Goal: Task Accomplishment & Management: Manage account settings

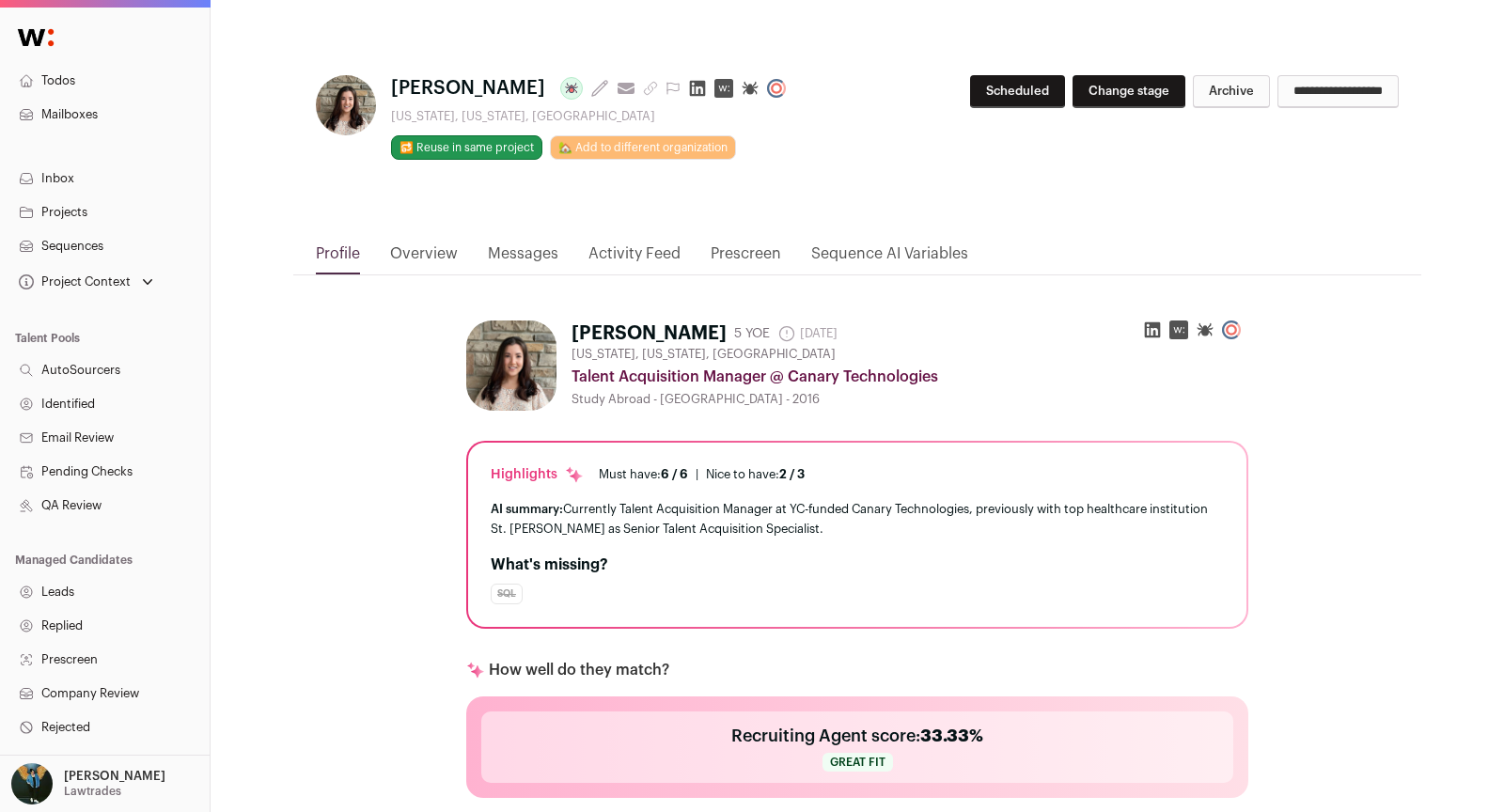
scroll to position [799, 0]
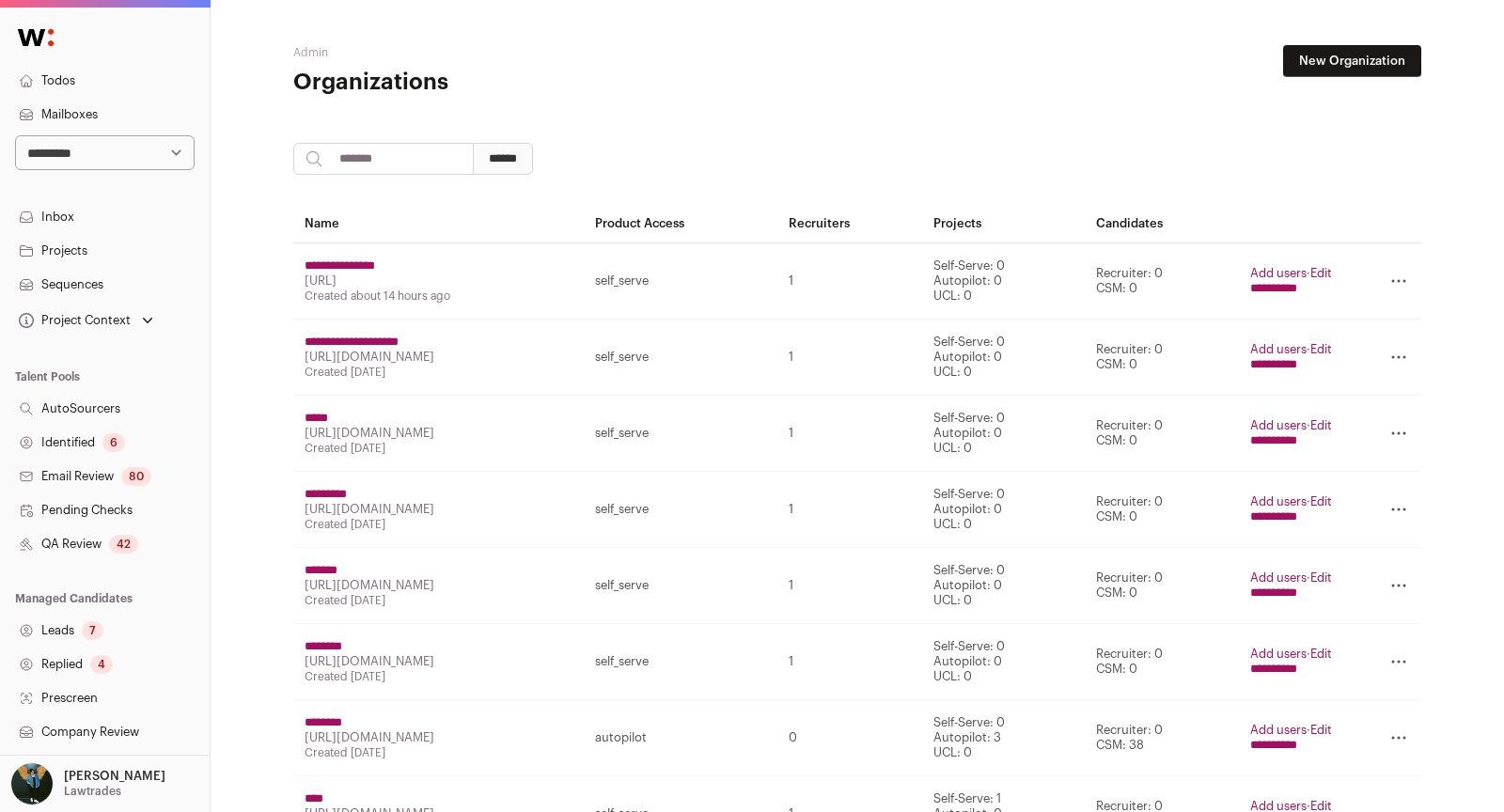
click at [106, 545] on link "QA Review 42" at bounding box center [104, 543] width 210 height 34
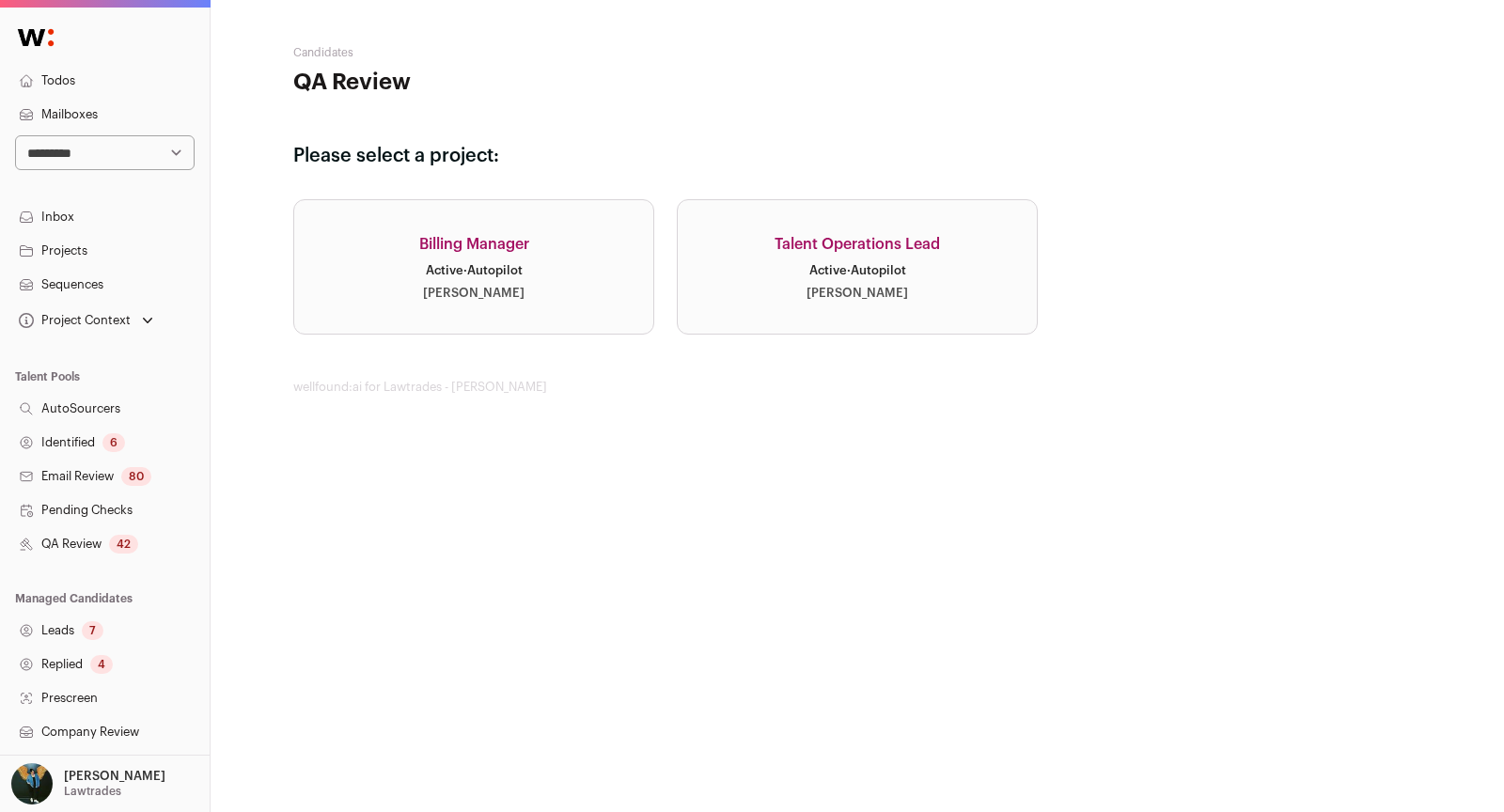
click at [504, 238] on div "Billing Manager" at bounding box center [474, 244] width 110 height 22
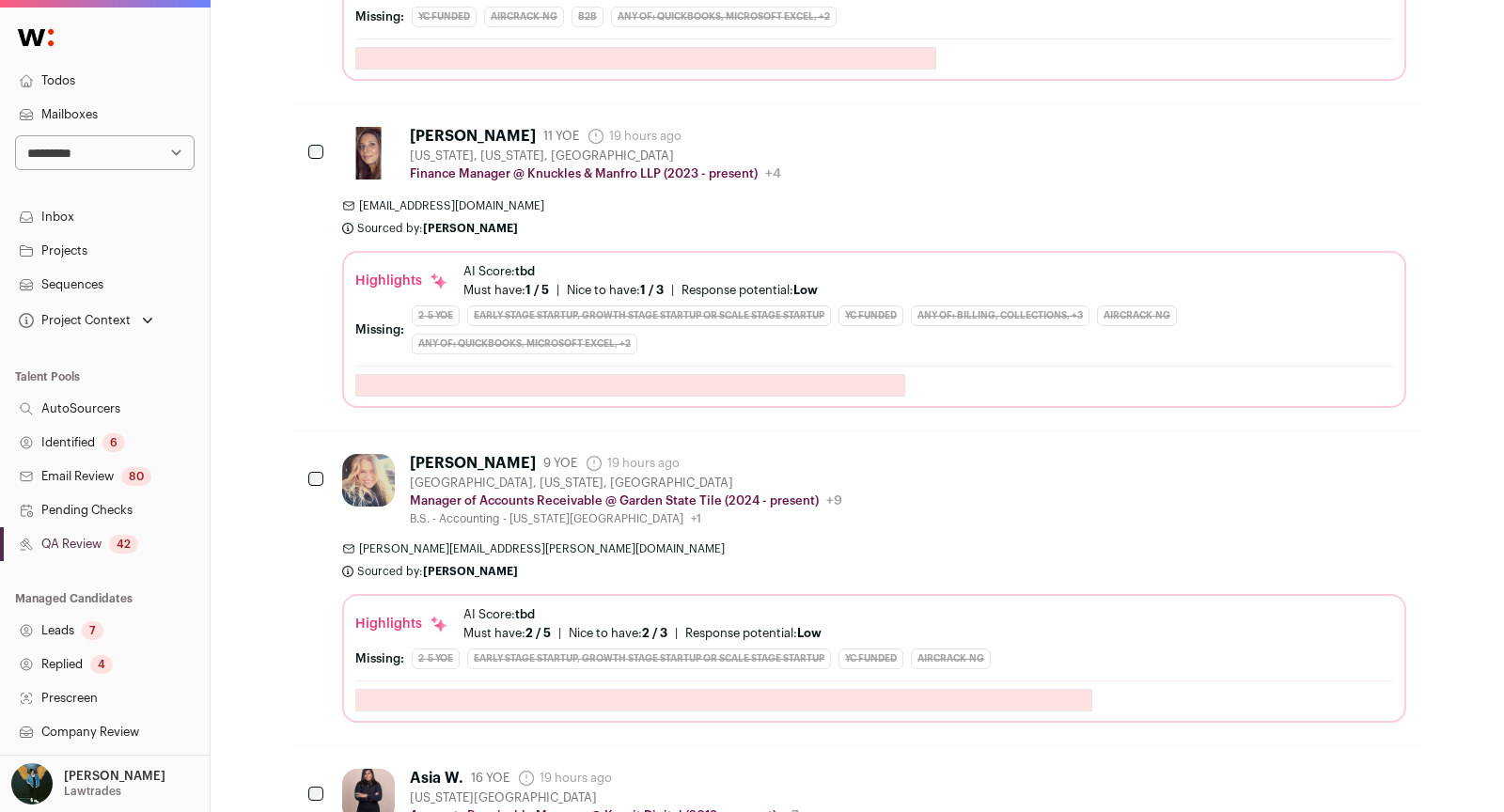
scroll to position [2678, 0]
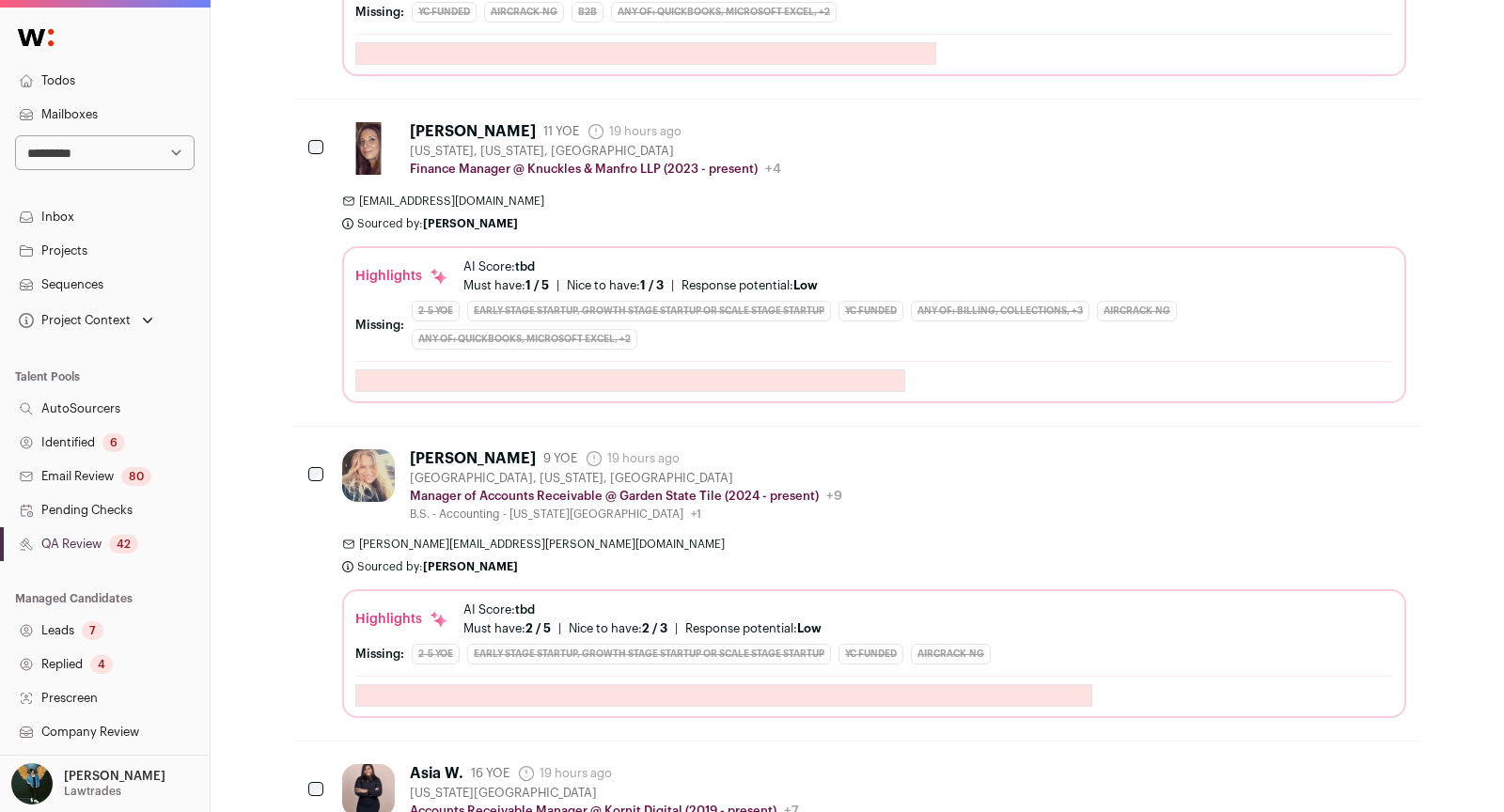
click at [105, 636] on link "Leads 7" at bounding box center [104, 630] width 210 height 34
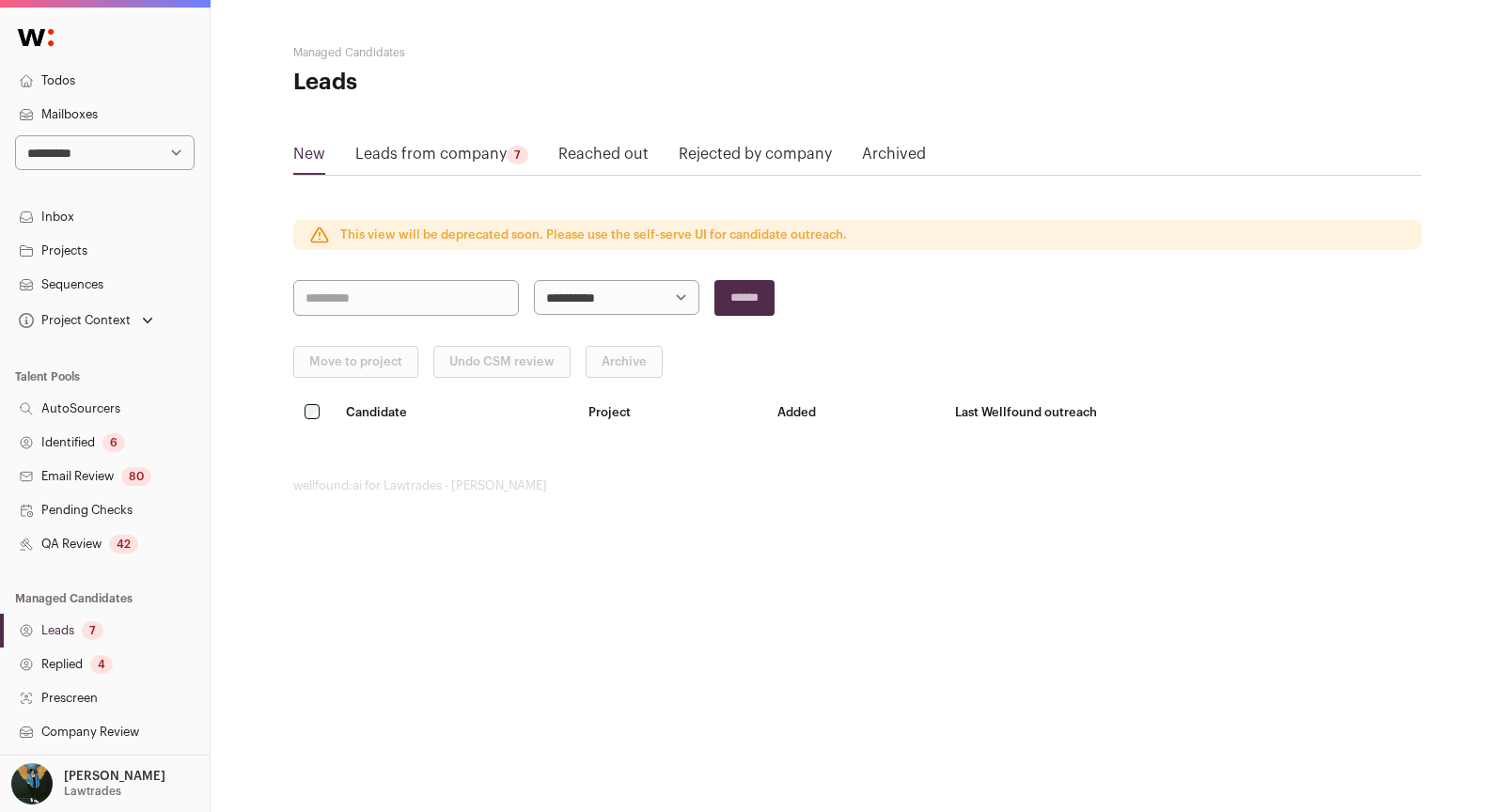
scroll to position [268, 0]
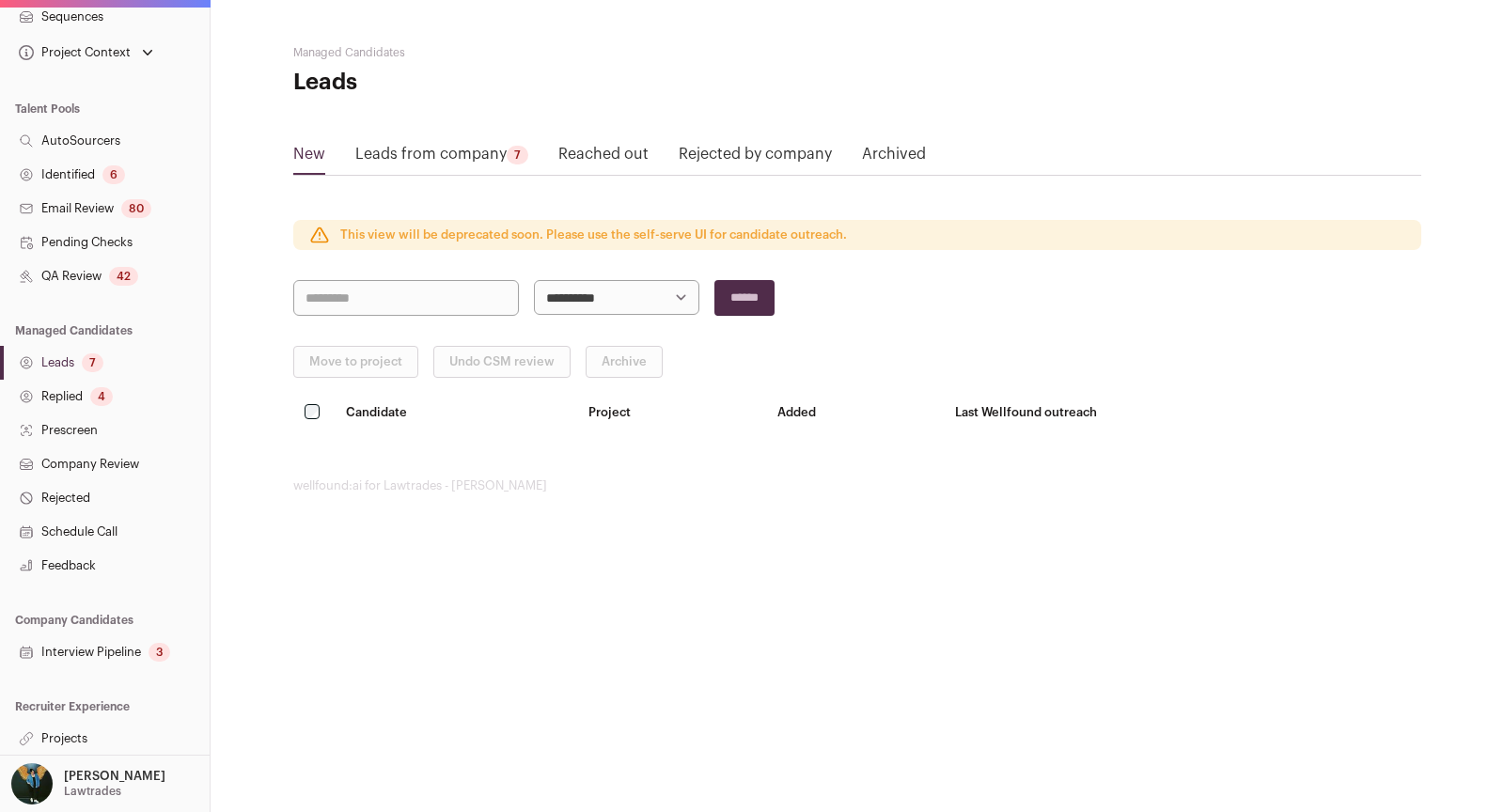
click at [83, 738] on link "Projects" at bounding box center [104, 738] width 210 height 34
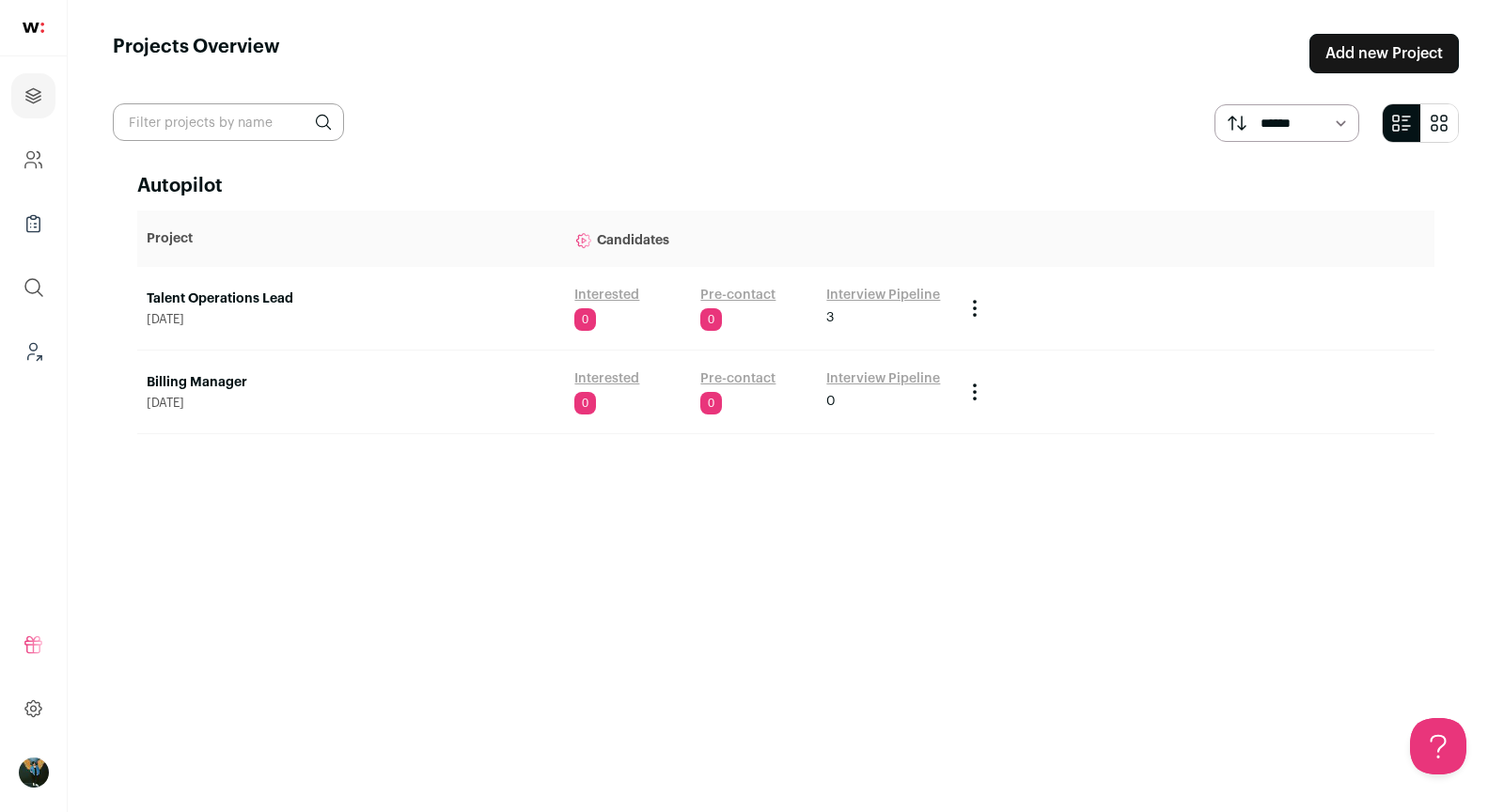
click at [241, 378] on link "Billing Manager" at bounding box center [351, 382] width 409 height 18
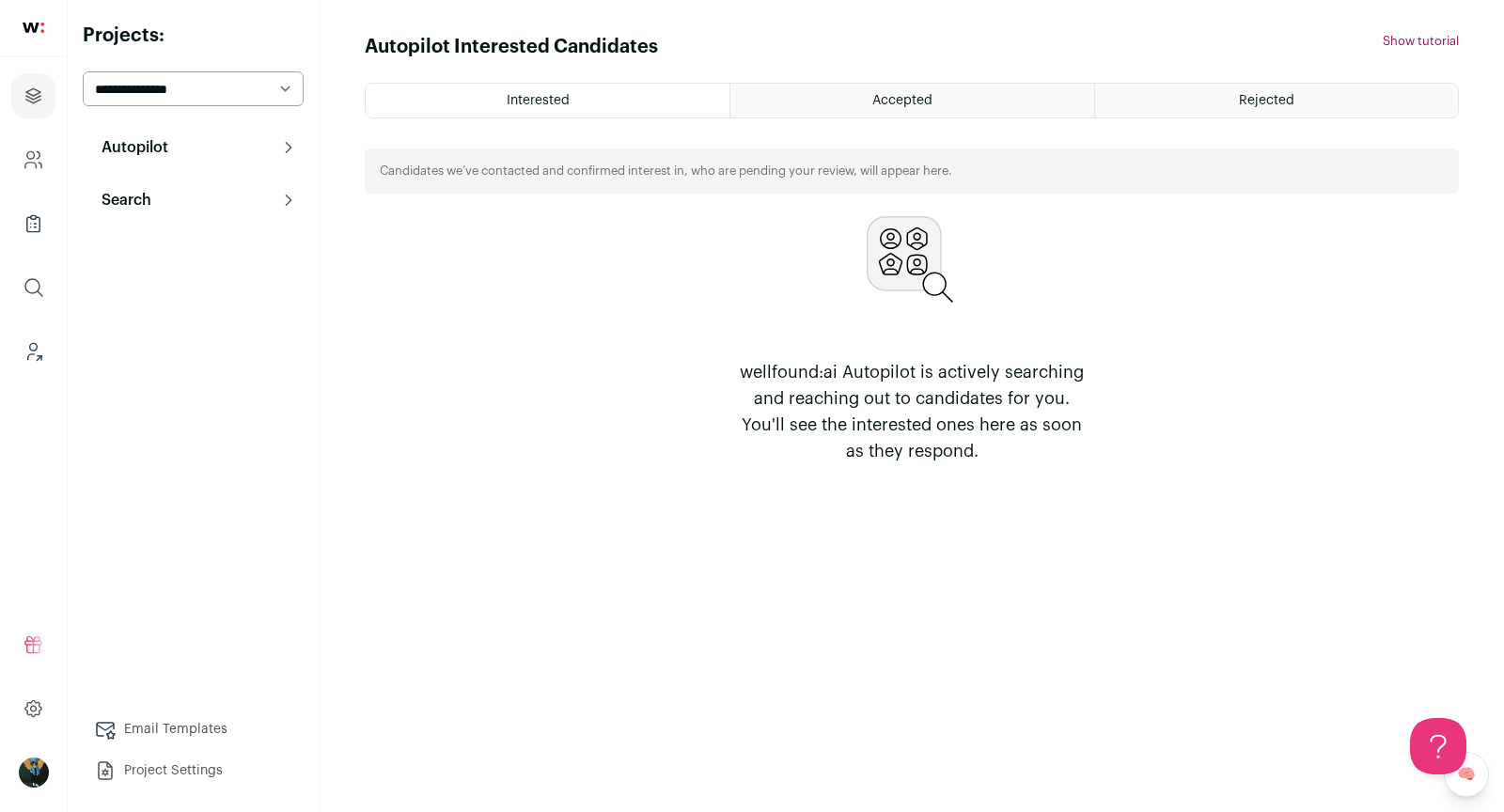
click at [192, 213] on button "Search" at bounding box center [193, 200] width 221 height 38
click at [211, 244] on link "Search" at bounding box center [193, 237] width 221 height 38
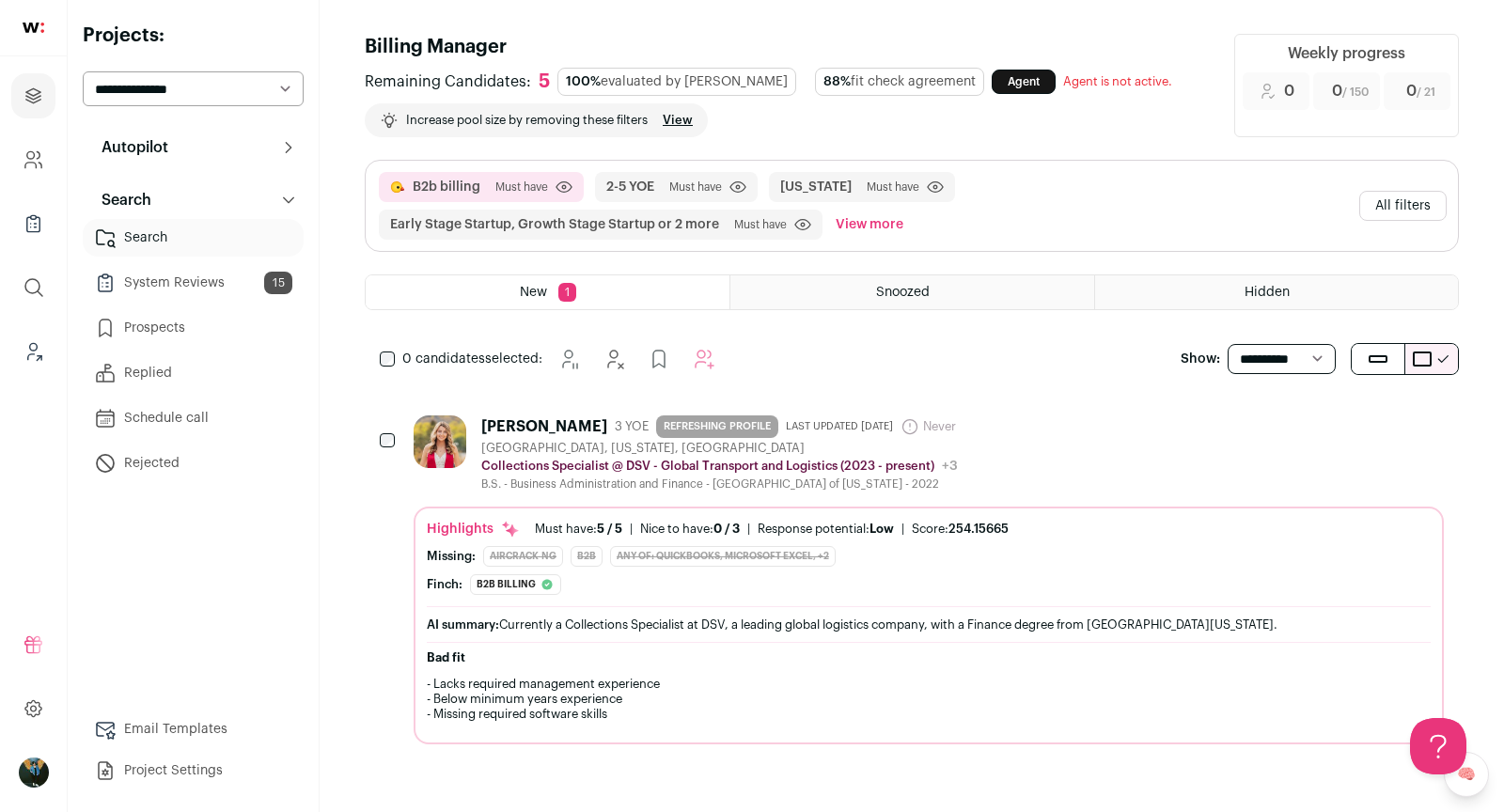
click at [1411, 214] on button "All filters" at bounding box center [1402, 205] width 87 height 30
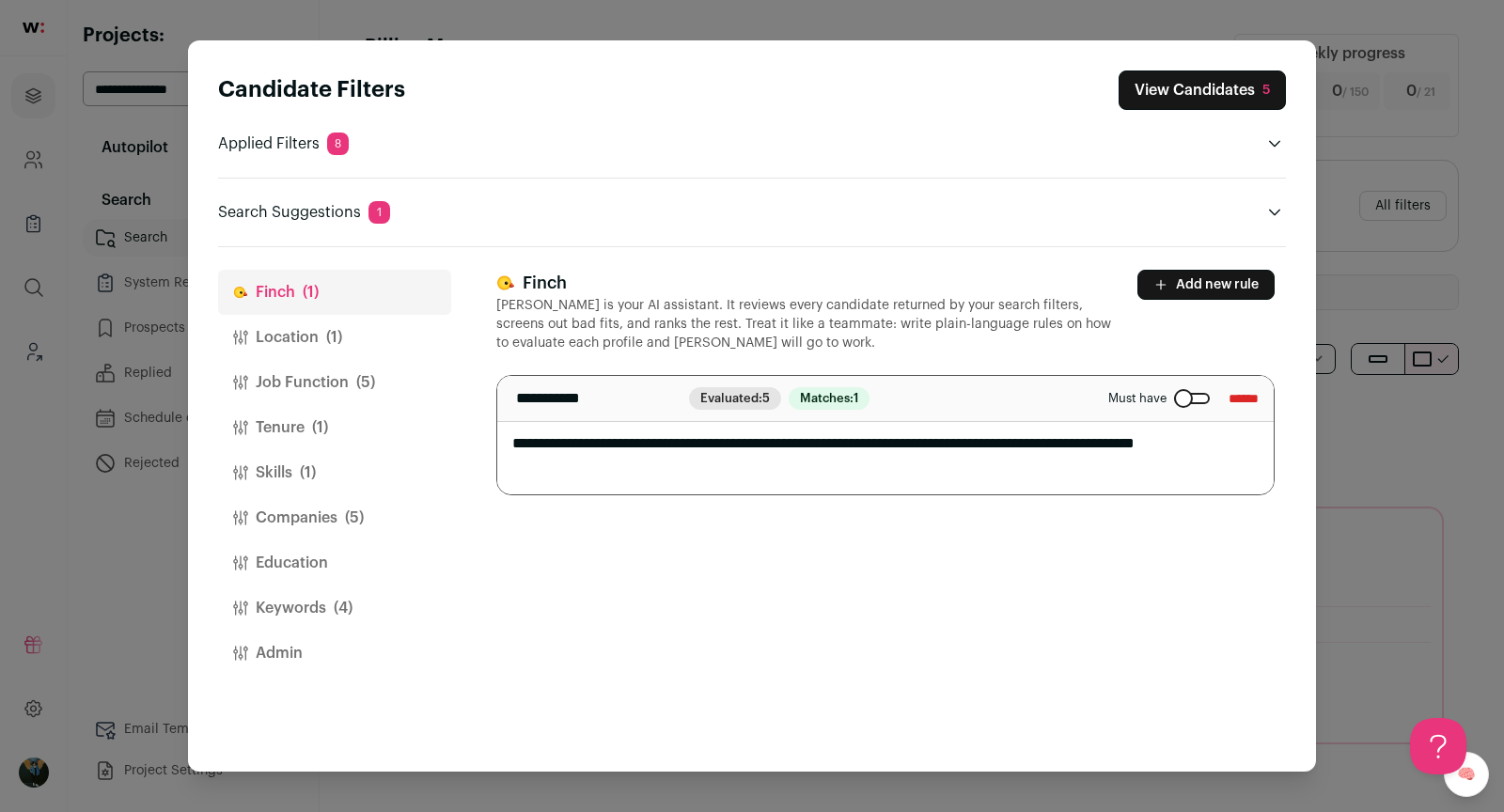
click at [354, 498] on button "Companies (5)" at bounding box center [334, 517] width 233 height 45
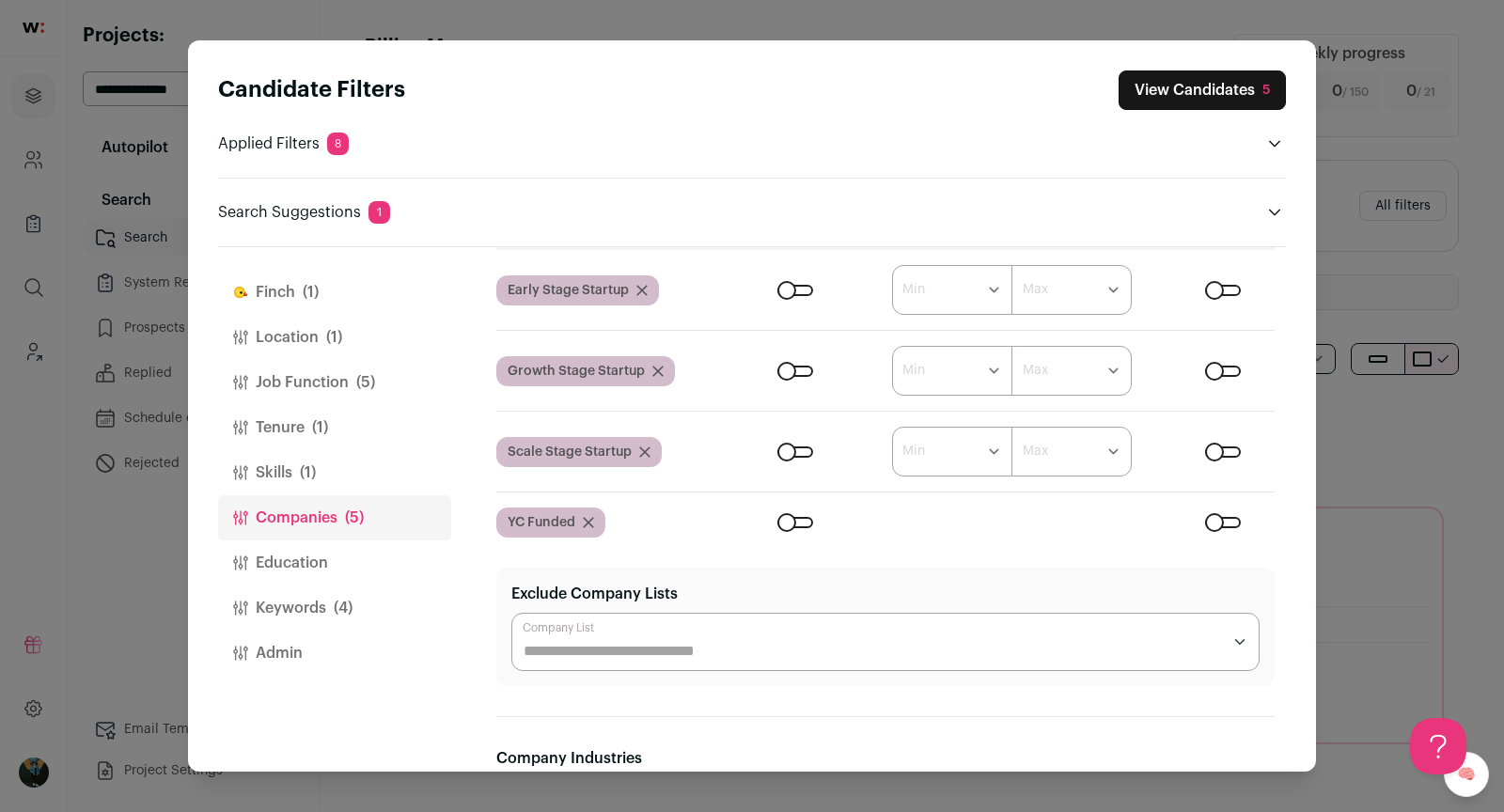
scroll to position [203, 0]
click at [1223, 508] on div "List Work currently? Years of experience Must have? Early Stage Startup ****** …" at bounding box center [885, 377] width 779 height 317
click at [1229, 449] on div "Close modal via background" at bounding box center [1223, 451] width 36 height 12
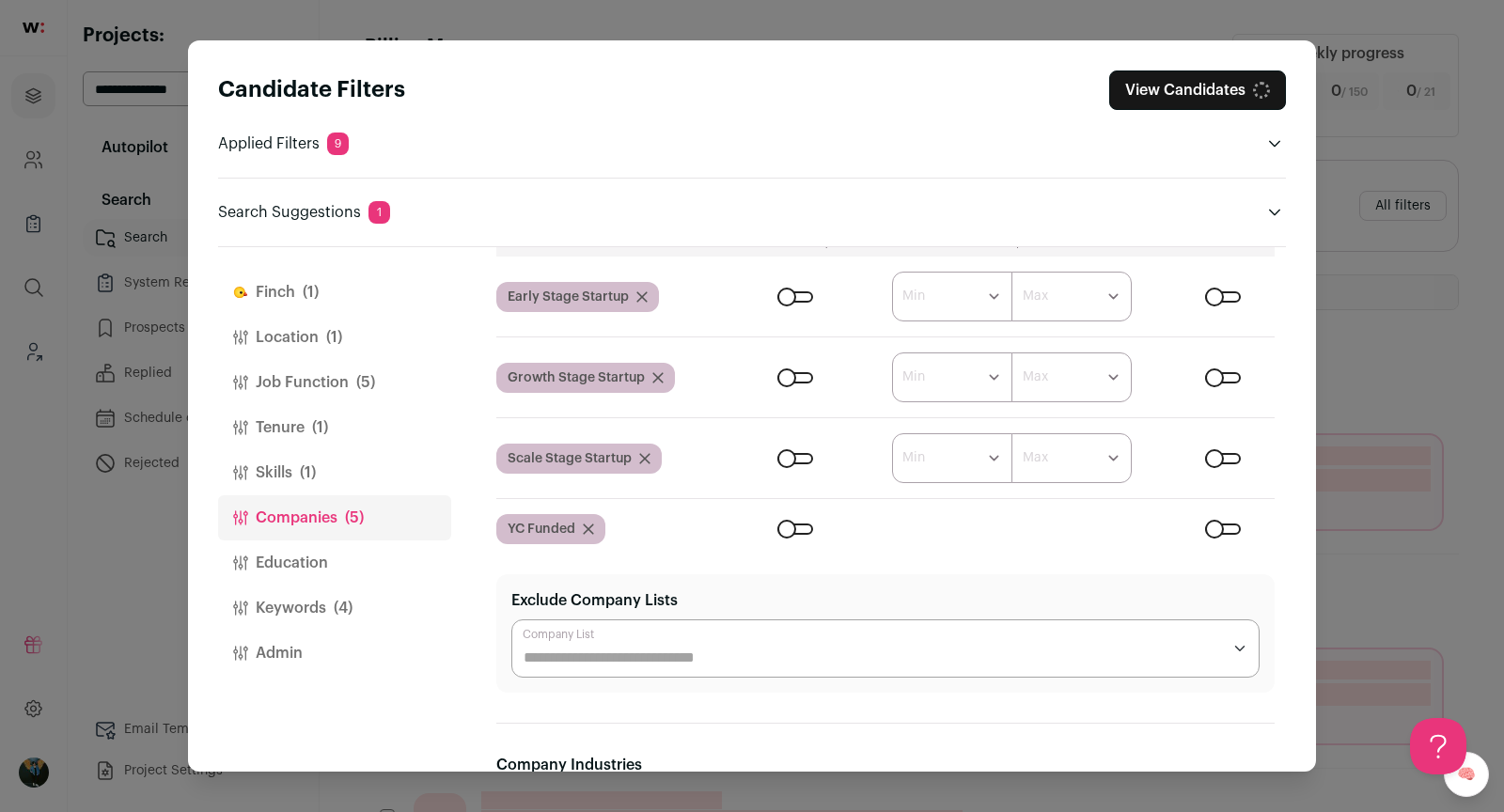
click at [1239, 358] on form "****** ******* ******* ******* ******* ******* ******* ******* ******* ********…" at bounding box center [1003, 377] width 544 height 50
click at [1226, 375] on div "Close modal via background" at bounding box center [1223, 378] width 36 height 12
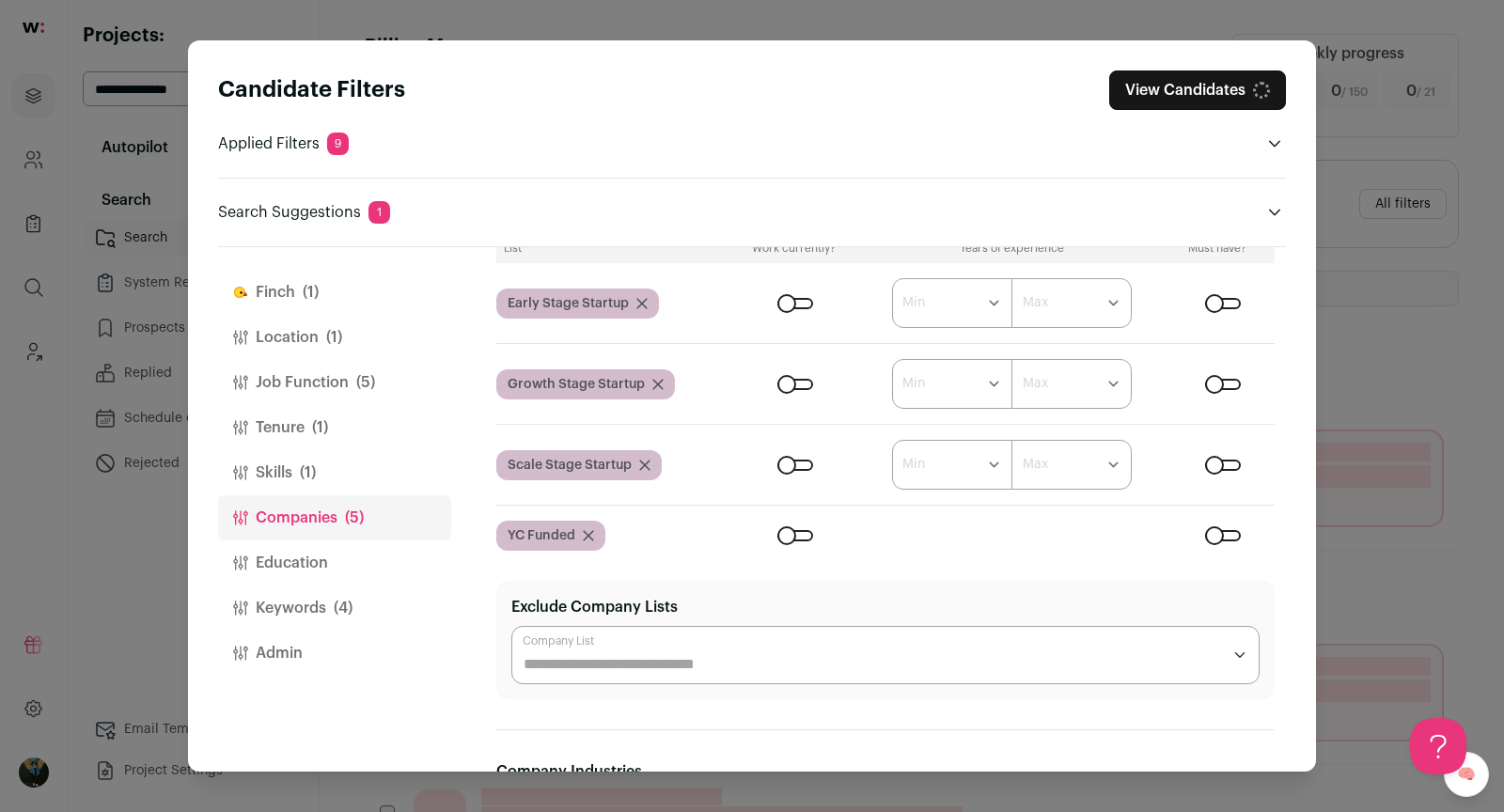
click at [1220, 298] on div "Close modal via background" at bounding box center [1223, 304] width 36 height 12
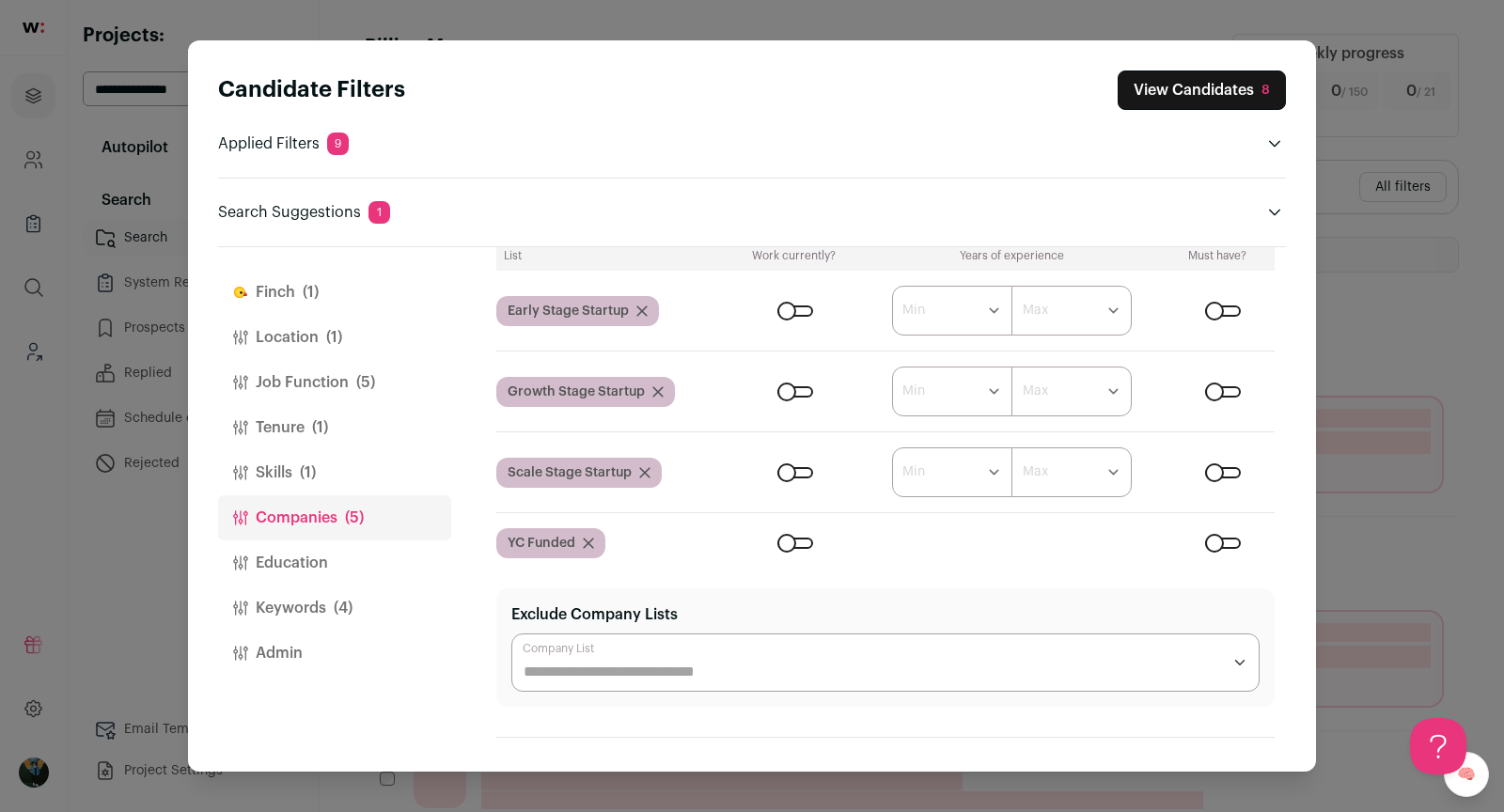
click at [1222, 538] on div "Close modal via background" at bounding box center [1223, 543] width 36 height 12
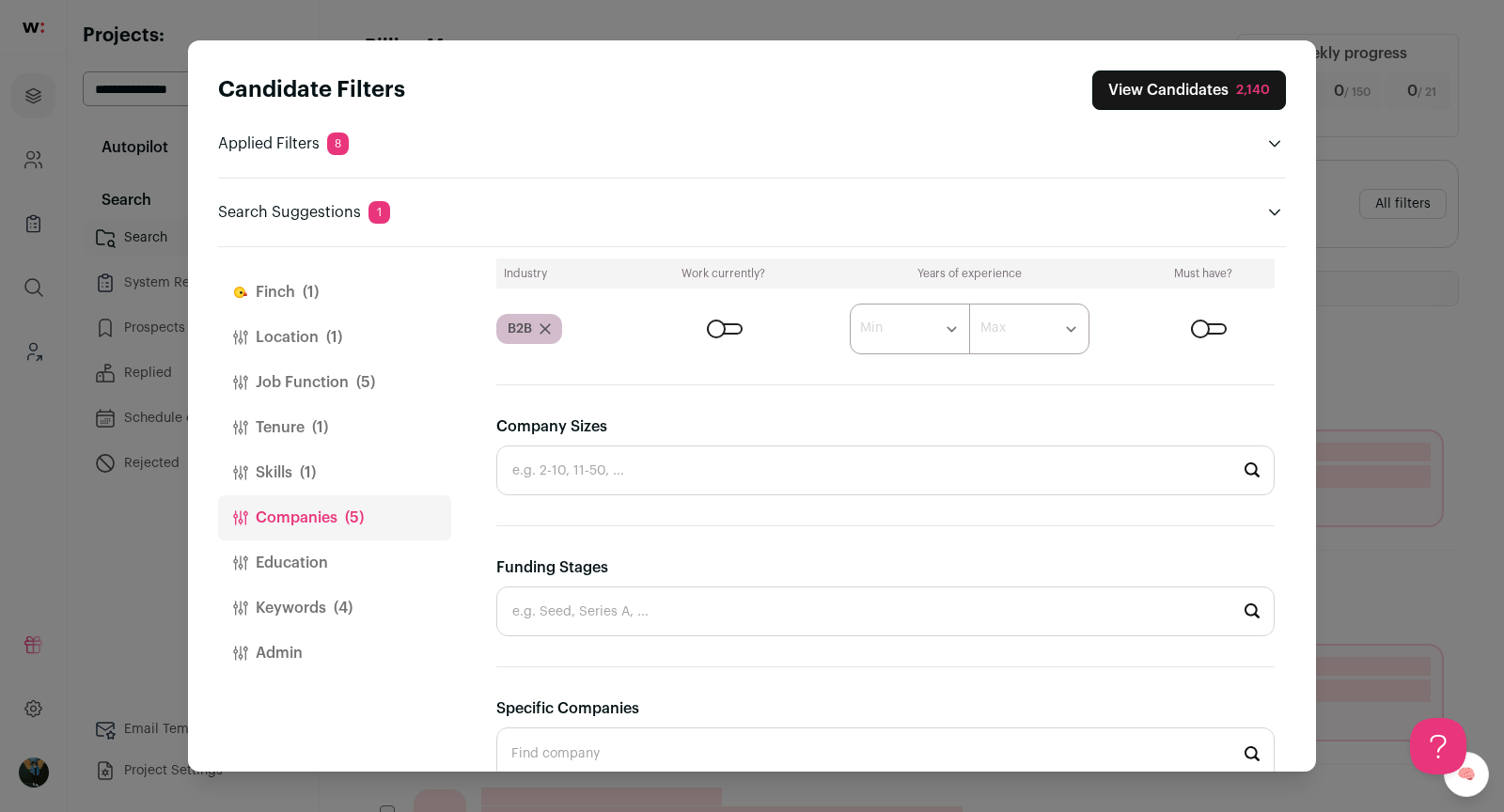
scroll to position [662, 0]
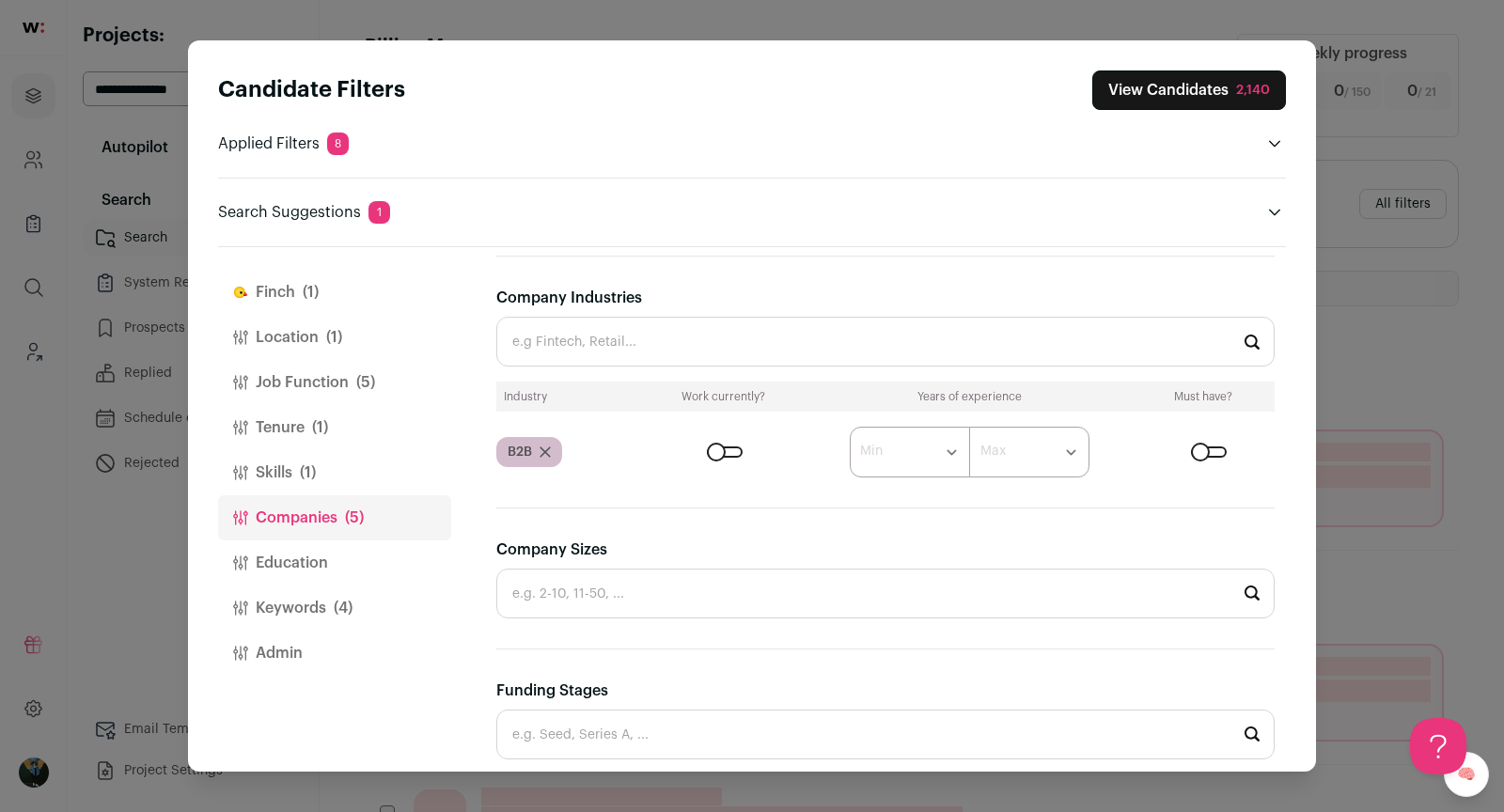
click at [1197, 447] on div "Close modal via background" at bounding box center [1208, 452] width 36 height 12
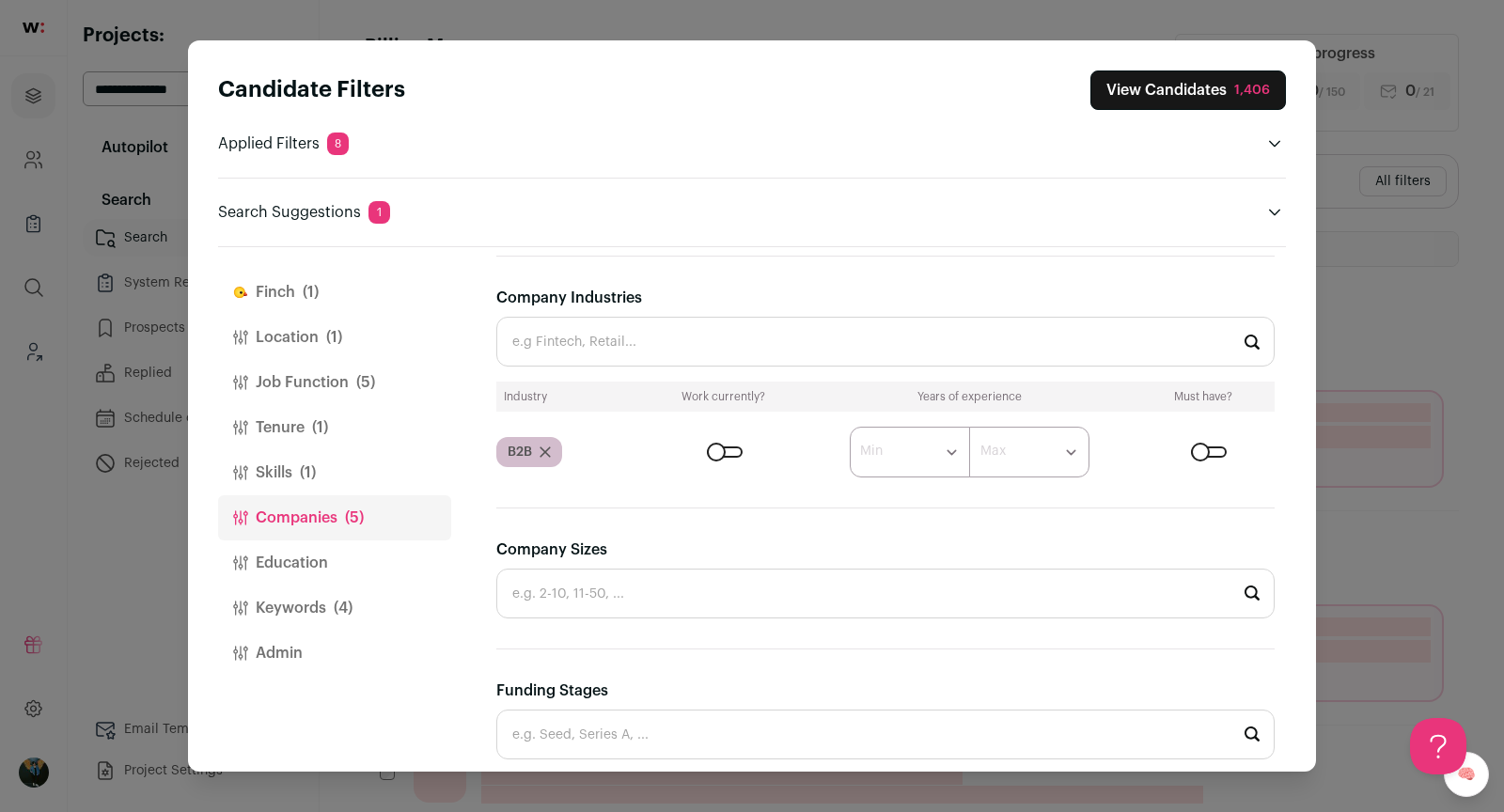
click at [1212, 92] on button "View Candidates 1,406" at bounding box center [1188, 90] width 195 height 40
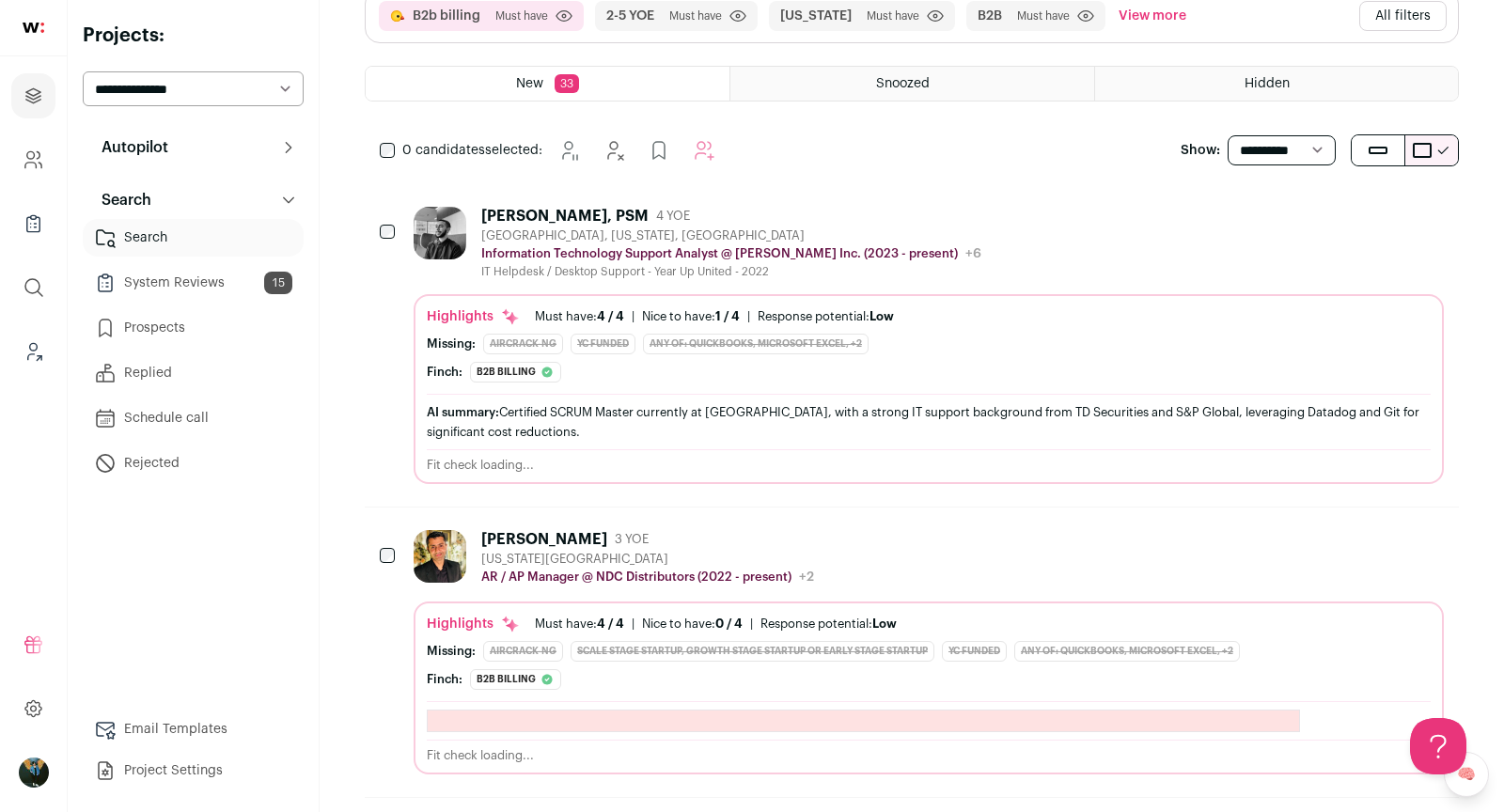
scroll to position [192, 0]
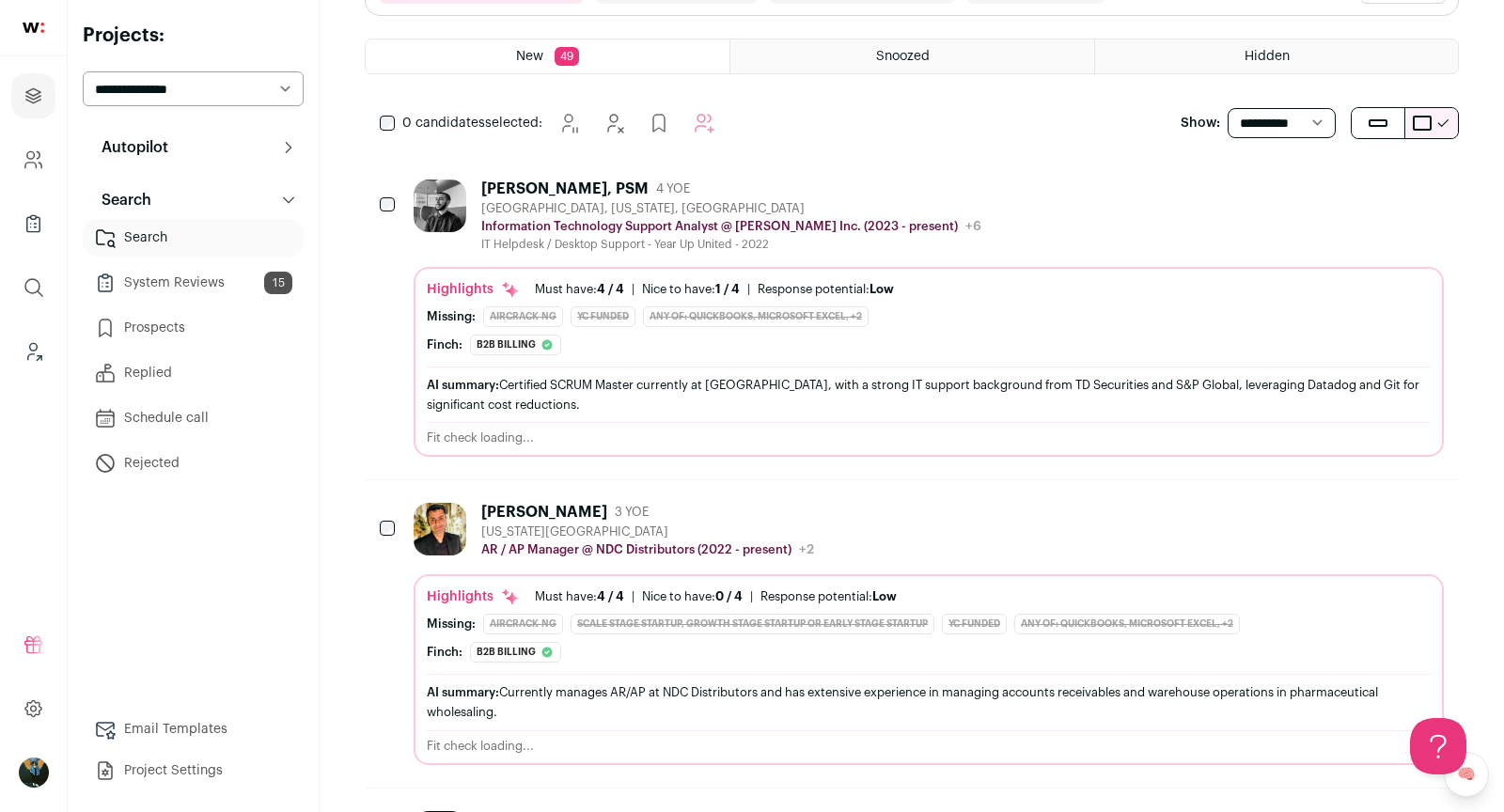
click at [1326, 188] on icon "Hide" at bounding box center [1326, 188] width 22 height 22
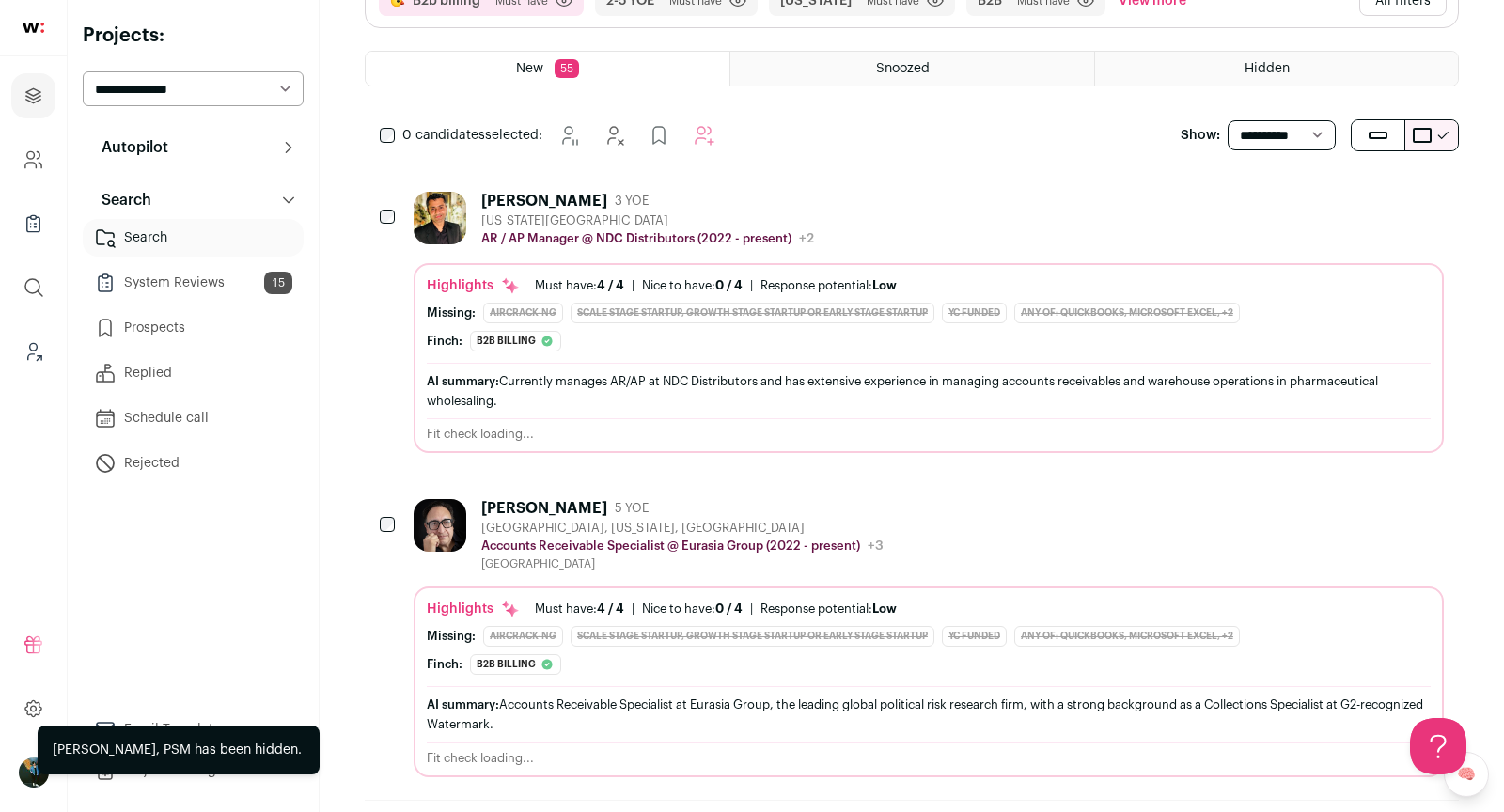
click at [1323, 120] on select "**********" at bounding box center [1282, 134] width 108 height 30
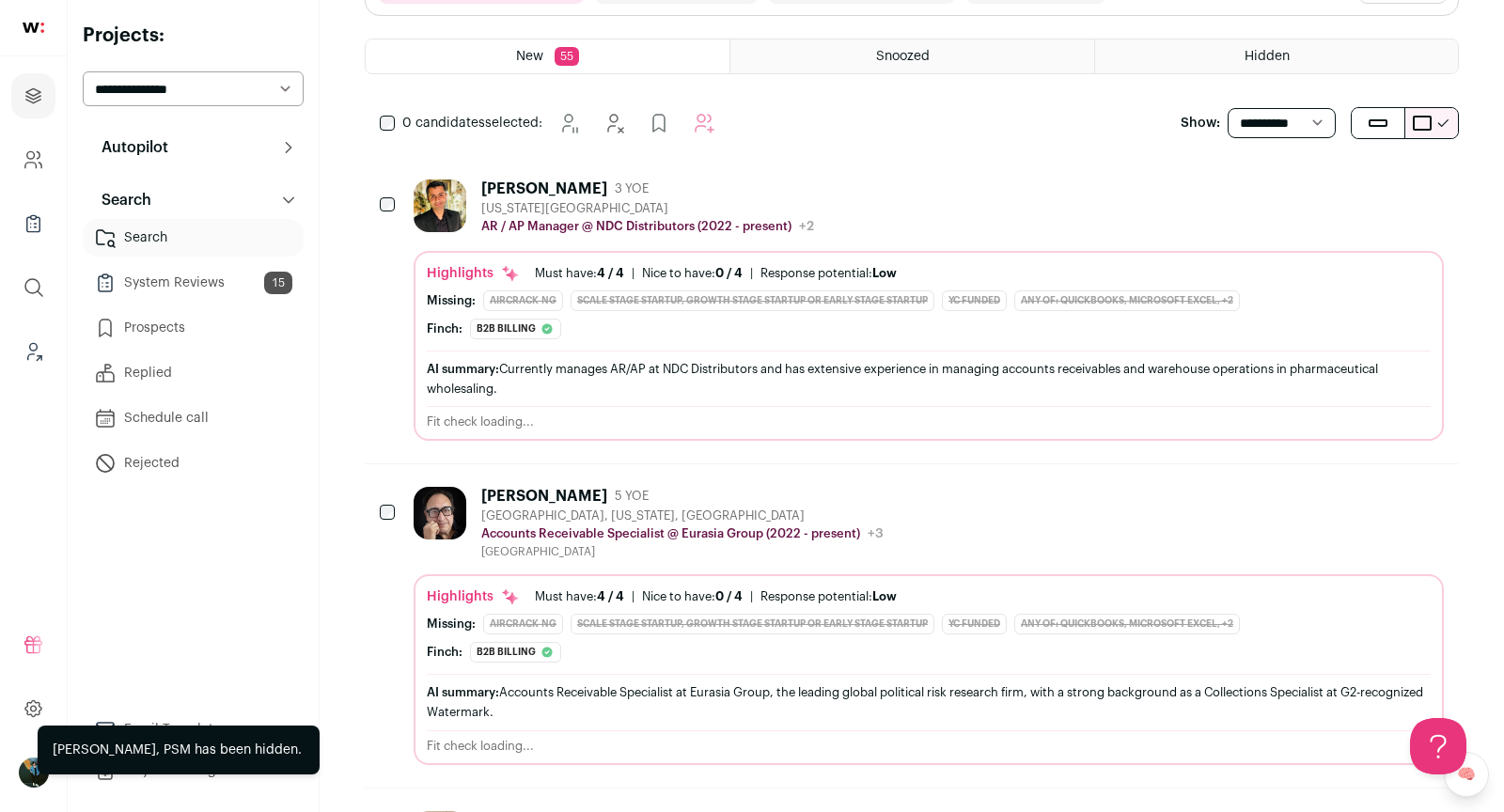
select select "**"
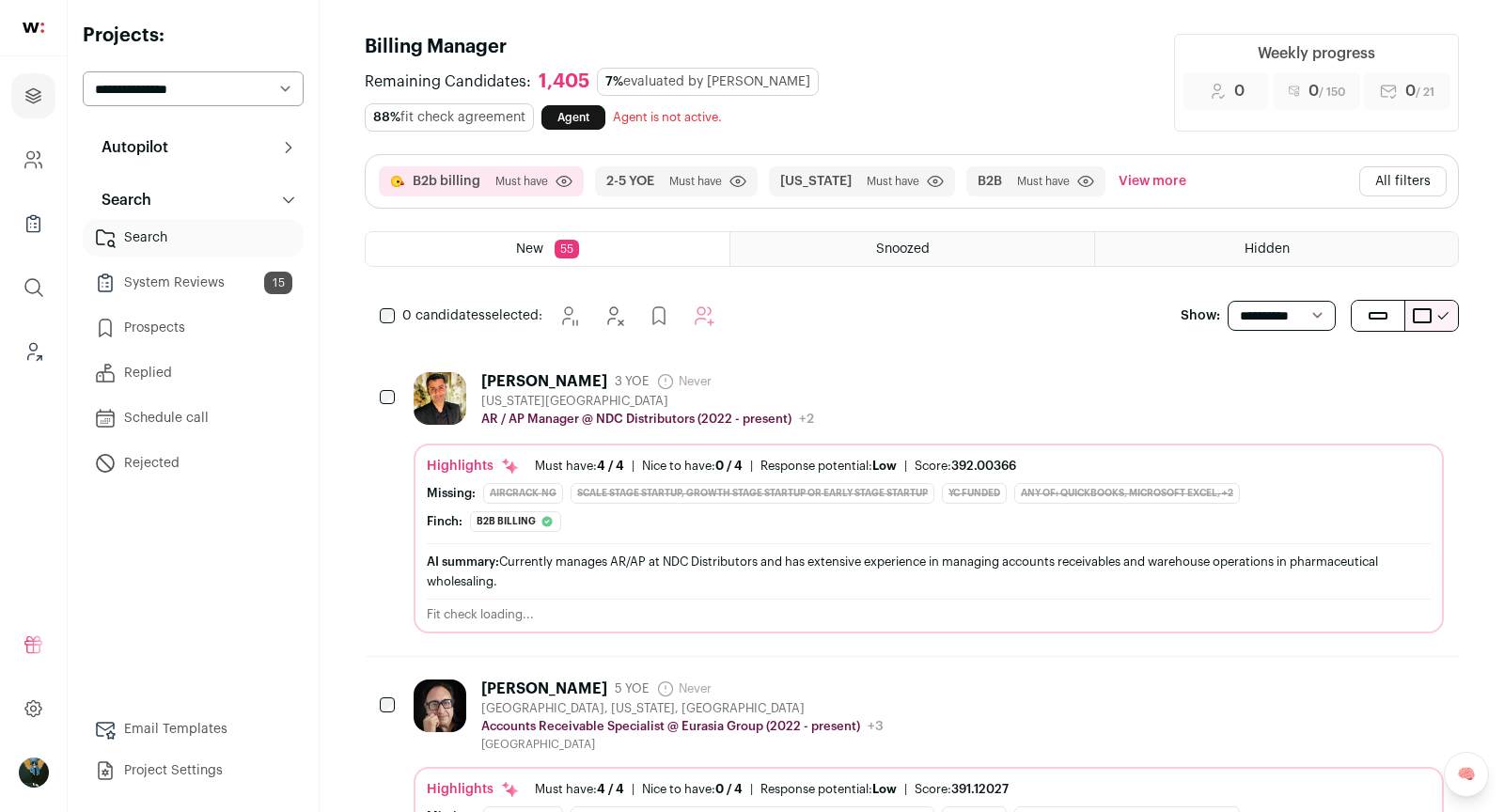
scroll to position [0, 0]
click at [1419, 185] on button "All filters" at bounding box center [1402, 181] width 87 height 30
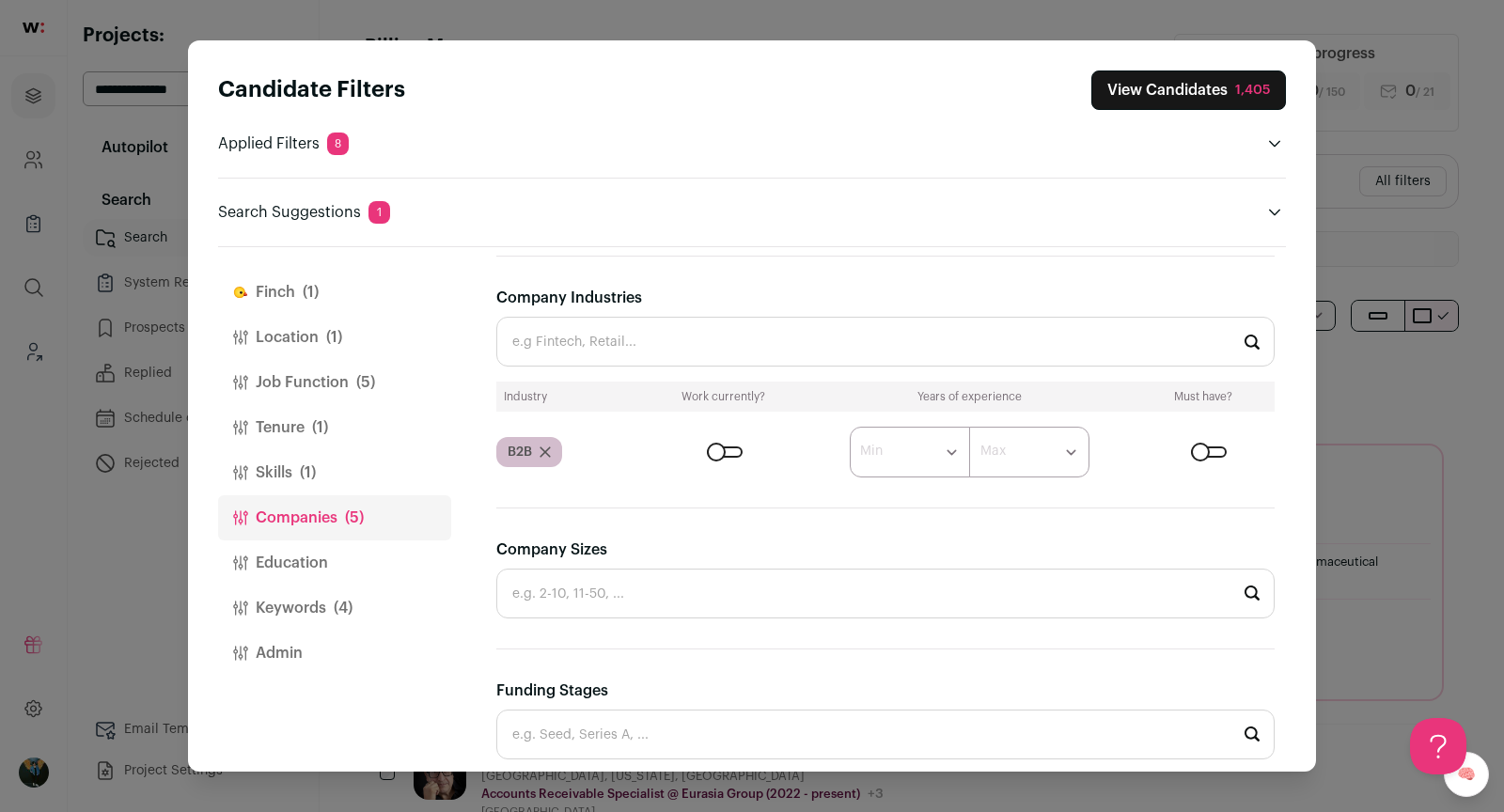
click at [1197, 89] on button "View Candidates 1,405" at bounding box center [1188, 90] width 194 height 40
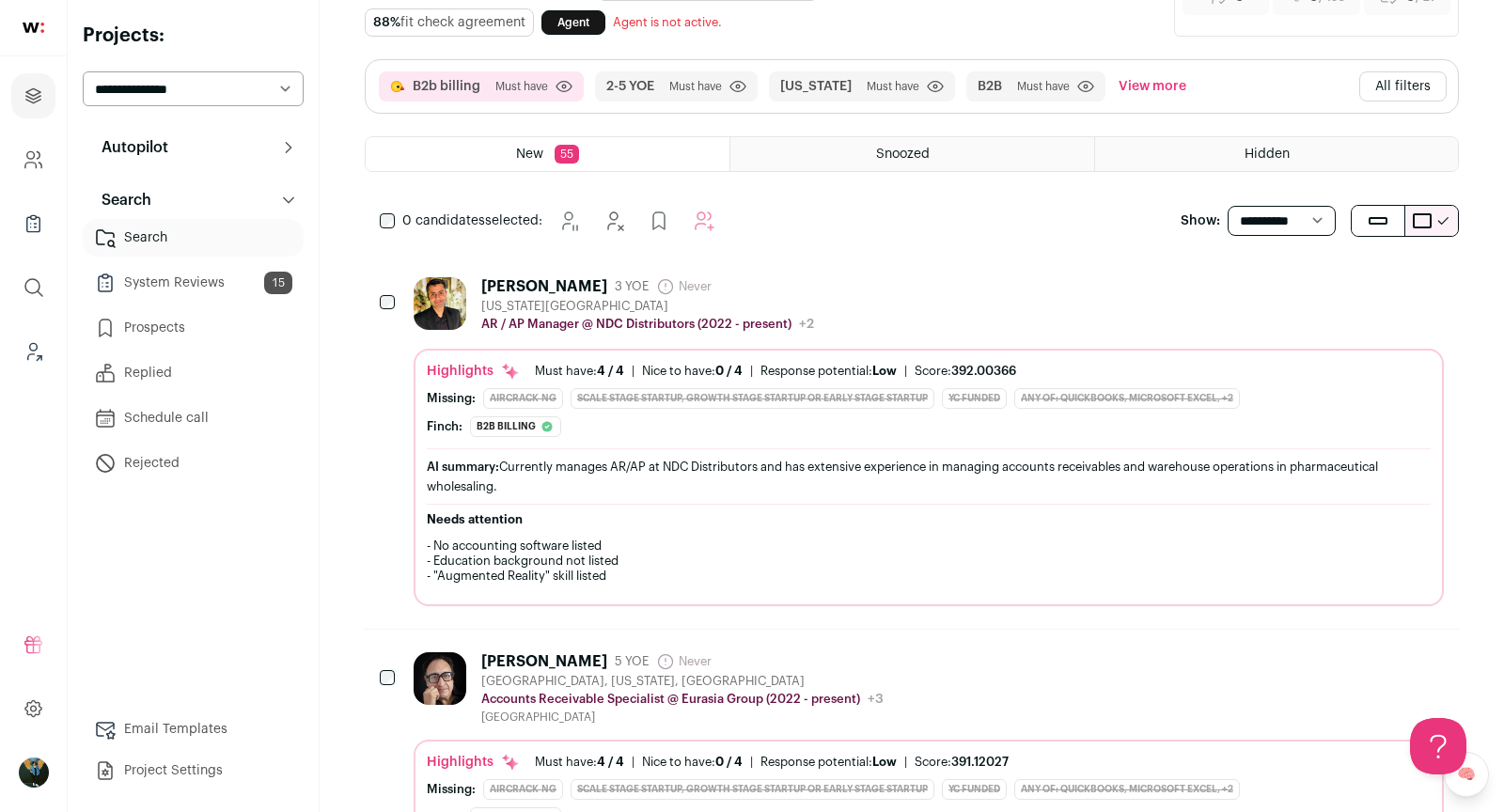
scroll to position [117, 0]
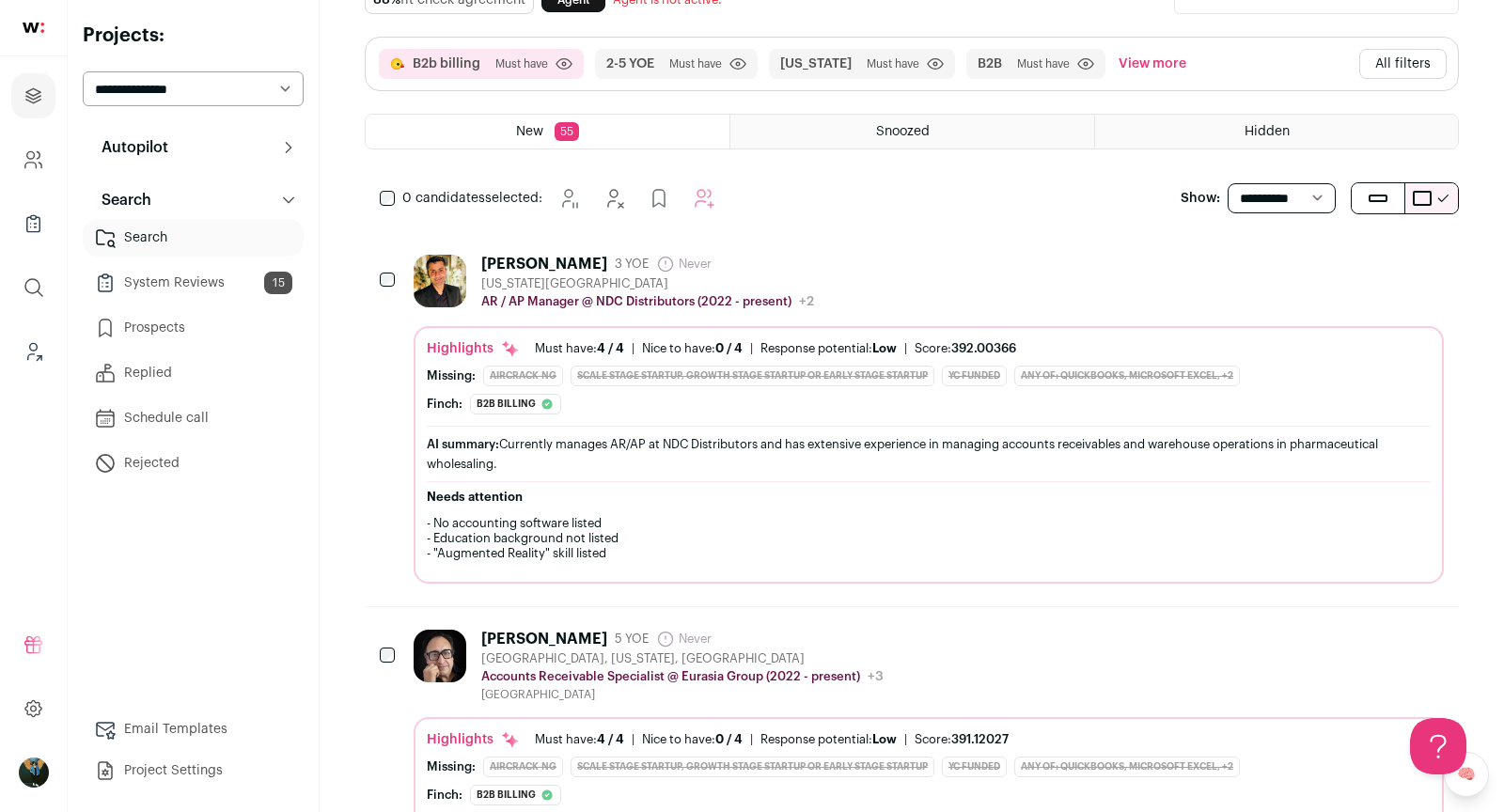
click at [664, 287] on div "Umar Saeed 3 YOE Never Admin only. The last time the profile was scraped. New Y…" at bounding box center [648, 282] width 333 height 56
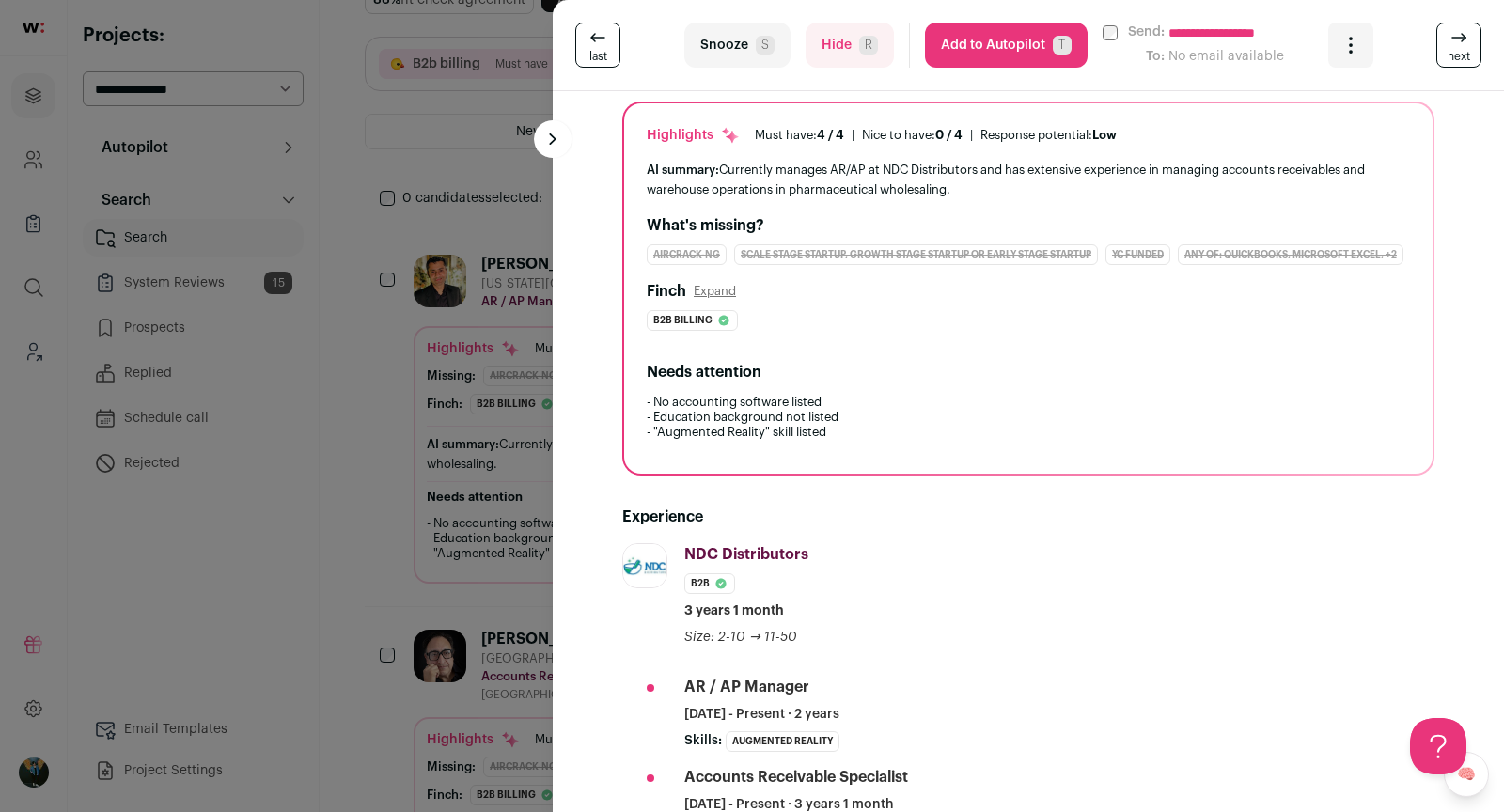
scroll to position [496, 0]
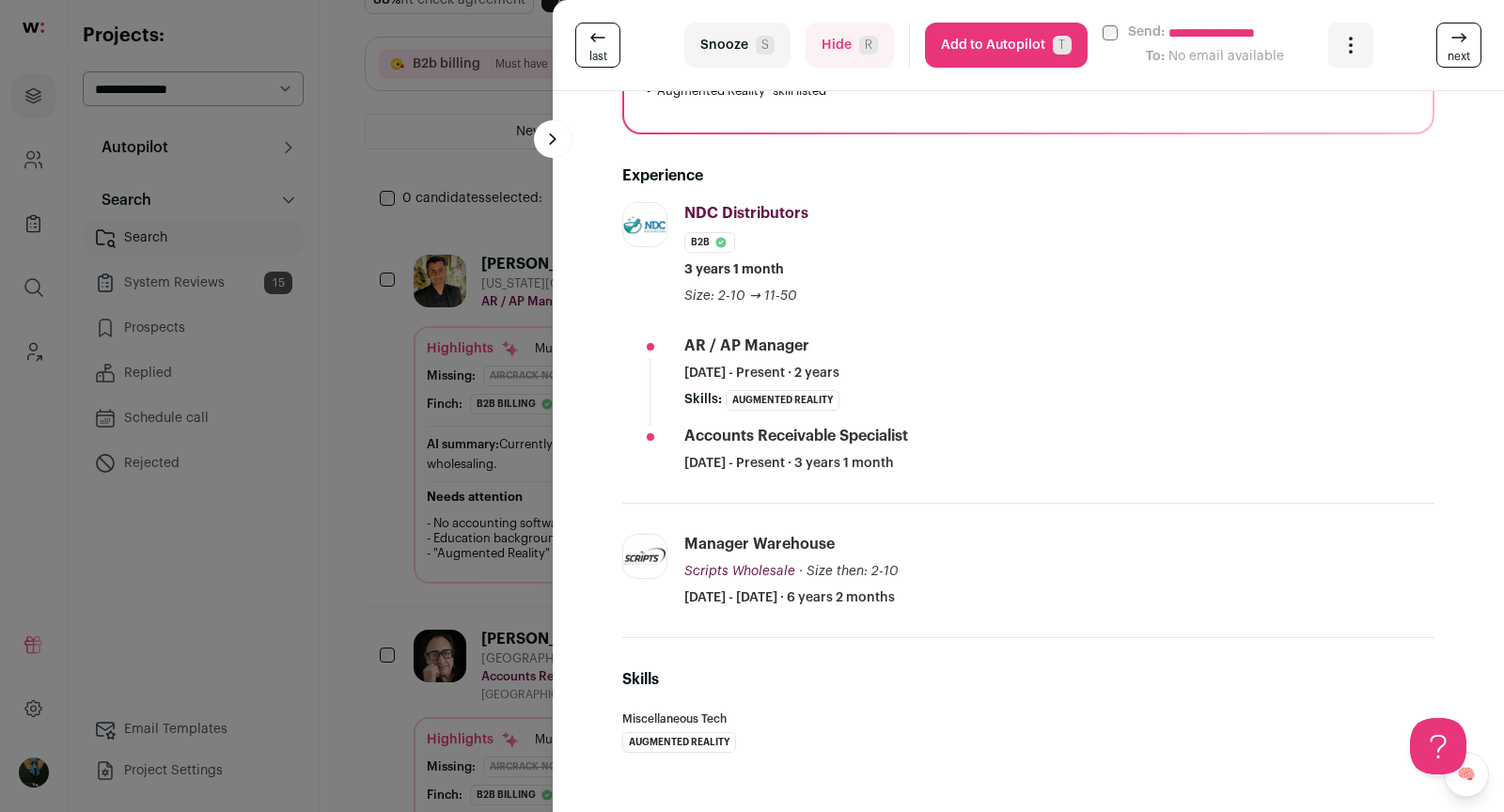
click at [424, 462] on div "**********" at bounding box center [752, 406] width 1504 height 812
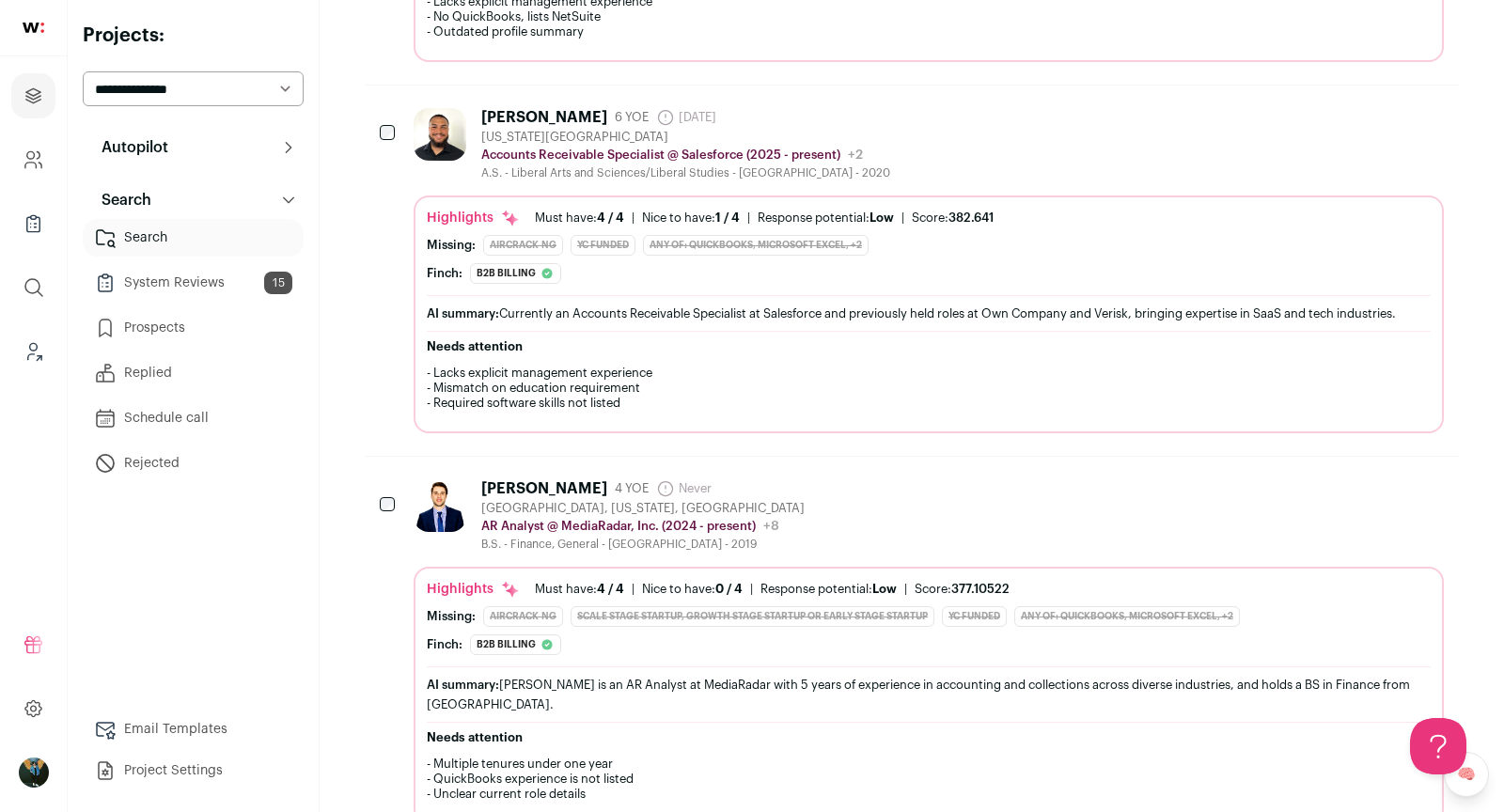
scroll to position [0, 0]
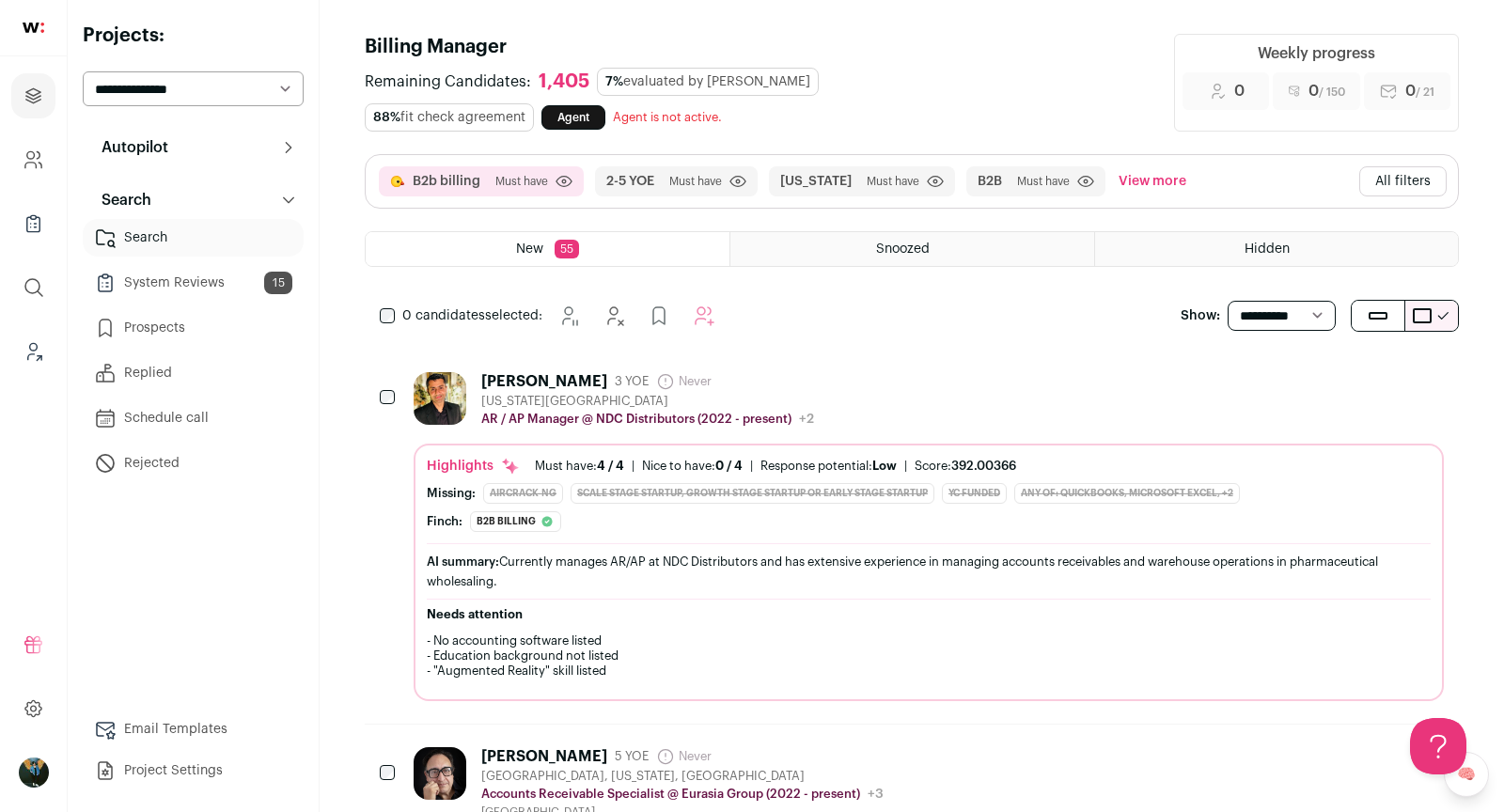
click at [1403, 186] on button "All filters" at bounding box center [1402, 181] width 87 height 30
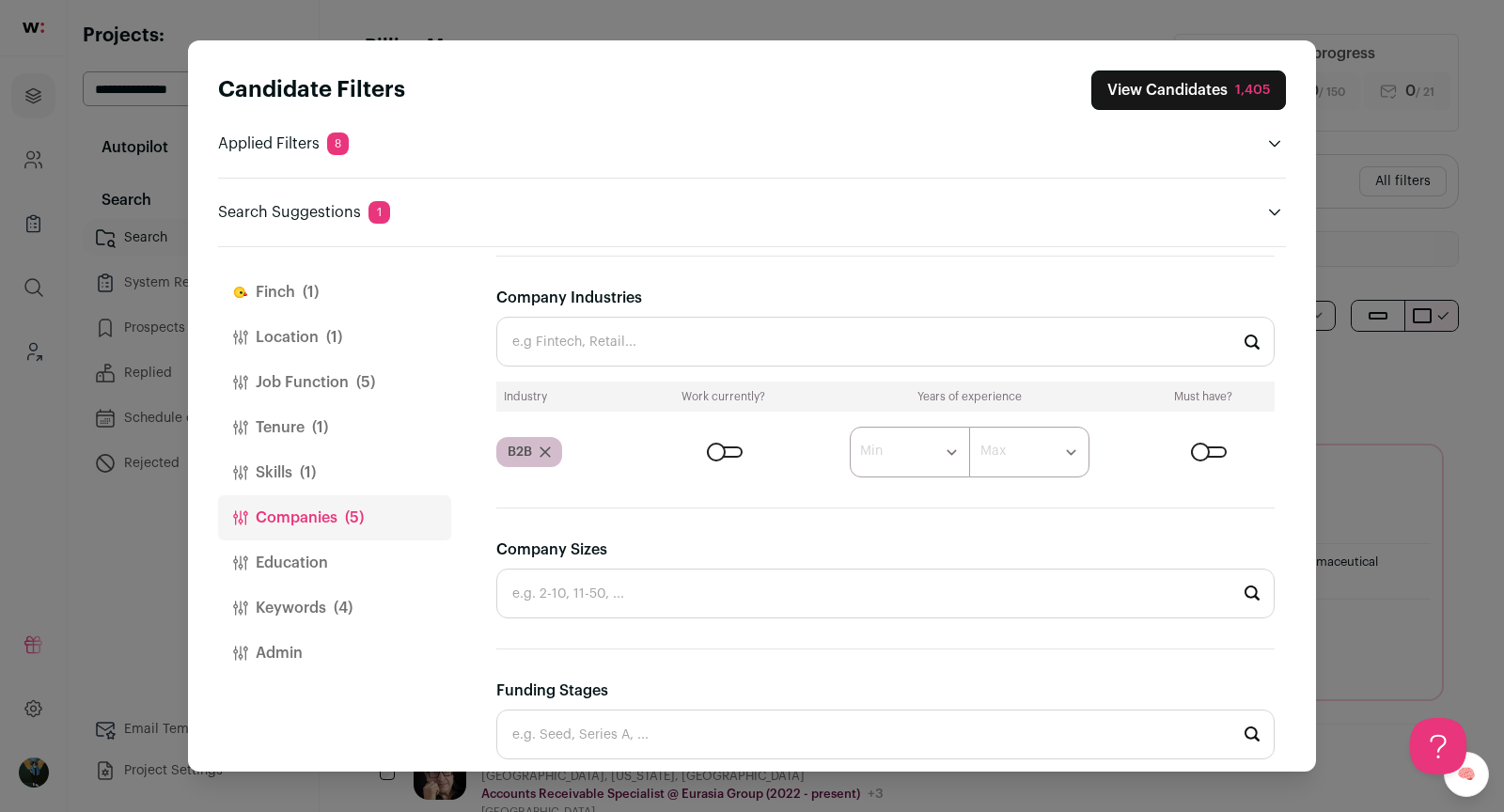
click at [324, 379] on button "Job Function (5)" at bounding box center [334, 382] width 233 height 45
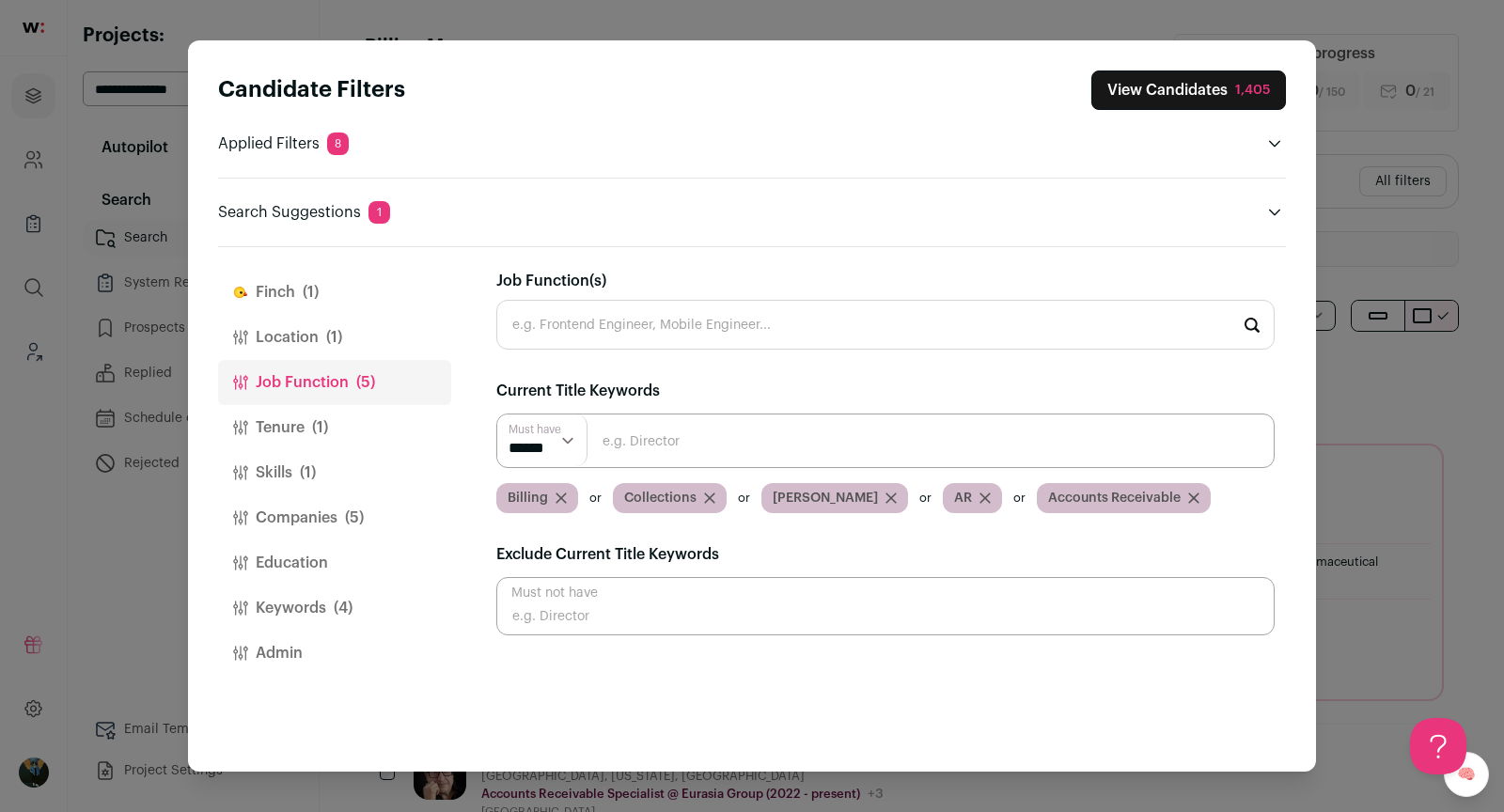
click at [598, 638] on div "**********" at bounding box center [891, 509] width 789 height 524
click at [589, 613] on input "Close modal via background" at bounding box center [885, 606] width 779 height 58
type input "Analyst"
click at [1255, 83] on div "1,259" at bounding box center [1253, 90] width 33 height 18
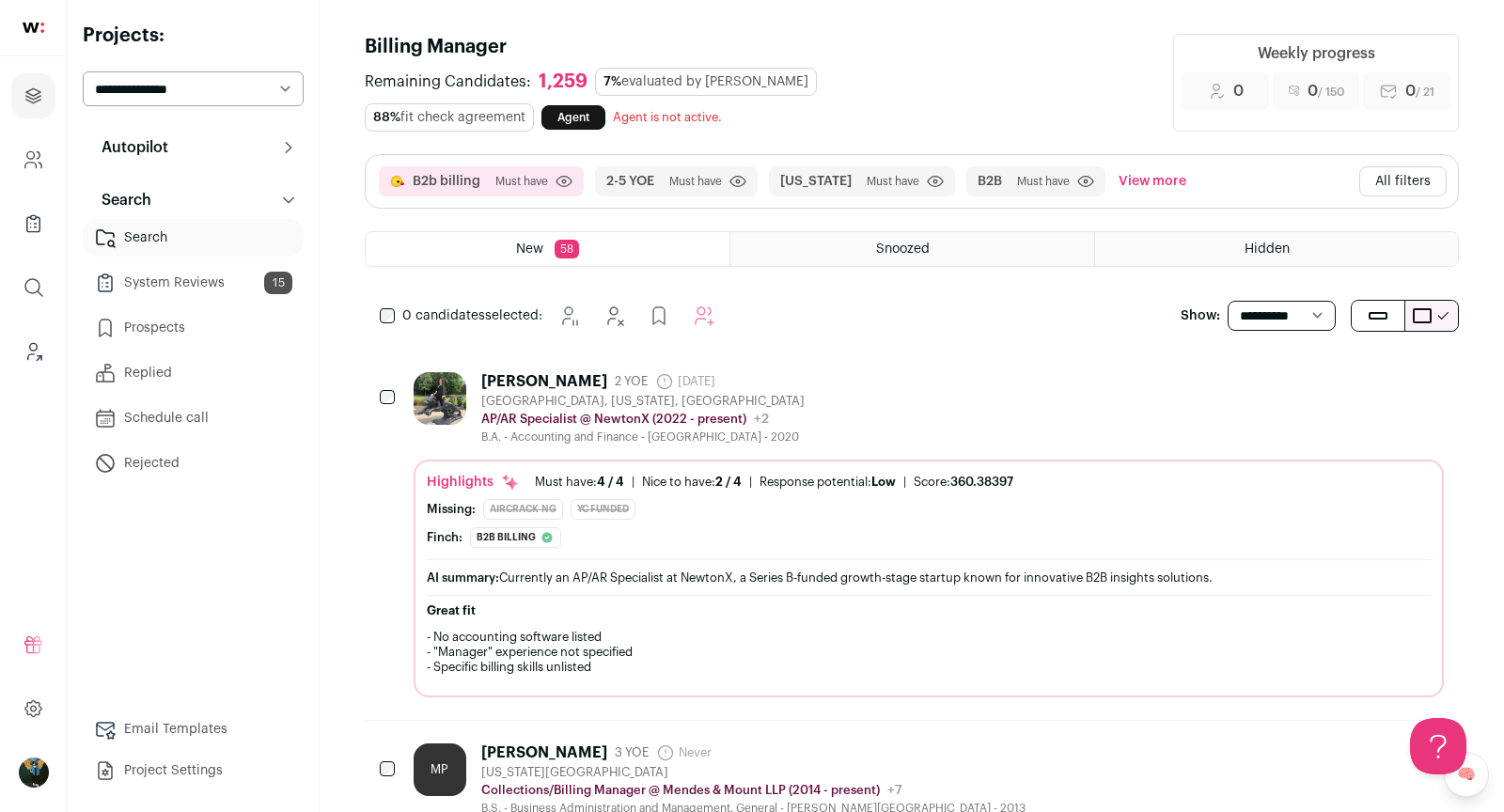
click at [1426, 169] on button "All filters" at bounding box center [1402, 181] width 87 height 30
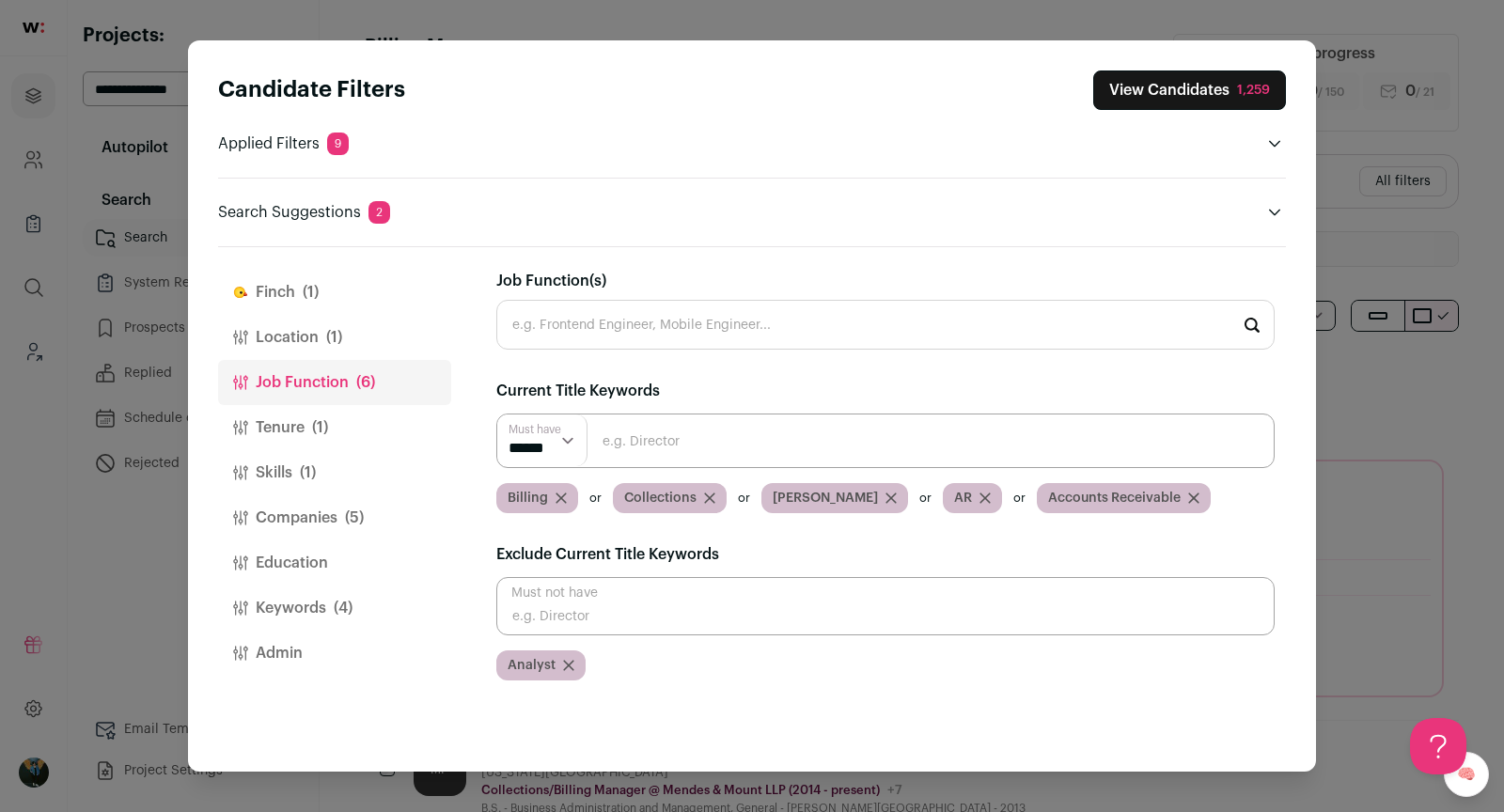
click at [336, 506] on button "Companies (5)" at bounding box center [334, 517] width 233 height 45
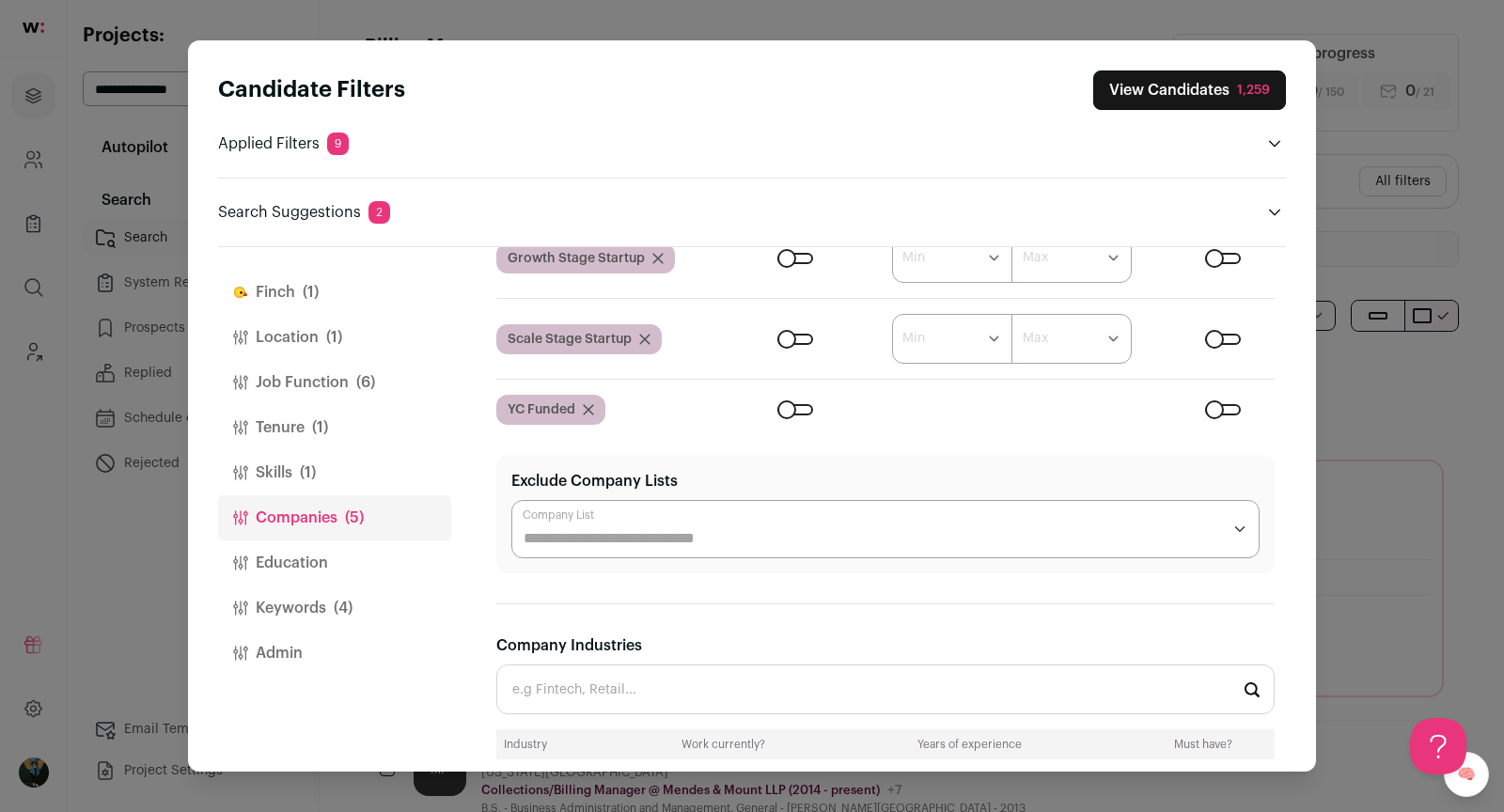
scroll to position [508, 0]
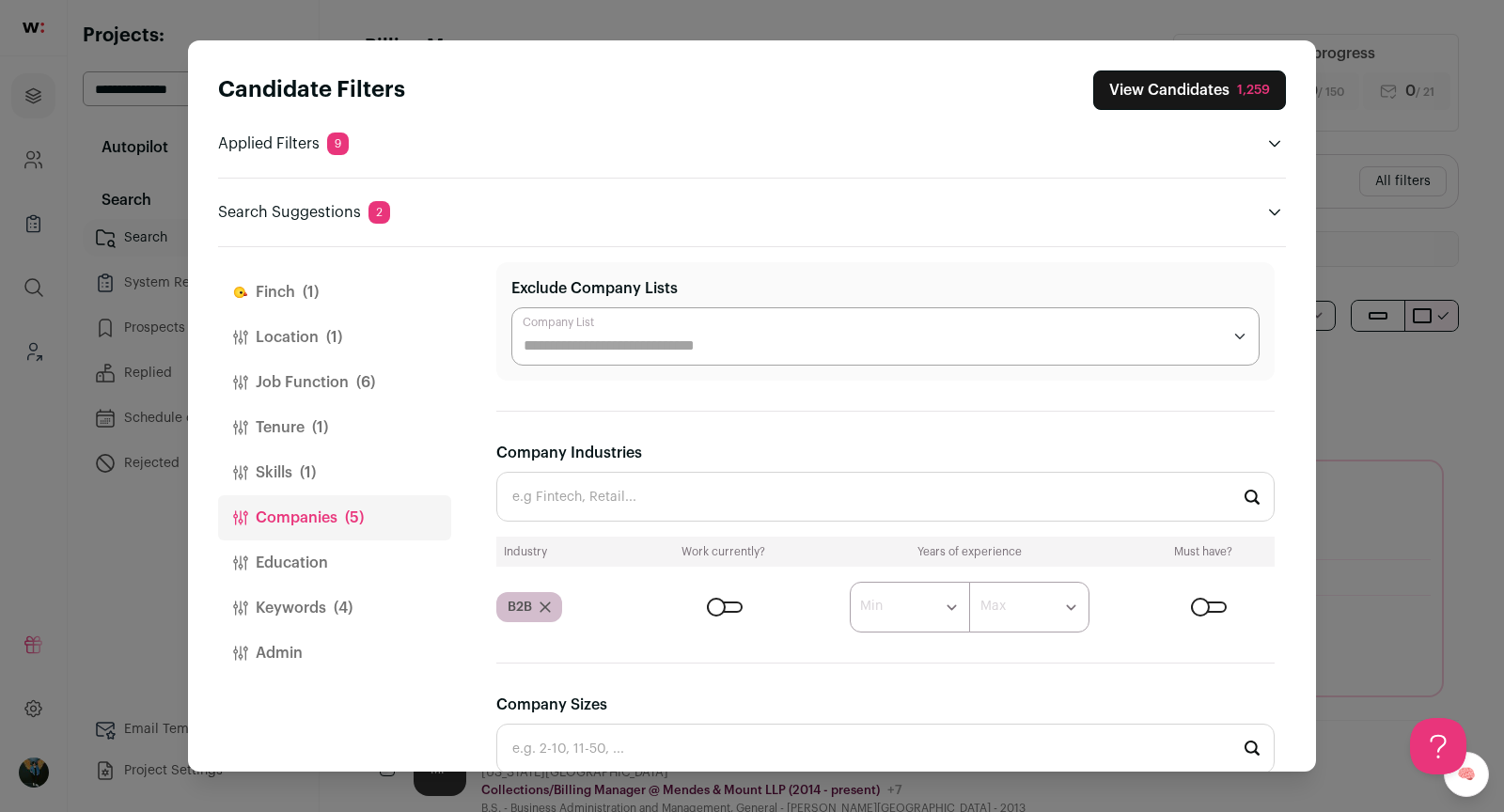
click at [632, 492] on input "Company Industries" at bounding box center [885, 497] width 779 height 50
type input "SaaS"
click at [726, 552] on li "SaaS" at bounding box center [885, 547] width 777 height 50
click at [1227, 77] on button "View Candidates 1,268" at bounding box center [1189, 90] width 193 height 40
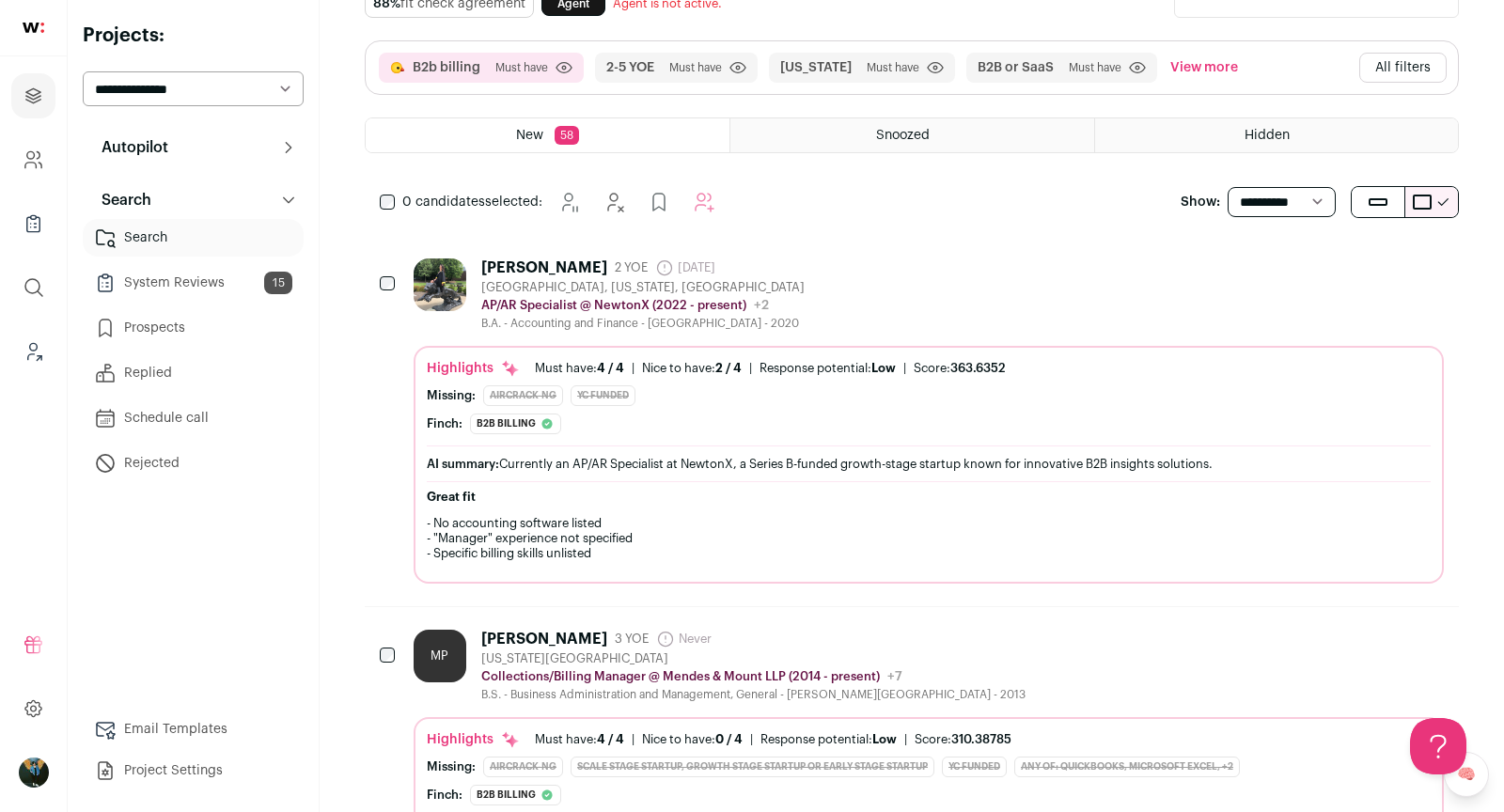
scroll to position [169, 0]
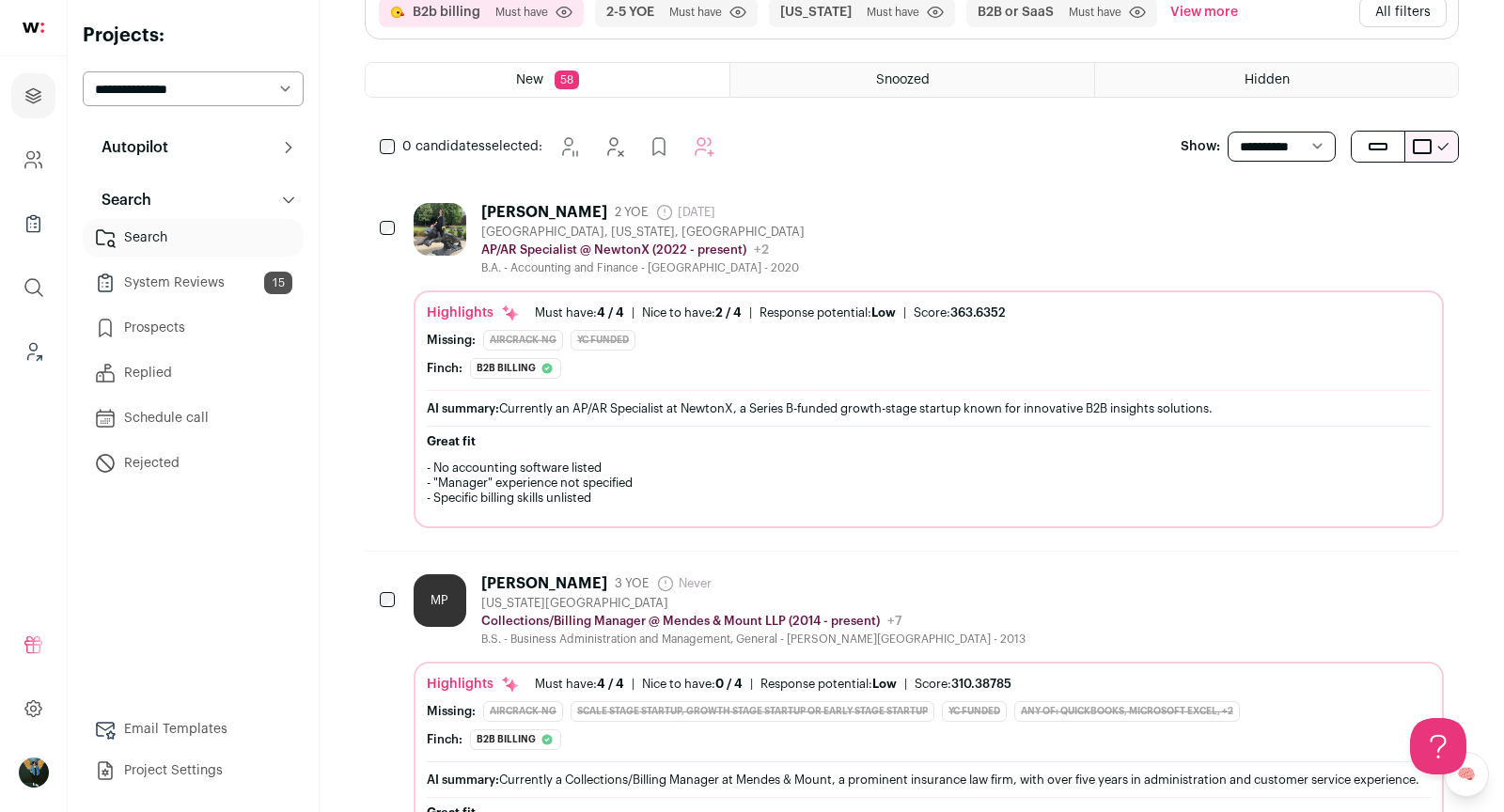
click at [1404, 15] on button "All filters" at bounding box center [1402, 12] width 87 height 30
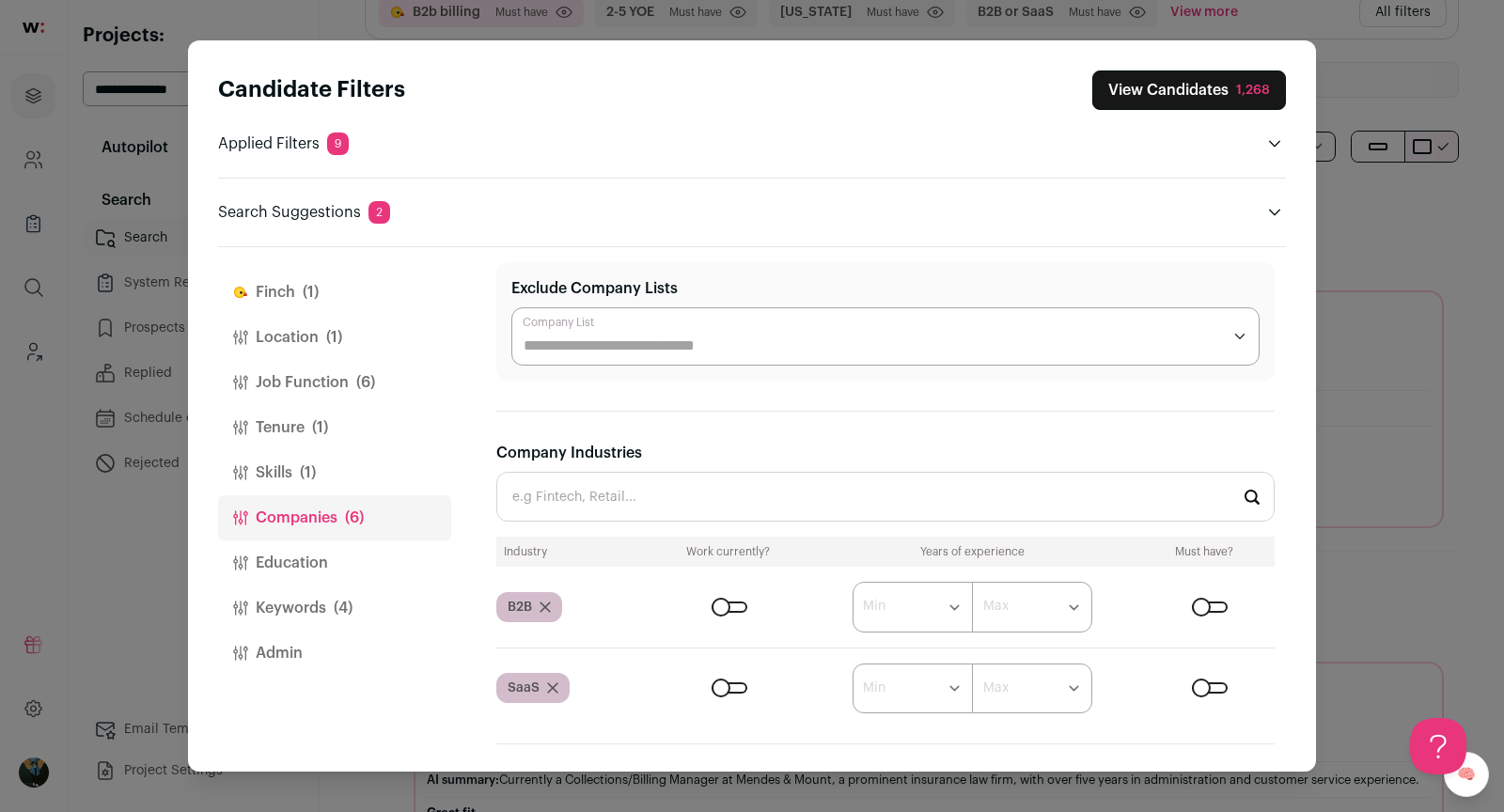
click at [316, 356] on button "Location (1)" at bounding box center [334, 337] width 233 height 45
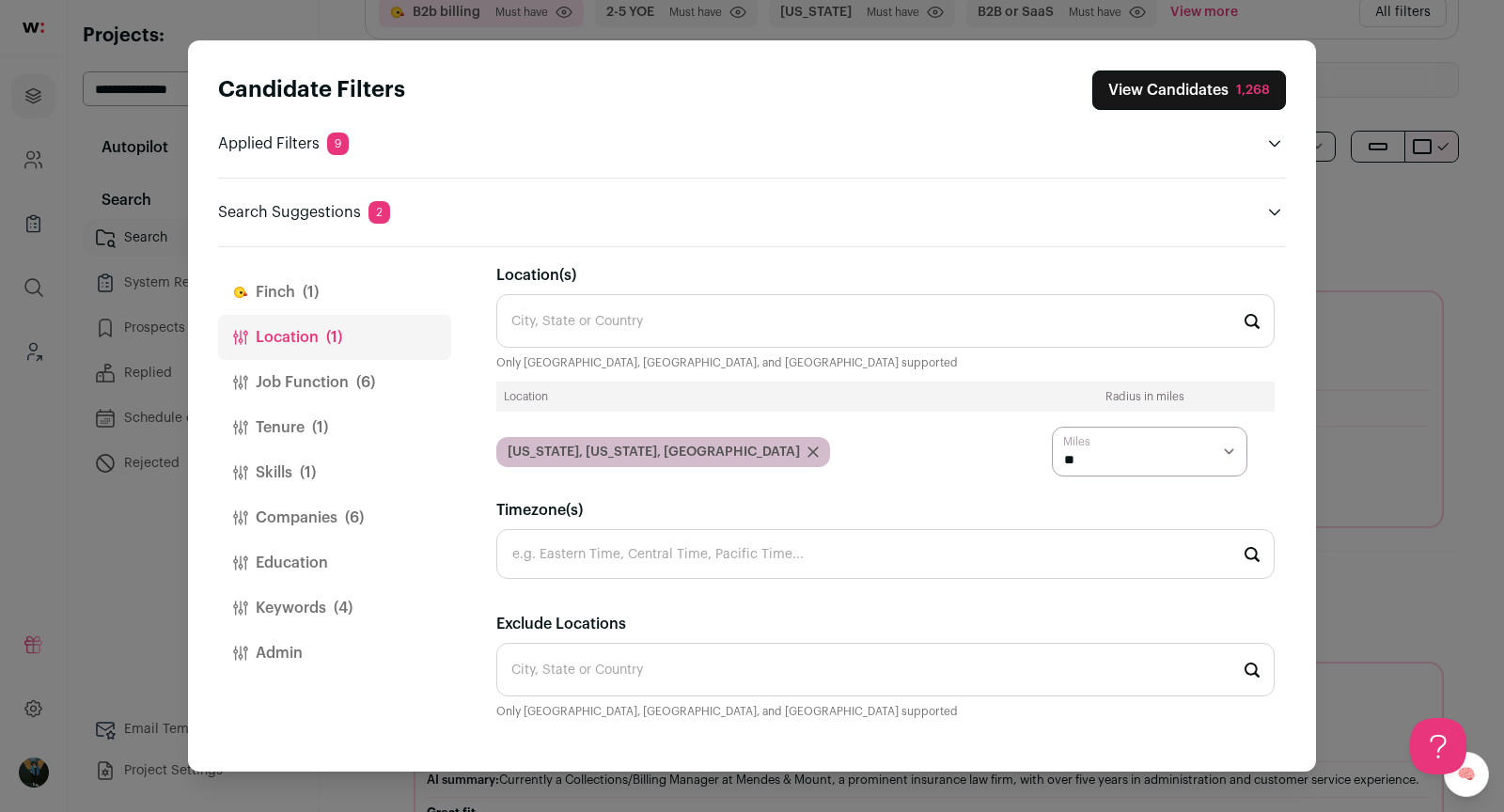
click at [318, 384] on button "Job Function (6)" at bounding box center [334, 382] width 233 height 45
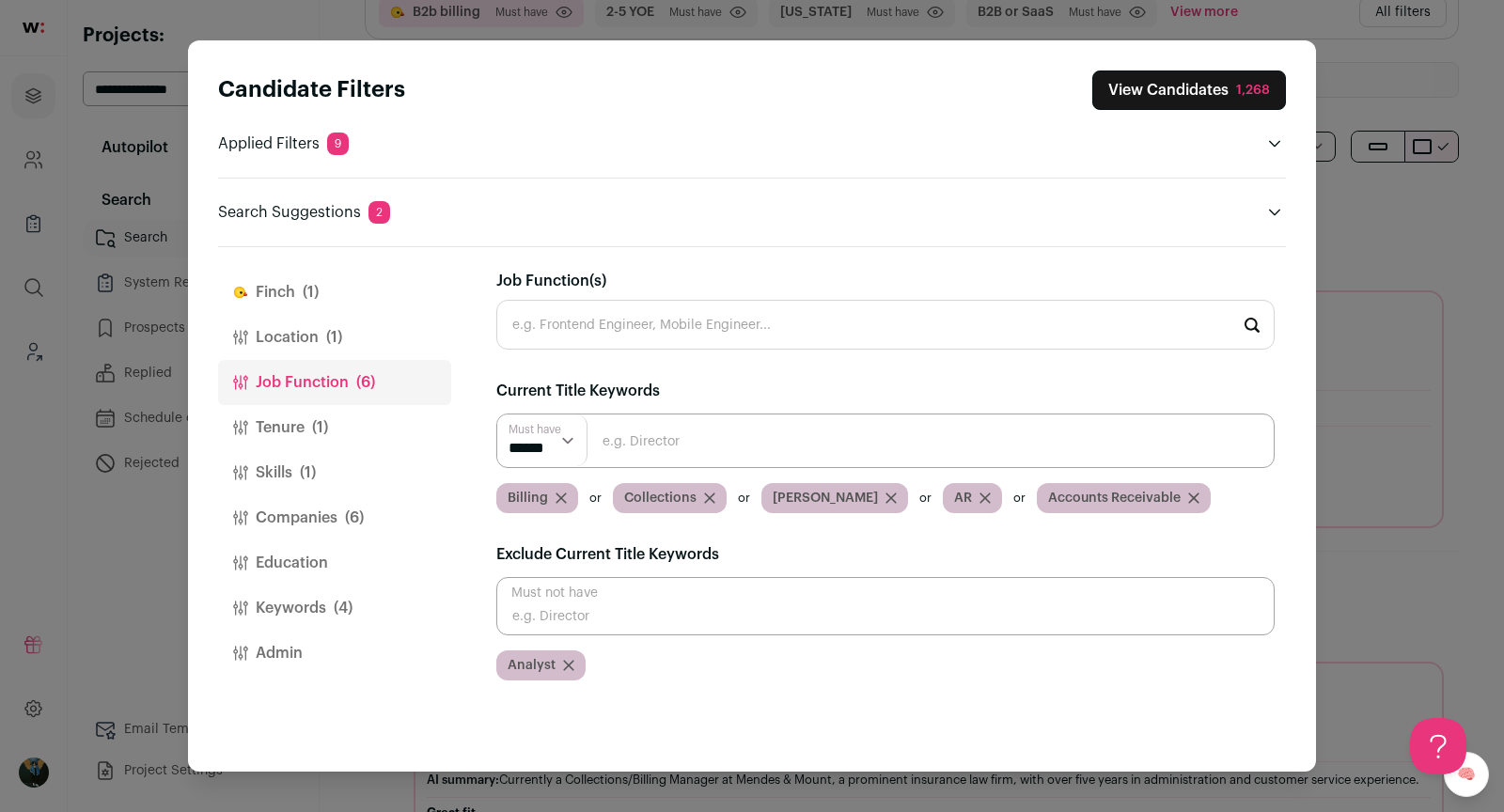
click at [675, 450] on input "Close modal via background" at bounding box center [885, 441] width 779 height 54
click at [1277, 207] on icon "Close modal via background" at bounding box center [1275, 213] width 15 height 15
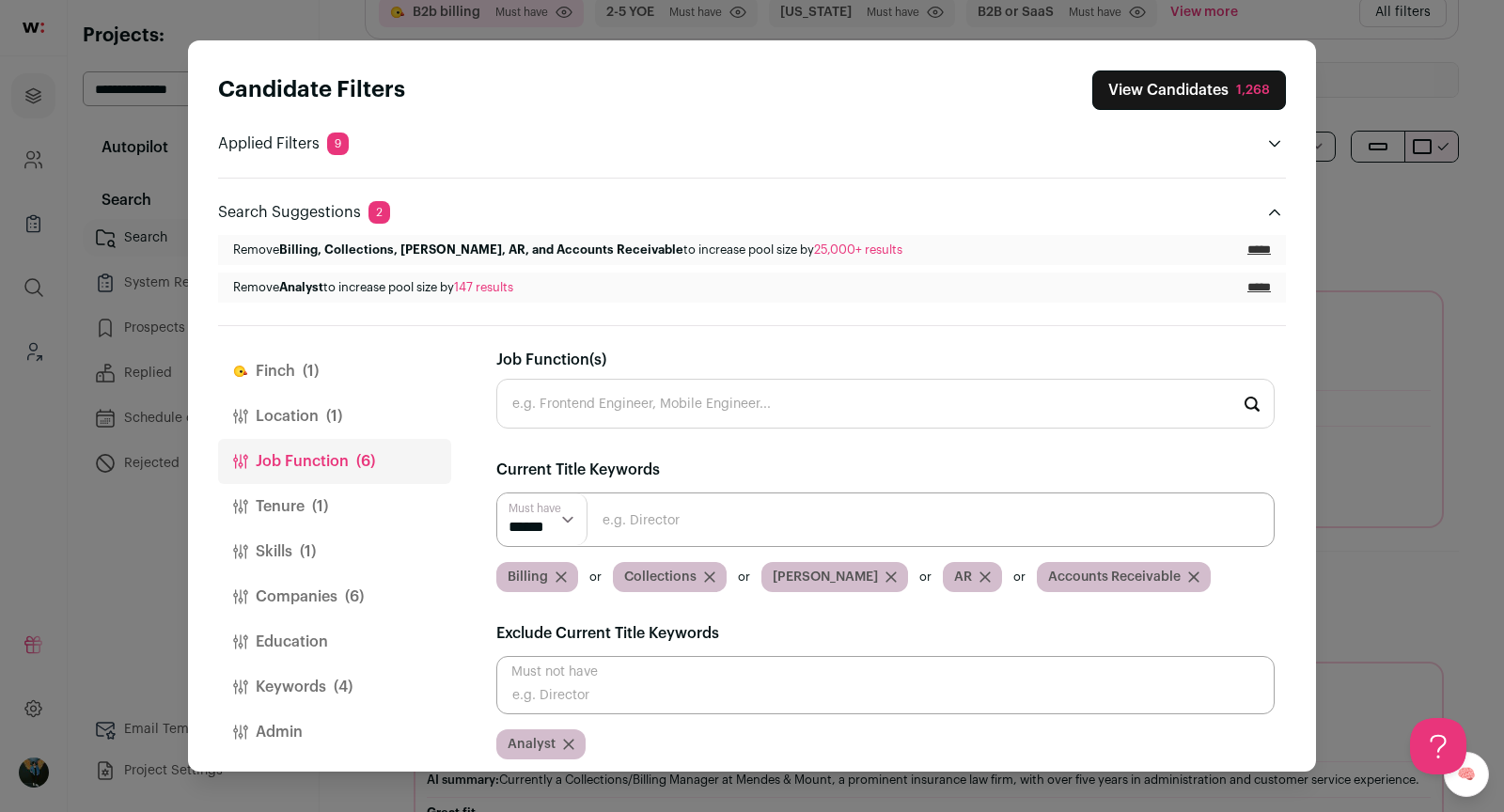
click at [1276, 160] on div "Candidate Filters View Candidates 1,268 Applied Filters 9 B2b billing Must have…" at bounding box center [752, 187] width 1068 height 232
click at [1267, 146] on icon "Open applied filters" at bounding box center [1275, 144] width 15 height 15
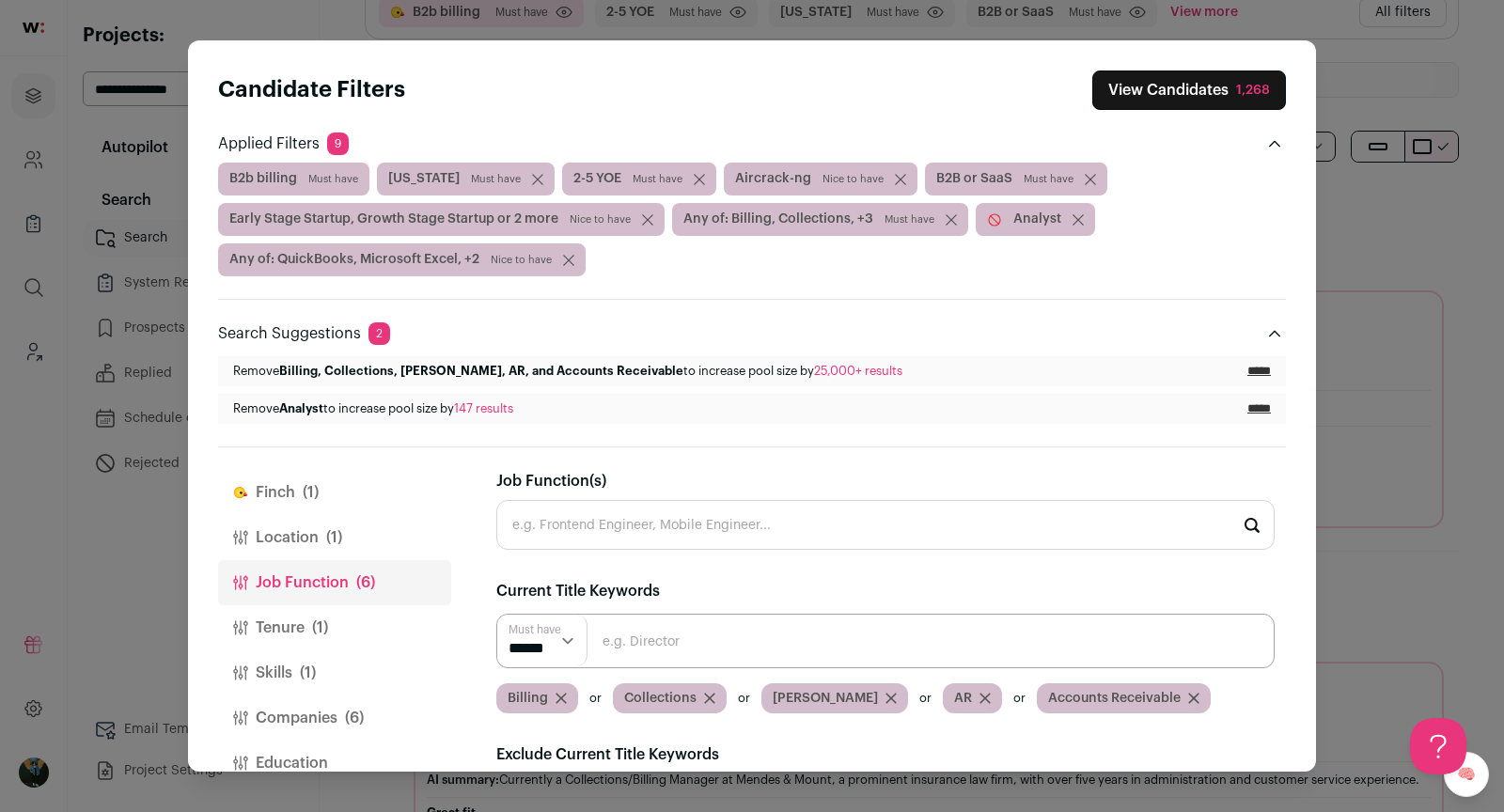
click at [331, 571] on button "Job Function (6)" at bounding box center [334, 582] width 233 height 45
click at [1279, 145] on icon "Close applied filters" at bounding box center [1275, 144] width 12 height 7
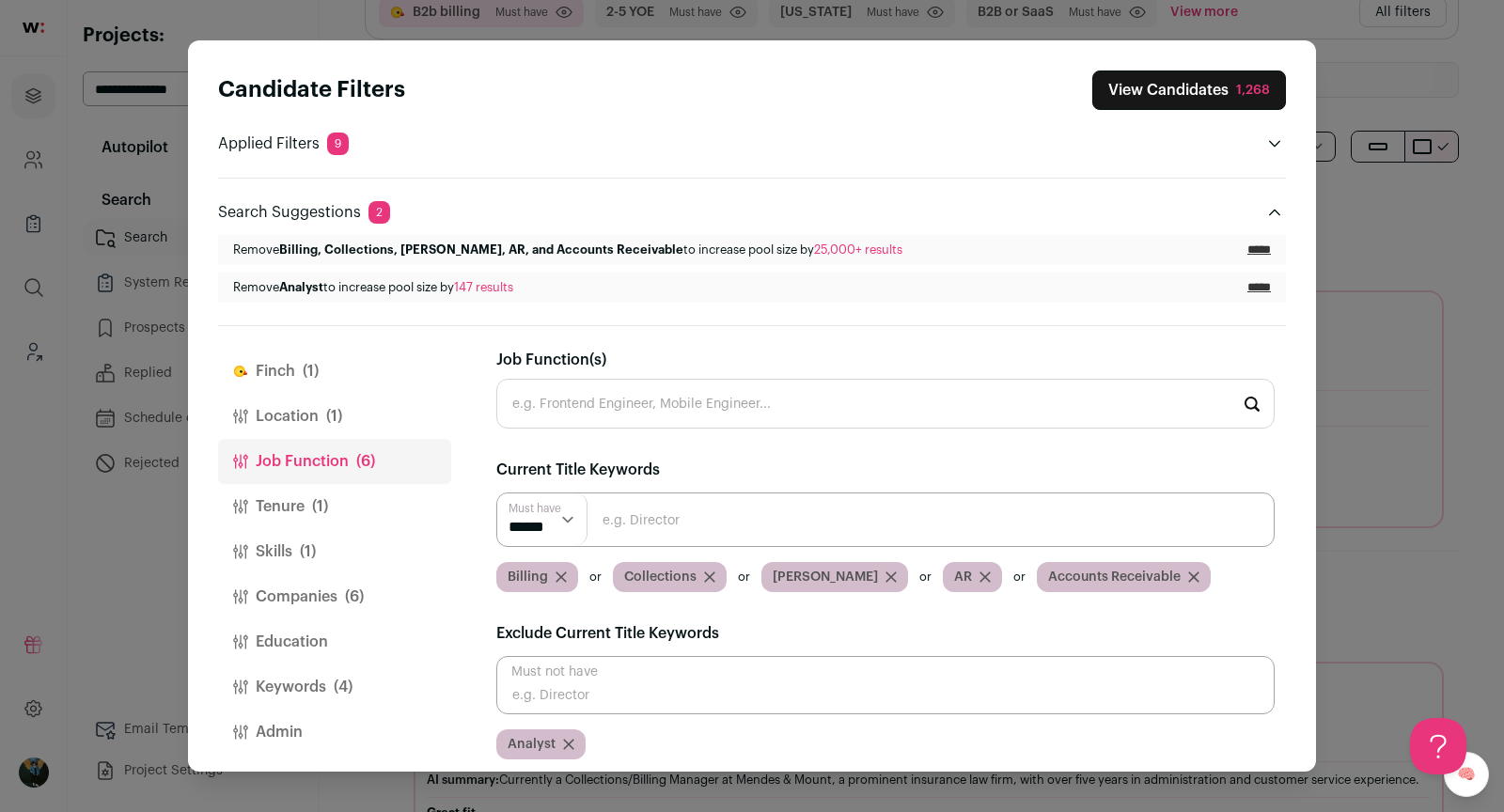
click at [1275, 210] on icon "Close modal via background" at bounding box center [1275, 213] width 15 height 15
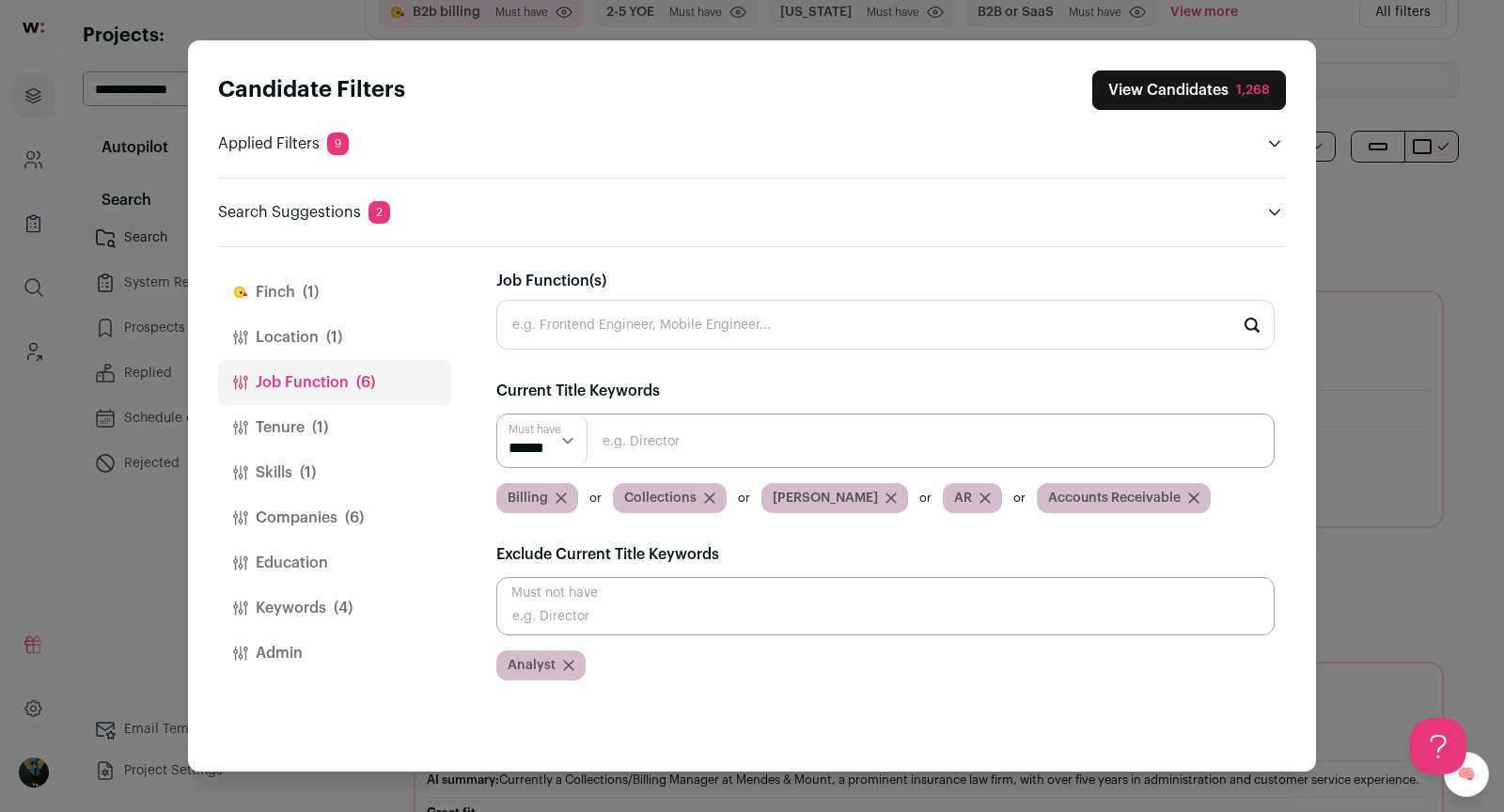
click at [295, 598] on button "Keywords (4)" at bounding box center [334, 607] width 233 height 45
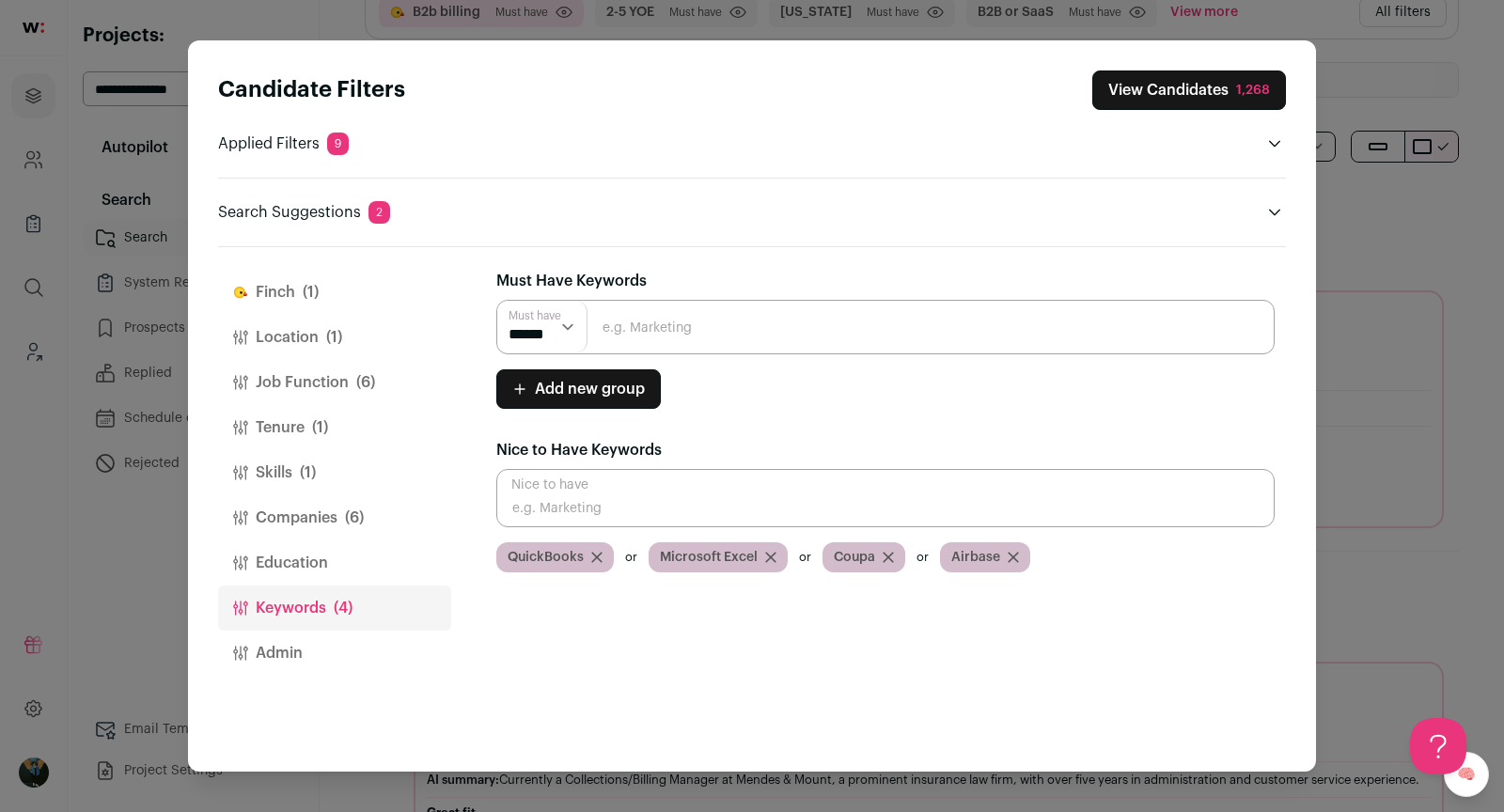
drag, startPoint x: 681, startPoint y: 302, endPoint x: 441, endPoint y: 328, distance: 241.4
click at [682, 302] on input "Close modal via background" at bounding box center [885, 327] width 779 height 54
click at [306, 275] on button "Finch (1)" at bounding box center [334, 292] width 233 height 45
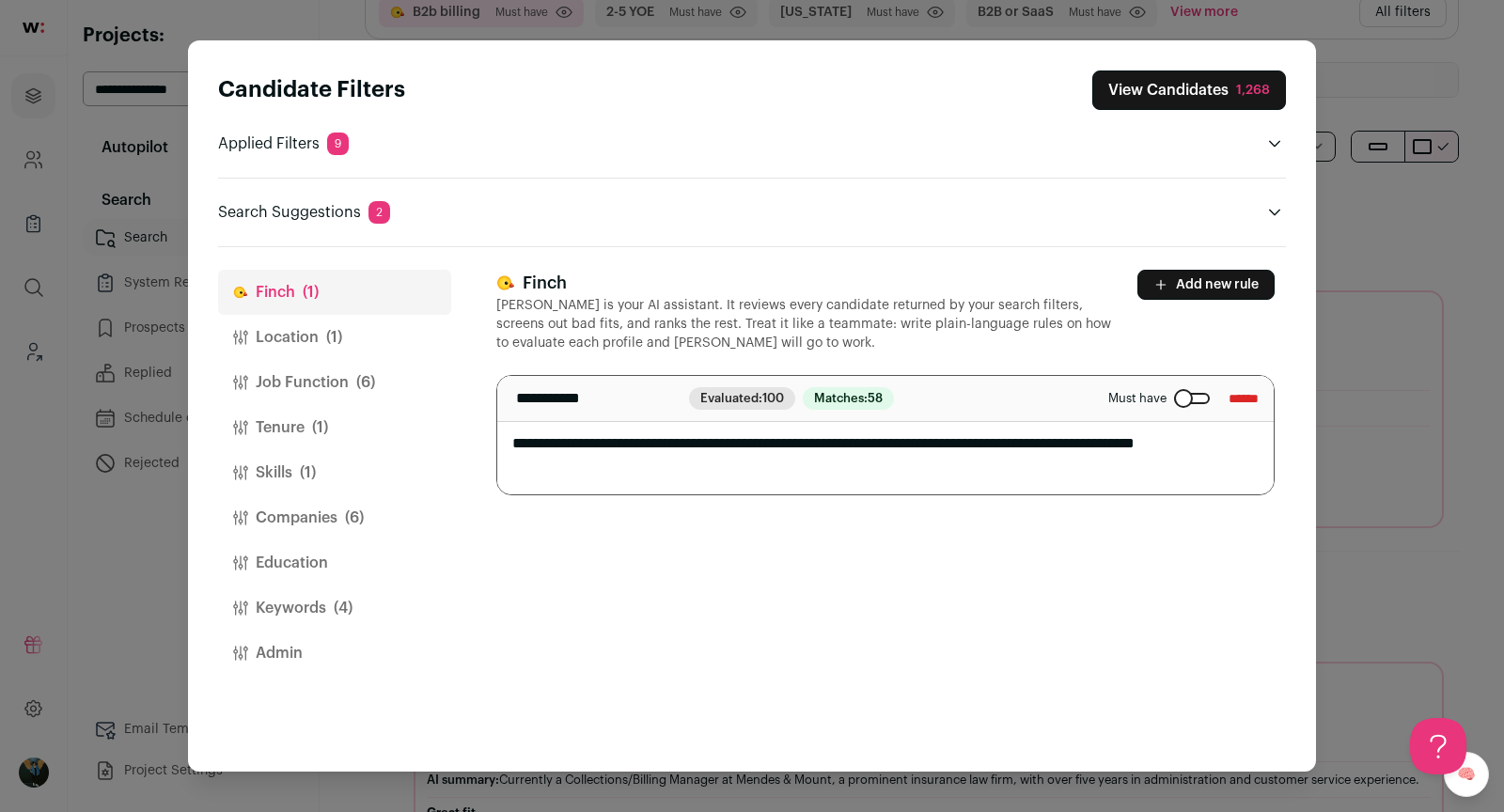
click at [1250, 280] on button "Add new rule" at bounding box center [1206, 284] width 137 height 30
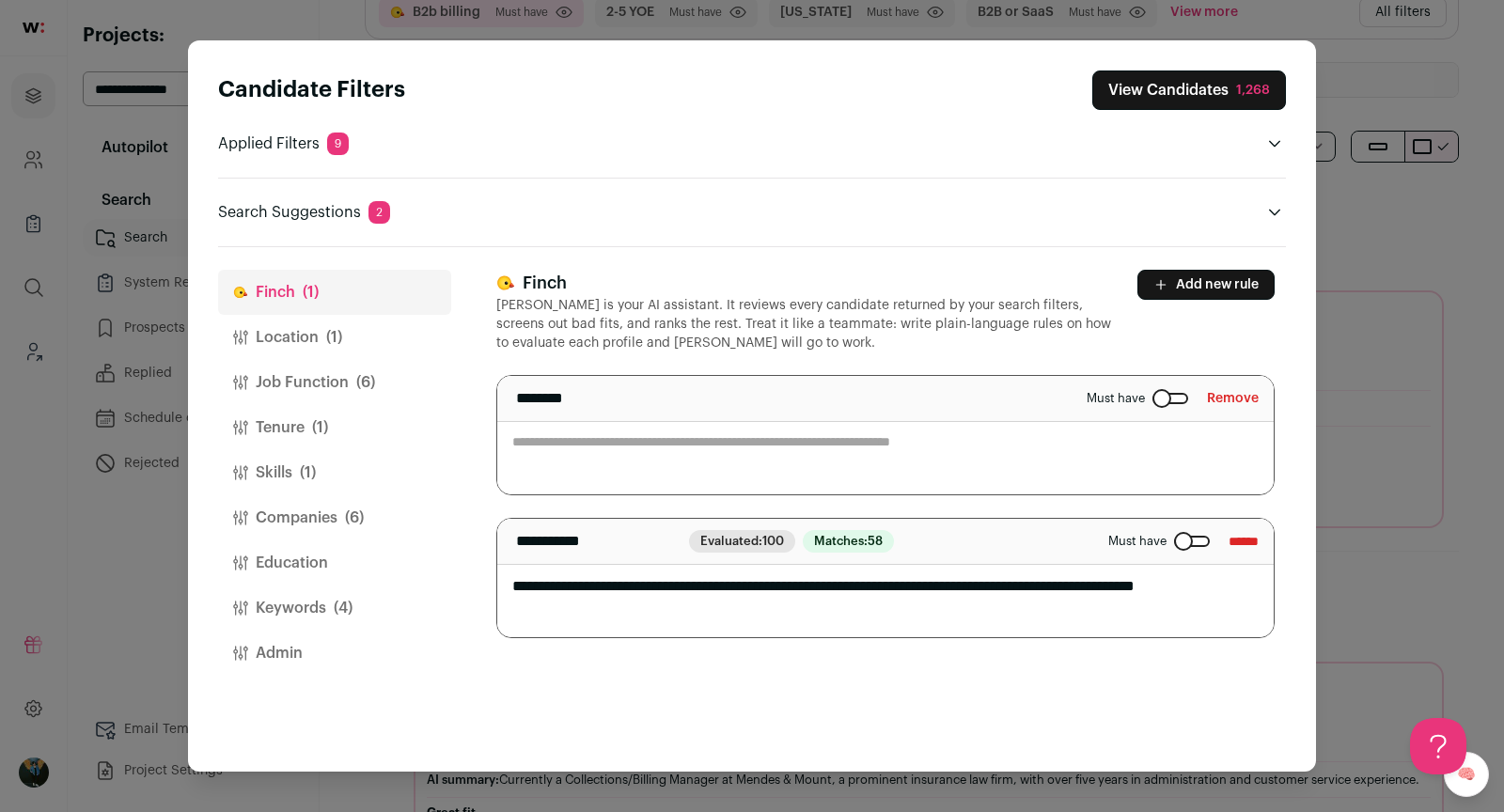
click at [892, 478] on textarea "Close modal via background" at bounding box center [885, 435] width 777 height 118
paste textarea "**********"
type textarea "**********"
click at [1205, 90] on button "View Candidates 1,268" at bounding box center [1189, 90] width 193 height 40
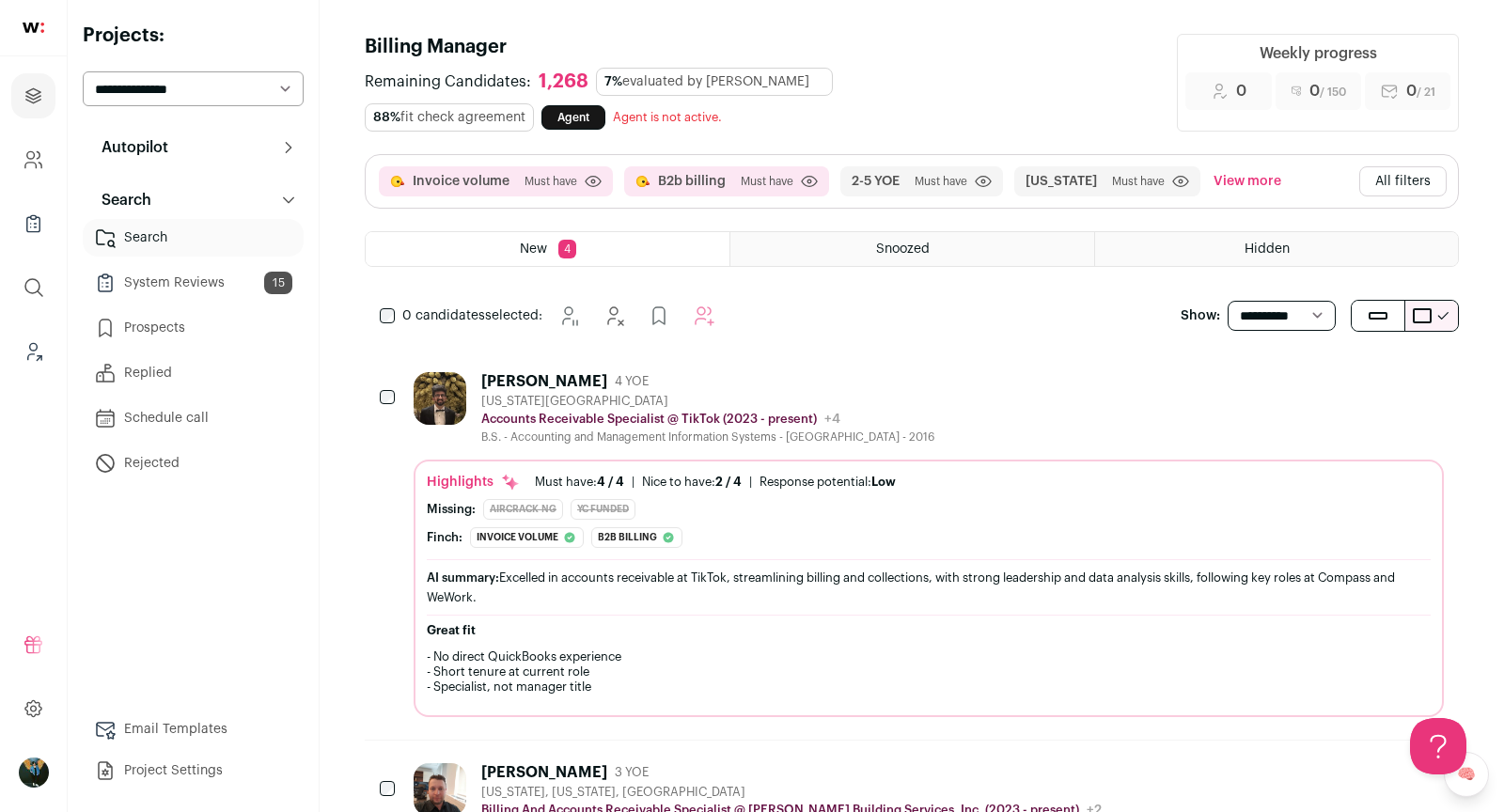
click at [1397, 187] on button "All filters" at bounding box center [1402, 181] width 87 height 30
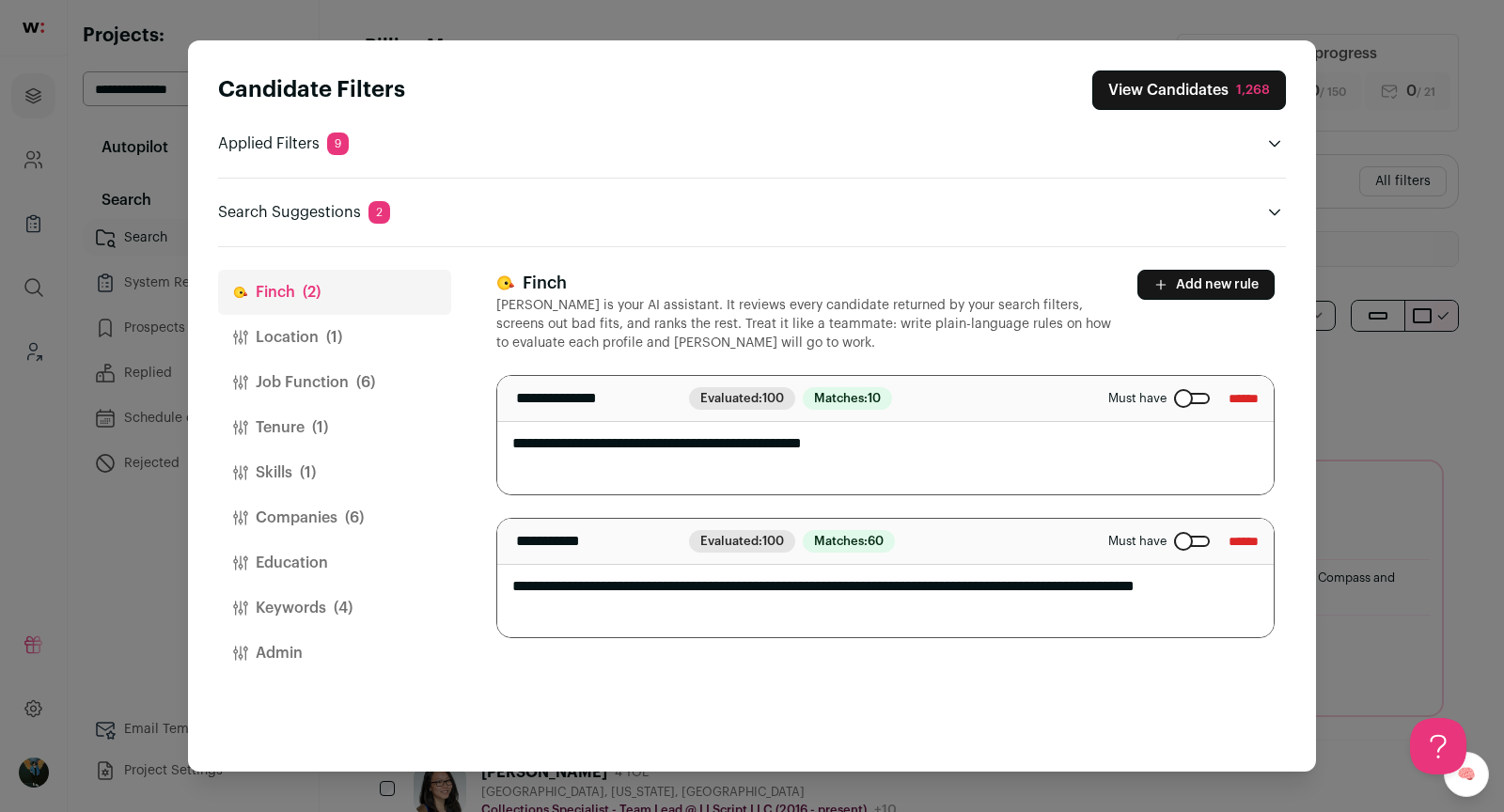
click at [1190, 278] on button "Add new rule" at bounding box center [1206, 284] width 137 height 30
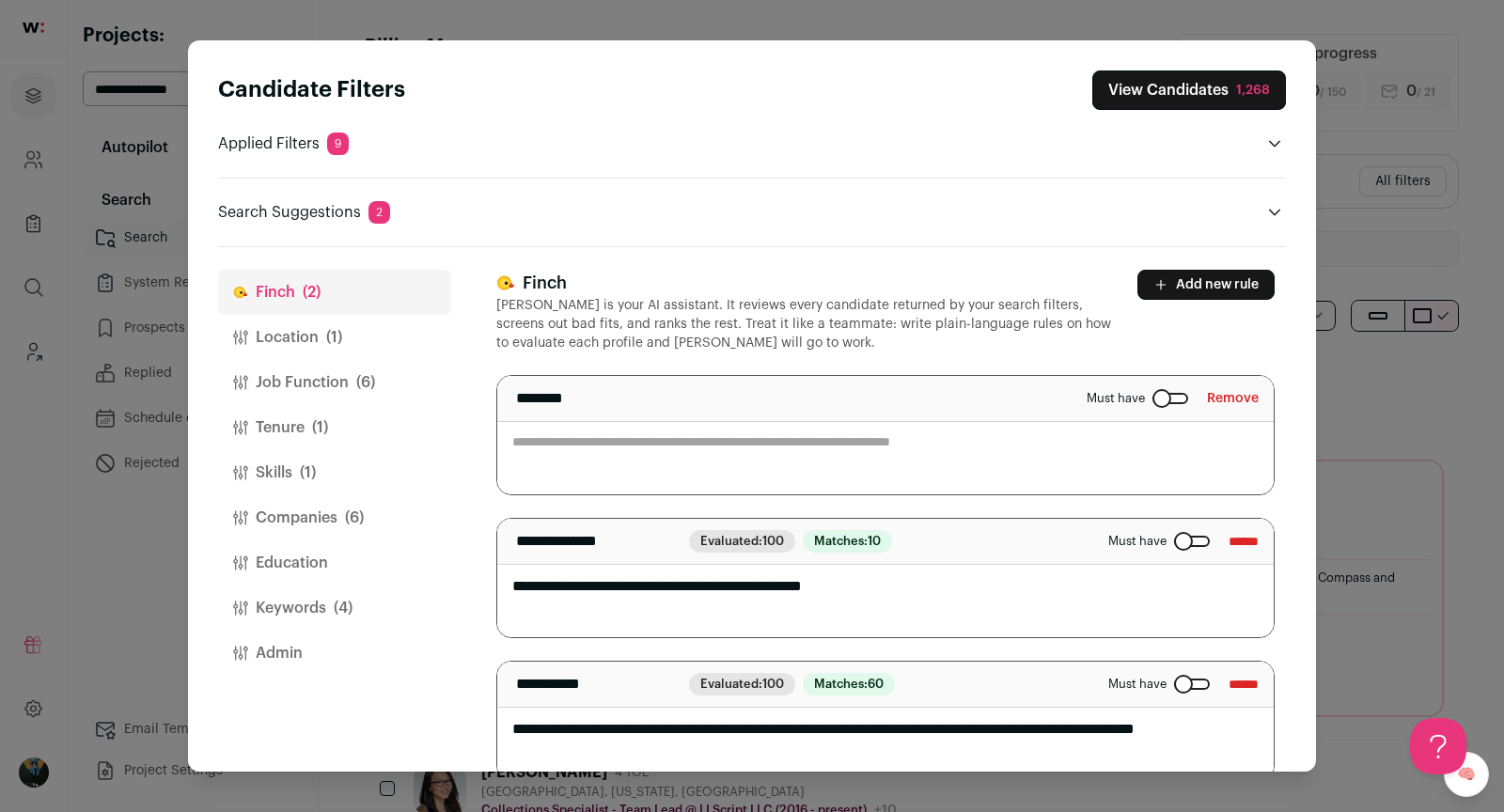
click at [771, 458] on textarea "Close modal via background" at bounding box center [885, 435] width 777 height 118
paste textarea "**********"
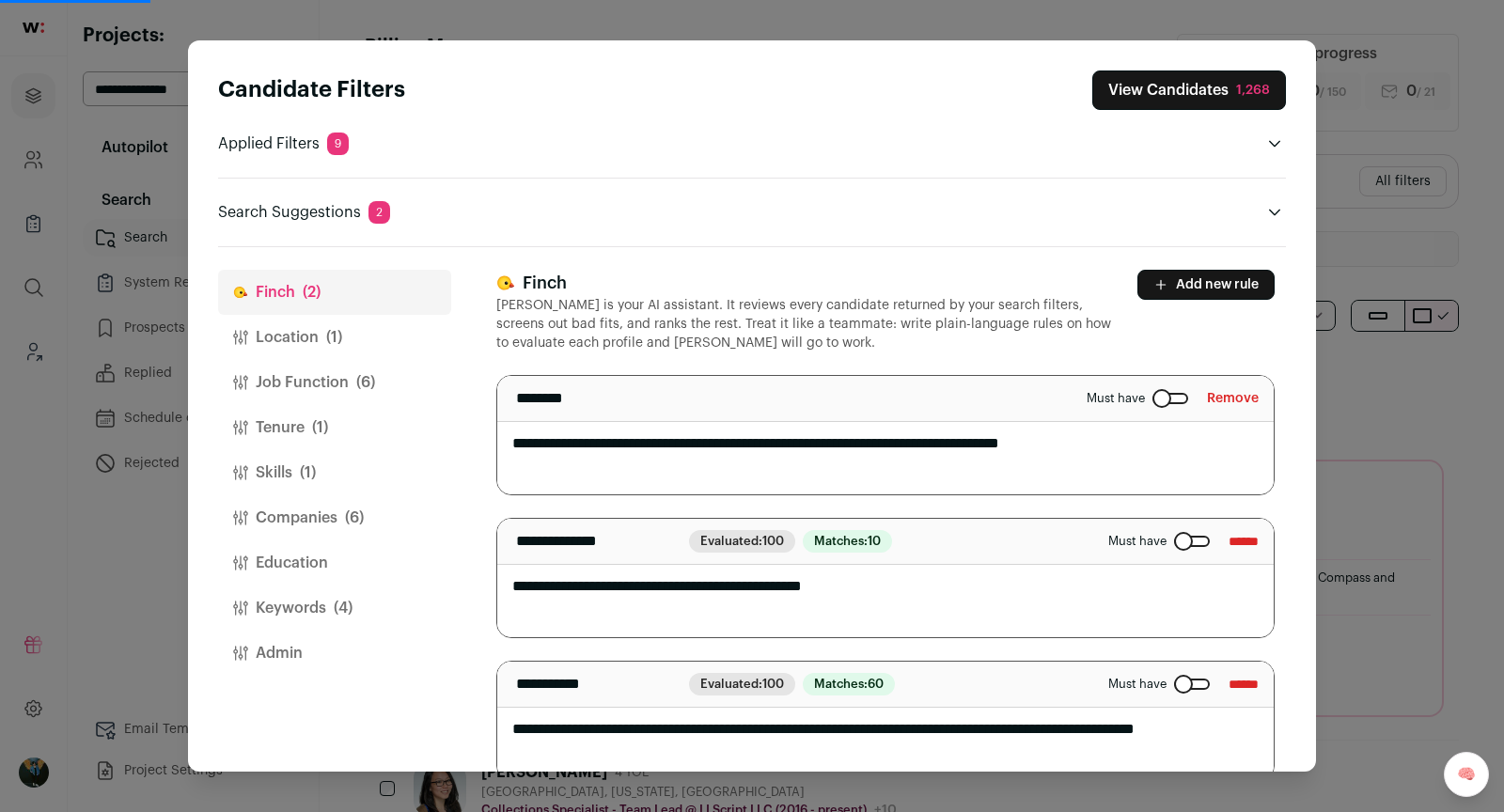
type textarea "**********"
click at [950, 116] on div "Candidate Filters View Candidates 1,268 Applied Filters 9 Invoice volume or B2b…" at bounding box center [752, 147] width 1068 height 153
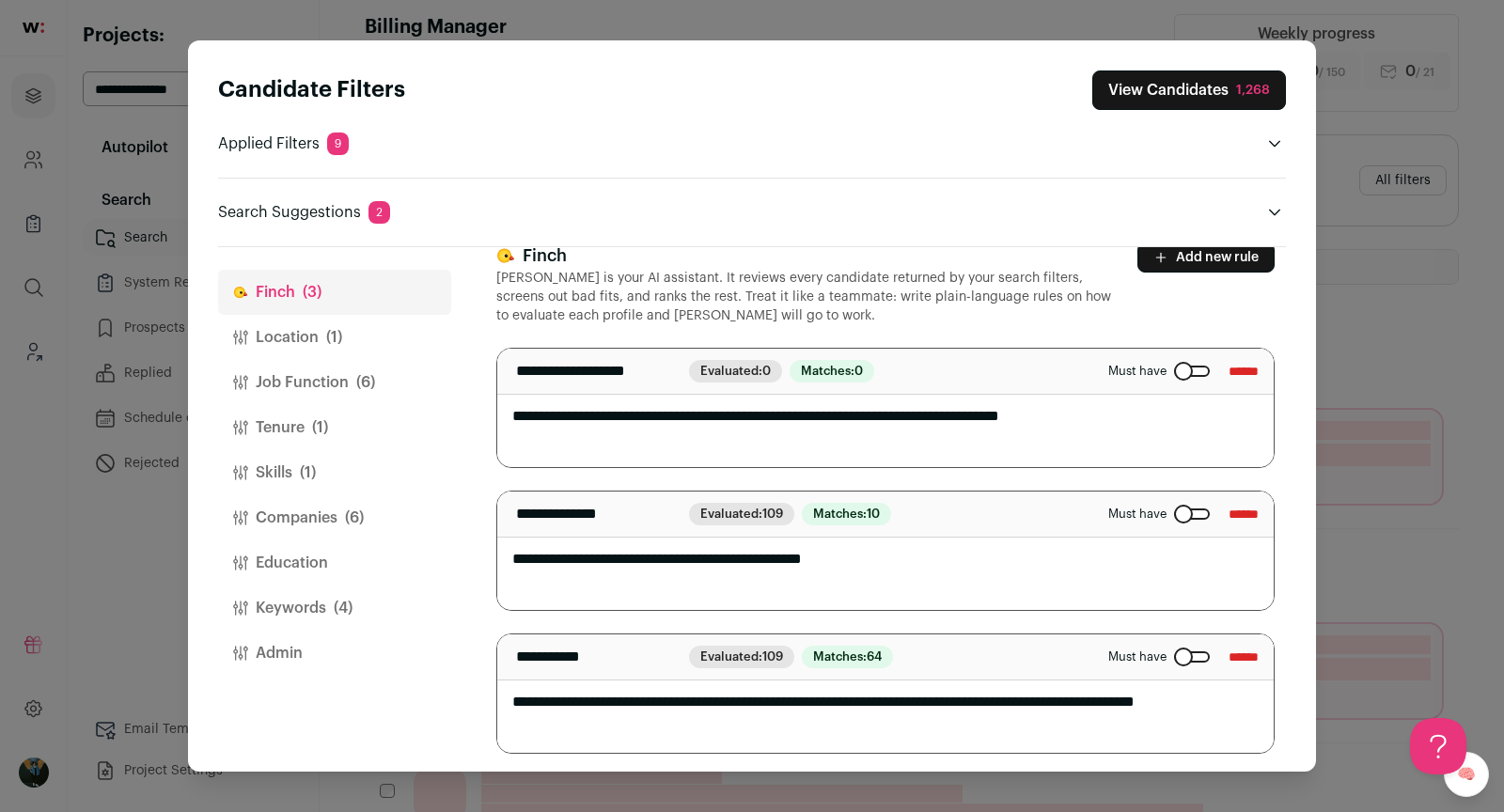
scroll to position [21, 0]
click at [1187, 80] on button "View Candidates 1,268" at bounding box center [1189, 90] width 193 height 40
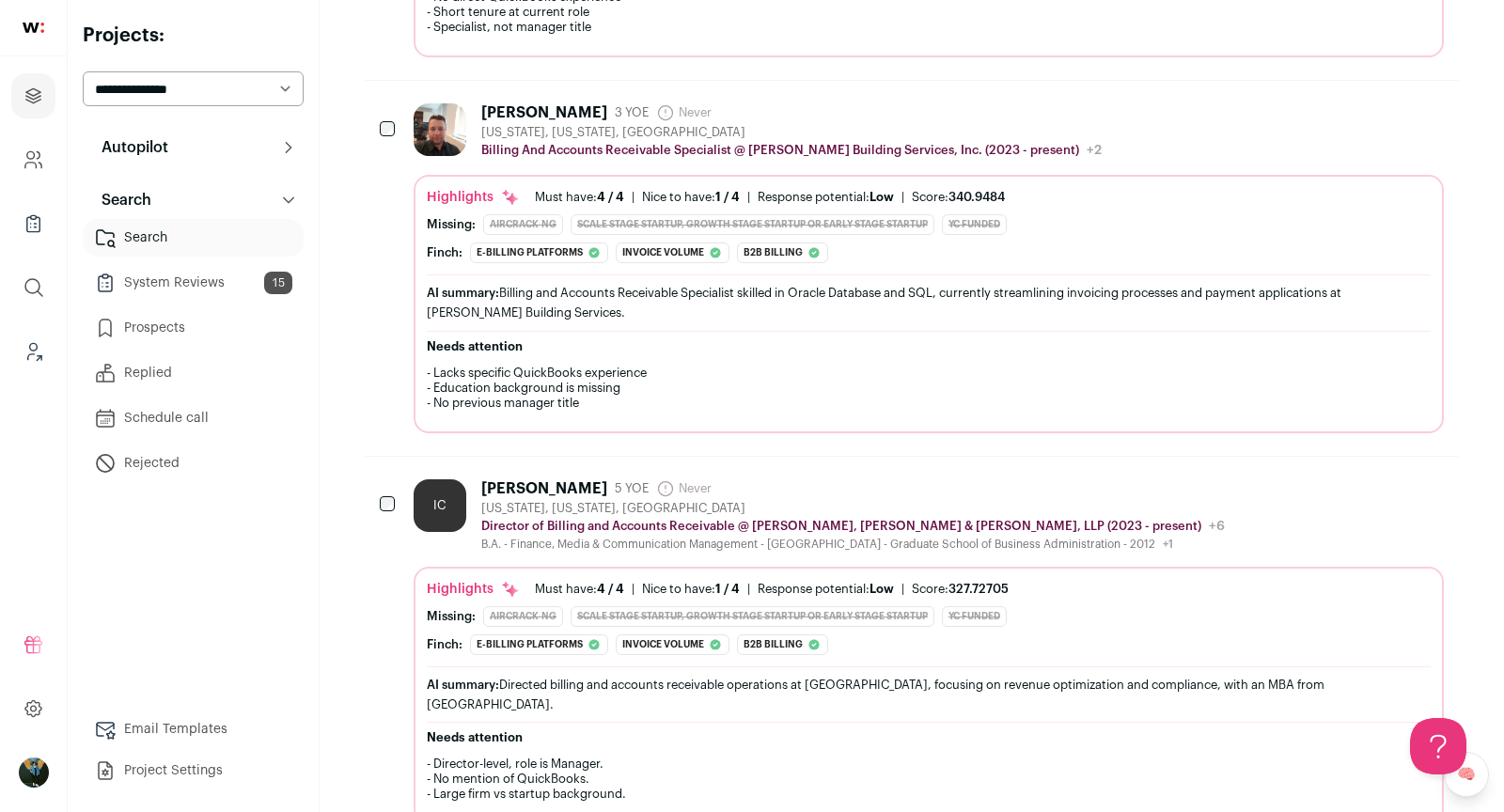
scroll to position [0, 0]
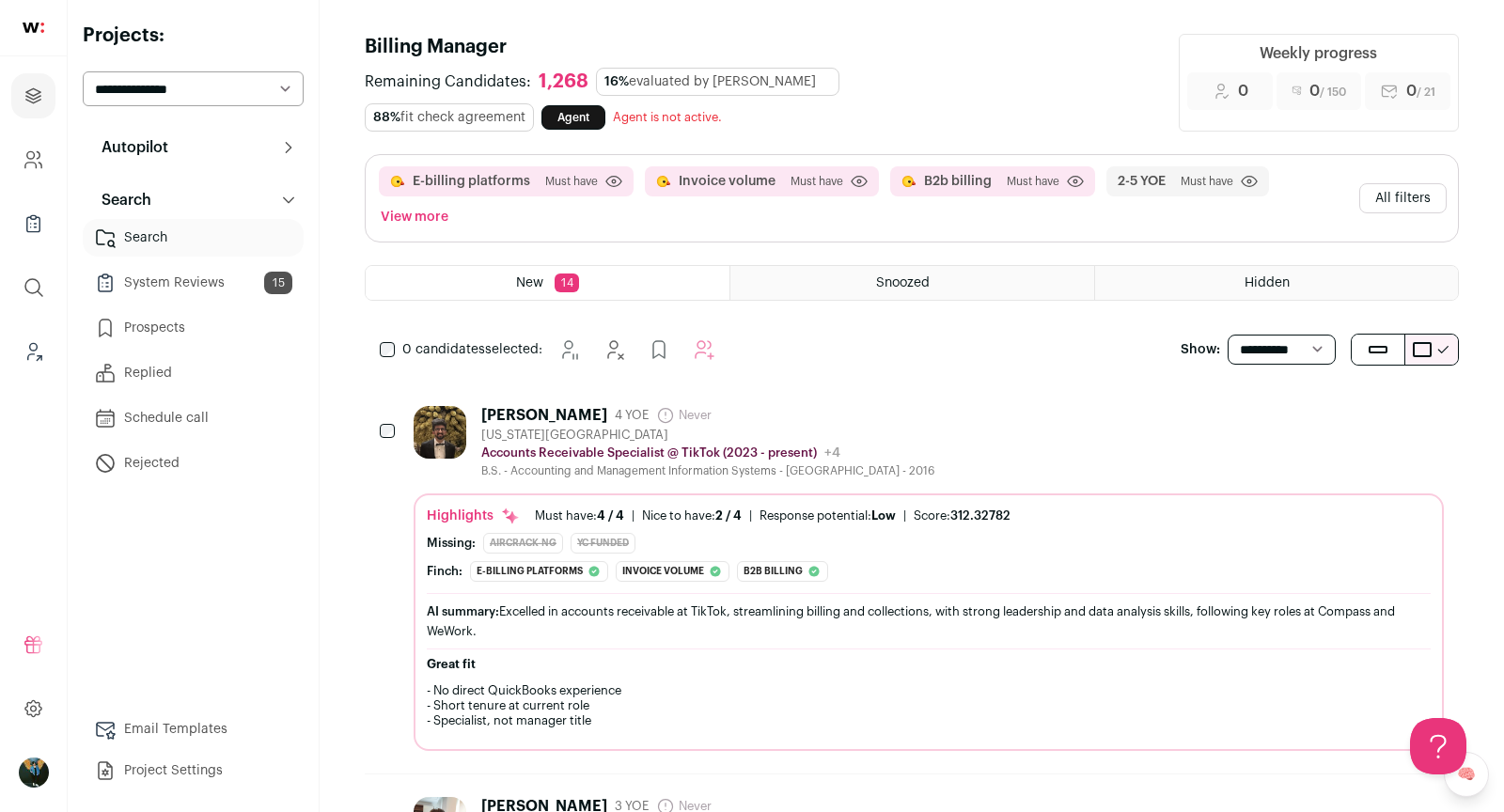
click at [1403, 184] on button "All filters" at bounding box center [1402, 198] width 87 height 30
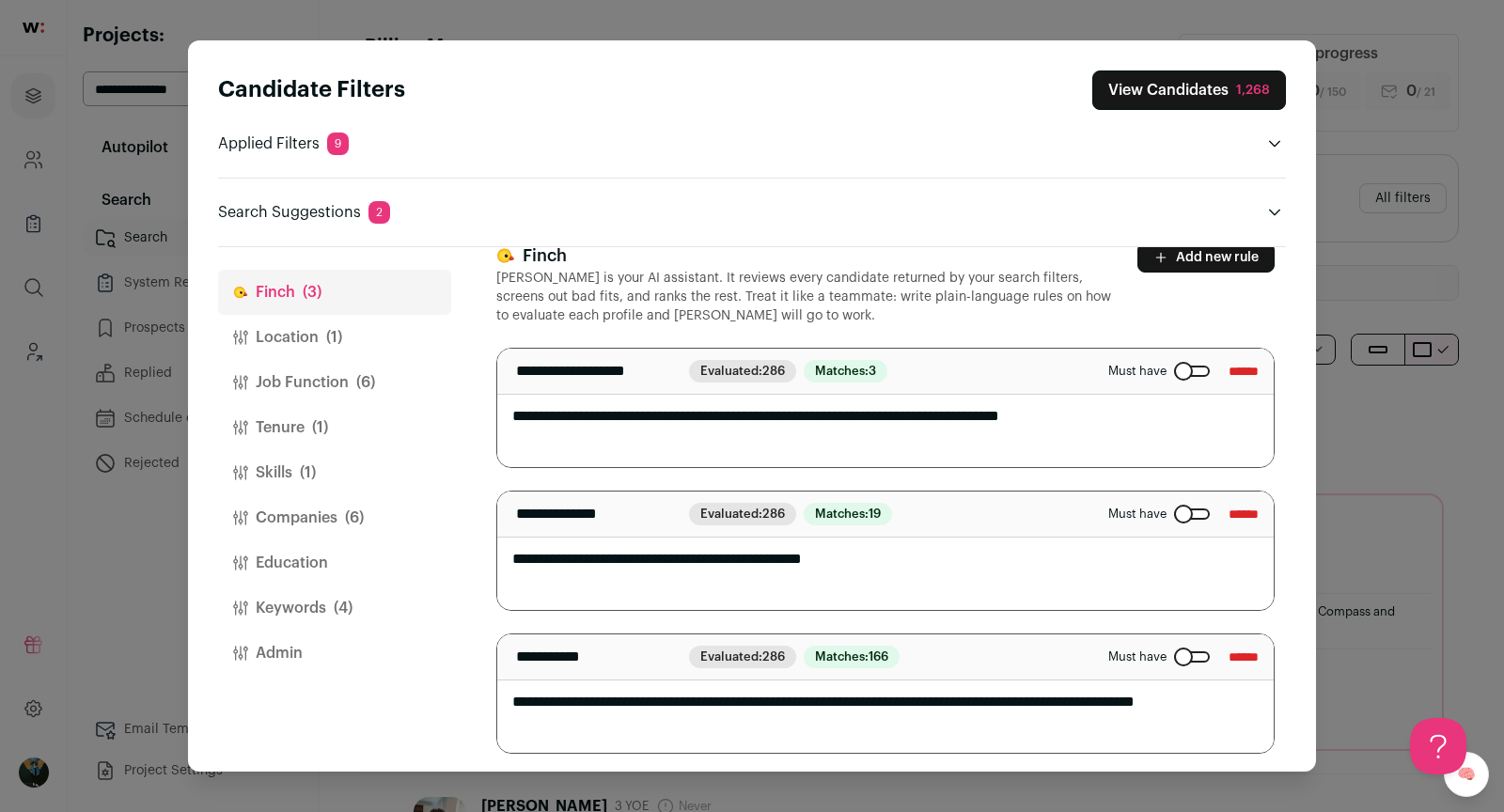
click at [361, 407] on button "Tenure (1)" at bounding box center [334, 427] width 233 height 45
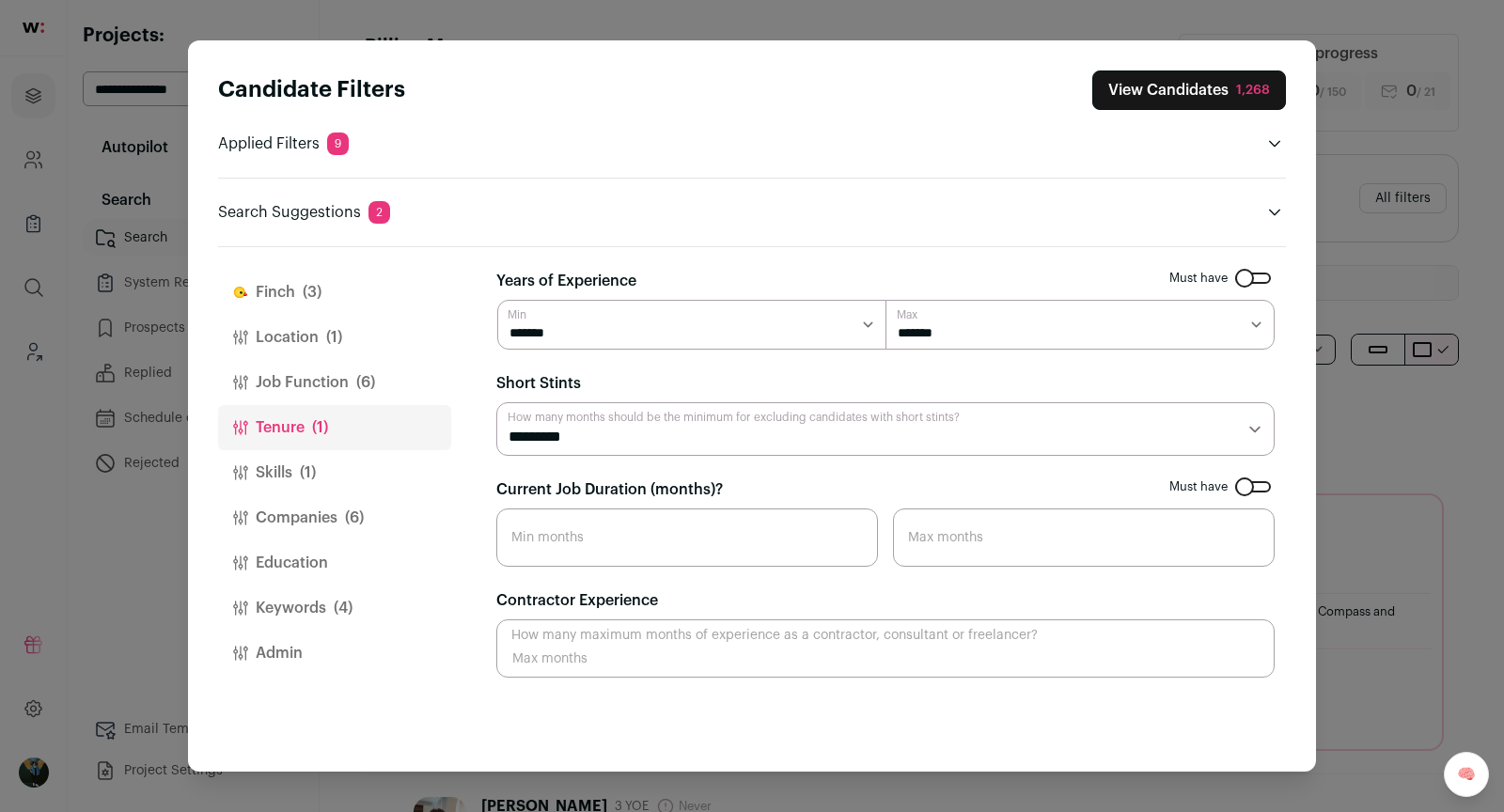
click at [356, 386] on span "(6)" at bounding box center [365, 382] width 18 height 22
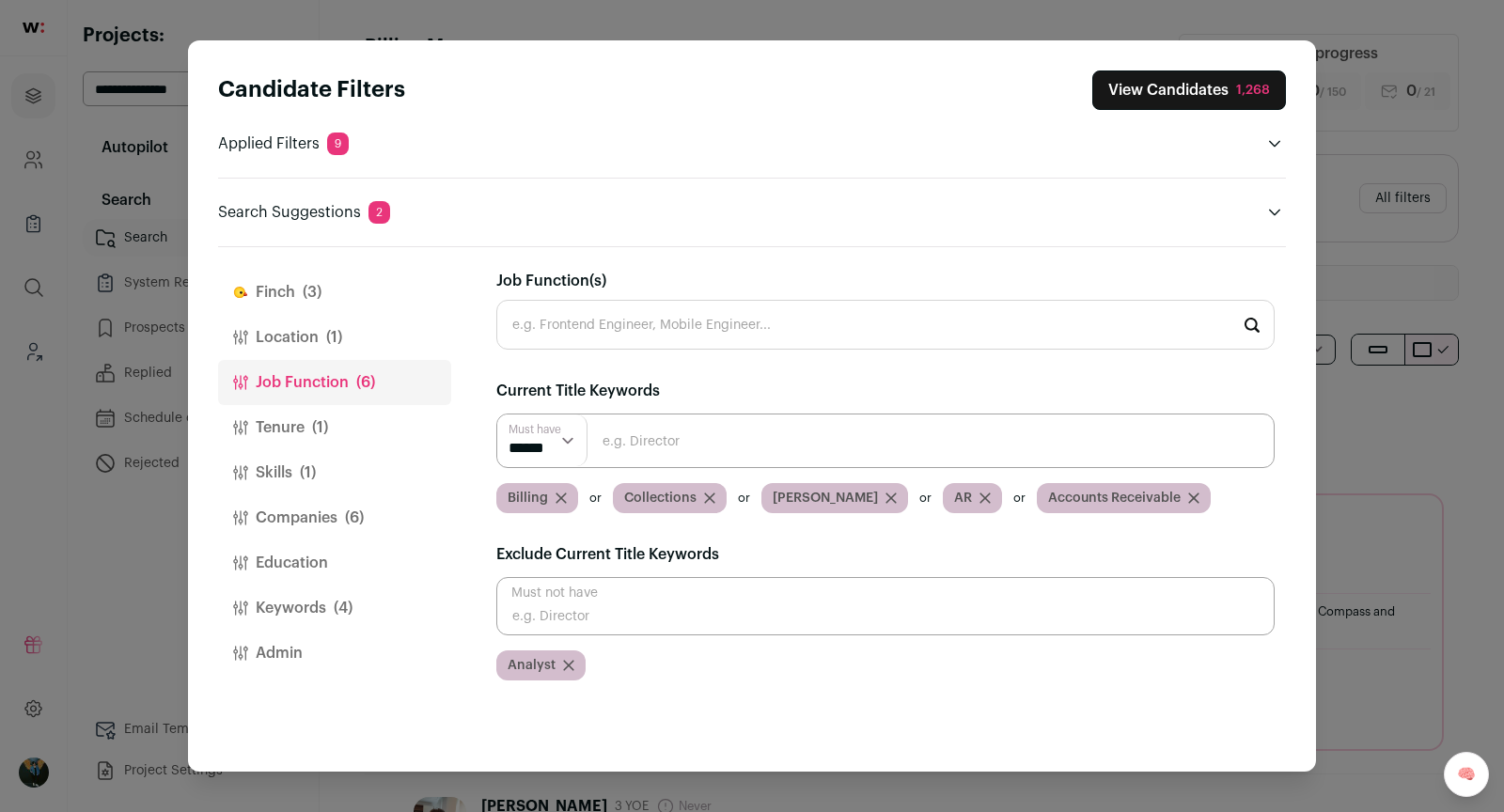
click at [615, 633] on div "Must not have Analyst" at bounding box center [885, 628] width 779 height 103
click at [600, 621] on input "Close modal via background" at bounding box center [885, 606] width 779 height 58
type input "Director"
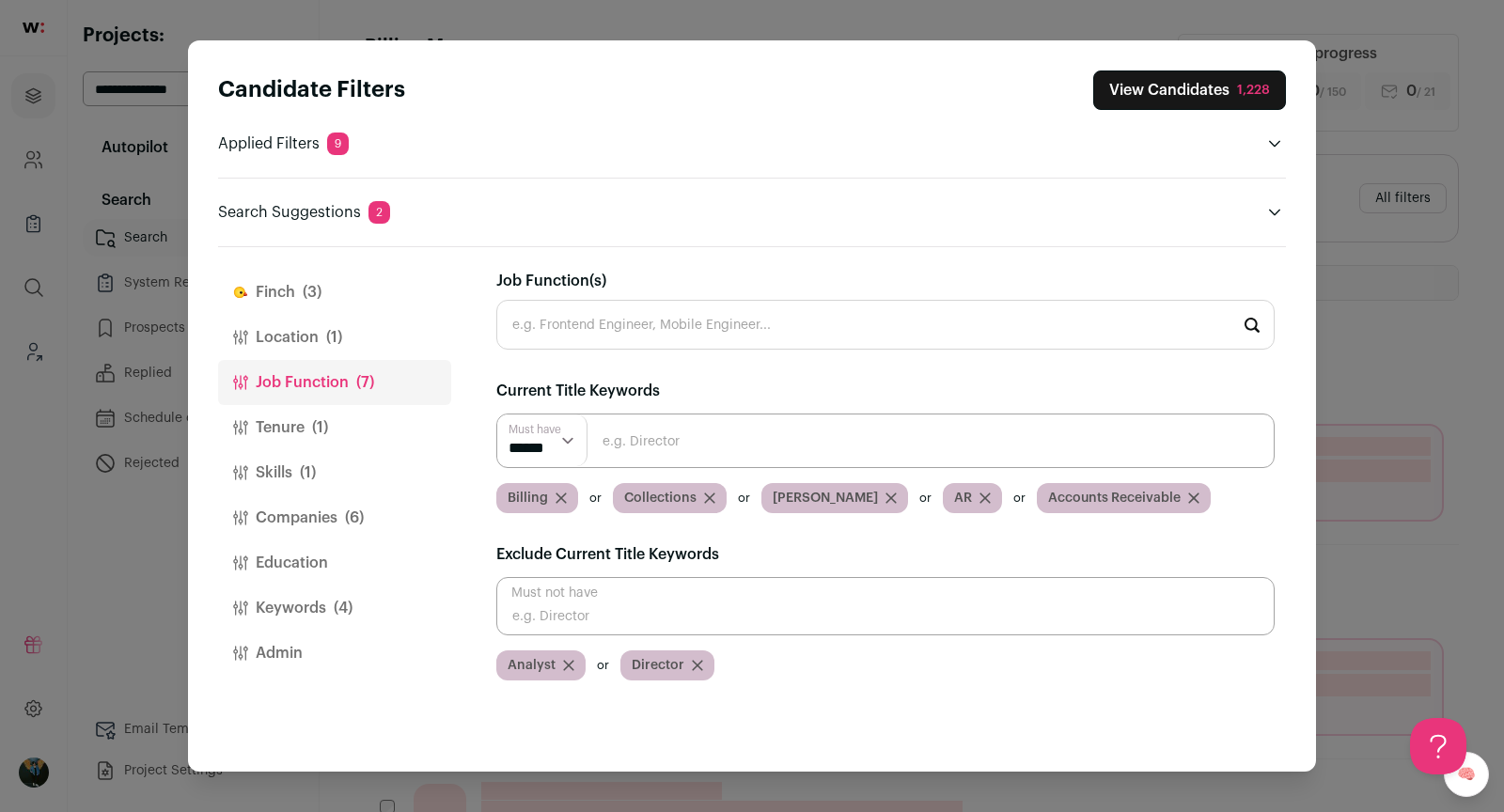
click at [1220, 97] on button "View Candidates 1,228" at bounding box center [1189, 90] width 192 height 40
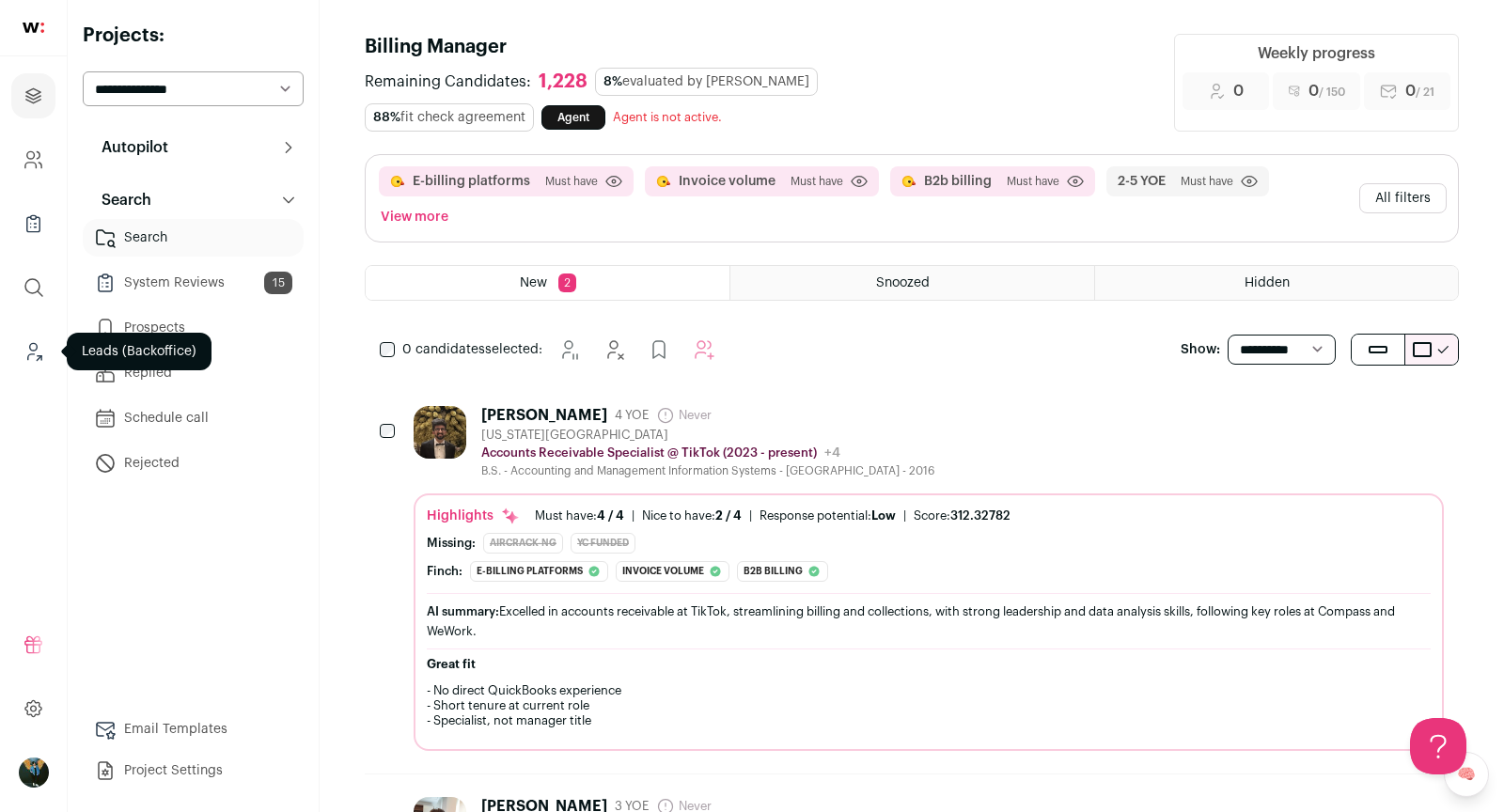
click at [27, 355] on icon "Leads (Backoffice)" at bounding box center [33, 351] width 21 height 22
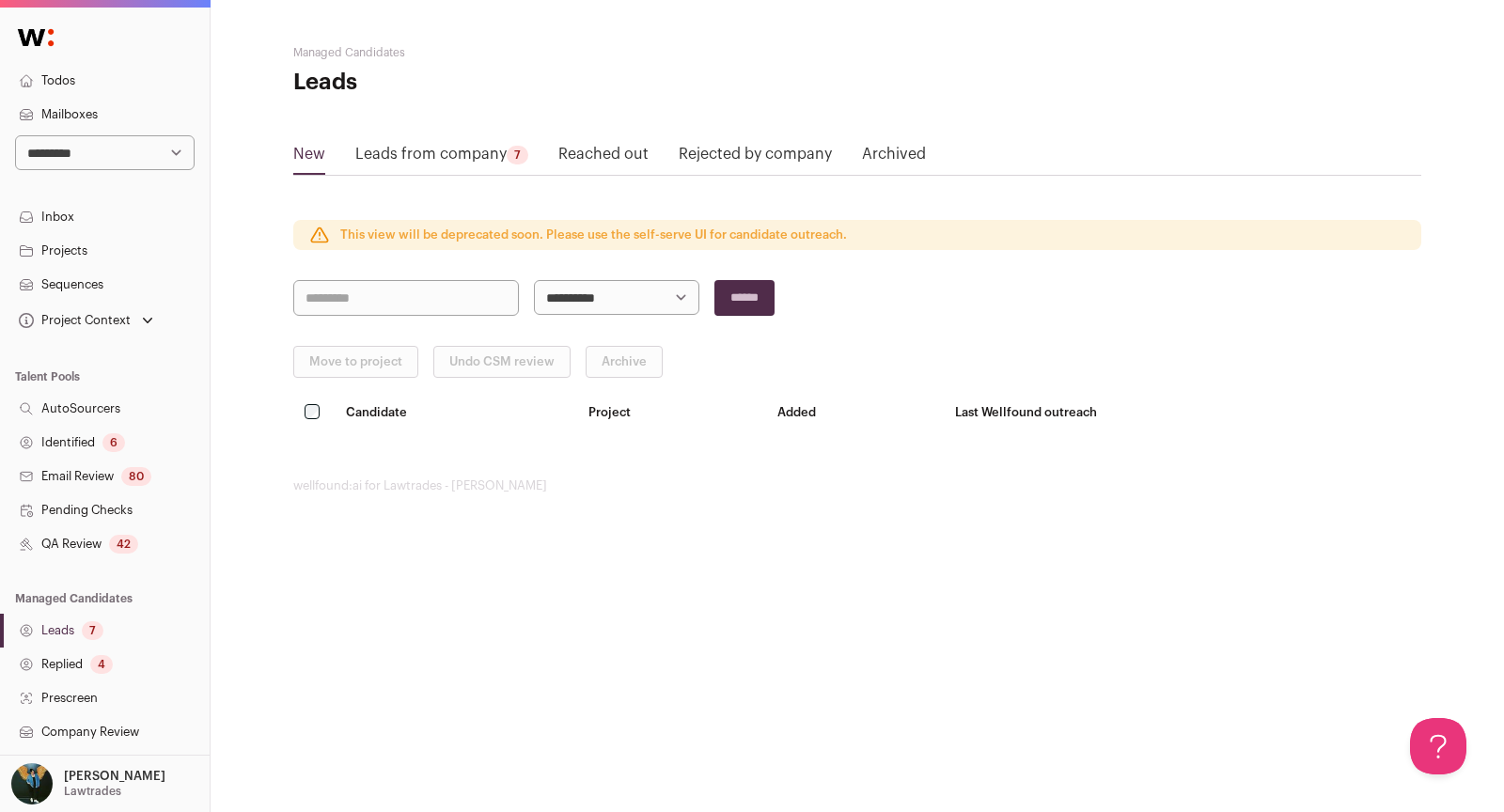
click at [90, 552] on link "QA Review 42" at bounding box center [104, 543] width 210 height 34
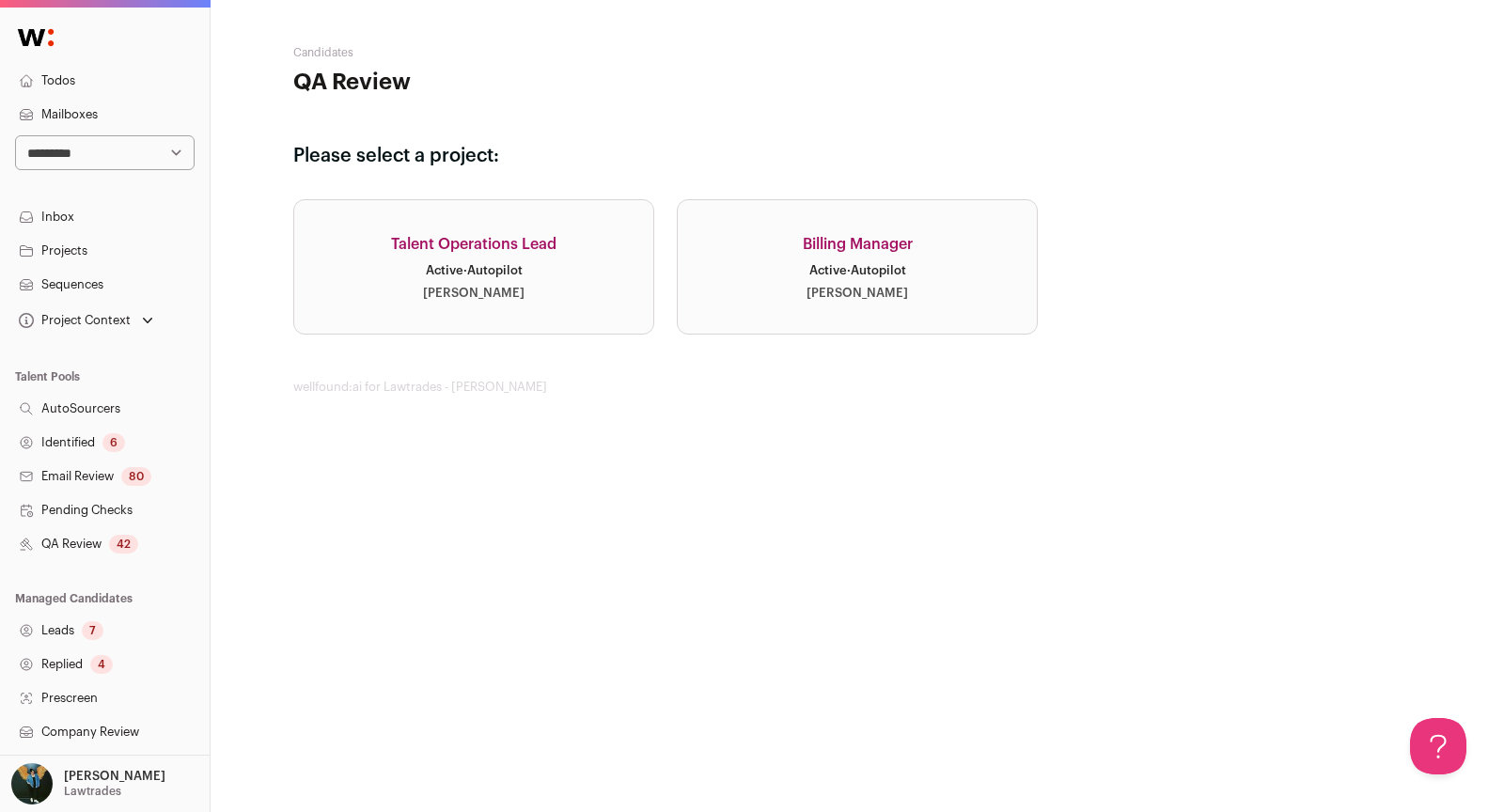
click at [870, 294] on div "[PERSON_NAME]" at bounding box center [857, 293] width 102 height 15
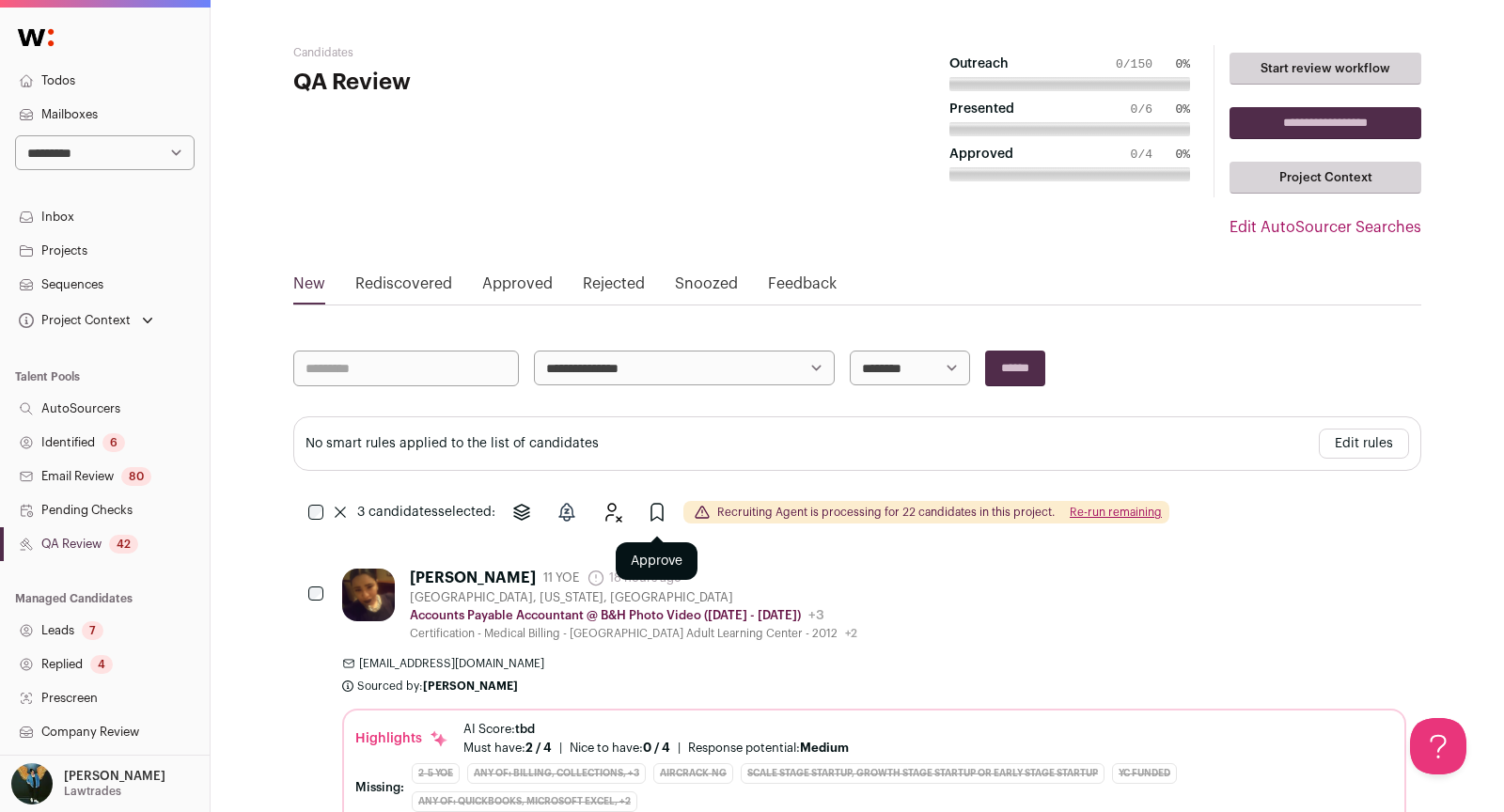
click at [664, 505] on icon "Approve" at bounding box center [657, 511] width 22 height 22
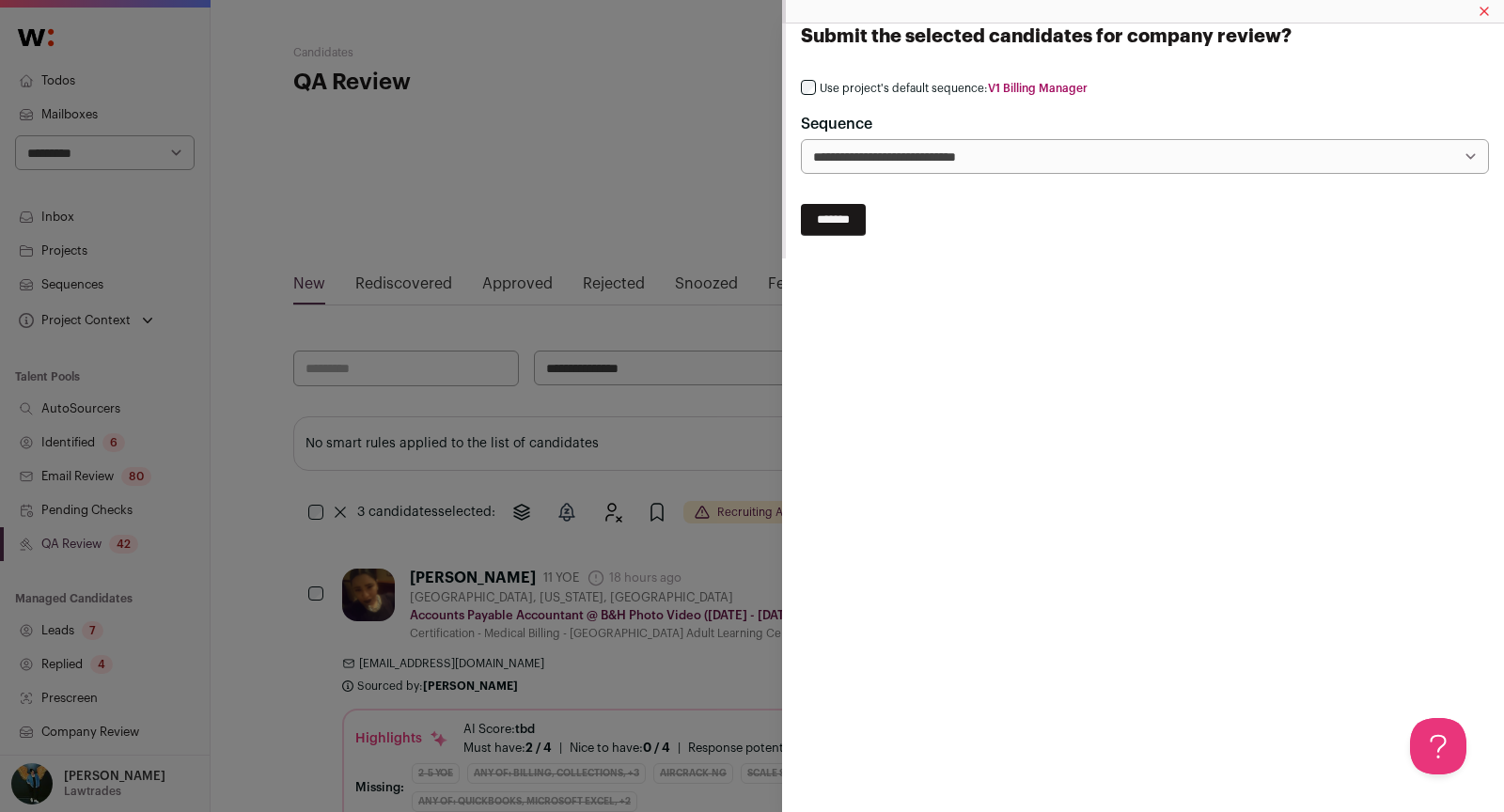
click at [875, 159] on select "**********" at bounding box center [1144, 157] width 688 height 35
select select "*****"
click at [841, 218] on input "*******" at bounding box center [833, 219] width 65 height 32
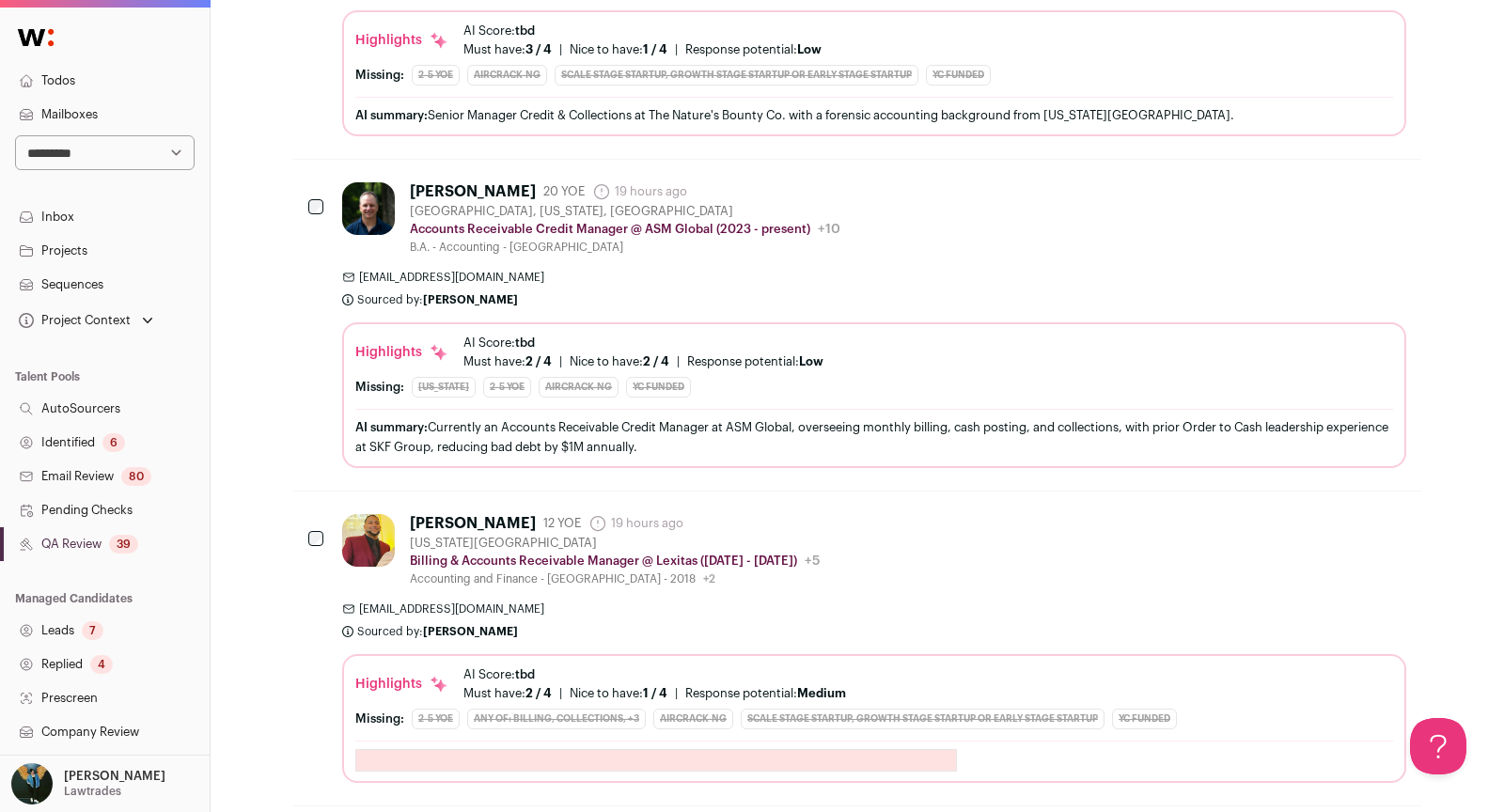
scroll to position [5761, 0]
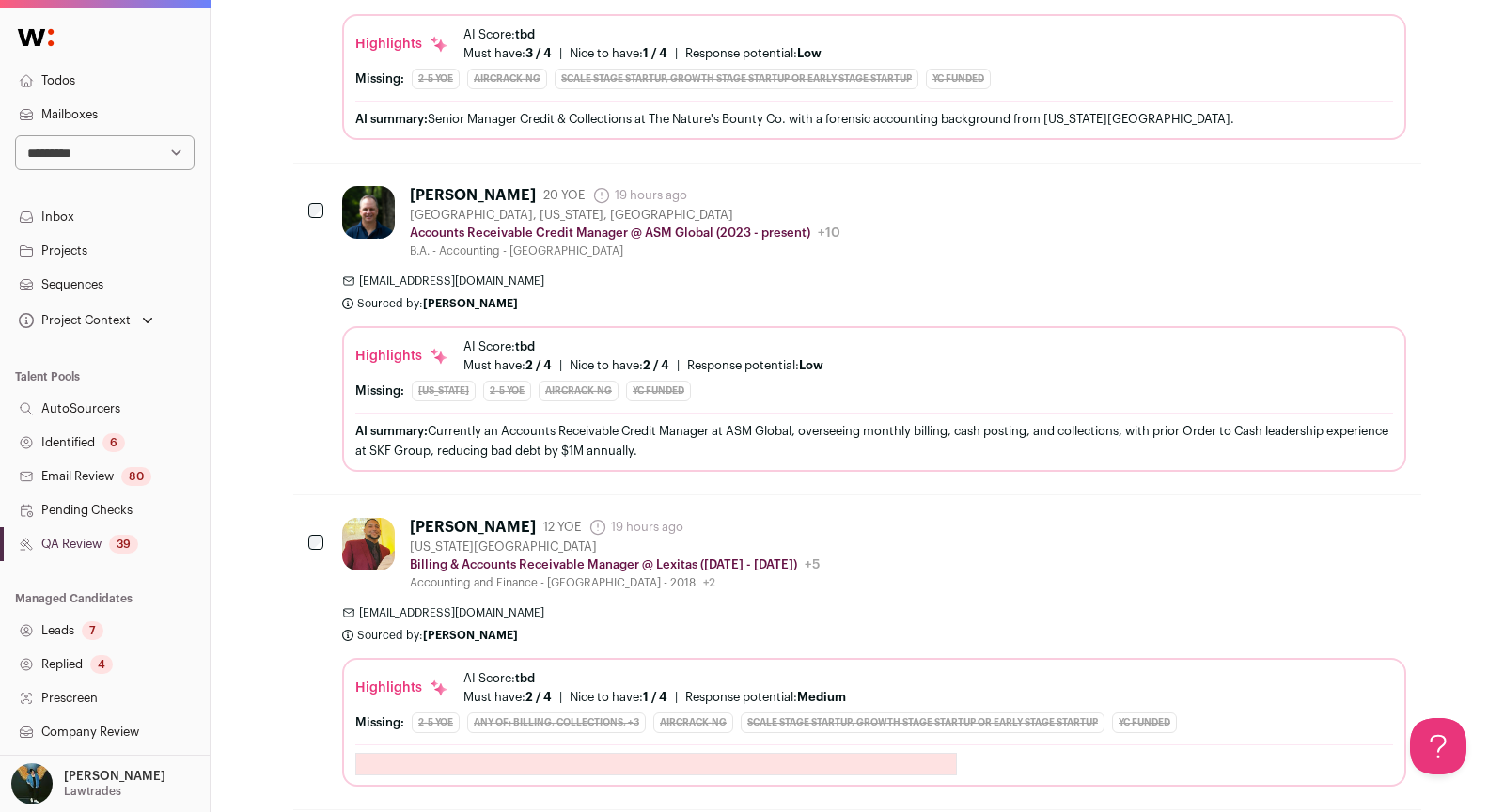
click at [82, 535] on link "QA Review 39" at bounding box center [104, 543] width 210 height 34
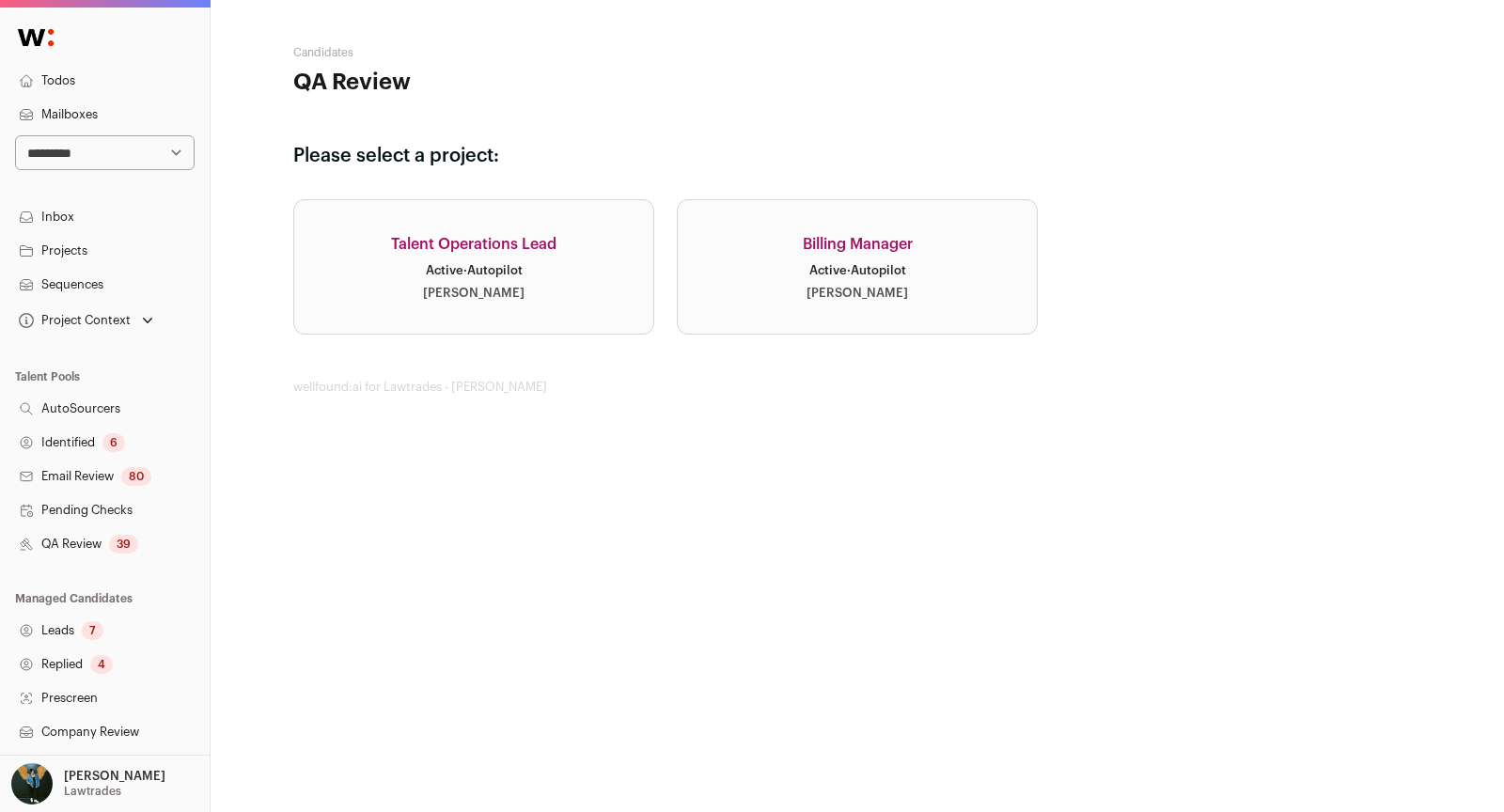
click at [603, 250] on link "Talent Operations Lead Active · Autopilot Drew Thompson" at bounding box center [473, 267] width 361 height 135
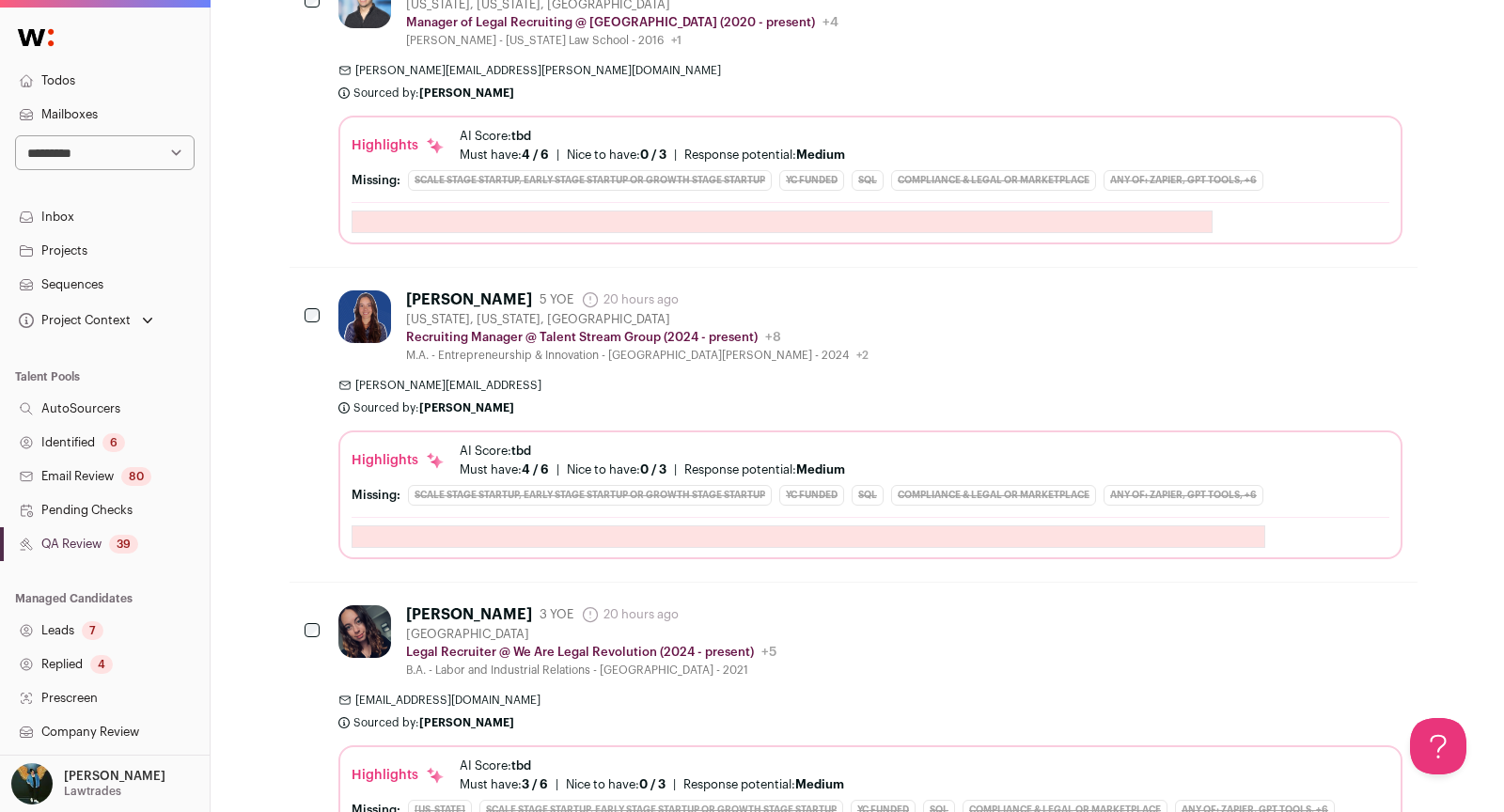
scroll to position [0, 4]
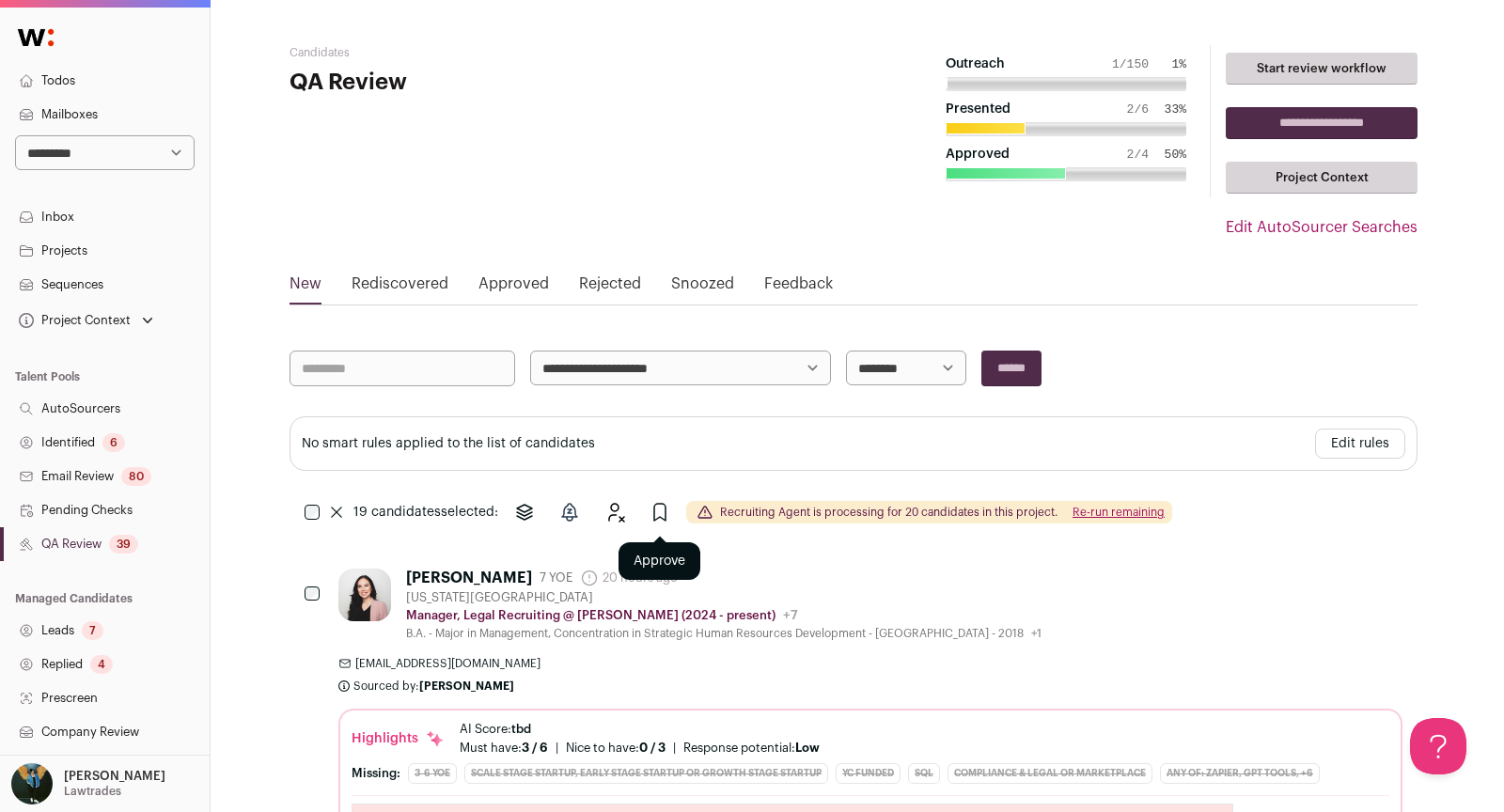
click at [664, 507] on icon "Approve" at bounding box center [660, 511] width 22 height 22
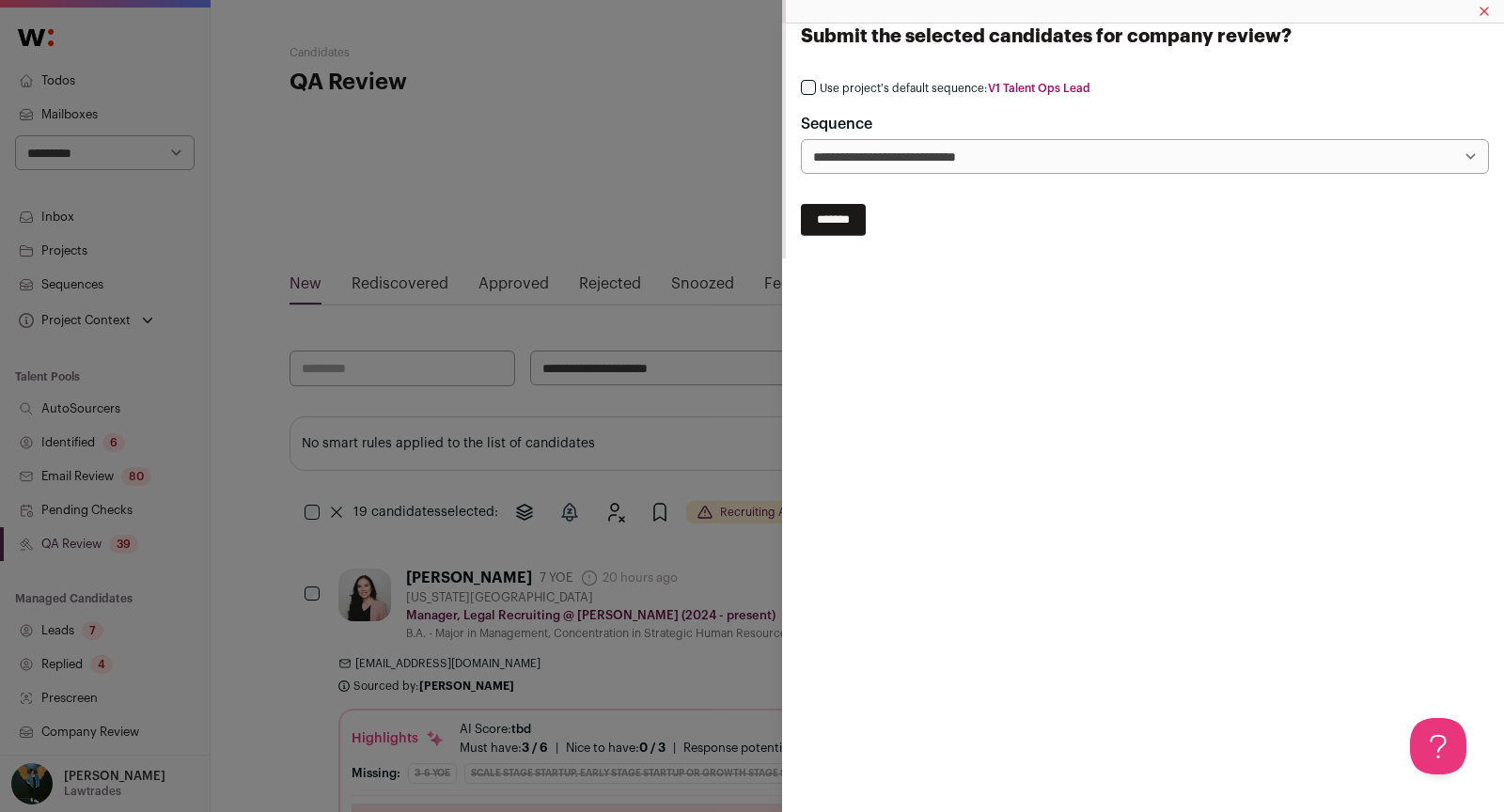
click at [951, 97] on div "**********" at bounding box center [1144, 127] width 688 height 94
click at [927, 82] on label "Use project's default sequence: V1 Talent Ops Lead" at bounding box center [955, 89] width 271 height 15
click at [852, 159] on div "**********" at bounding box center [1143, 102] width 722 height 159
click at [832, 144] on input "*******" at bounding box center [833, 143] width 65 height 32
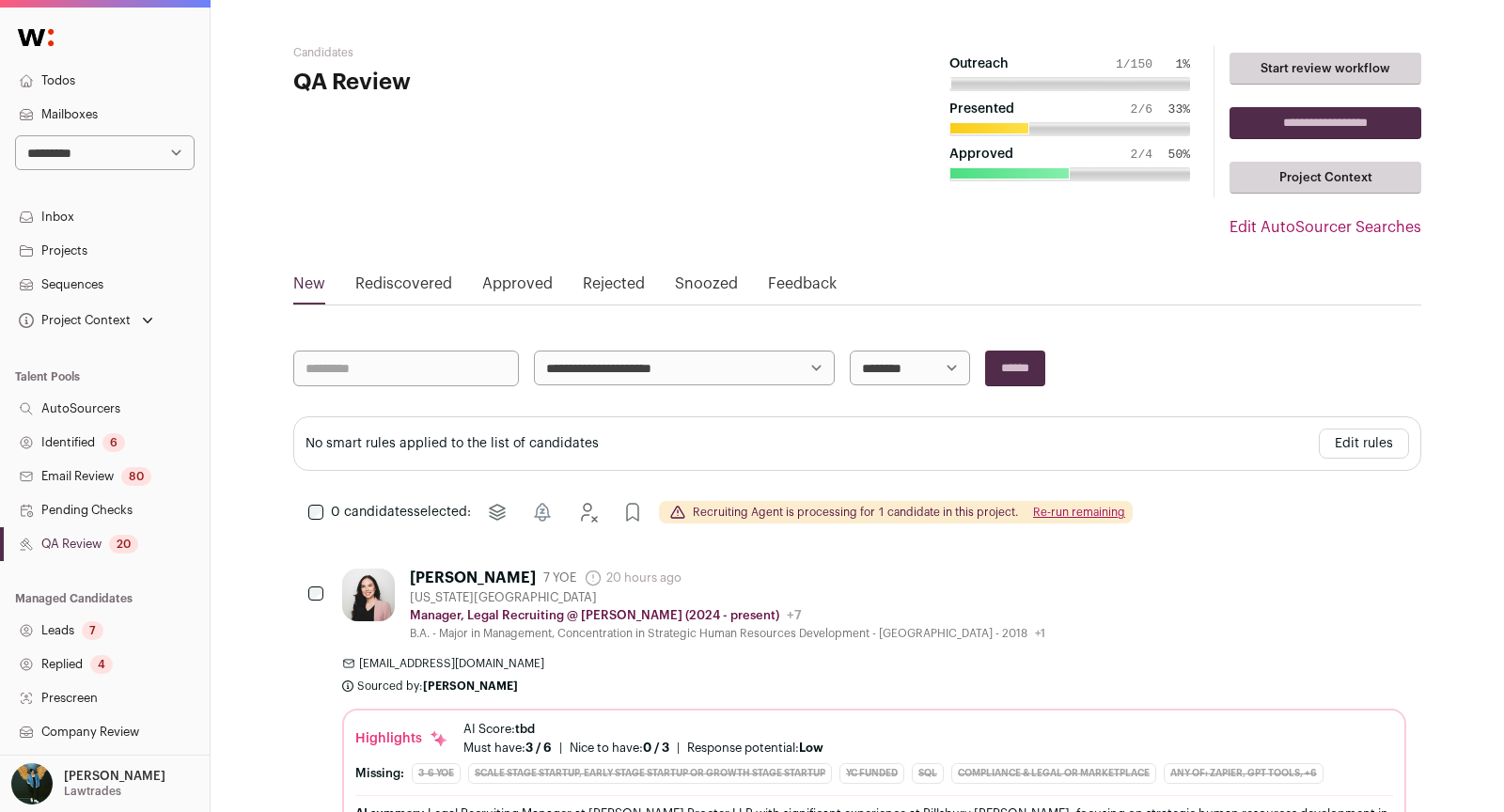
scroll to position [268, 0]
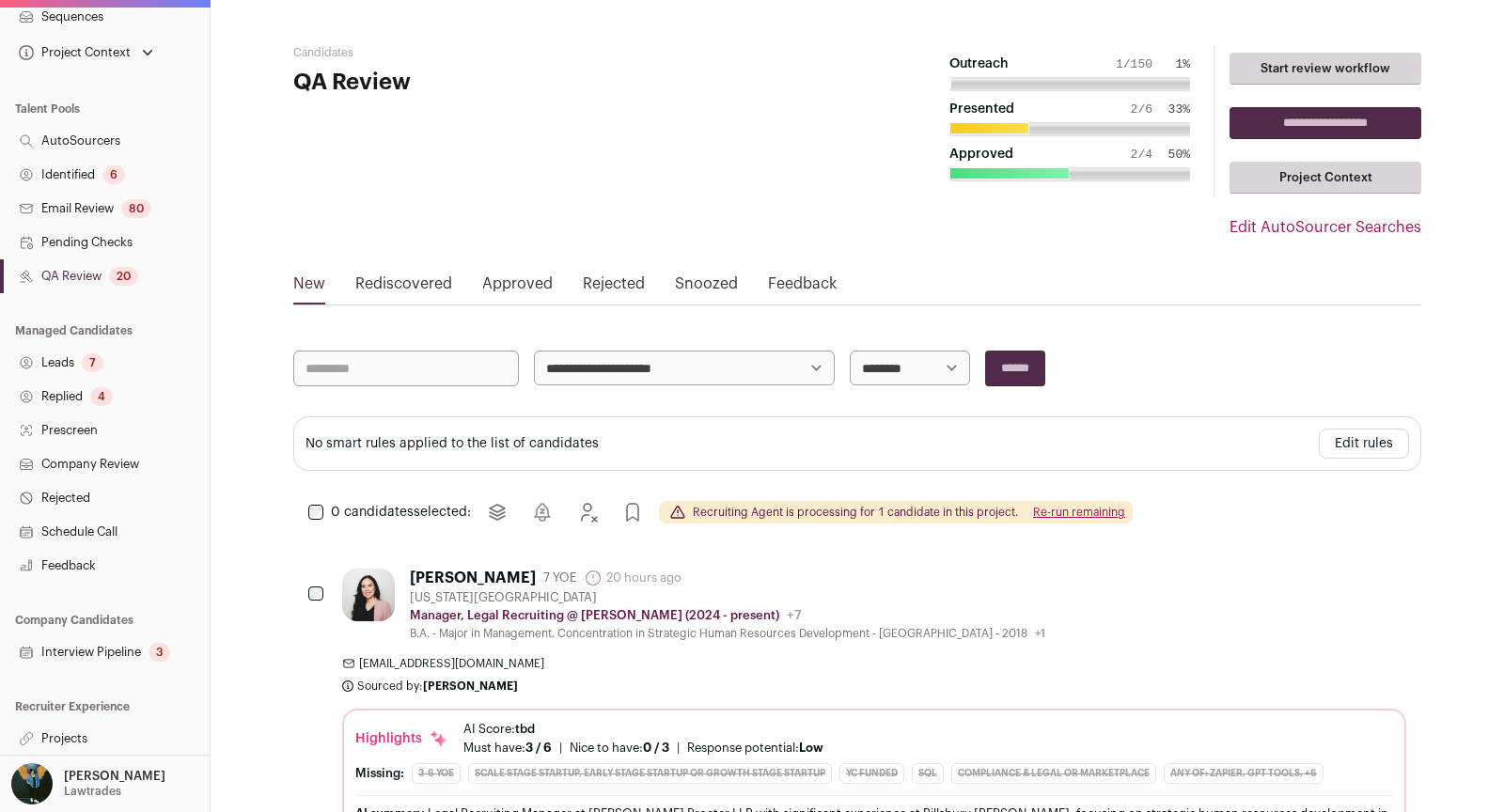
click at [71, 733] on link "Projects" at bounding box center [104, 738] width 210 height 34
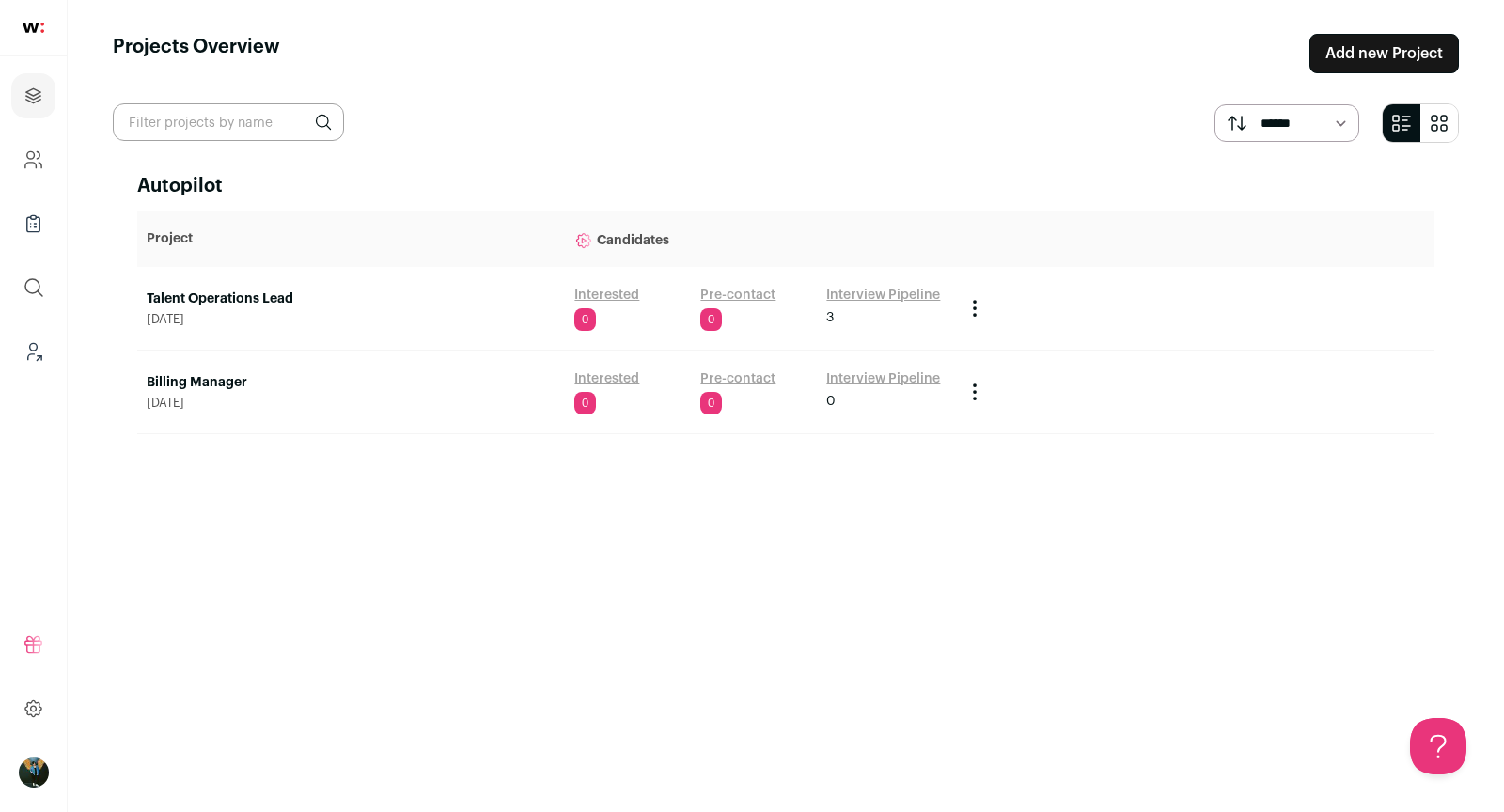
click at [230, 384] on link "Billing Manager" at bounding box center [351, 382] width 409 height 18
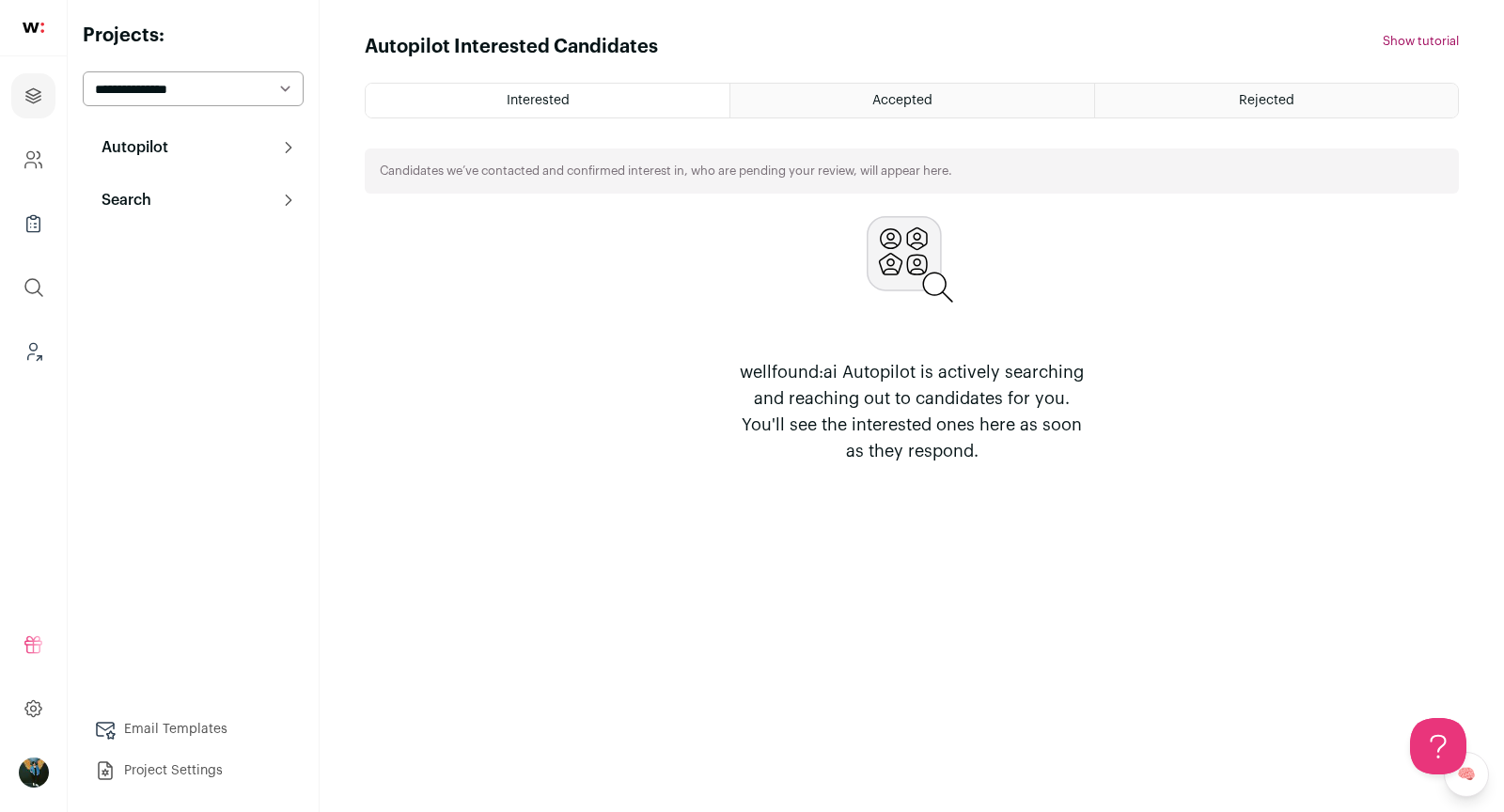
click at [150, 189] on p "Search" at bounding box center [120, 199] width 61 height 22
click at [175, 239] on link "Search" at bounding box center [193, 237] width 221 height 38
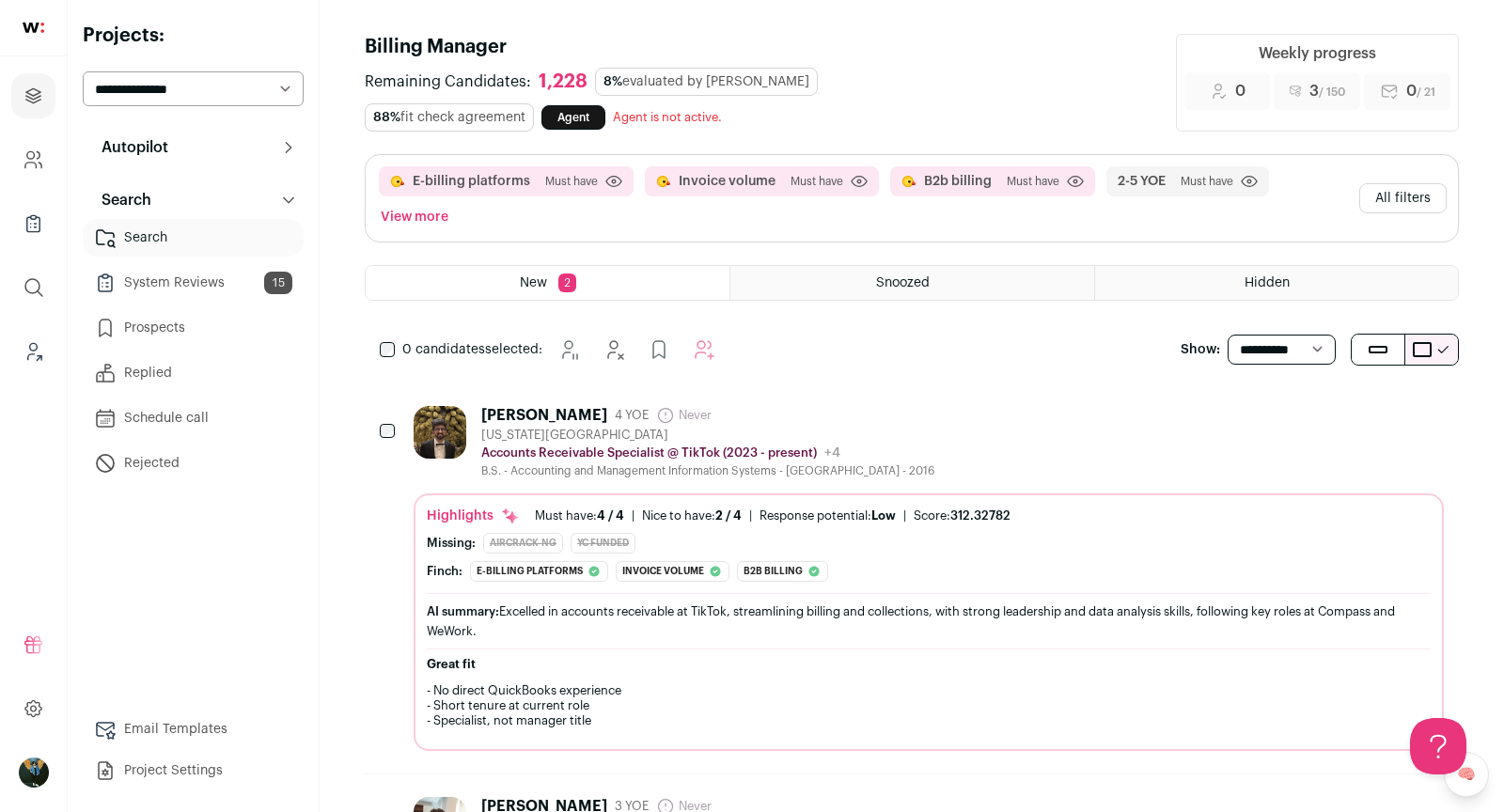
click at [1406, 184] on button "All filters" at bounding box center [1402, 198] width 87 height 30
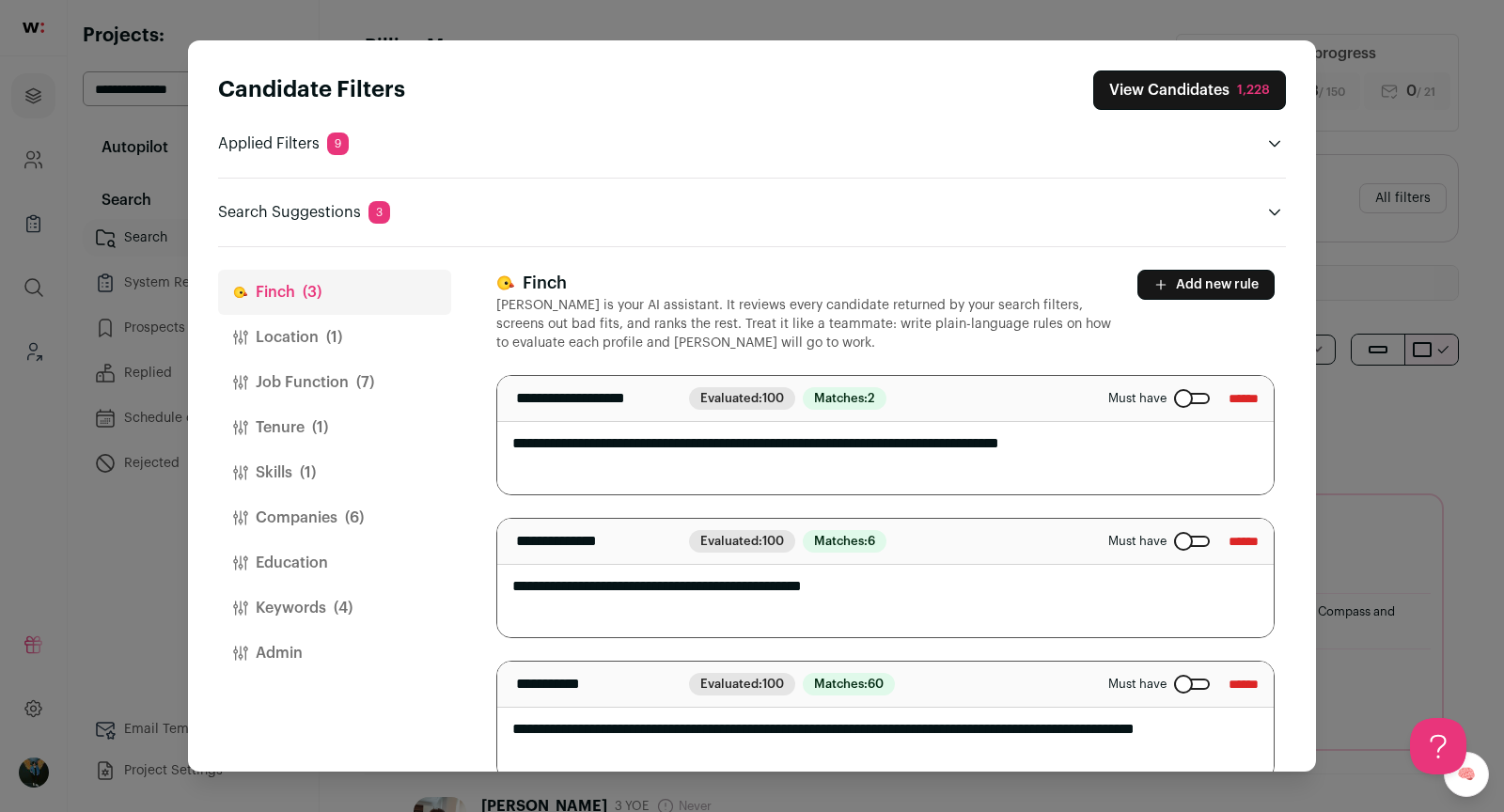
click at [314, 367] on button "Job Function (7)" at bounding box center [334, 382] width 233 height 45
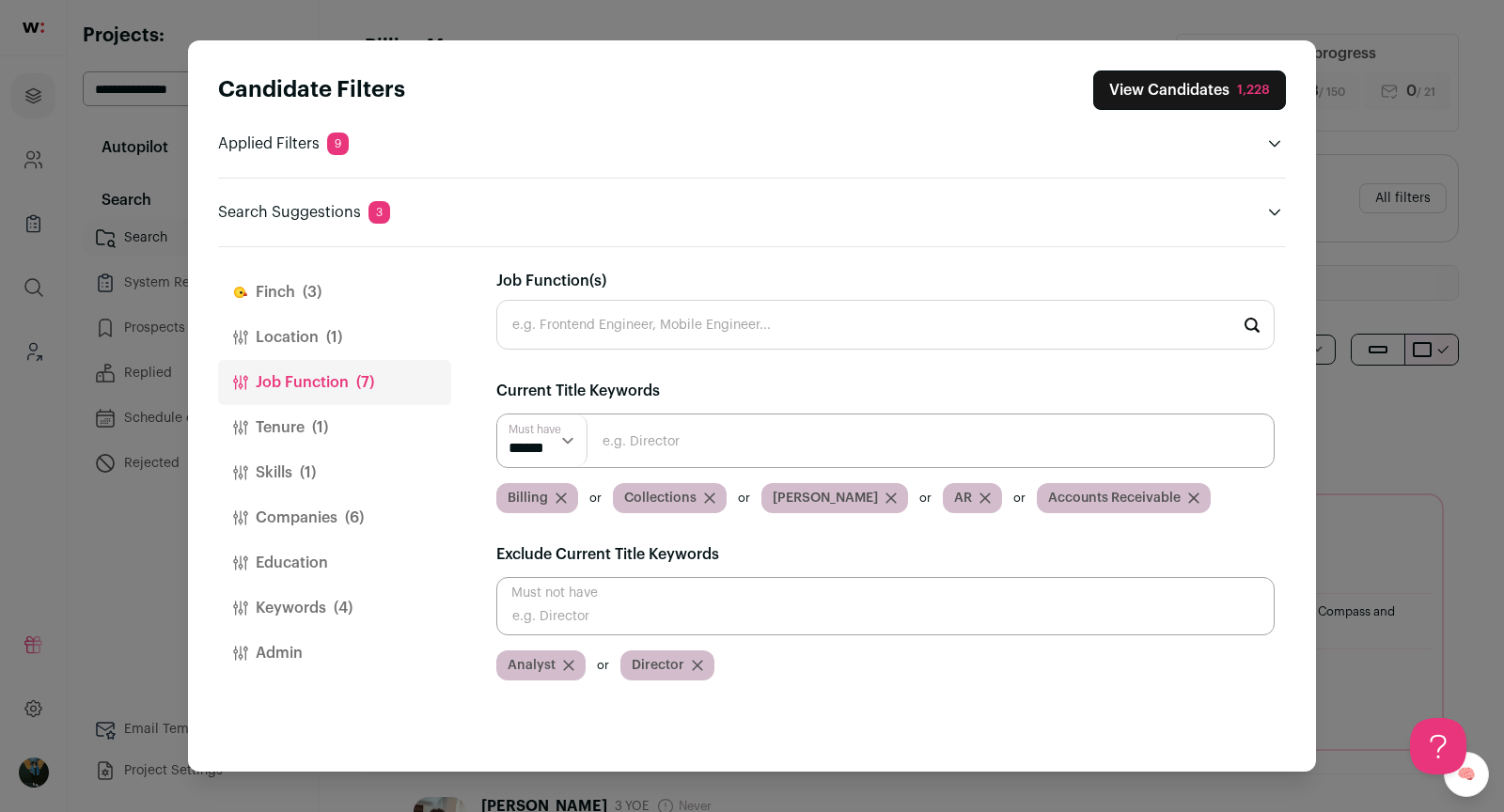
click at [565, 430] on select "****** ******" at bounding box center [542, 440] width 90 height 51
click at [564, 496] on icon "Close modal via background" at bounding box center [561, 498] width 12 height 12
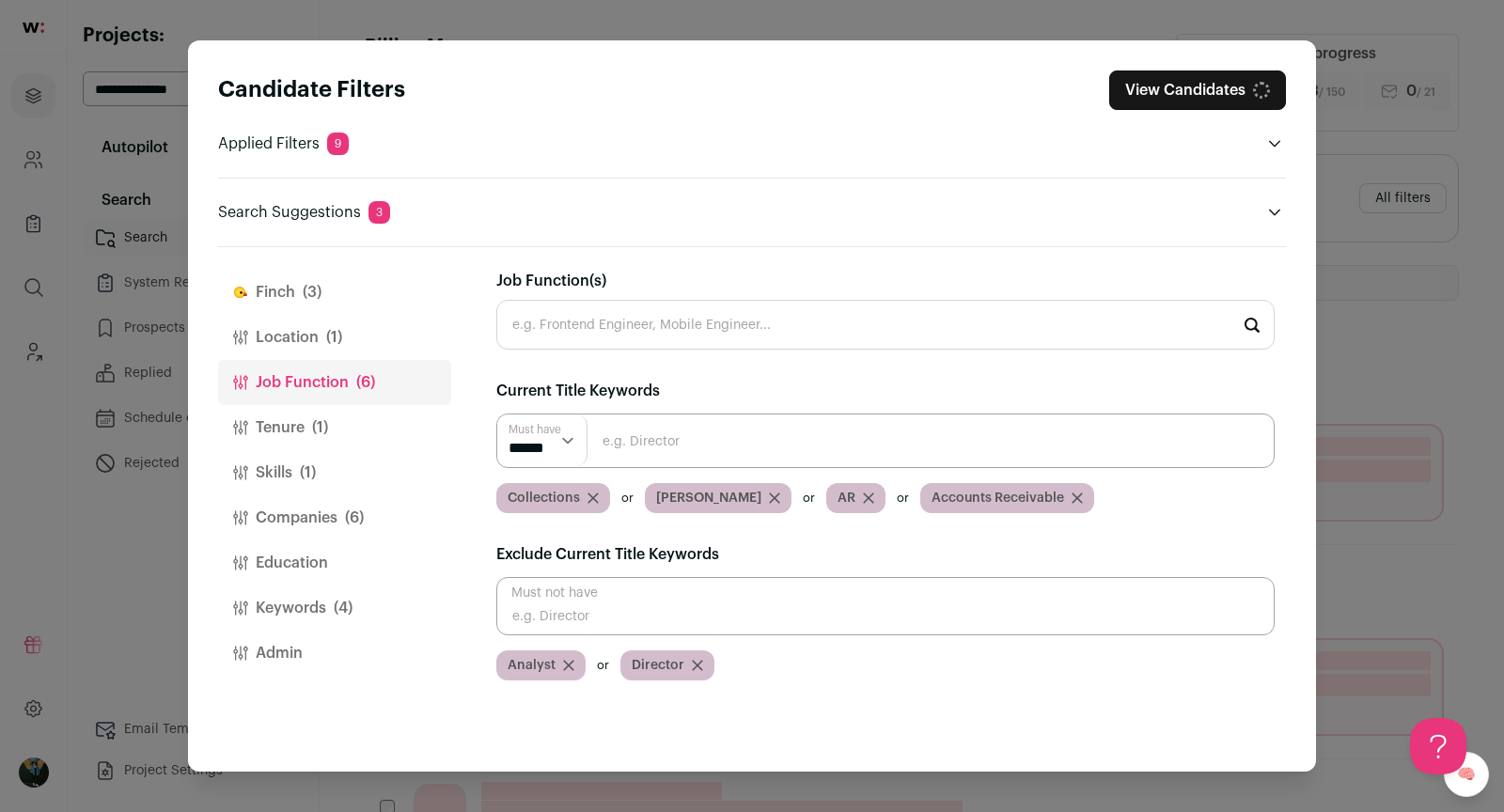
click at [590, 493] on icon "Close modal via background" at bounding box center [593, 498] width 10 height 10
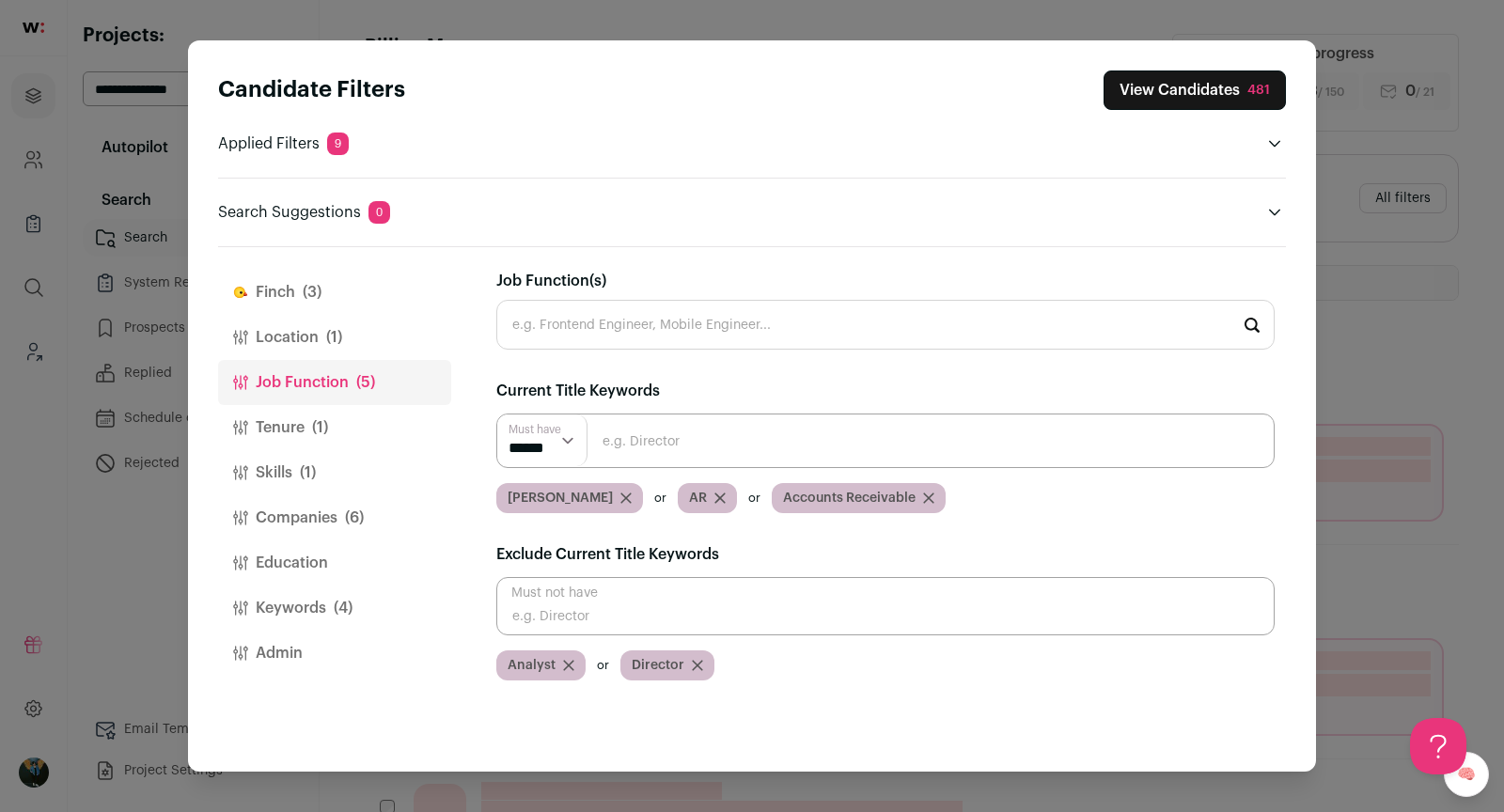
click at [621, 493] on icon "Close modal via background" at bounding box center [626, 498] width 10 height 10
click at [528, 492] on div "AR" at bounding box center [525, 498] width 59 height 30
click at [537, 493] on icon "Close modal via background" at bounding box center [539, 498] width 10 height 10
click at [648, 499] on icon "Close modal via background" at bounding box center [654, 498] width 12 height 12
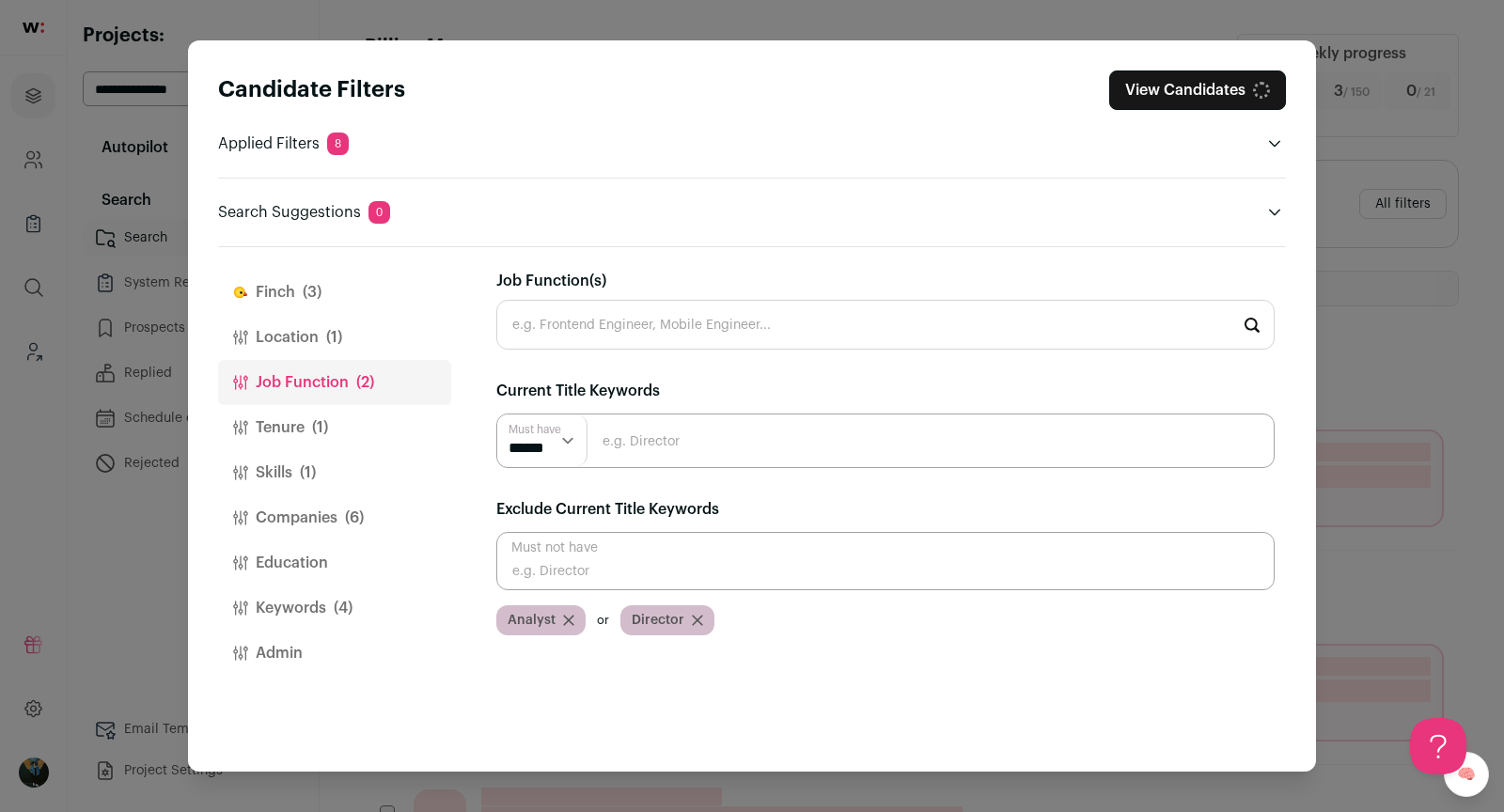
click at [537, 313] on input "Job Function(s)" at bounding box center [885, 325] width 779 height 50
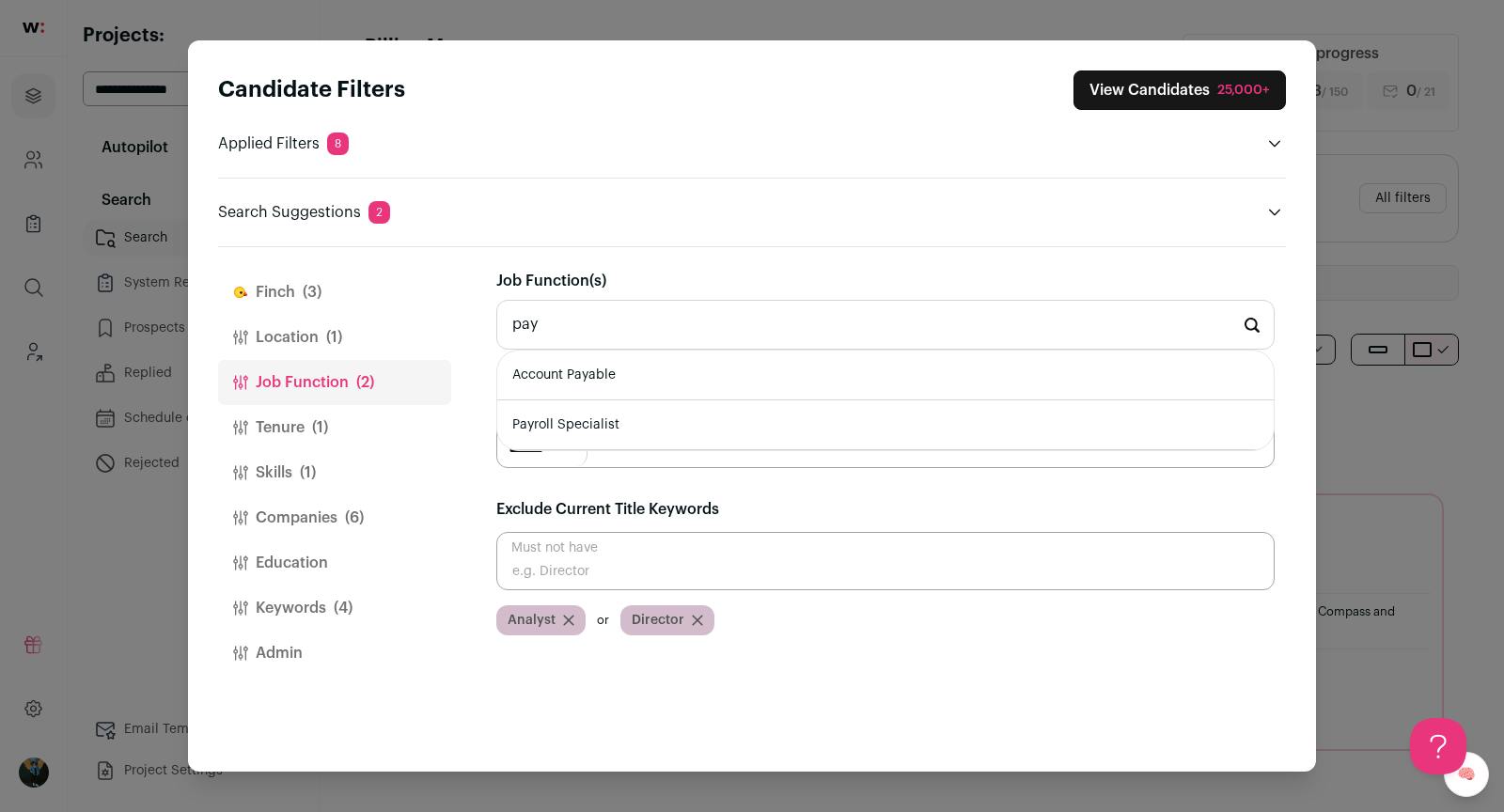
click at [545, 396] on li "Account Payable" at bounding box center [885, 375] width 777 height 50
type input "Account Payable"
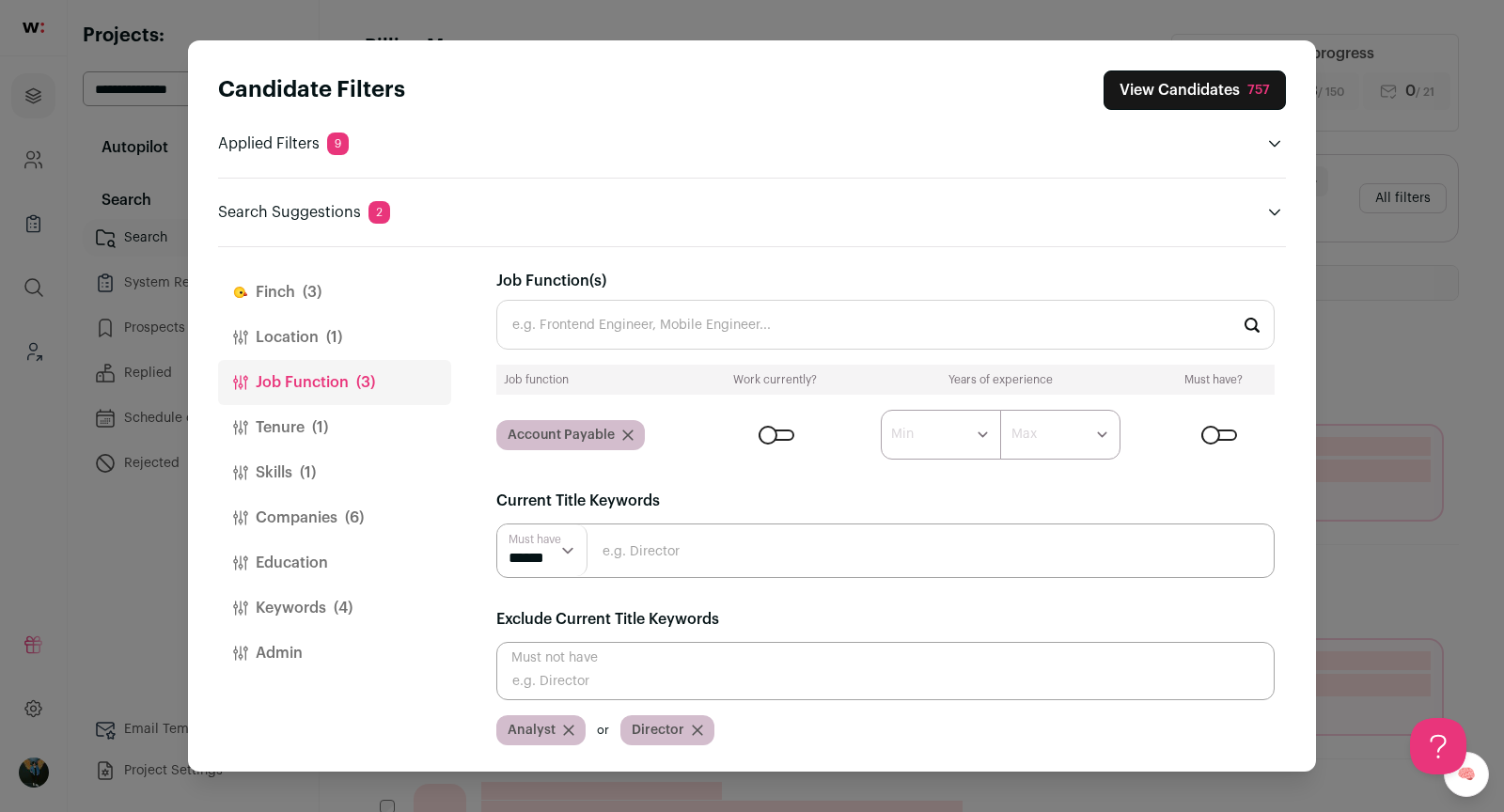
click at [782, 433] on div "Close modal via background" at bounding box center [776, 435] width 36 height 12
click at [733, 328] on input "Job Function(s)" at bounding box center [885, 325] width 779 height 50
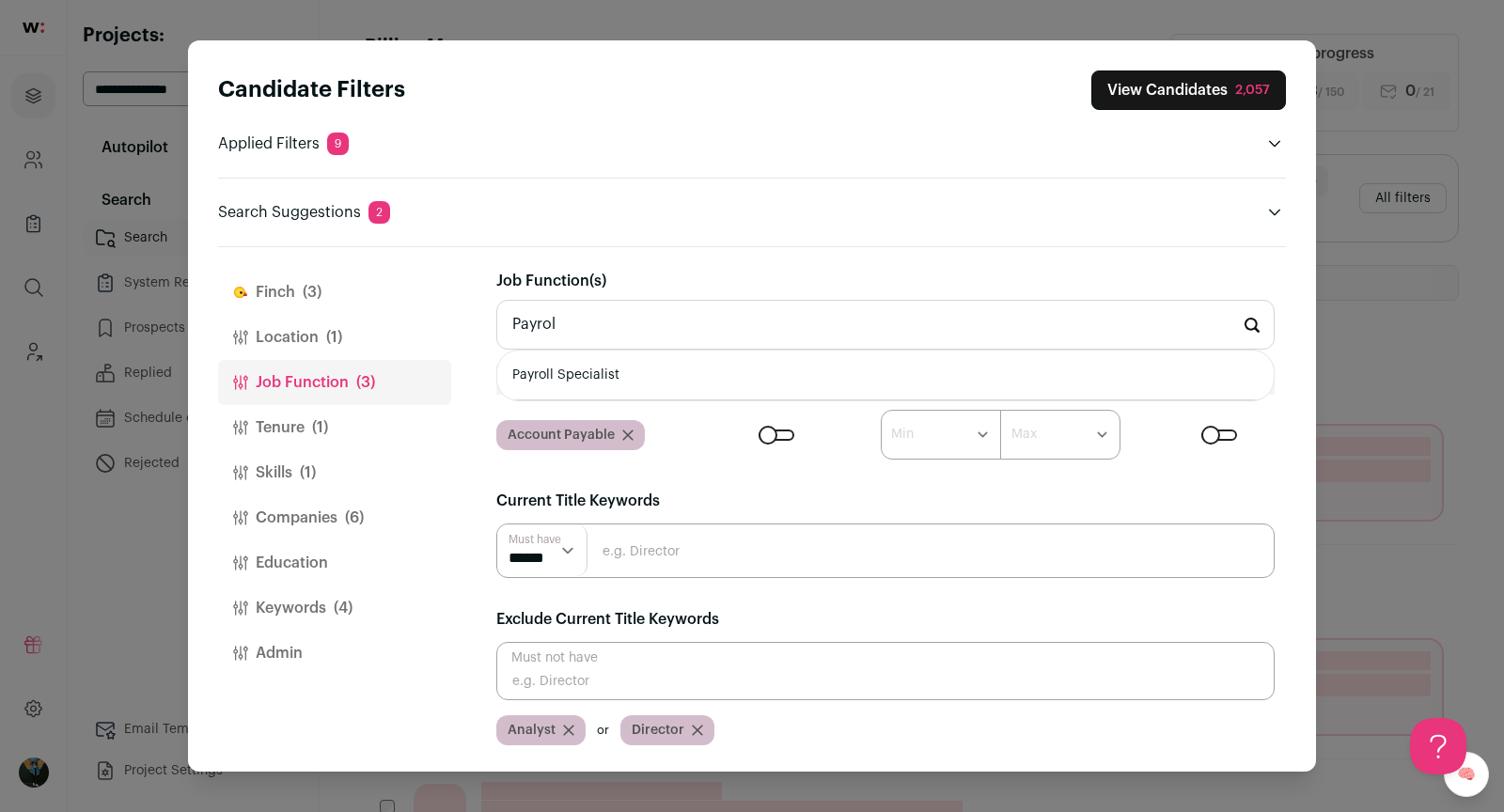
click at [756, 367] on li "Payroll Specialist" at bounding box center [885, 375] width 777 height 50
type input "Payroll Specialist"
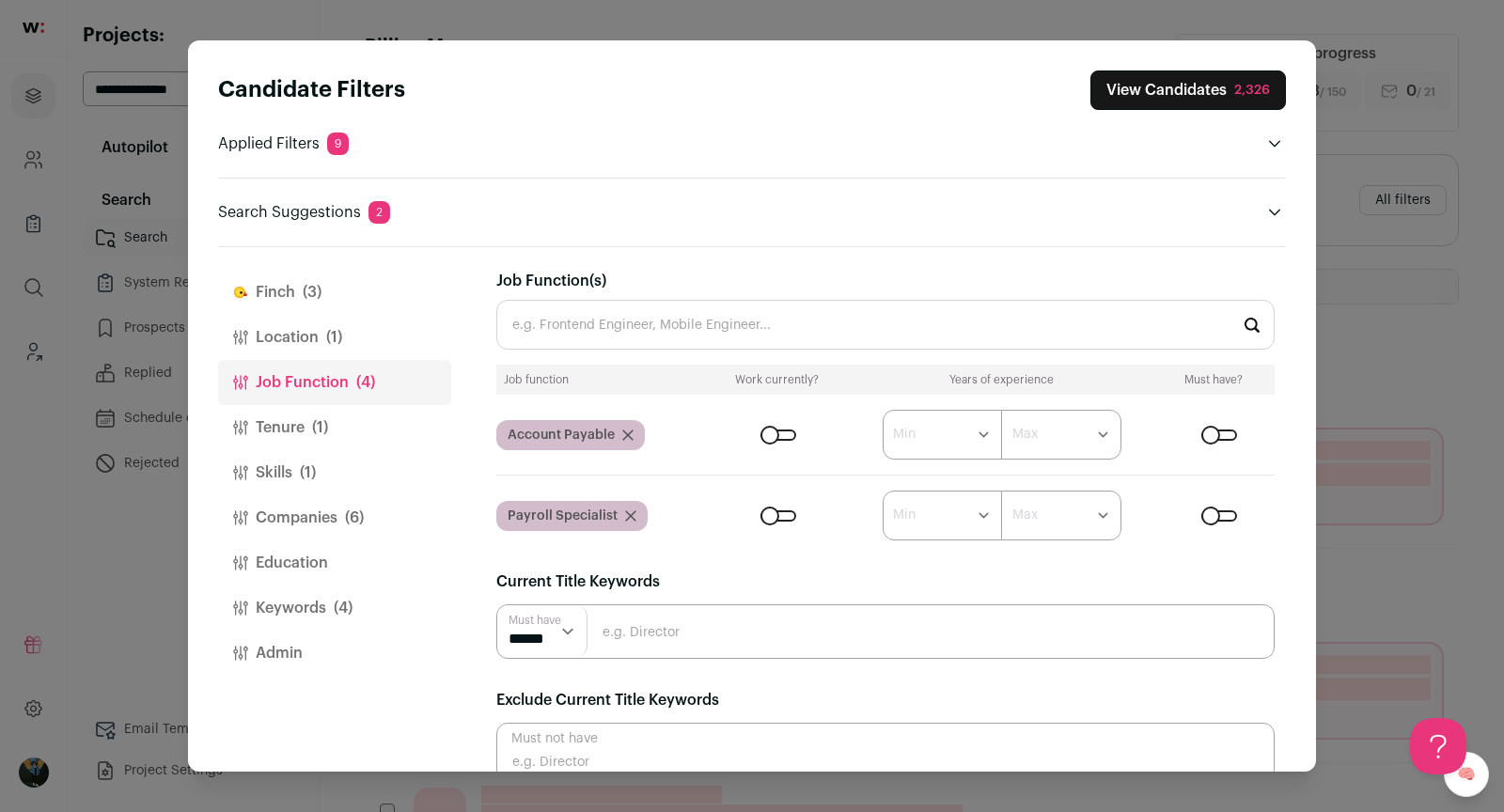
click at [1223, 436] on div "Close modal via background" at bounding box center [1219, 435] width 36 height 12
click at [1231, 515] on div "Close modal via background" at bounding box center [1219, 516] width 36 height 12
click at [780, 511] on div "Close modal via background" at bounding box center [778, 516] width 36 height 12
click at [301, 596] on button "Keywords (4)" at bounding box center [334, 607] width 233 height 45
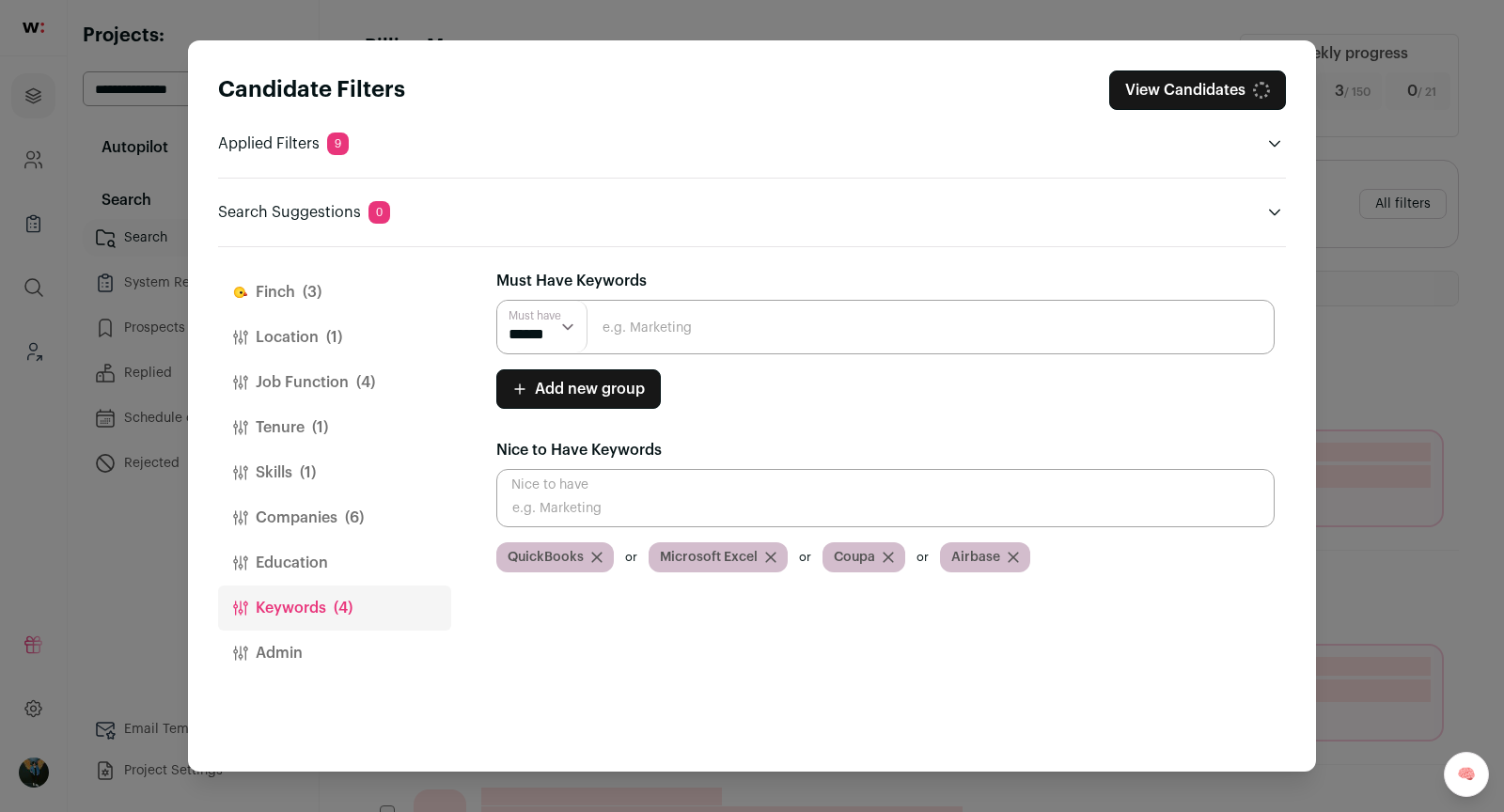
click at [642, 323] on input "Close modal via background" at bounding box center [885, 327] width 779 height 54
type input "AR"
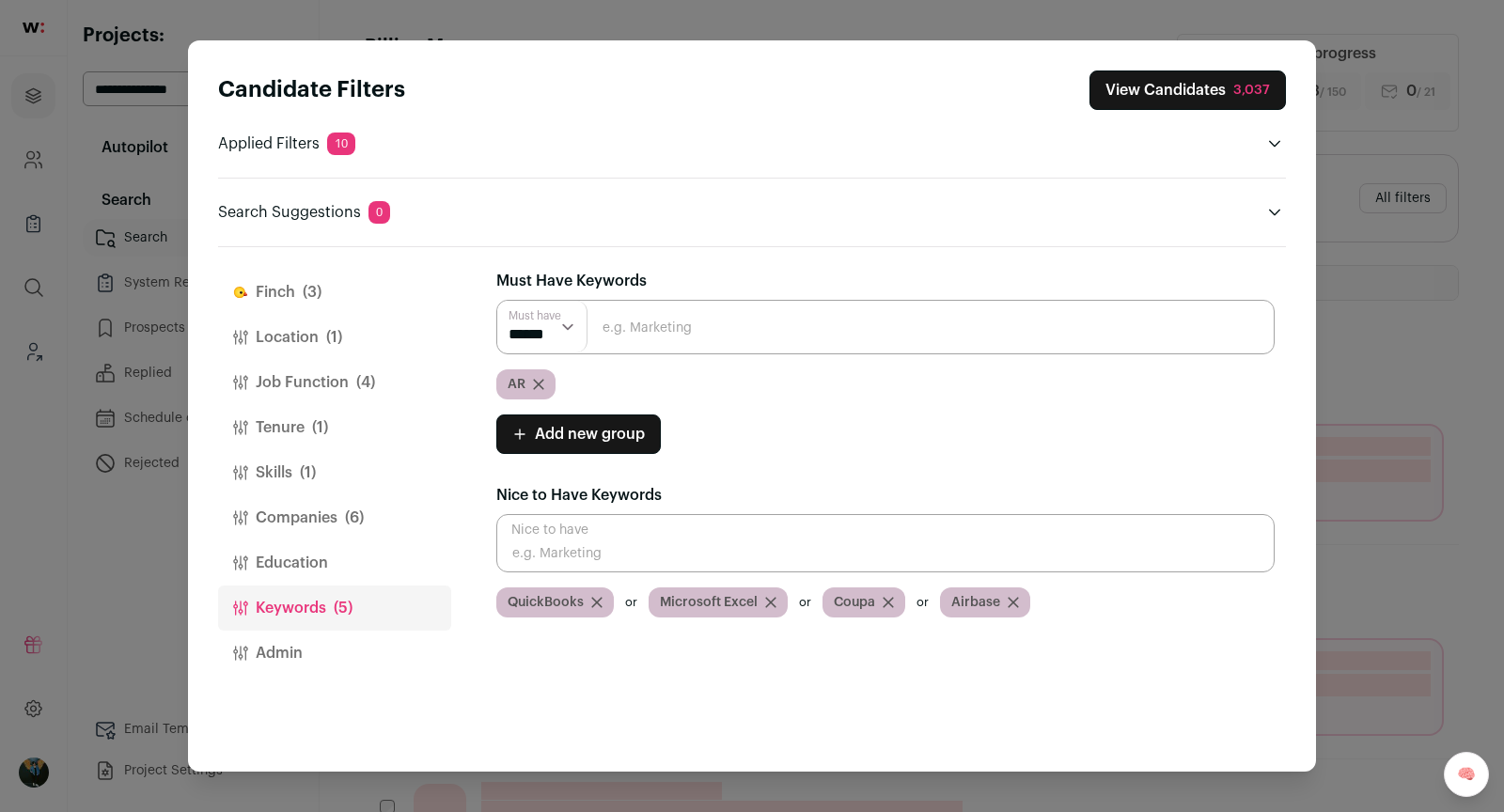
click at [605, 318] on input "Close modal via background" at bounding box center [885, 327] width 779 height 54
type input "billing"
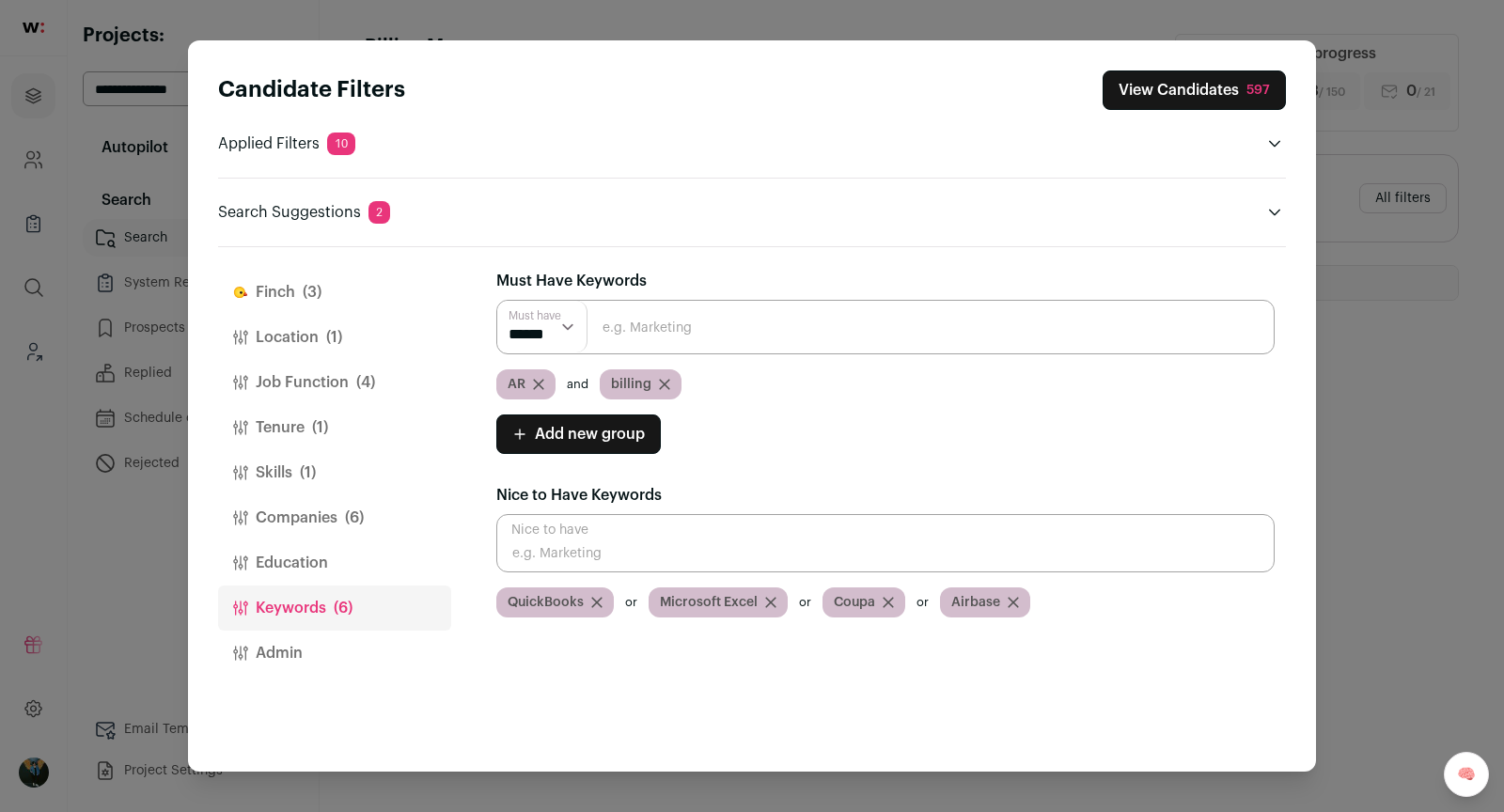
click at [765, 335] on input "Close modal via background" at bounding box center [885, 327] width 779 height 54
paste input "Accounts Receivable"
type input "Accounts Receivable"
click at [679, 322] on input "Close modal via background" at bounding box center [885, 327] width 779 height 54
paste input "Collections"
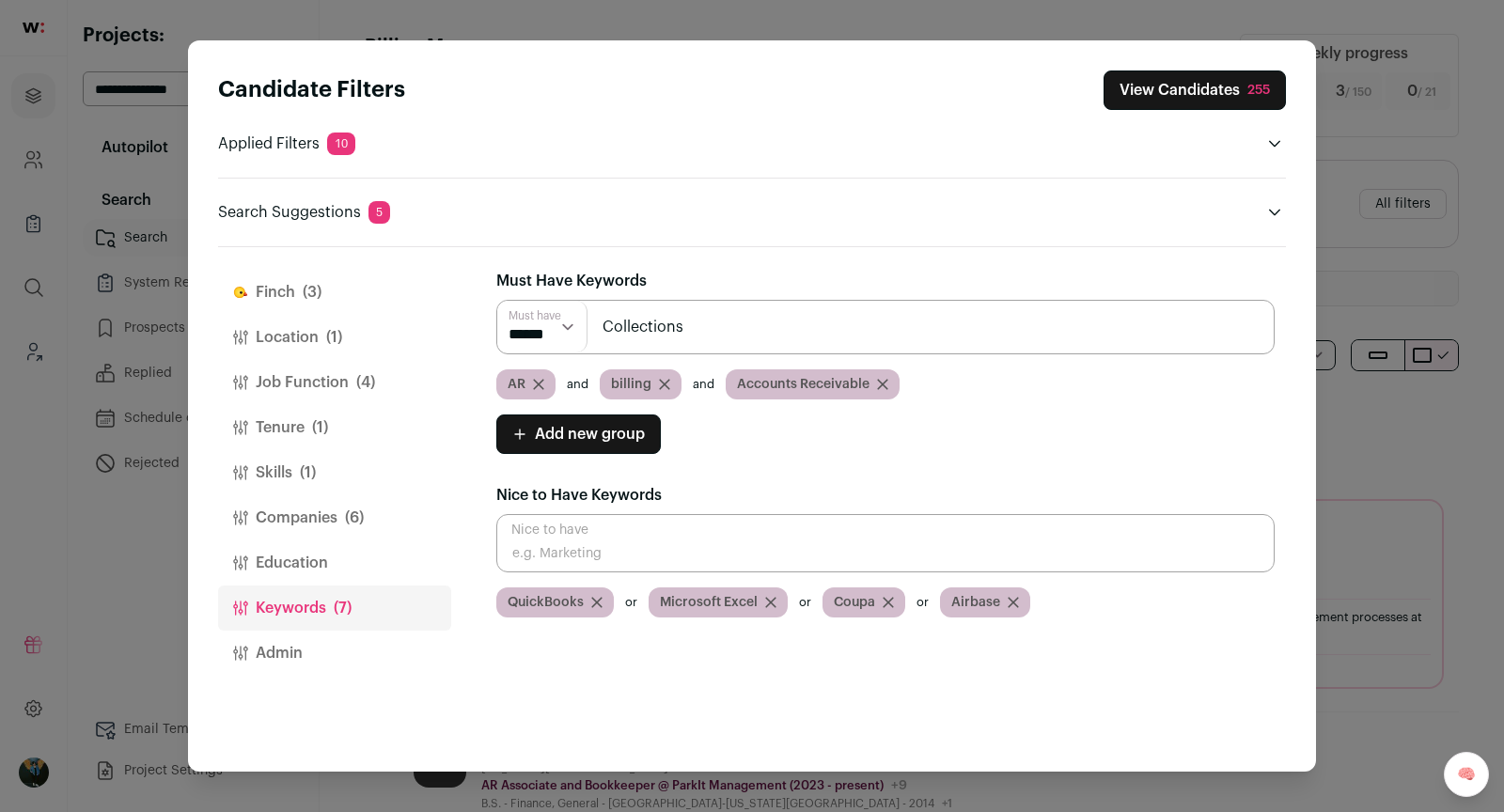
type input "Collections"
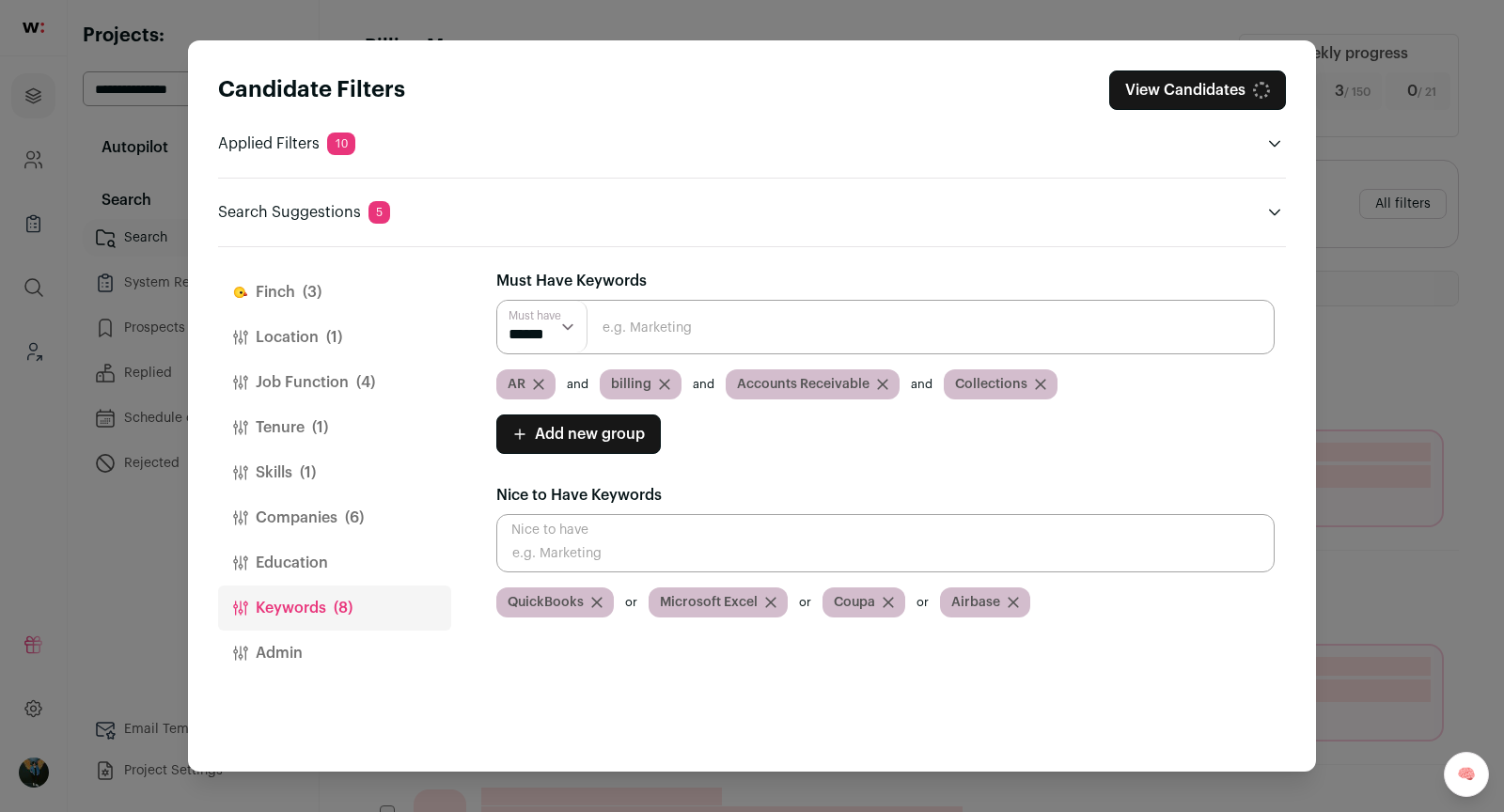
click at [517, 330] on select "****** ******" at bounding box center [542, 326] width 90 height 51
select select "**"
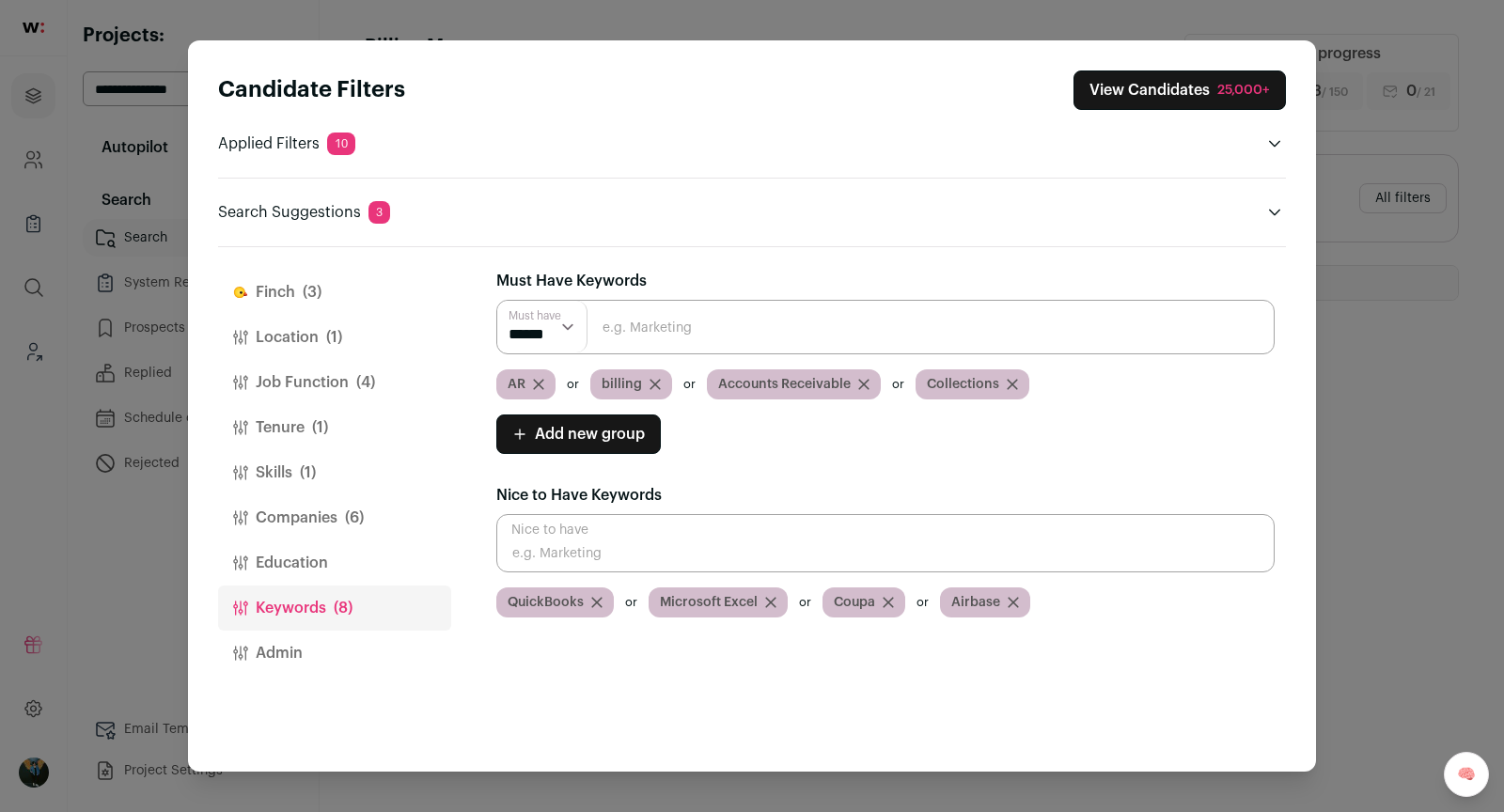
click at [700, 339] on input "Close modal via background" at bounding box center [885, 327] width 779 height 54
paste input "e-billing"
type input "e-billing\"
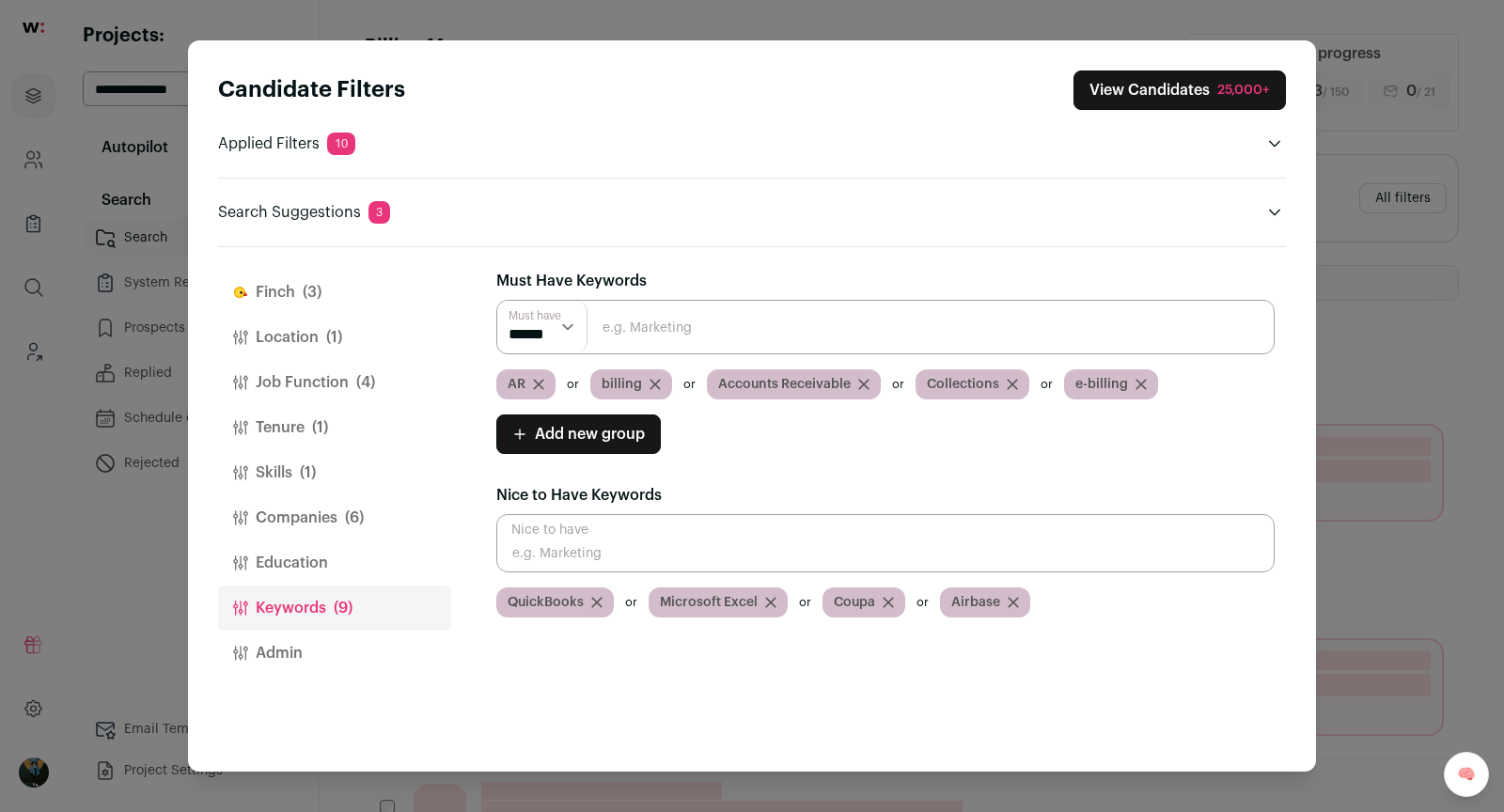
click at [1224, 89] on div "25,000+" at bounding box center [1244, 90] width 52 height 18
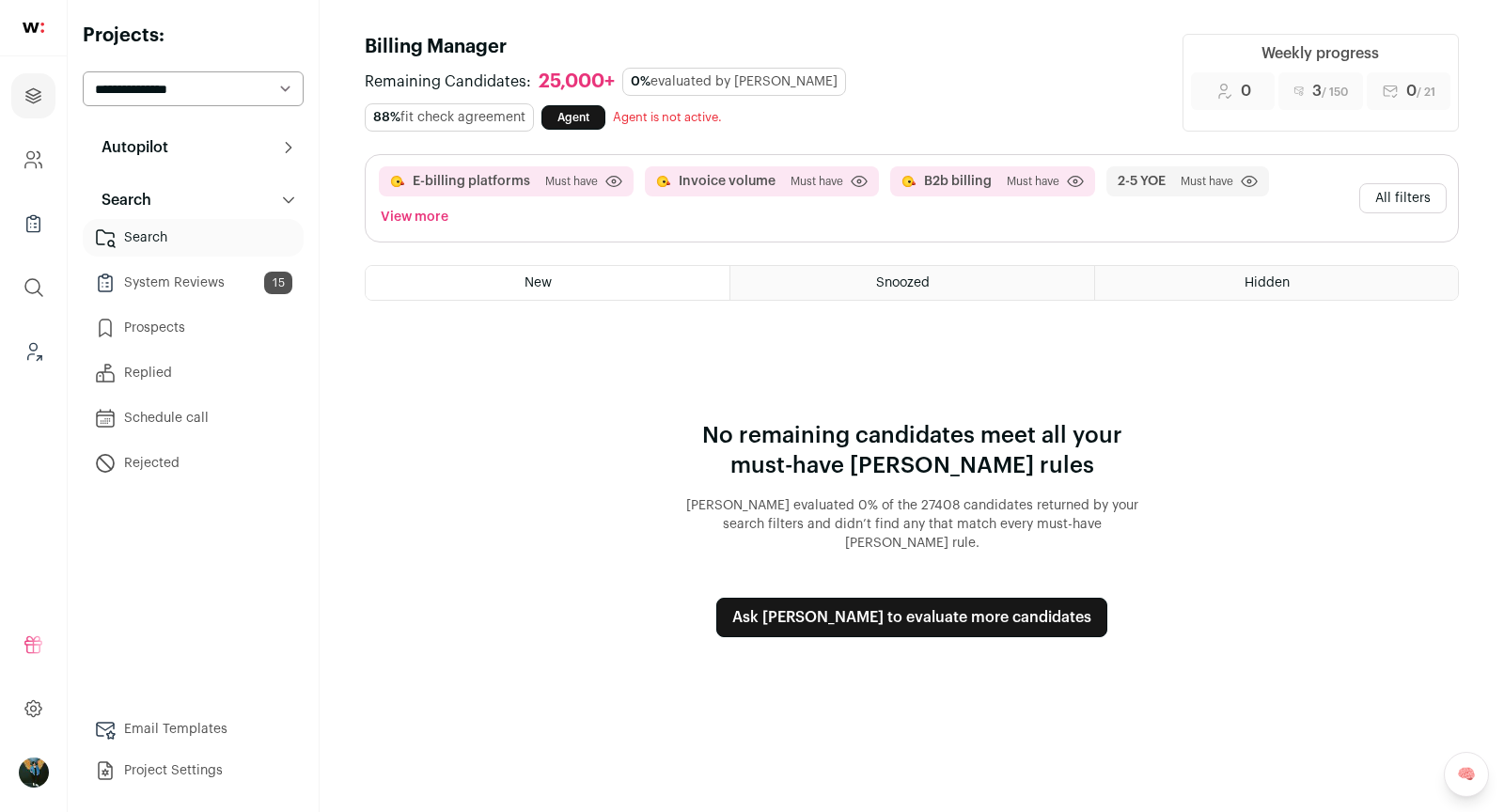
click at [1380, 184] on button "All filters" at bounding box center [1402, 198] width 87 height 30
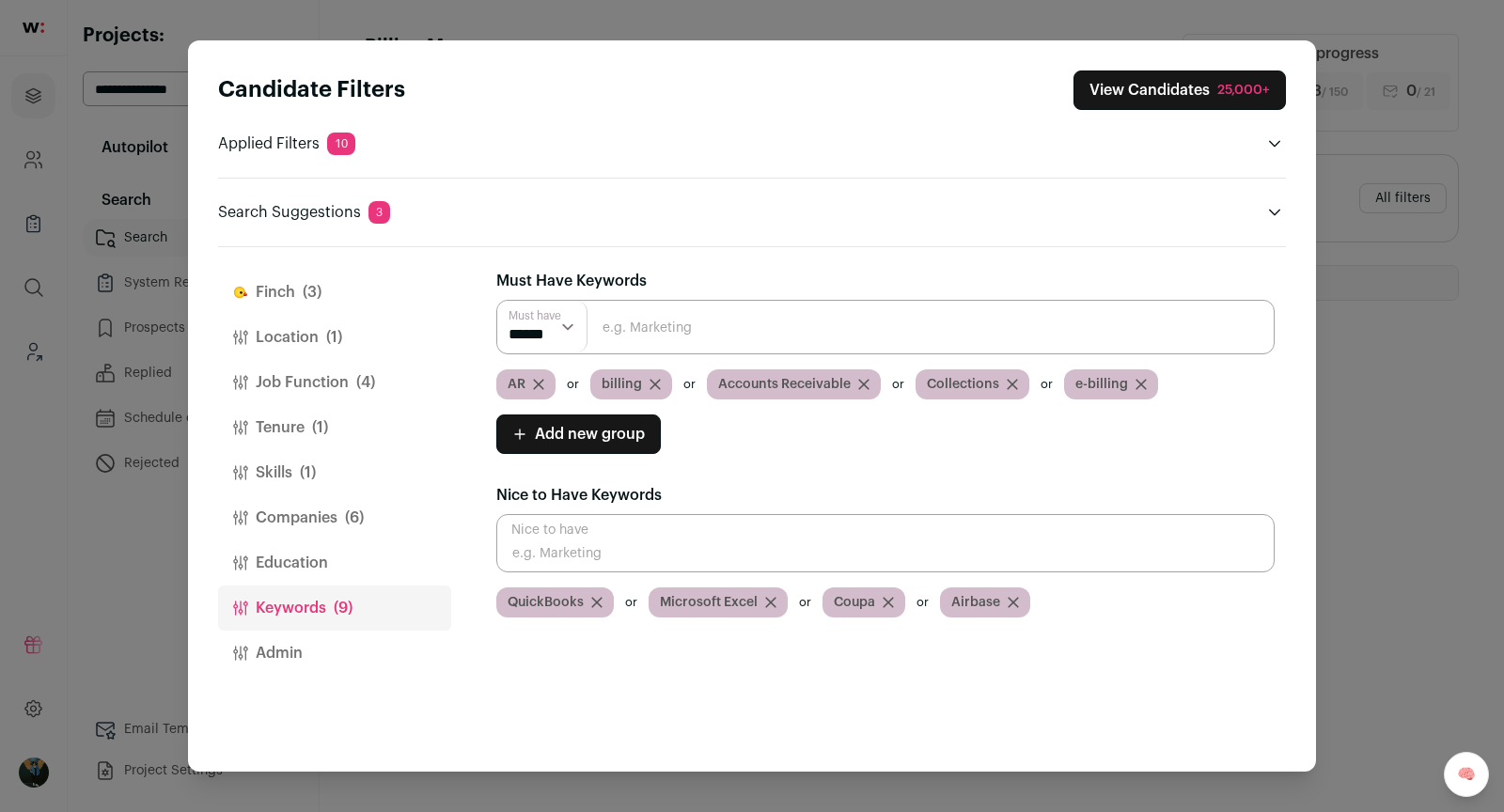
click at [340, 298] on button "Finch (3)" at bounding box center [334, 292] width 233 height 45
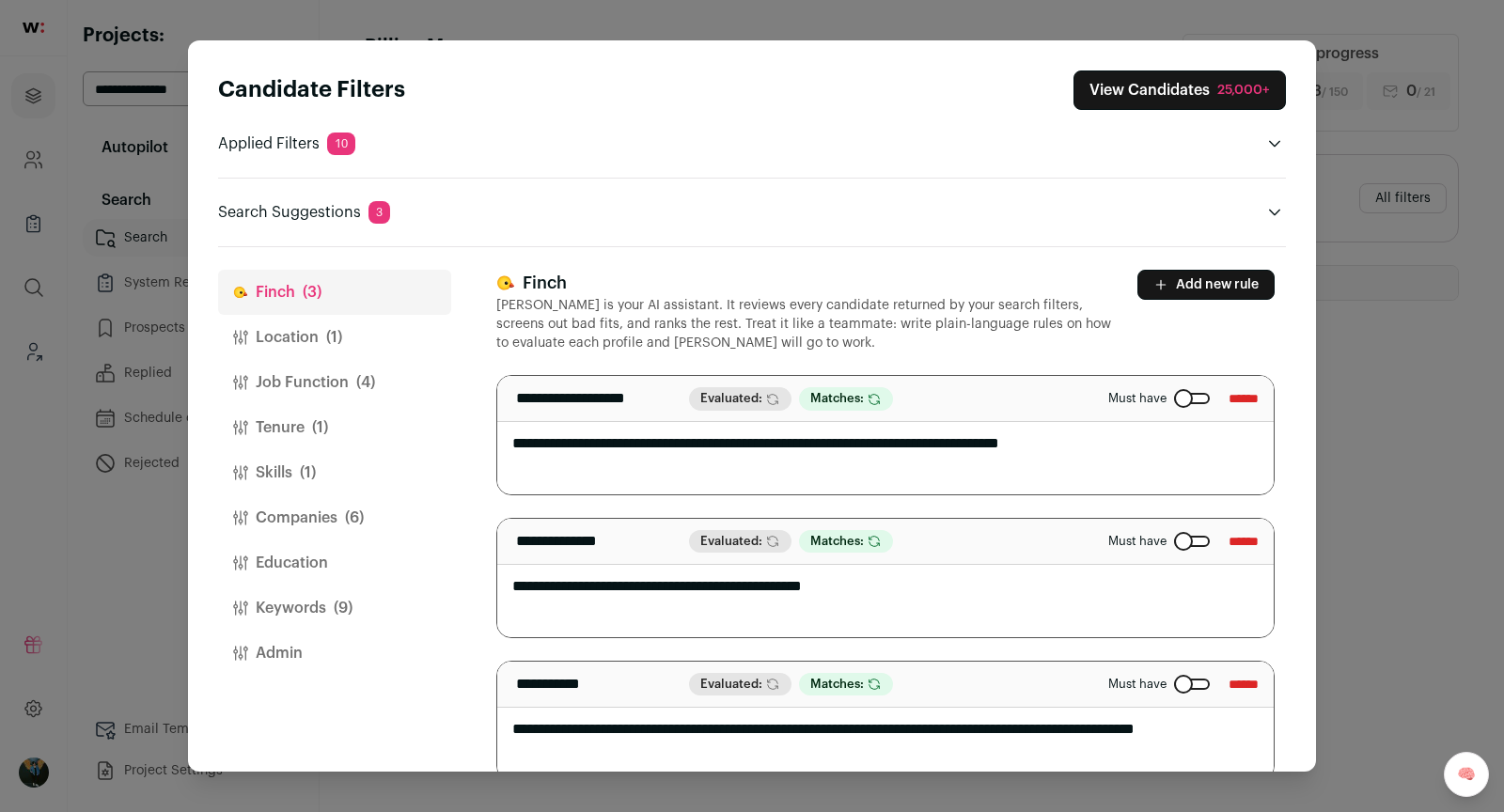
scroll to position [27, 0]
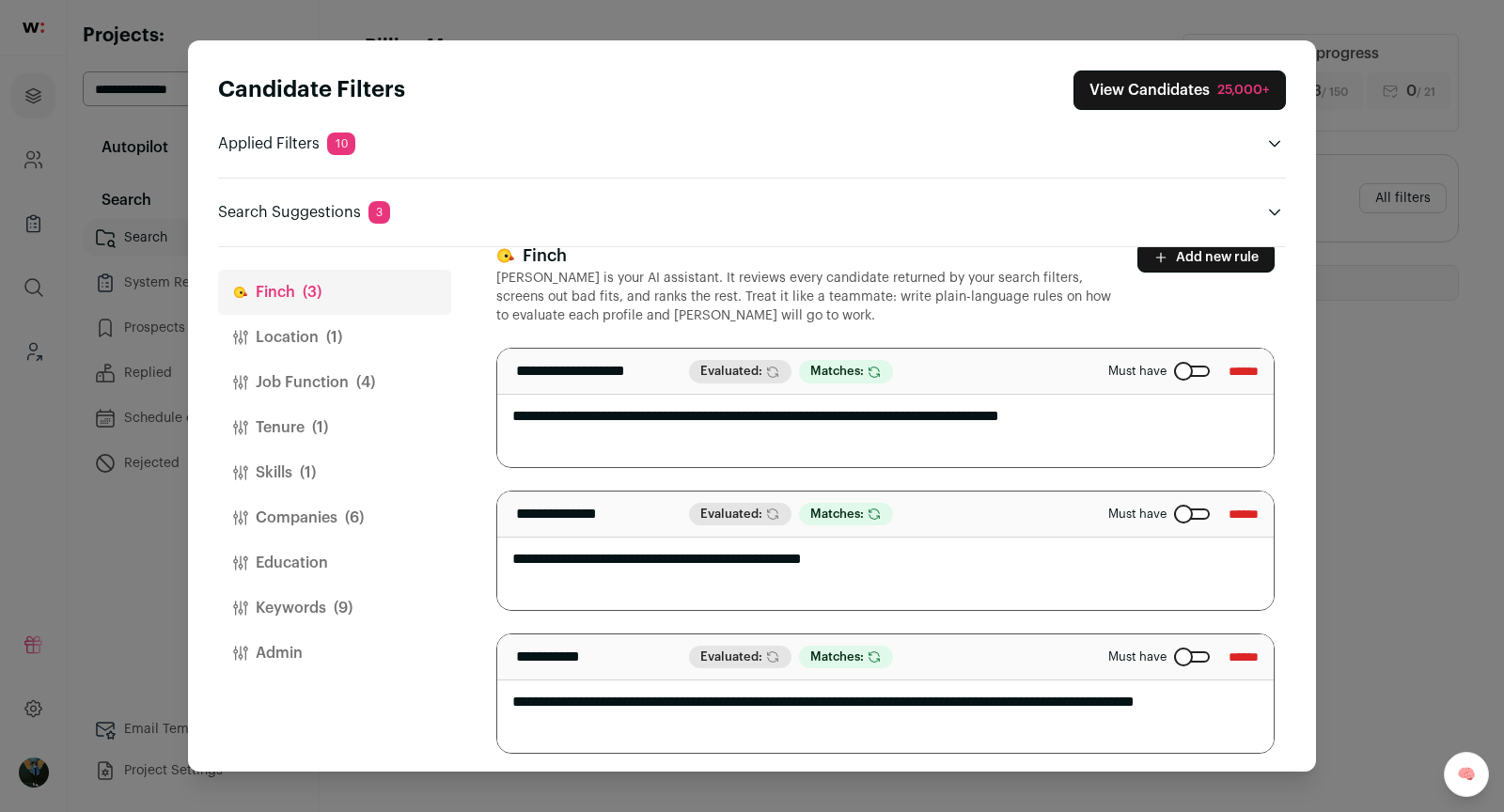
click at [1177, 368] on div "Close modal via background" at bounding box center [1192, 371] width 36 height 12
click at [1174, 508] on div "Close modal via background" at bounding box center [1192, 514] width 36 height 12
click at [1256, 89] on div "25,000+" at bounding box center [1244, 90] width 52 height 18
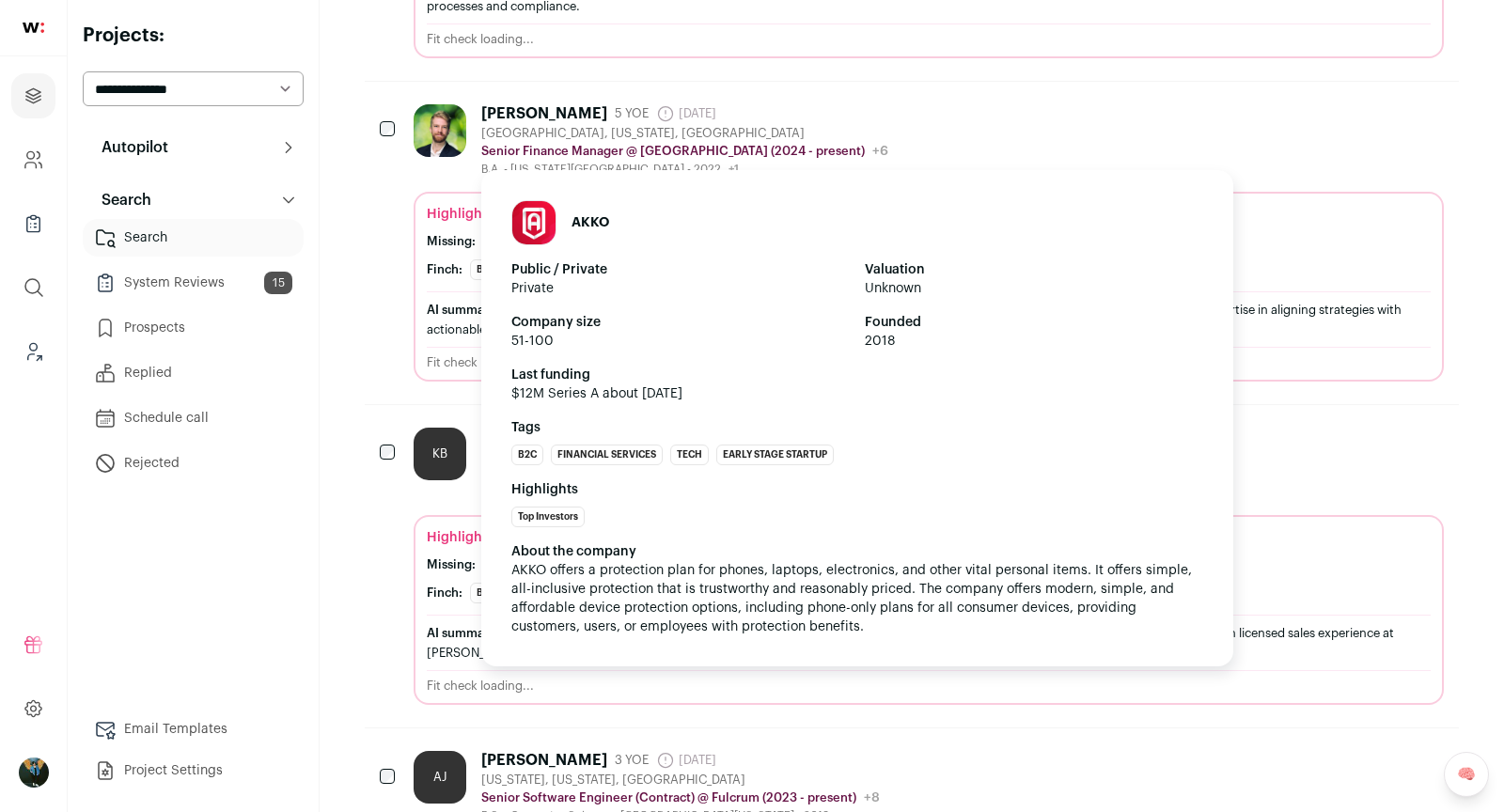
scroll to position [1294, 0]
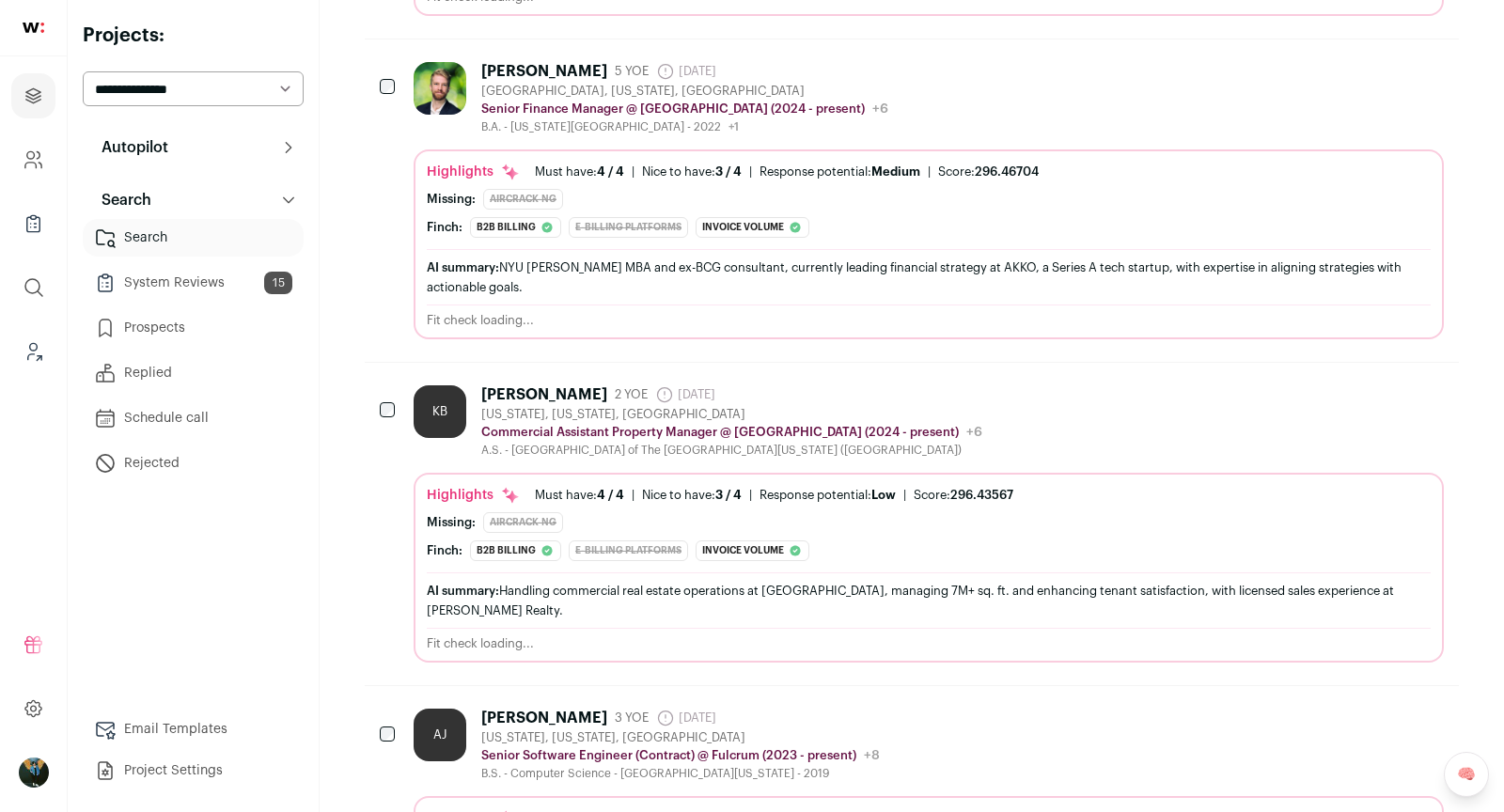
click at [554, 62] on div "Matt Mayeski" at bounding box center [545, 71] width 126 height 18
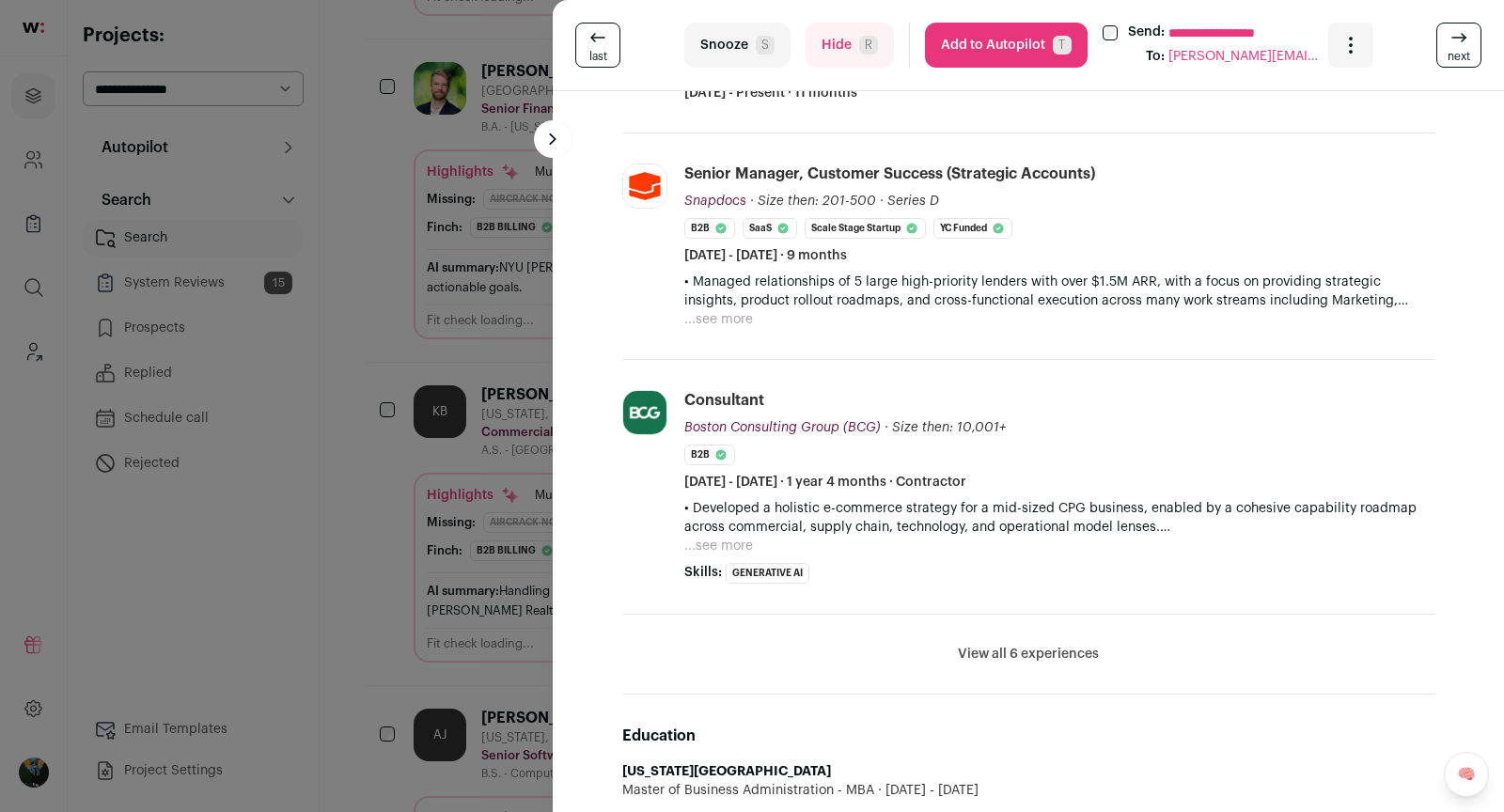
scroll to position [586, 0]
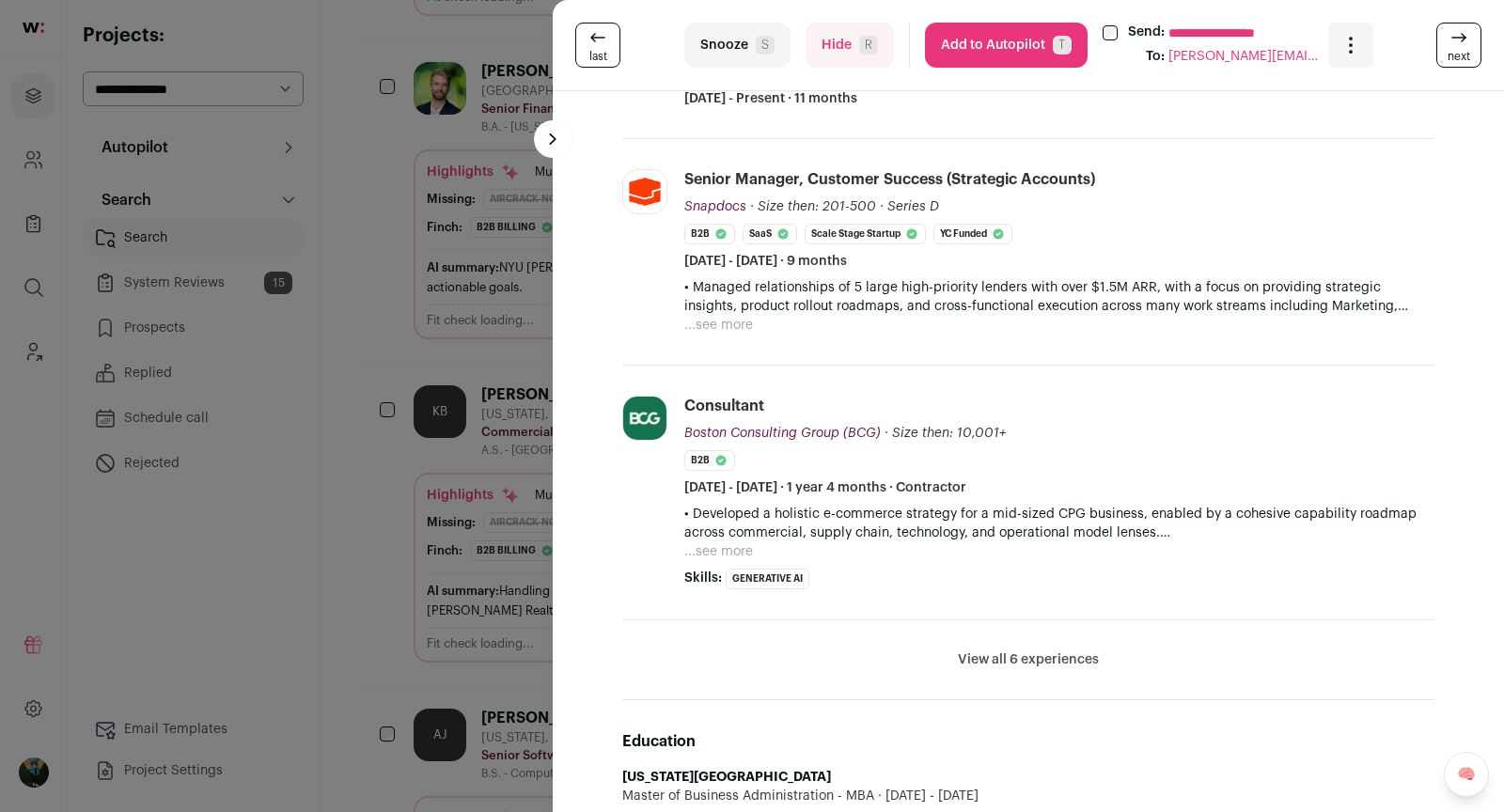
click at [377, 584] on div "**********" at bounding box center [752, 406] width 1504 height 812
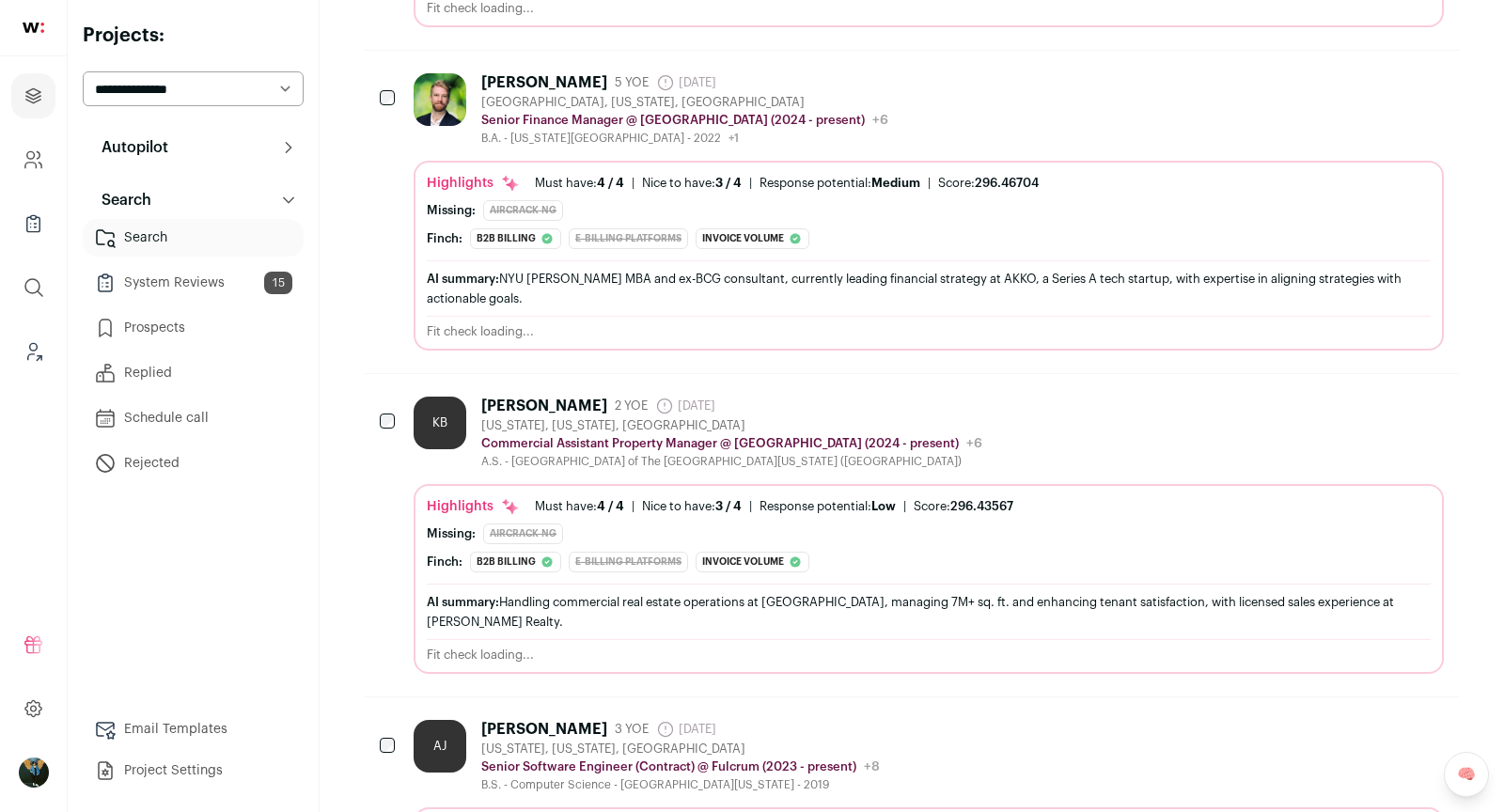
scroll to position [0, 0]
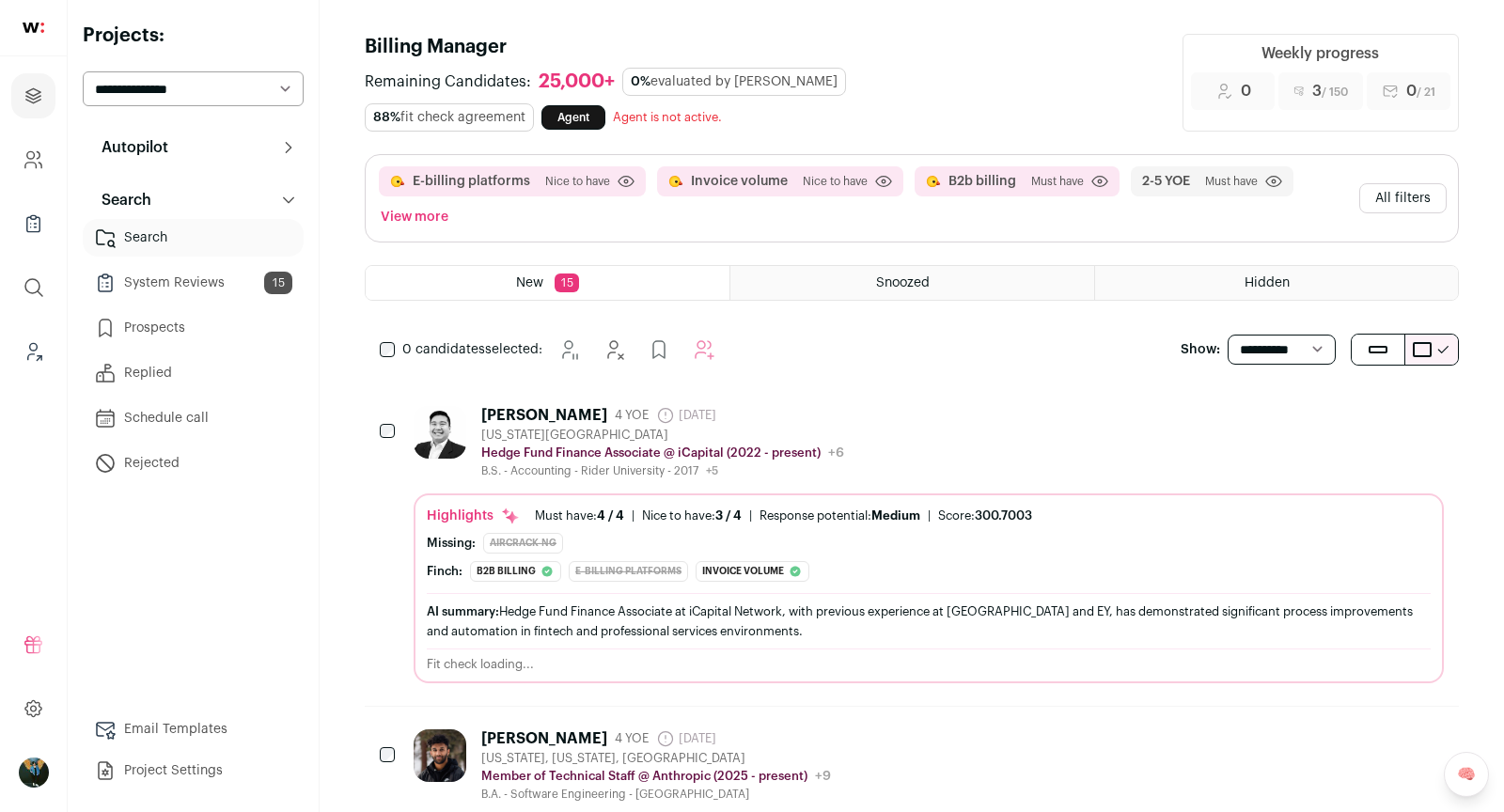
click at [1434, 197] on button "All filters" at bounding box center [1402, 198] width 87 height 30
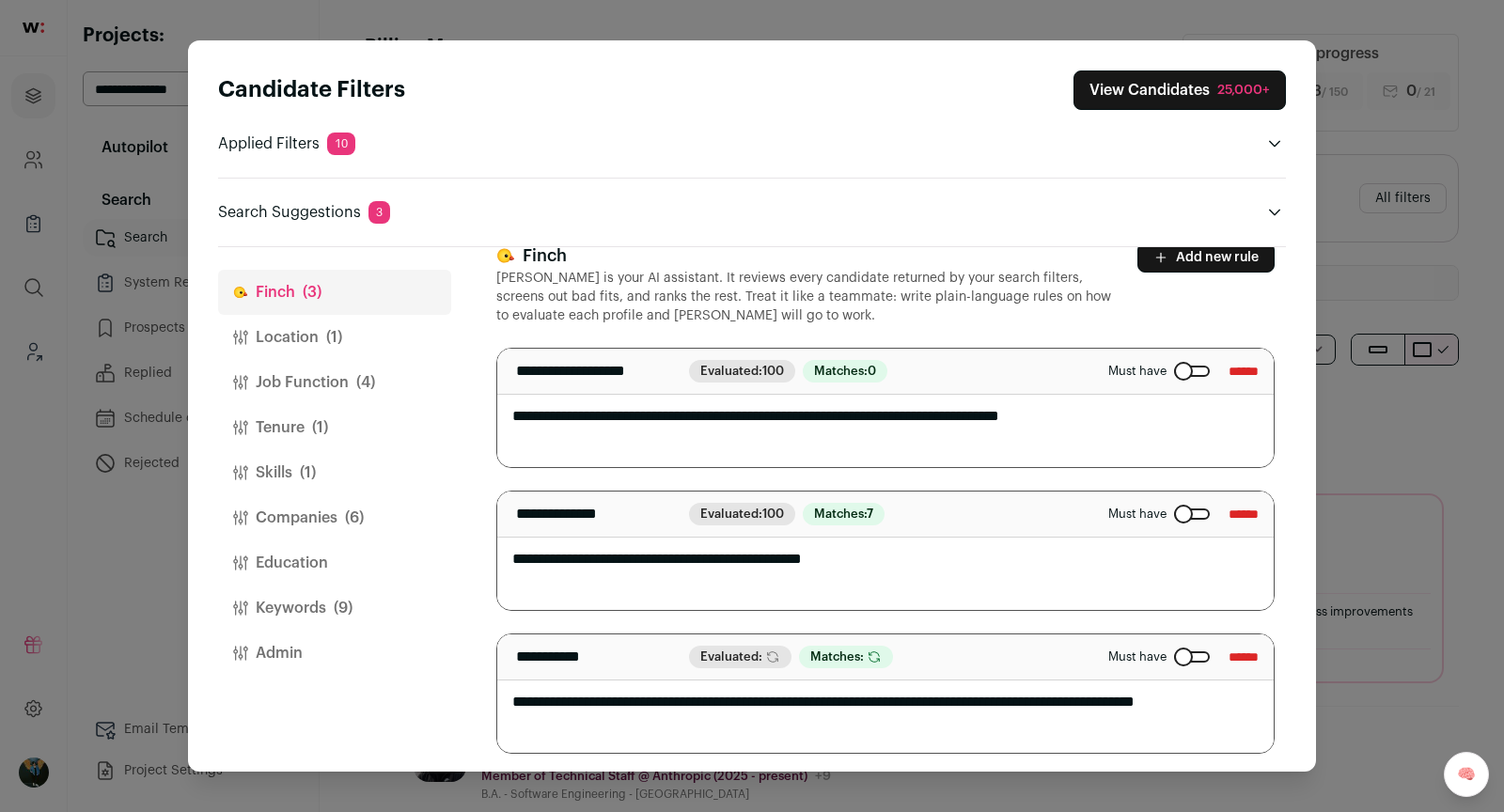
click at [1252, 517] on input "******" at bounding box center [1243, 513] width 30 height 30
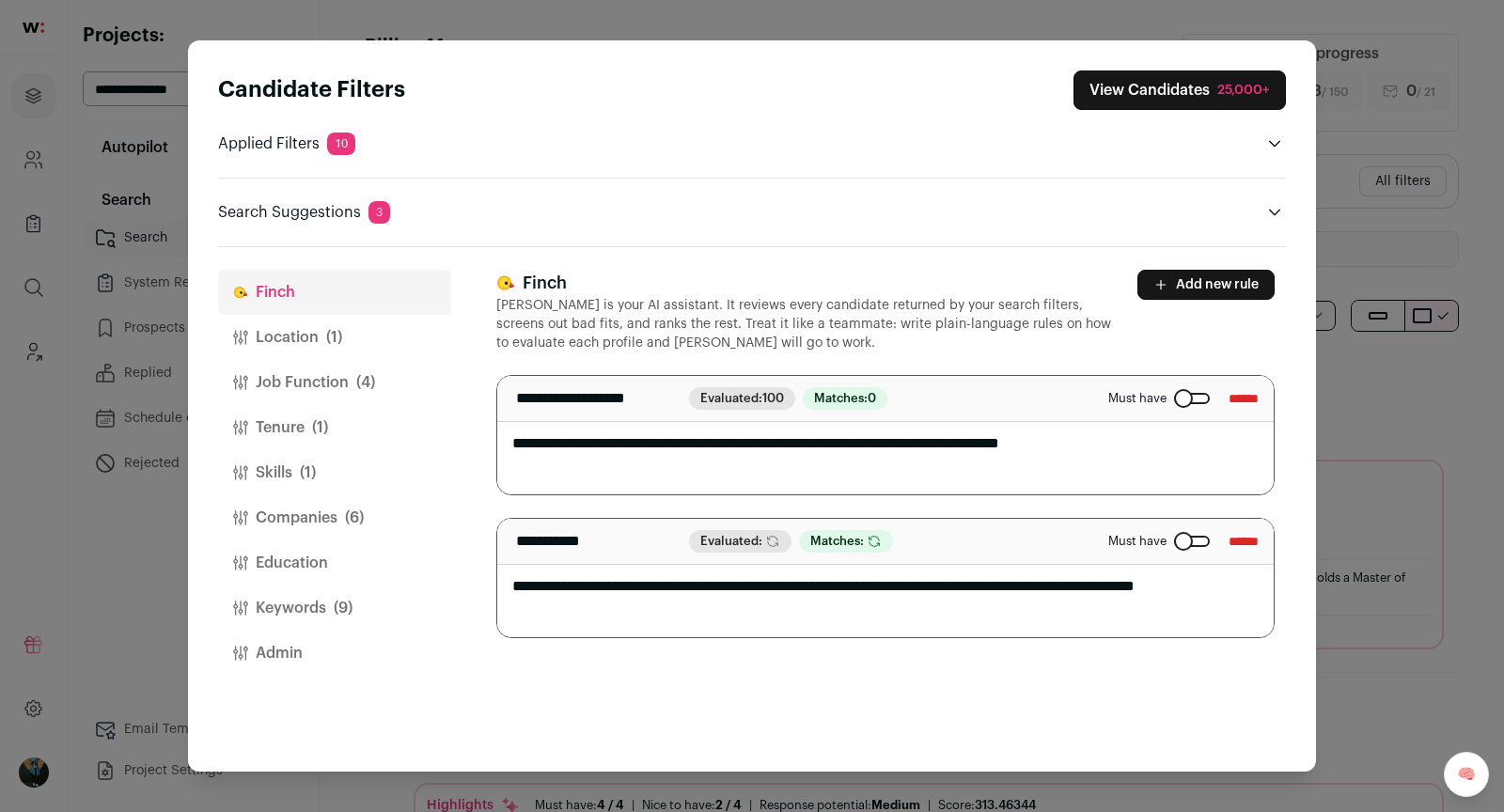
click at [1203, 286] on button "Add new rule" at bounding box center [1206, 284] width 137 height 30
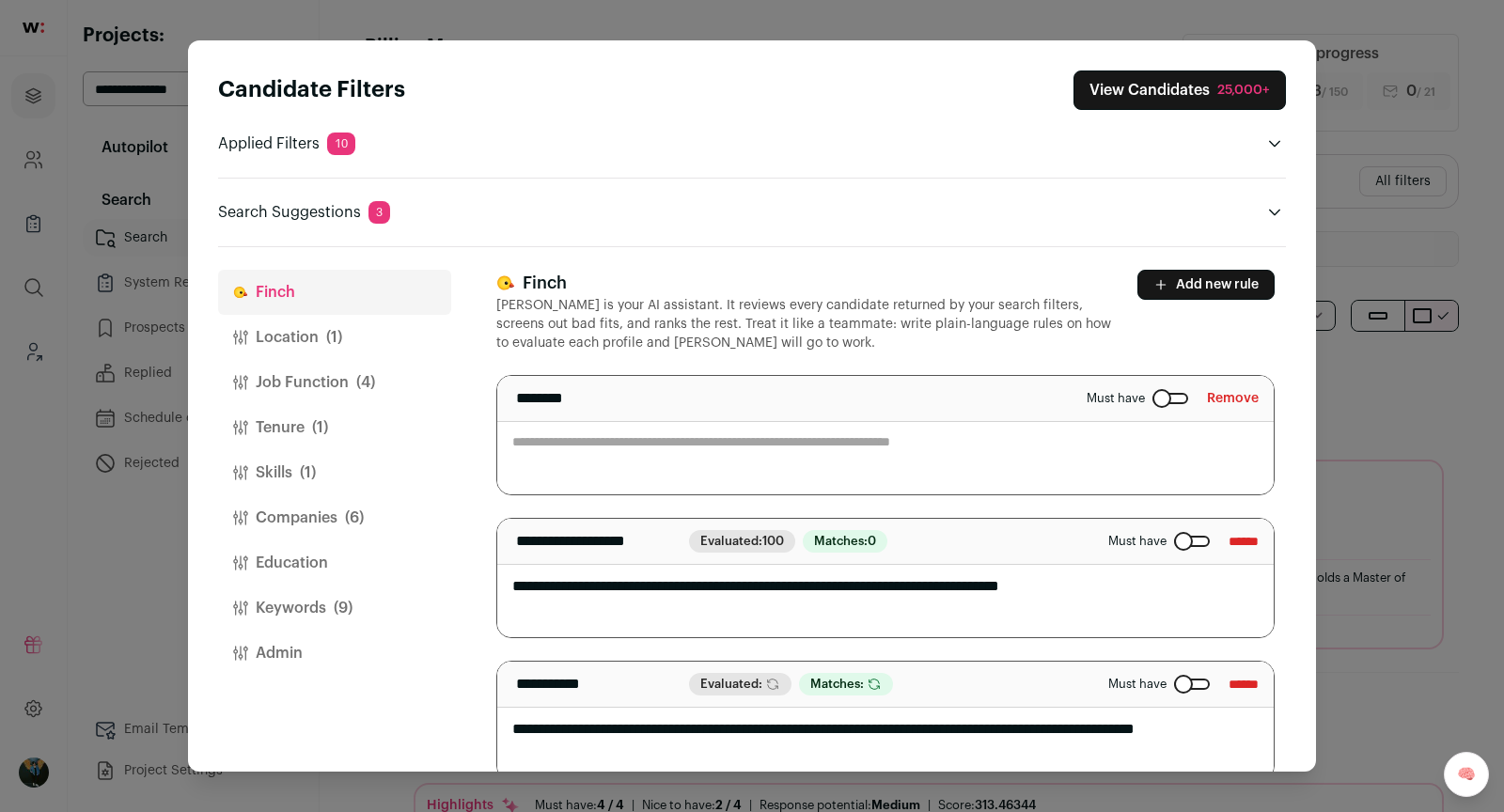
click at [811, 432] on textarea "Close modal via background" at bounding box center [885, 435] width 777 height 118
paste textarea "**********"
type textarea "**********"
click at [1224, 92] on div "25,000+" at bounding box center [1244, 90] width 52 height 18
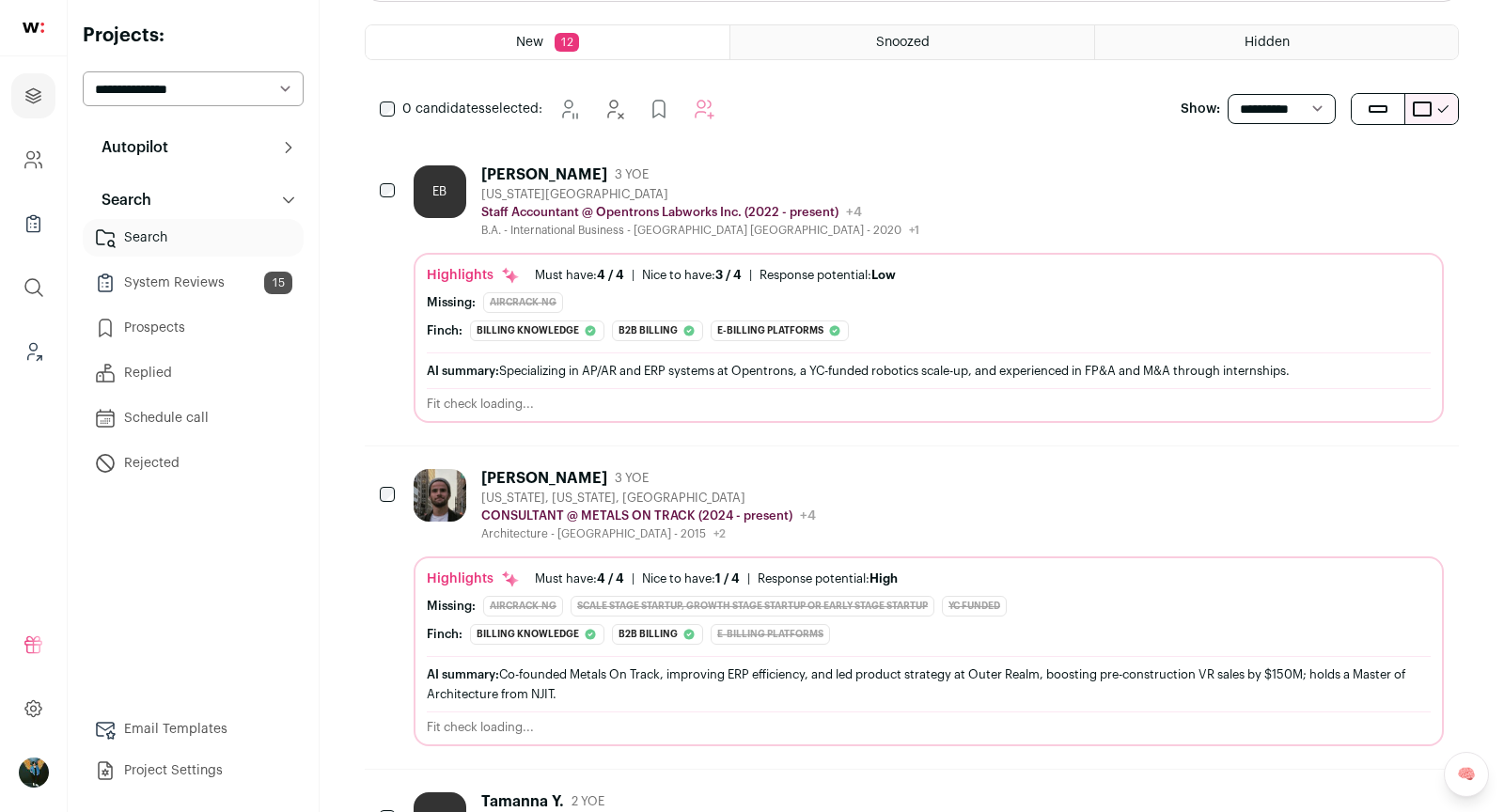
scroll to position [239, 0]
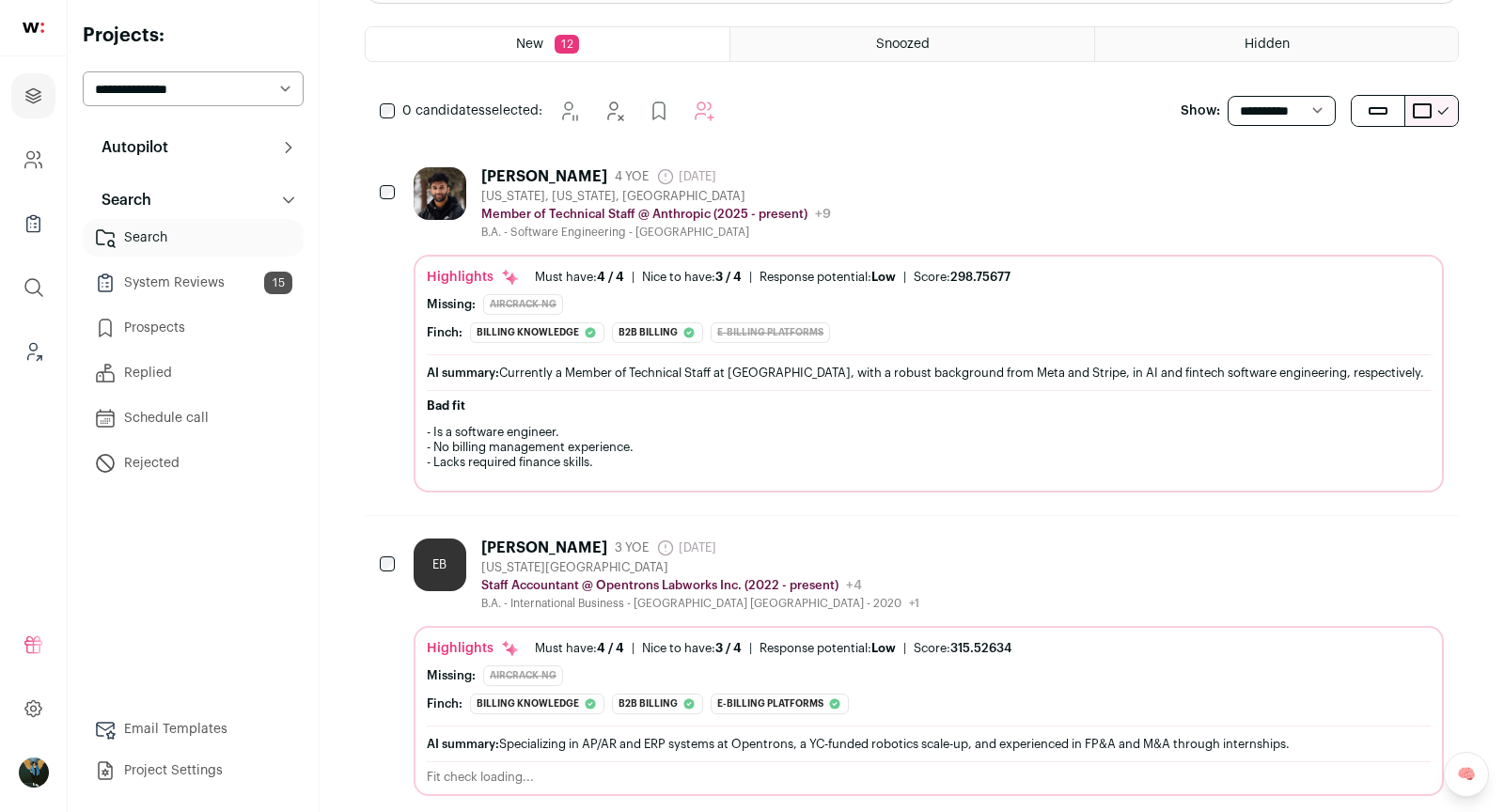
click at [1328, 180] on icon "Hide" at bounding box center [1326, 175] width 22 height 22
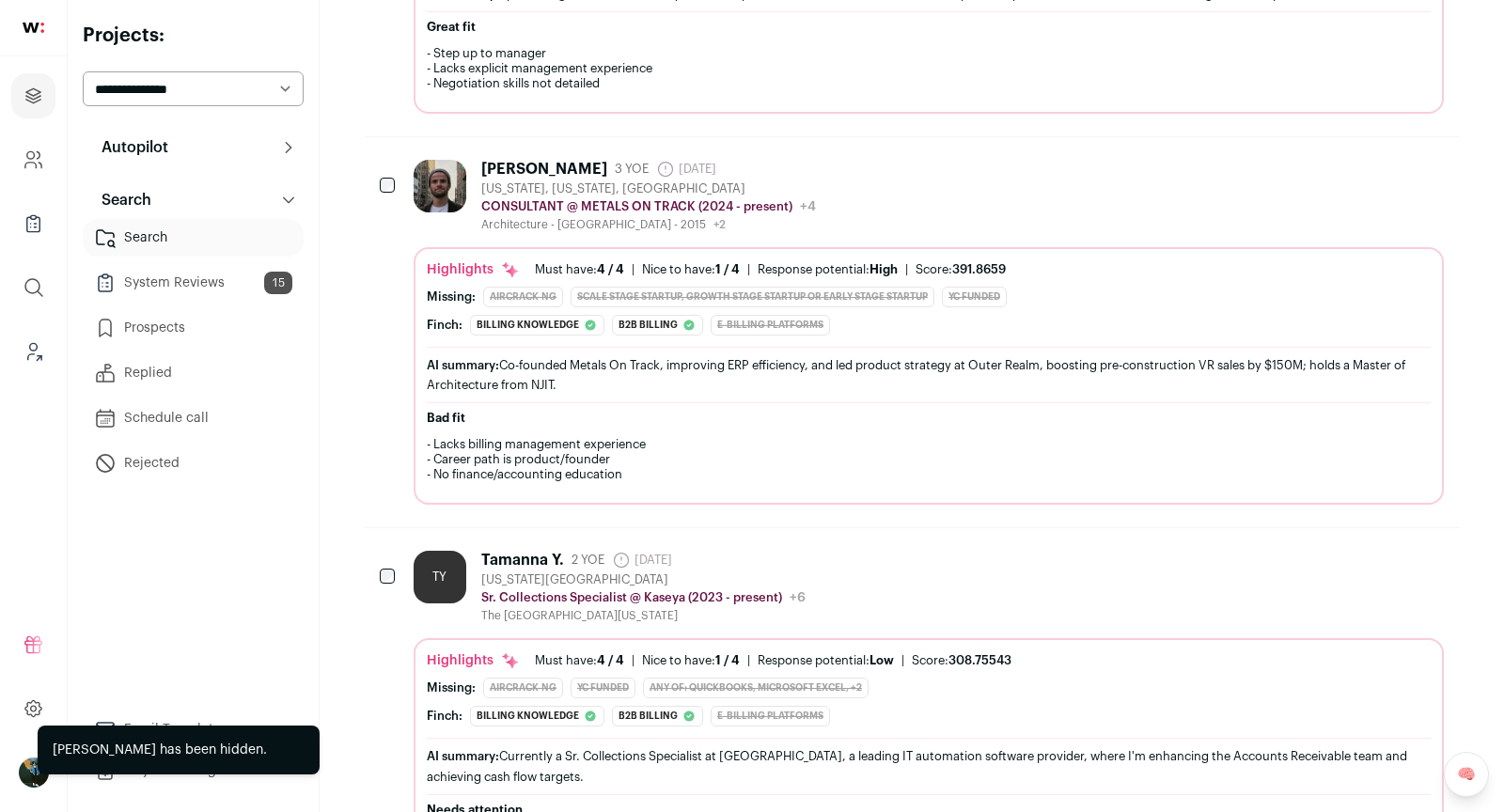
scroll to position [620, 0]
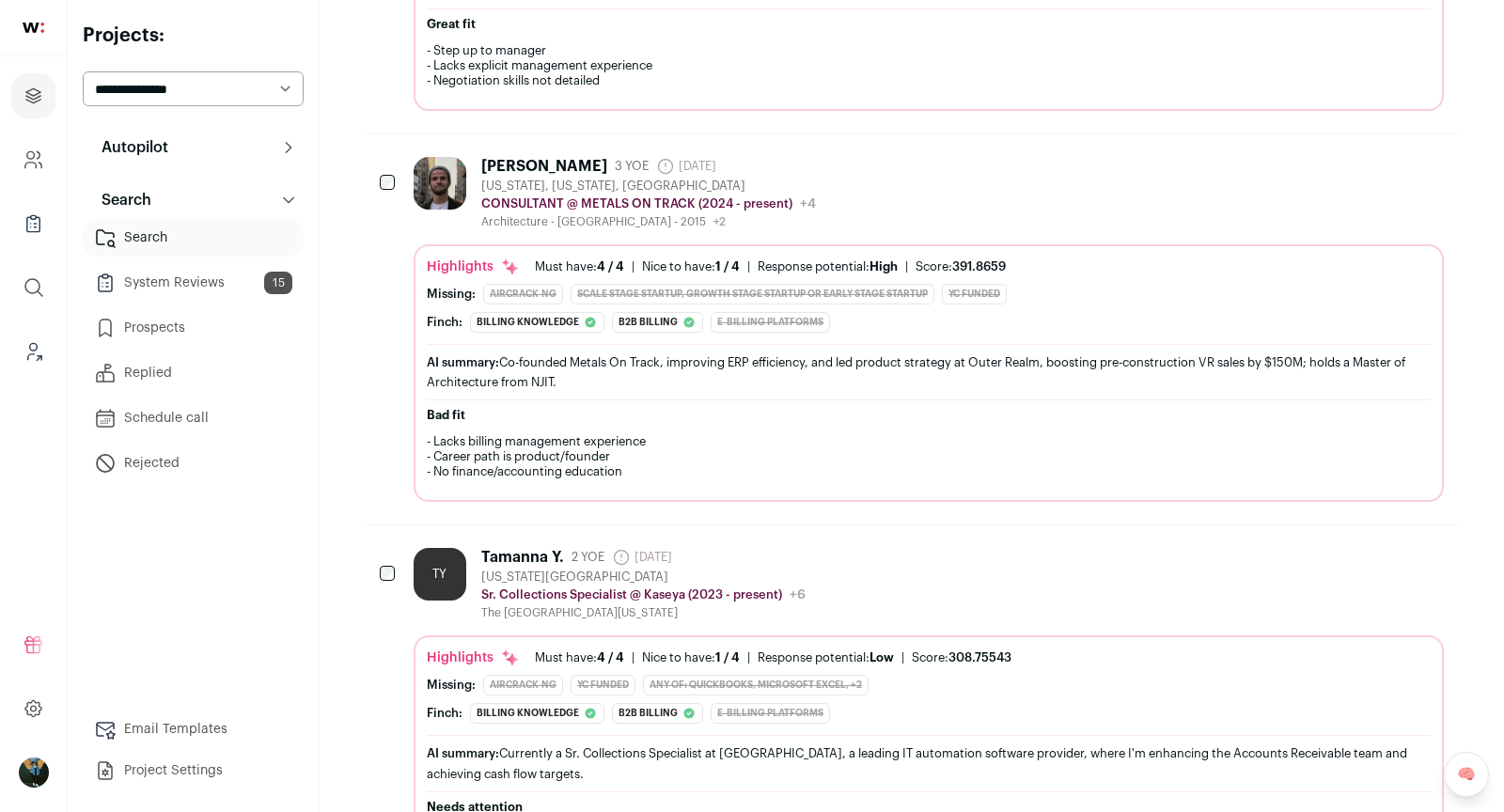
click at [1316, 154] on icon "Hide" at bounding box center [1326, 164] width 22 height 22
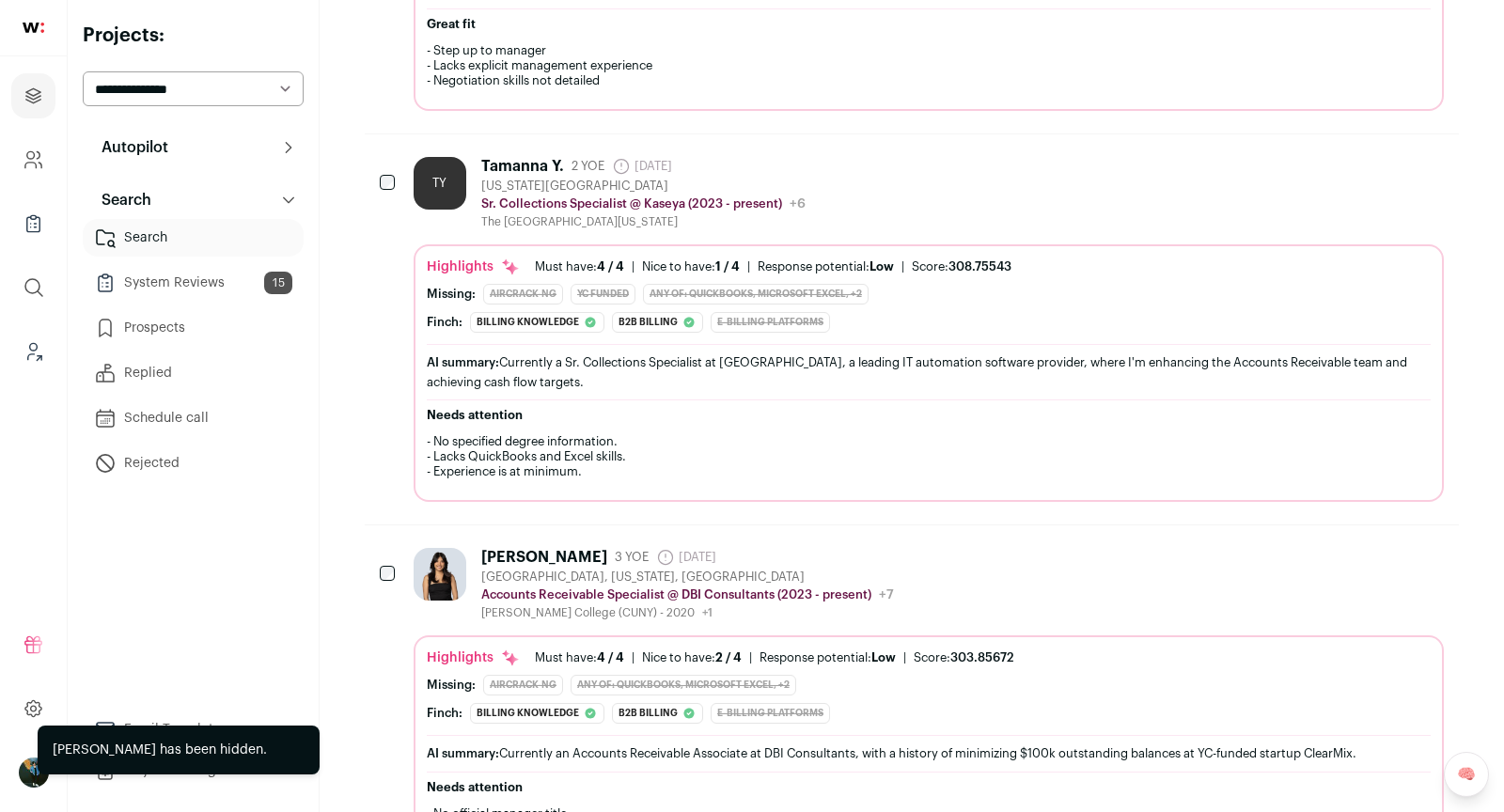
scroll to position [632, 0]
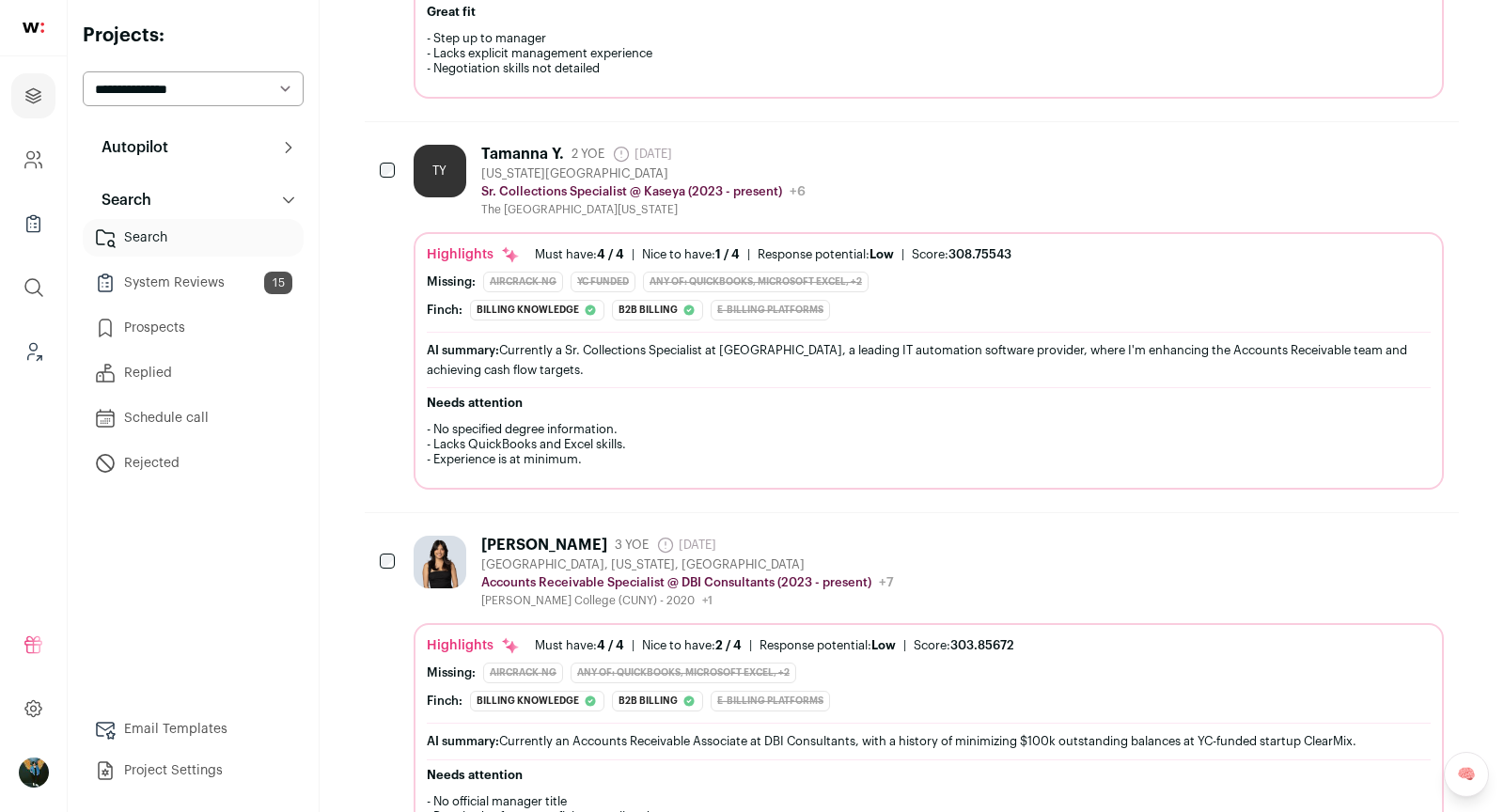
click at [542, 145] on div "Tamanna Y." at bounding box center [523, 154] width 83 height 18
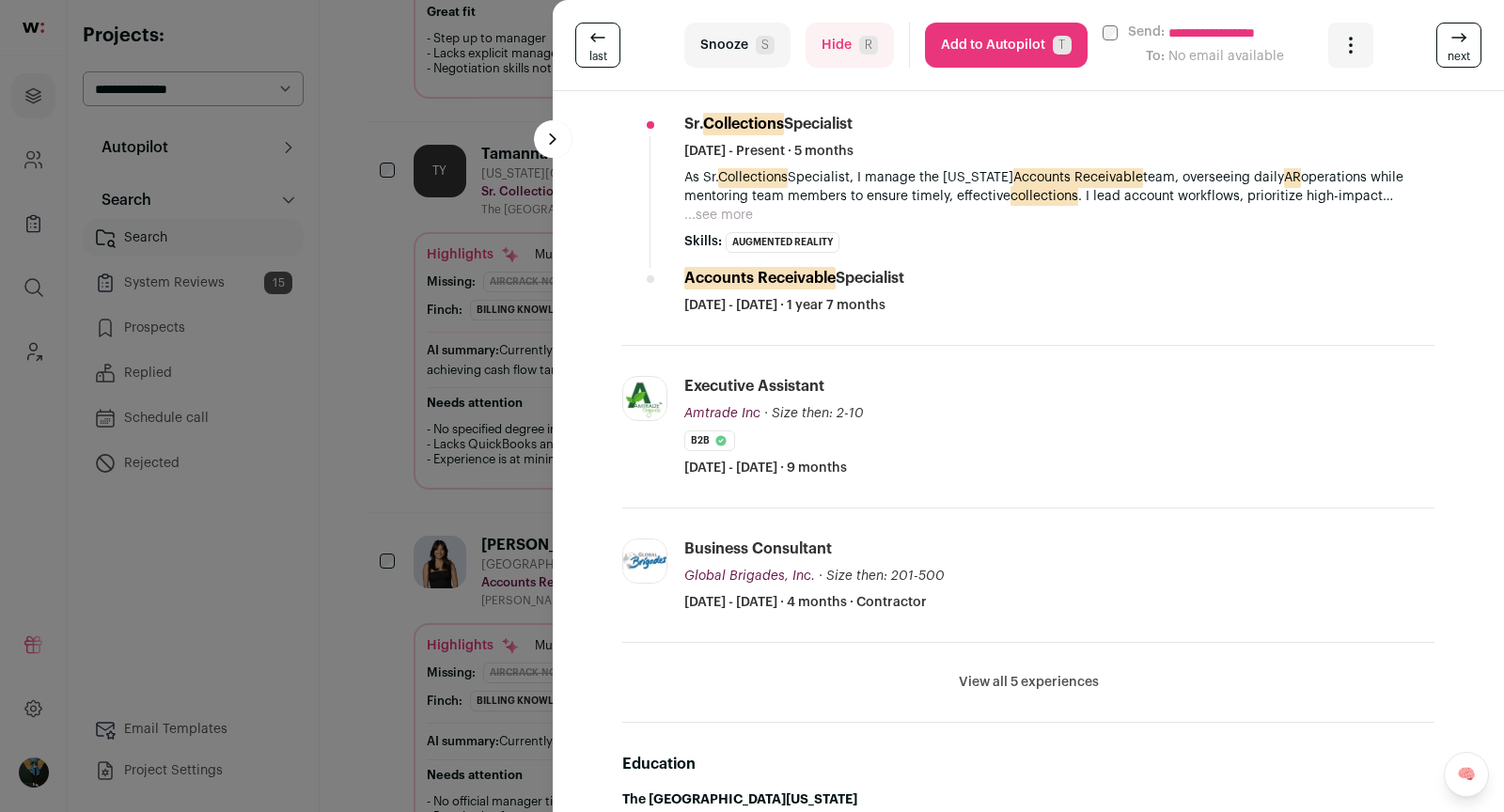
scroll to position [716, 0]
click at [480, 461] on div "**********" at bounding box center [752, 406] width 1504 height 812
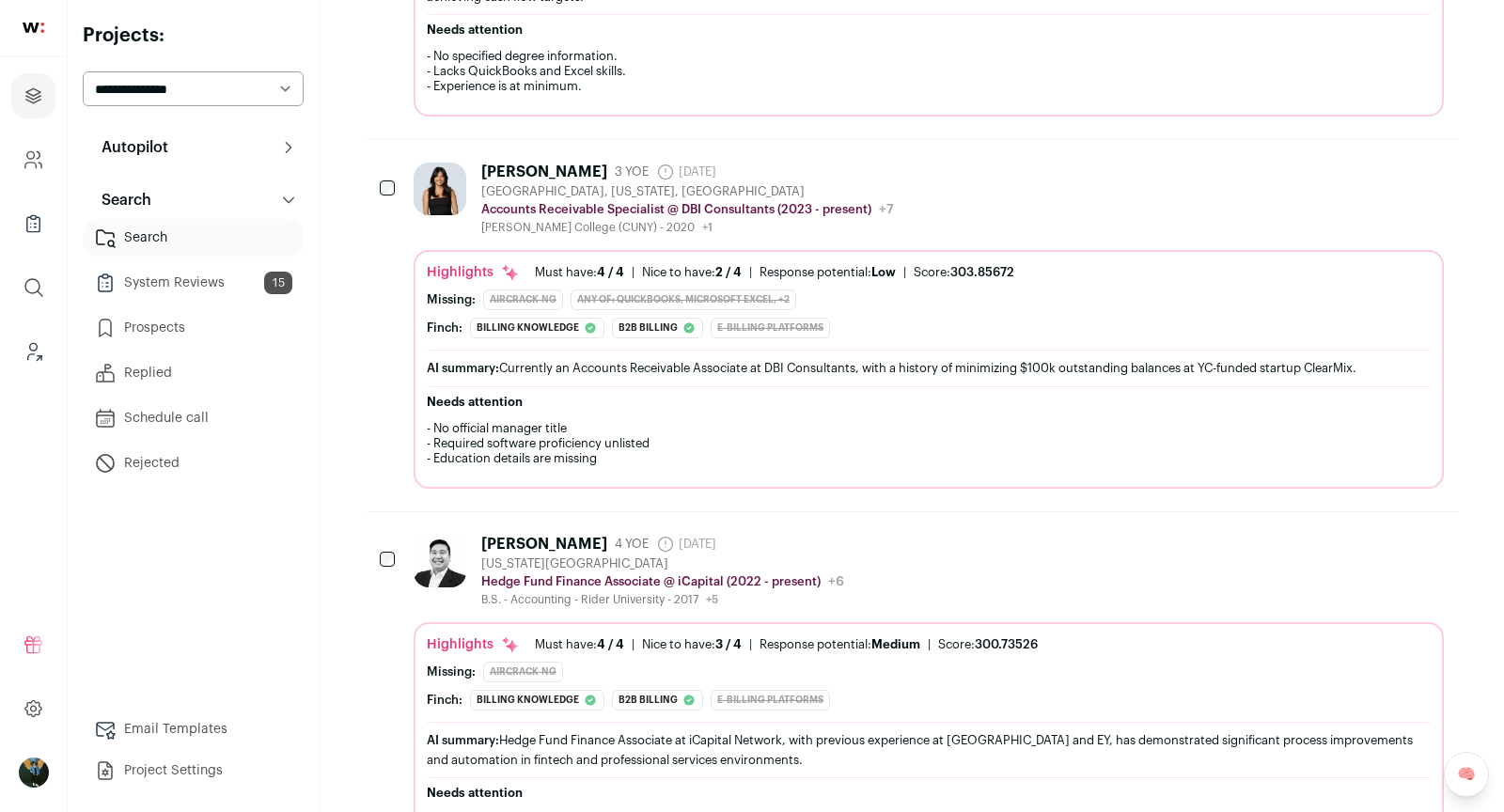
scroll to position [1006, 0]
click at [591, 555] on div "[US_STATE][GEOGRAPHIC_DATA]" at bounding box center [663, 563] width 363 height 15
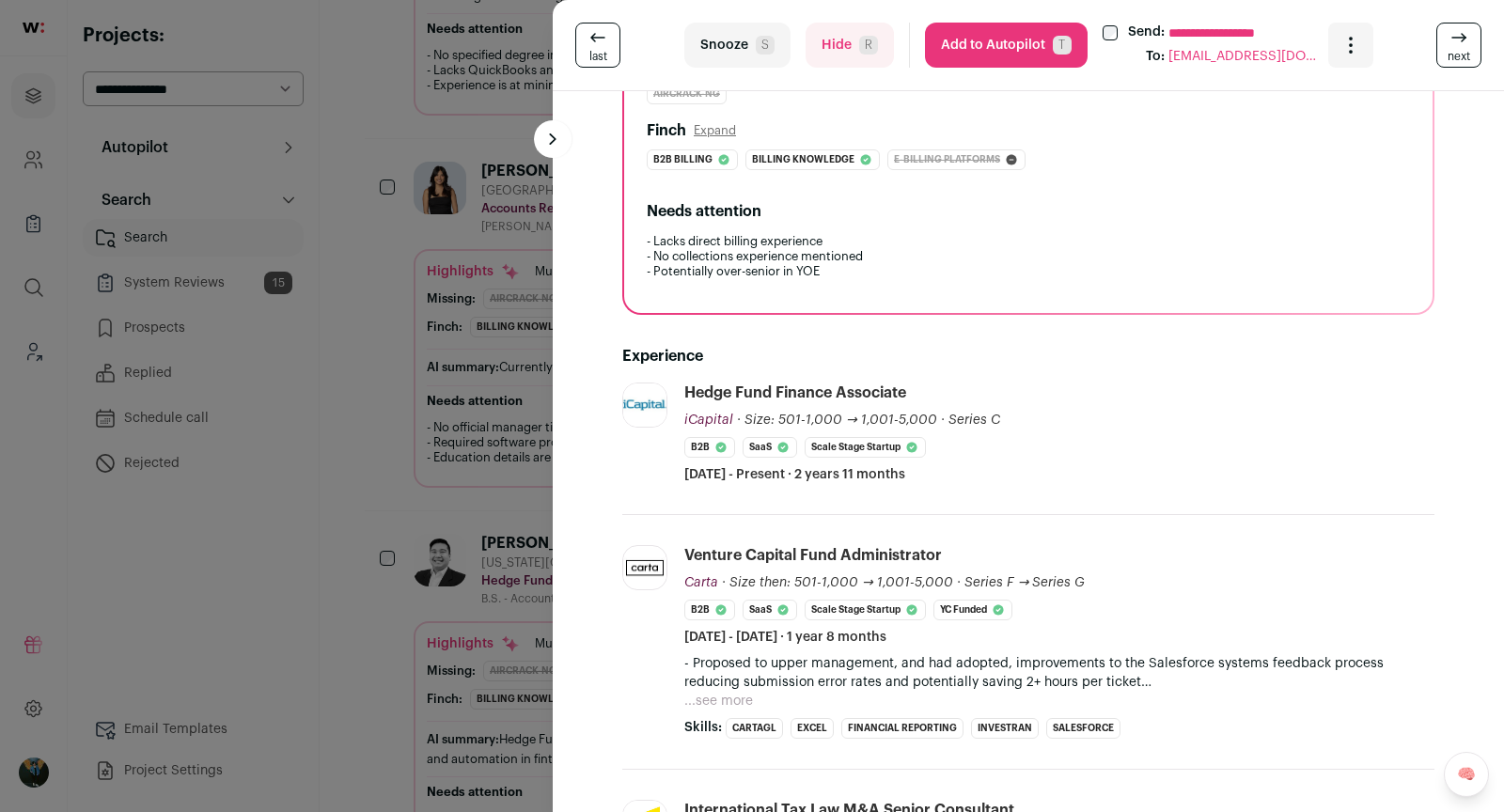
scroll to position [284, 0]
click at [436, 453] on div "**********" at bounding box center [752, 406] width 1504 height 812
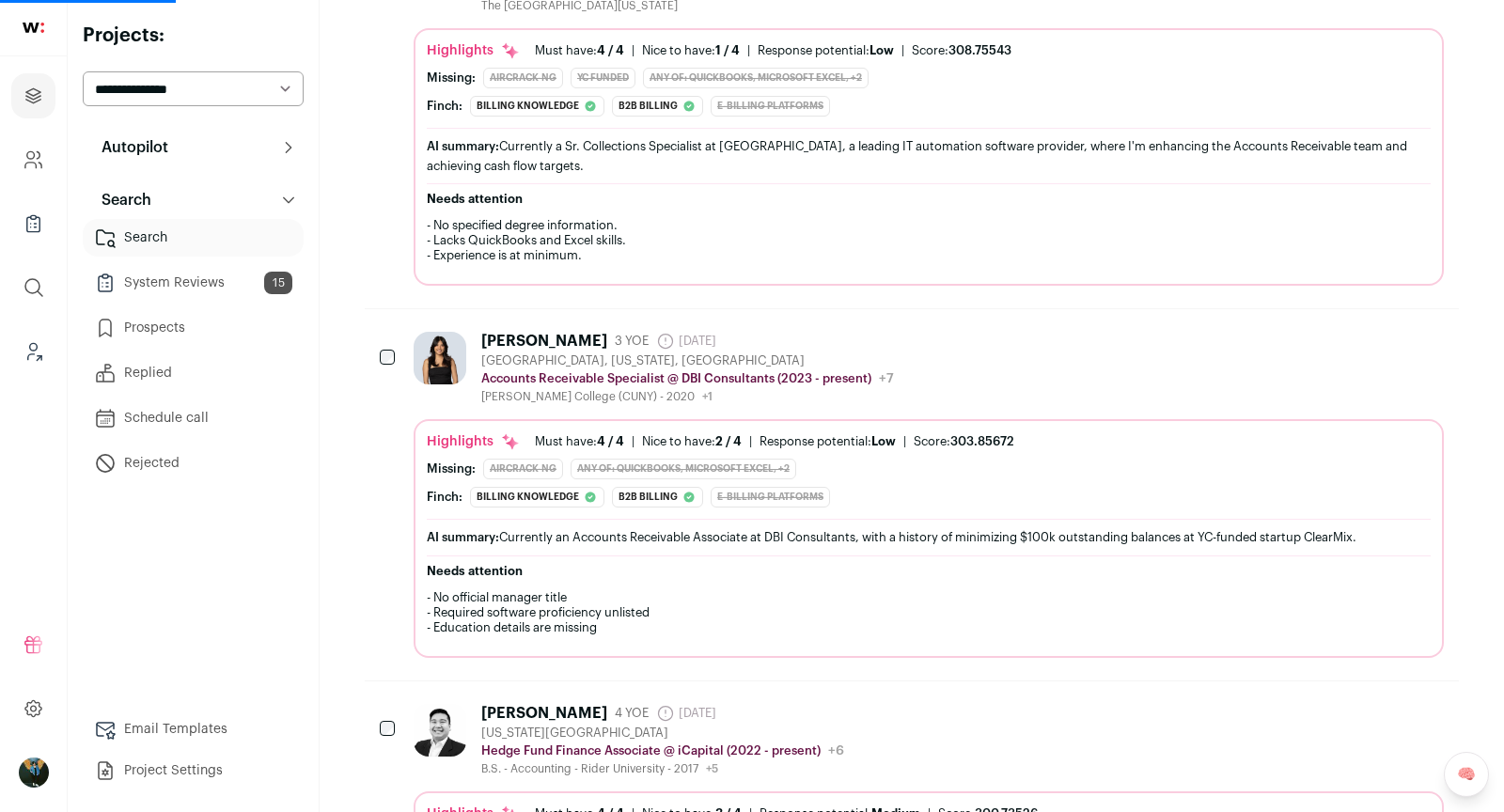
scroll to position [796, 0]
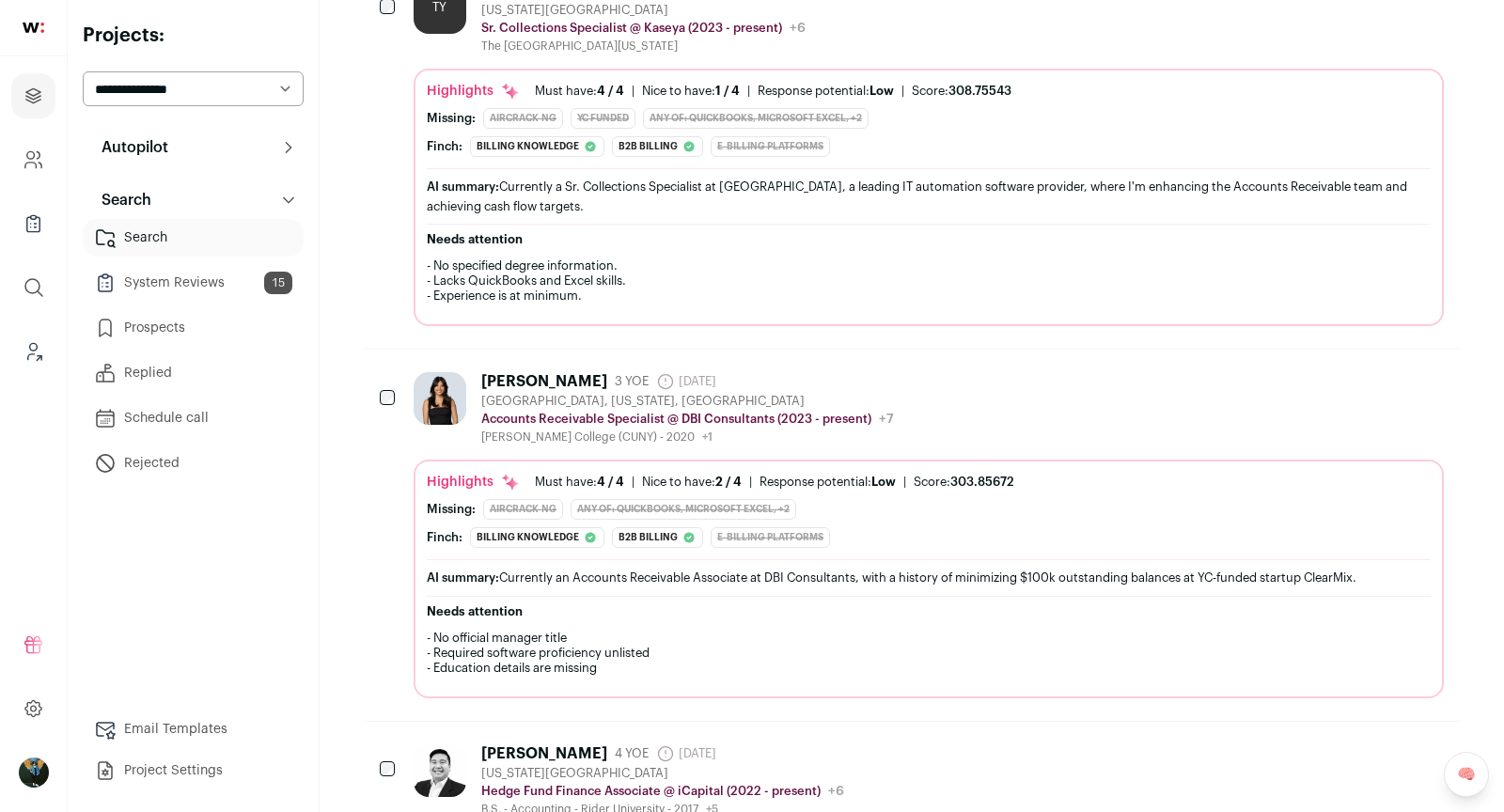
click at [378, 381] on div "Ashley Lee 3 YOE 3 days ago Admin only. The last time the profile was scraped. …" at bounding box center [911, 535] width 1094 height 370
click at [398, 383] on div at bounding box center [389, 398] width 18 height 52
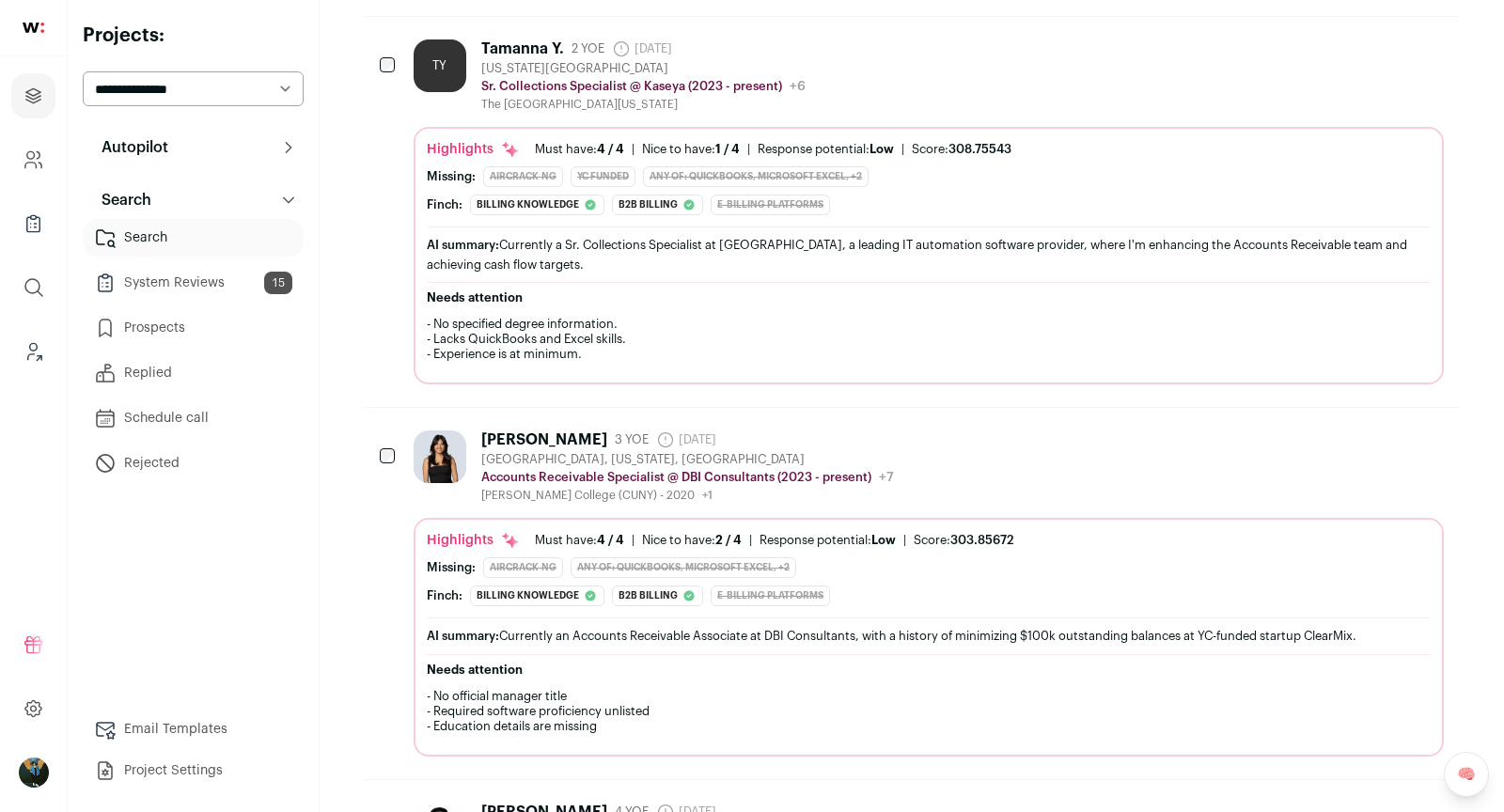
scroll to position [681, 0]
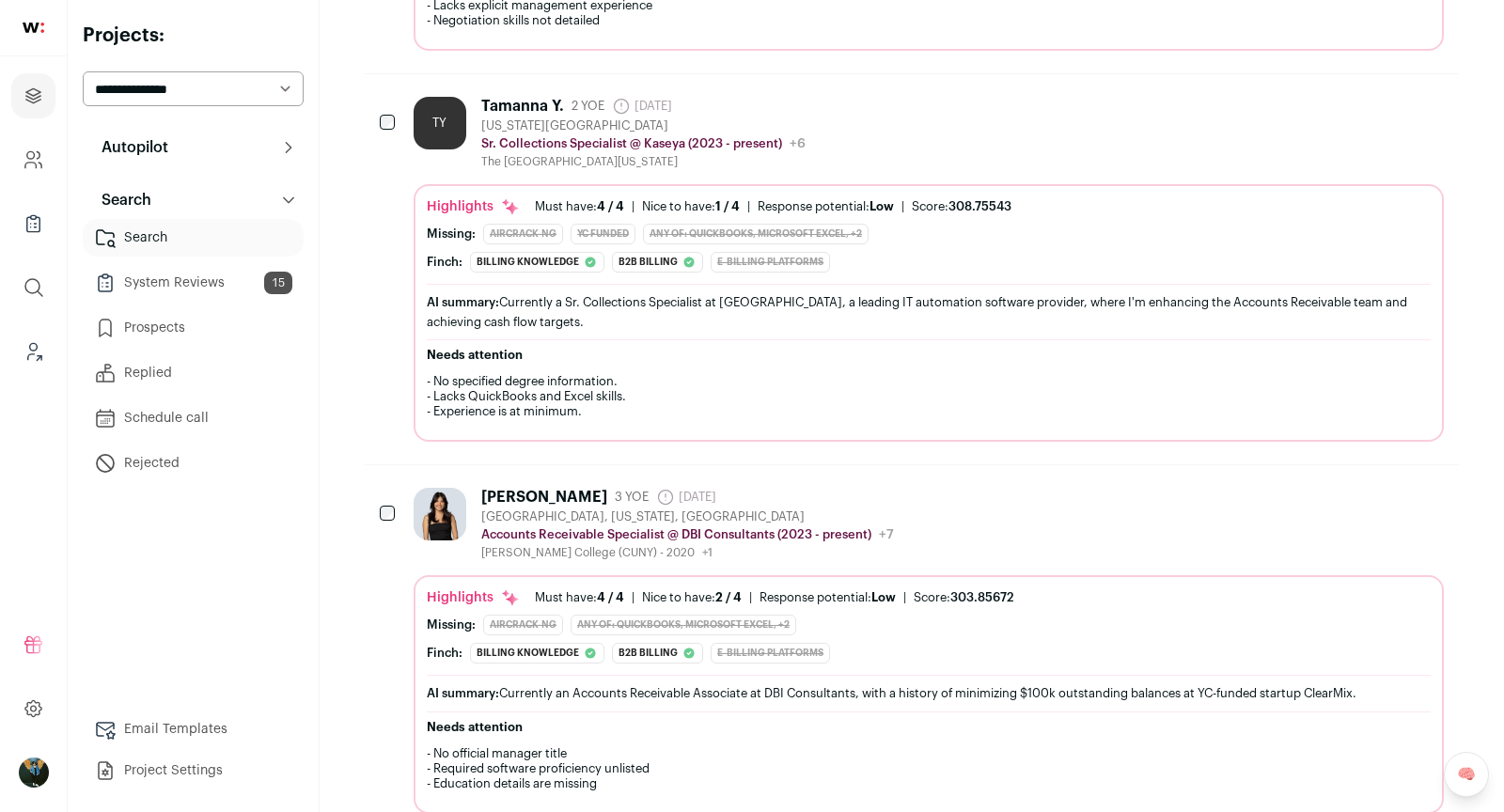
click at [387, 511] on div at bounding box center [389, 513] width 18 height 52
click at [393, 100] on div at bounding box center [389, 123] width 18 height 52
click at [393, 107] on div at bounding box center [389, 123] width 18 height 52
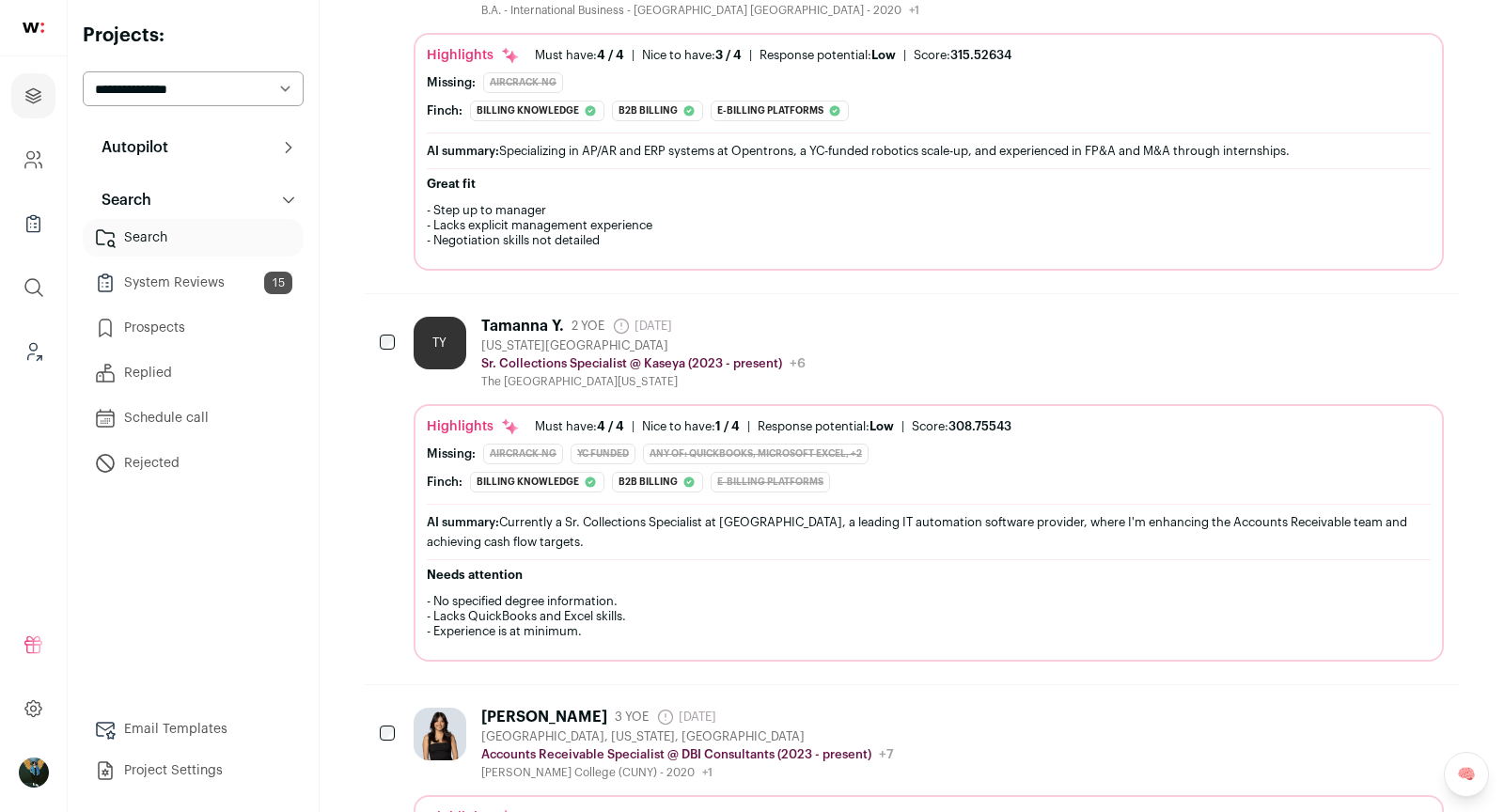
scroll to position [147, 0]
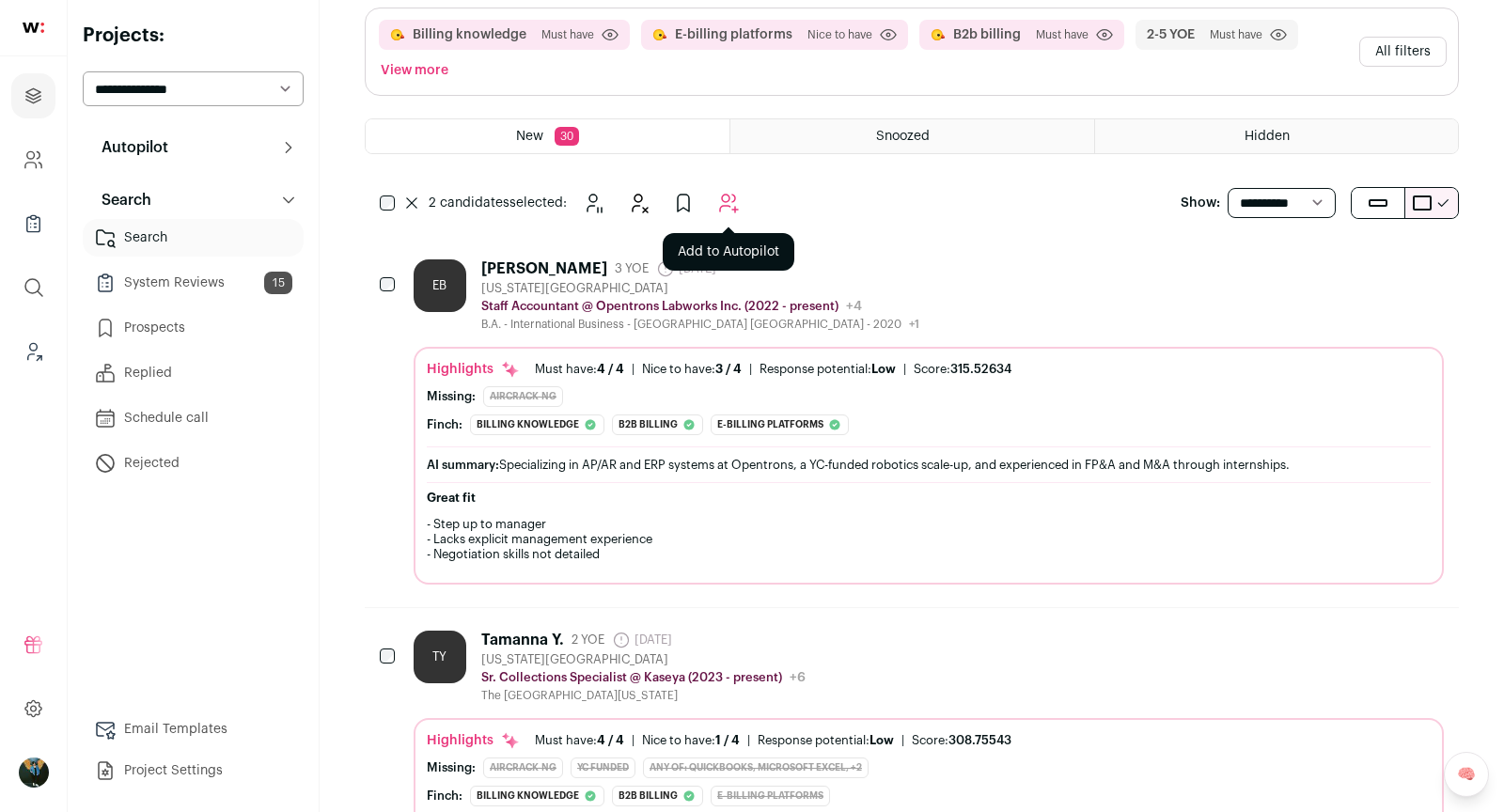
click at [740, 200] on button "Add to Autopilot" at bounding box center [728, 202] width 38 height 38
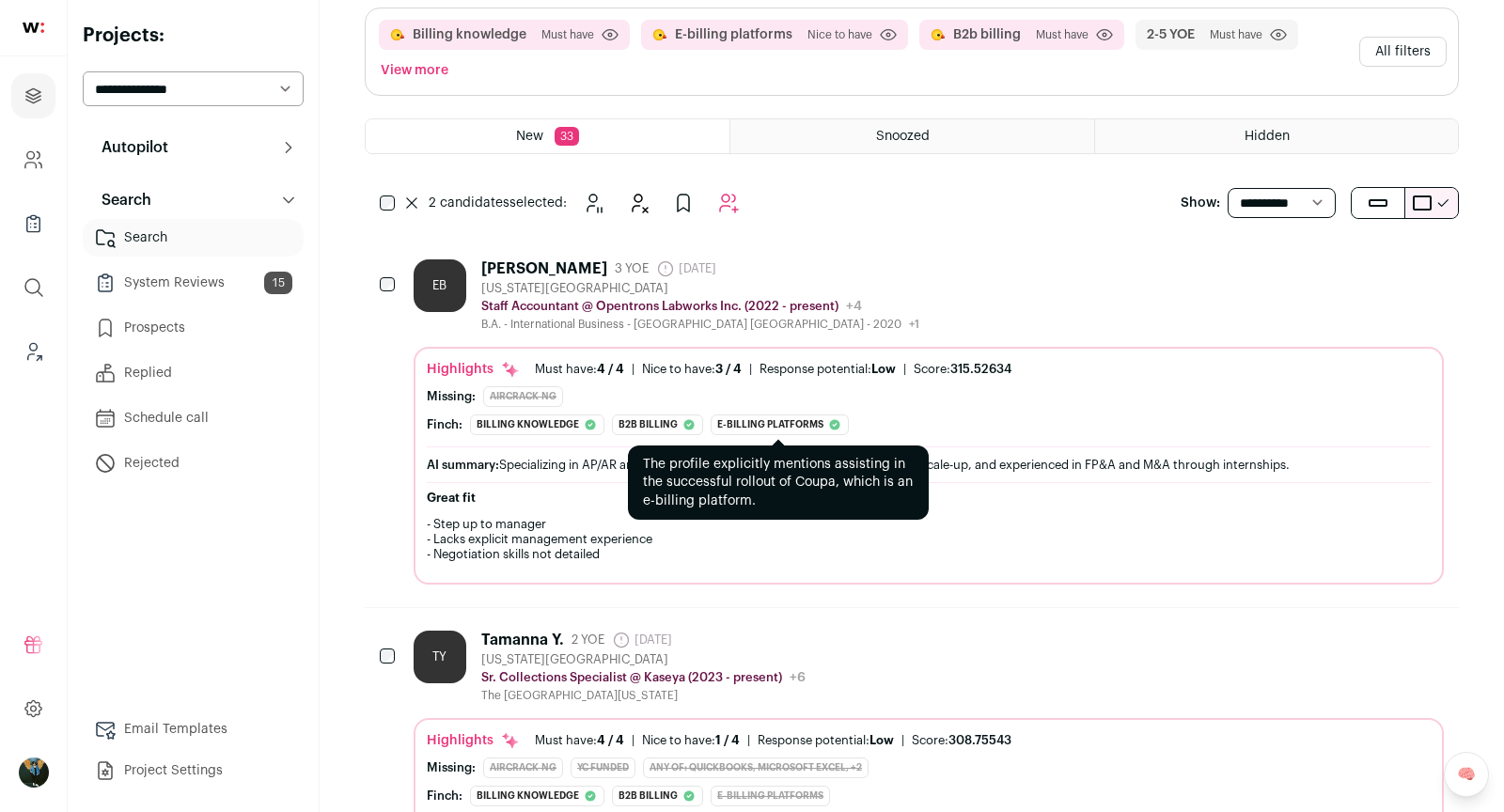
click at [722, 415] on div "E-billing platforms" at bounding box center [780, 424] width 138 height 20
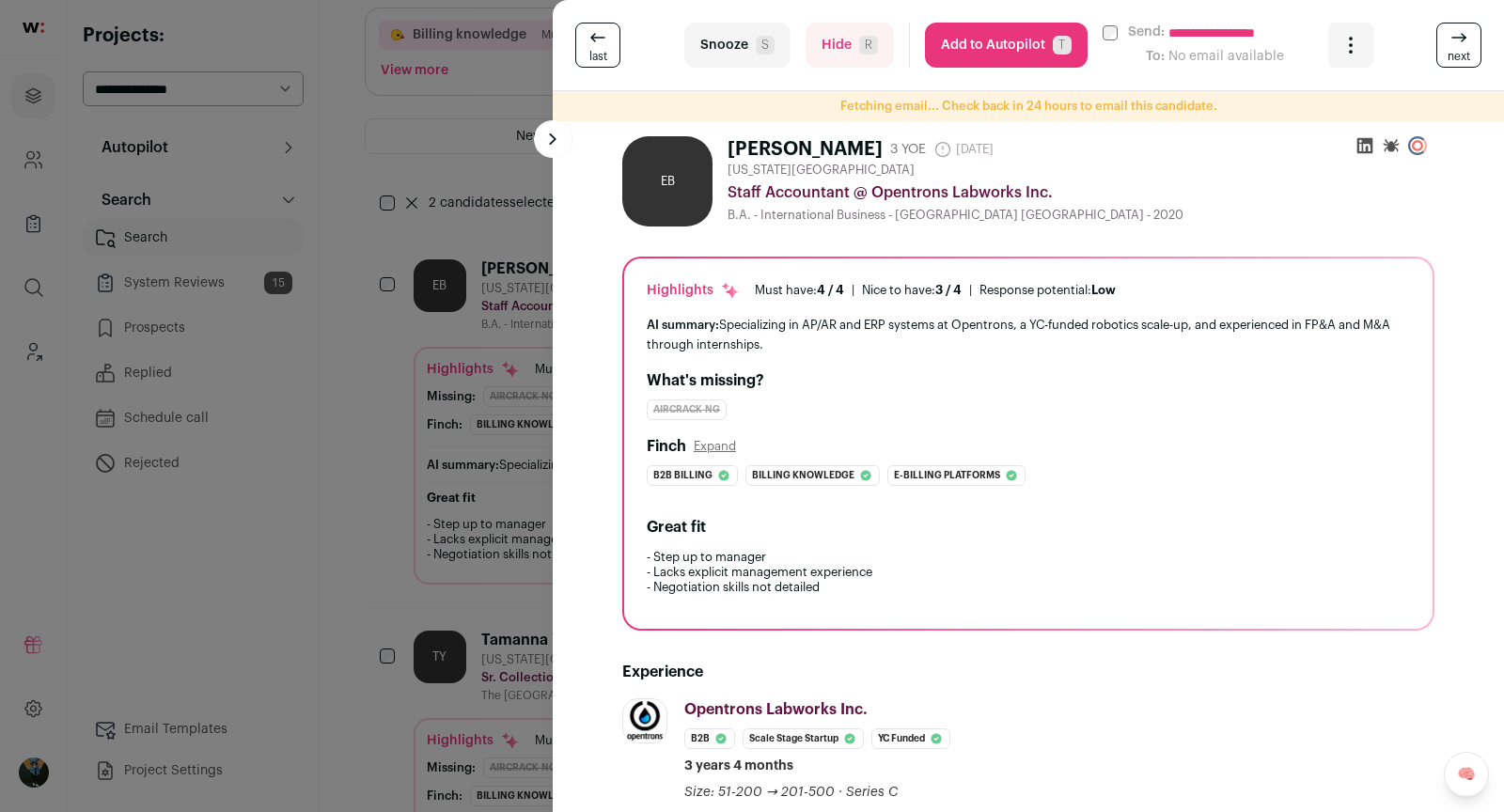
click at [534, 399] on div "**********" at bounding box center [752, 406] width 1504 height 812
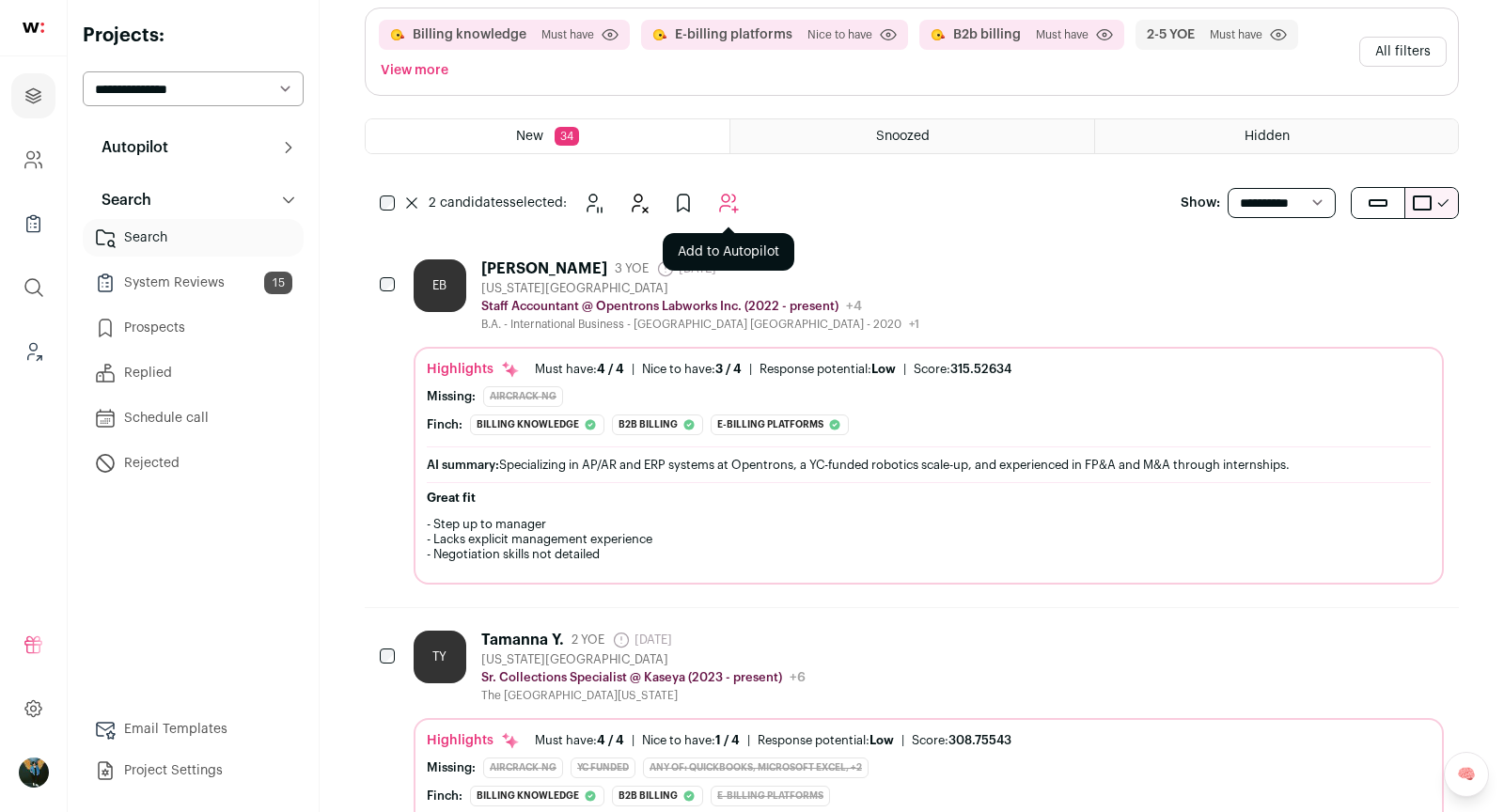
click at [723, 204] on icon "Add to Autopilot" at bounding box center [728, 202] width 22 height 22
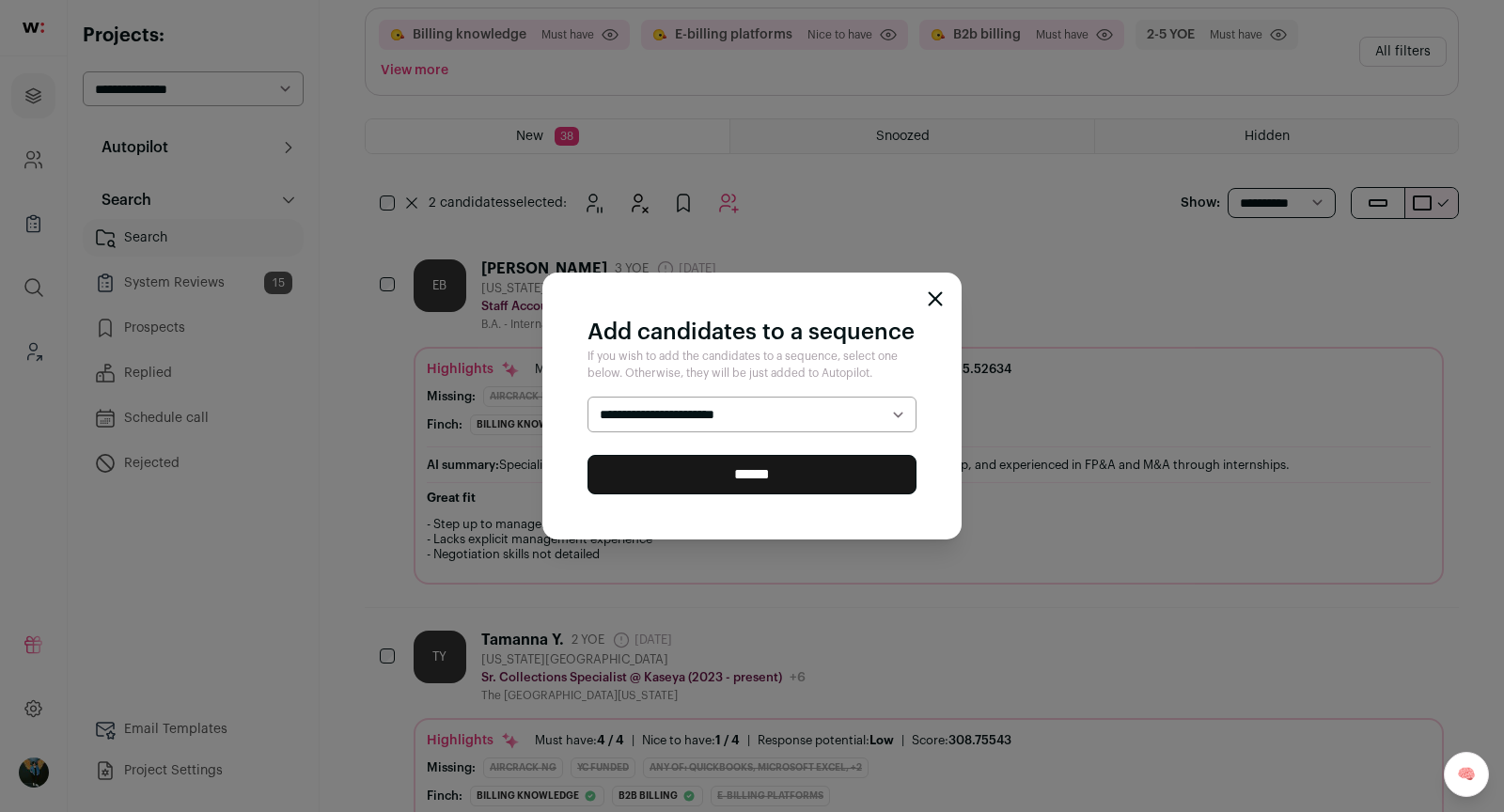
select select "*****"
click at [717, 492] on input "******" at bounding box center [752, 474] width 329 height 40
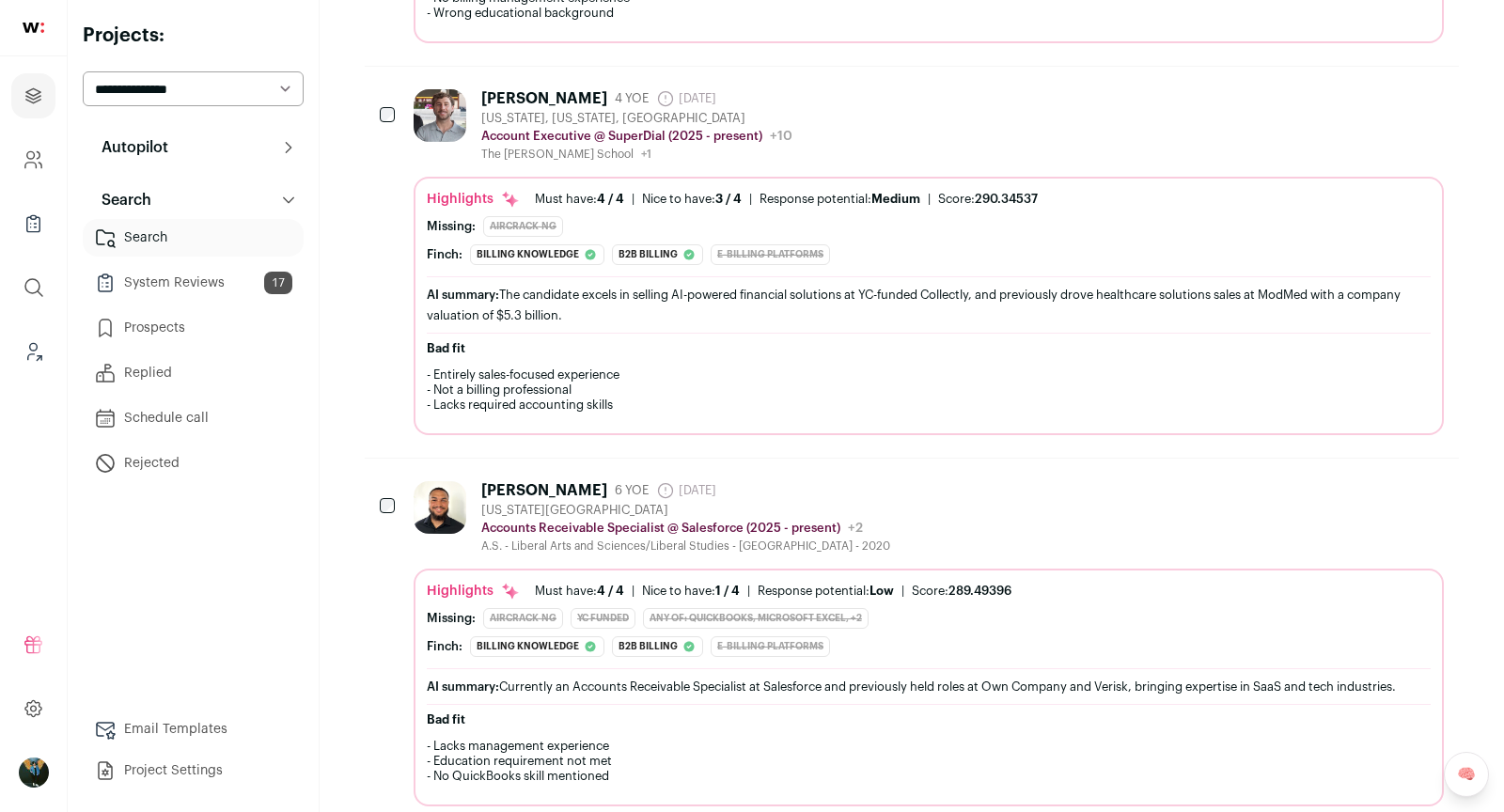
scroll to position [5818, 0]
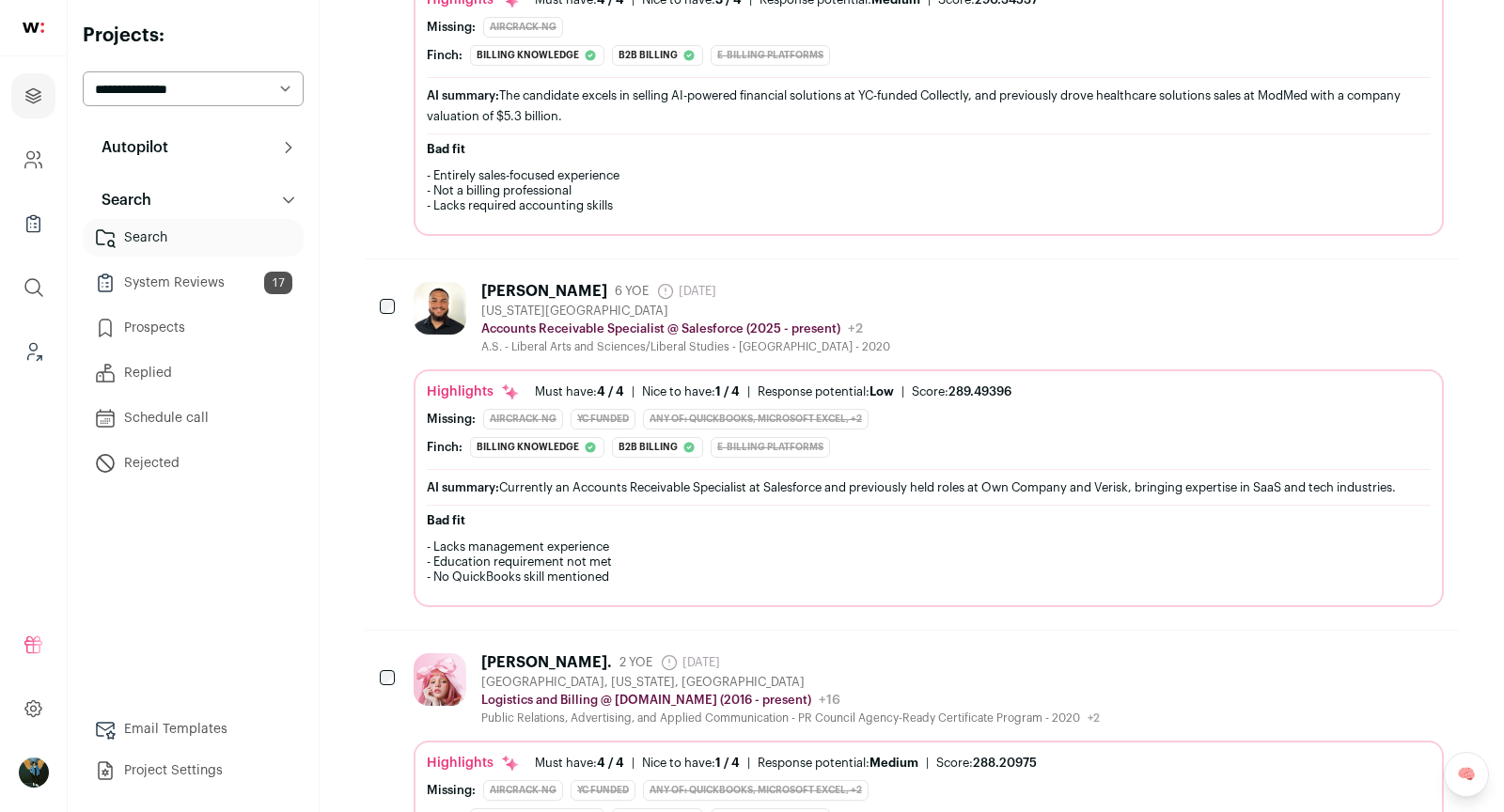
click at [378, 266] on div "Markis Dilone 6 YOE 3 days ago Admin only. The last time the profile was scrape…" at bounding box center [911, 444] width 1094 height 370
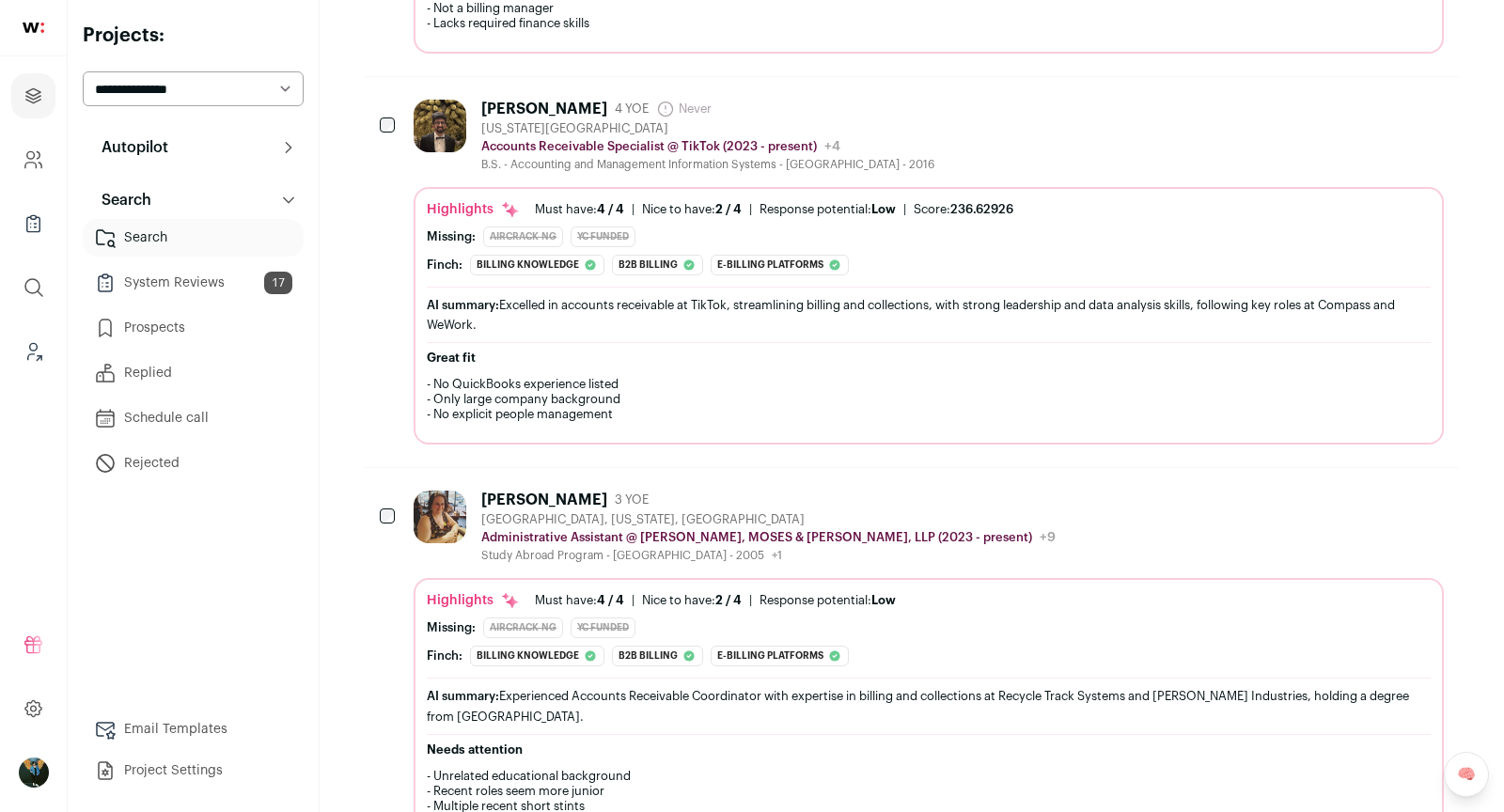
scroll to position [10542, 0]
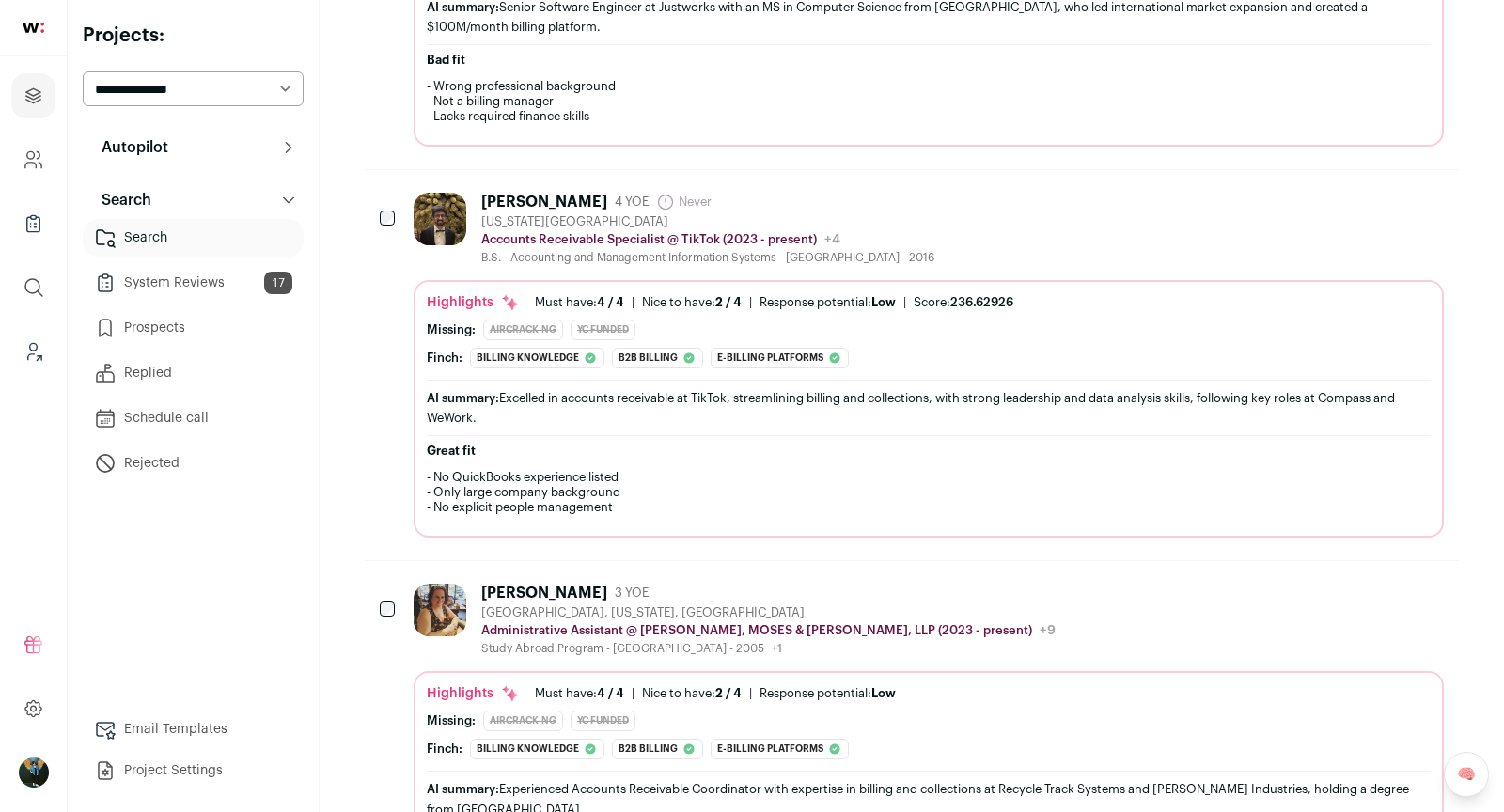
click at [395, 192] on div at bounding box center [389, 218] width 18 height 52
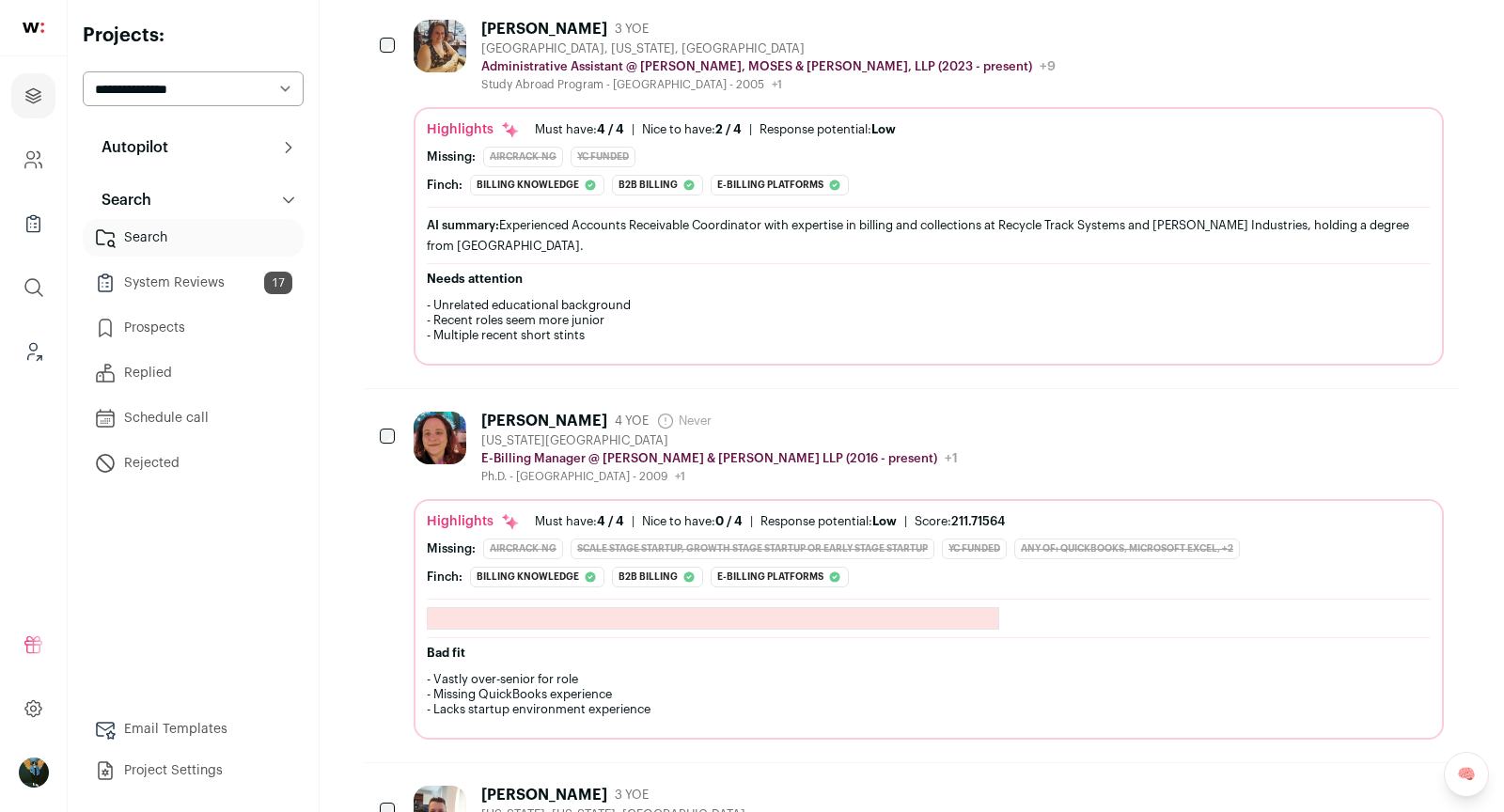
scroll to position [11165, 0]
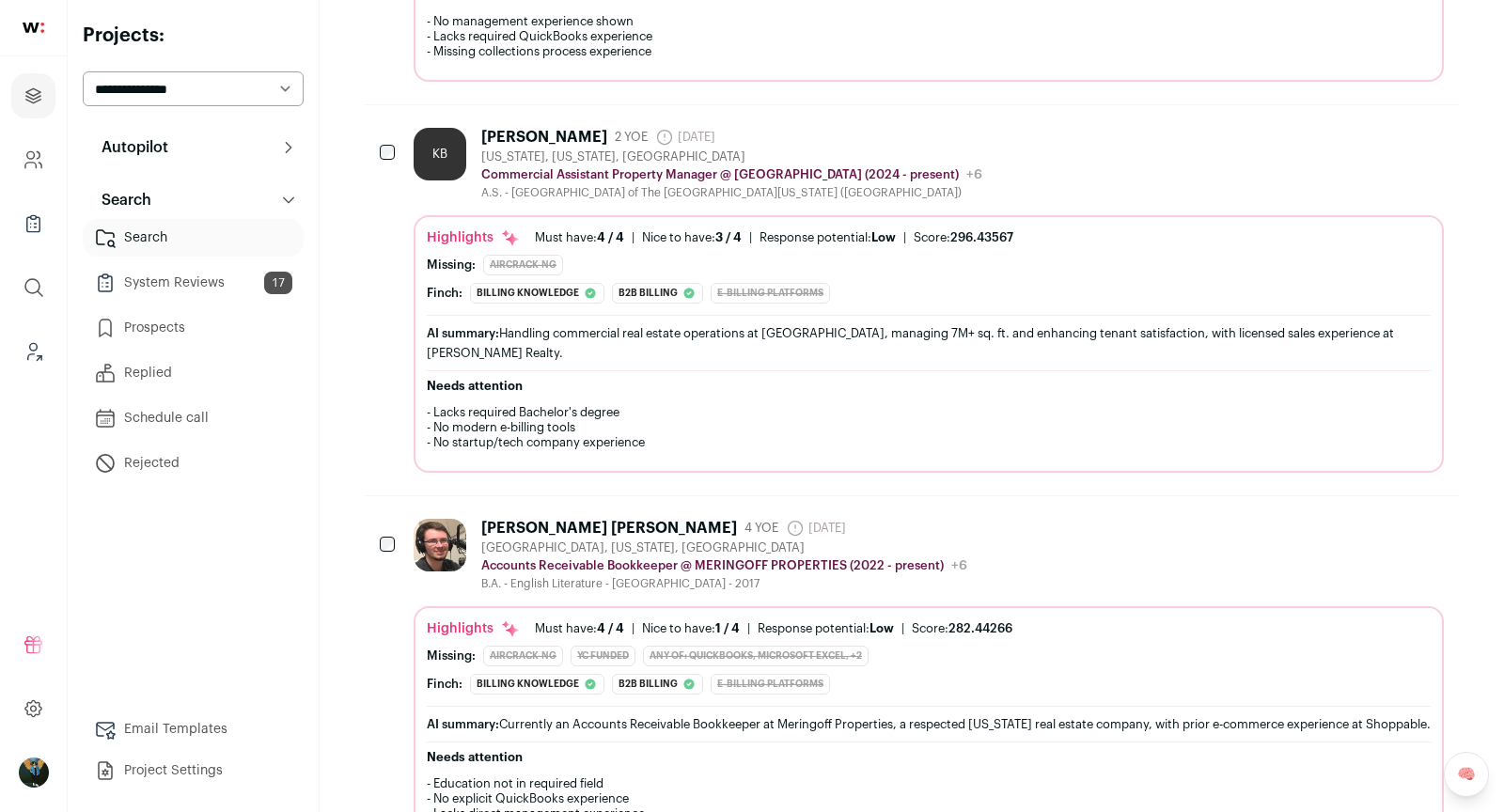
scroll to position [0, 0]
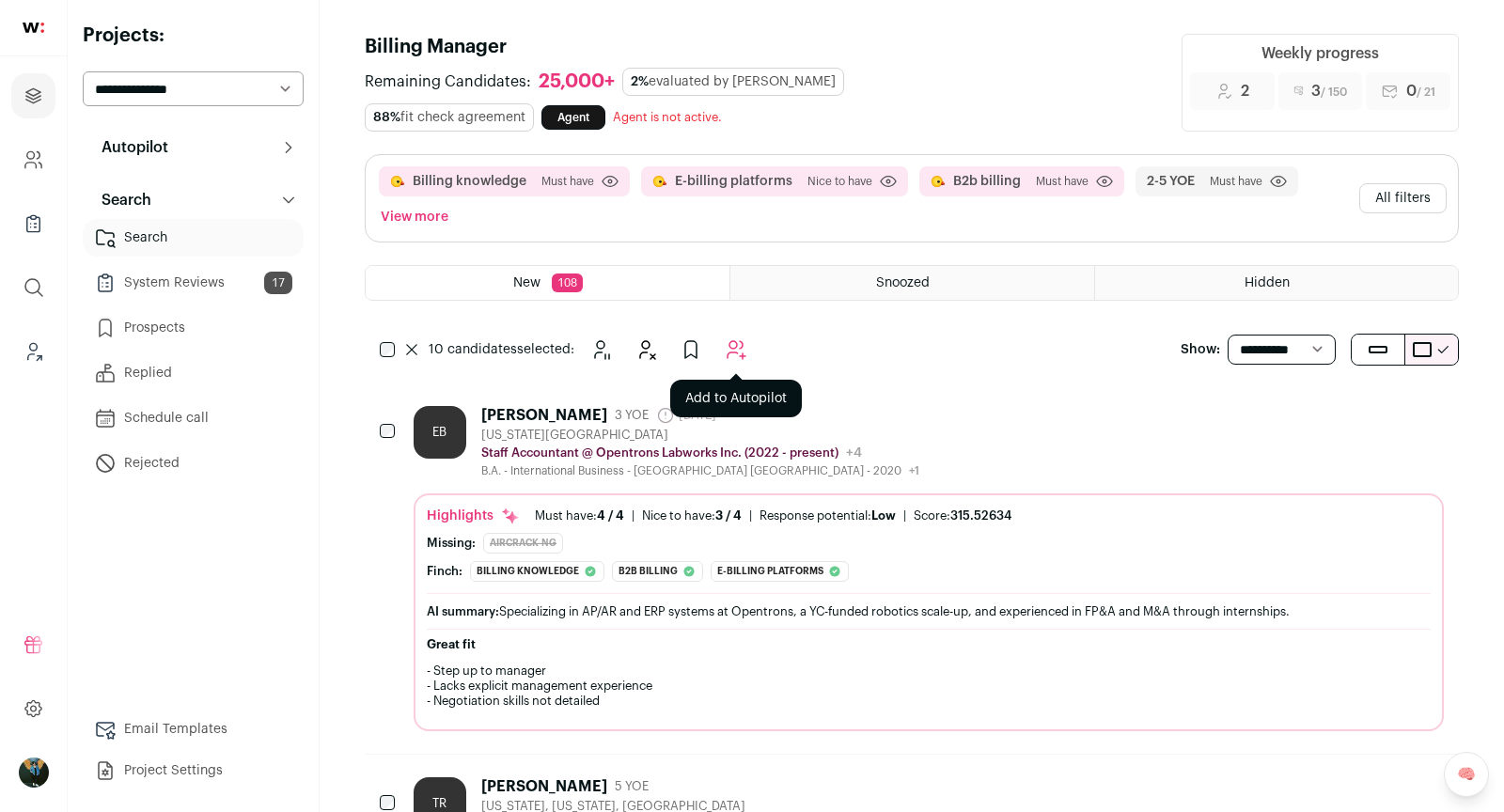
click at [746, 350] on icon "Add to Autopilot" at bounding box center [735, 349] width 22 height 22
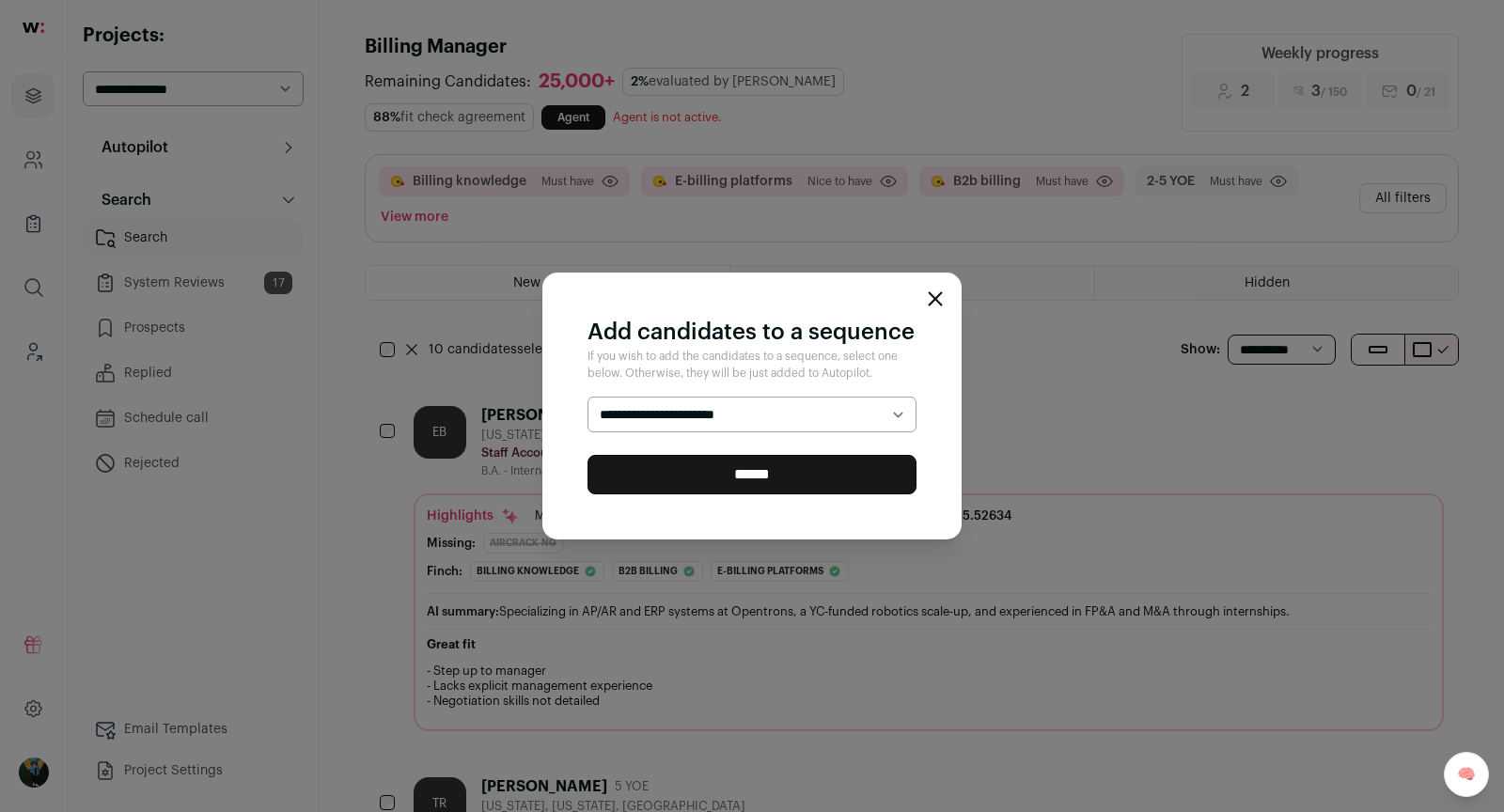
select select "*****"
click at [743, 473] on input "******" at bounding box center [752, 474] width 329 height 40
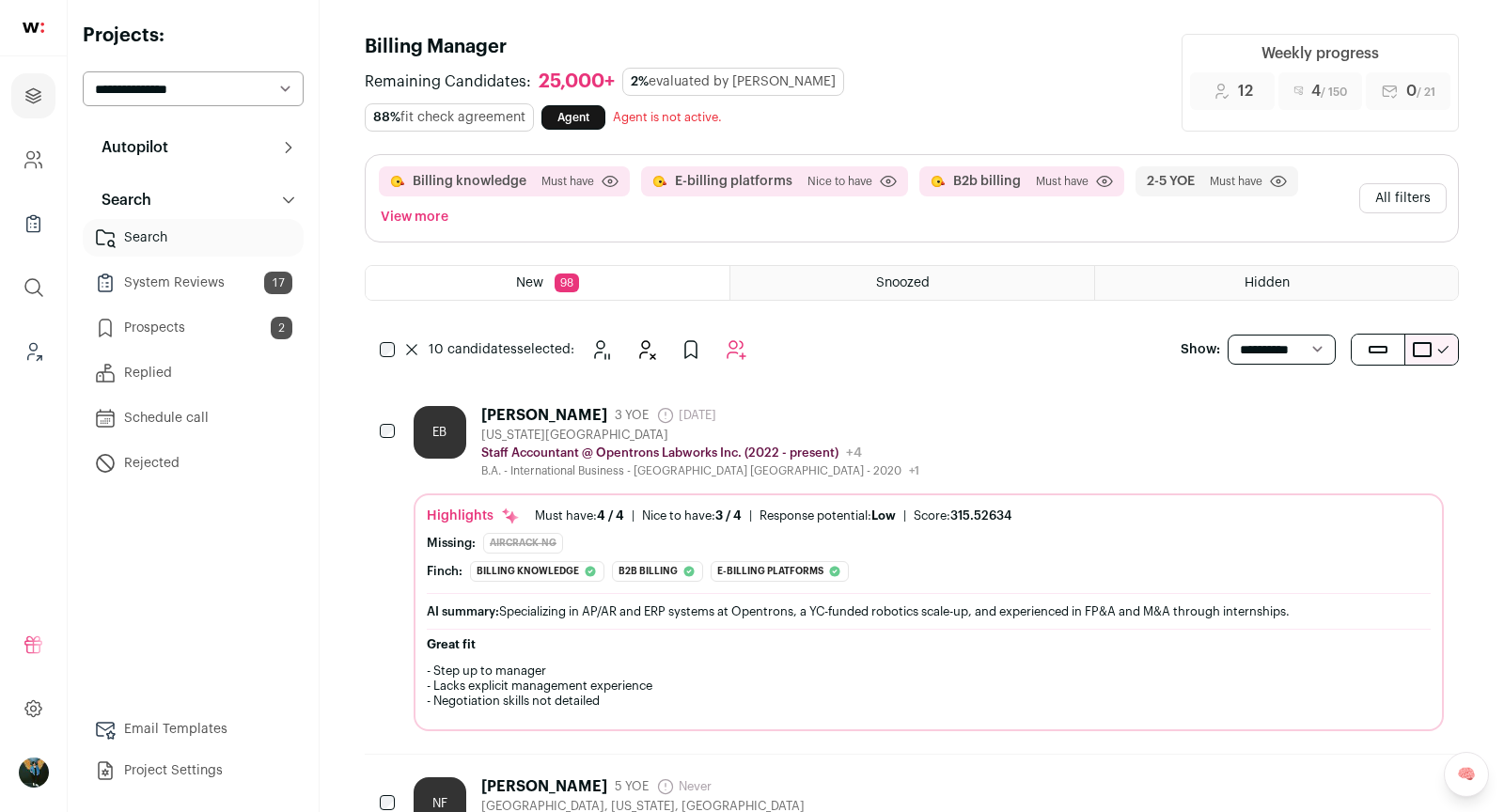
click at [1402, 197] on button "All filters" at bounding box center [1402, 198] width 87 height 30
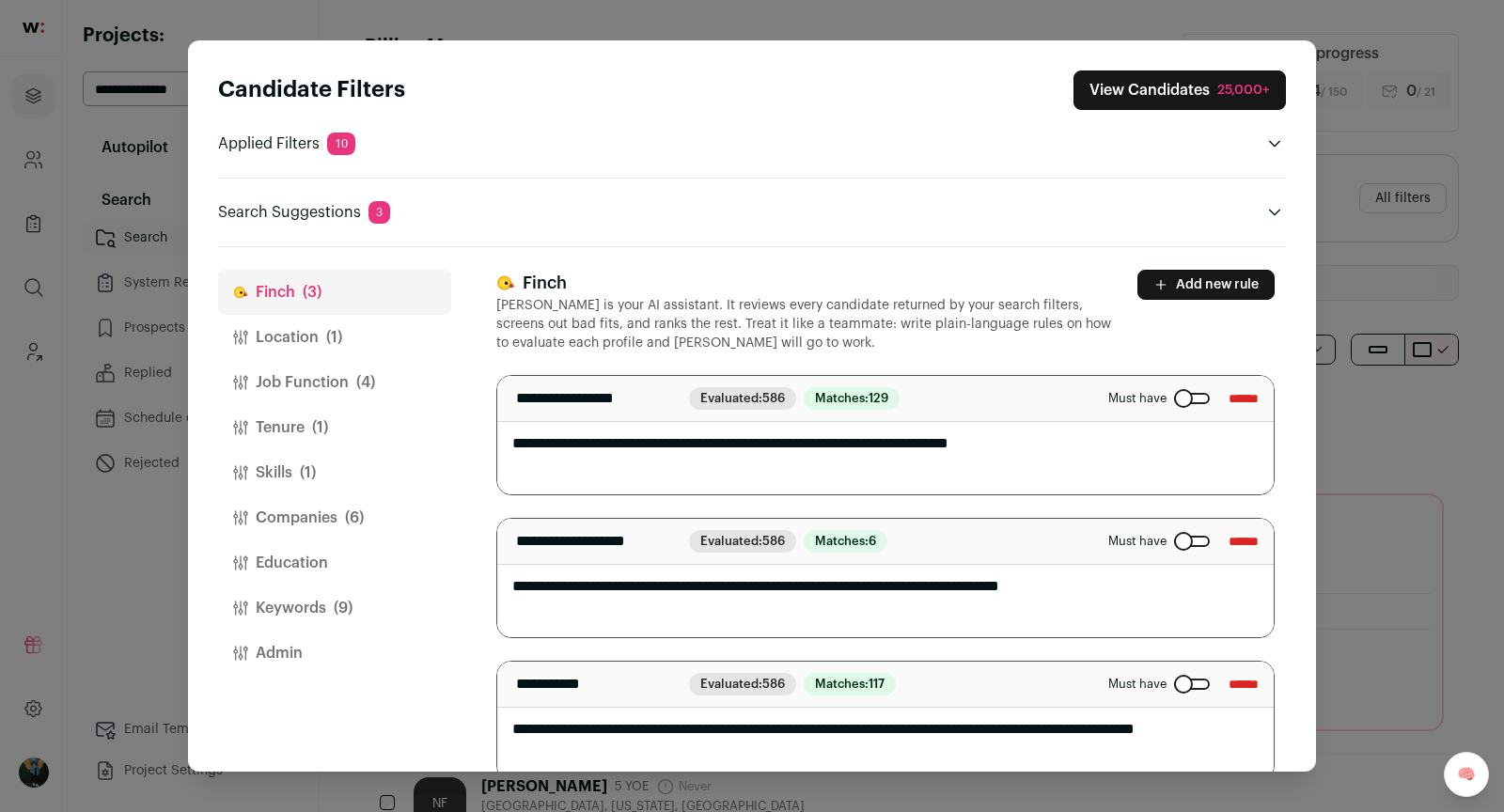
scroll to position [27, 0]
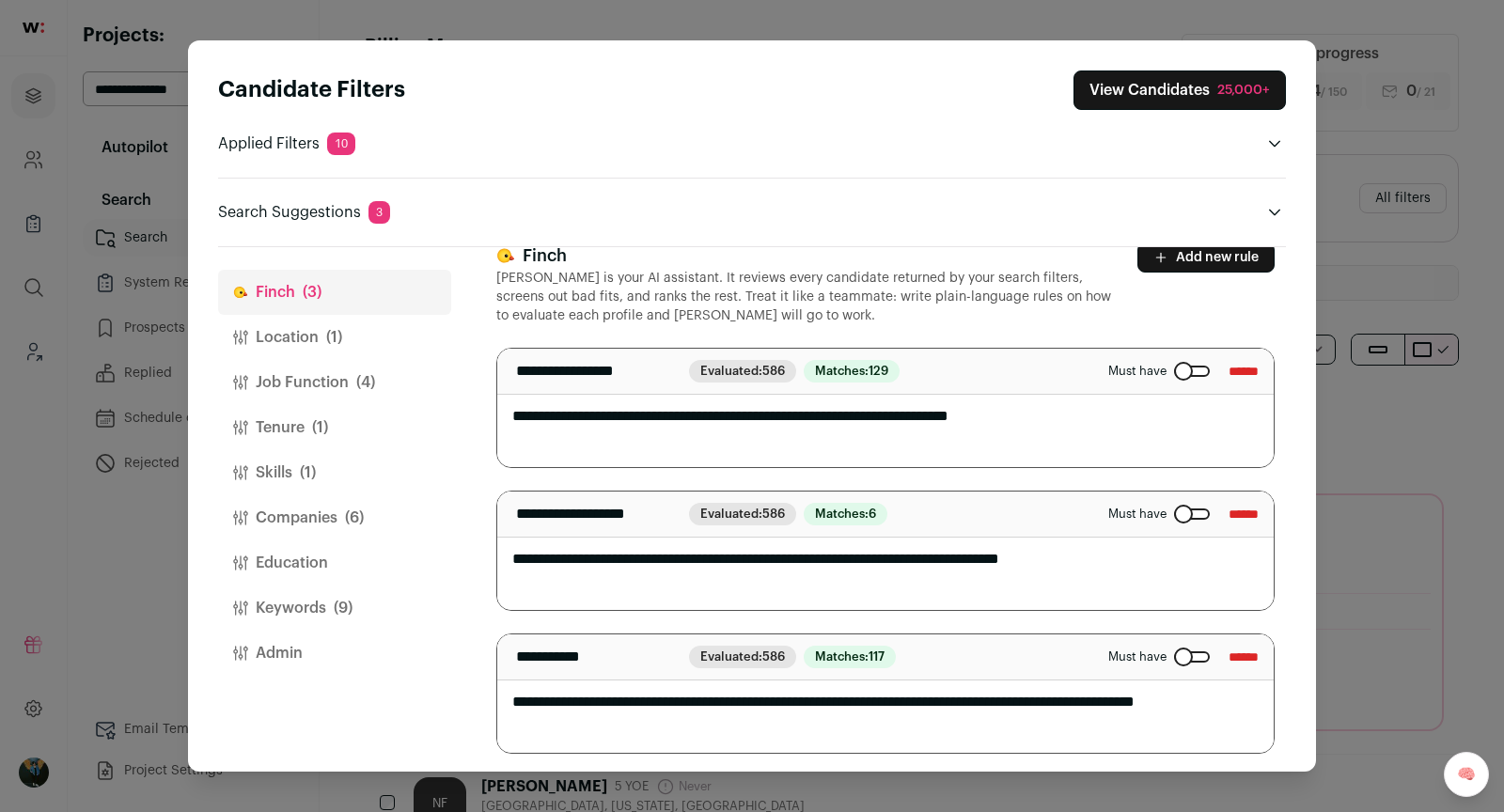
click at [1009, 694] on textarea "**********" at bounding box center [886, 693] width 778 height 118
drag, startPoint x: 1151, startPoint y: 696, endPoint x: 1217, endPoint y: 738, distance: 78.2
click at [1217, 738] on textarea "**********" at bounding box center [886, 693] width 778 height 118
type textarea "**********"
click at [1218, 97] on div "25,000+" at bounding box center [1244, 90] width 52 height 18
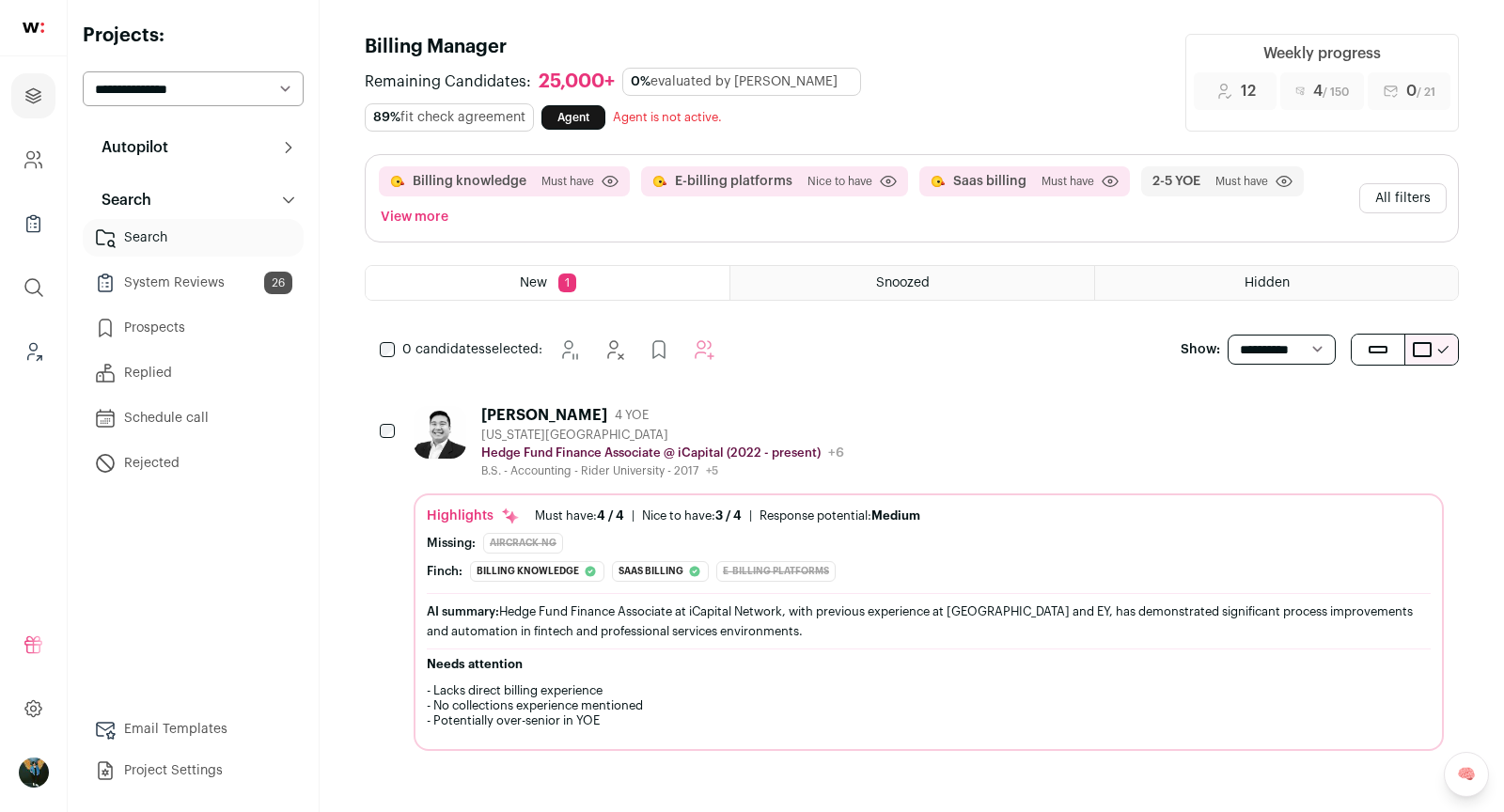
click at [548, 414] on div "Anthony J. Hsu" at bounding box center [545, 415] width 126 height 18
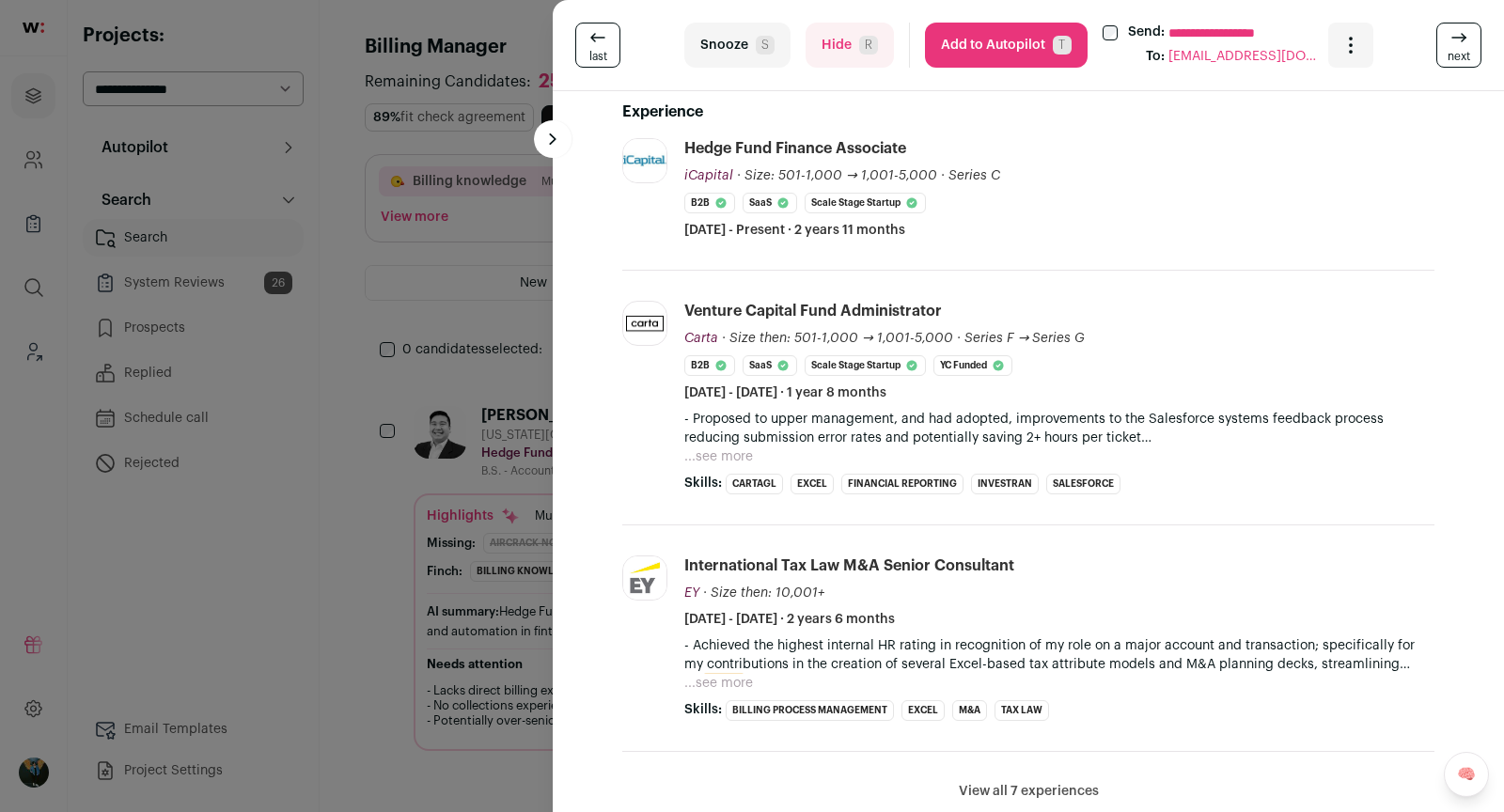
scroll to position [528, 0]
click at [745, 676] on button "...see more" at bounding box center [718, 684] width 69 height 18
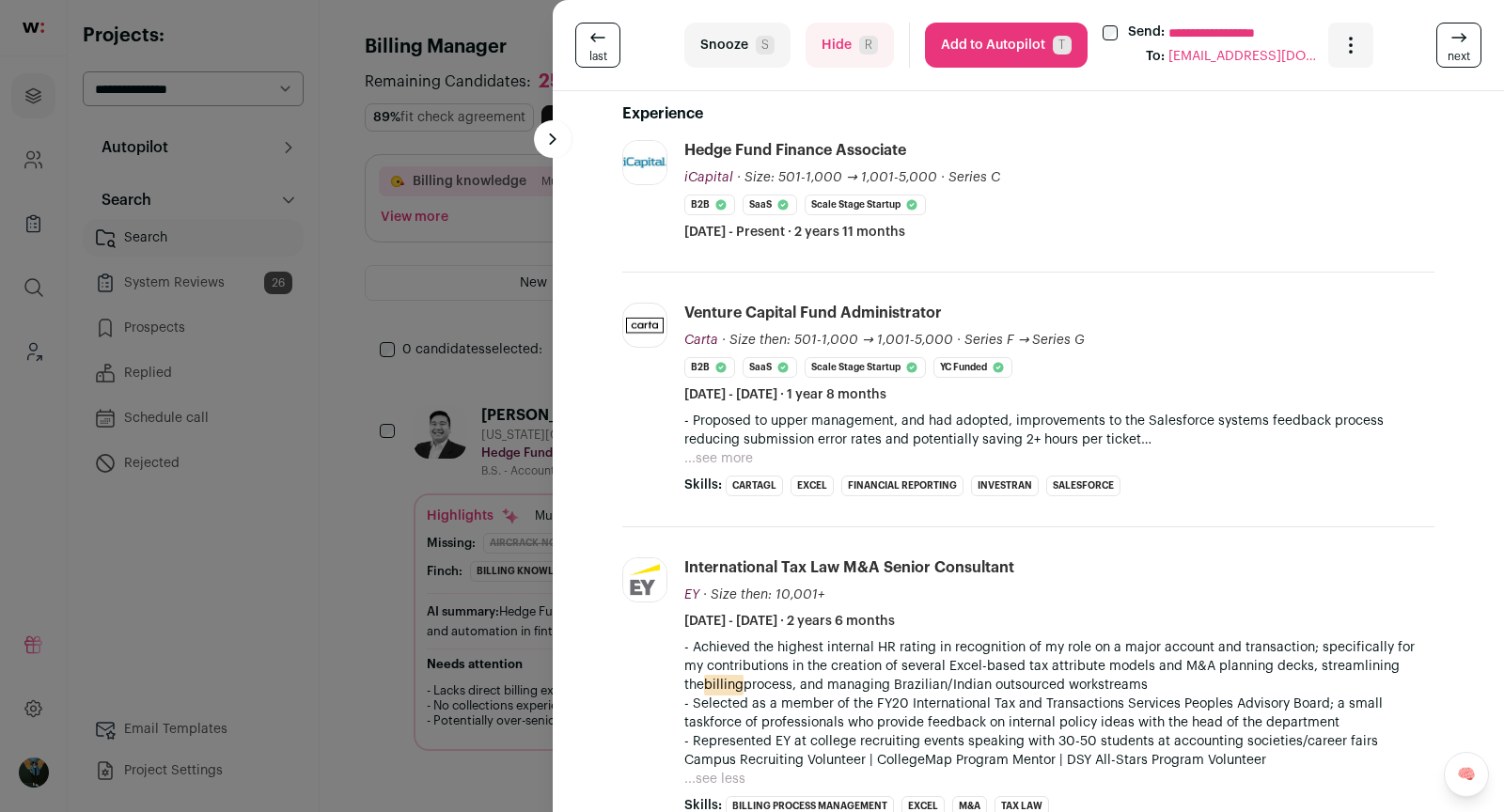
scroll to position [940, 0]
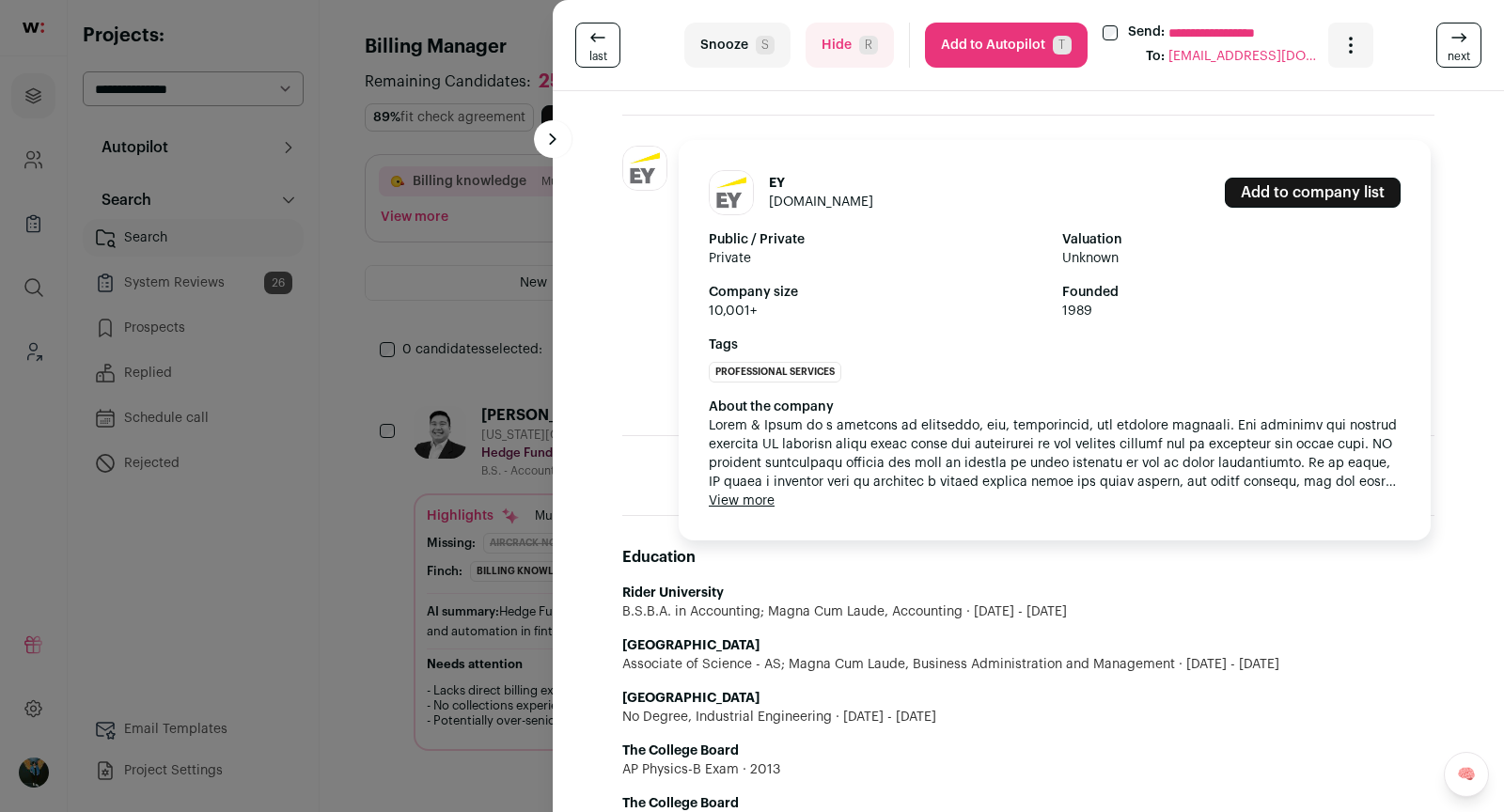
click at [652, 328] on div "EY ey.com Add to company list Public / Private Private Valuation Unknown Compan…" at bounding box center [645, 276] width 47 height 259
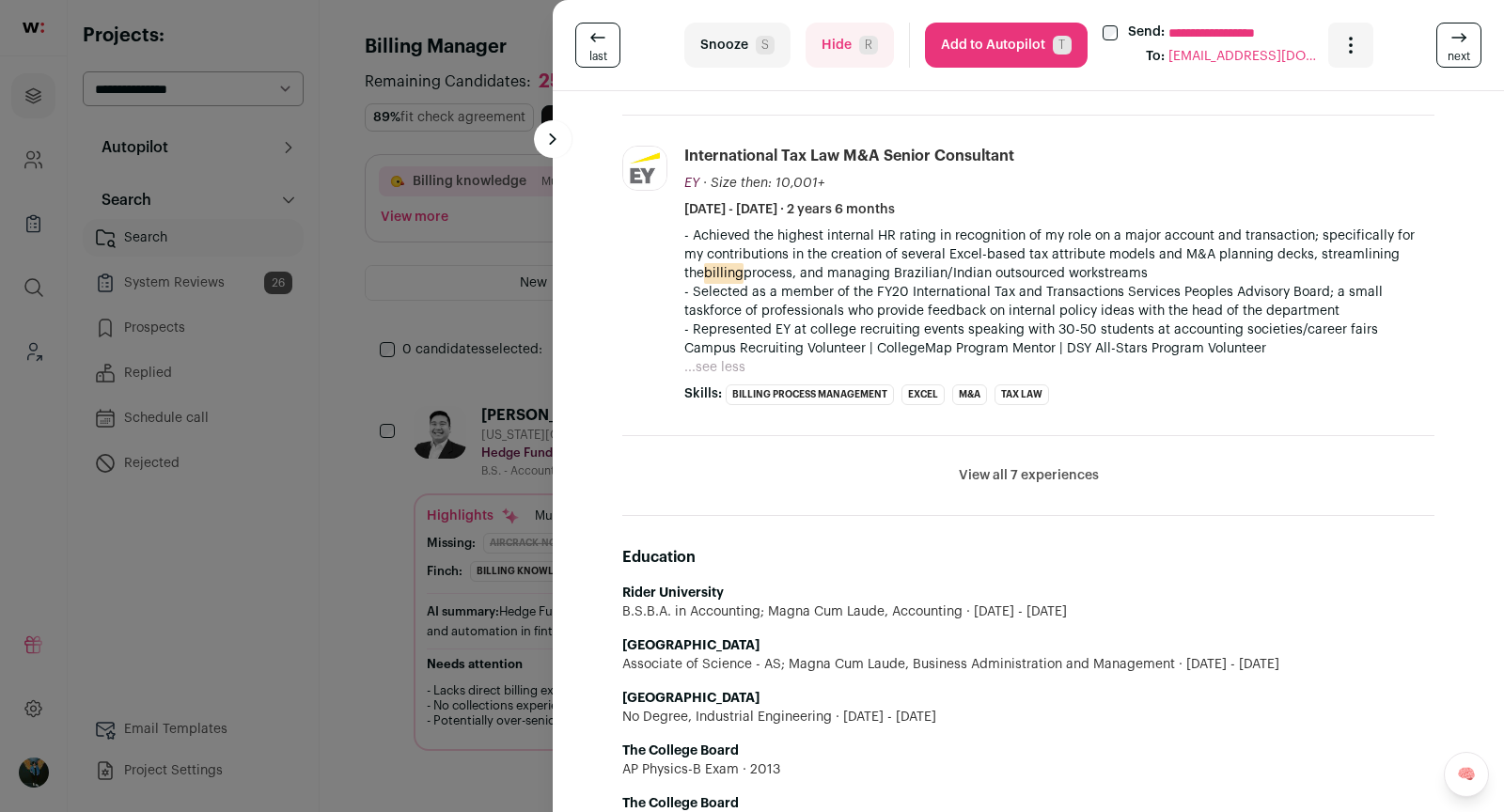
click at [772, 41] on span "S" at bounding box center [764, 44] width 18 height 18
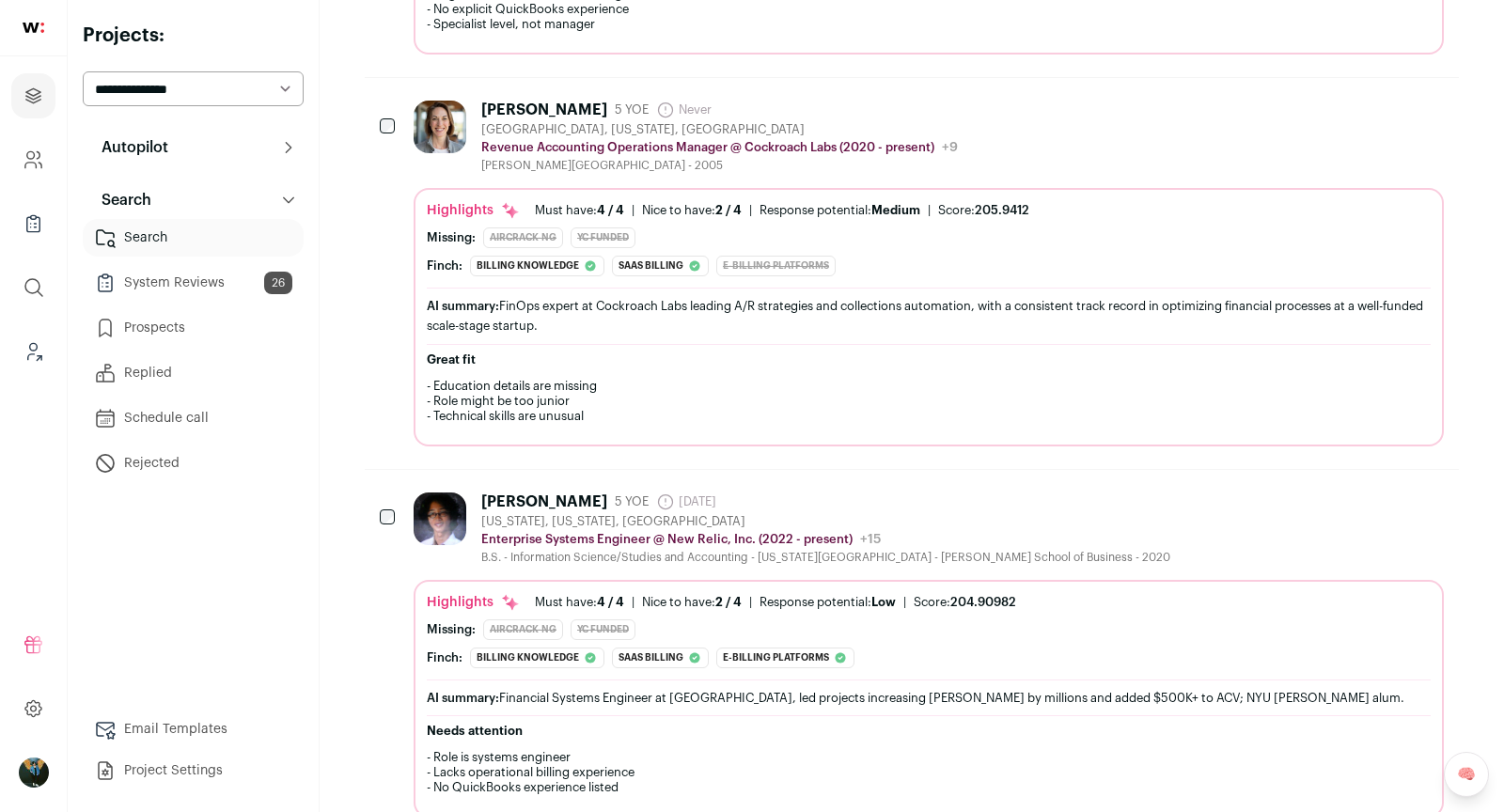
scroll to position [0, 0]
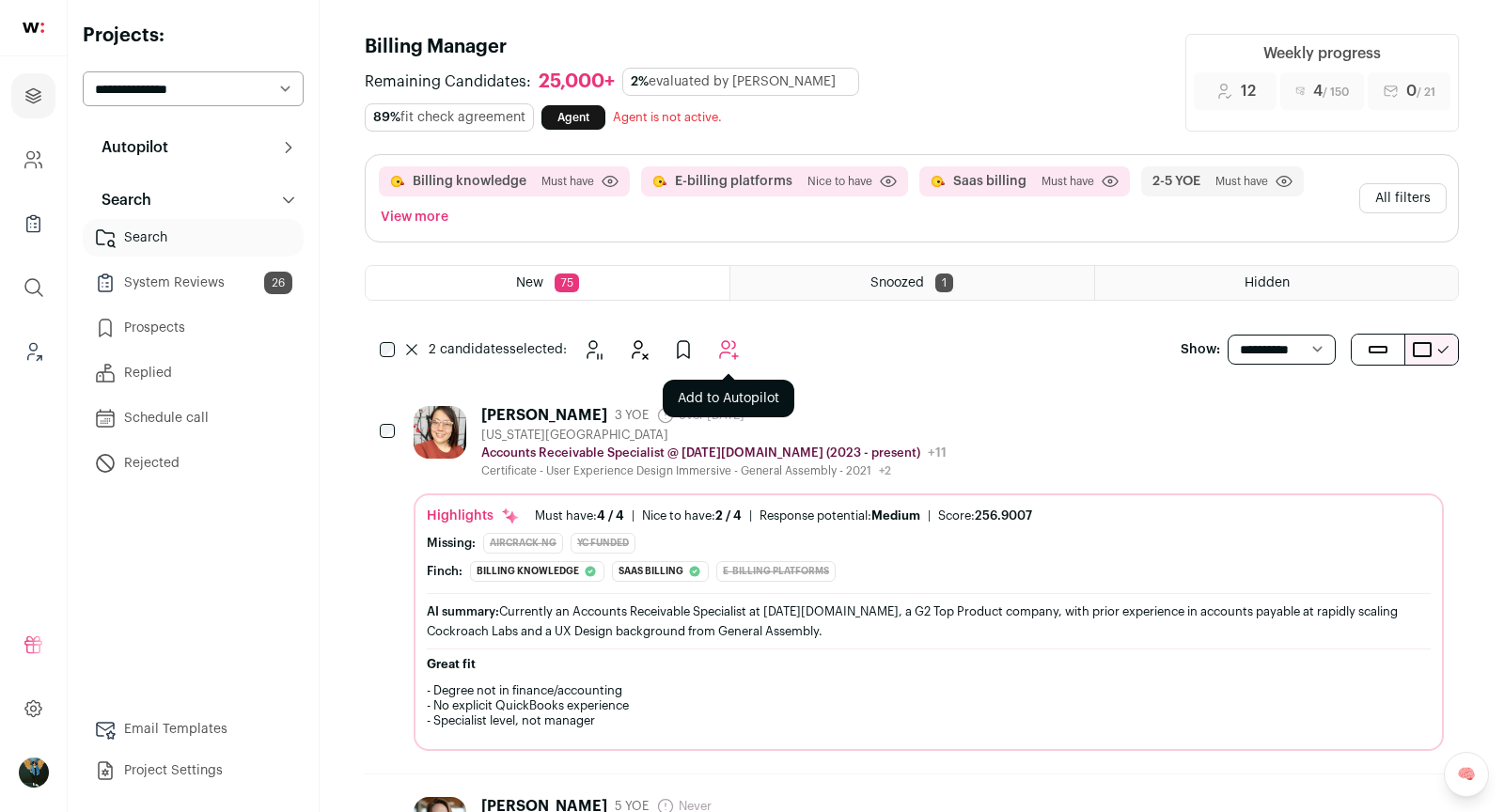
click at [736, 338] on icon "Add to Autopilot" at bounding box center [728, 349] width 22 height 22
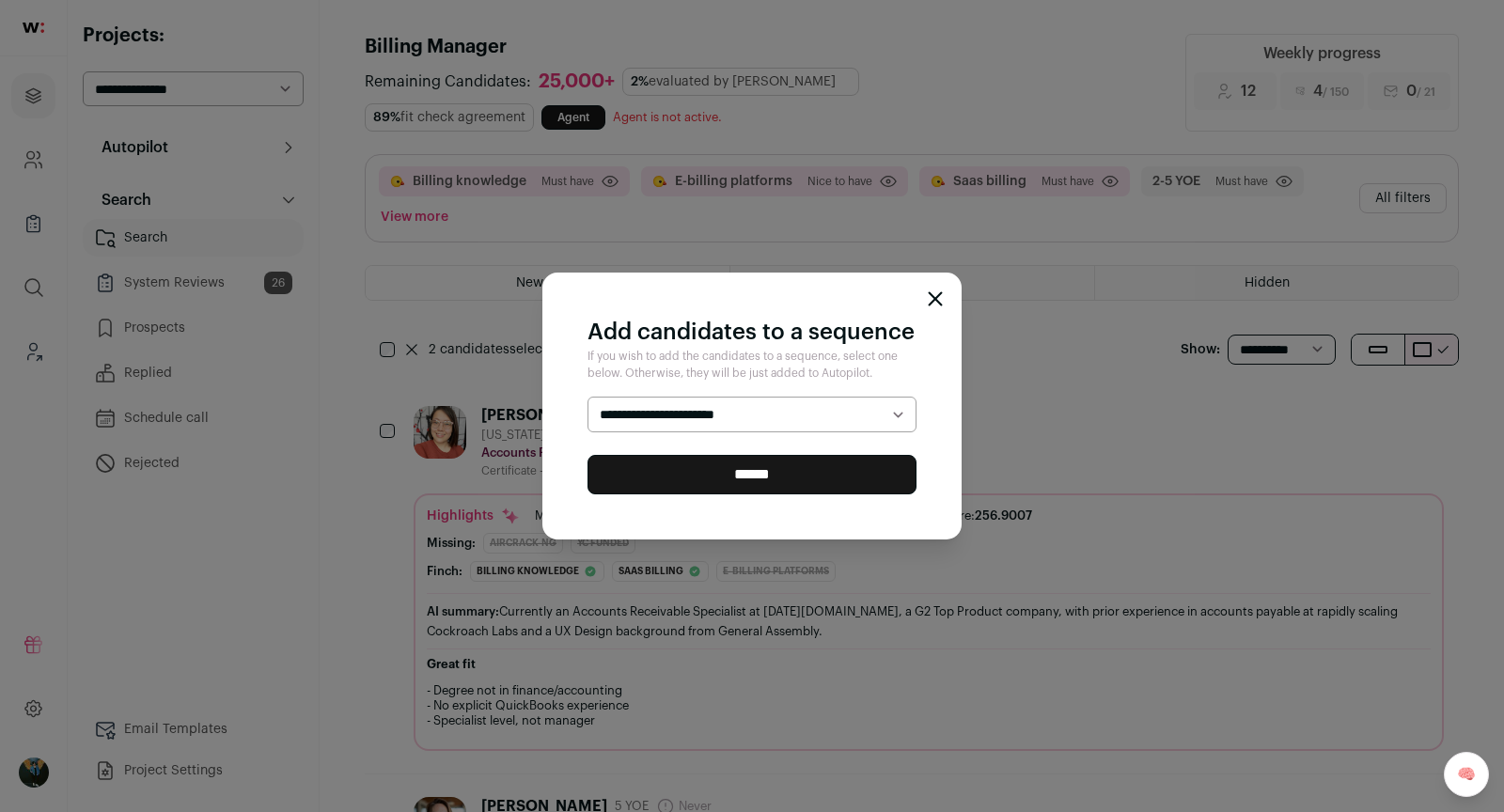
select select "*****"
click at [781, 478] on input "******" at bounding box center [752, 474] width 329 height 40
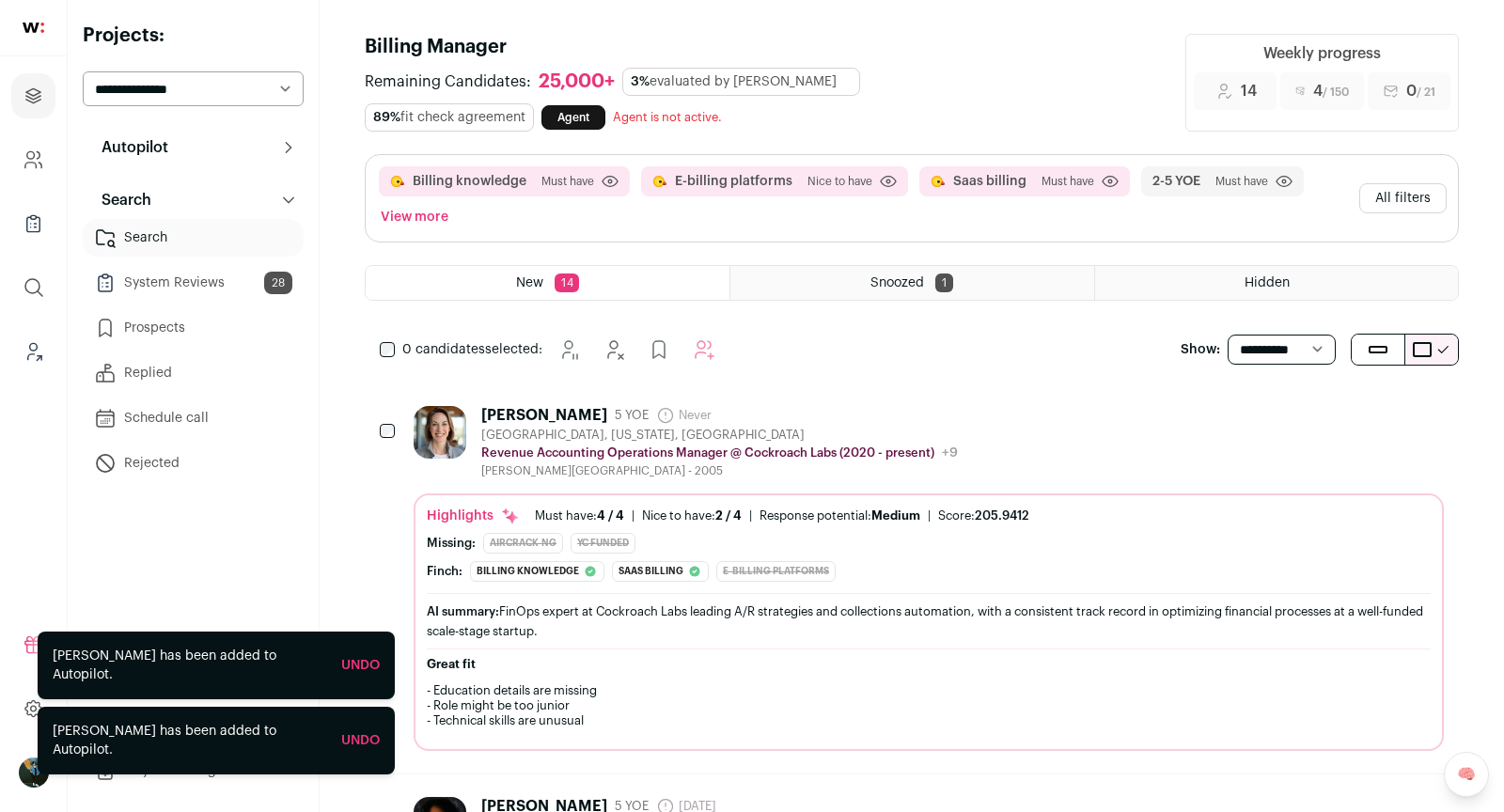
click at [1401, 210] on button "All filters" at bounding box center [1402, 198] width 87 height 30
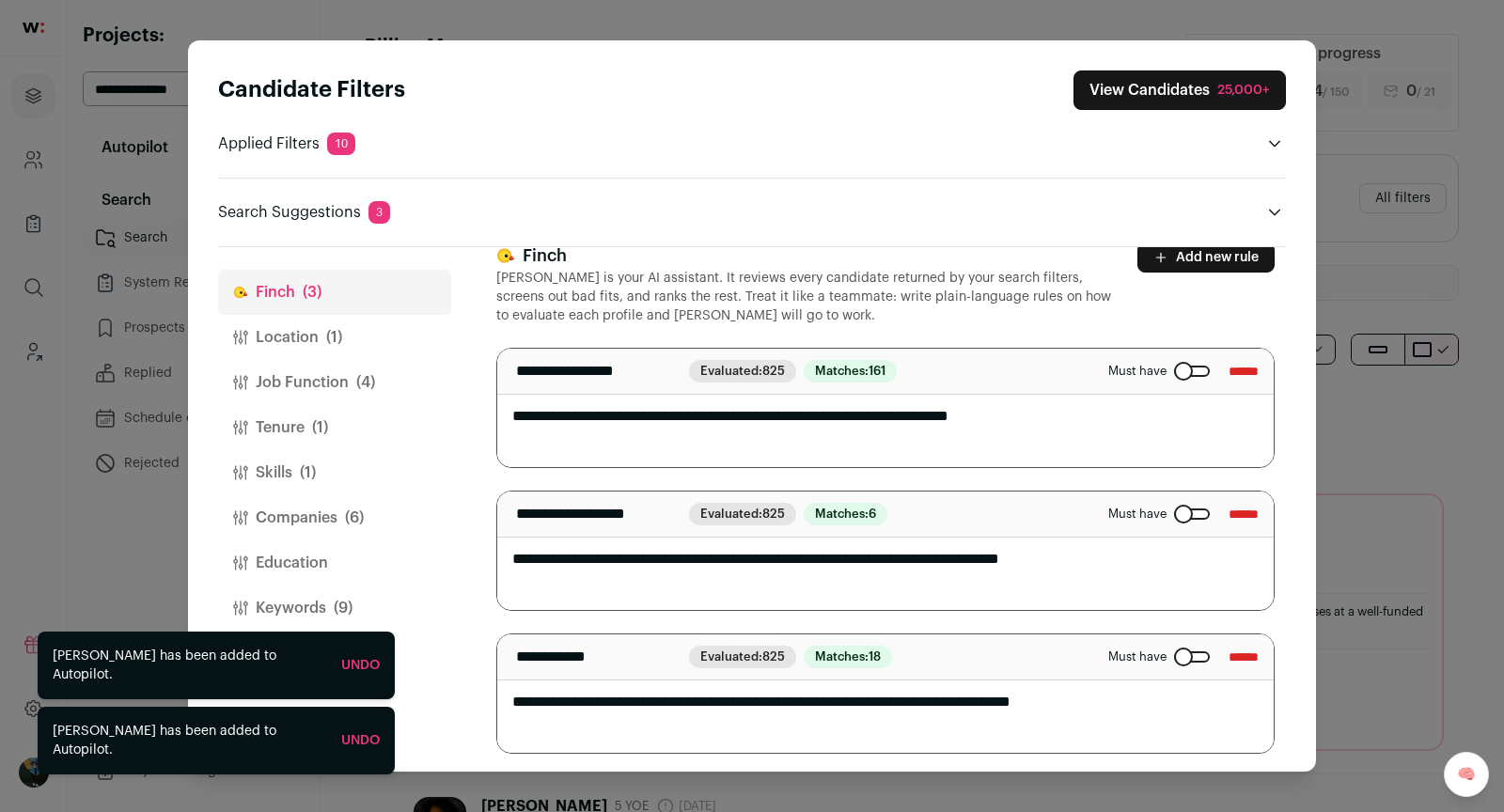
scroll to position [27, 0]
click at [300, 391] on button "Job Function (4)" at bounding box center [334, 382] width 233 height 45
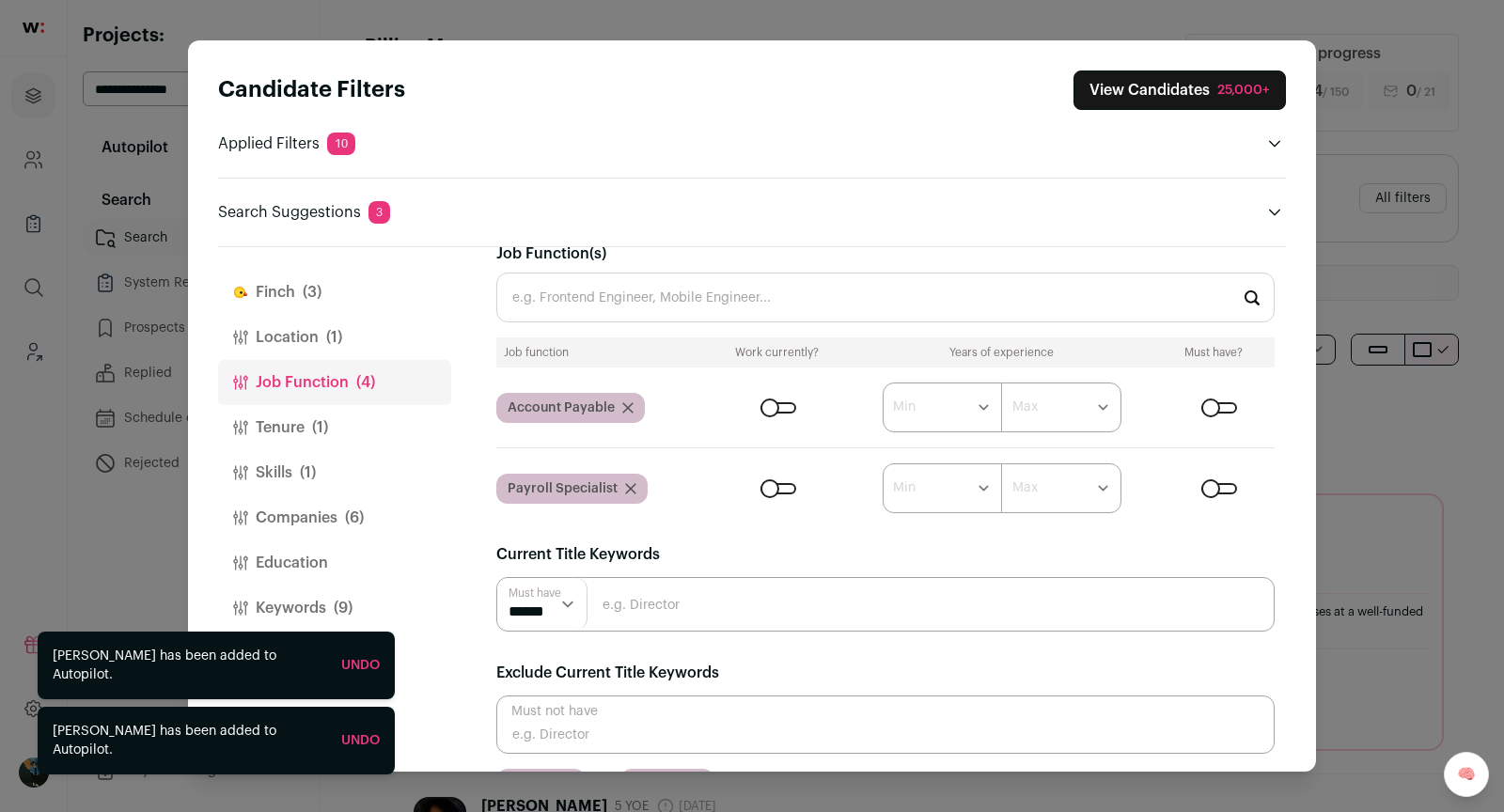
scroll to position [72, 0]
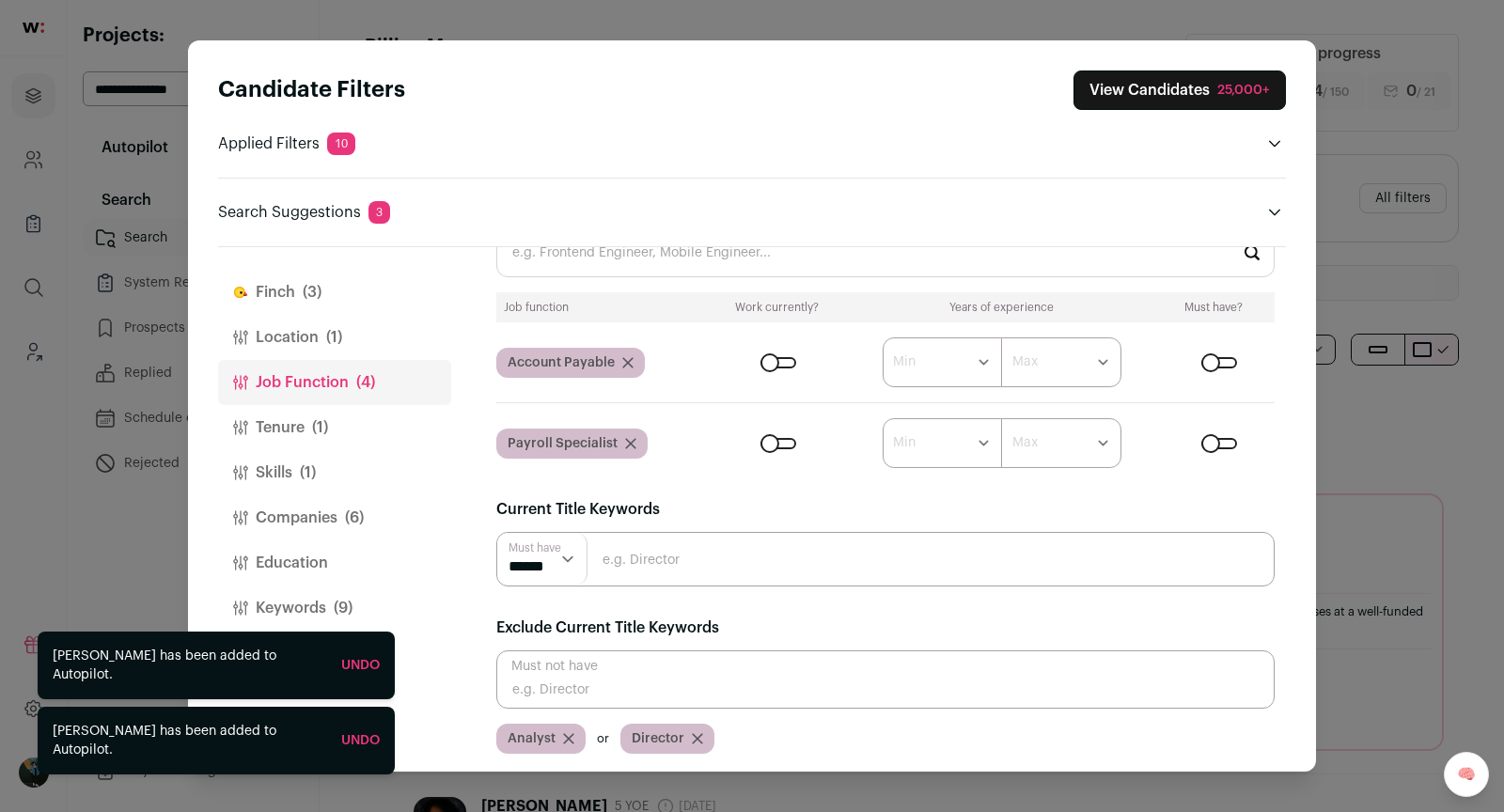
click at [632, 564] on input "Close modal via background" at bounding box center [885, 559] width 779 height 54
type input "A"
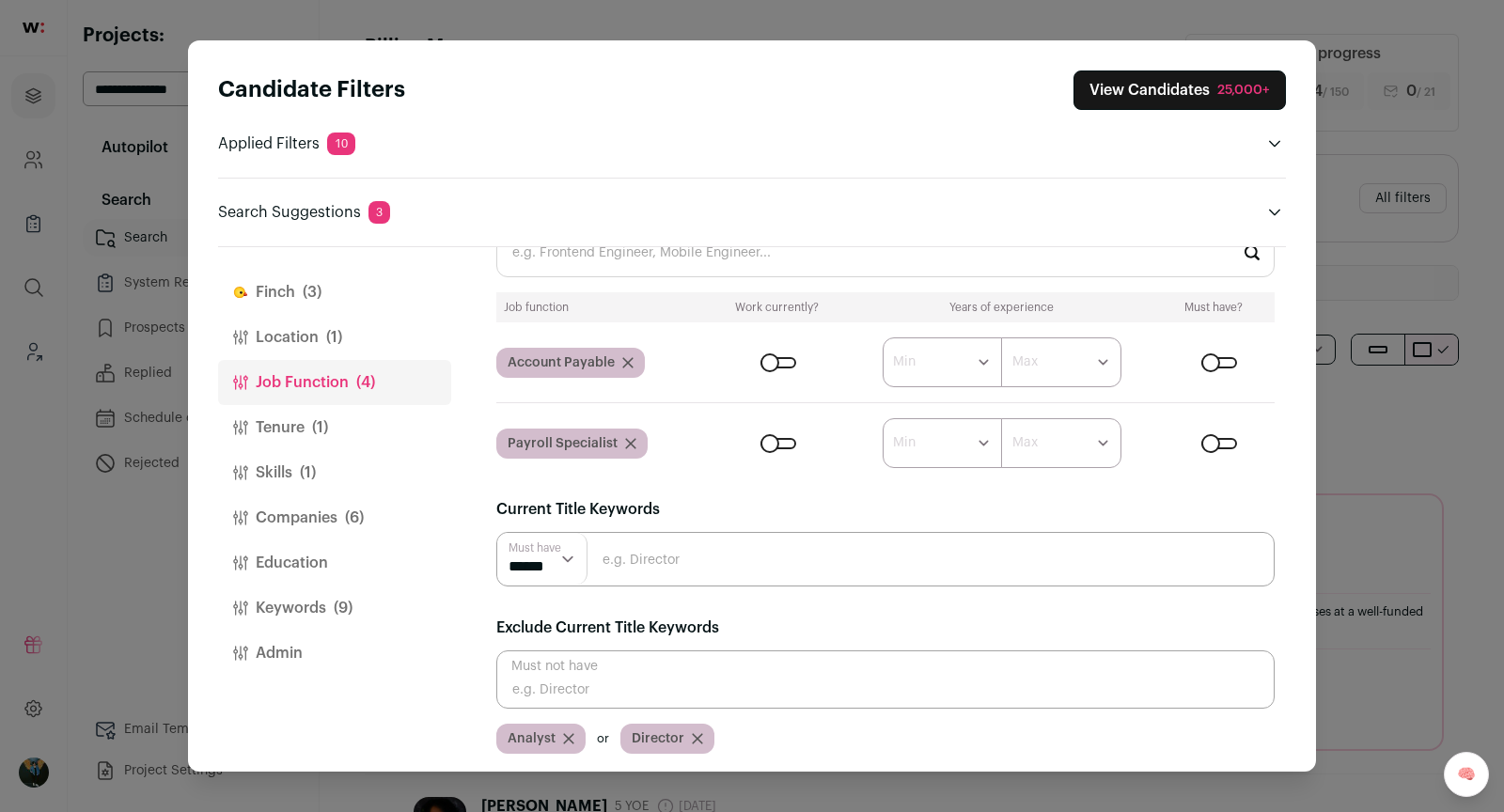
click at [339, 588] on button "Keywords (9)" at bounding box center [334, 607] width 233 height 45
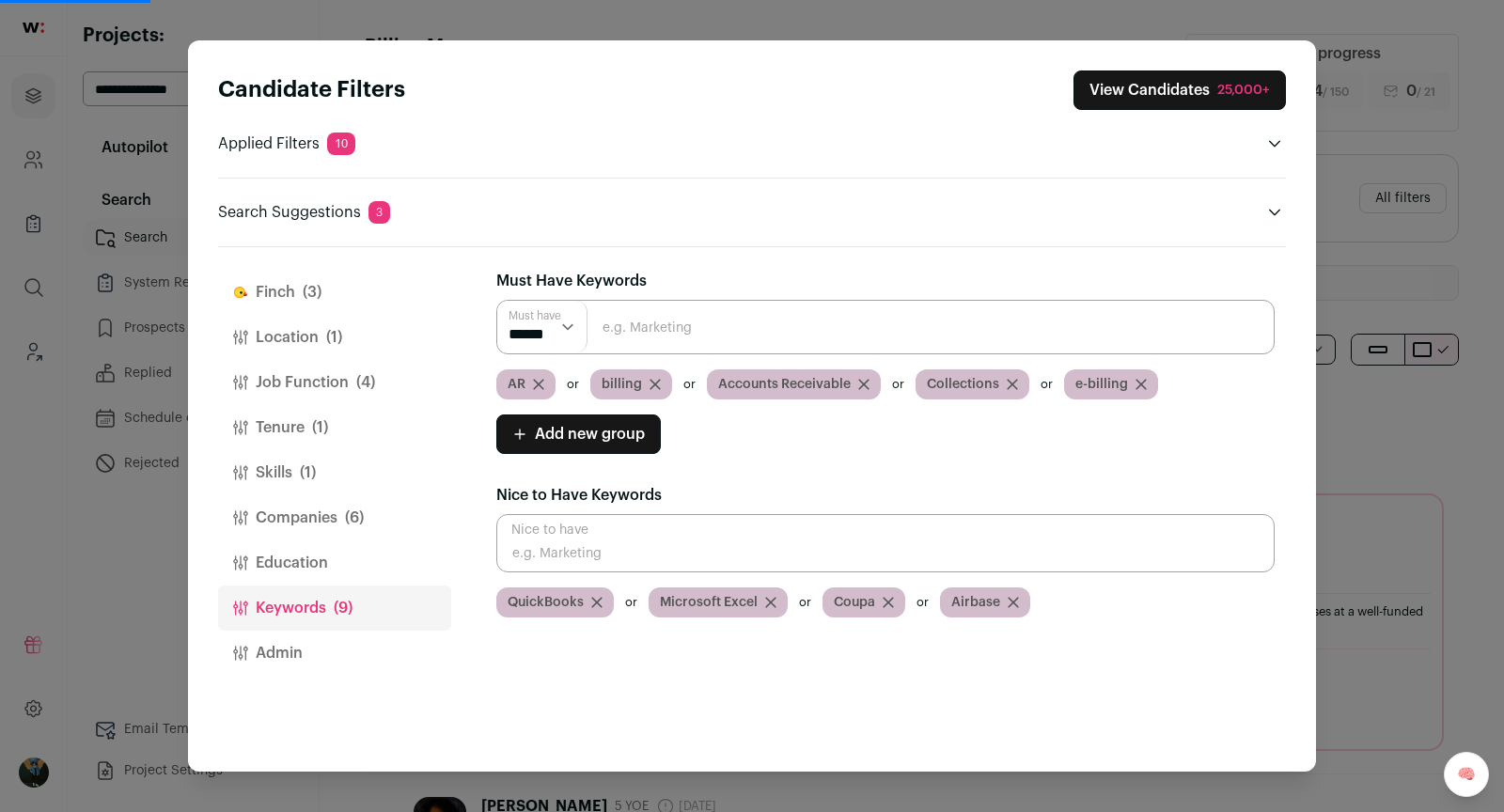
drag, startPoint x: 718, startPoint y: 379, endPoint x: 870, endPoint y: 379, distance: 152.0
click at [870, 379] on div "Accounts Receivable" at bounding box center [794, 384] width 174 height 30
drag, startPoint x: 849, startPoint y: 382, endPoint x: 685, endPoint y: 382, distance: 164.0
click at [685, 382] on div "AR billing Accounts Receivable Collections e-billing" at bounding box center [885, 384] width 779 height 30
copy div "Accounts Receivable"
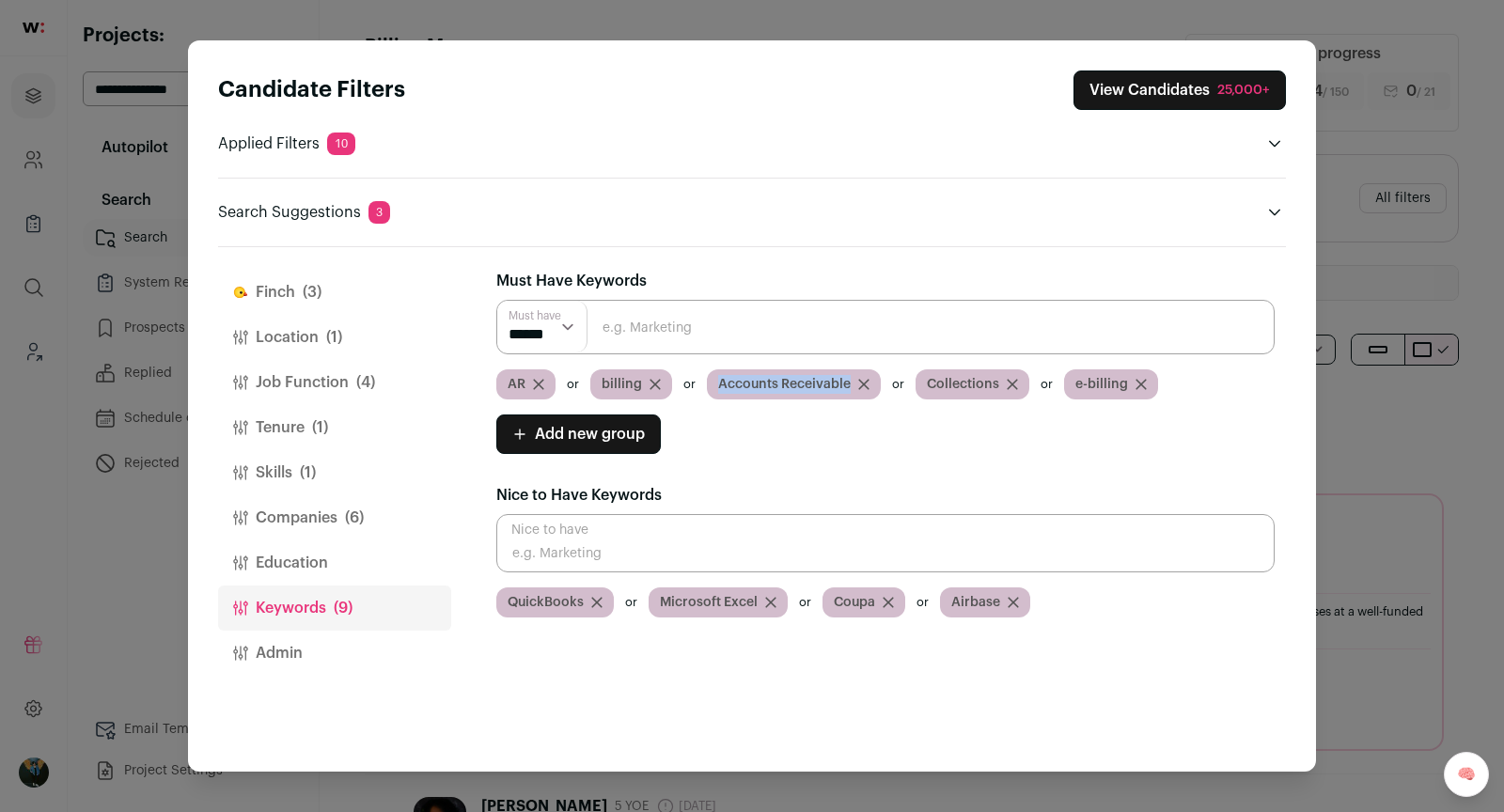
click at [313, 376] on button "Job Function (4)" at bounding box center [334, 382] width 233 height 45
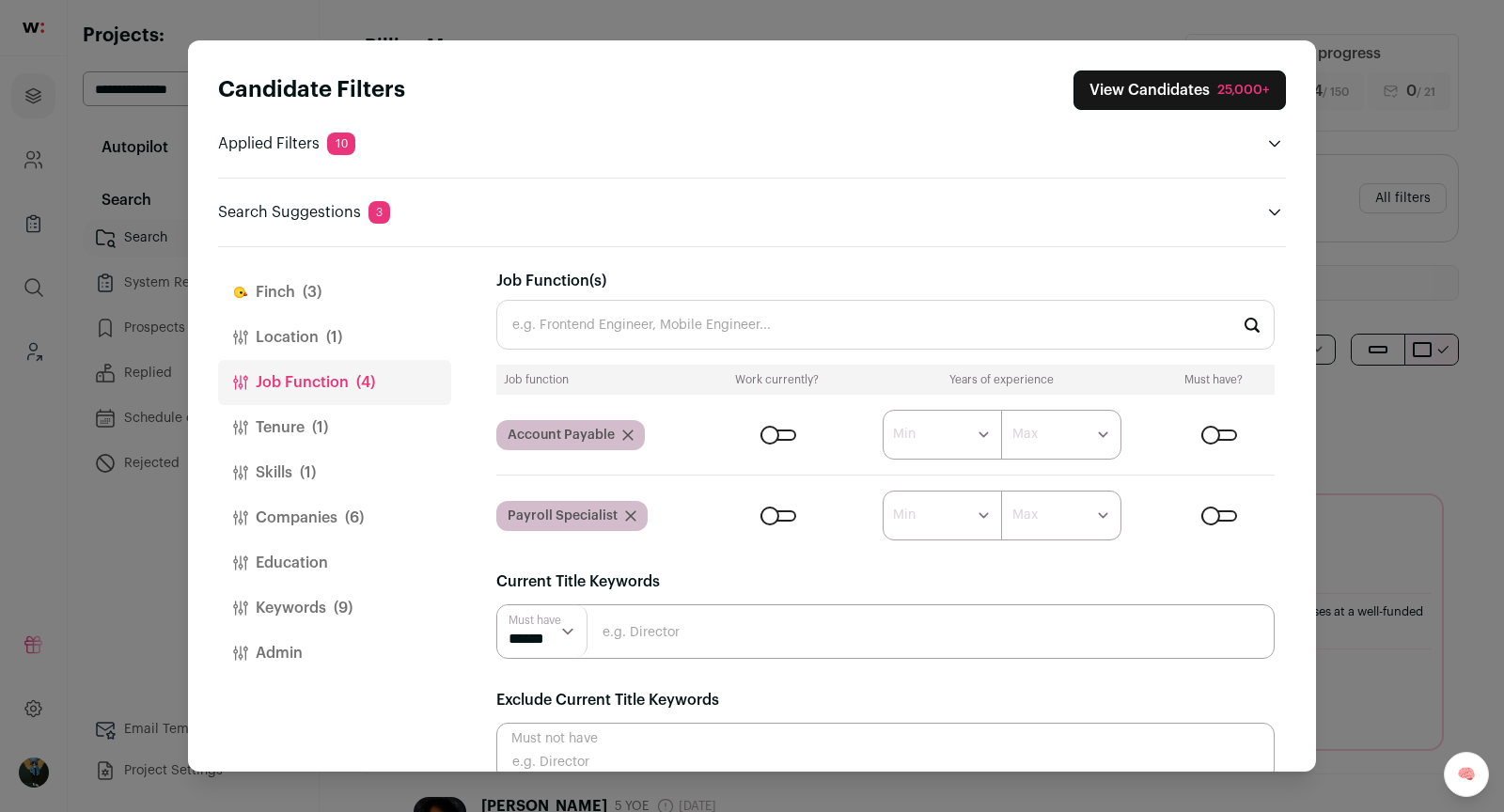
click at [609, 325] on input "Job Function(s)" at bounding box center [885, 325] width 779 height 50
paste input "Accounts Receivable"
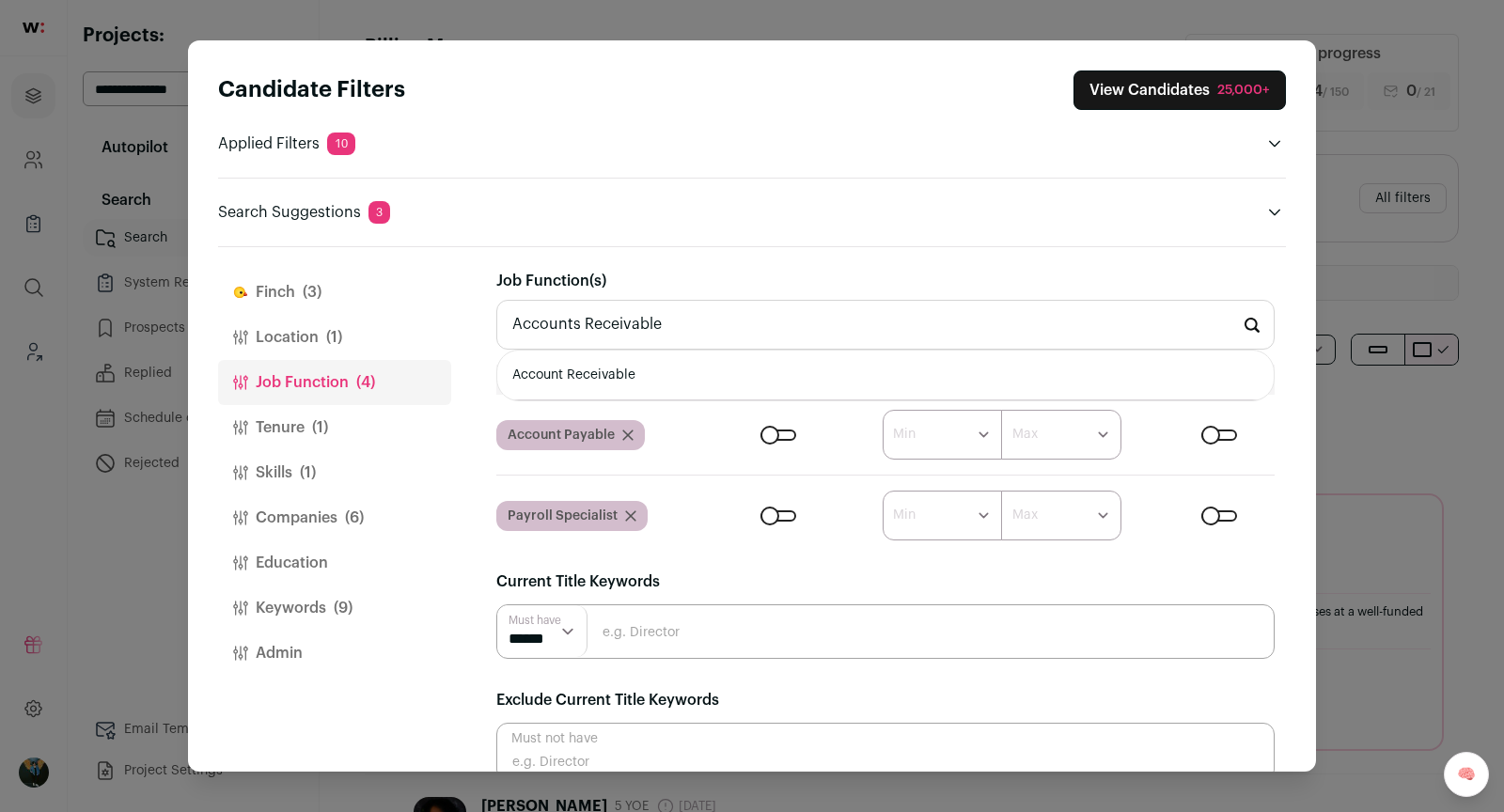
click at [621, 368] on li "Account Receivable" at bounding box center [885, 375] width 777 height 50
type input "Account Receivable"
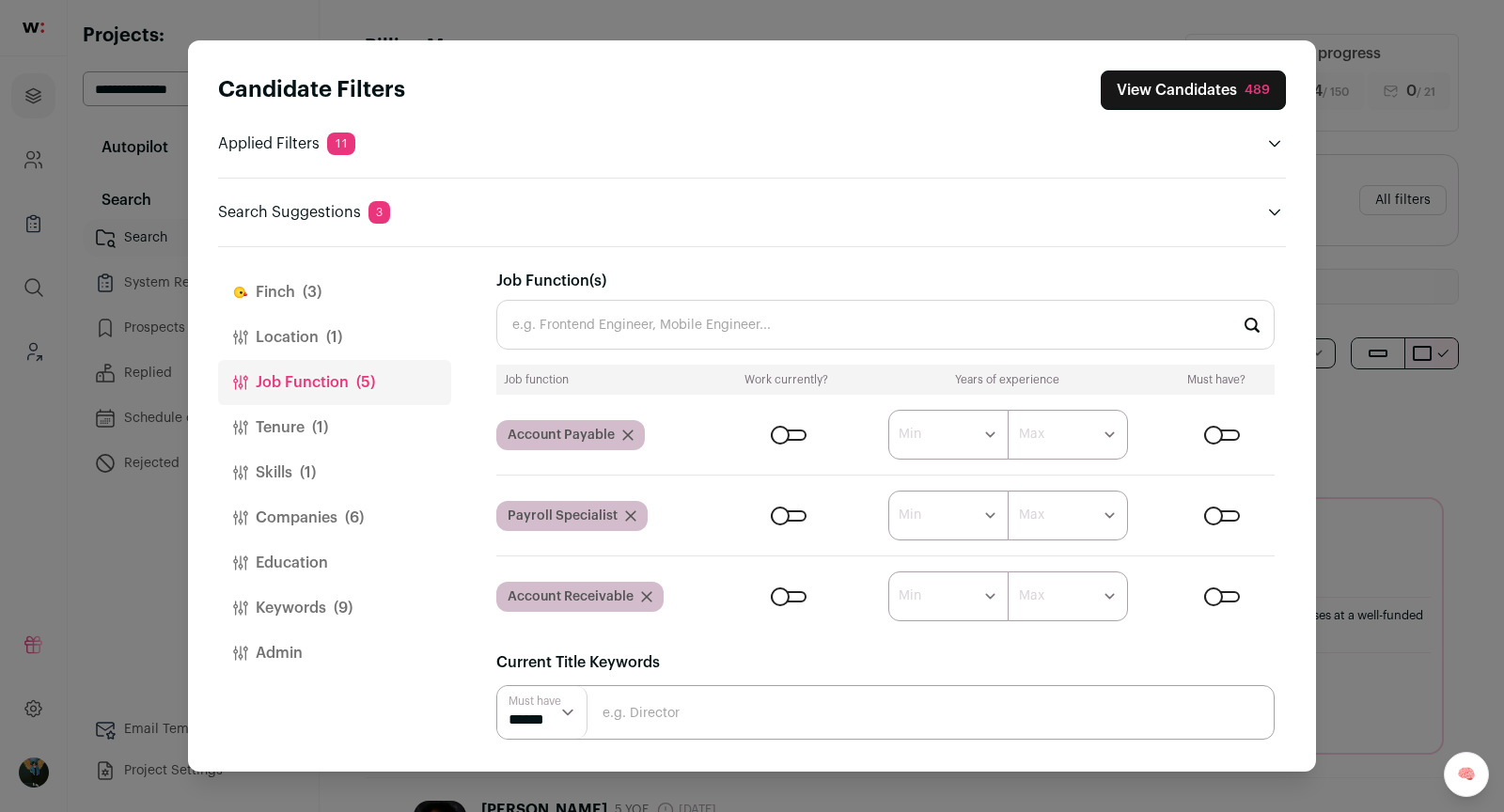
click at [627, 515] on icon "Close modal via background" at bounding box center [631, 516] width 12 height 12
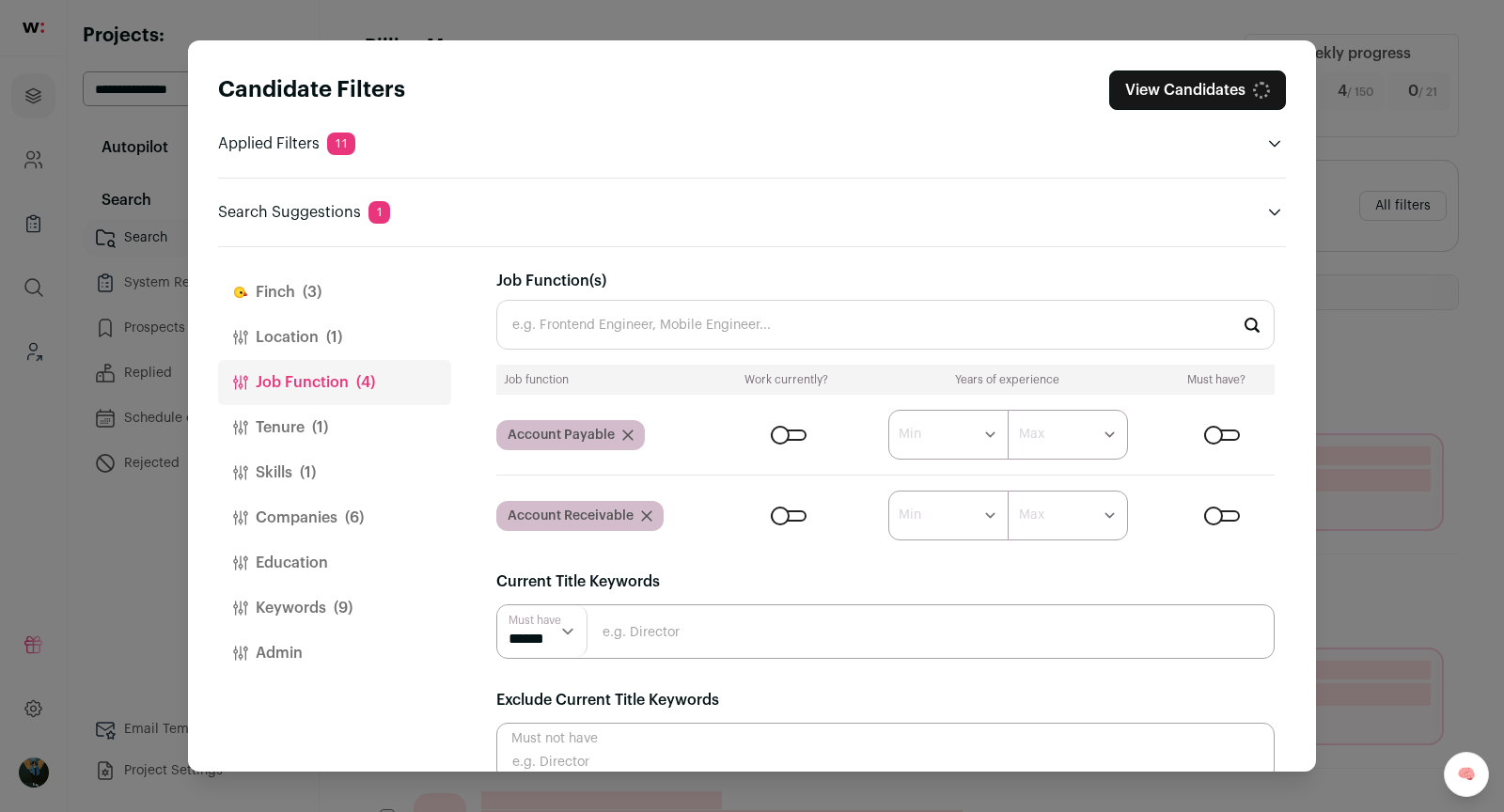
click at [625, 439] on div "Account Payable" at bounding box center [571, 434] width 149 height 30
click at [625, 435] on icon "Close modal via background" at bounding box center [628, 435] width 12 height 12
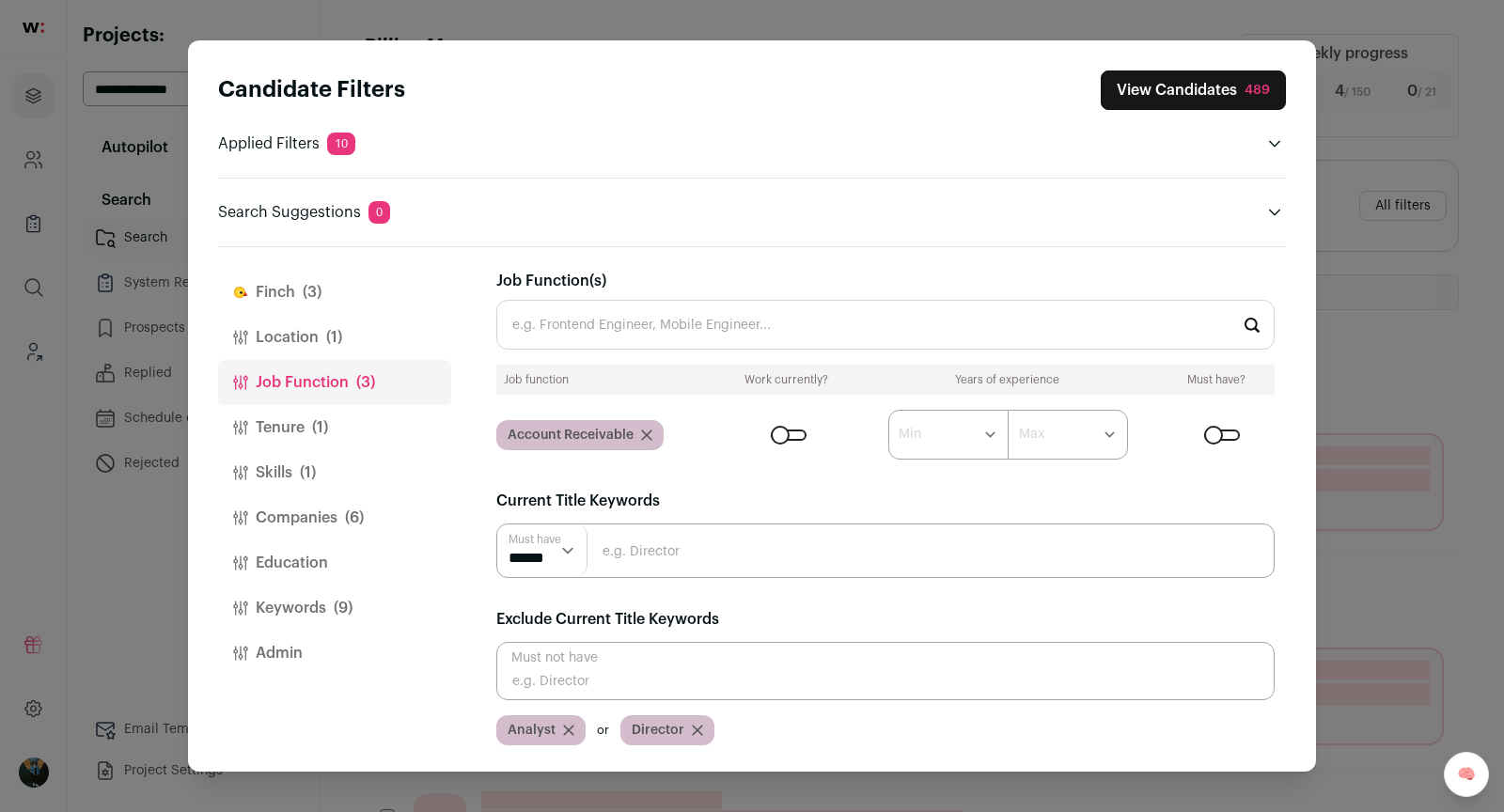
click at [1232, 83] on button "View Candidates 489" at bounding box center [1193, 90] width 185 height 40
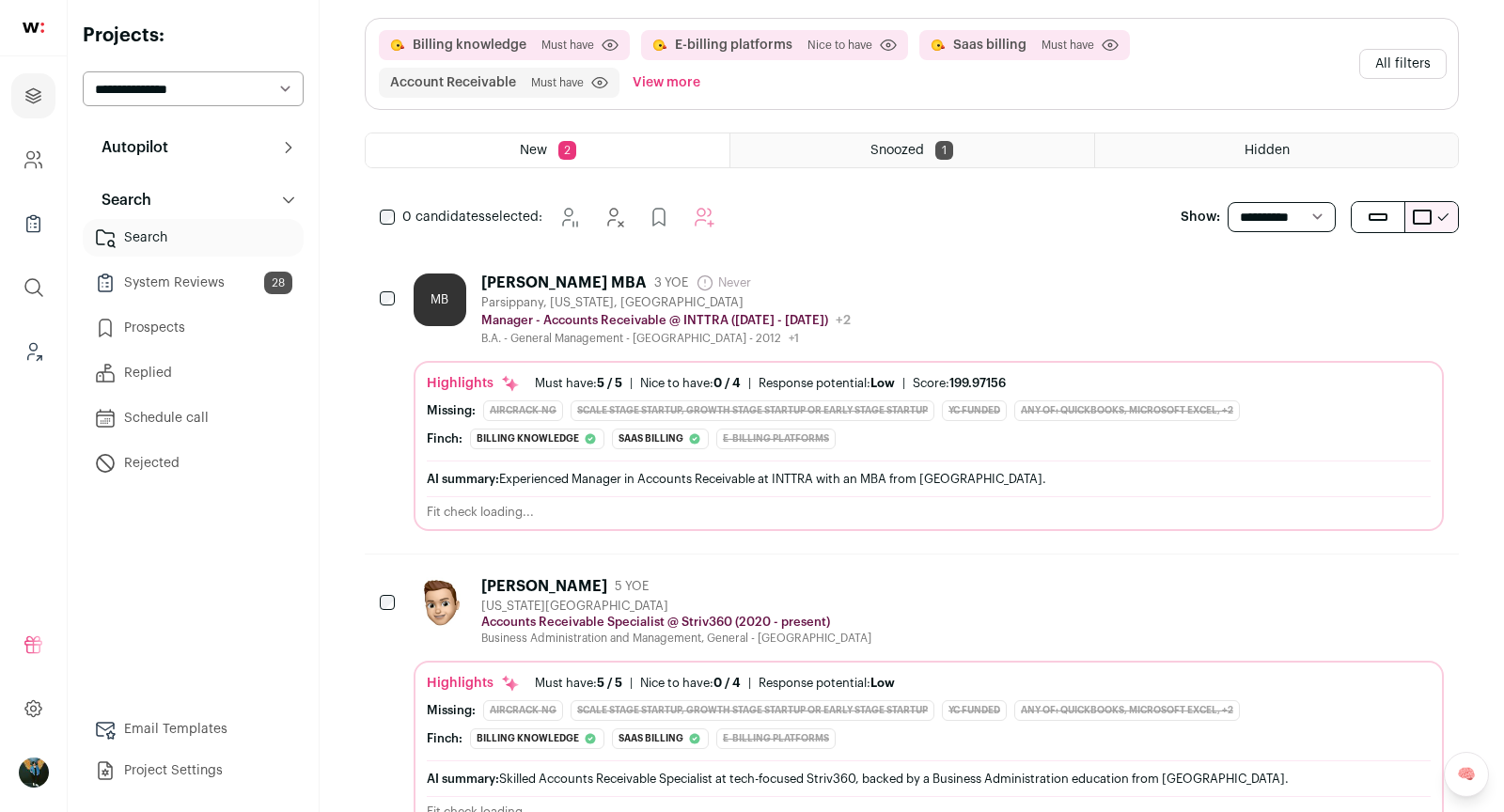
scroll to position [207, 0]
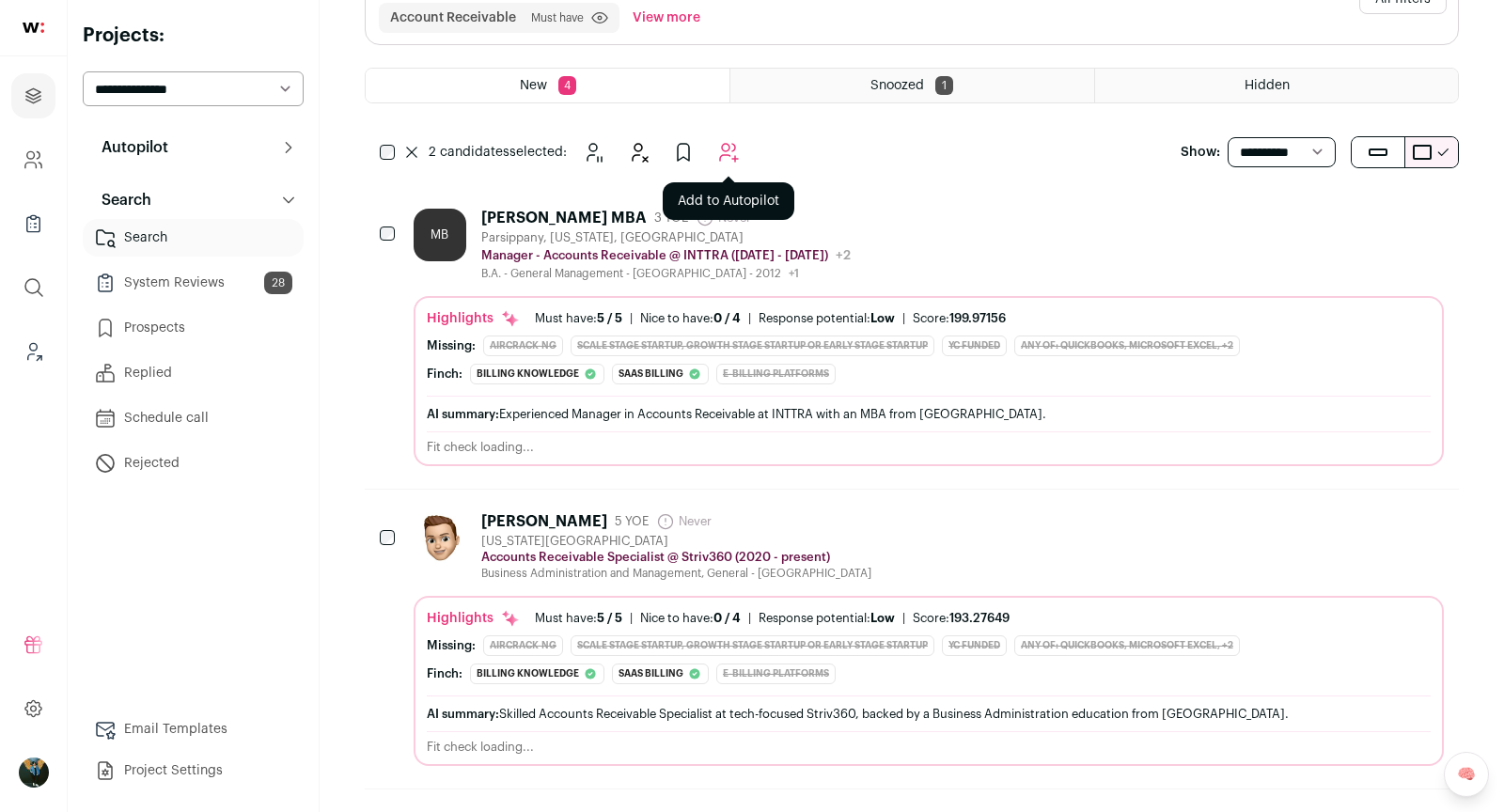
click at [730, 148] on icon "Add to Autopilot" at bounding box center [728, 152] width 22 height 22
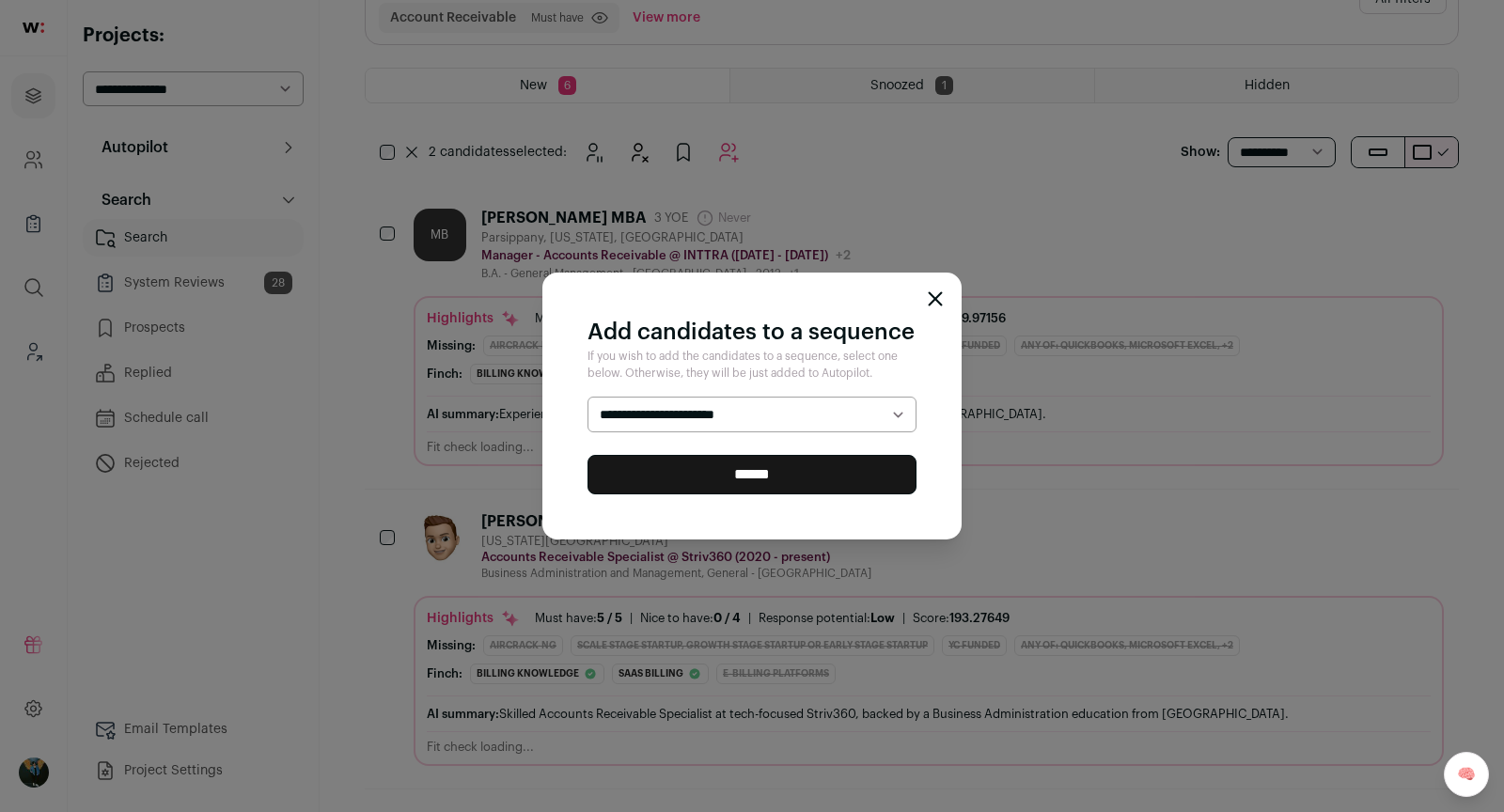
select select "*****"
click at [688, 483] on input "******" at bounding box center [752, 474] width 329 height 40
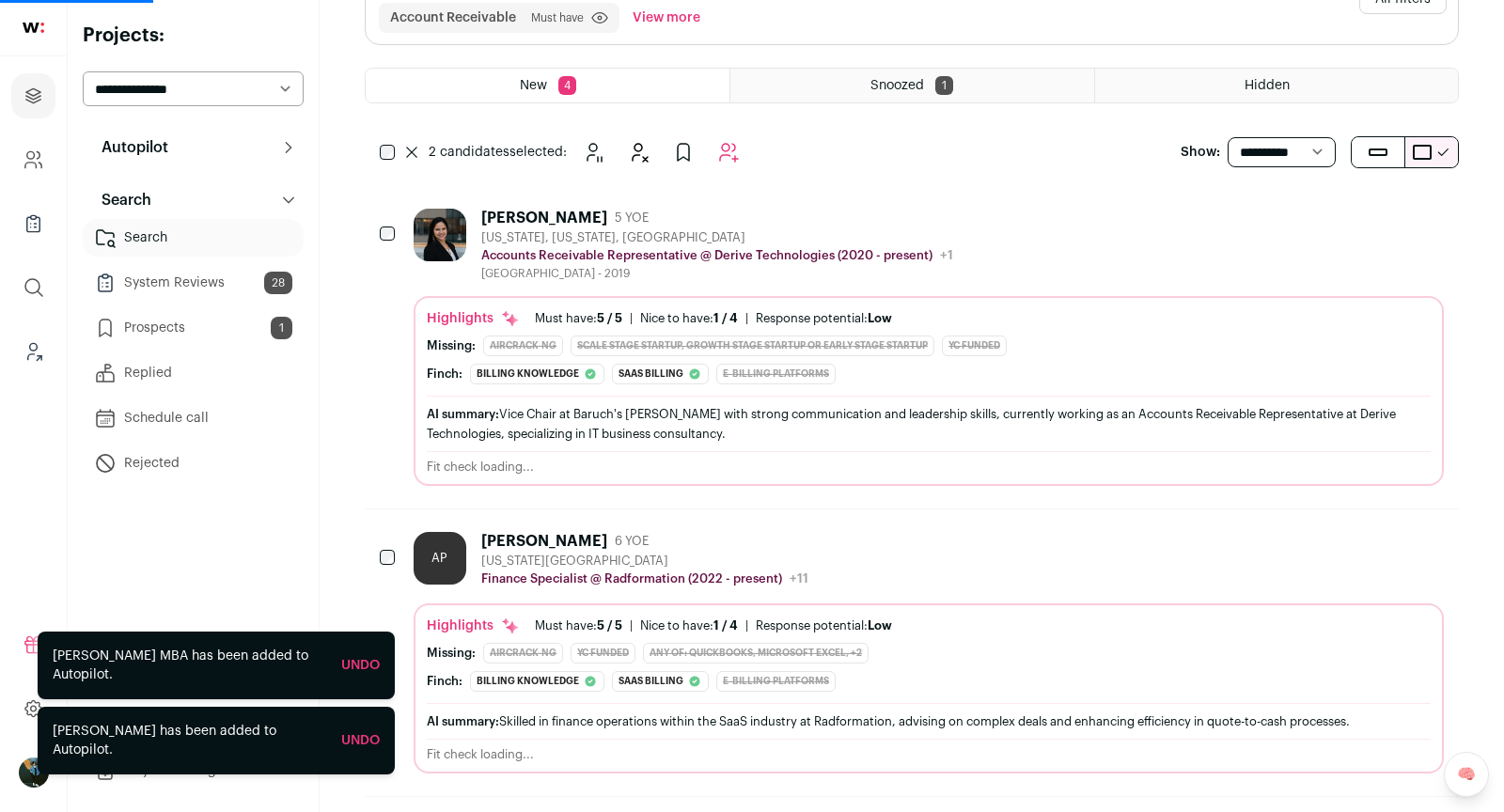
click at [428, 146] on span "2 candidates" at bounding box center [469, 153] width 81 height 14
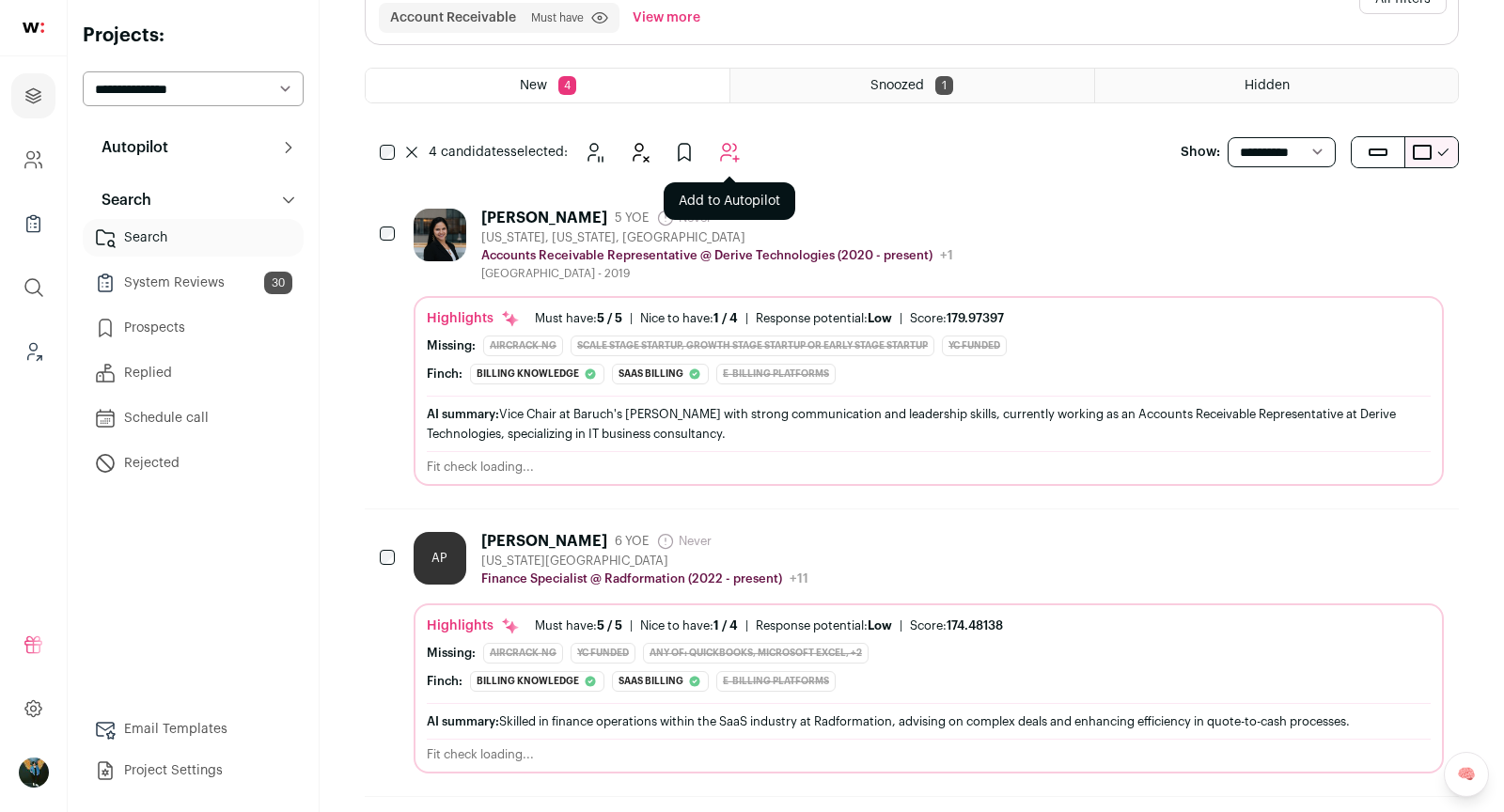
click at [732, 153] on icon "Add to Autopilot" at bounding box center [728, 152] width 22 height 22
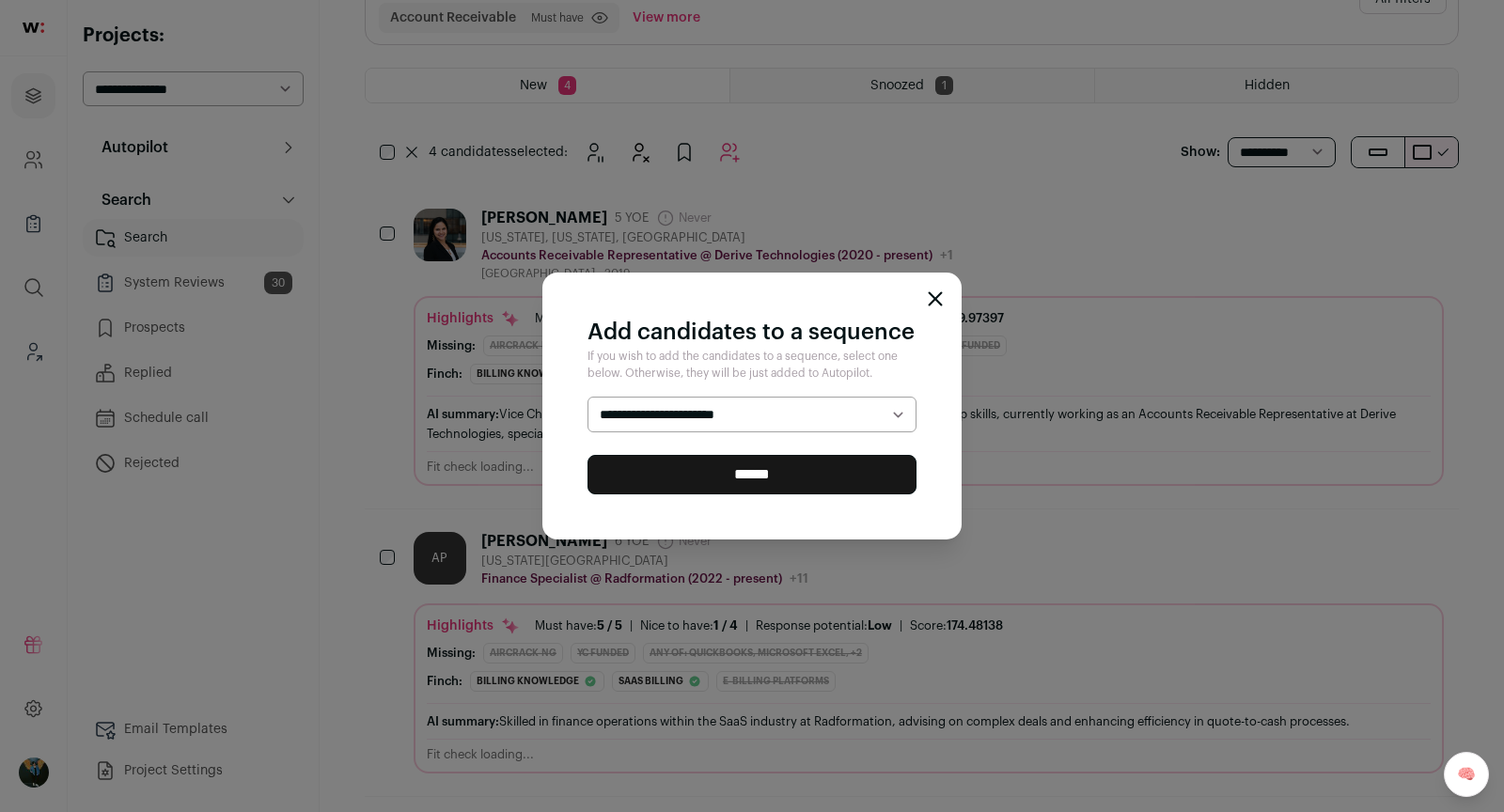
select select "*****"
click at [728, 473] on input "******" at bounding box center [752, 474] width 329 height 40
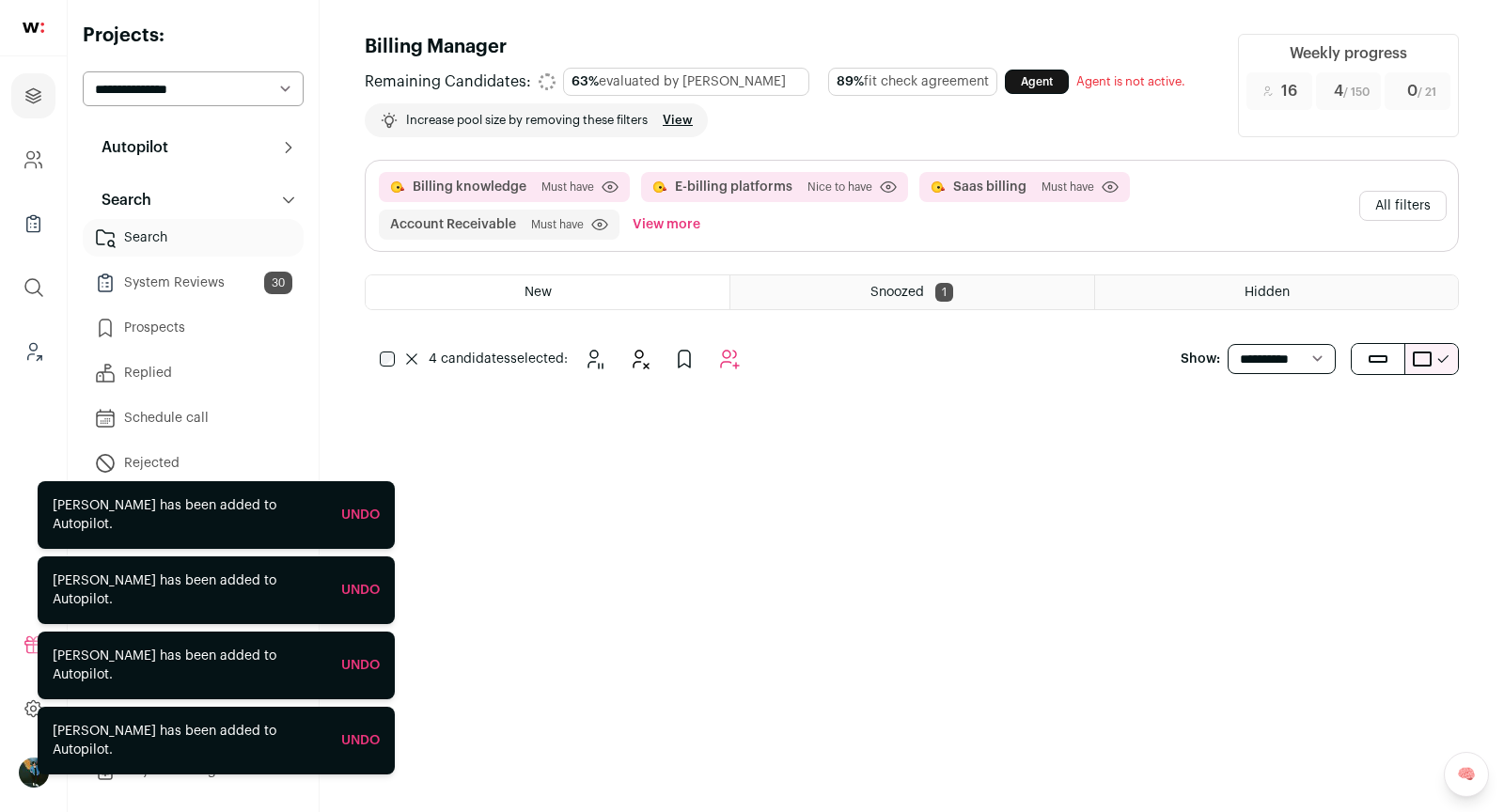
scroll to position [0, 0]
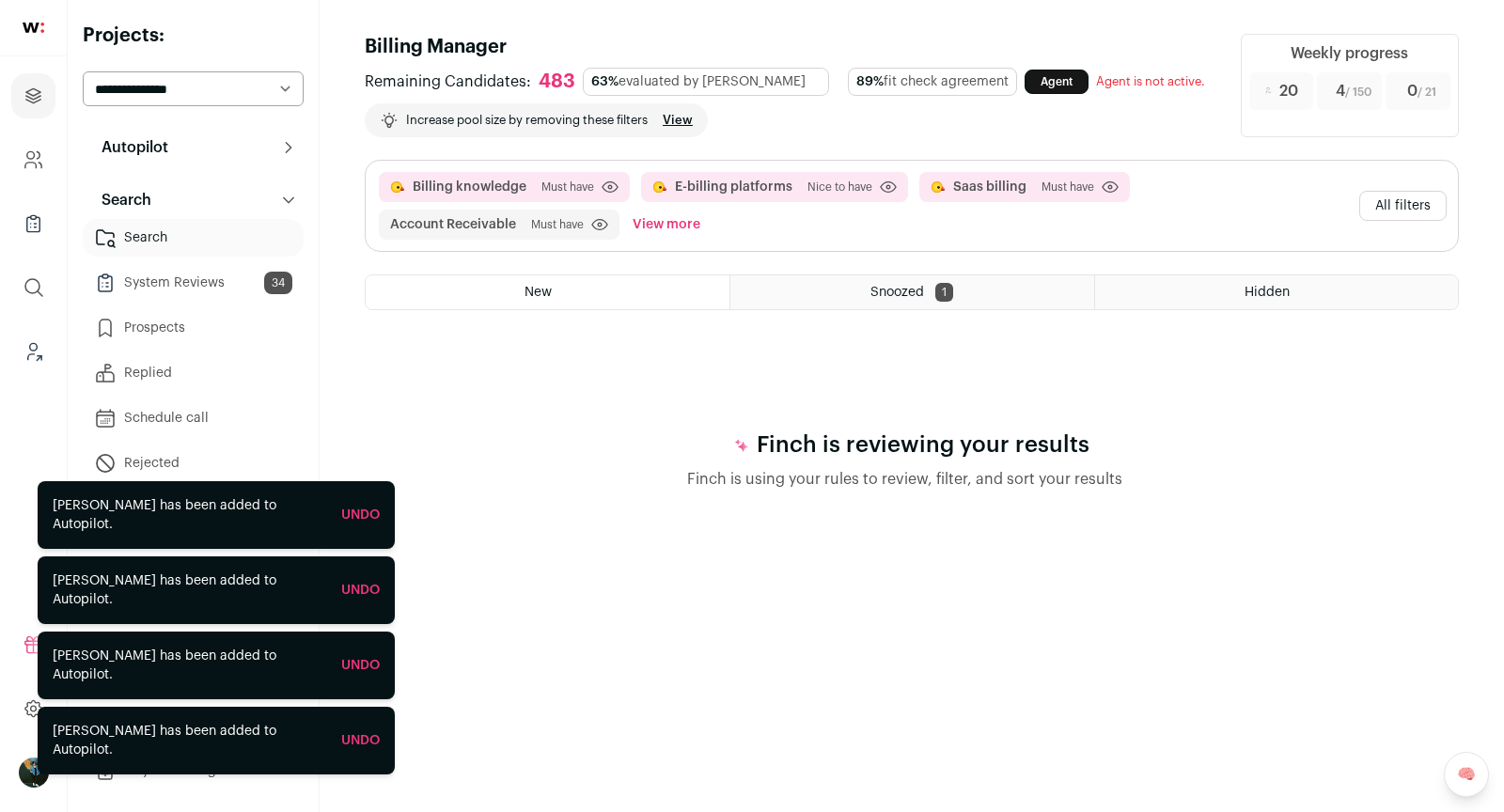
click at [1409, 200] on button "All filters" at bounding box center [1402, 205] width 87 height 30
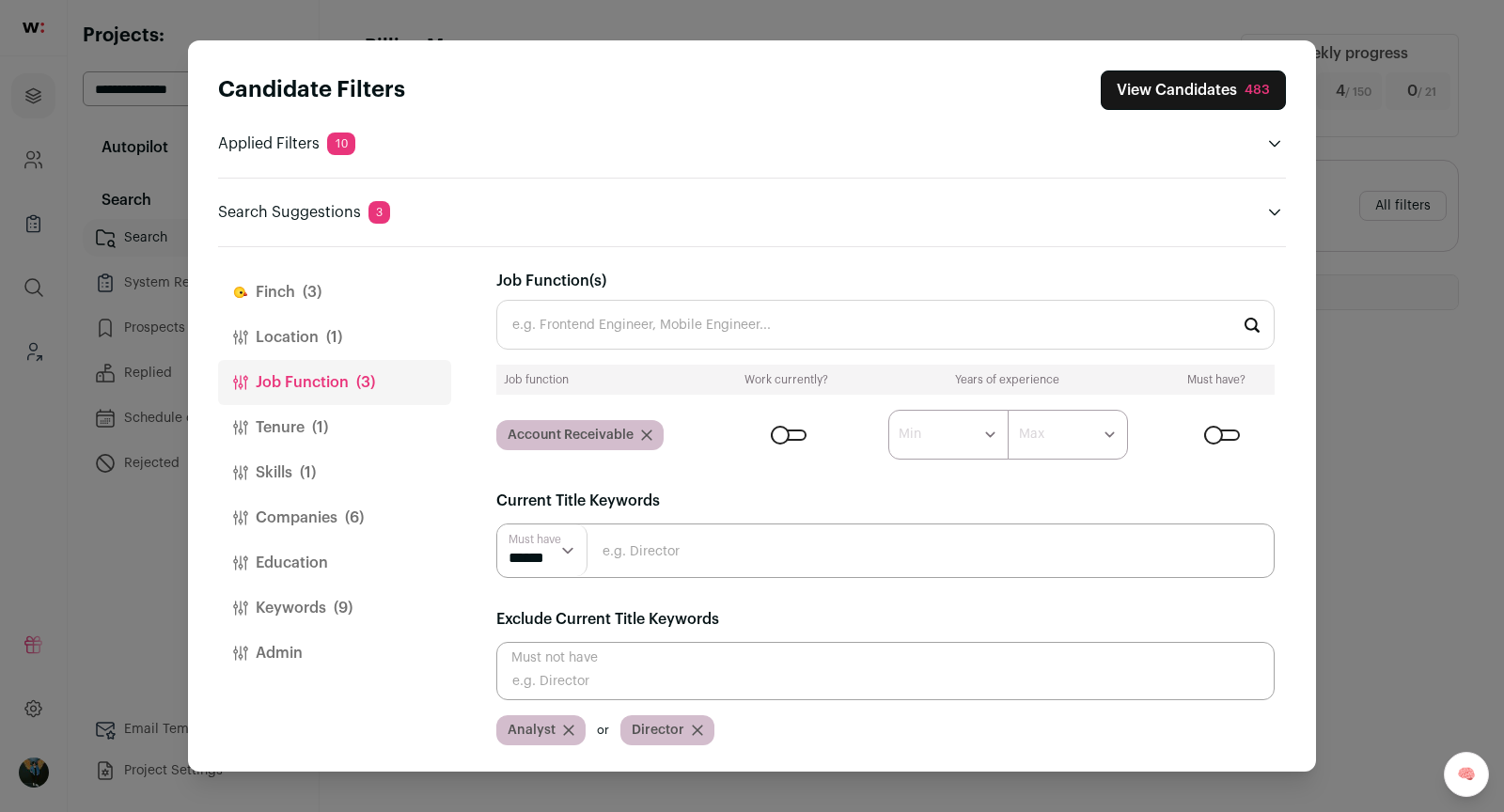
click at [388, 517] on button "Companies (6)" at bounding box center [334, 517] width 233 height 45
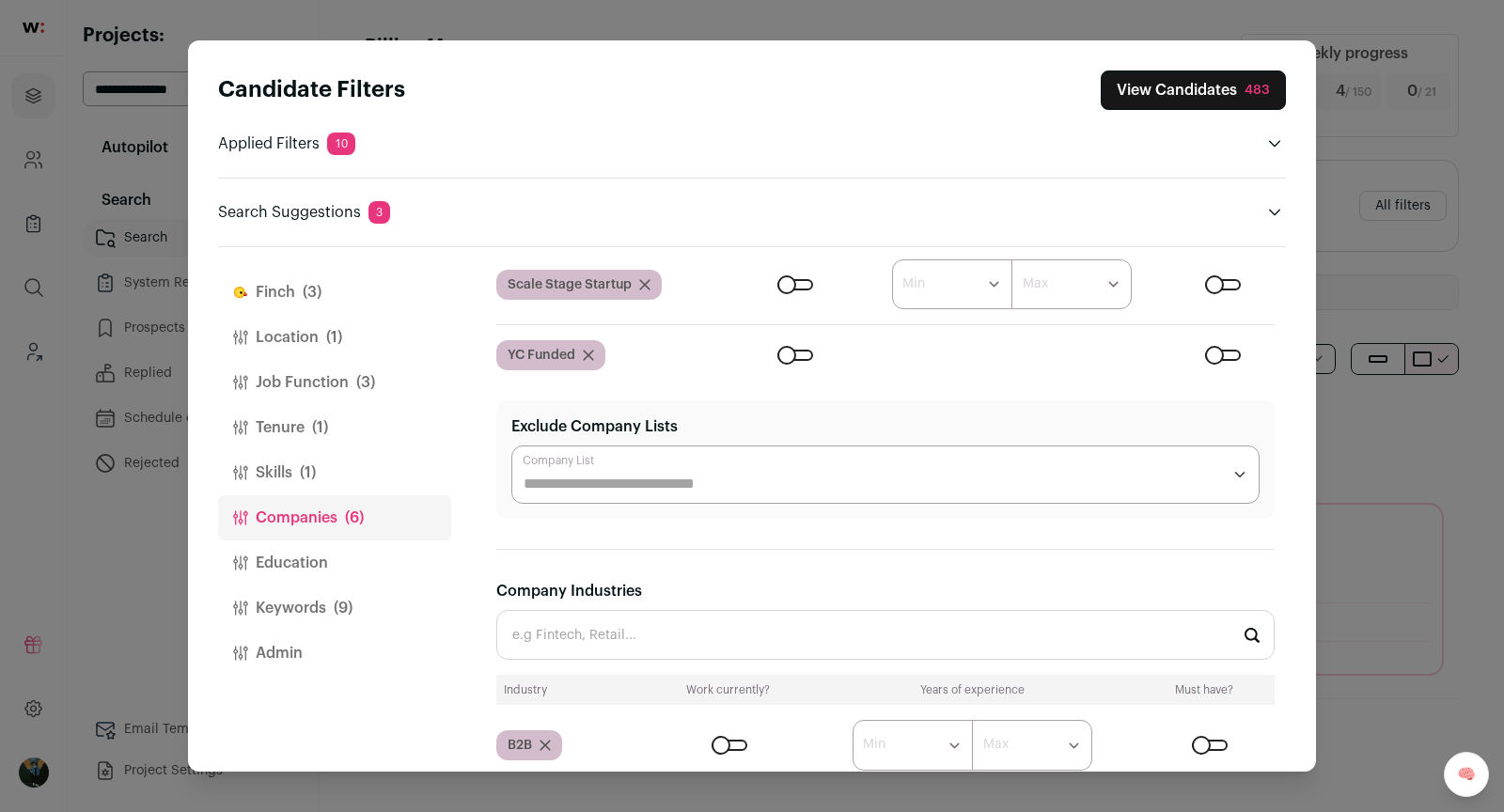
scroll to position [716, 0]
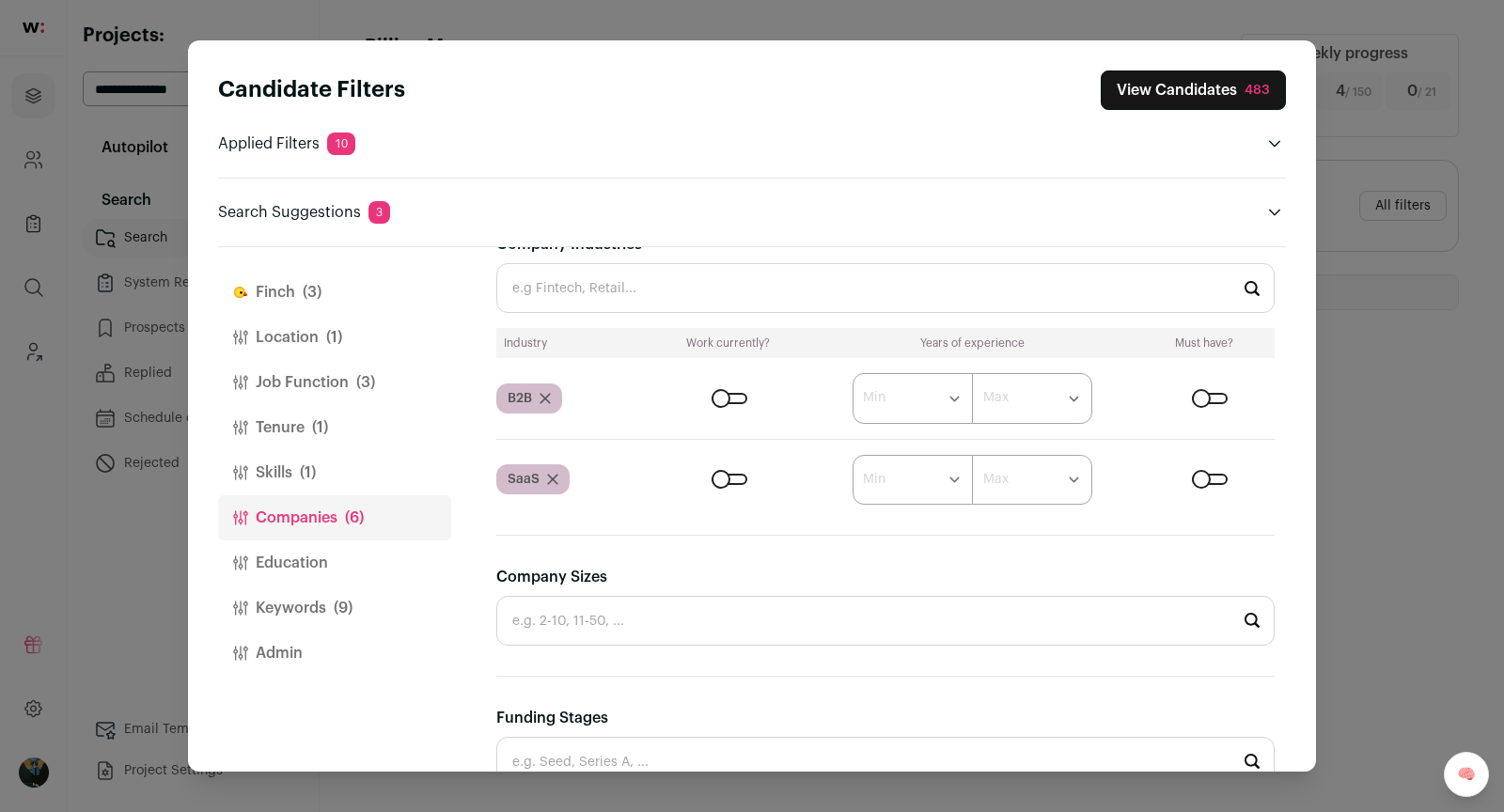
click at [1205, 475] on div "Close modal via background" at bounding box center [1209, 479] width 36 height 12
click at [1188, 80] on button "View Candidates 479" at bounding box center [1194, 90] width 184 height 40
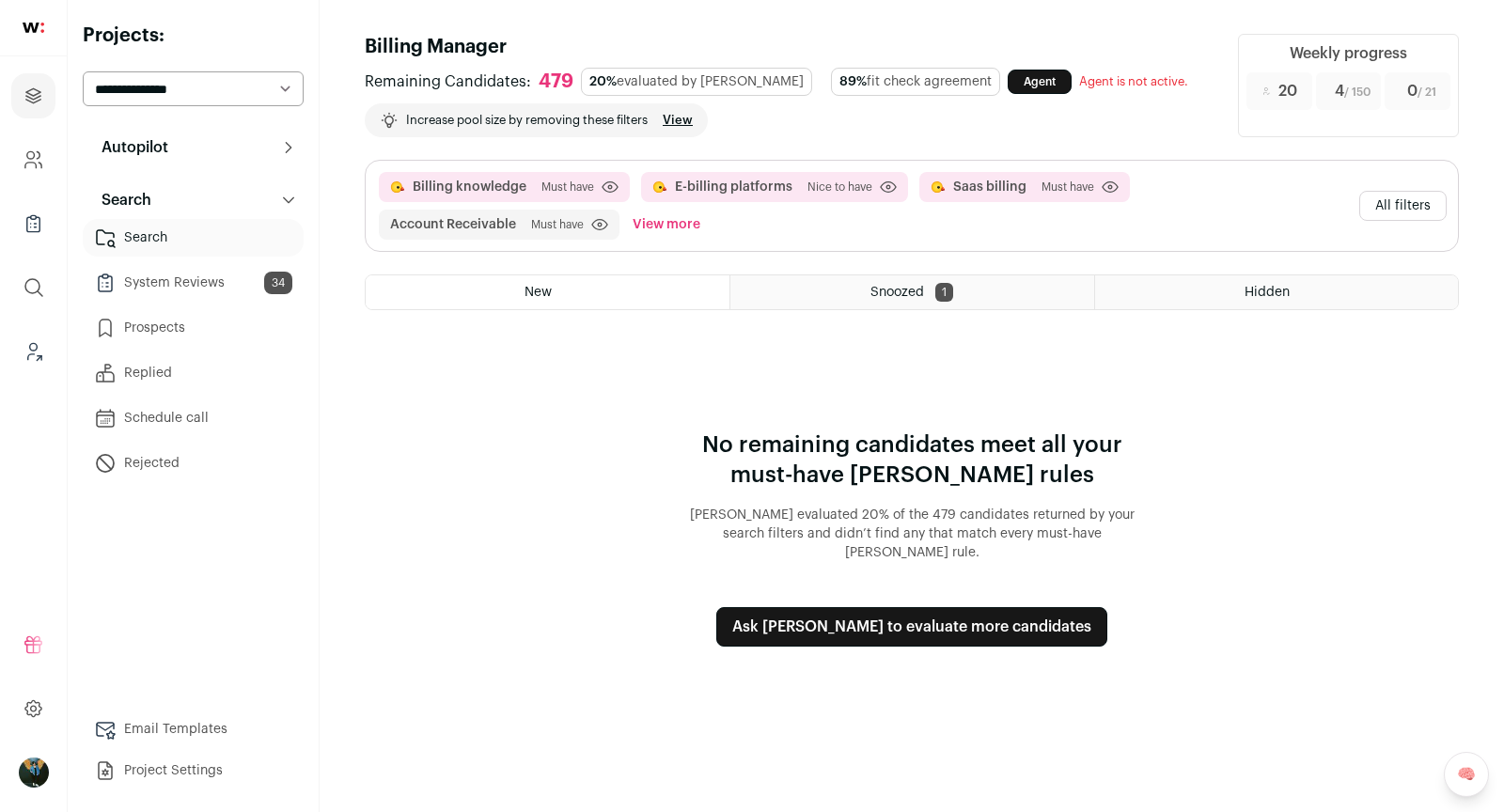
click at [1390, 194] on button "All filters" at bounding box center [1402, 205] width 87 height 30
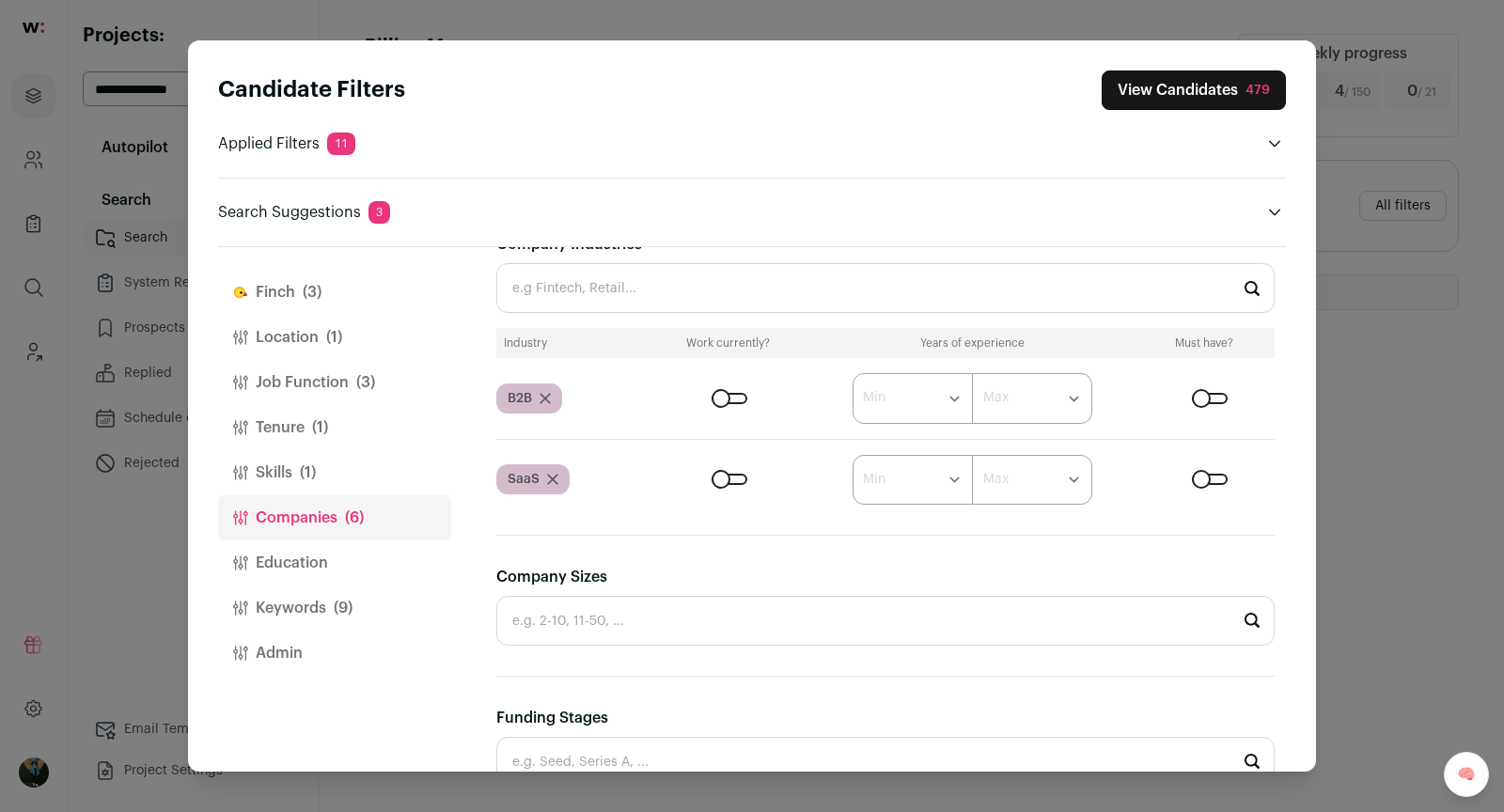
click at [1219, 392] on div "Close modal via background" at bounding box center [1209, 398] width 36 height 12
click at [1206, 80] on button "View Candidates 712" at bounding box center [1195, 90] width 181 height 40
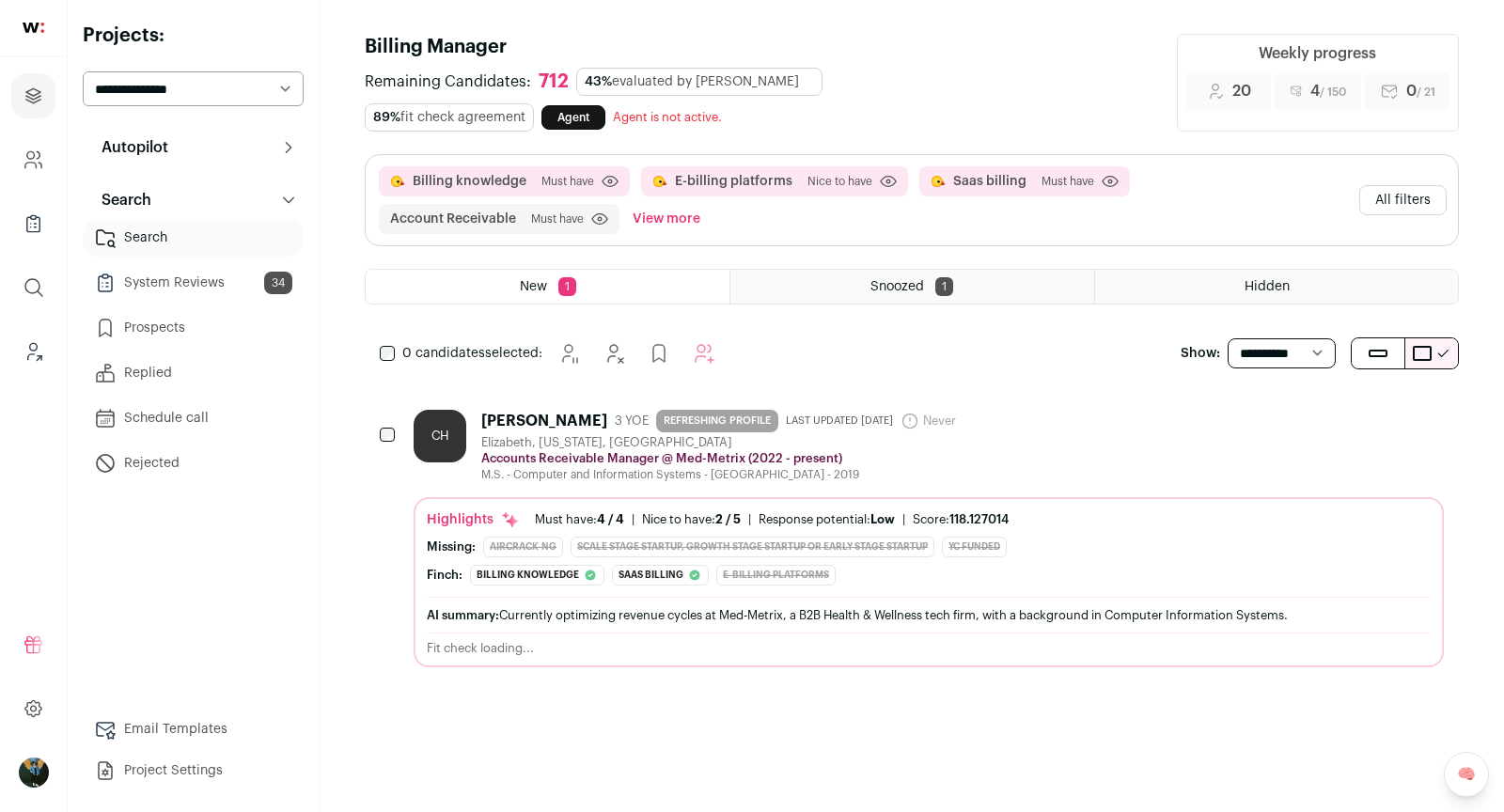
click at [1451, 405] on div "CH Carlos Herrera 3 YOE REFRESHING PROFILE Last updated 6/15/2025 Never Admin o…" at bounding box center [911, 537] width 1094 height 303
click at [553, 478] on div "M.S. - Computer and Information Systems - Union County College - 2019" at bounding box center [723, 475] width 483 height 15
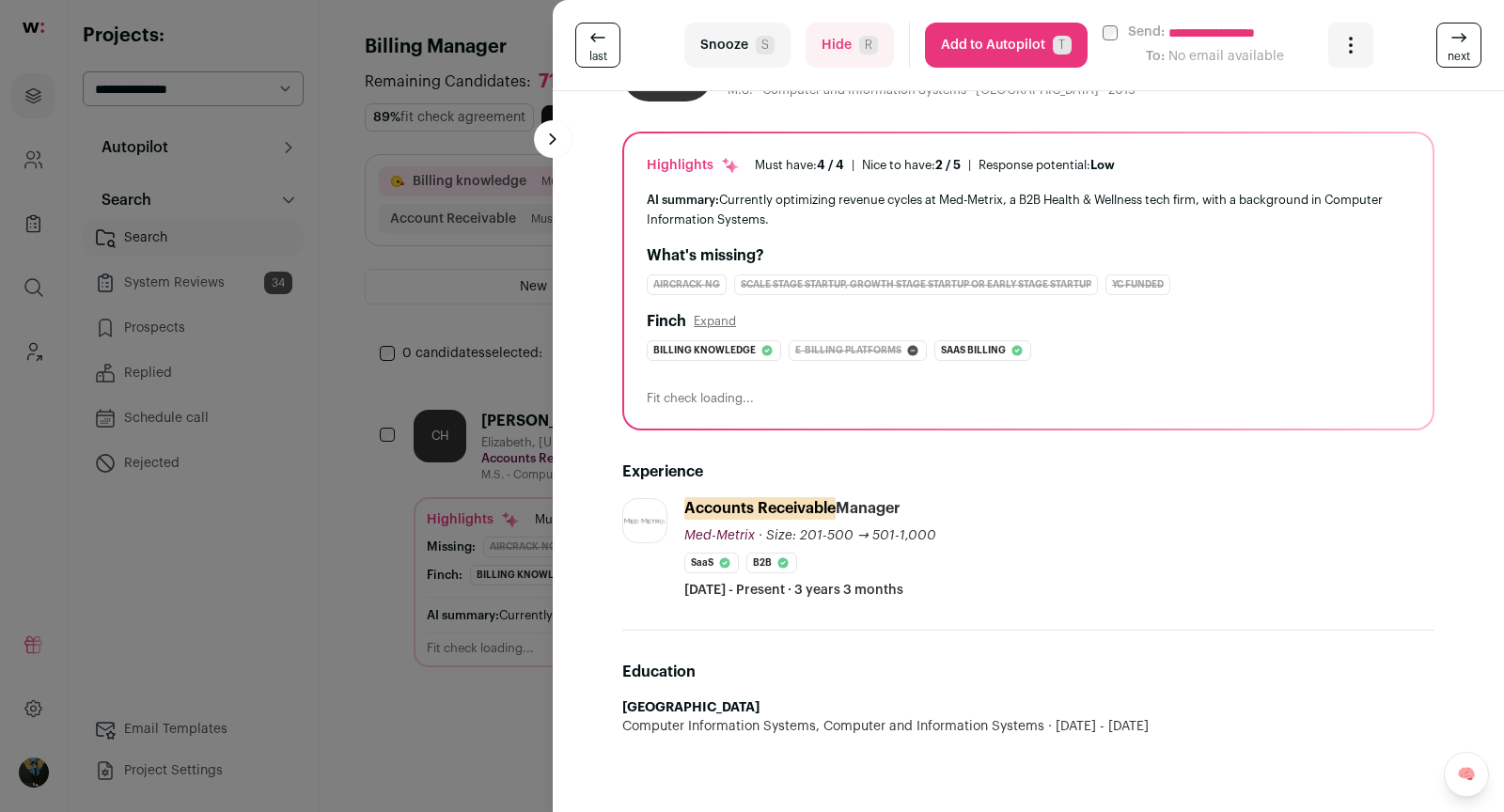
scroll to position [0, 0]
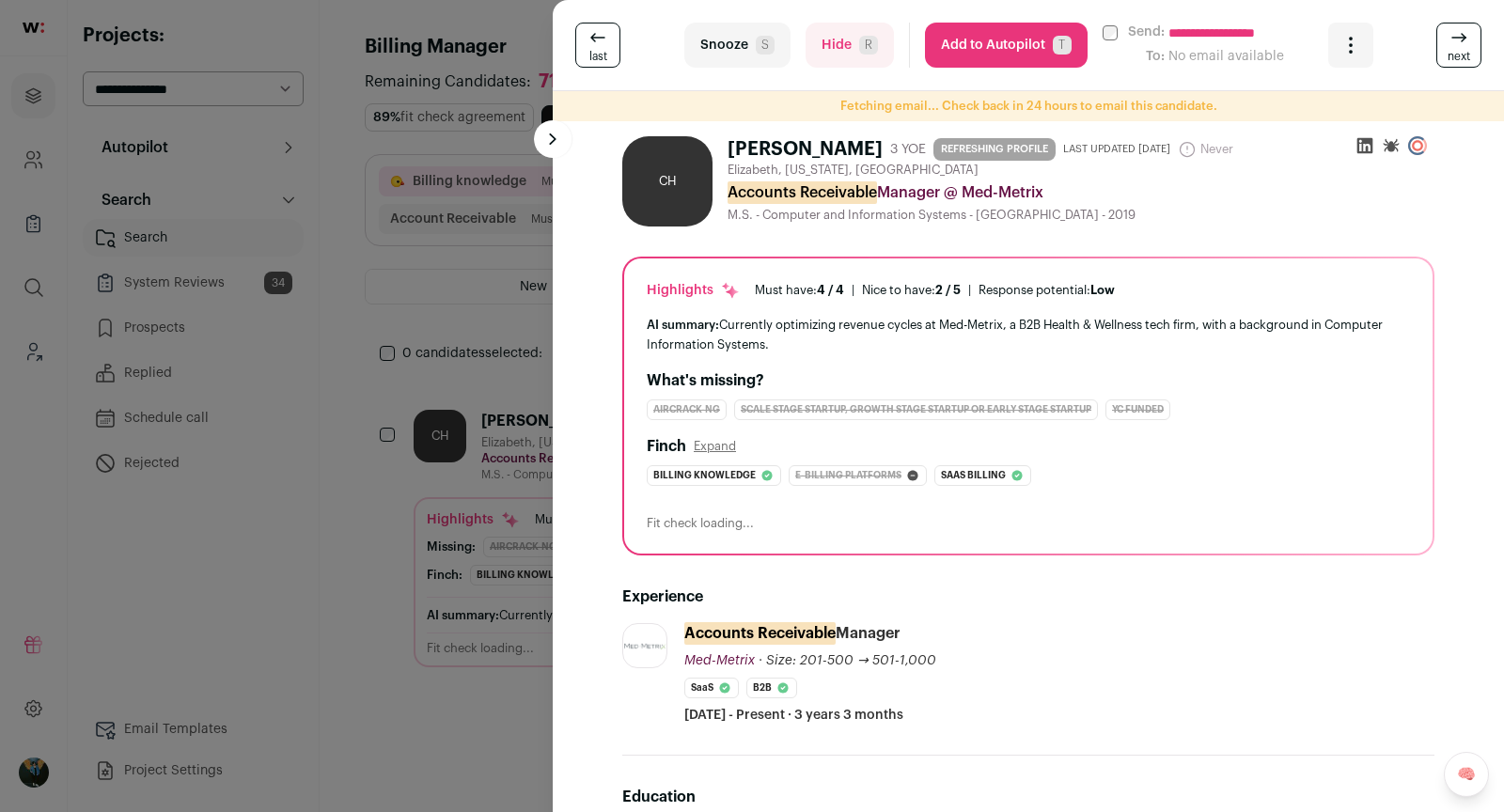
click at [1368, 139] on icon at bounding box center [1365, 146] width 16 height 16
click at [1023, 50] on button "Add to Autopilot T" at bounding box center [1006, 44] width 162 height 45
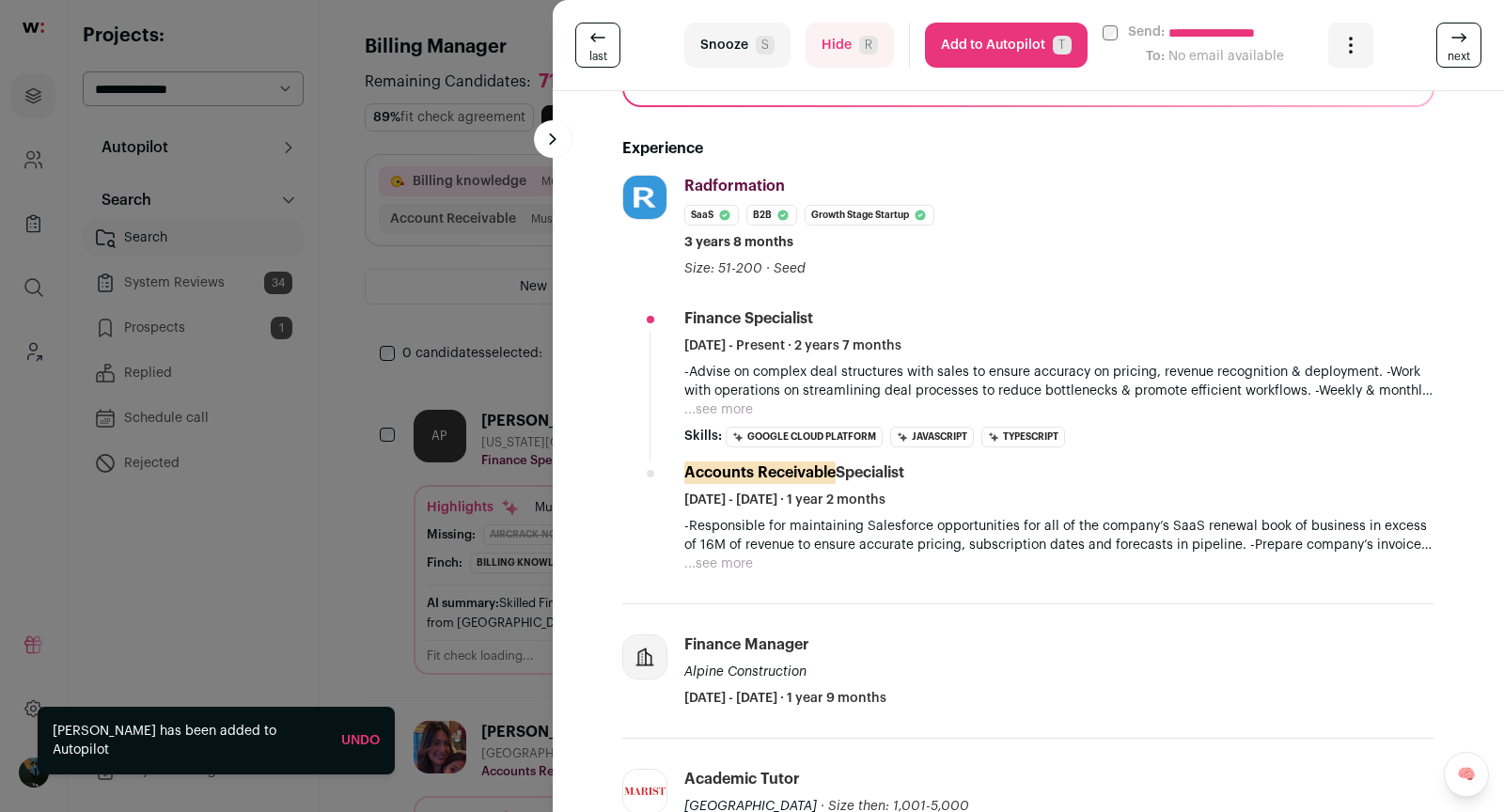
scroll to position [489, 0]
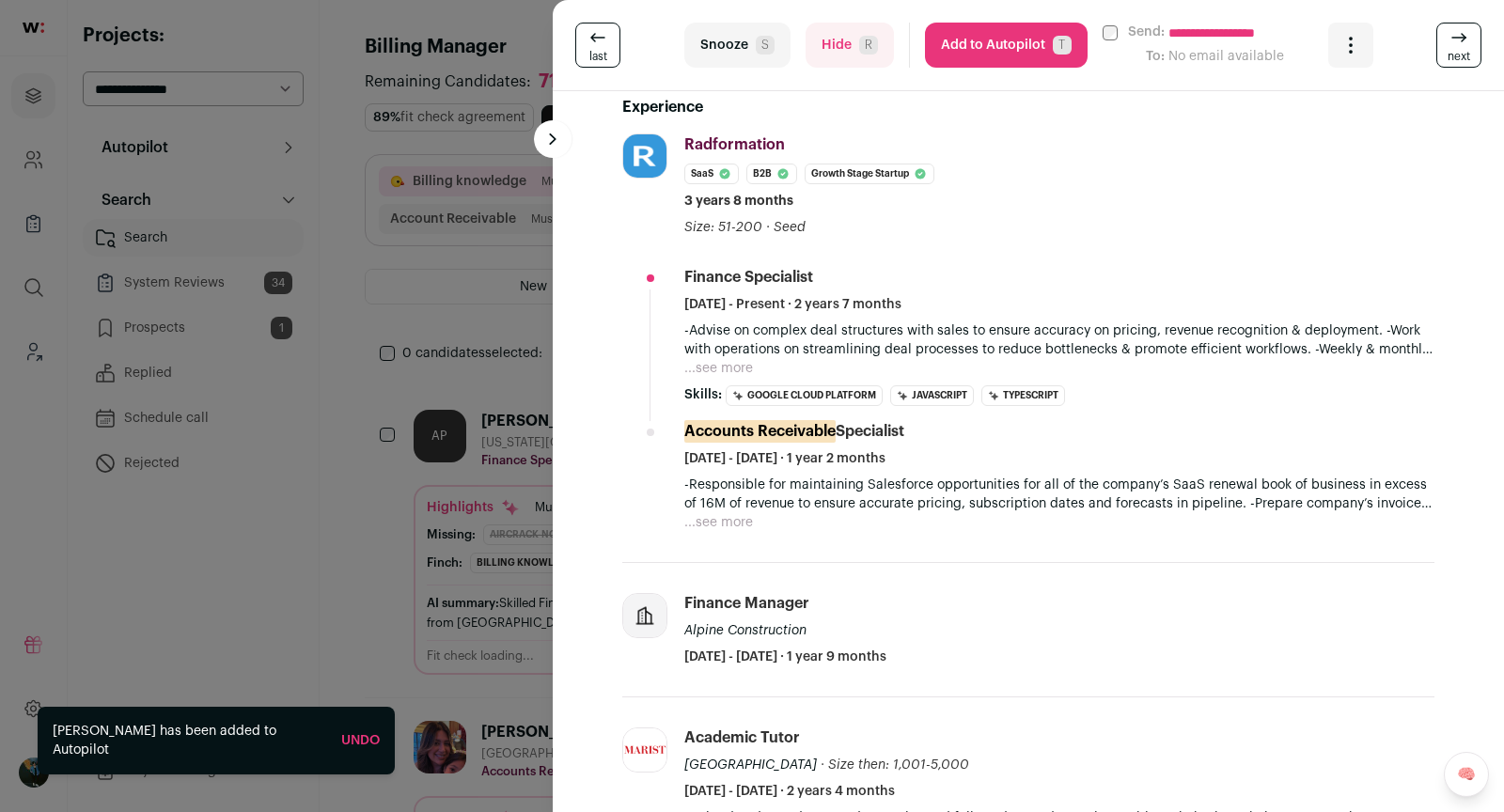
click at [743, 367] on button "...see more" at bounding box center [718, 367] width 69 height 18
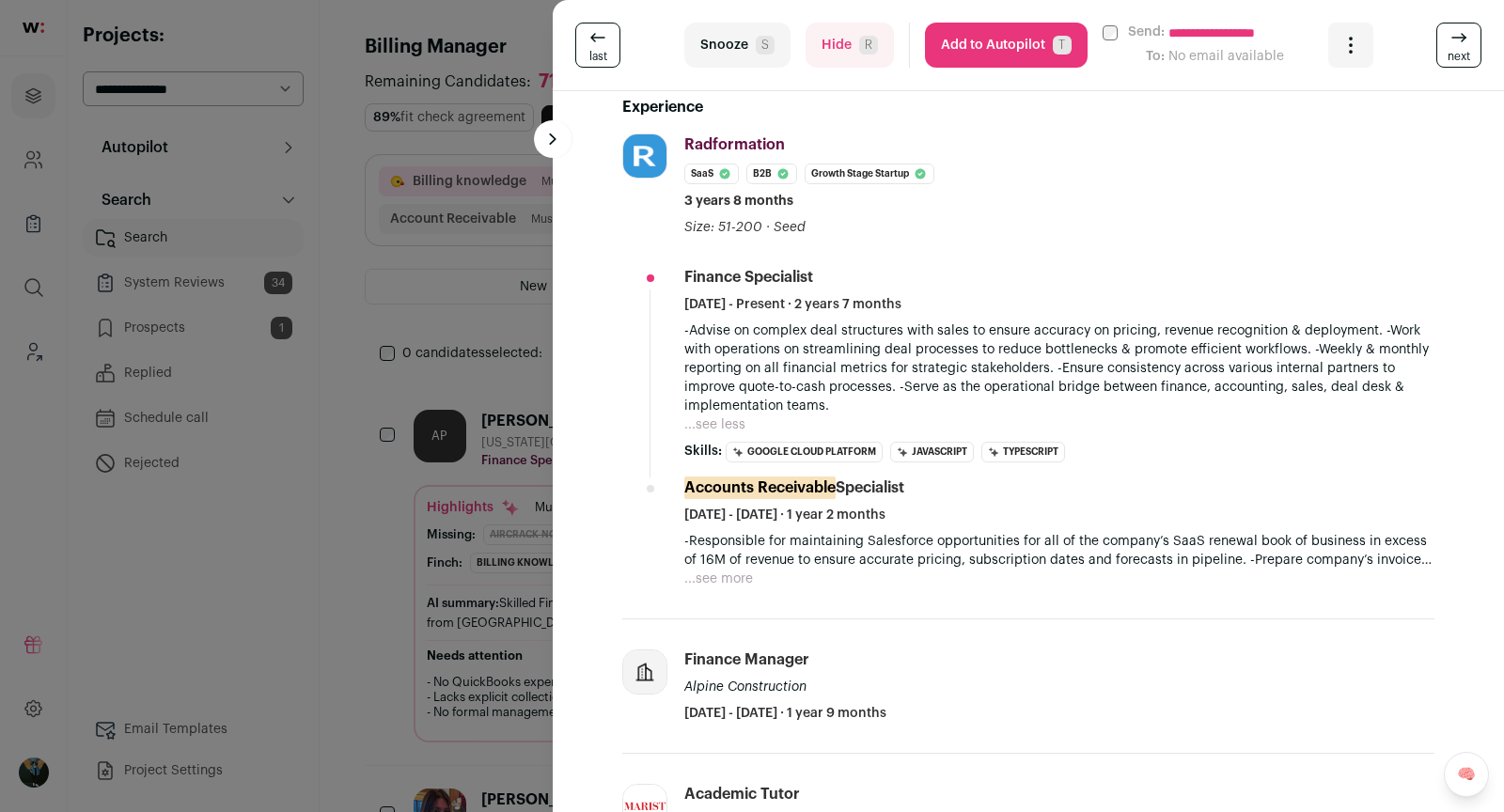
click at [1456, 62] on span "next" at bounding box center [1459, 57] width 22 height 15
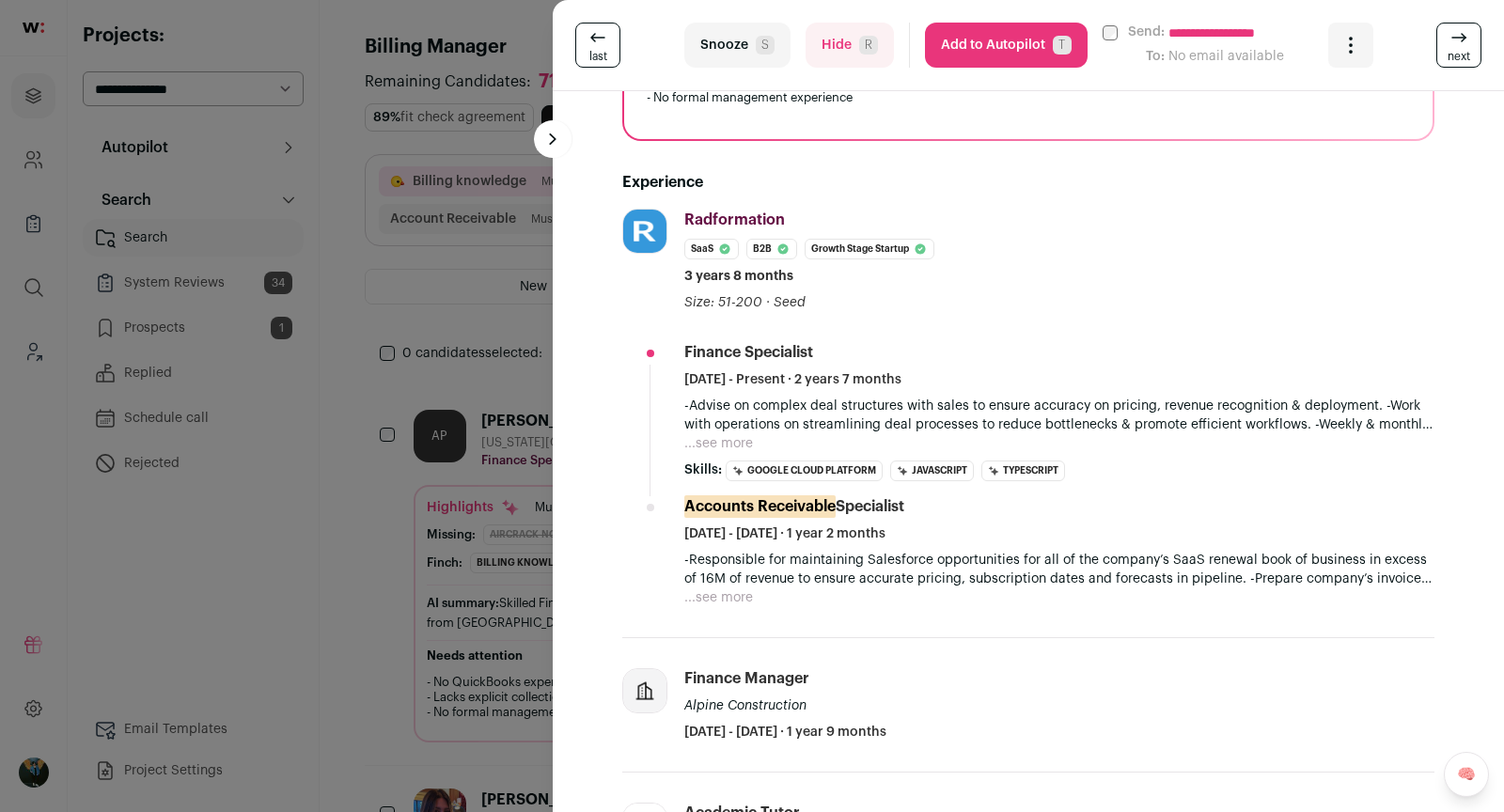
click at [1457, 62] on span "next" at bounding box center [1459, 57] width 22 height 15
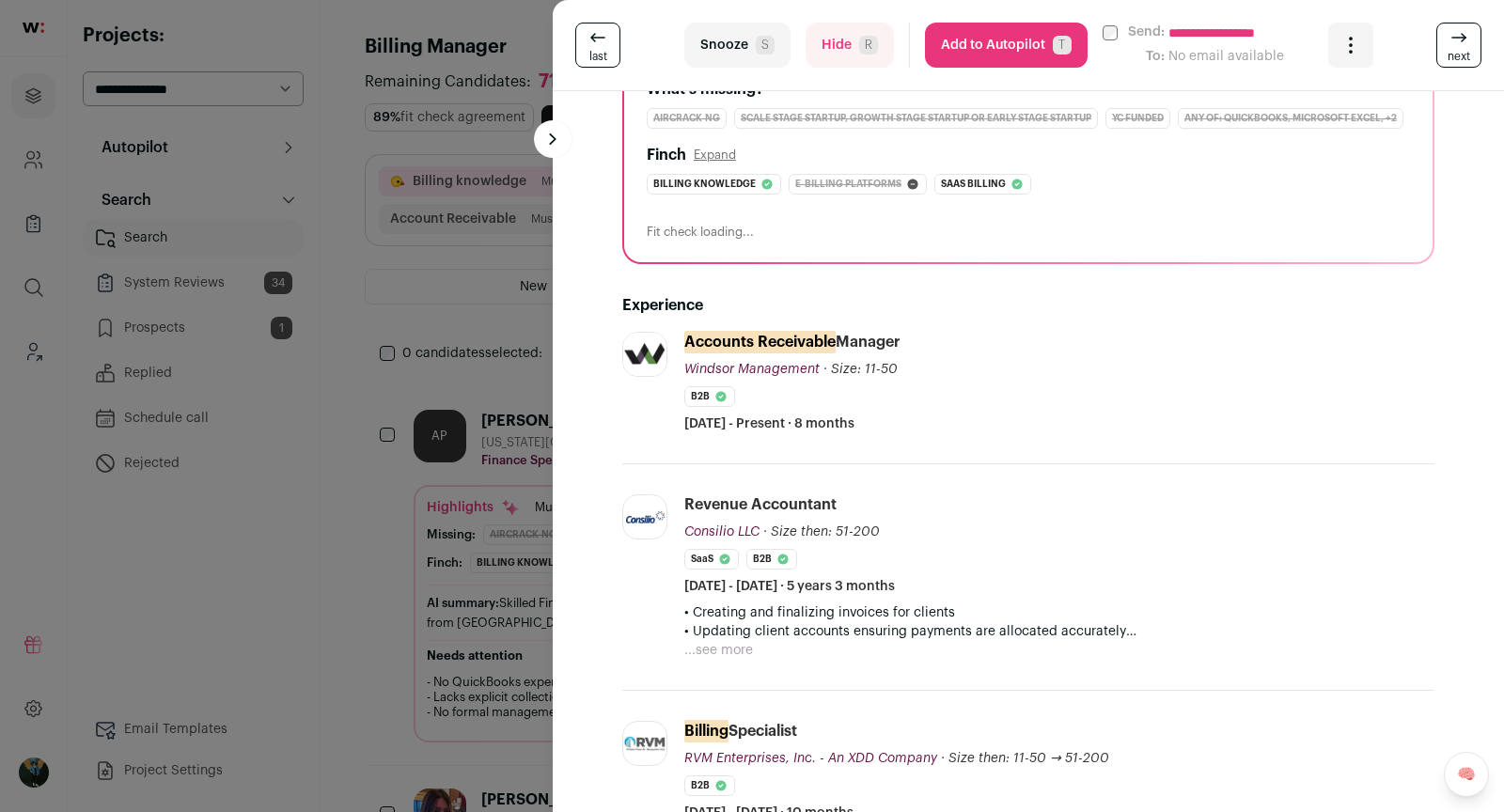
scroll to position [296, 0]
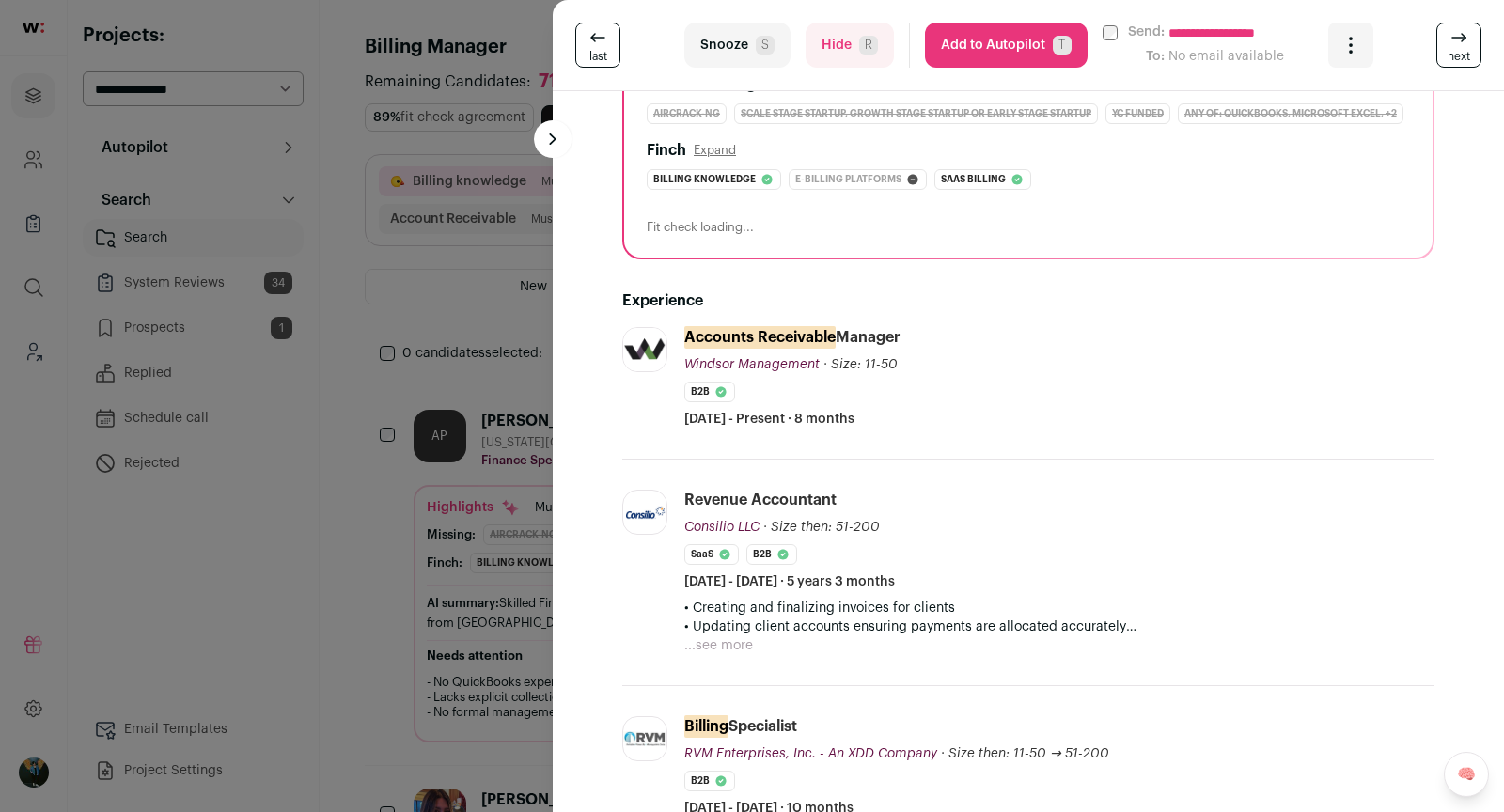
click at [1464, 60] on span "next" at bounding box center [1459, 57] width 22 height 15
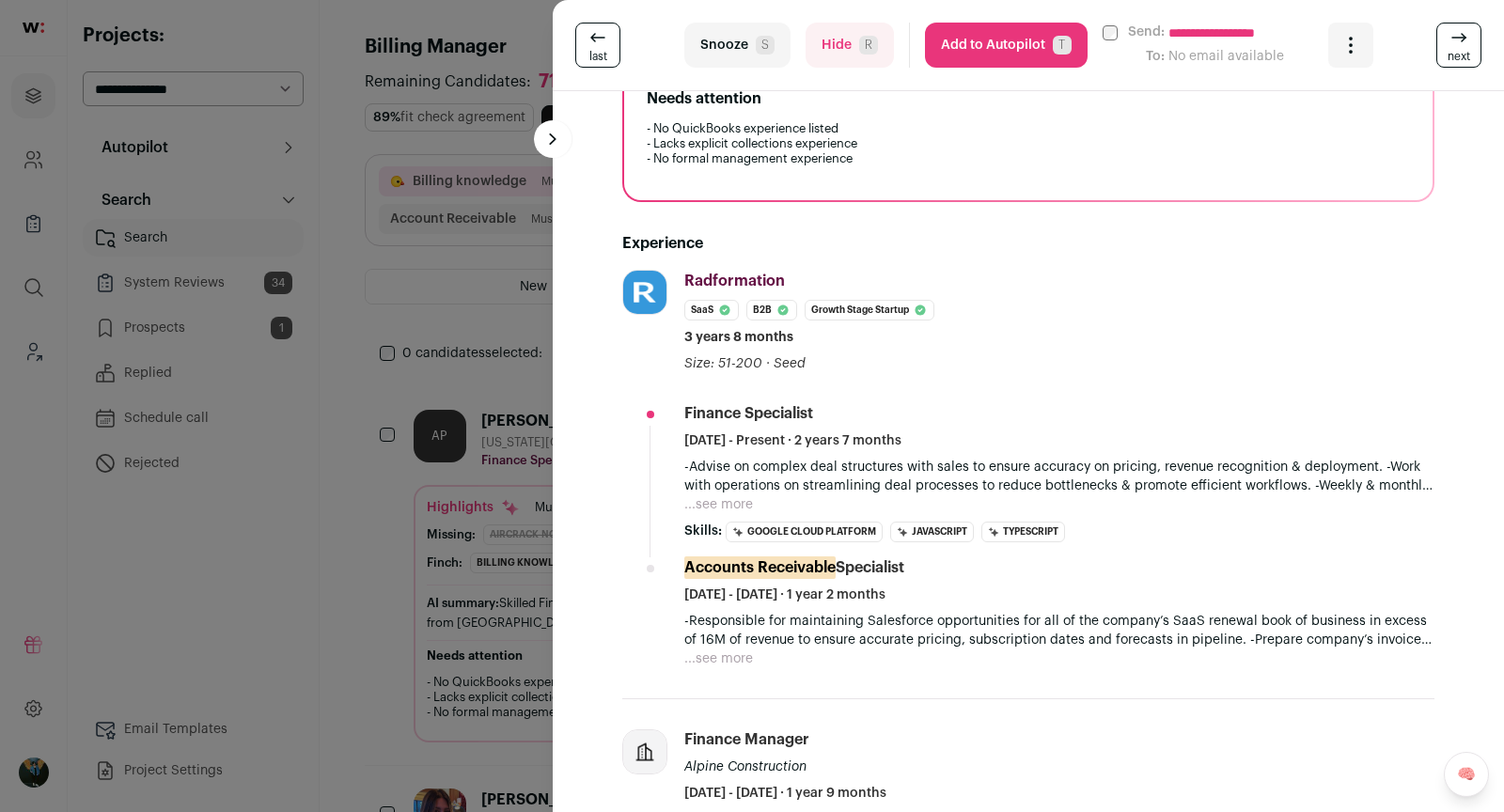
scroll to position [433, 0]
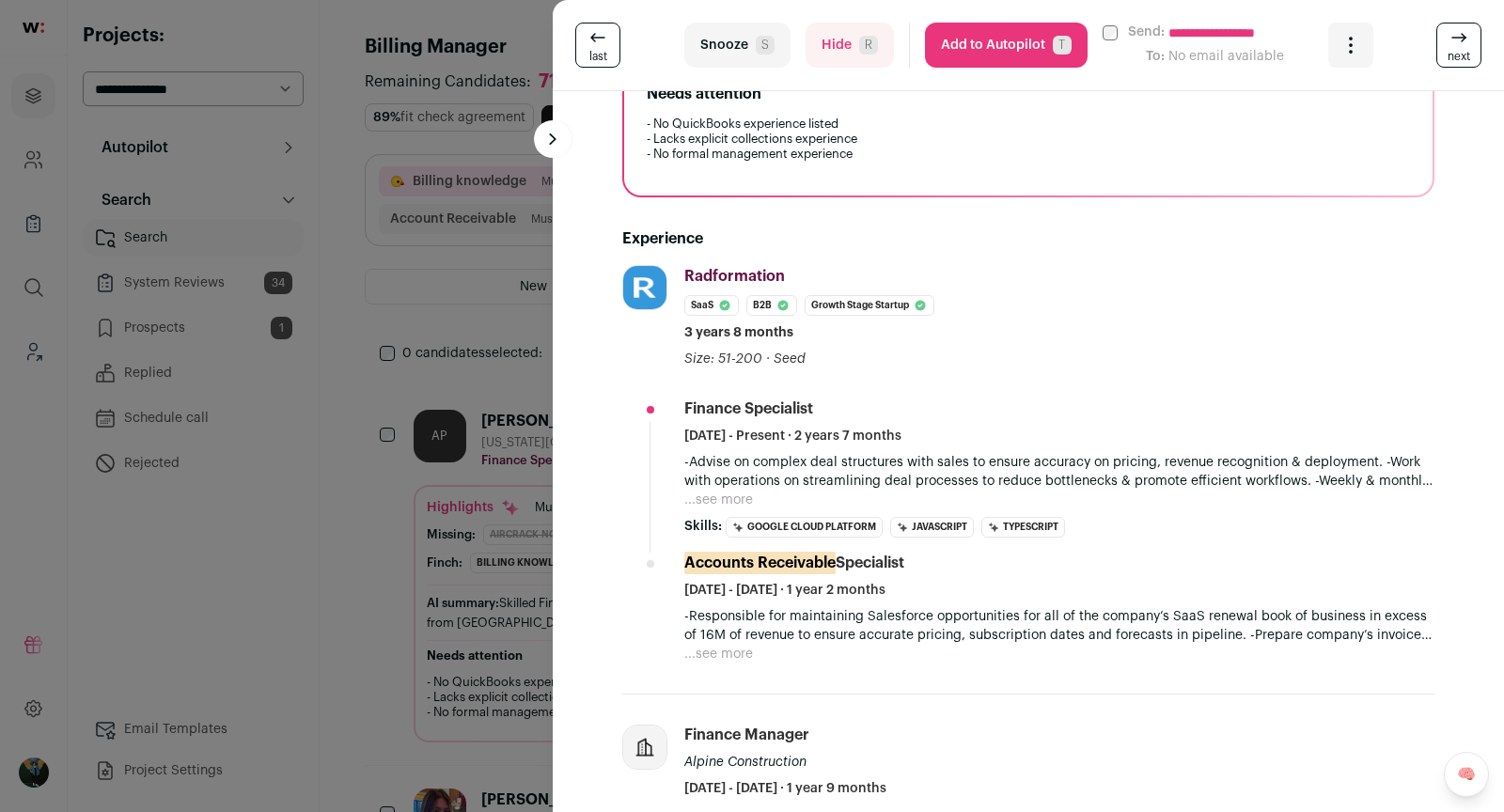
click at [445, 261] on div "**********" at bounding box center [752, 406] width 1504 height 812
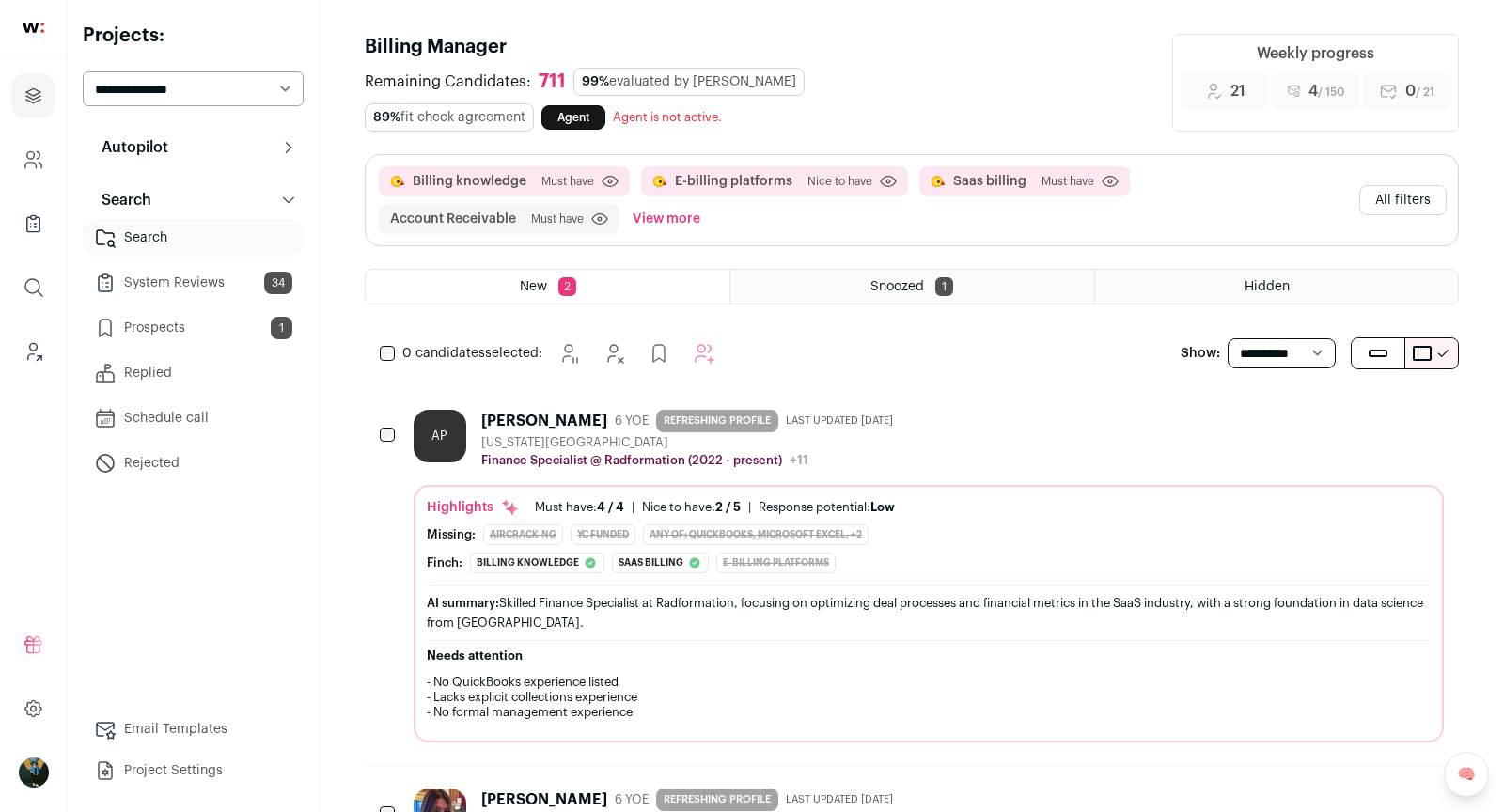
click at [274, 156] on button "Autopilot" at bounding box center [193, 147] width 221 height 38
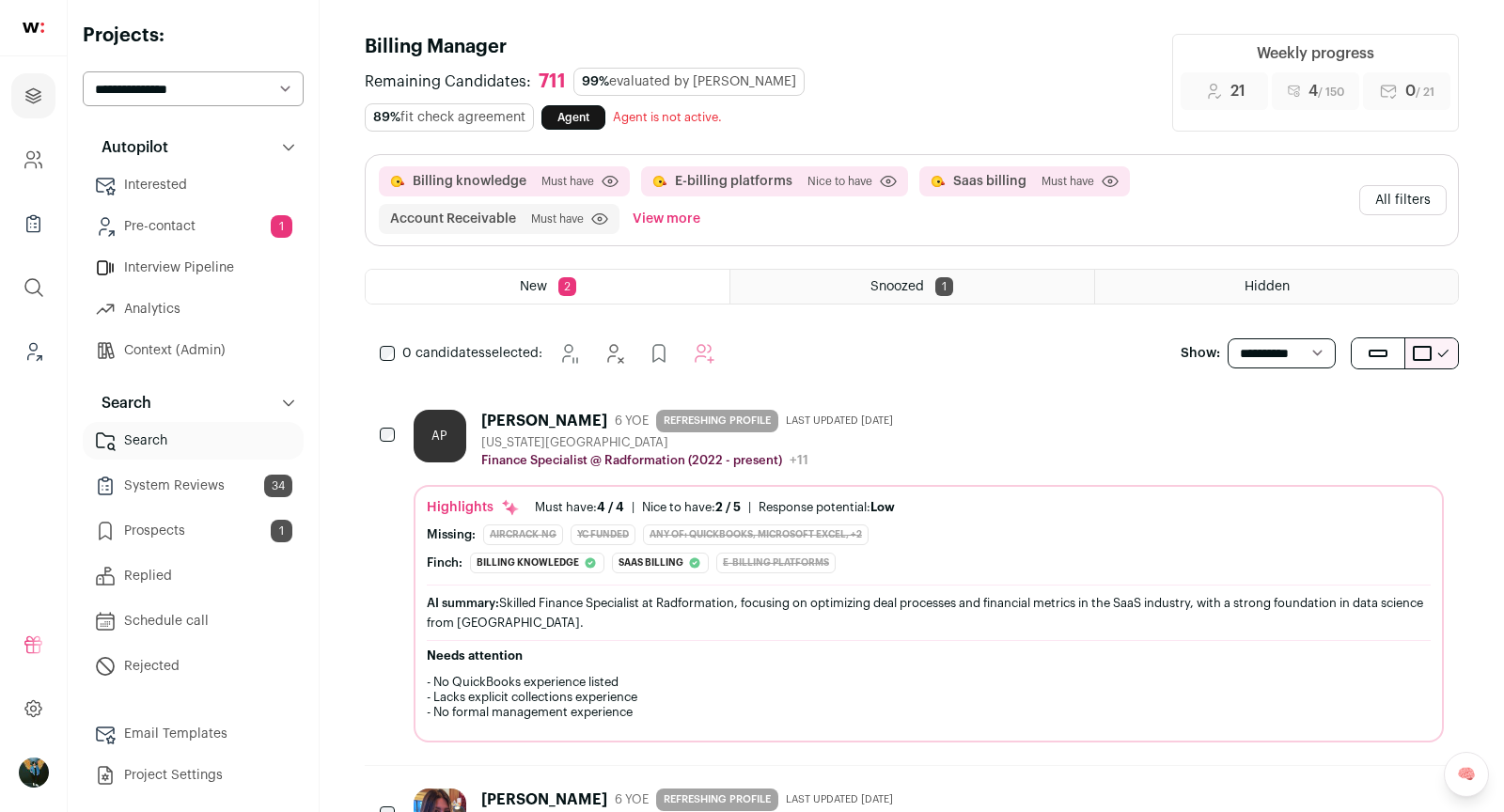
click at [173, 344] on link "Context (Admin)" at bounding box center [193, 350] width 221 height 38
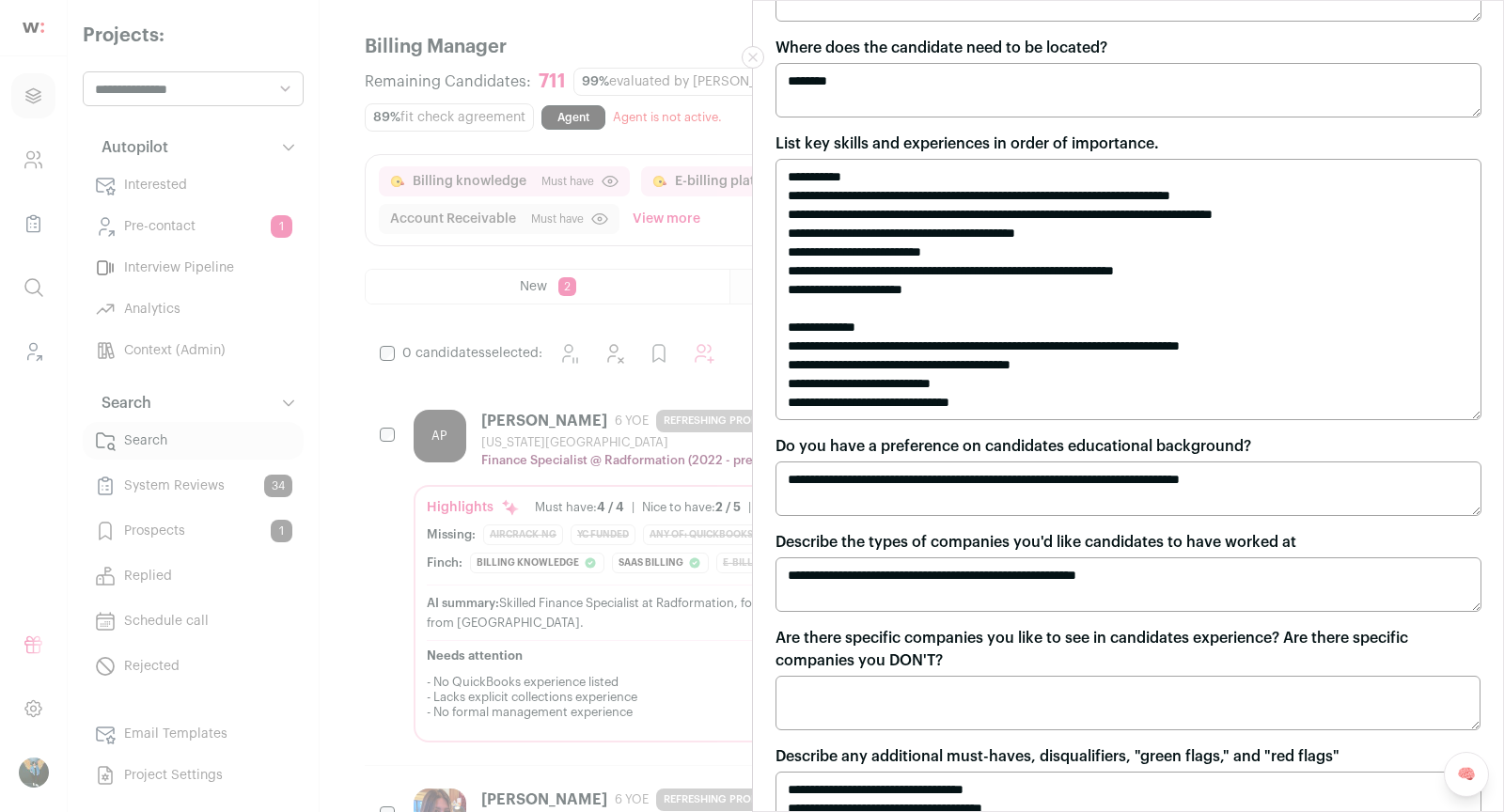
scroll to position [319, 0]
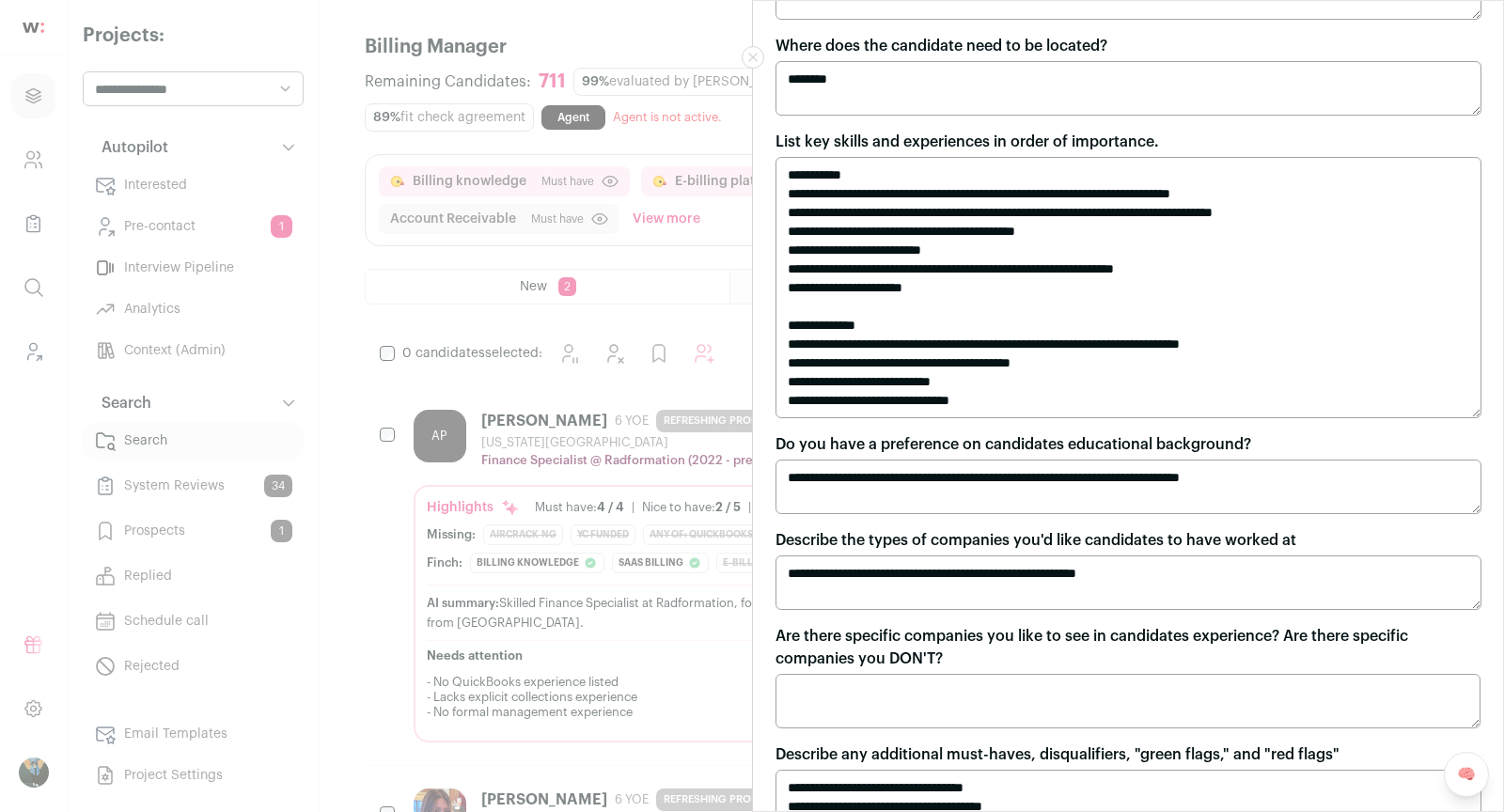
click at [951, 468] on textarea "**********" at bounding box center [1129, 486] width 706 height 54
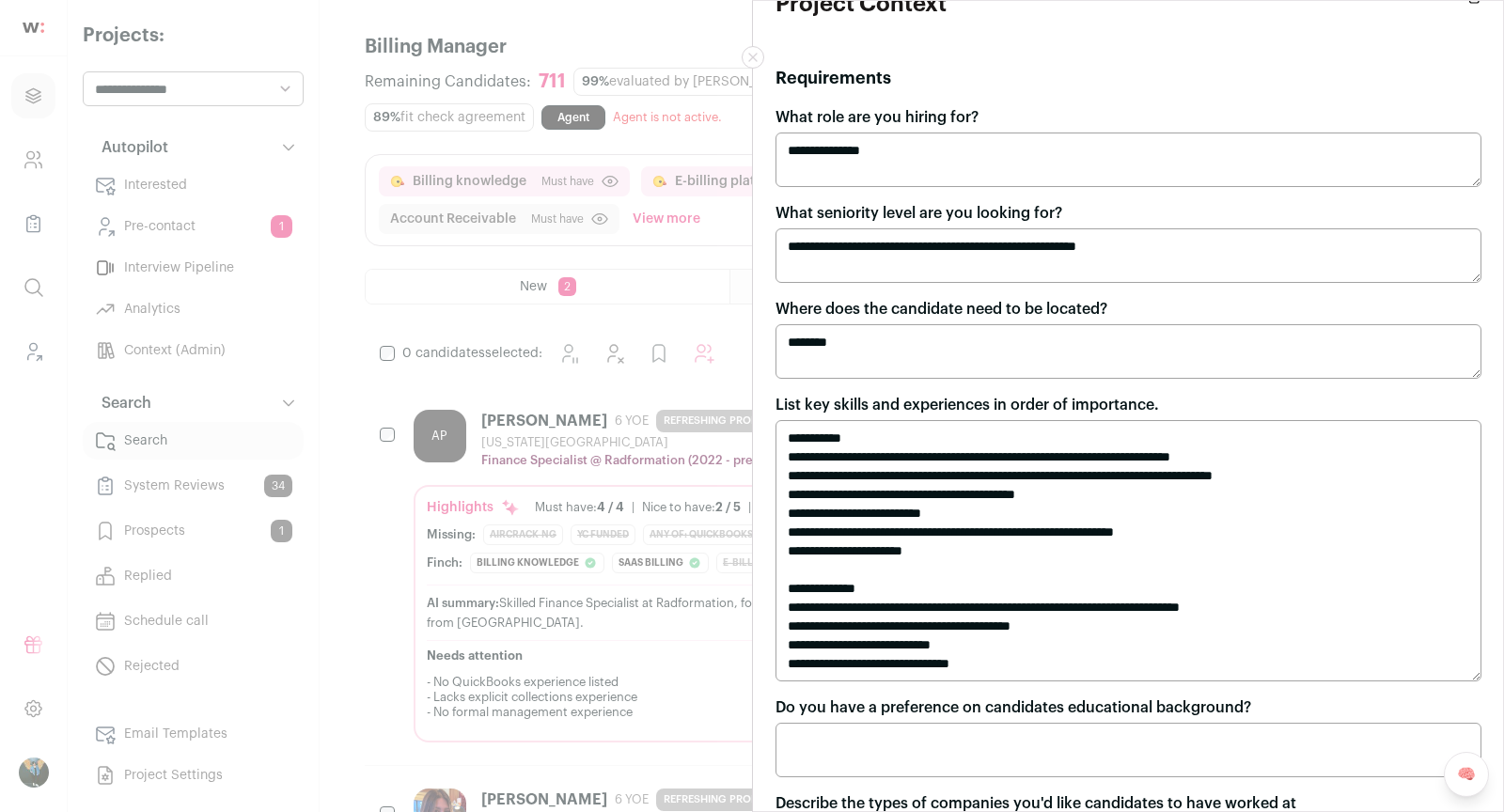
scroll to position [60, 0]
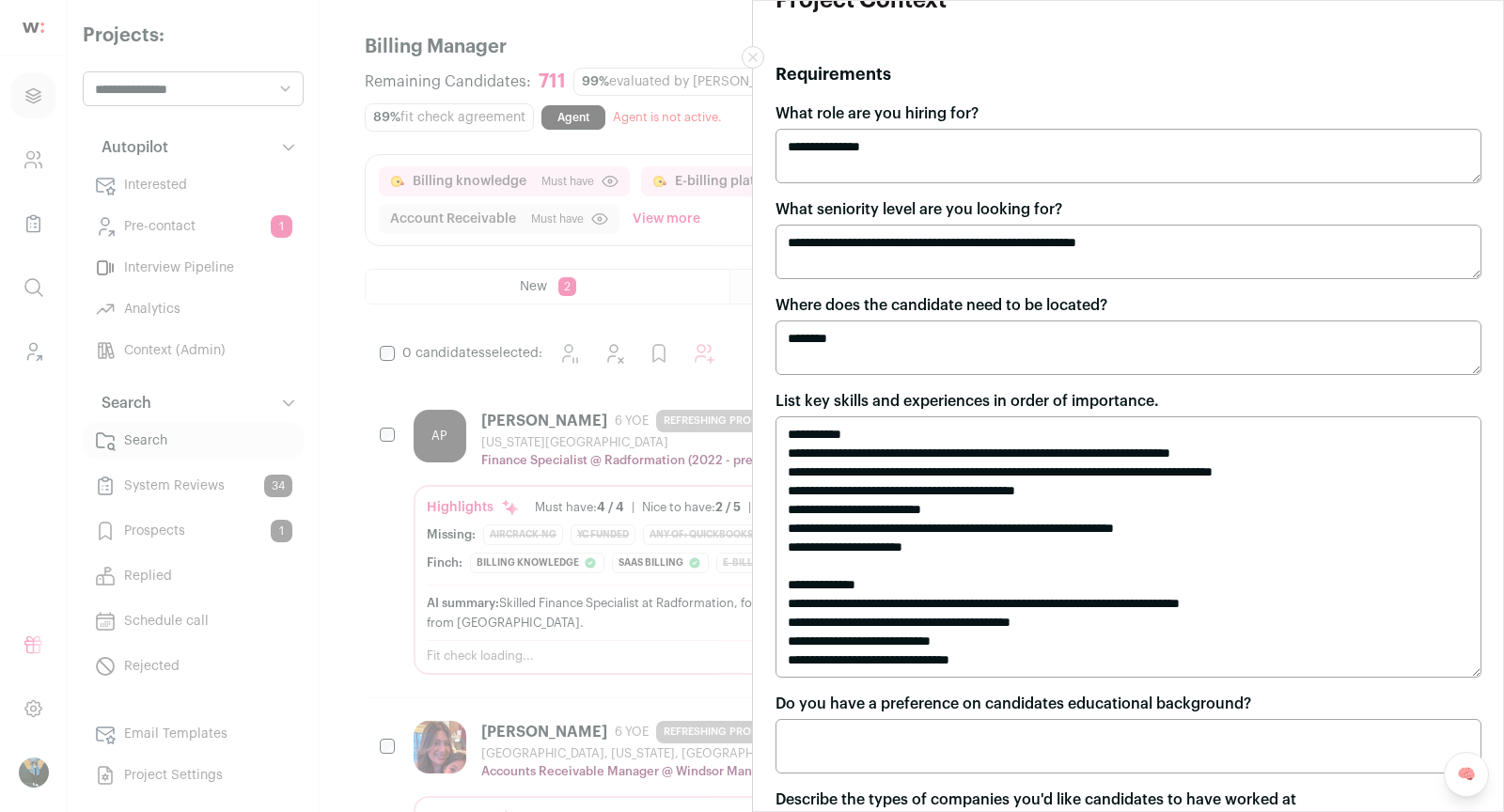
click at [1094, 237] on textarea "**********" at bounding box center [1129, 251] width 706 height 54
drag, startPoint x: 1089, startPoint y: 237, endPoint x: 1195, endPoint y: 241, distance: 106.1
click at [1202, 241] on textarea "**********" at bounding box center [1129, 251] width 706 height 54
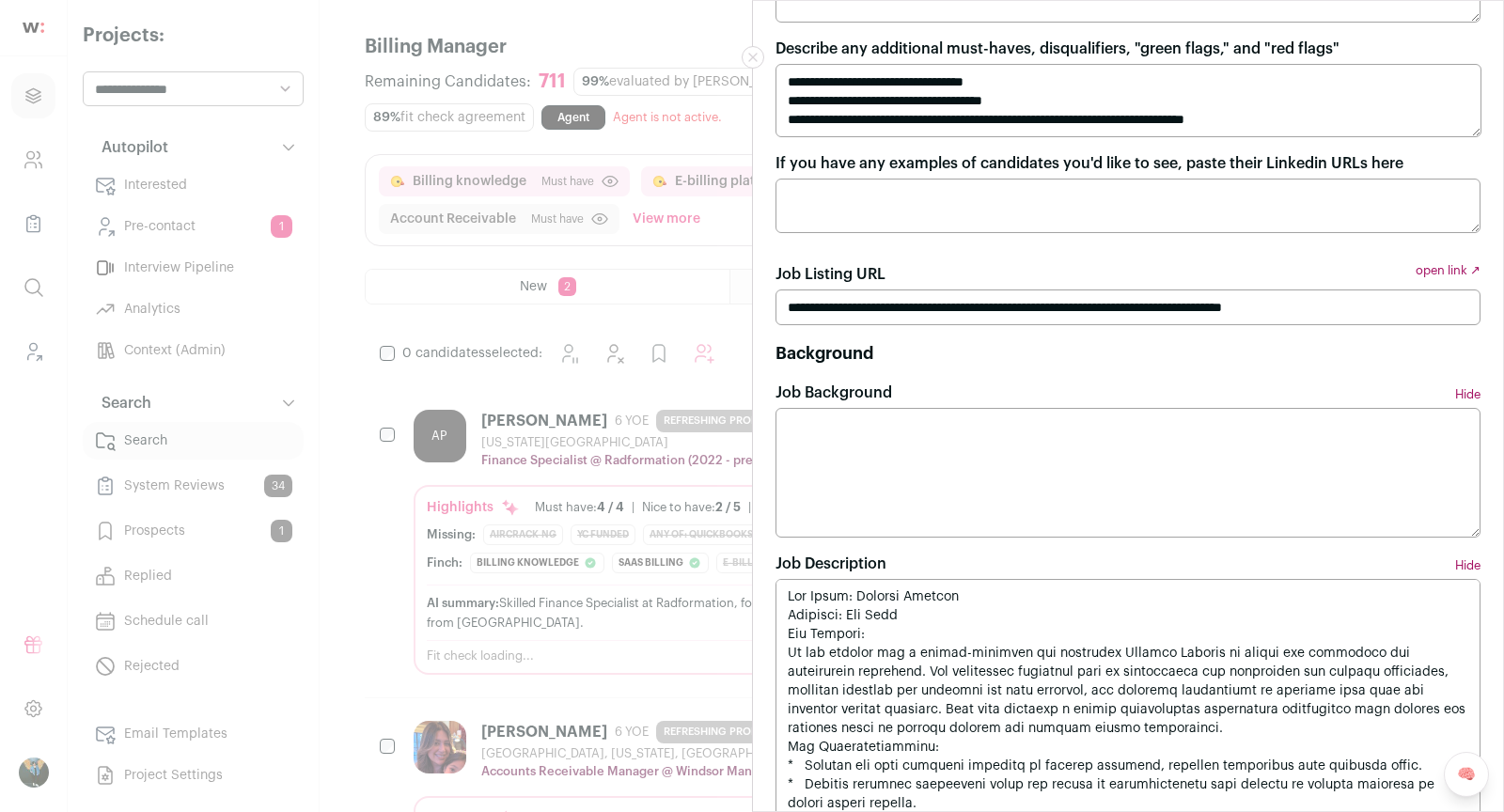
scroll to position [1906, 0]
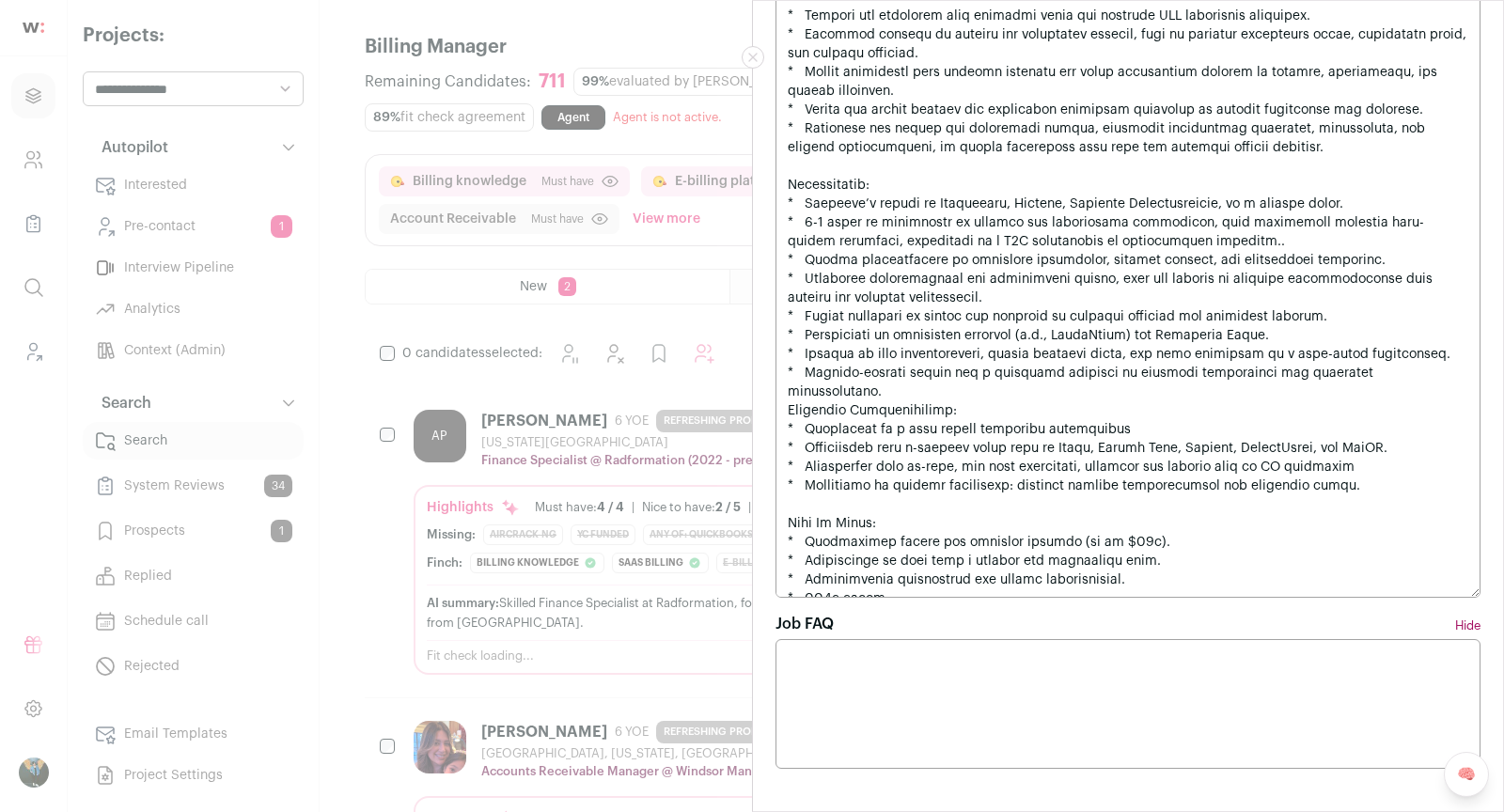
type textarea "**********"
click at [666, 384] on div "**********" at bounding box center [752, 406] width 1504 height 812
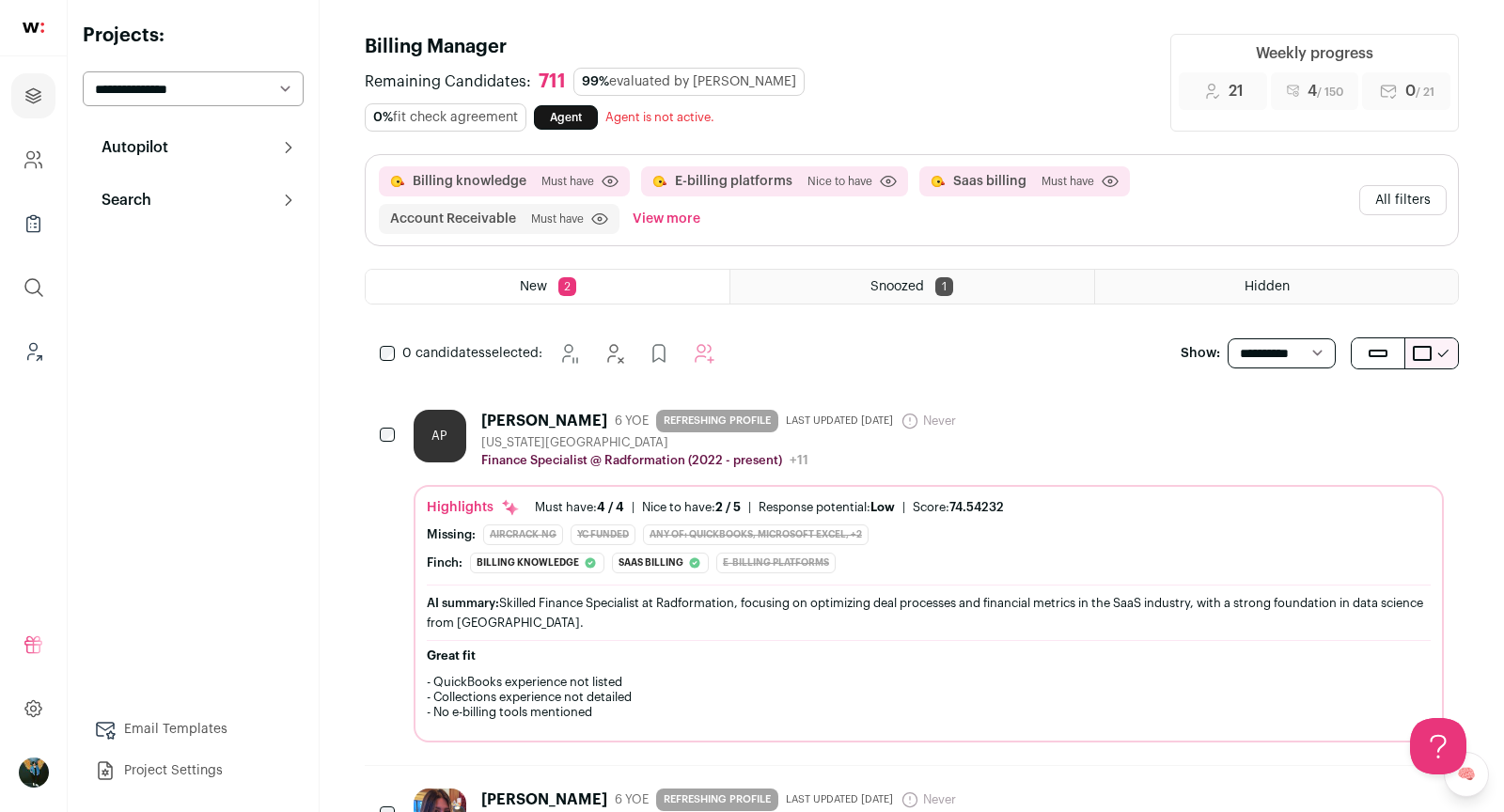
click at [1389, 185] on button "All filters" at bounding box center [1402, 199] width 87 height 30
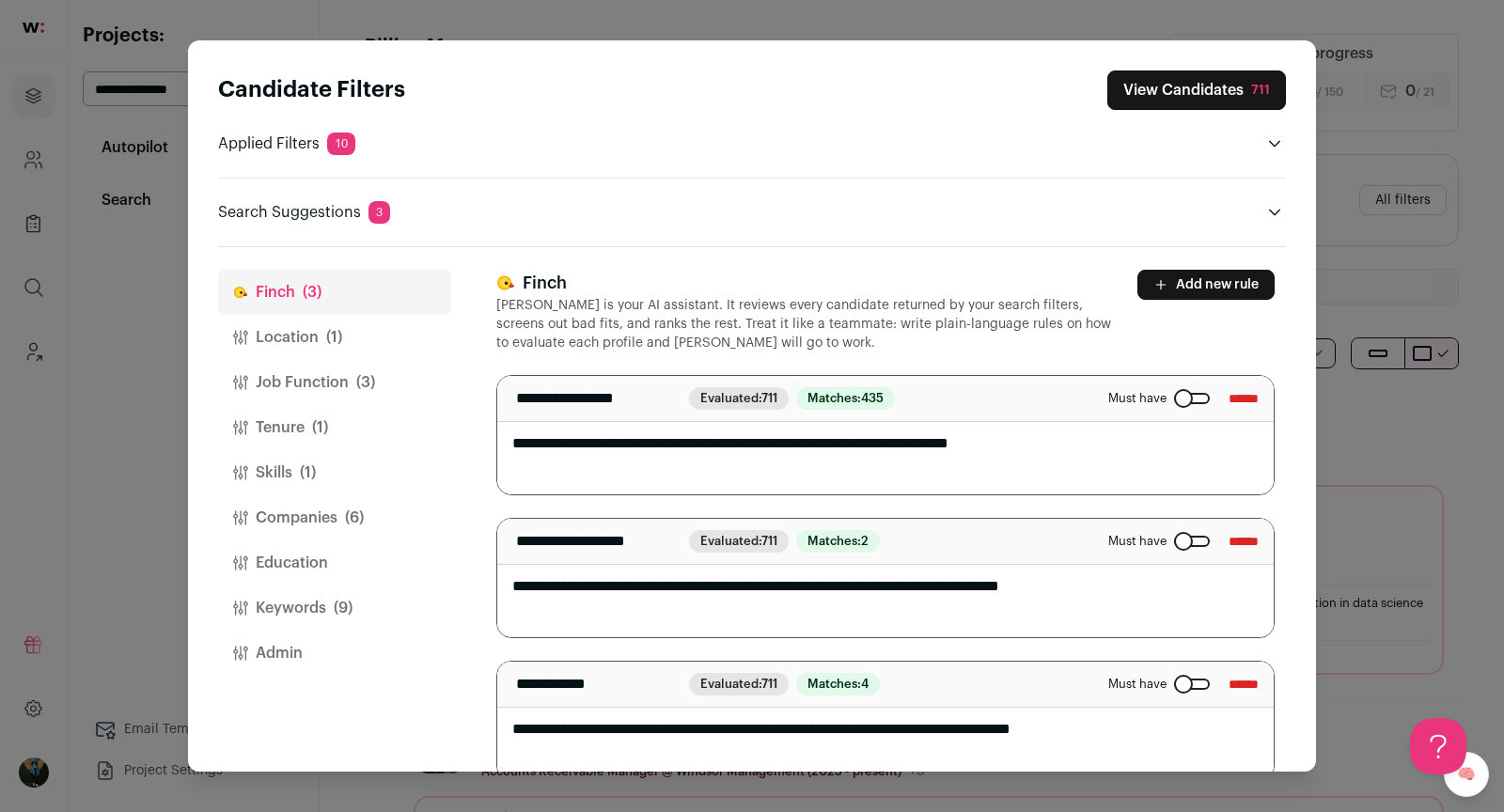
click at [339, 380] on button "Job Function (3)" at bounding box center [334, 382] width 233 height 45
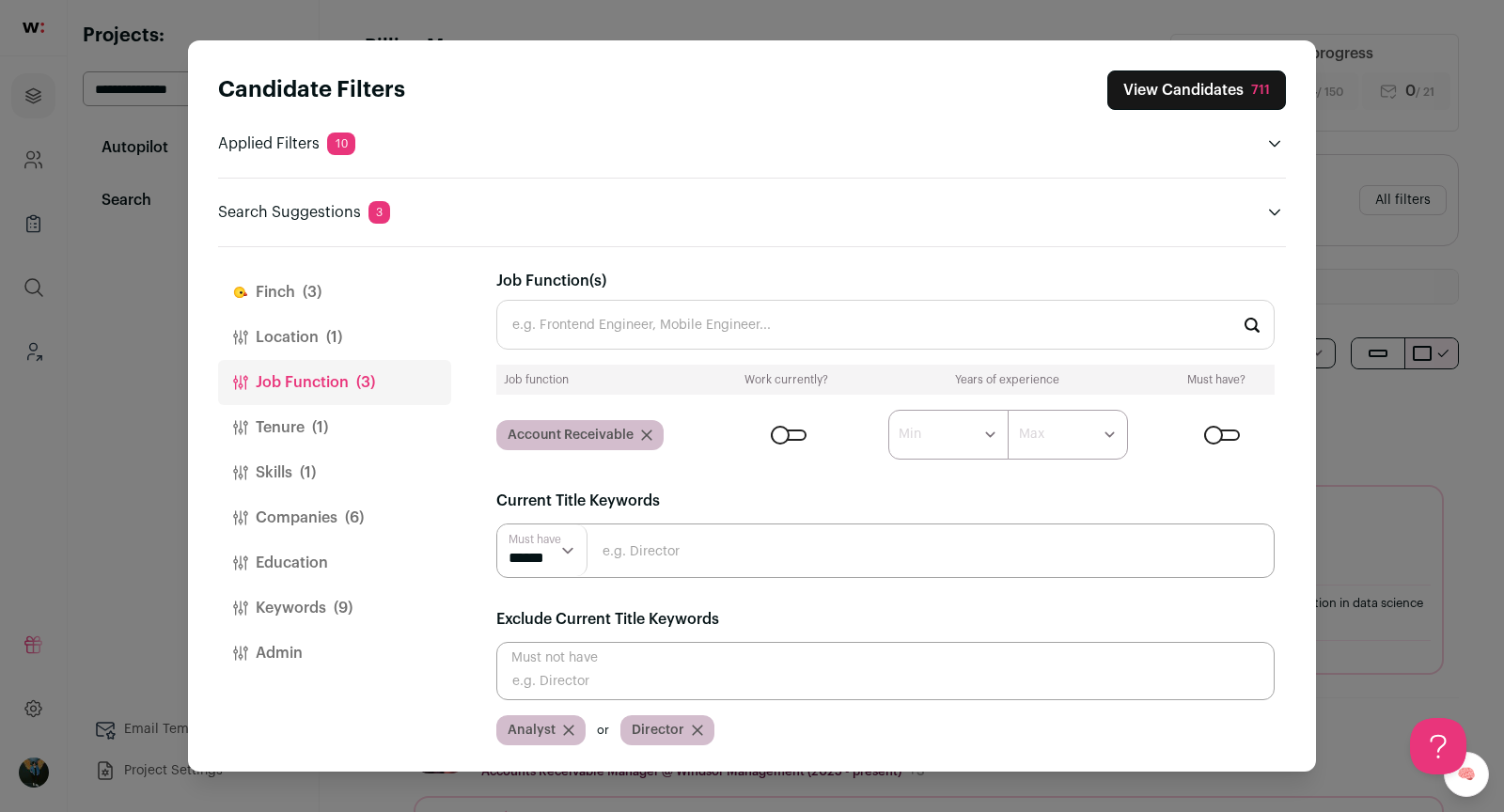
click at [796, 435] on div "Close modal via background" at bounding box center [788, 435] width 36 height 12
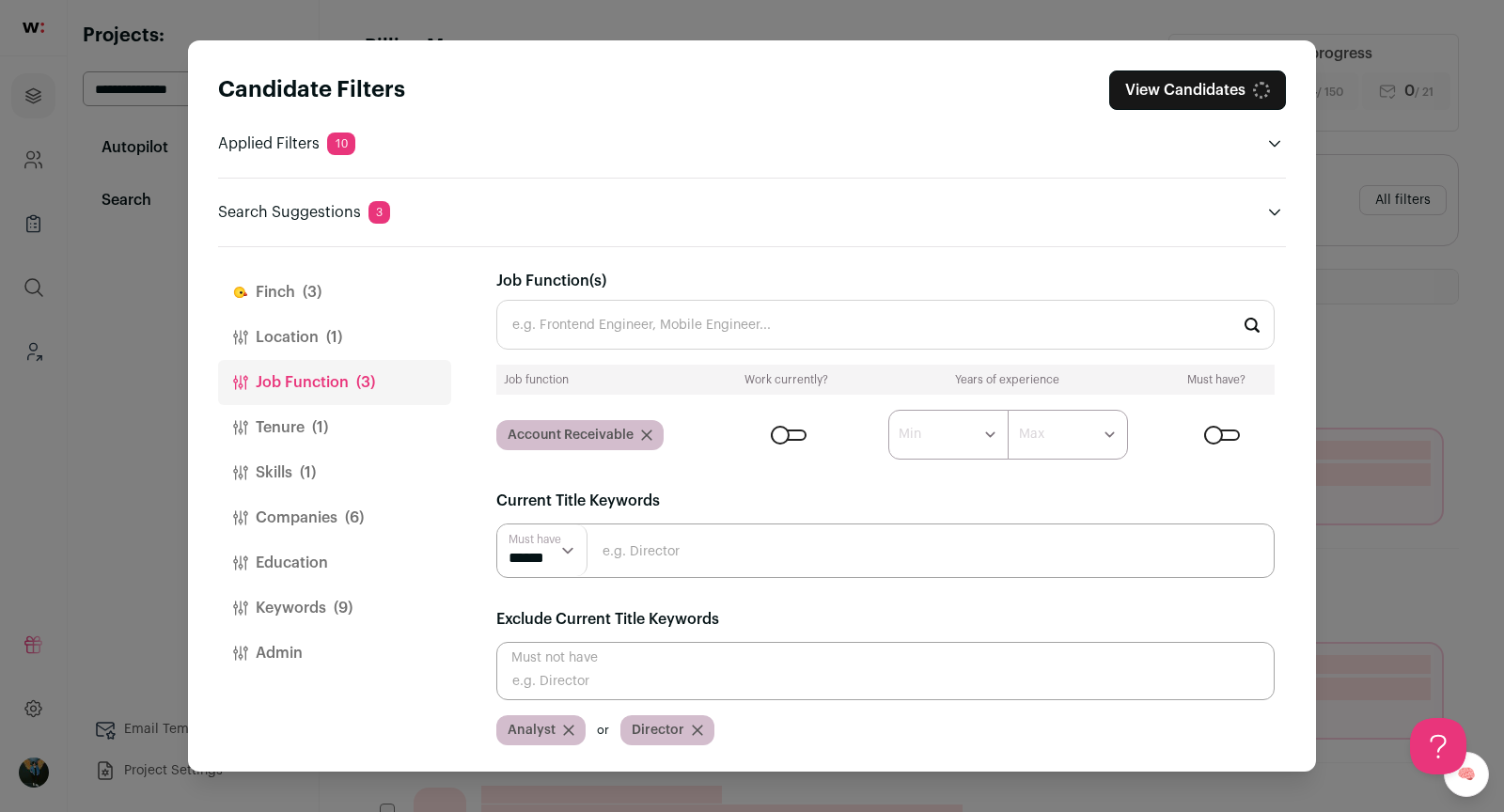
click at [706, 326] on input "Job Function(s)" at bounding box center [885, 325] width 779 height 50
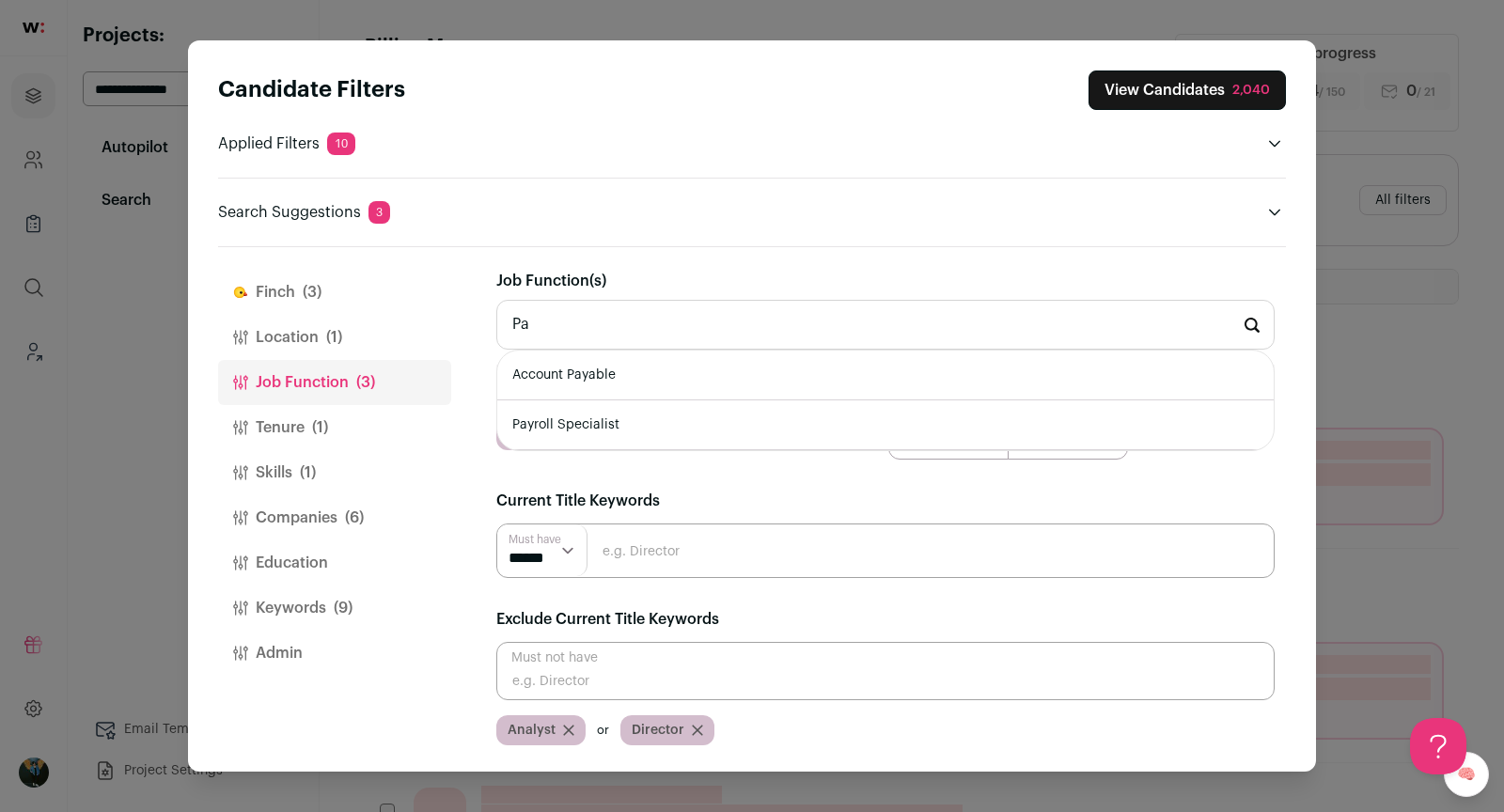
type input "P"
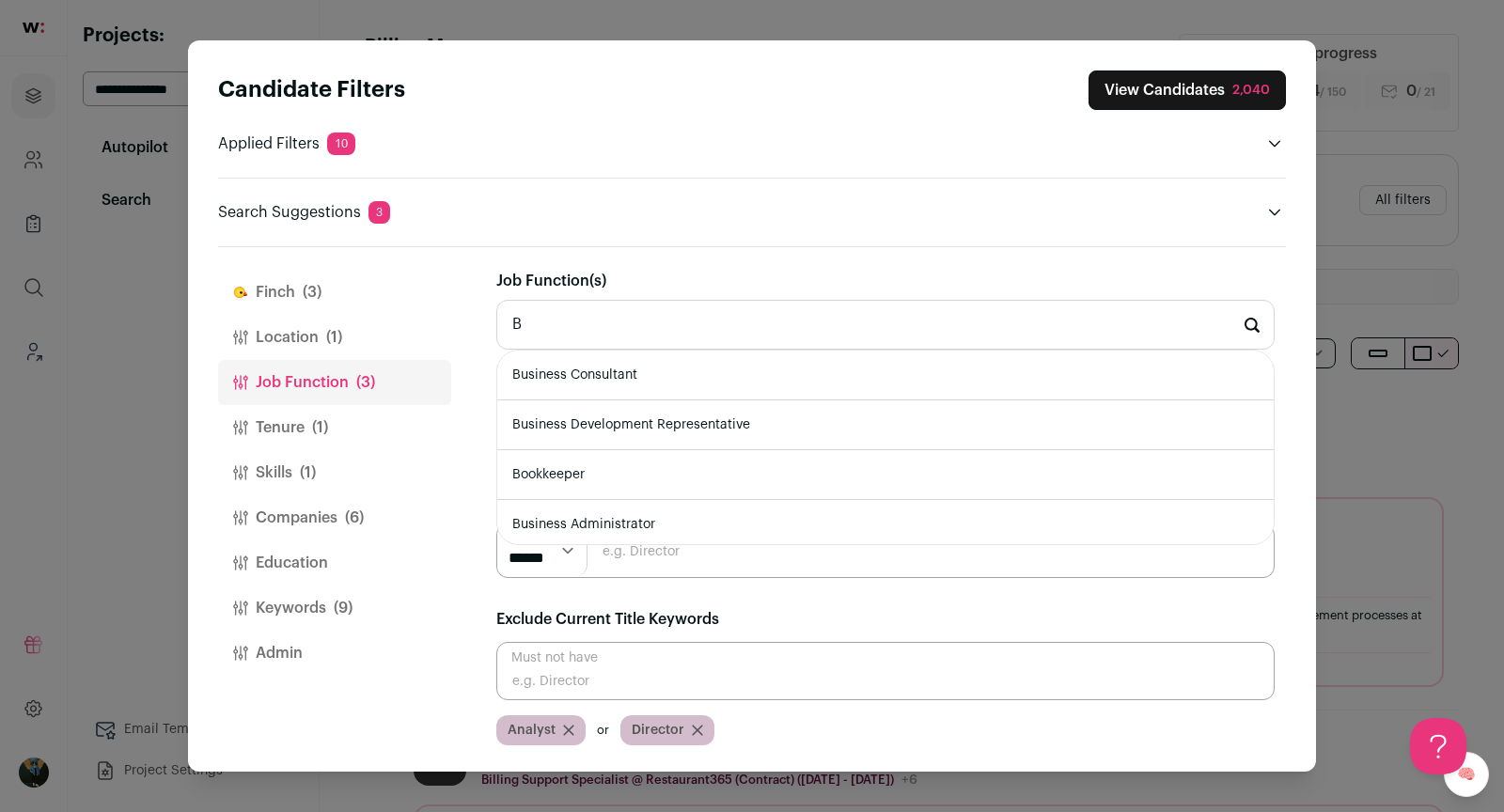
click at [554, 485] on li "Bookkeeper" at bounding box center [885, 476] width 777 height 50
type input "Bookkeeper"
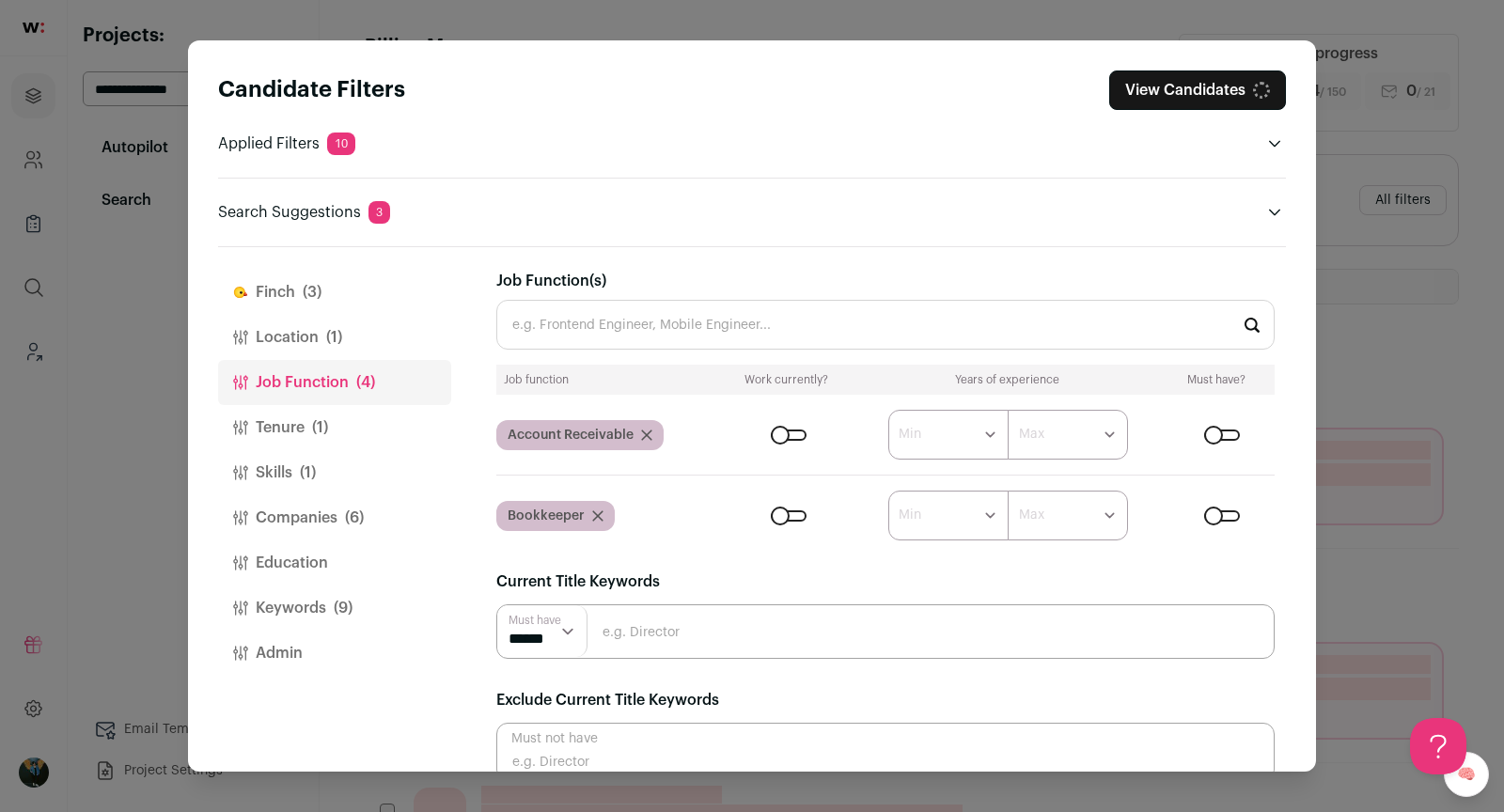
click at [786, 510] on div "Close modal via background" at bounding box center [788, 516] width 36 height 12
click at [824, 308] on input "Job Function(s)" at bounding box center [885, 325] width 779 height 50
click at [932, 334] on input "Job Function(s)" at bounding box center [885, 325] width 779 height 50
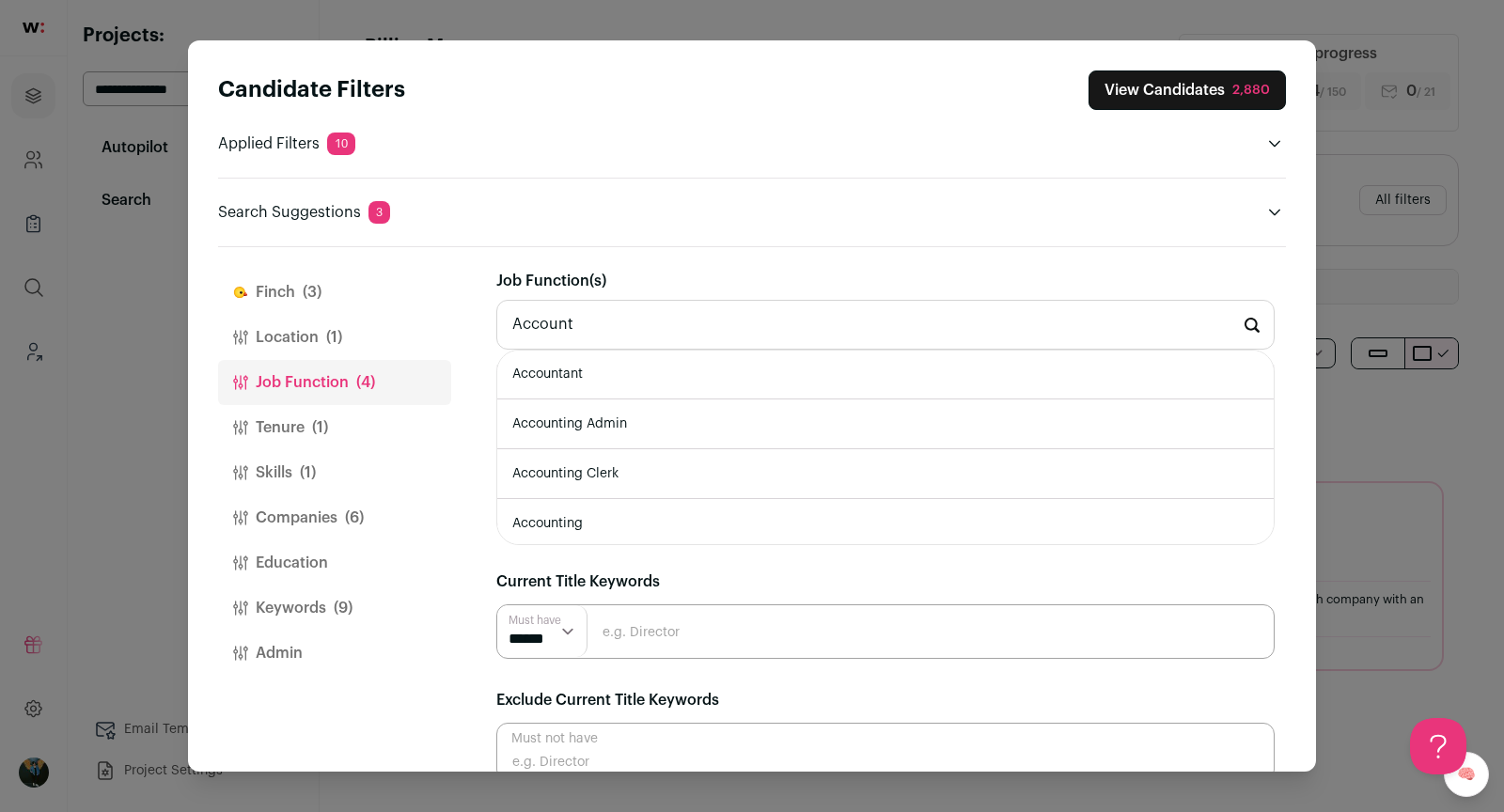
scroll to position [245, 0]
click at [668, 517] on li "Accounting" at bounding box center [885, 530] width 777 height 50
type input "Accounting"
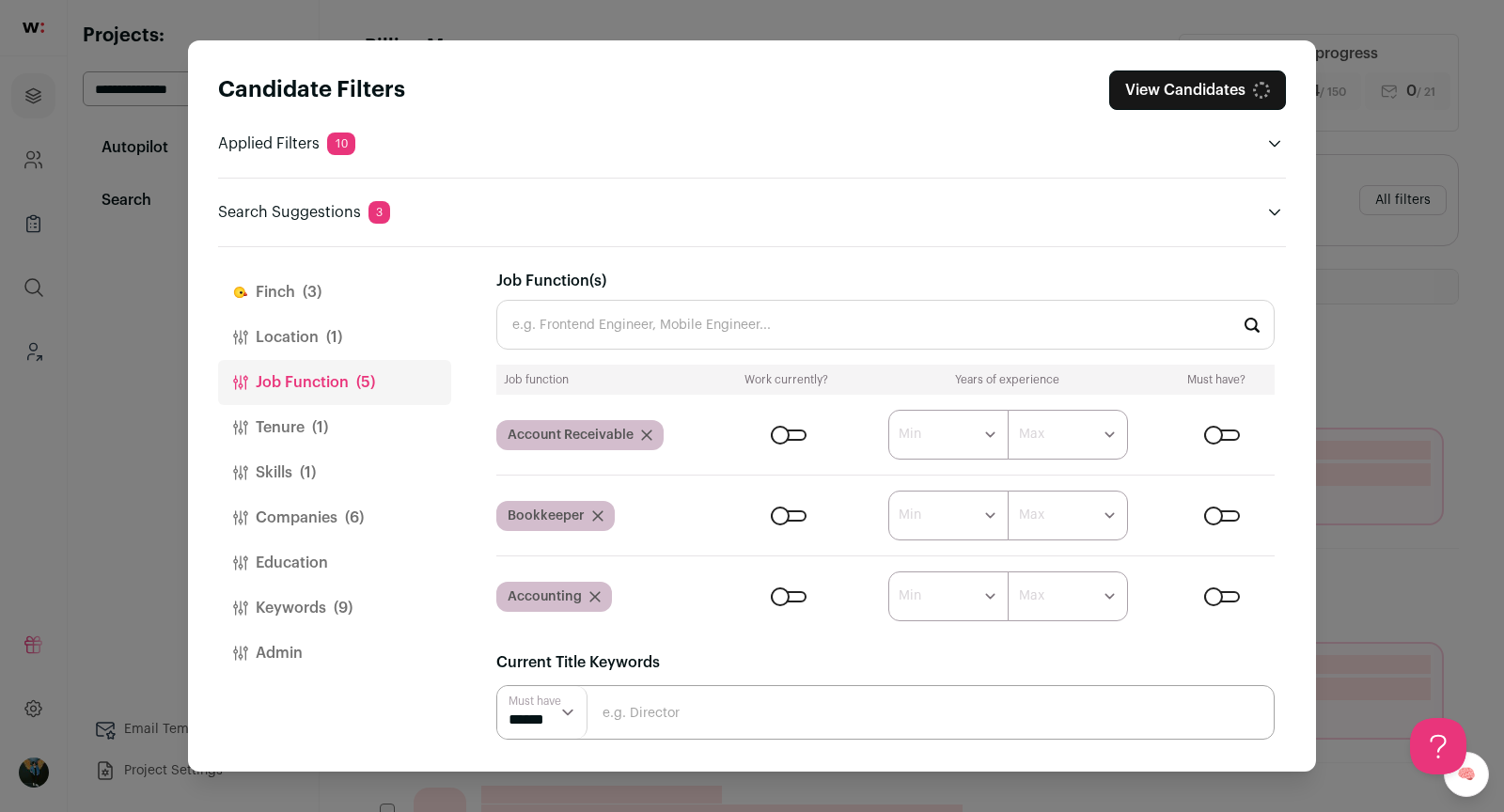
click at [799, 604] on form "****** ******* ******* ******* ******* ******* ******* ******* ******* ********…" at bounding box center [998, 596] width 551 height 50
click at [798, 594] on div "Close modal via background" at bounding box center [788, 596] width 36 height 12
click at [1222, 91] on button "View Candidates" at bounding box center [1197, 90] width 177 height 40
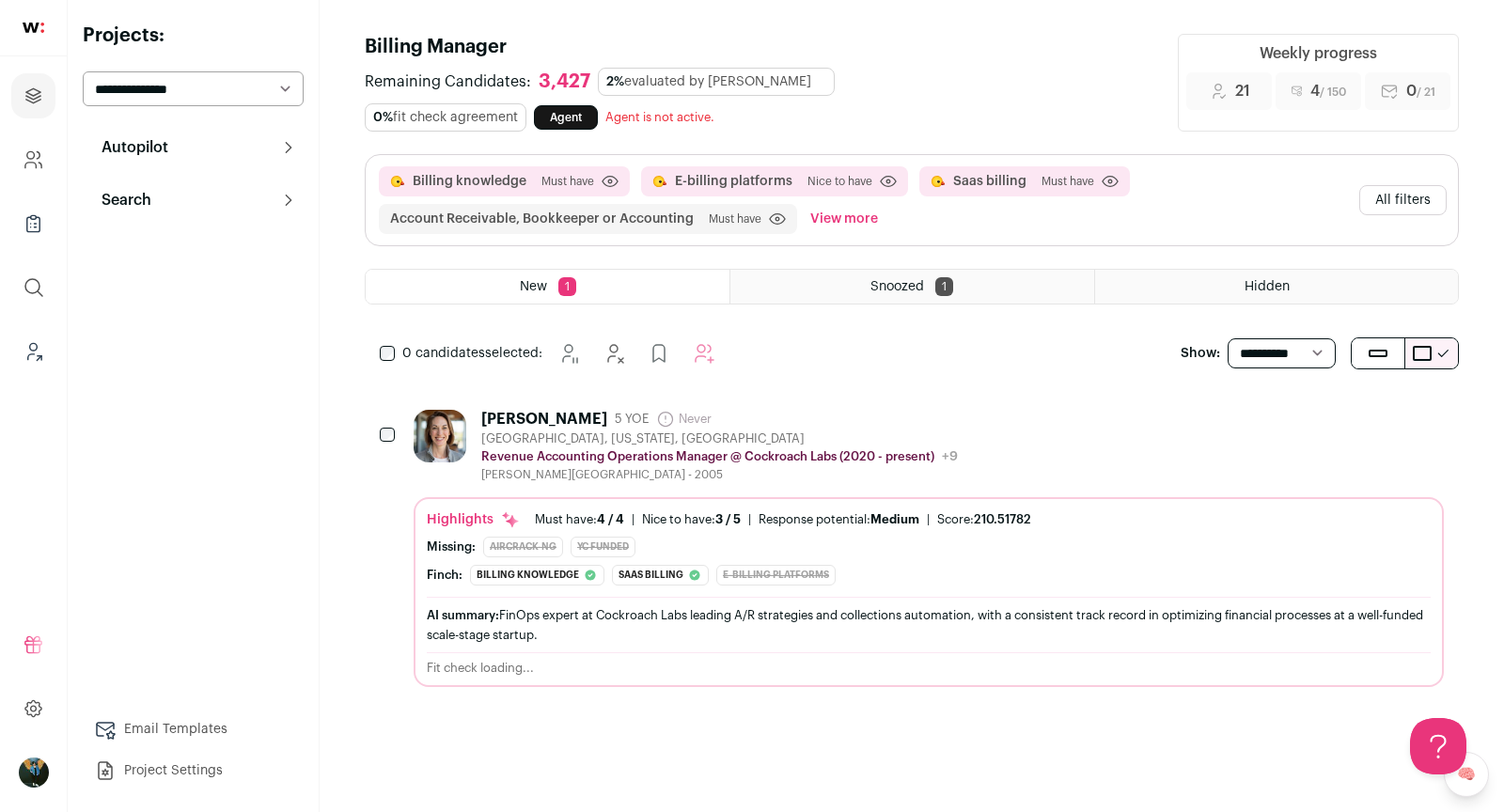
scroll to position [0, 0]
click at [1423, 415] on icon "Add to Prospects" at bounding box center [1428, 418] width 22 height 22
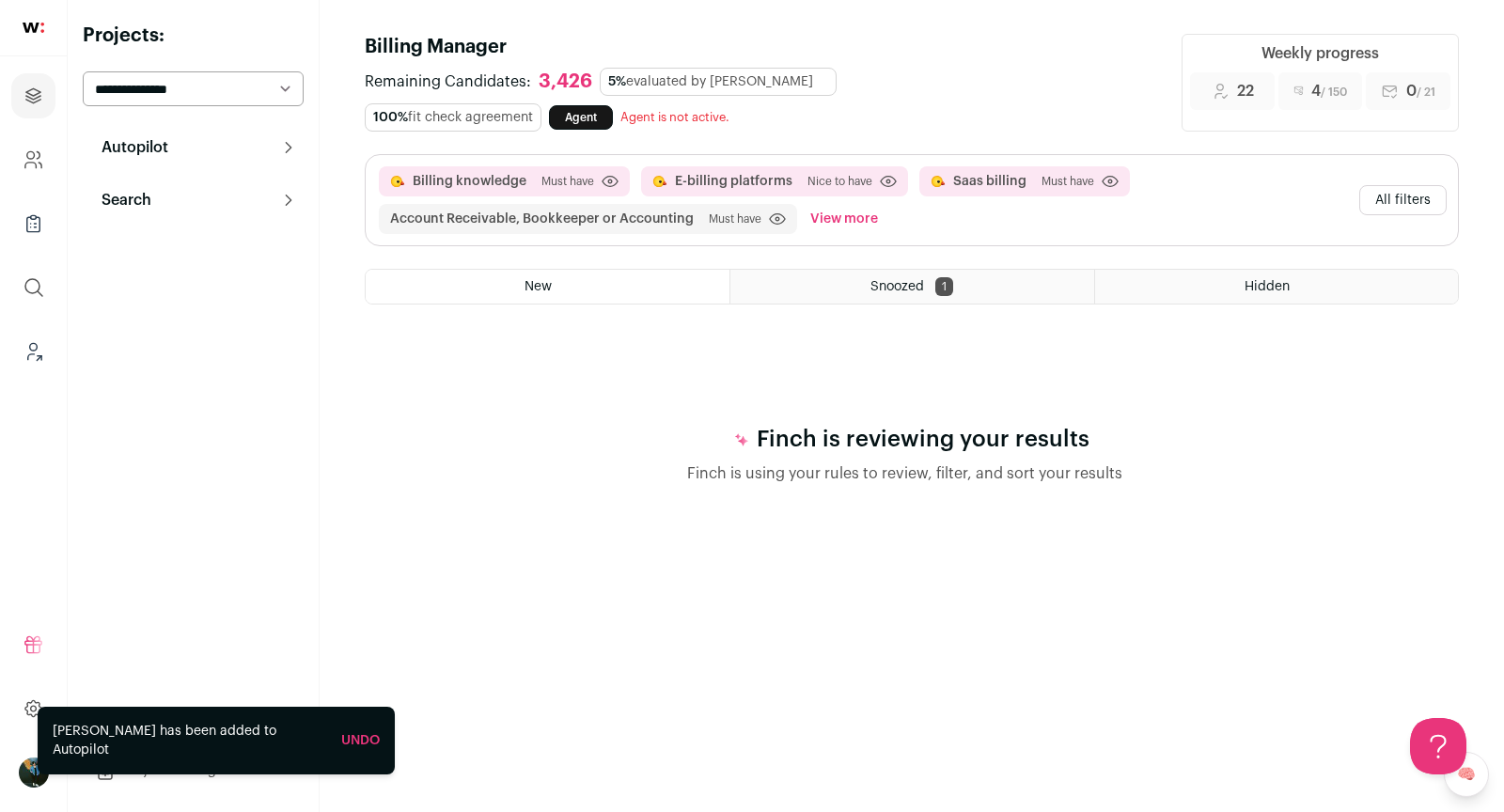
click at [114, 207] on p "Search" at bounding box center [120, 199] width 61 height 22
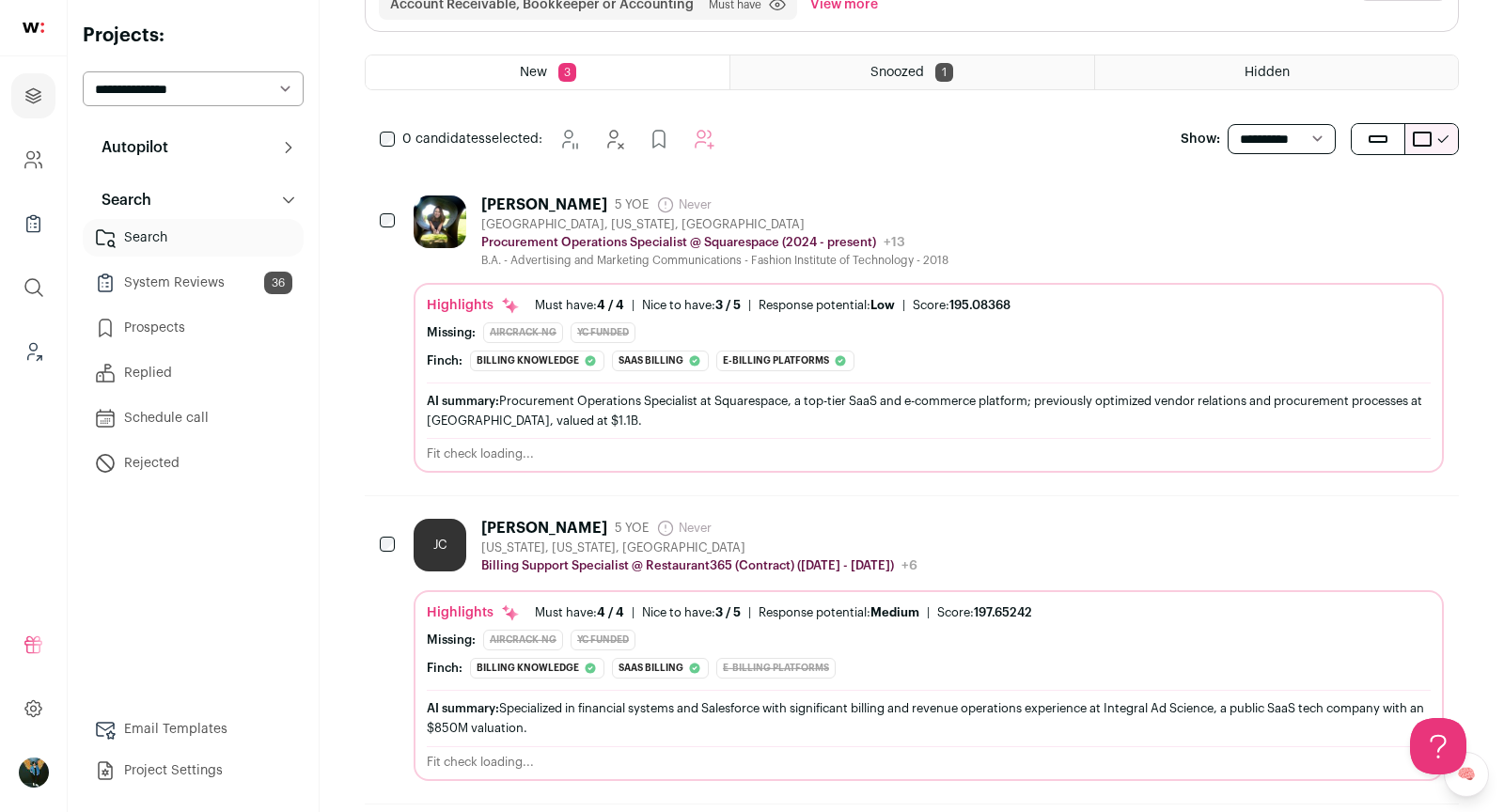
scroll to position [432, 0]
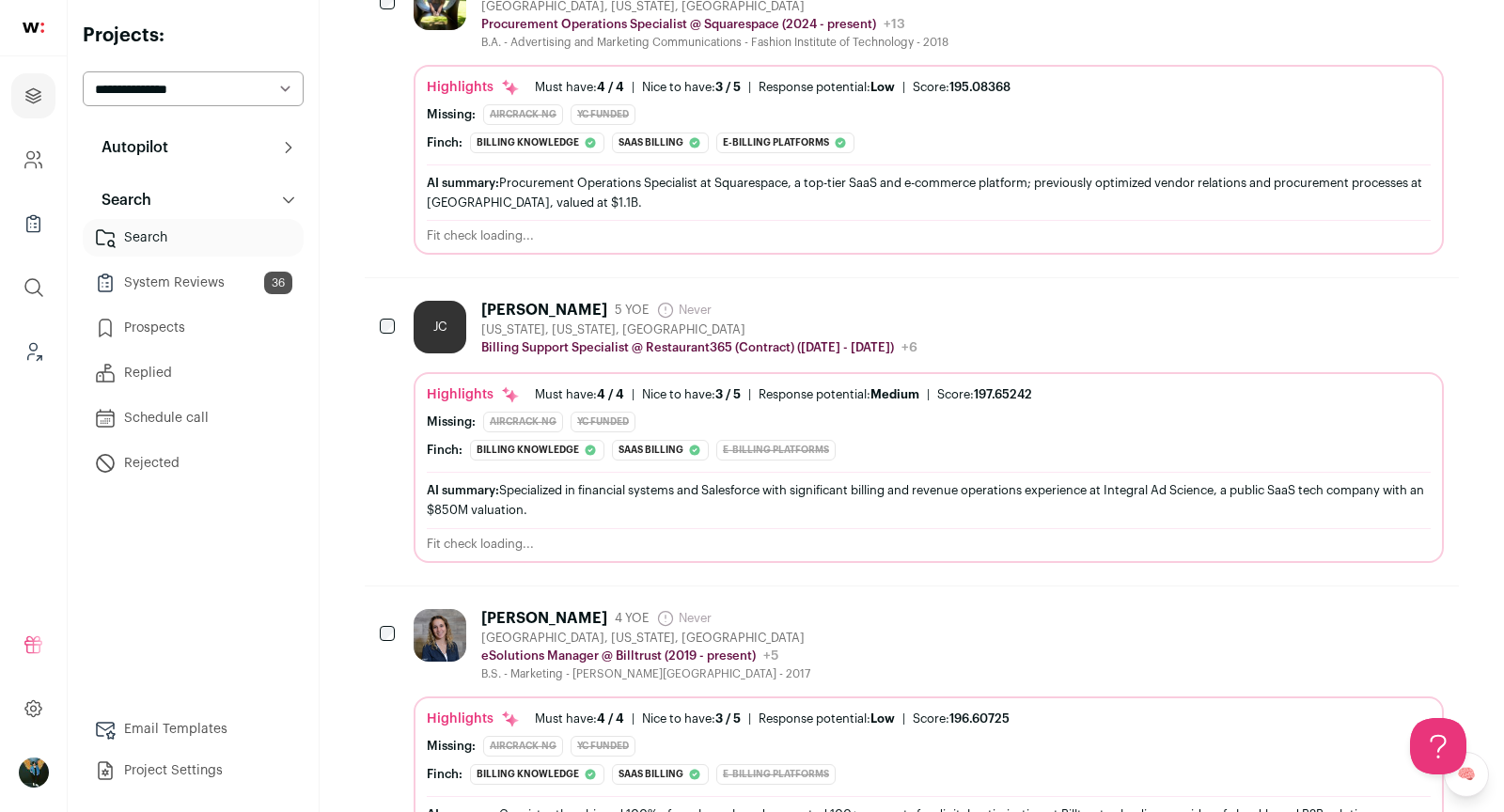
click at [1086, 646] on div "[PERSON_NAME] 4 YOE Never Admin only. The last time the profile was scraped. [G…" at bounding box center [929, 645] width 1030 height 72
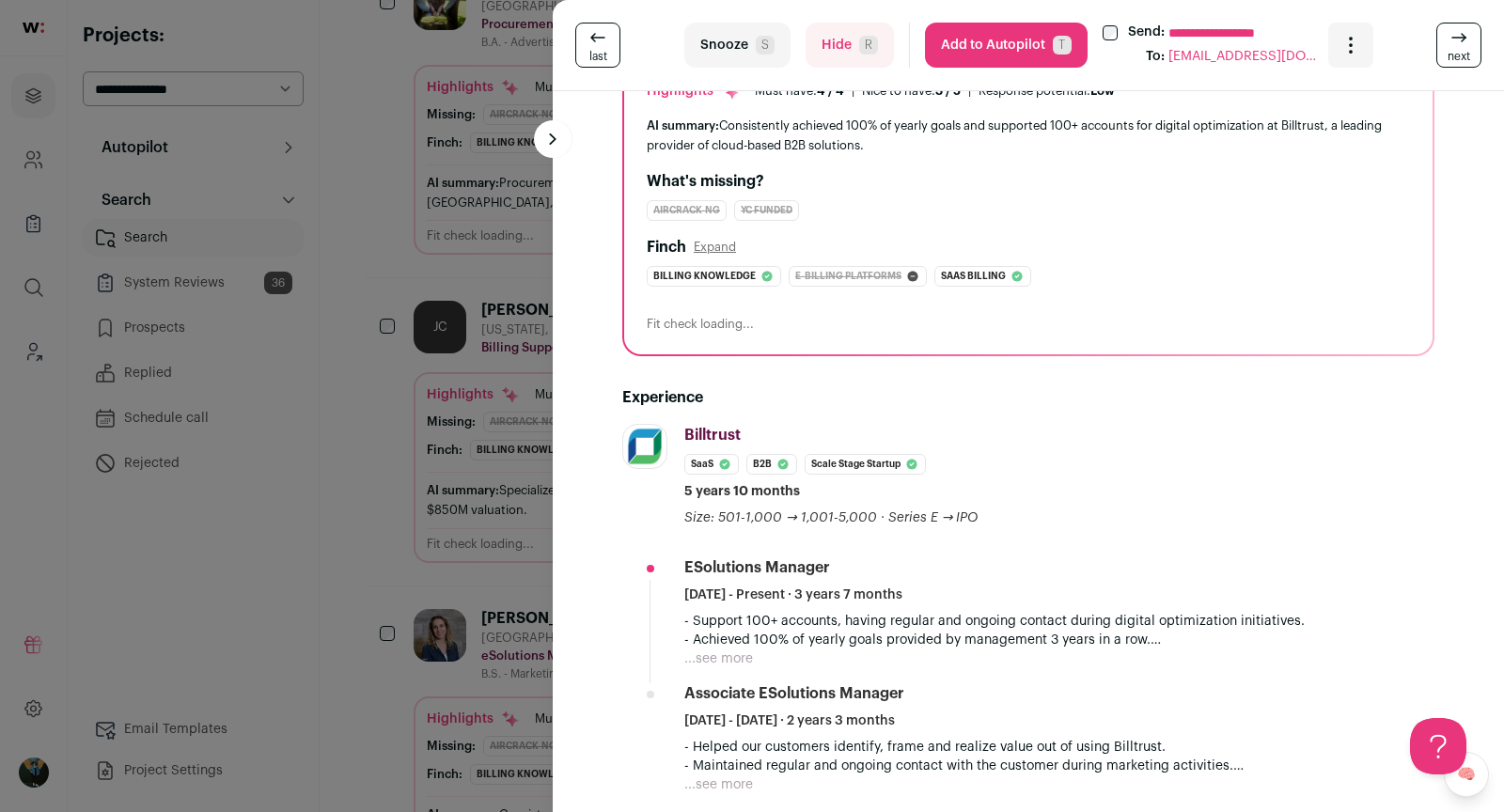
scroll to position [0, 0]
click at [747, 652] on button "...see more" at bounding box center [718, 658] width 69 height 18
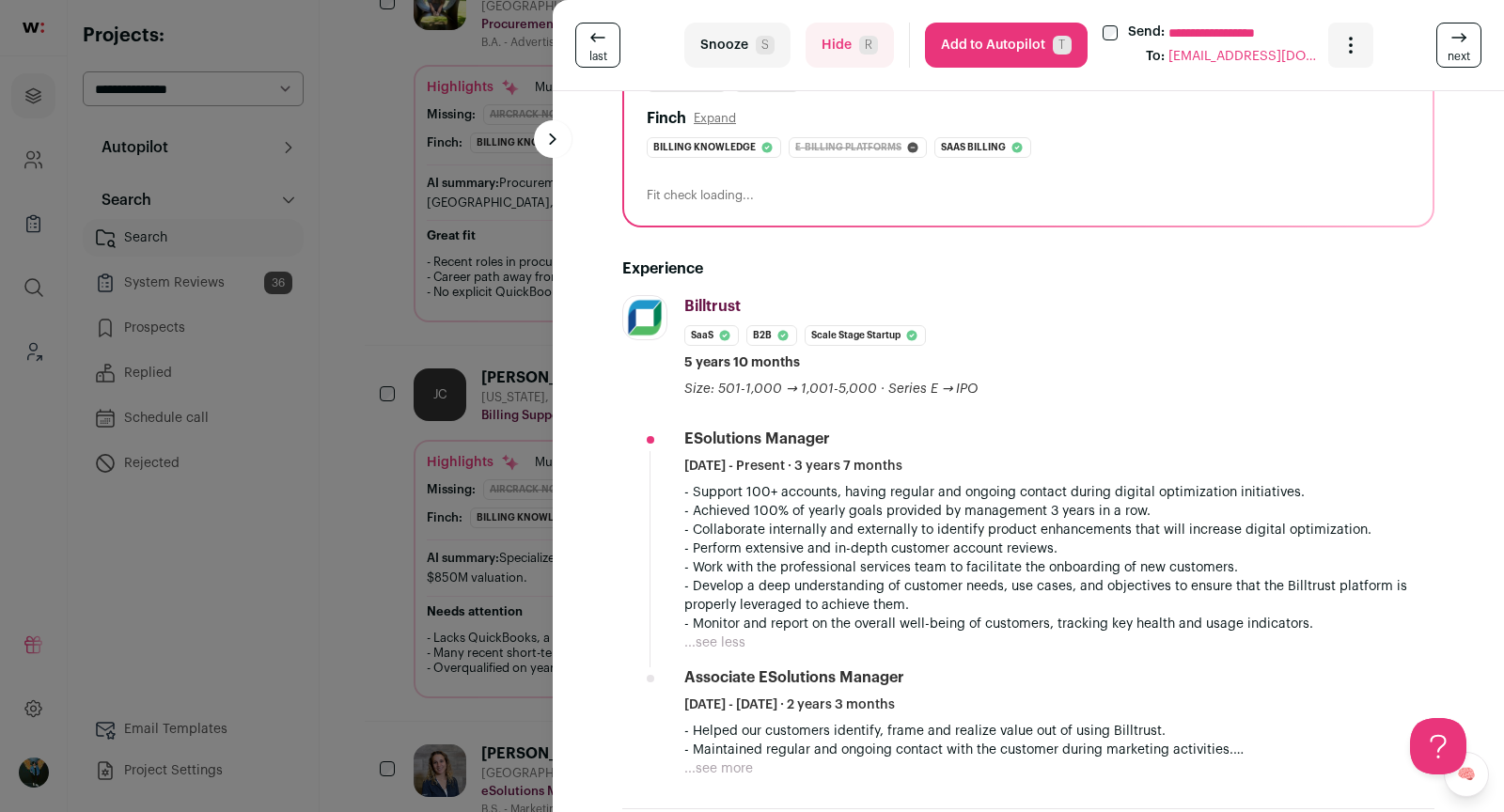
scroll to position [297, 0]
click at [745, 48] on button "Snooze S" at bounding box center [737, 44] width 106 height 45
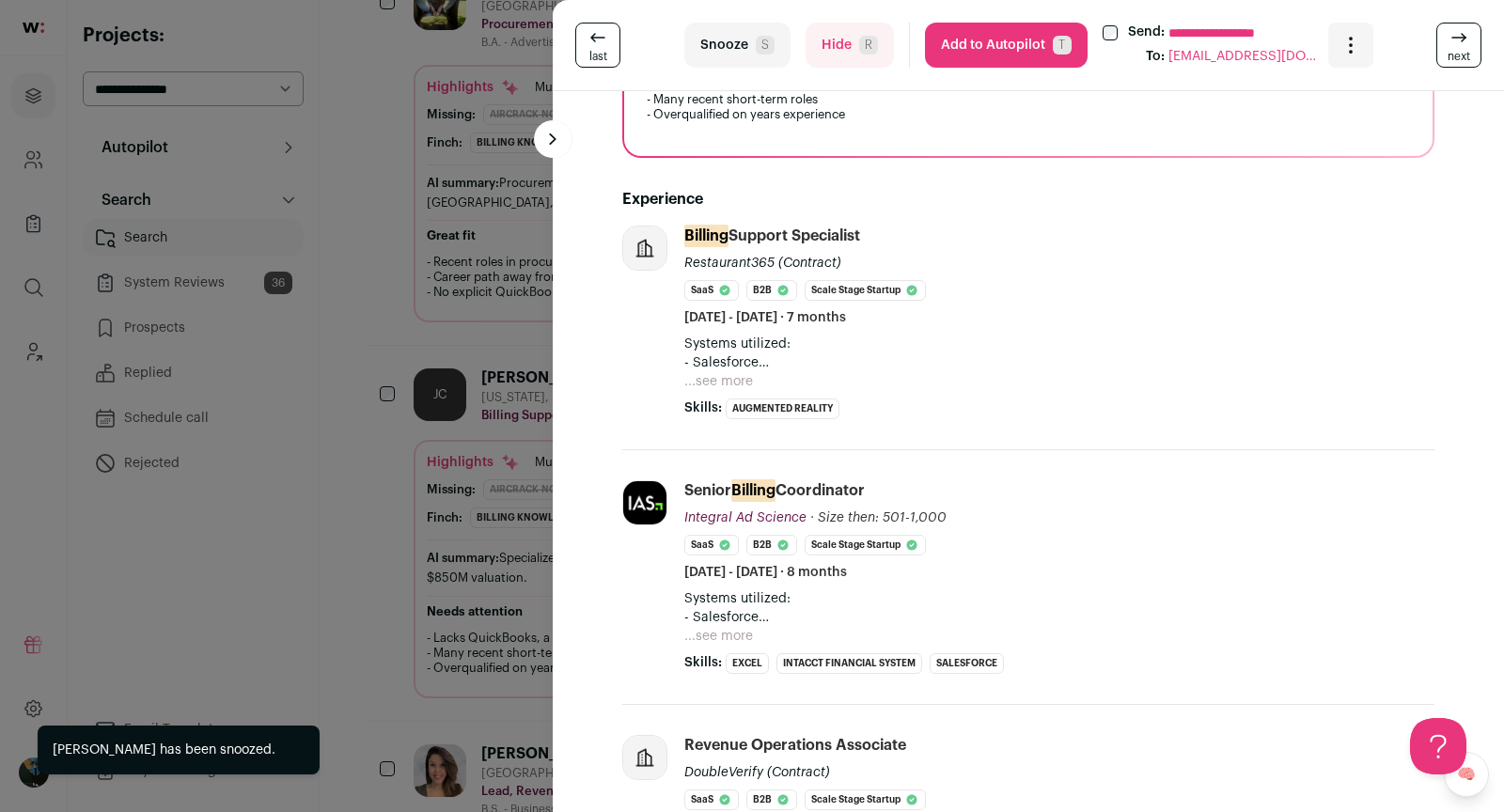
scroll to position [445, 0]
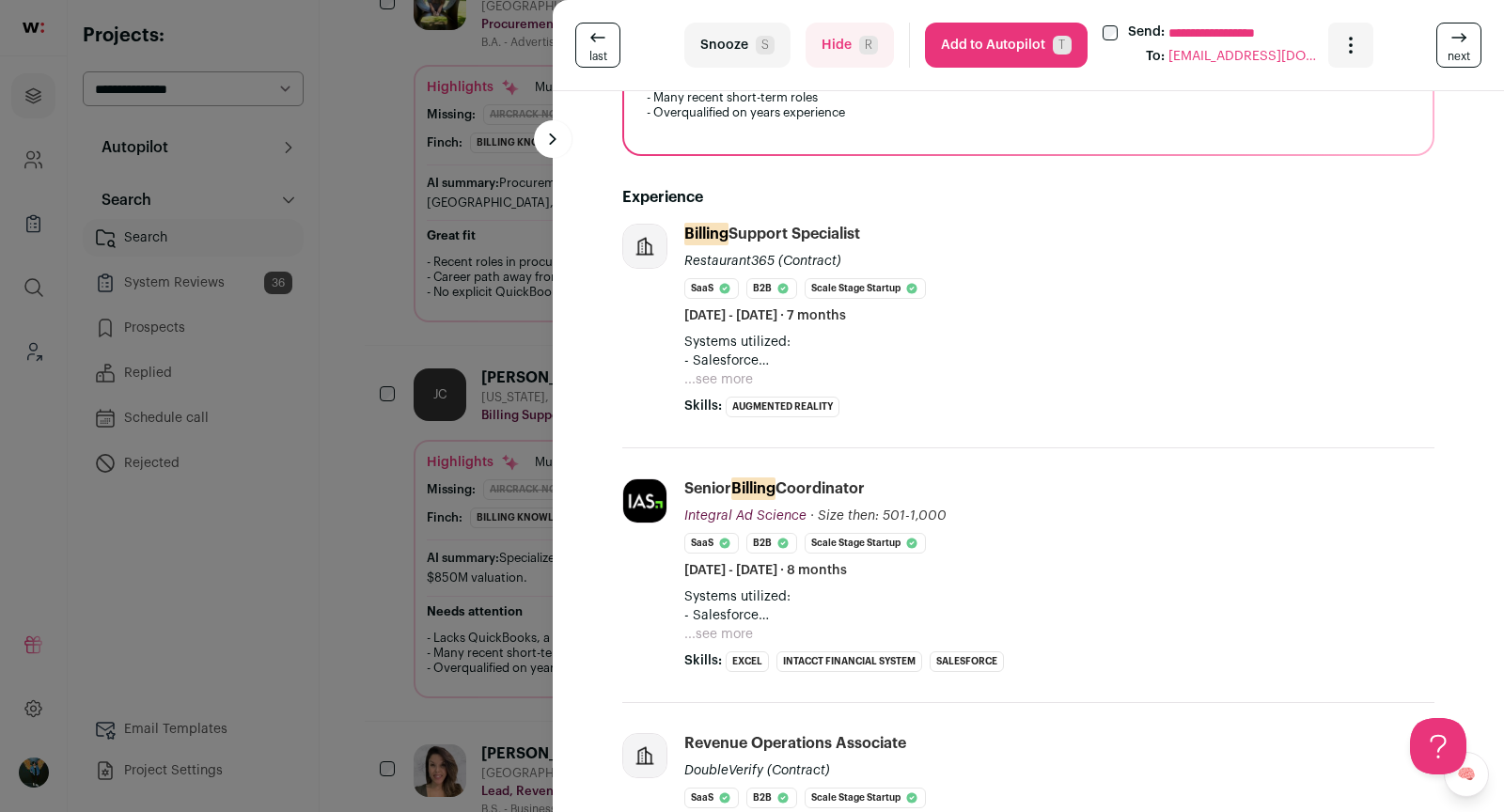
click at [518, 595] on div "**********" at bounding box center [752, 406] width 1504 height 812
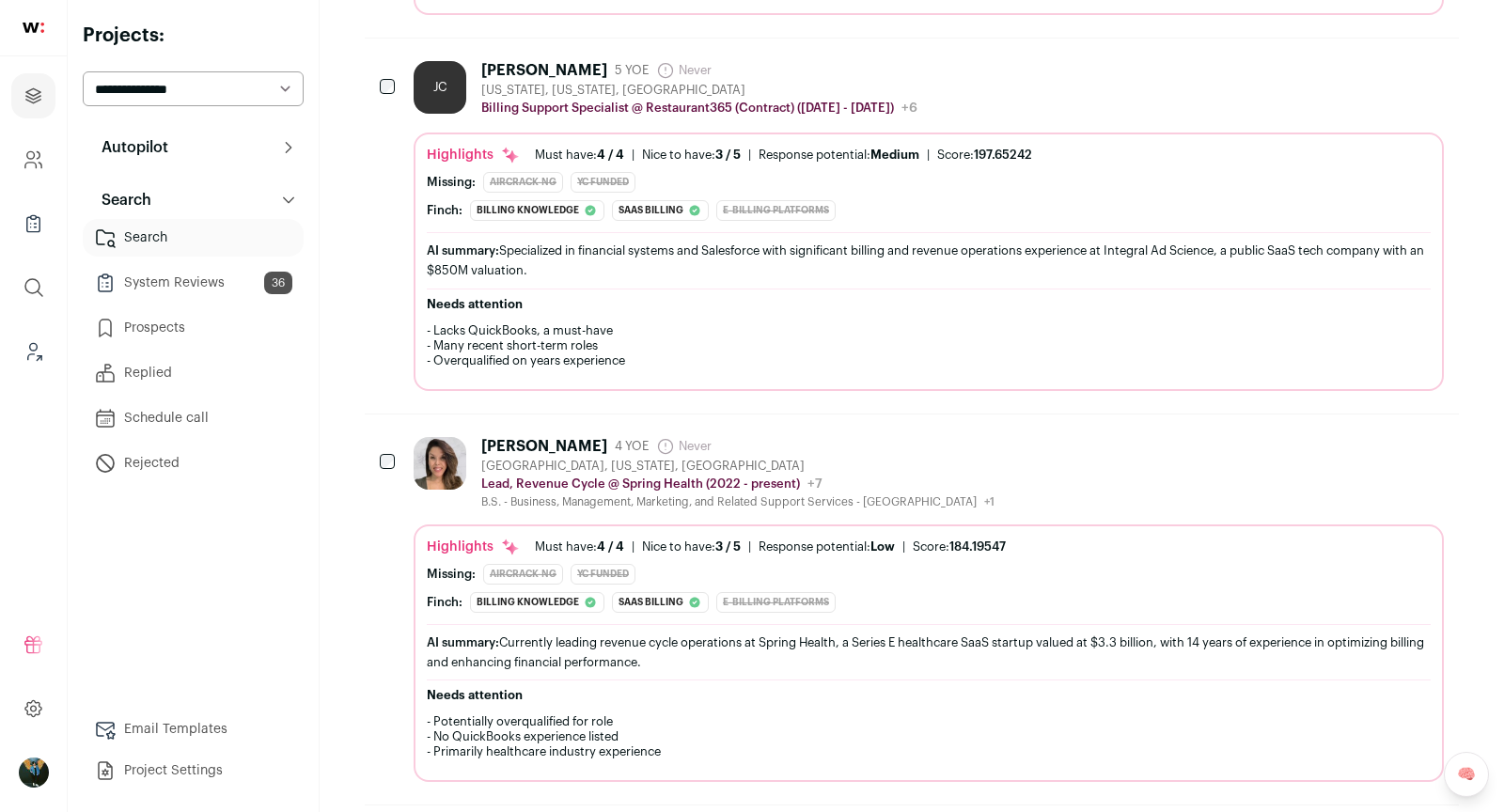
scroll to position [0, 0]
click at [542, 437] on div "[PERSON_NAME]" at bounding box center [545, 446] width 126 height 18
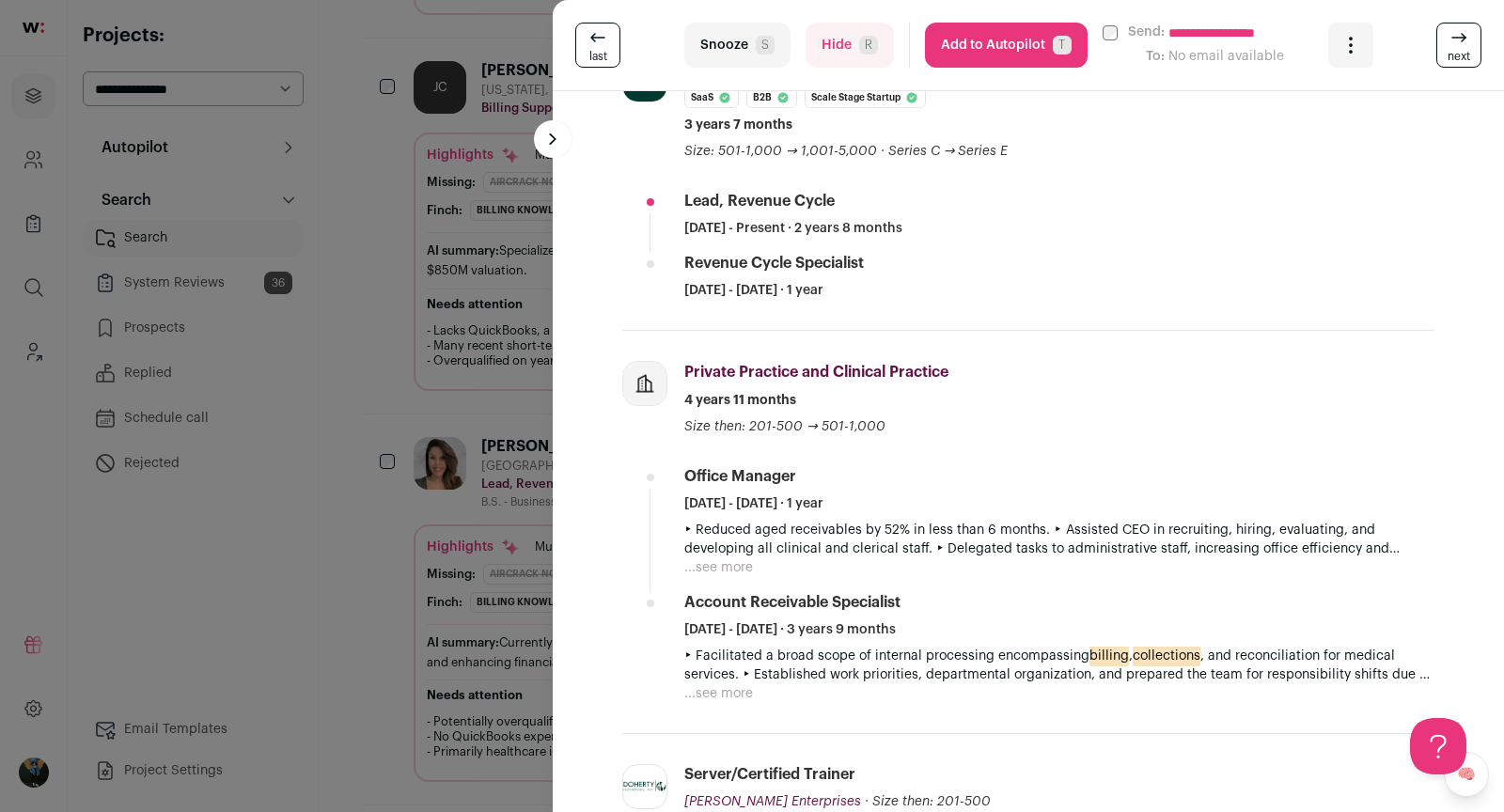
scroll to position [642, 0]
click at [731, 565] on button "...see more" at bounding box center [718, 566] width 69 height 18
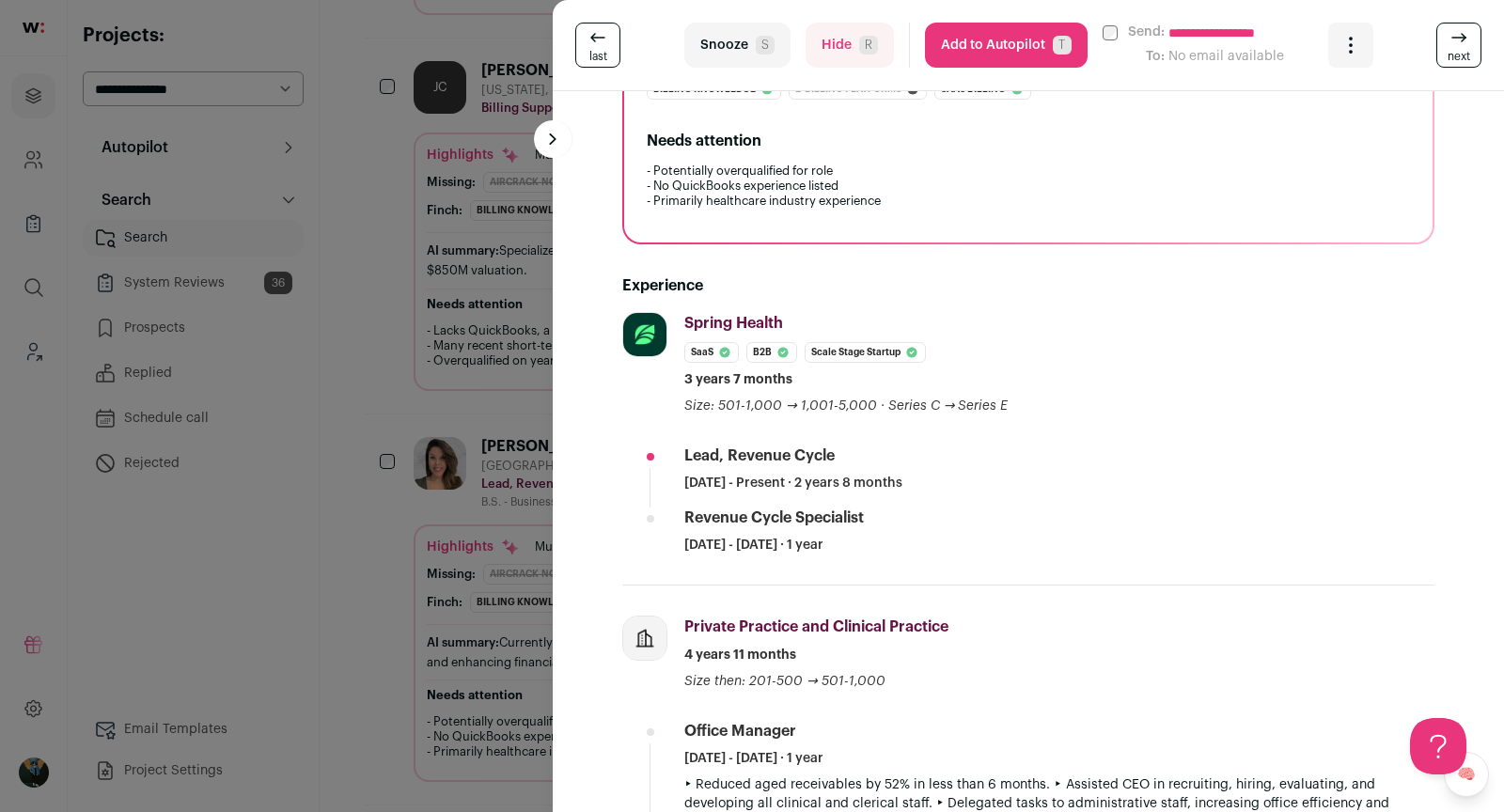
scroll to position [0, 0]
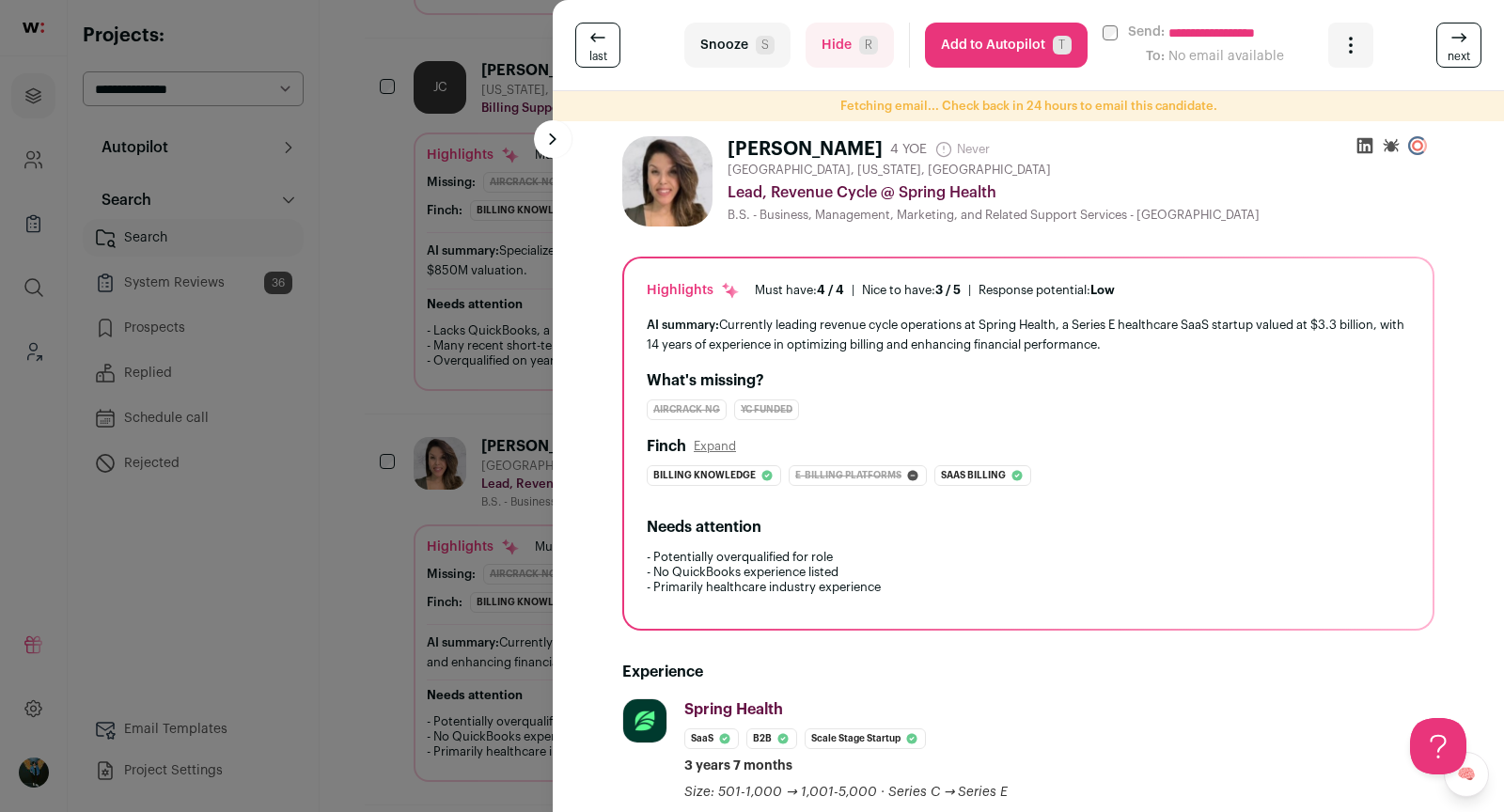
click at [418, 433] on div "**********" at bounding box center [752, 406] width 1504 height 812
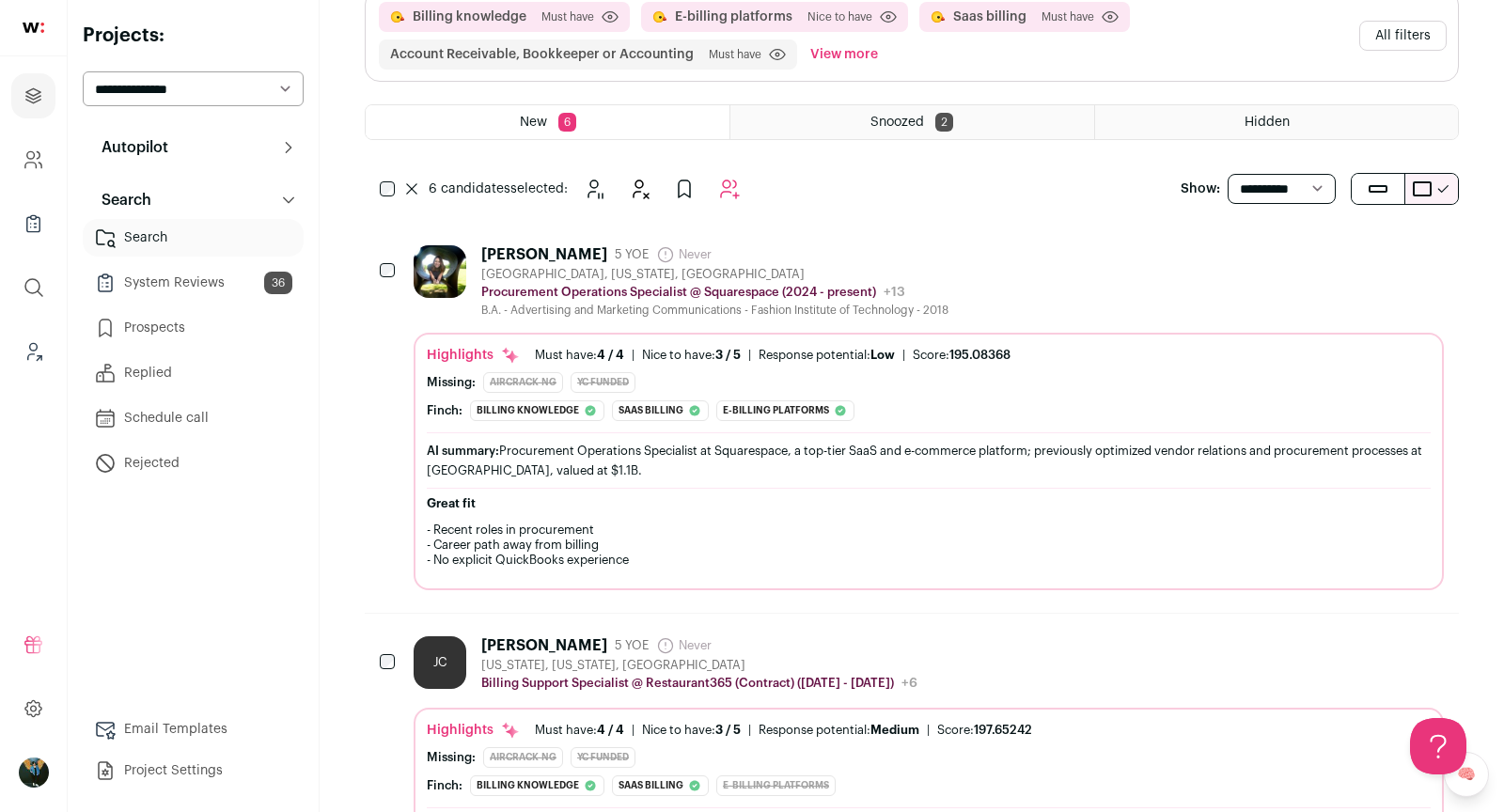
click at [730, 181] on icon "Add to Autopilot" at bounding box center [729, 189] width 17 height 17
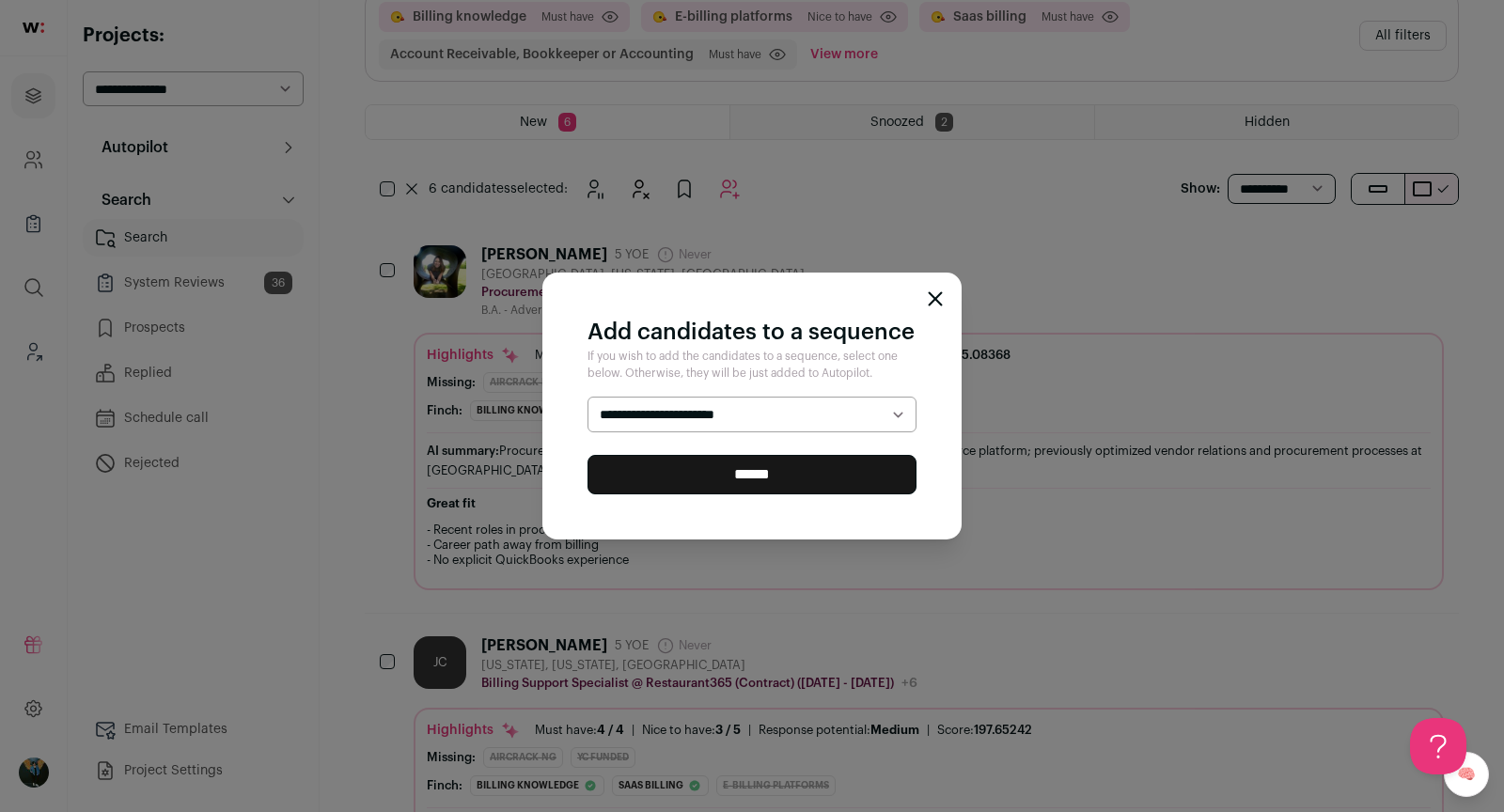
select select "*****"
click at [755, 477] on input "******" at bounding box center [752, 474] width 329 height 40
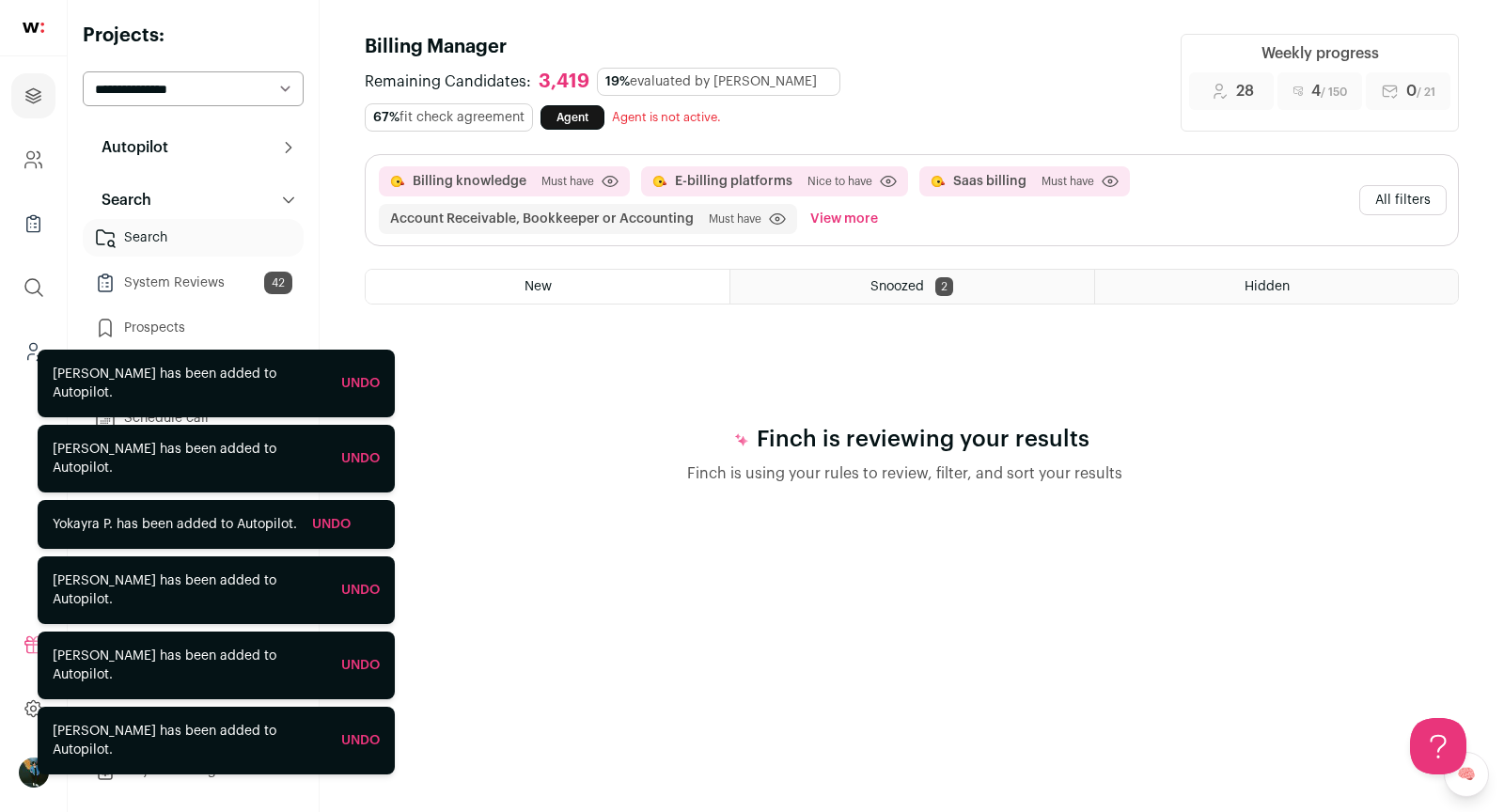
click at [1382, 193] on button "All filters" at bounding box center [1402, 199] width 87 height 30
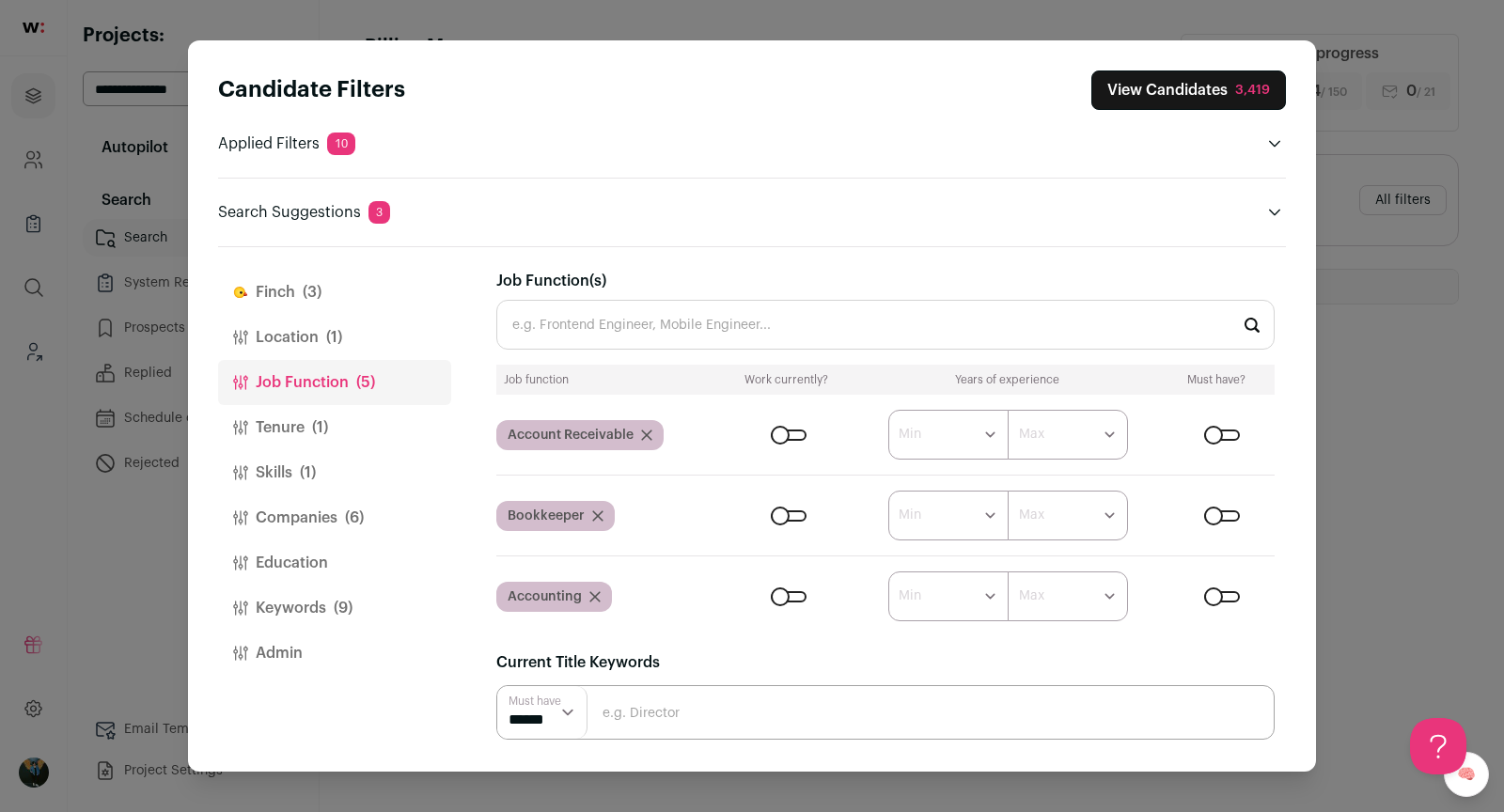
click at [695, 319] on input "Job Function(s)" at bounding box center [885, 325] width 779 height 50
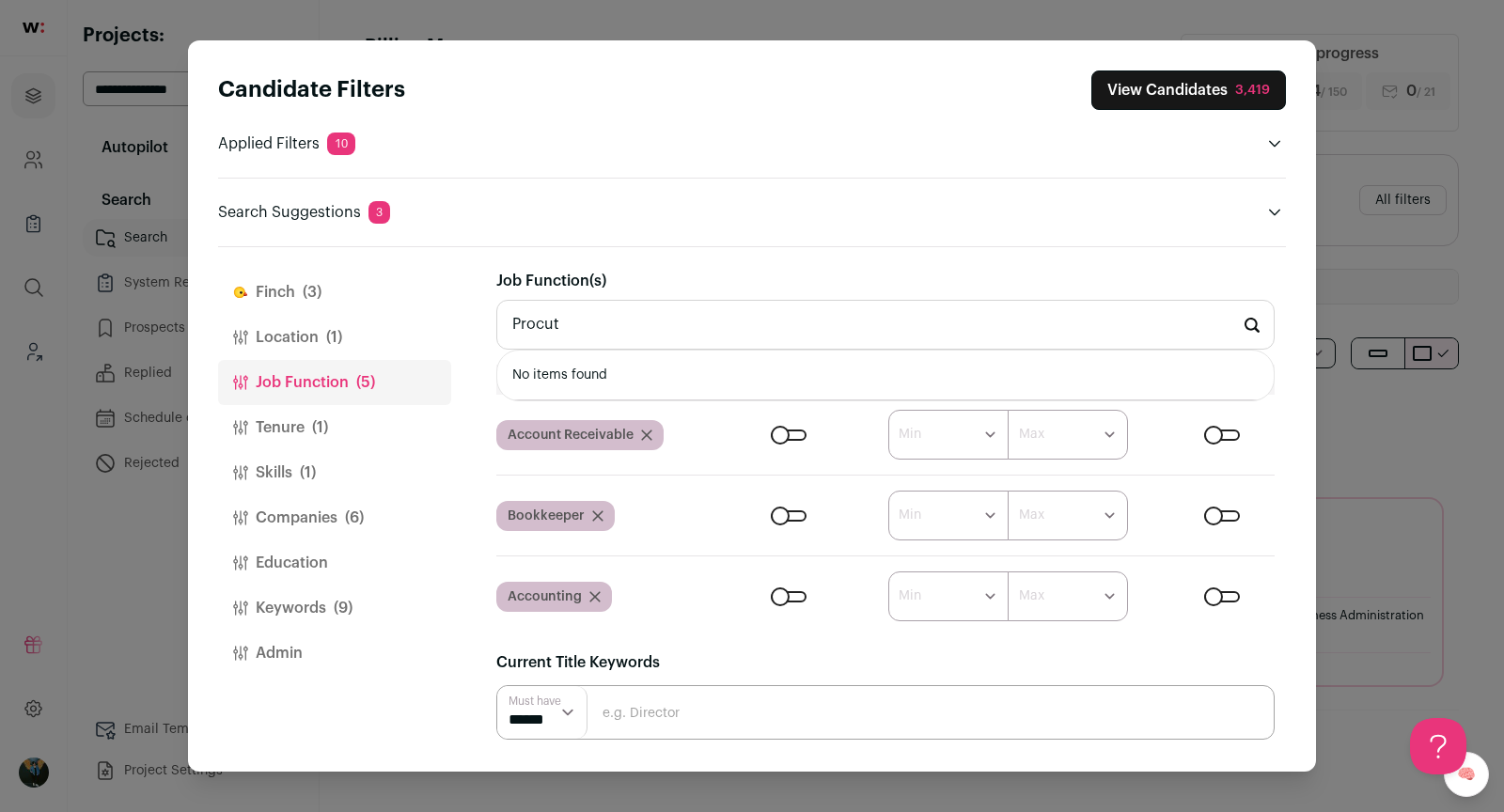
type input "Procut"
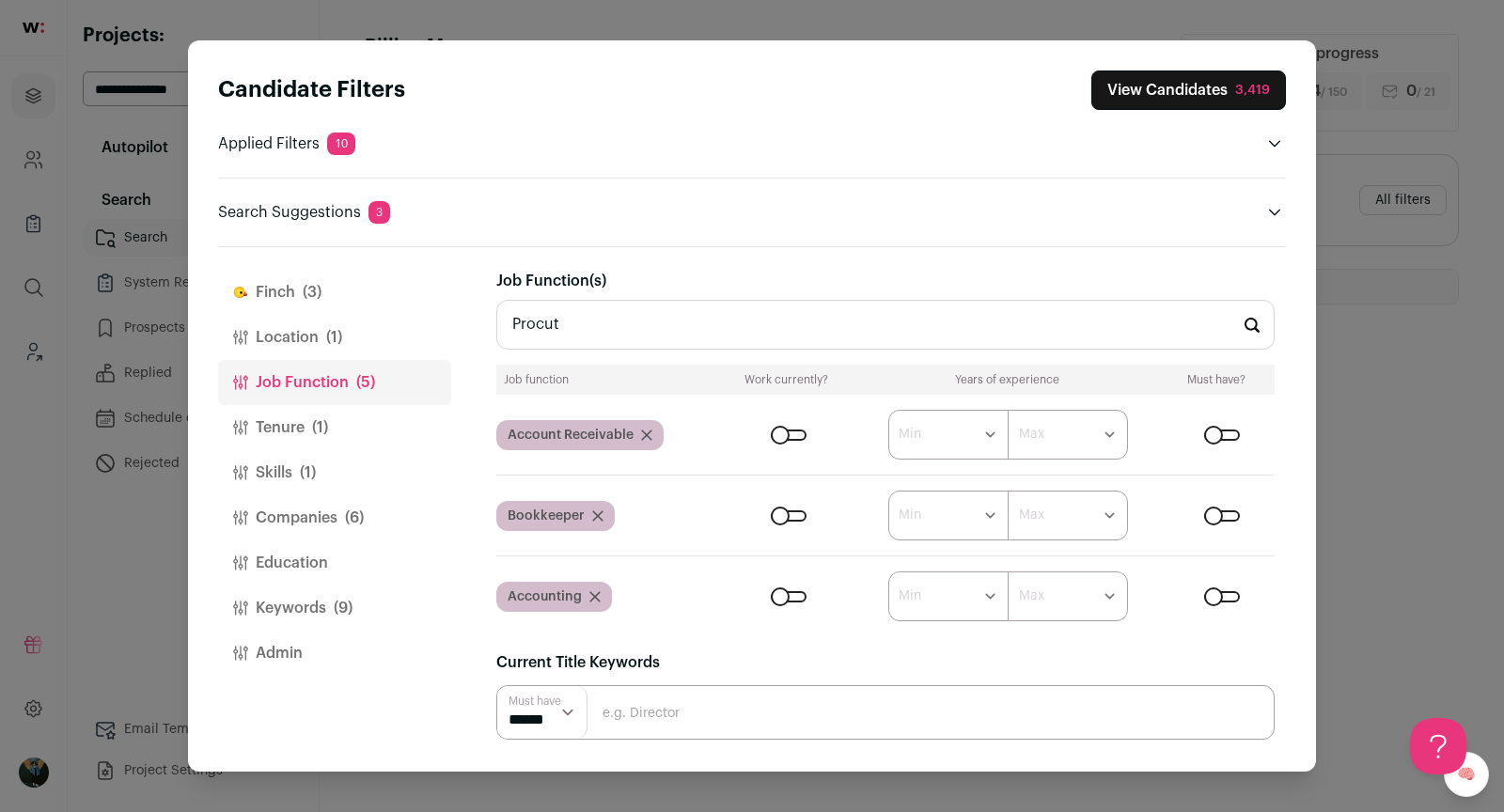
click at [291, 607] on button "Keywords (9)" at bounding box center [334, 607] width 233 height 45
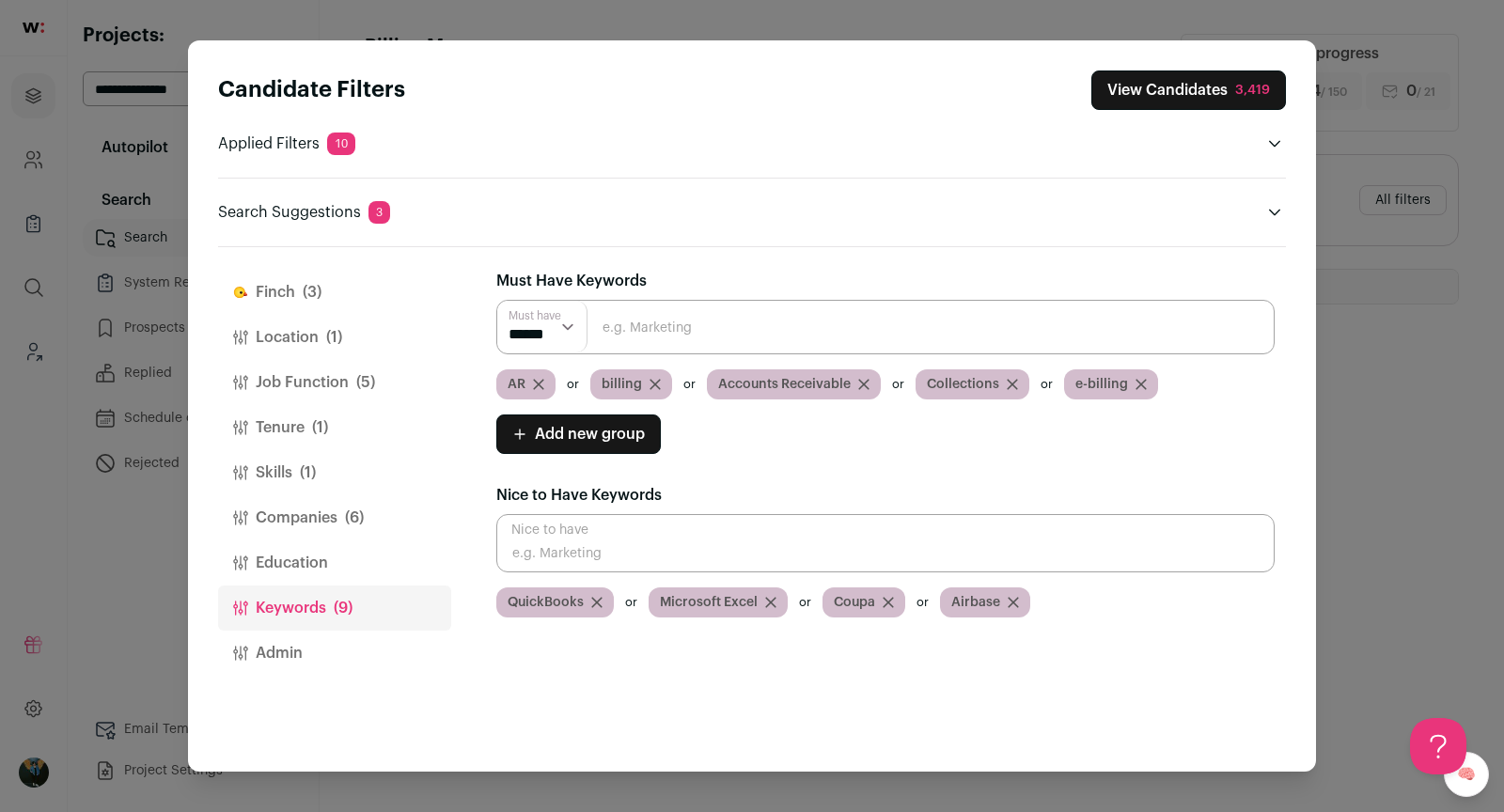
click at [596, 326] on input "Close modal via background" at bounding box center [885, 327] width 779 height 54
paste input "Procurement"
type input "Procurement"
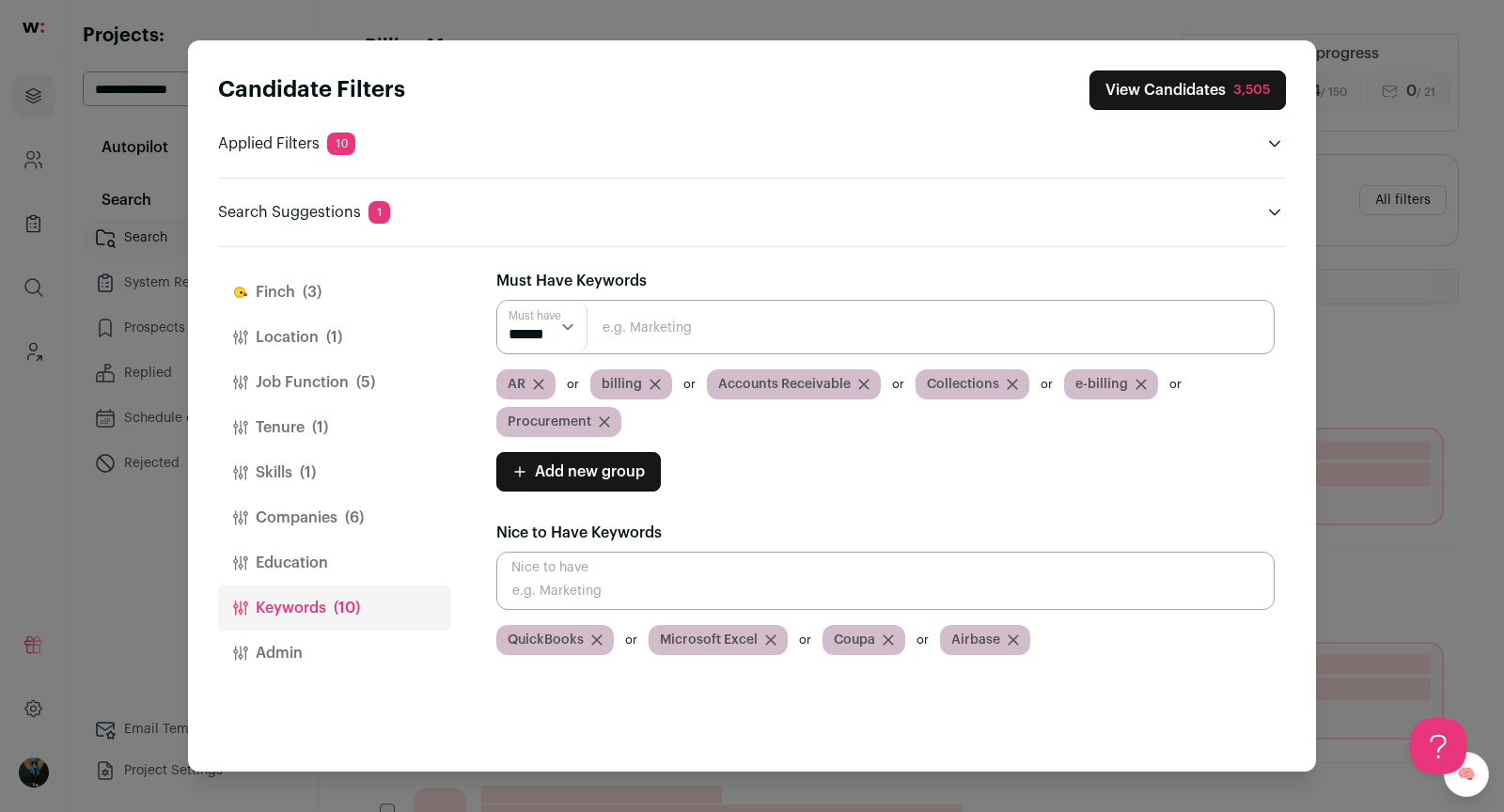
click at [1193, 77] on button "View Candidates 3,505" at bounding box center [1187, 90] width 196 height 40
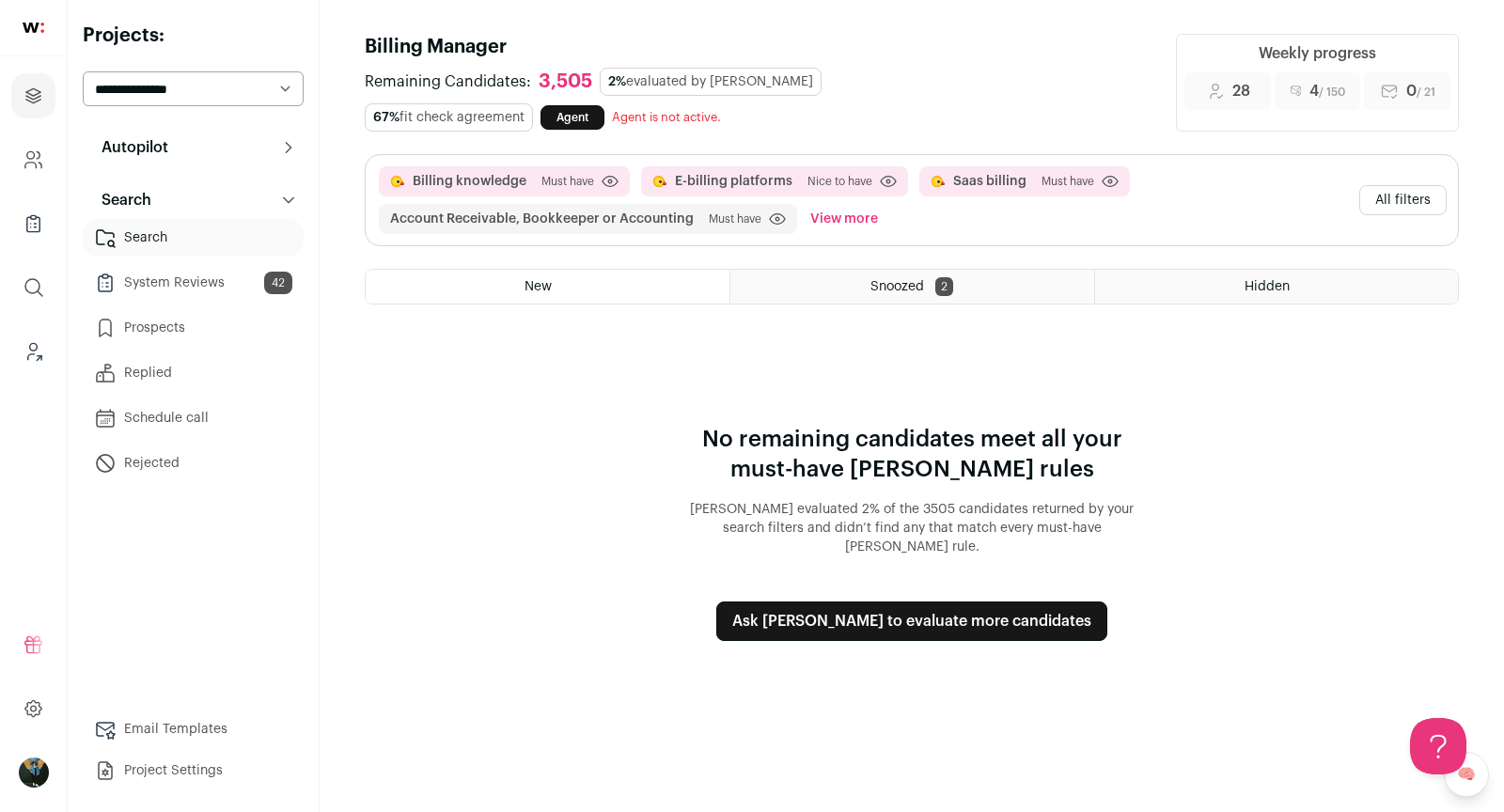
click at [1402, 198] on button "All filters" at bounding box center [1402, 199] width 87 height 30
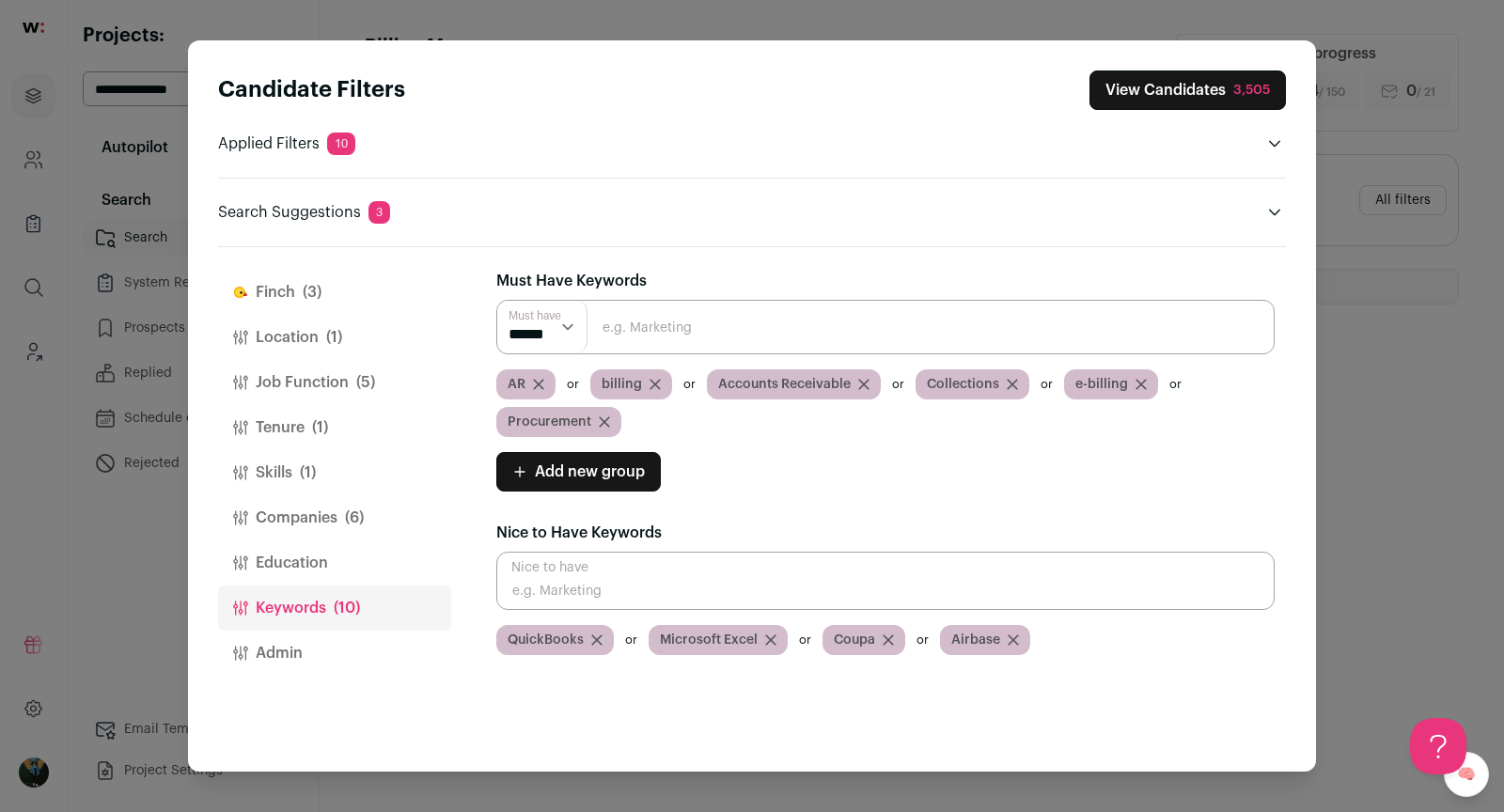
click at [289, 546] on button "Education" at bounding box center [334, 563] width 233 height 45
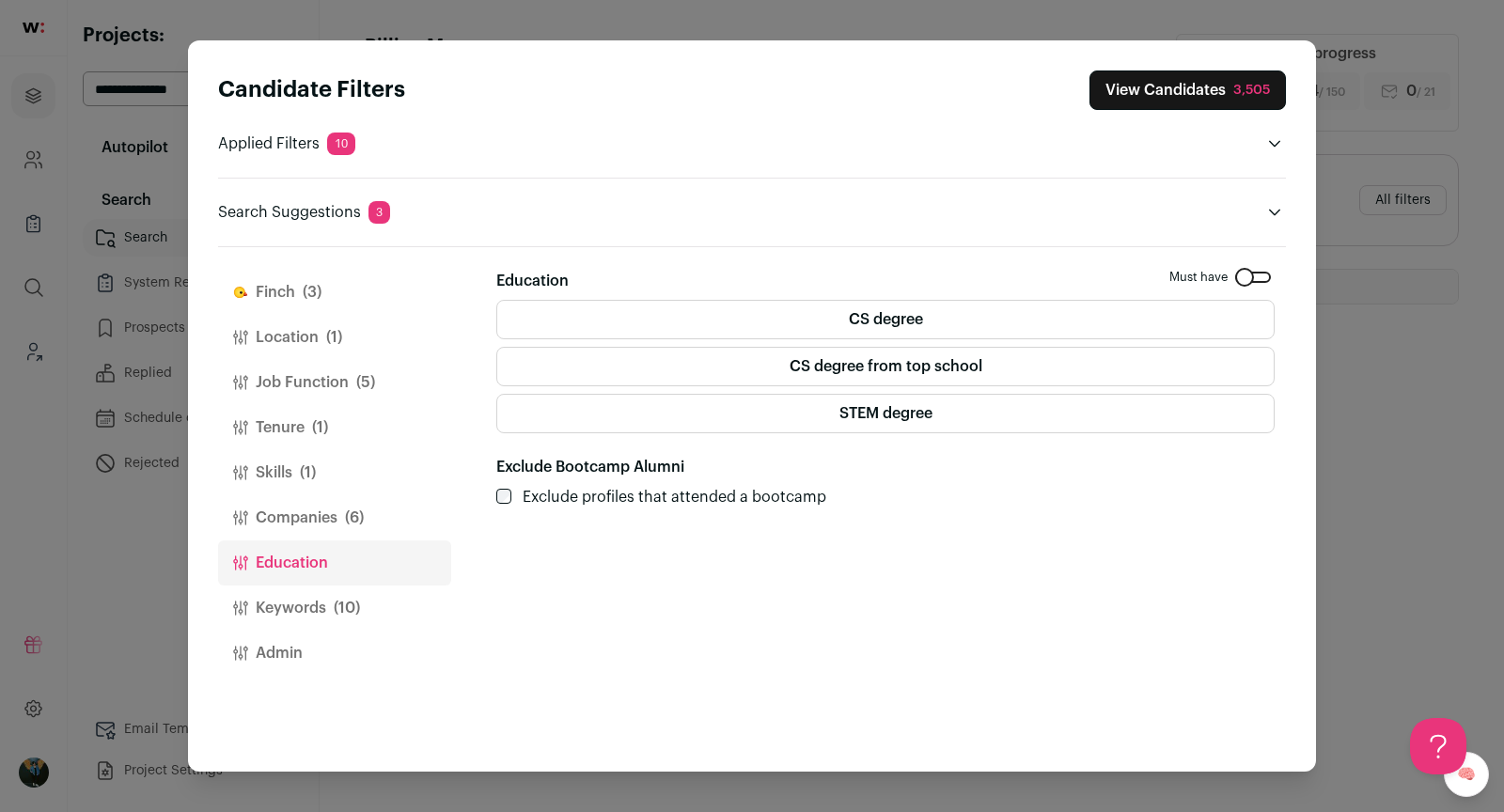
click at [317, 509] on button "Companies (6)" at bounding box center [334, 517] width 233 height 45
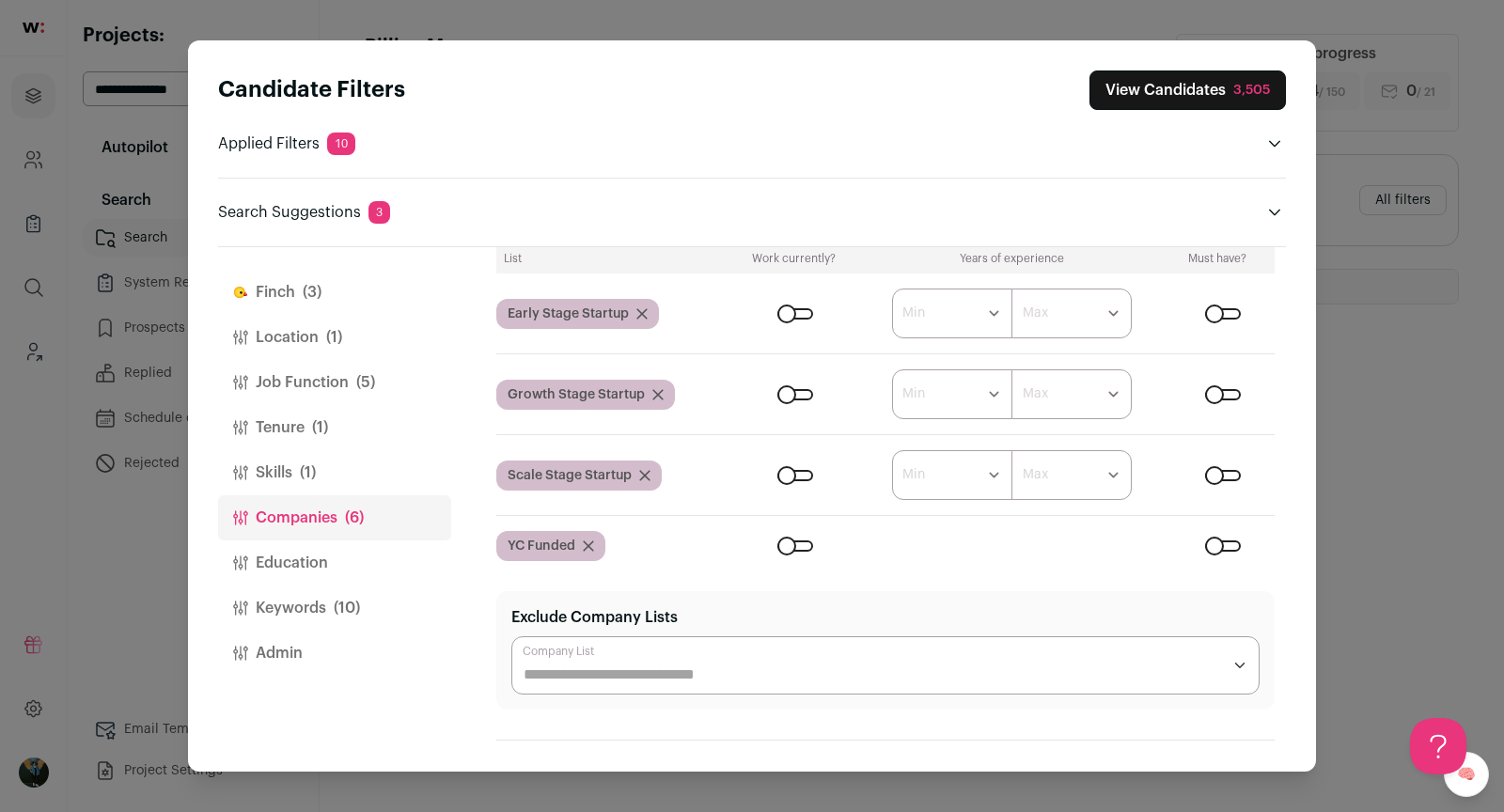
scroll to position [181, 0]
click at [319, 566] on button "Education" at bounding box center [334, 563] width 233 height 45
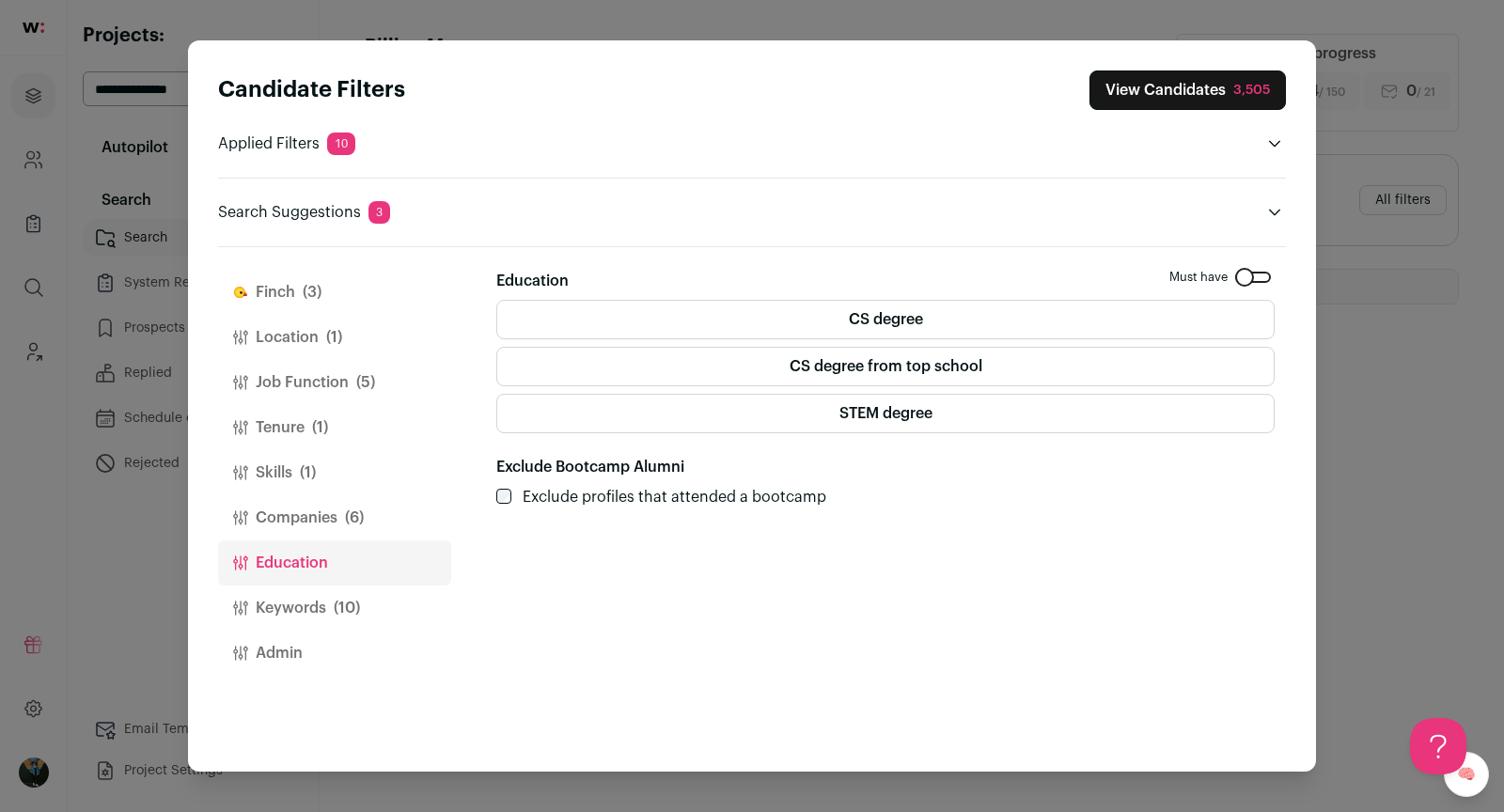
click at [1254, 275] on div "Close modal via background" at bounding box center [1253, 277] width 36 height 12
click at [307, 475] on span "(1)" at bounding box center [308, 472] width 16 height 22
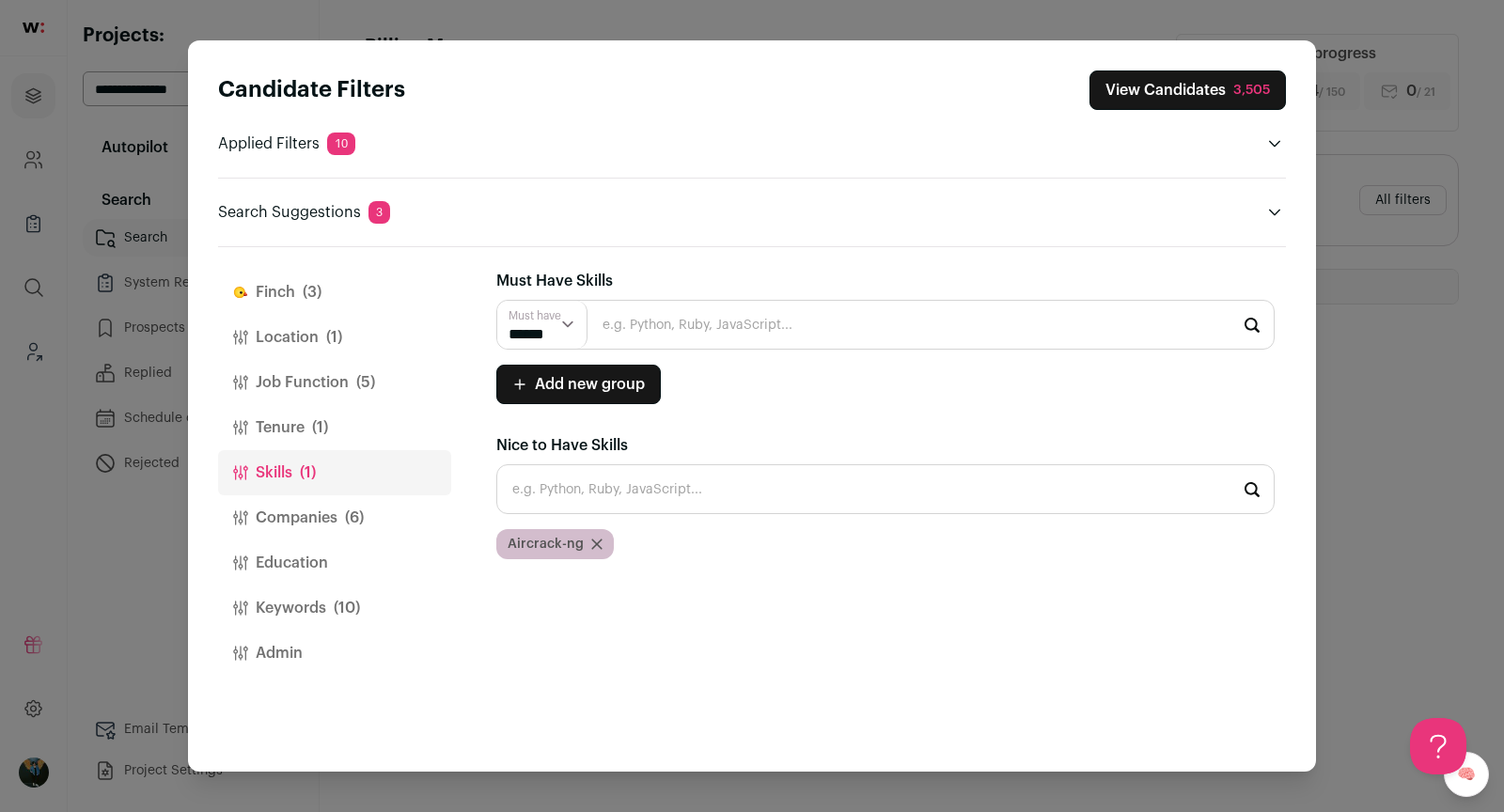
click at [595, 545] on icon "Close modal via background" at bounding box center [597, 544] width 12 height 12
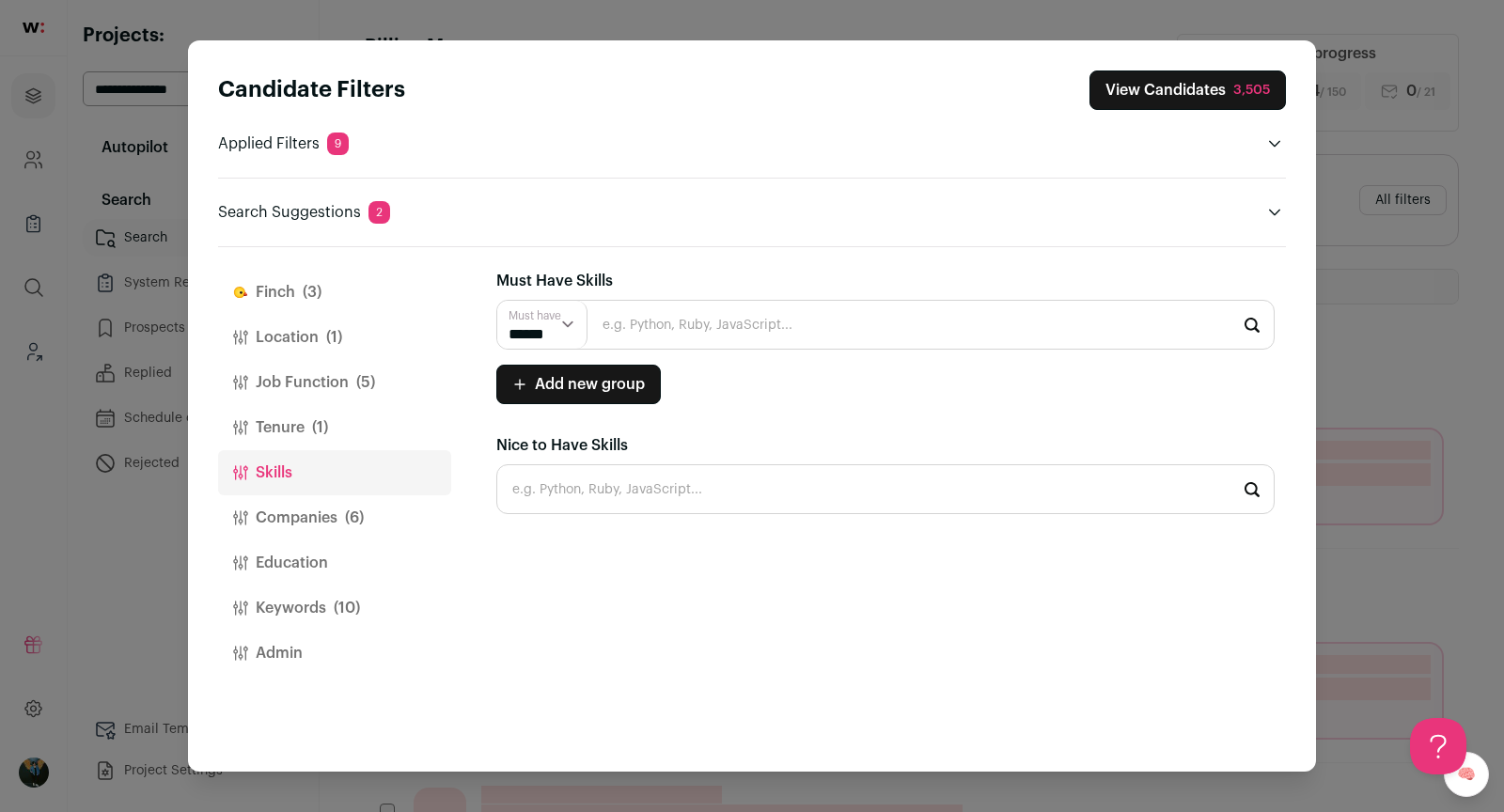
click at [298, 386] on button "Job Function (5)" at bounding box center [334, 382] width 233 height 45
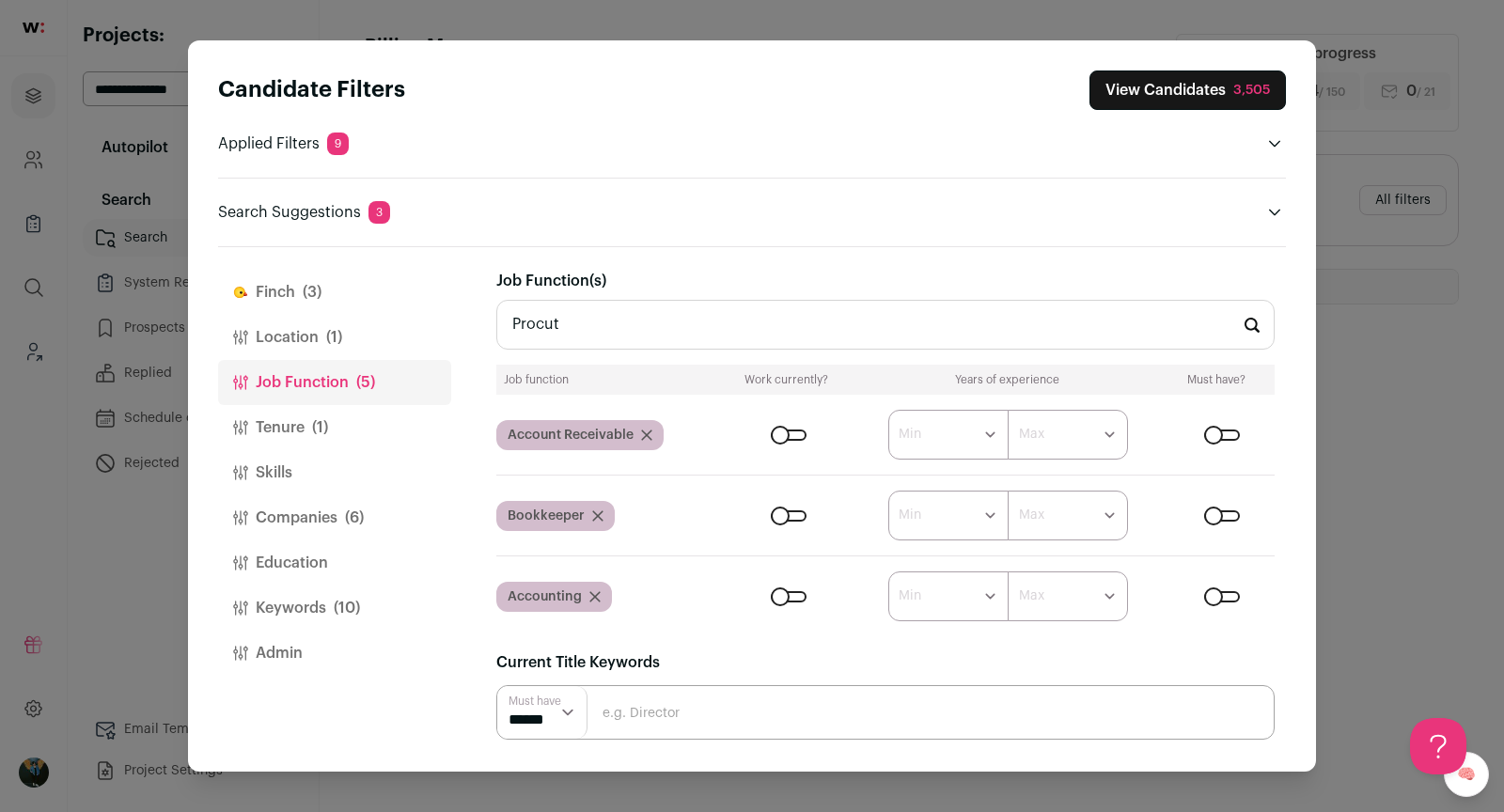
click at [293, 339] on button "Location (1)" at bounding box center [334, 337] width 233 height 45
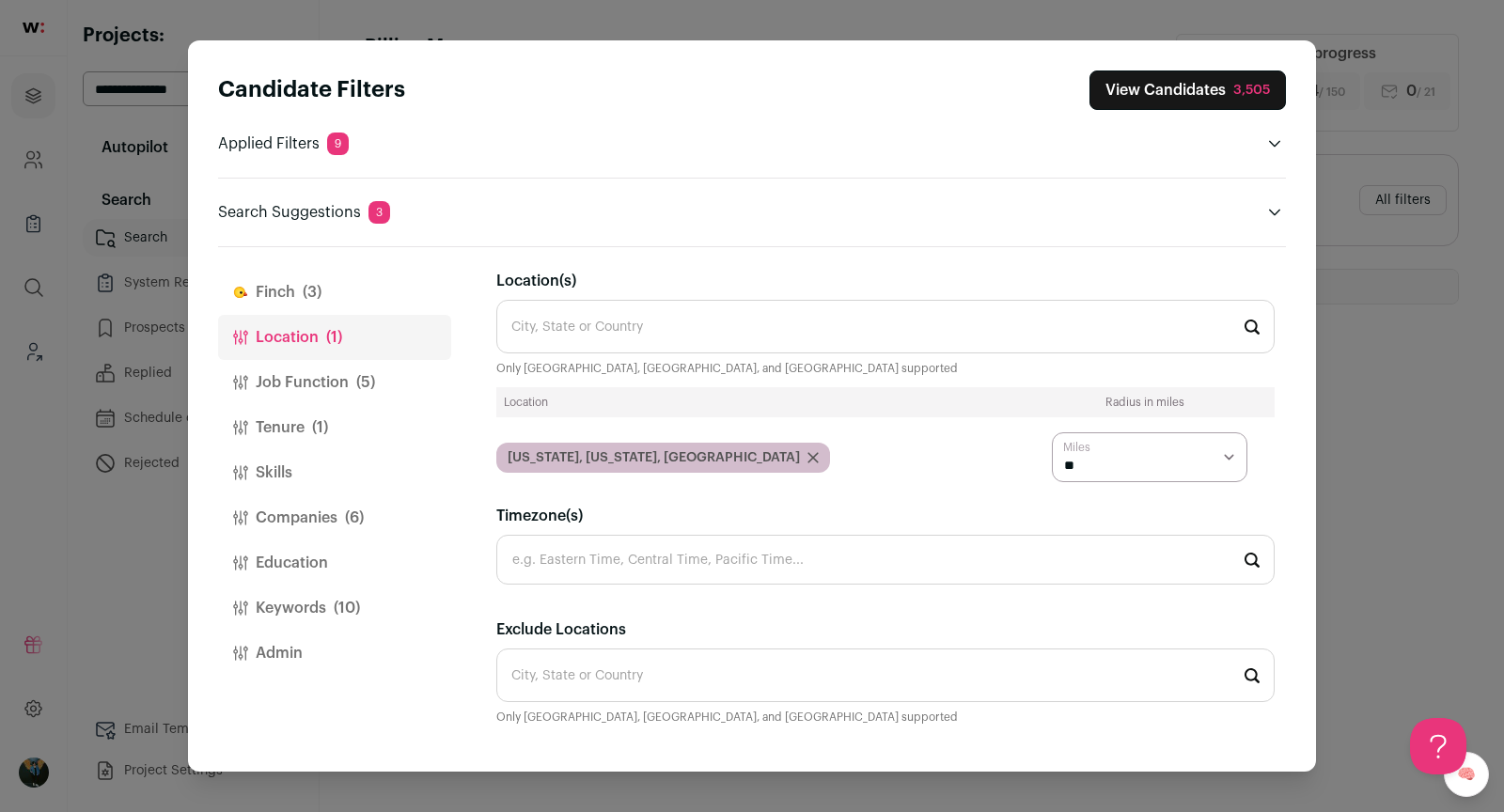
click at [303, 381] on button "Job Function (5)" at bounding box center [334, 382] width 233 height 45
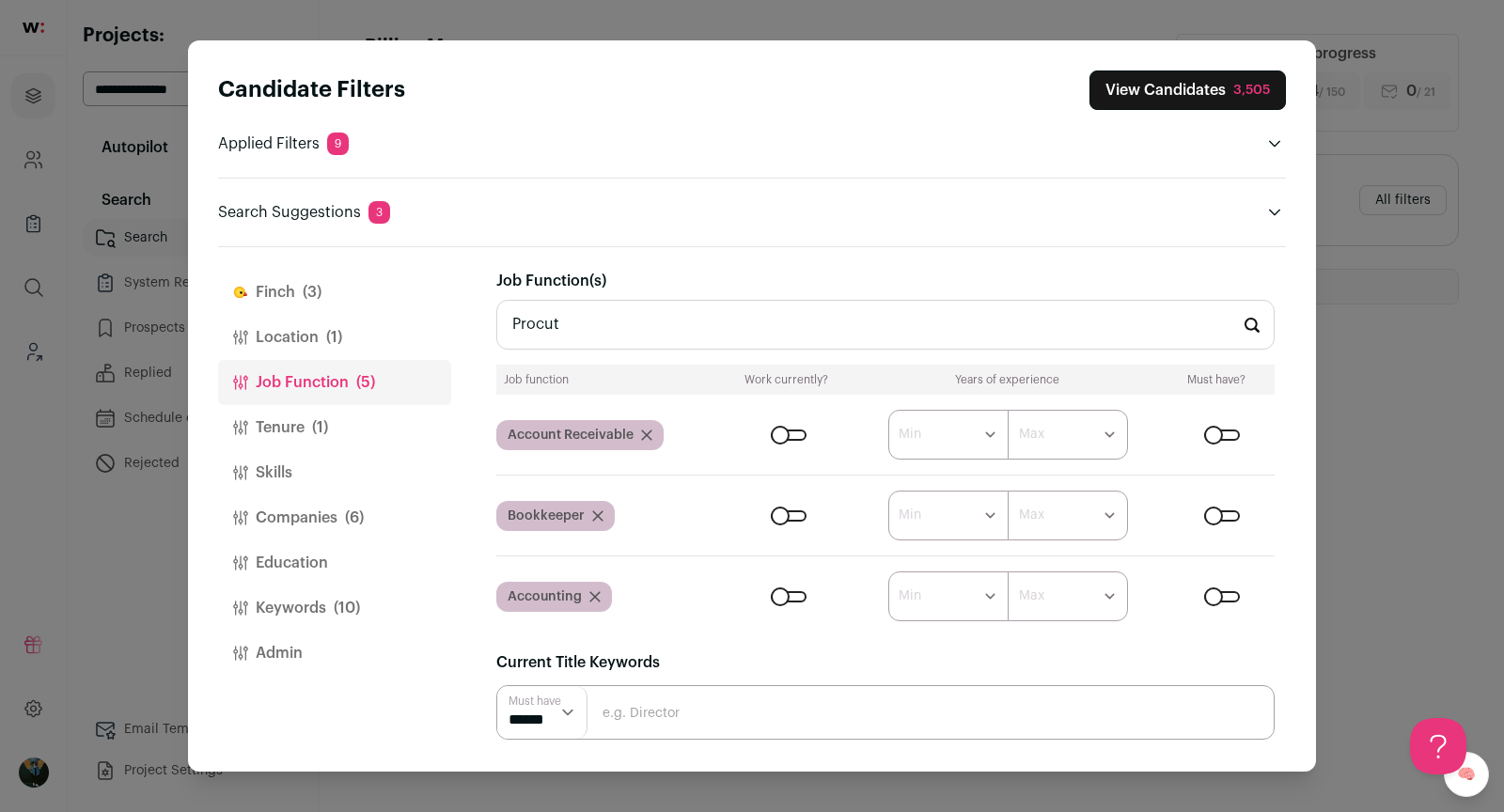
click at [900, 317] on input "Procut" at bounding box center [885, 325] width 779 height 50
click at [283, 342] on button "Location (1)" at bounding box center [334, 337] width 233 height 45
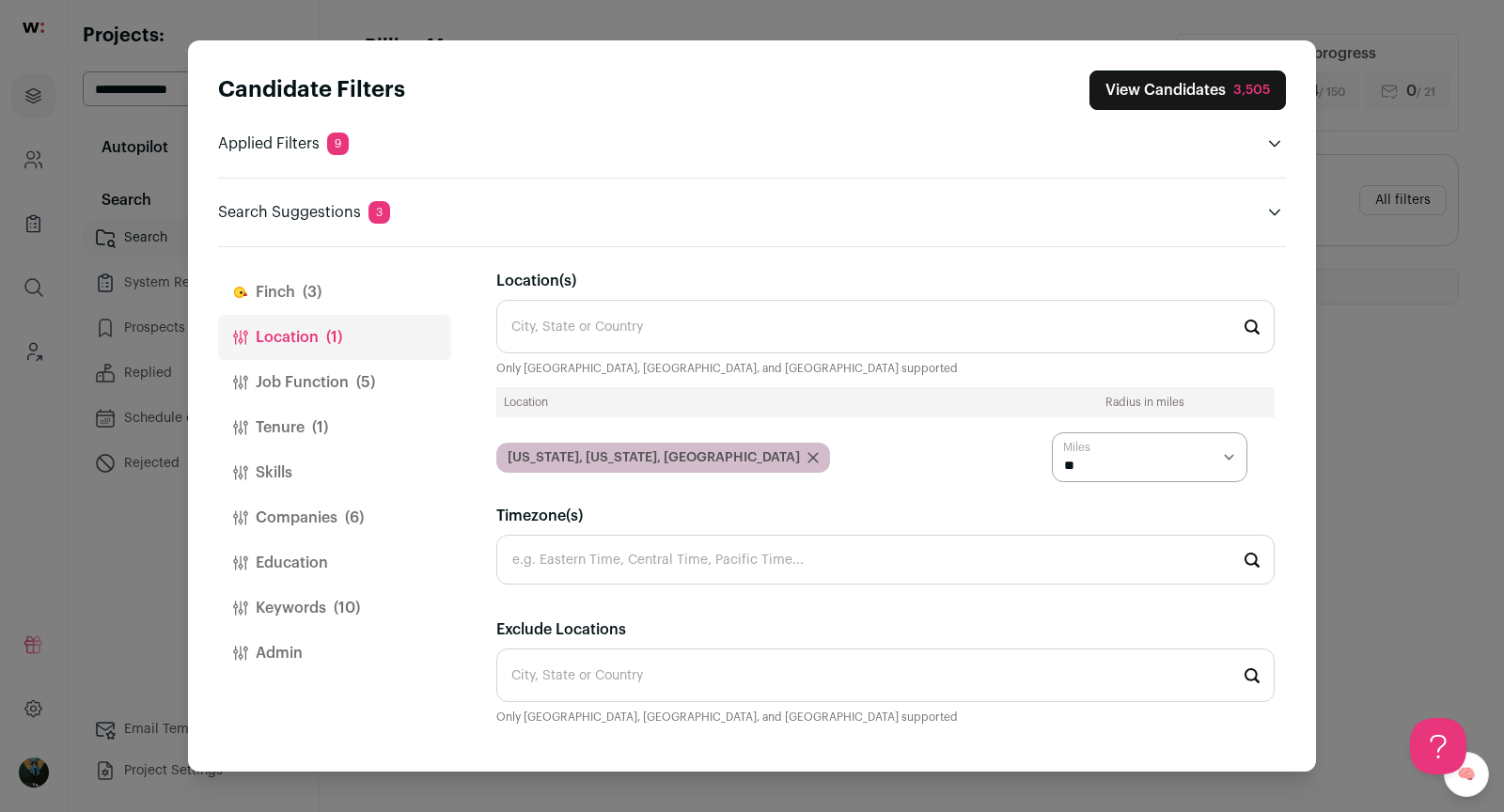
click at [621, 327] on input "Location(s)" at bounding box center [885, 326] width 779 height 53
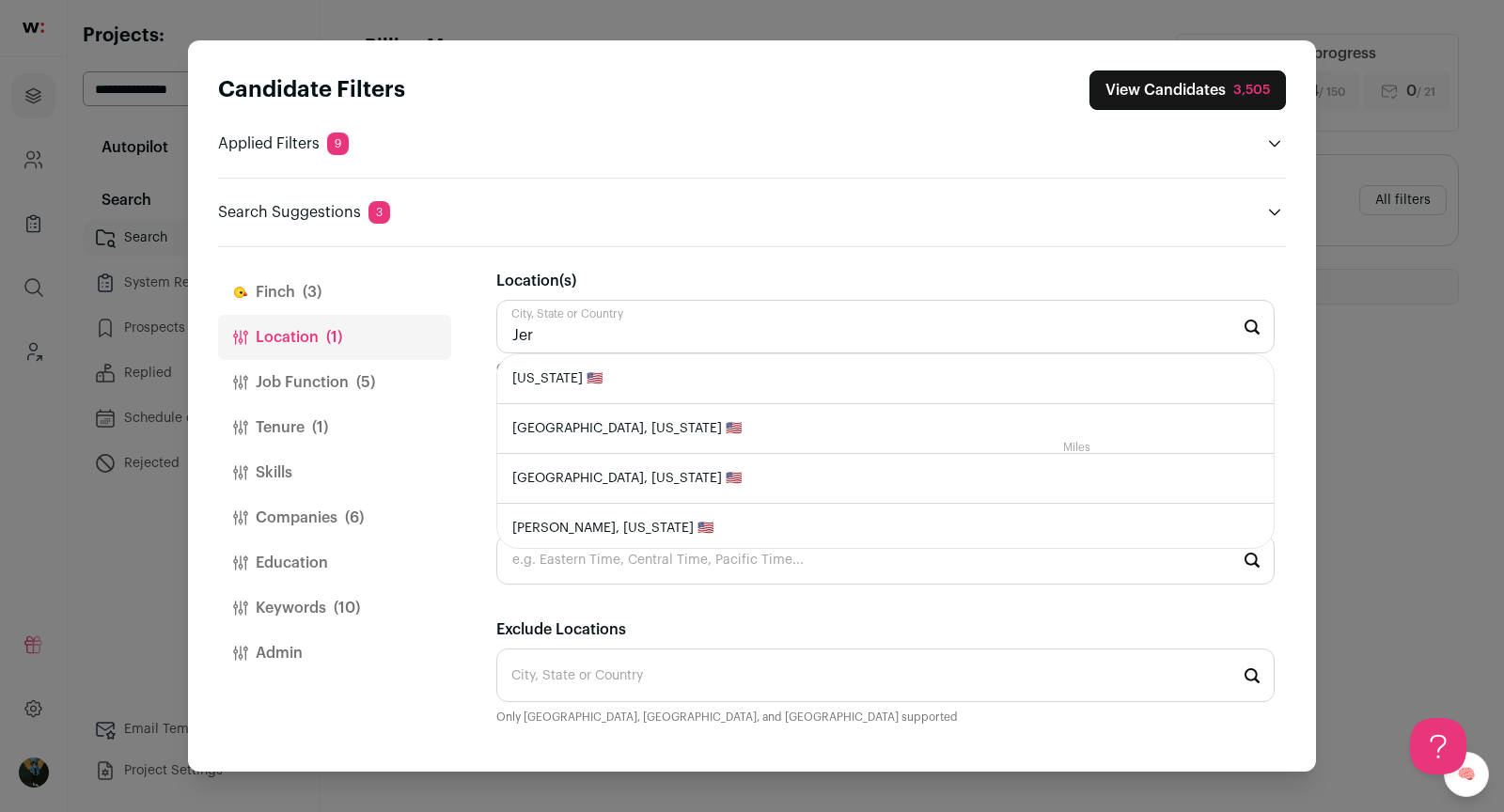
click at [632, 380] on li "New Jersey 🇺🇸" at bounding box center [885, 379] width 777 height 50
type input "New Jersey 🇺🇸"
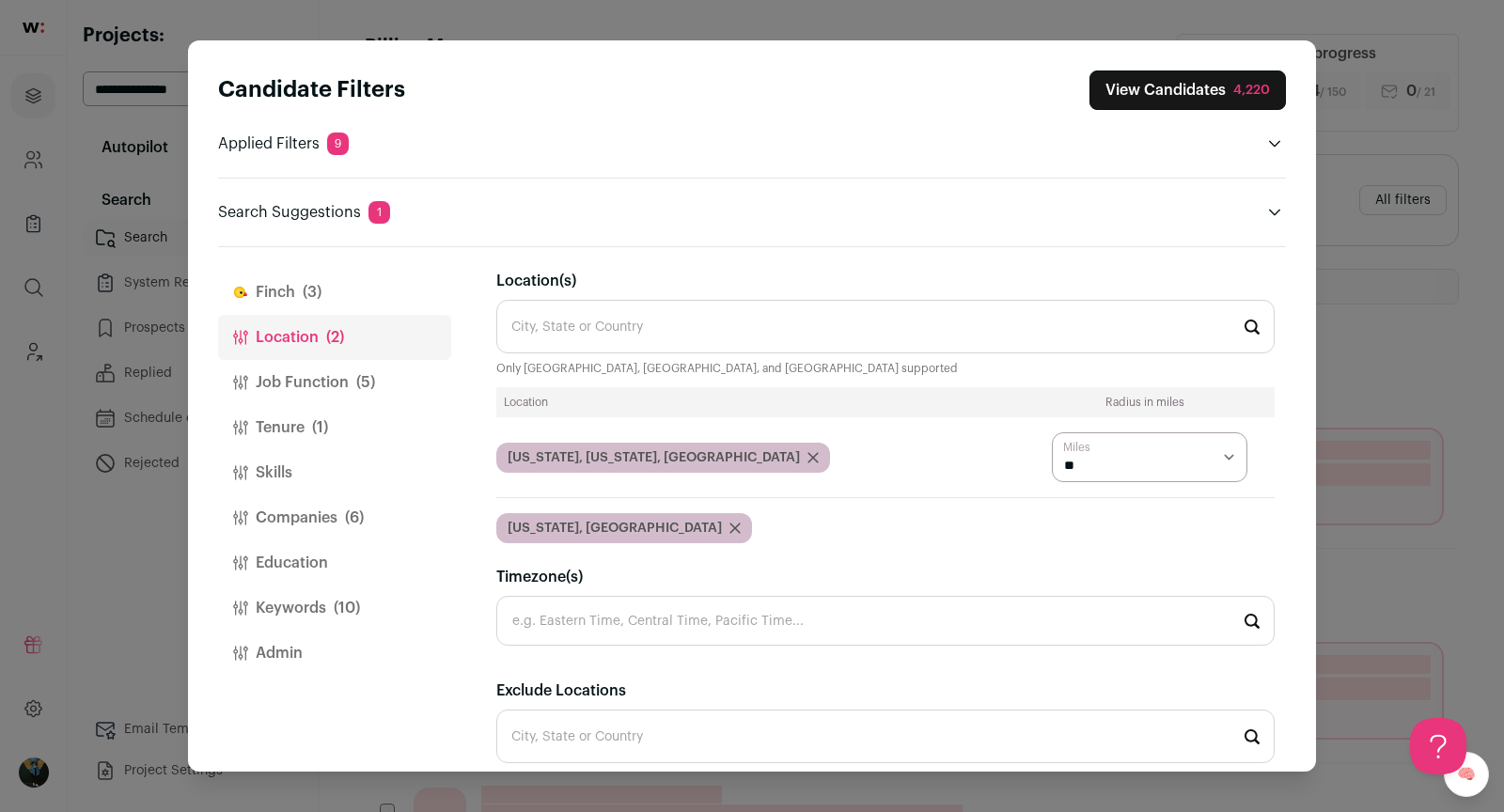
click at [1237, 100] on button "View Candidates 4,220" at bounding box center [1187, 90] width 196 height 40
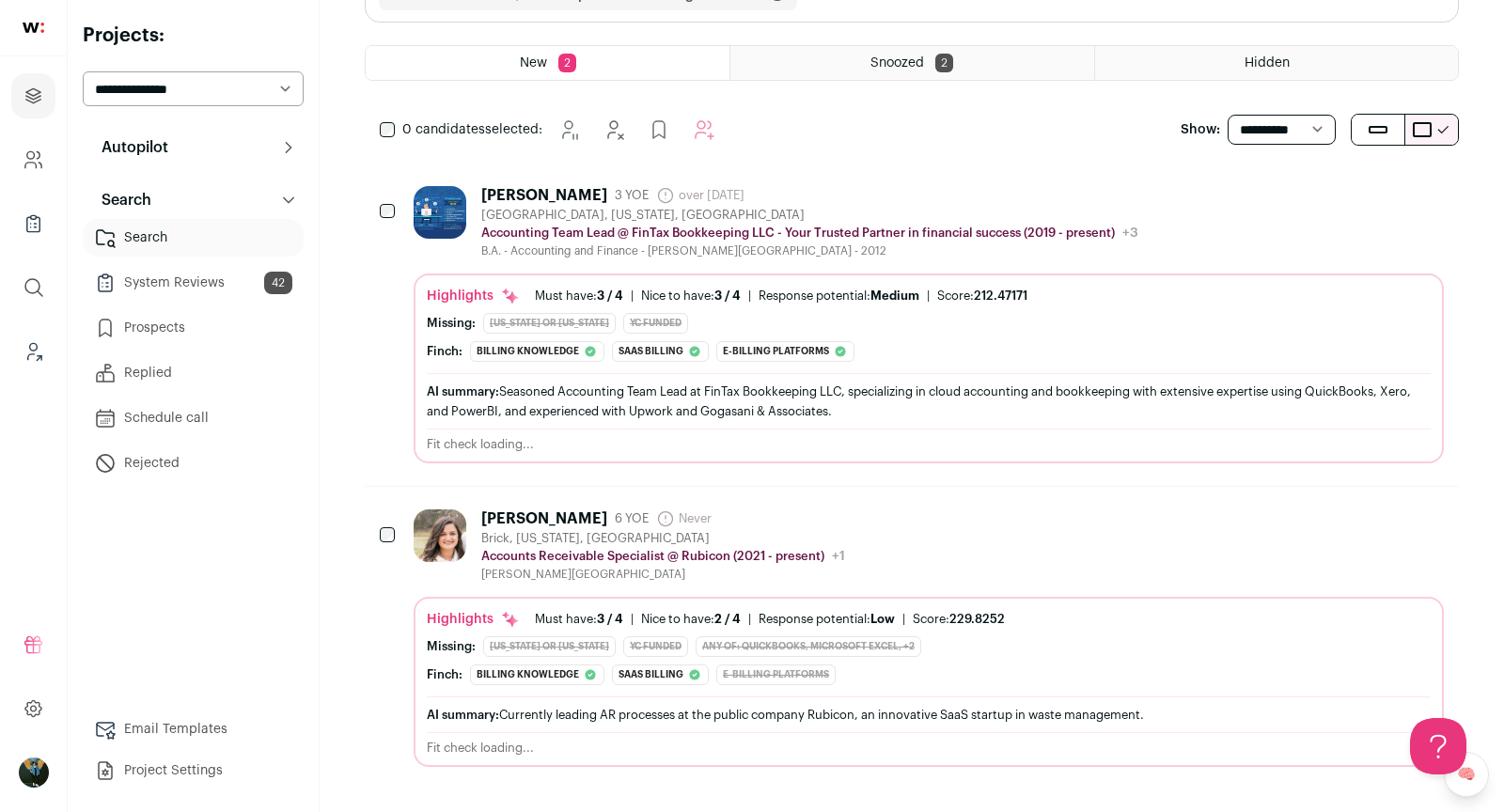
click at [1434, 512] on icon "Add to Prospects" at bounding box center [1428, 517] width 22 height 22
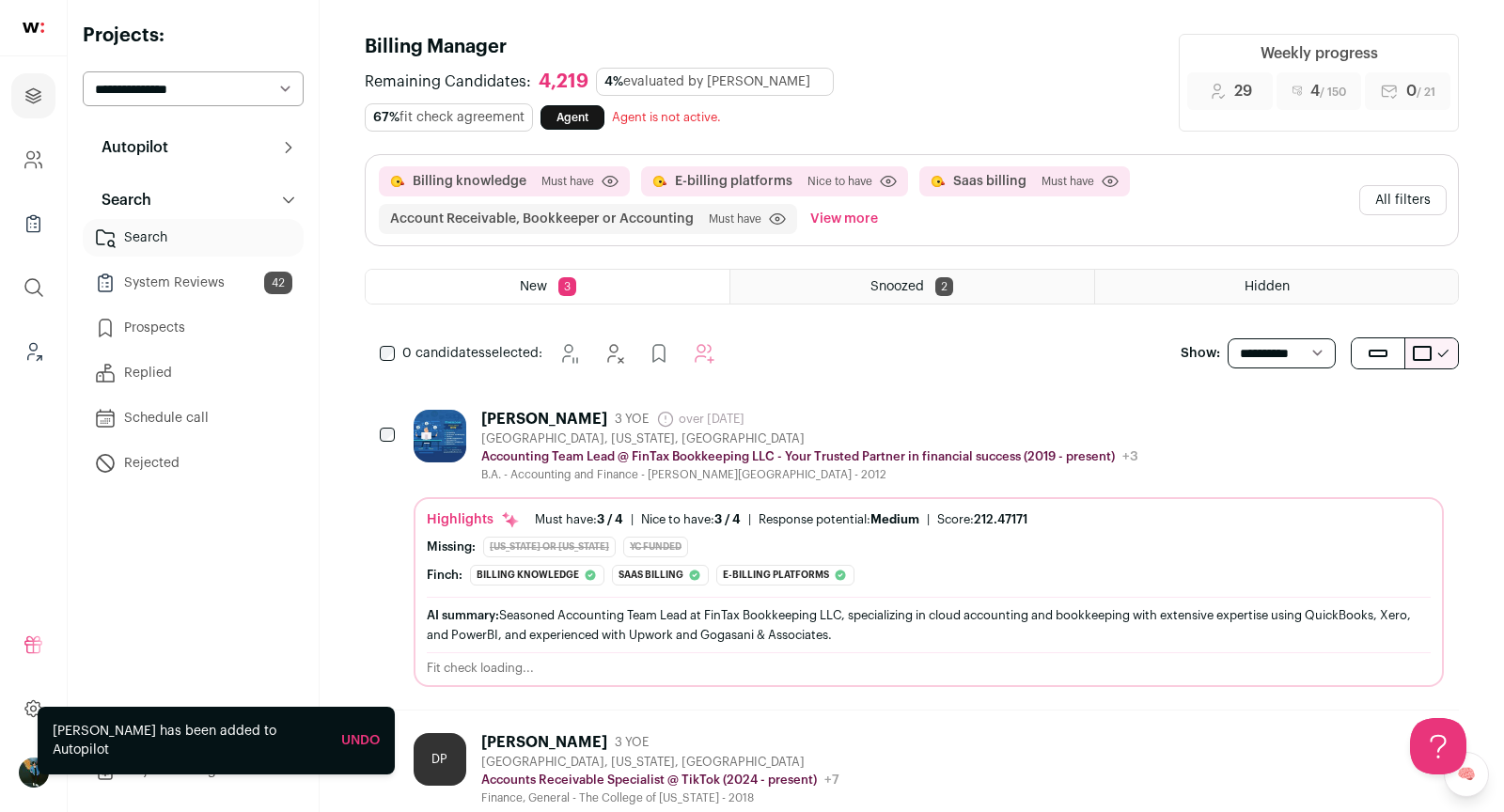
click at [1336, 423] on icon "Hide" at bounding box center [1328, 419] width 15 height 17
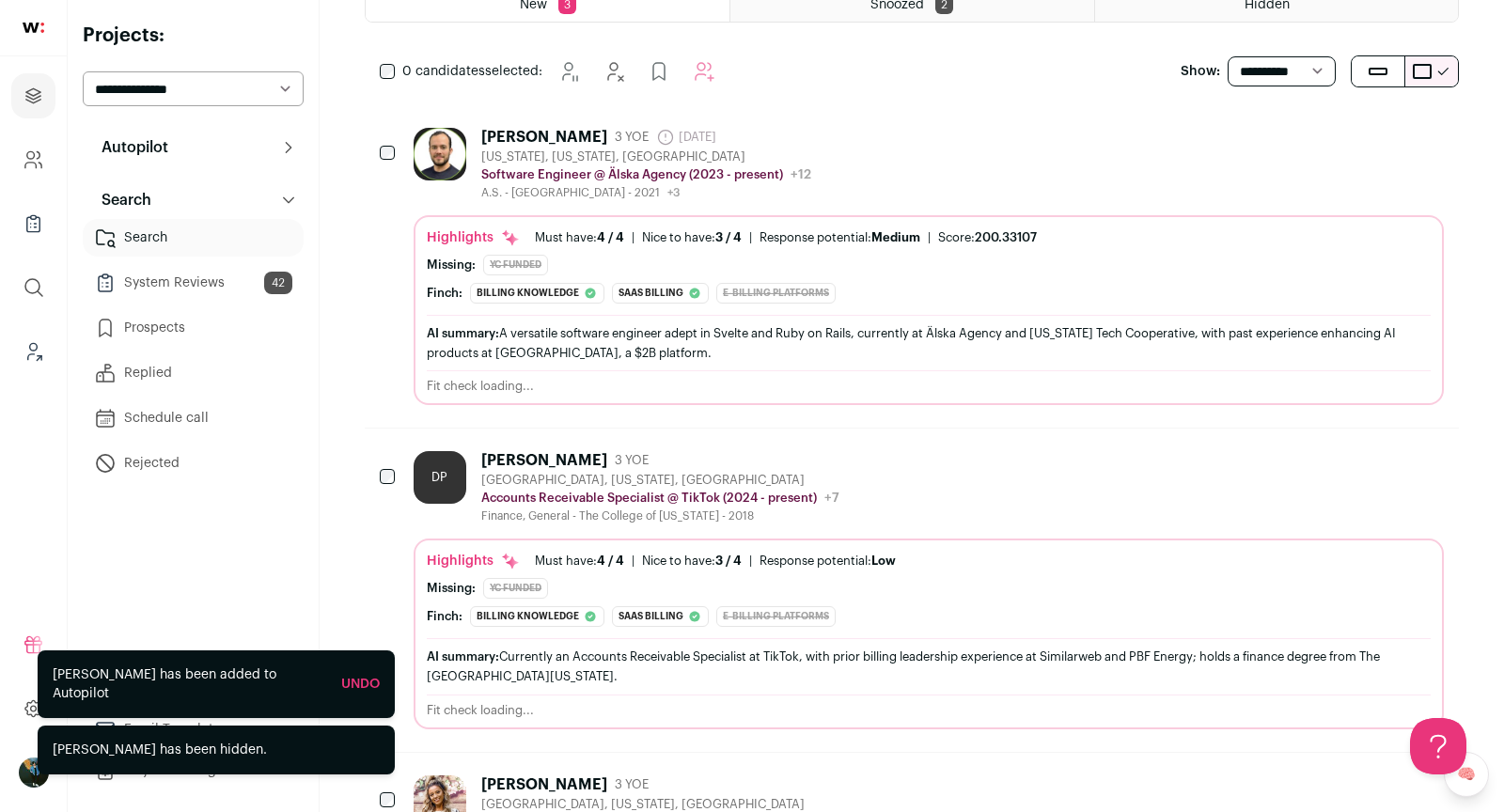
scroll to position [294, 0]
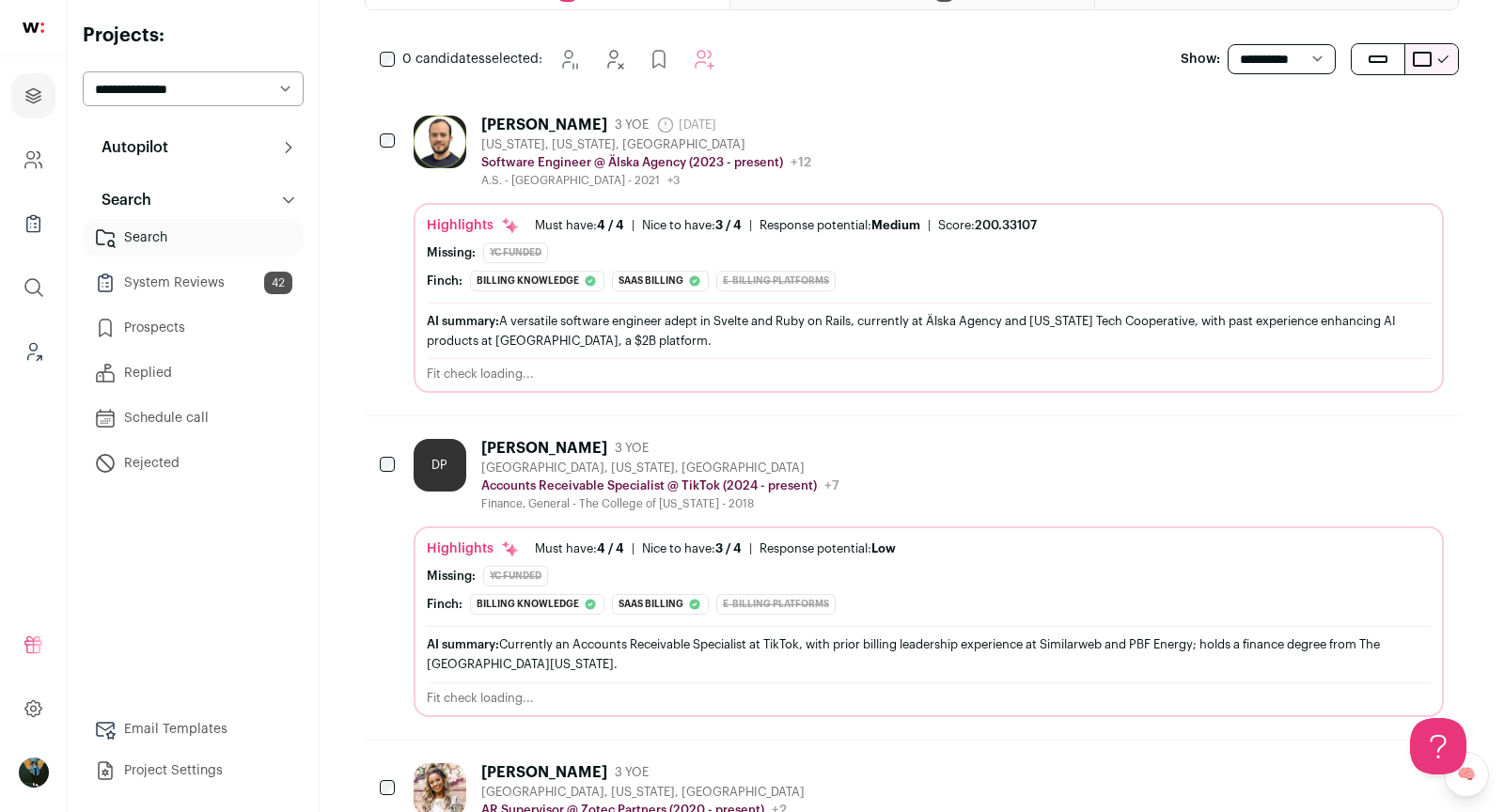
click at [551, 126] on div "Theo Ferguson" at bounding box center [545, 125] width 126 height 18
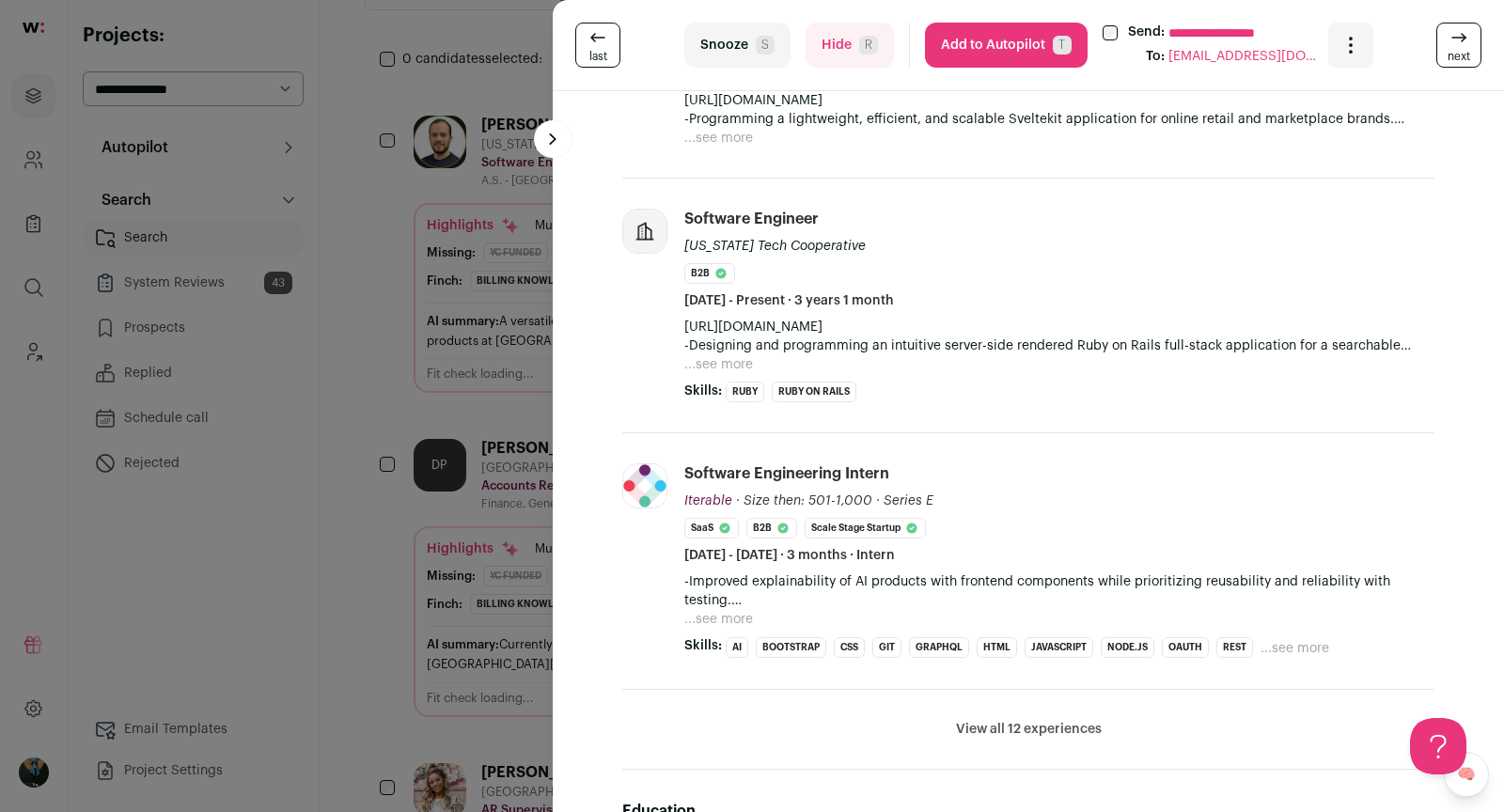
scroll to position [0, 0]
click at [384, 488] on div "**********" at bounding box center [752, 406] width 1504 height 812
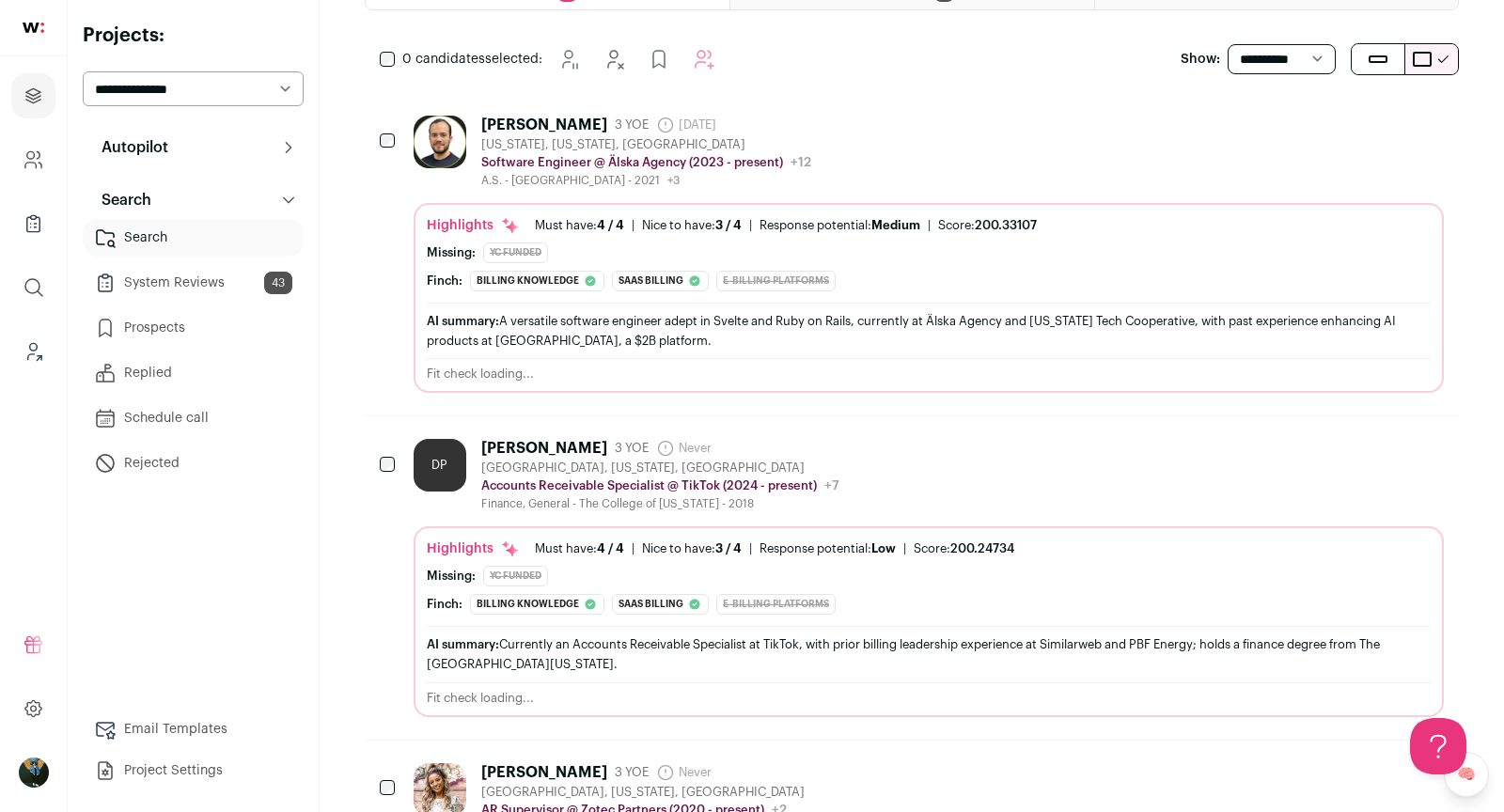
click at [1322, 119] on icon "Hide" at bounding box center [1326, 124] width 22 height 22
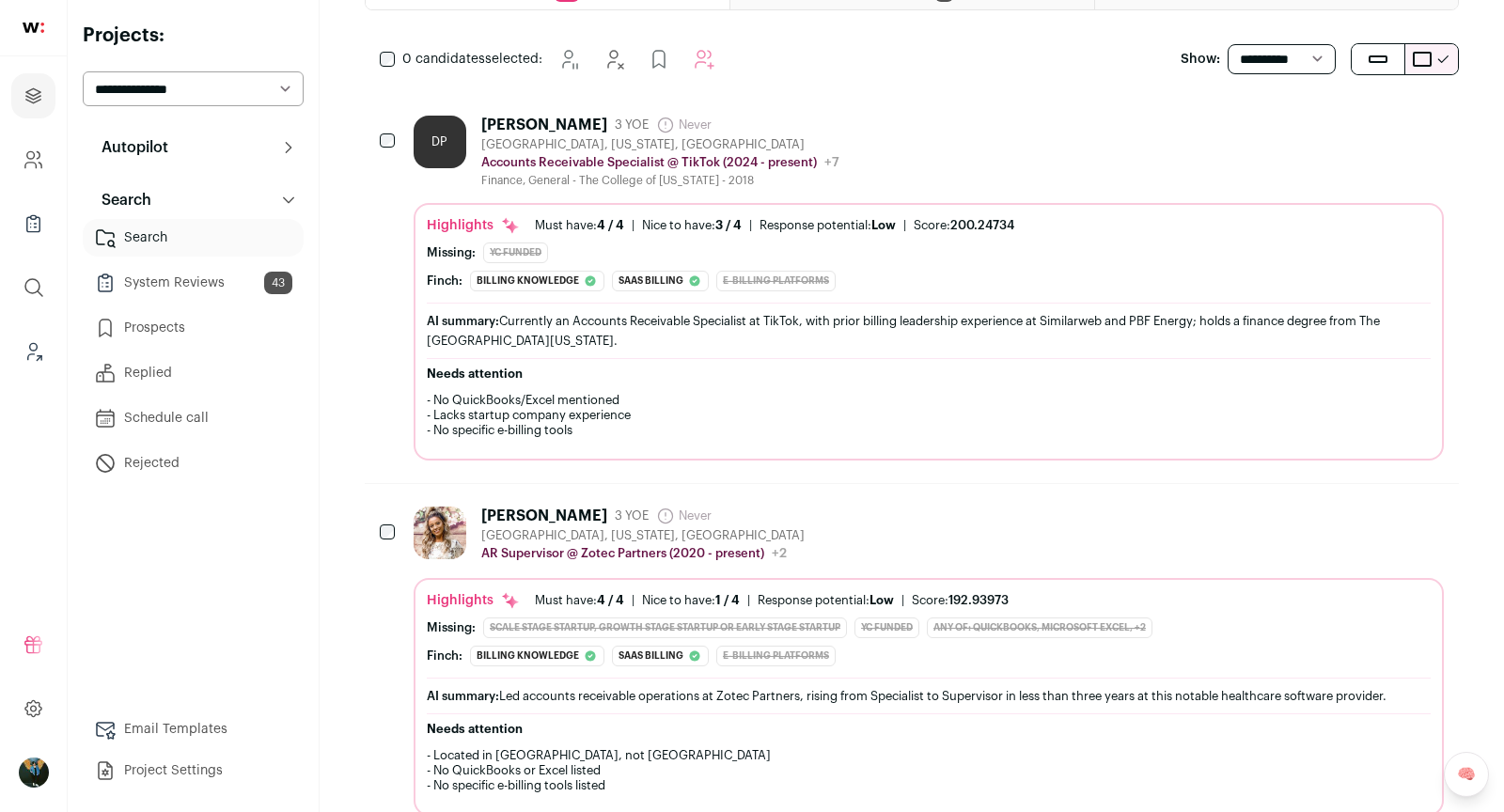
click at [1426, 140] on div "DP Daniel Pankulics 3 YOE Never Admin only. The last time the profile was scrap…" at bounding box center [929, 152] width 1030 height 72
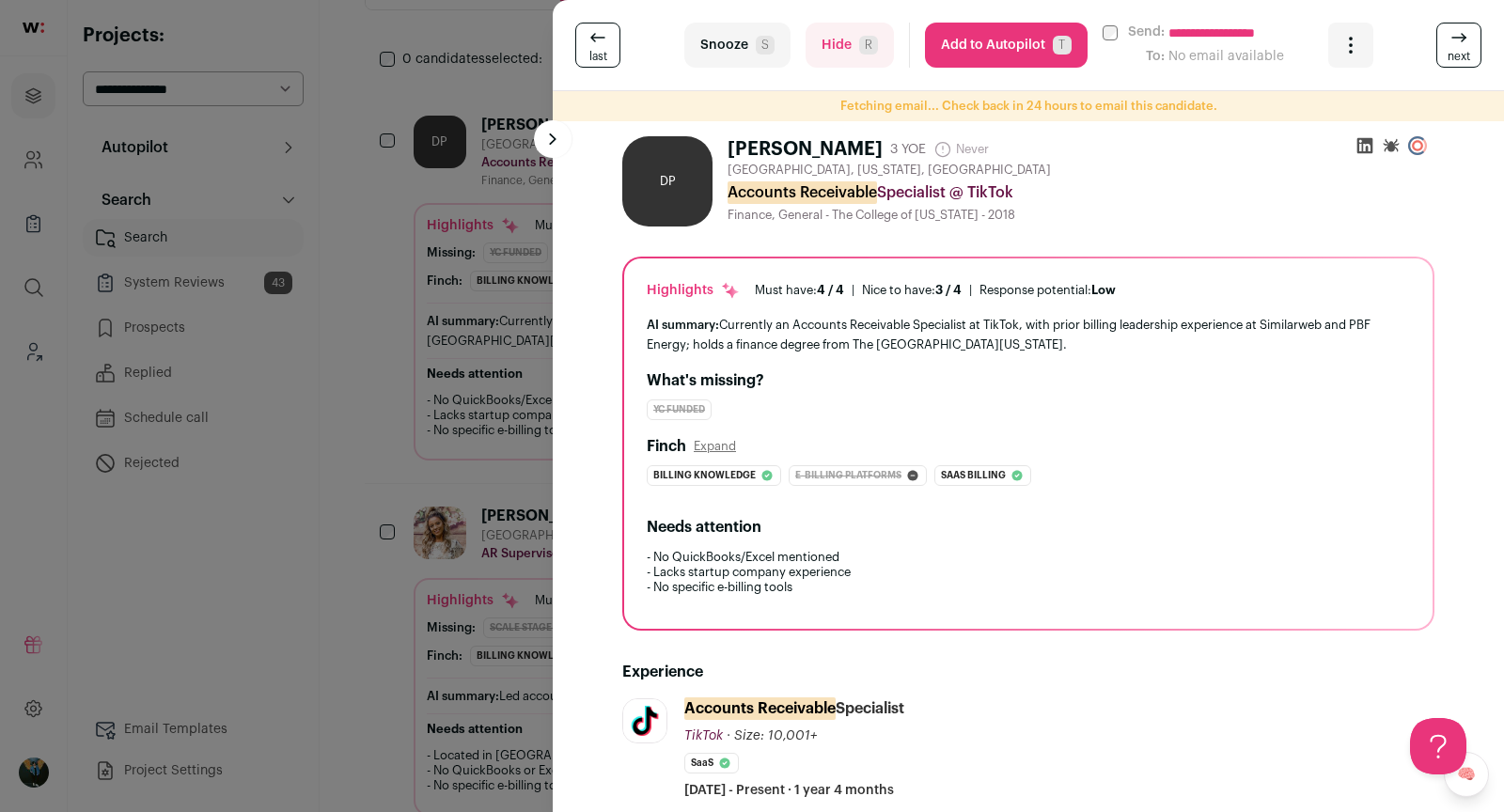
click at [985, 47] on button "Add to Autopilot T" at bounding box center [1006, 44] width 162 height 45
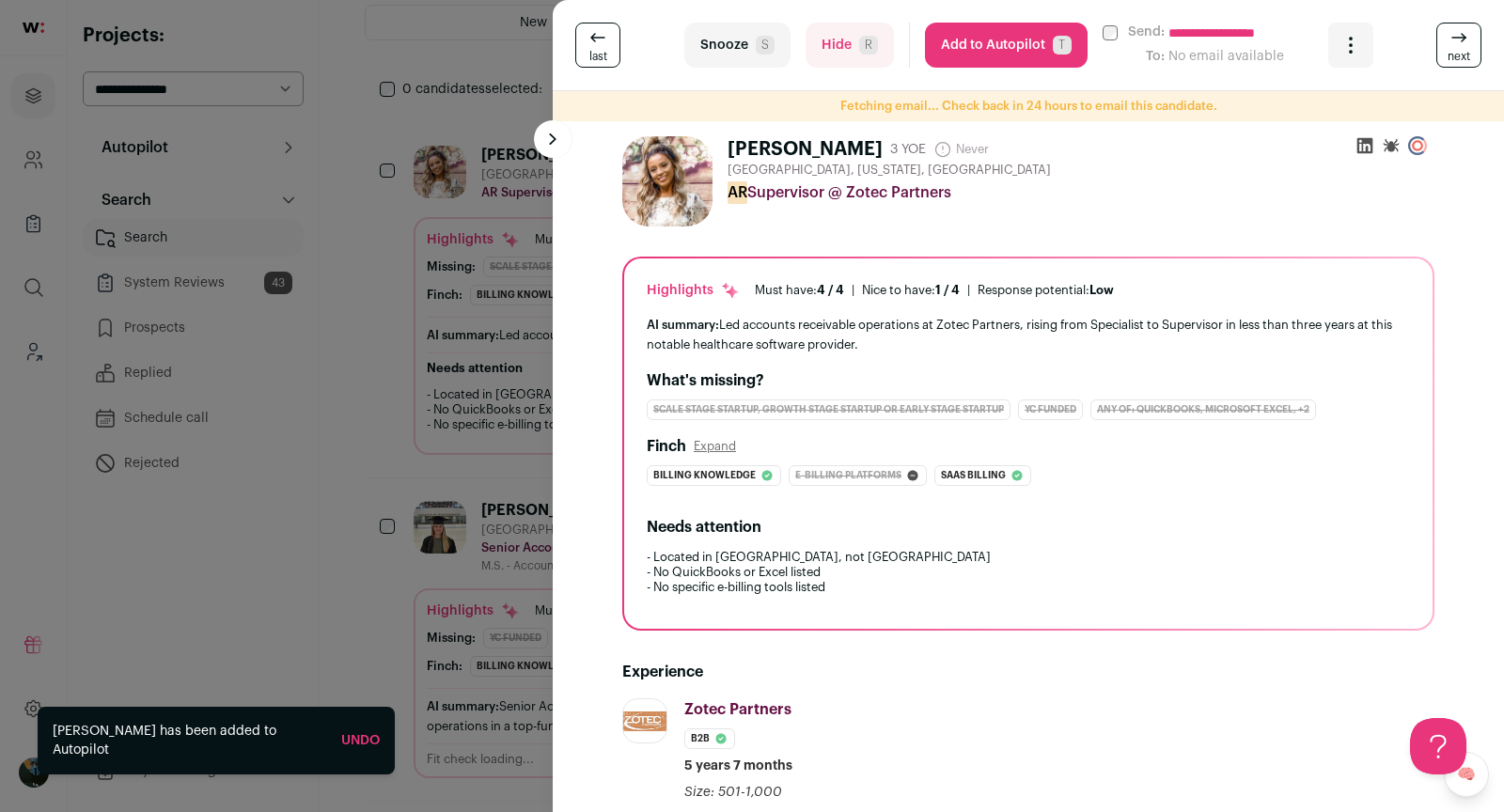
click at [468, 536] on div "**********" at bounding box center [752, 406] width 1504 height 812
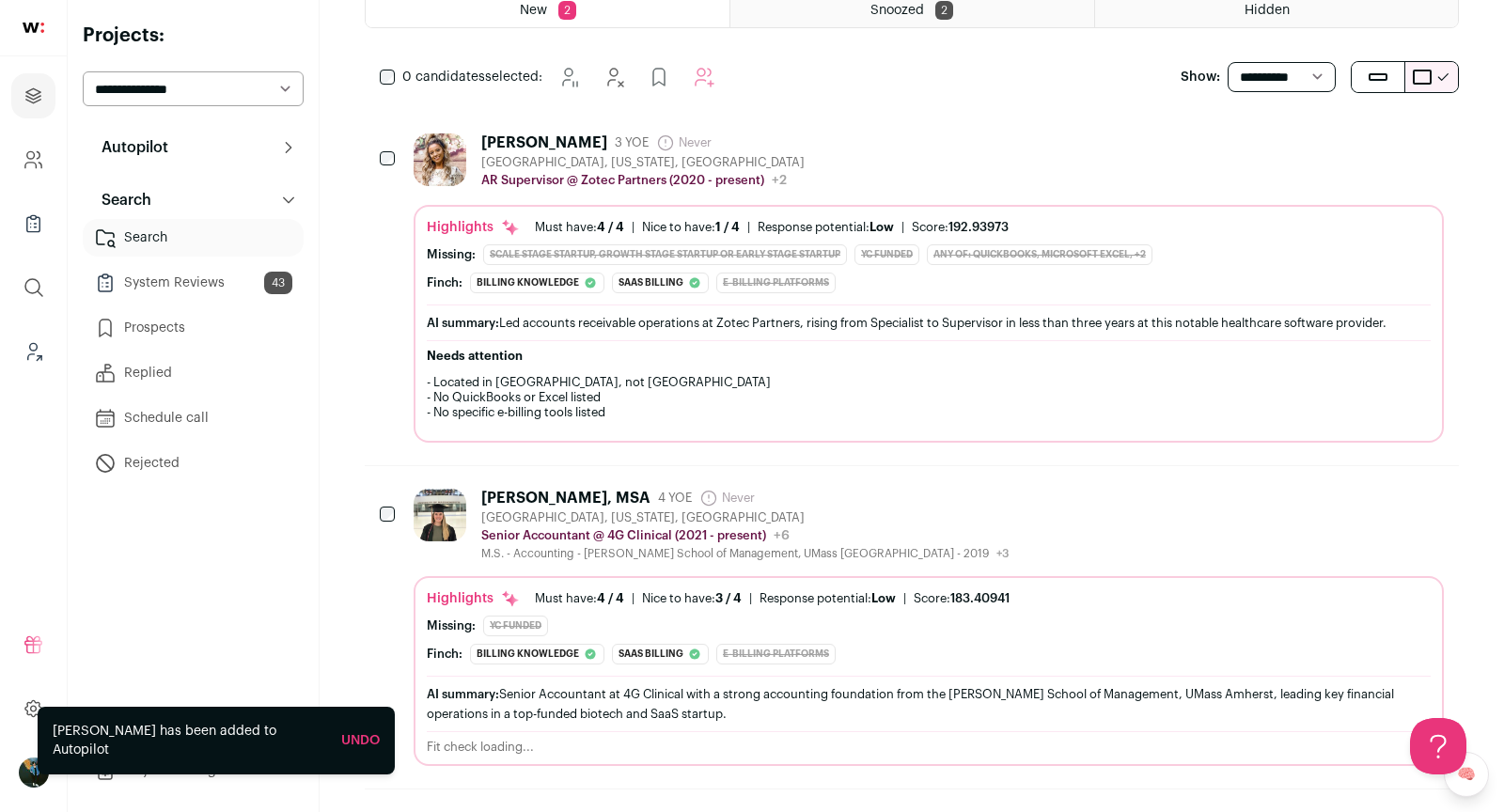
scroll to position [0, 0]
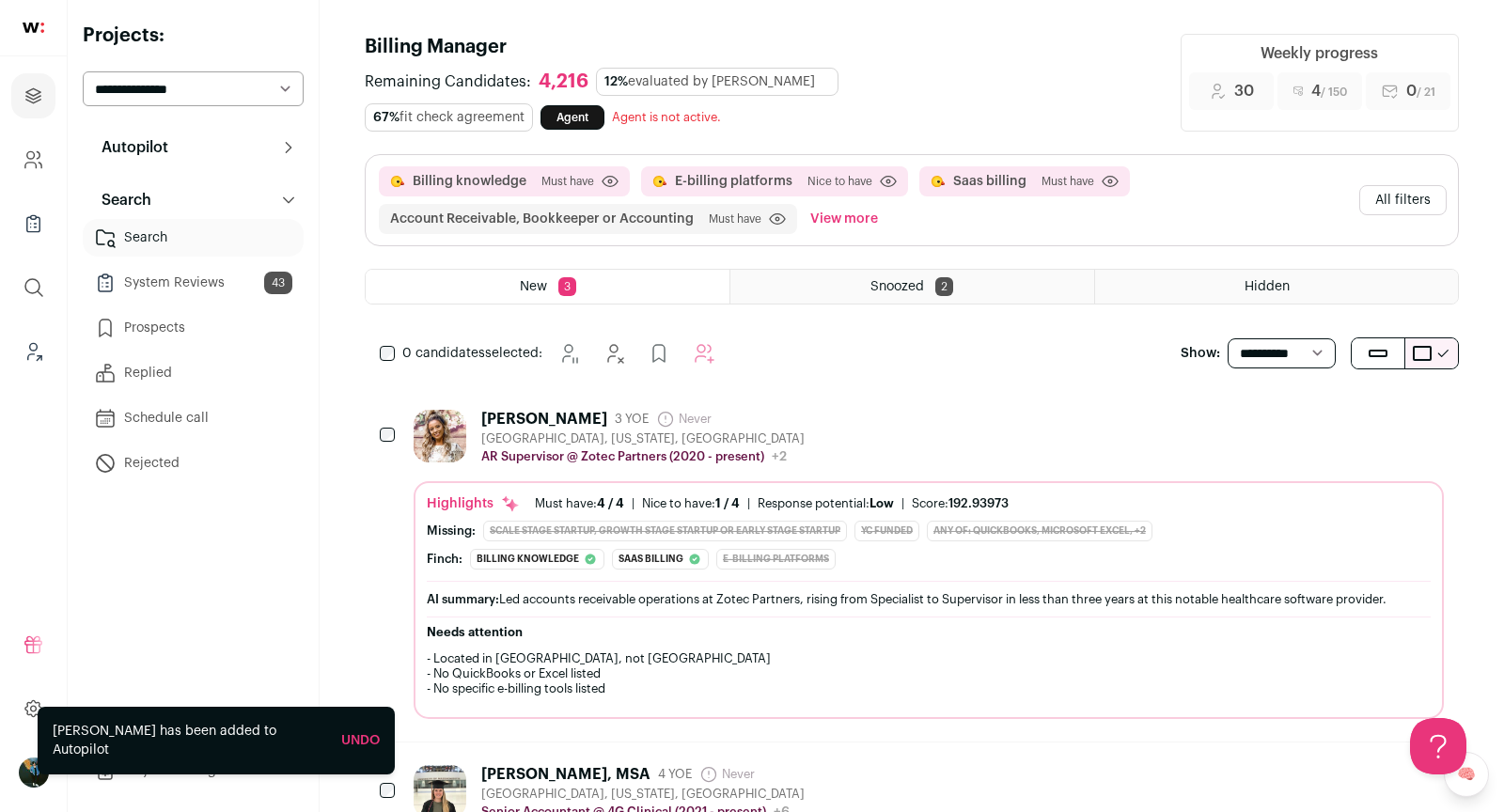
click at [171, 327] on link "Prospects" at bounding box center [193, 328] width 221 height 38
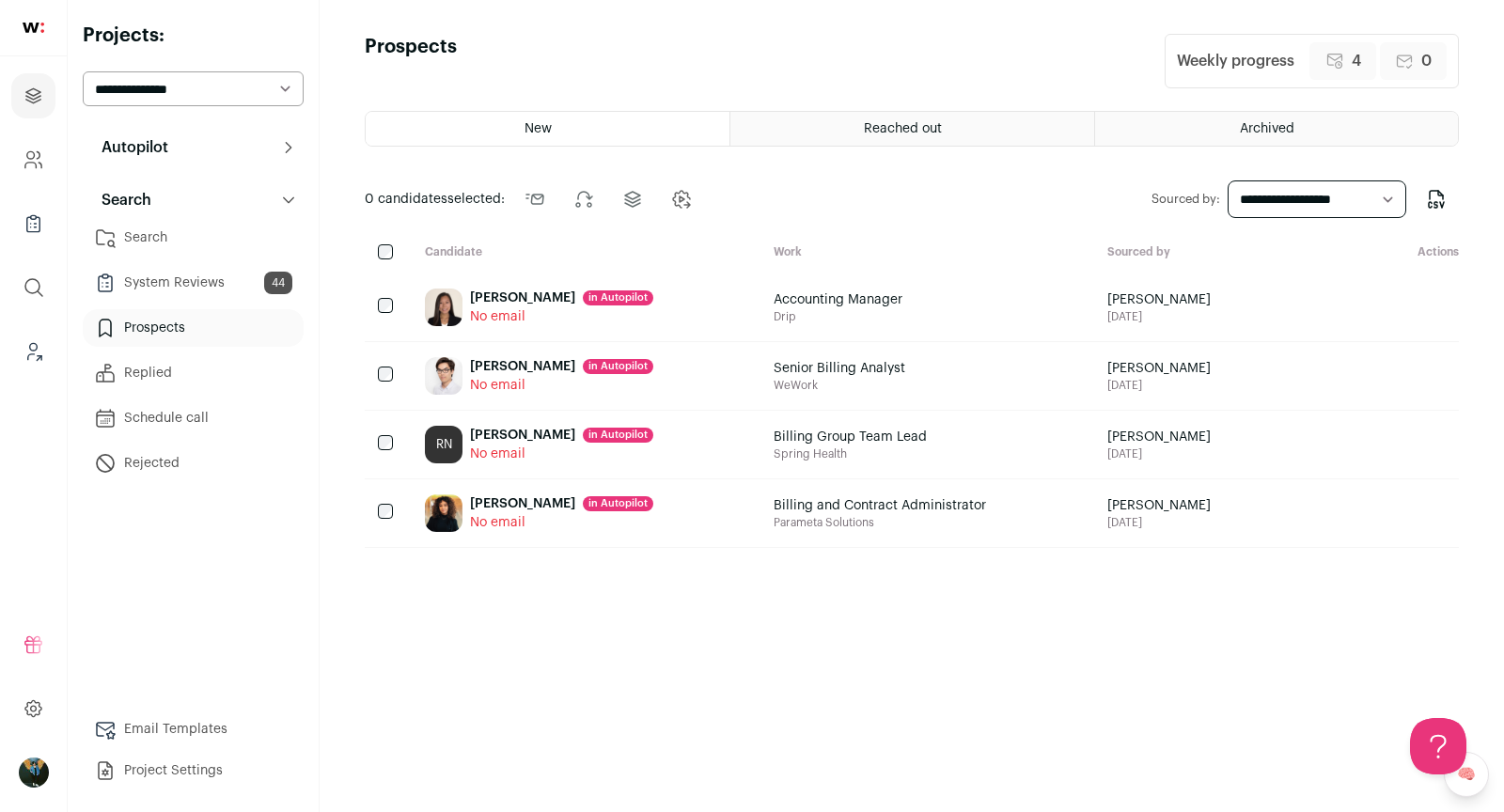
click at [517, 298] on div "Tiffany Cpa in Autopilot" at bounding box center [562, 297] width 184 height 18
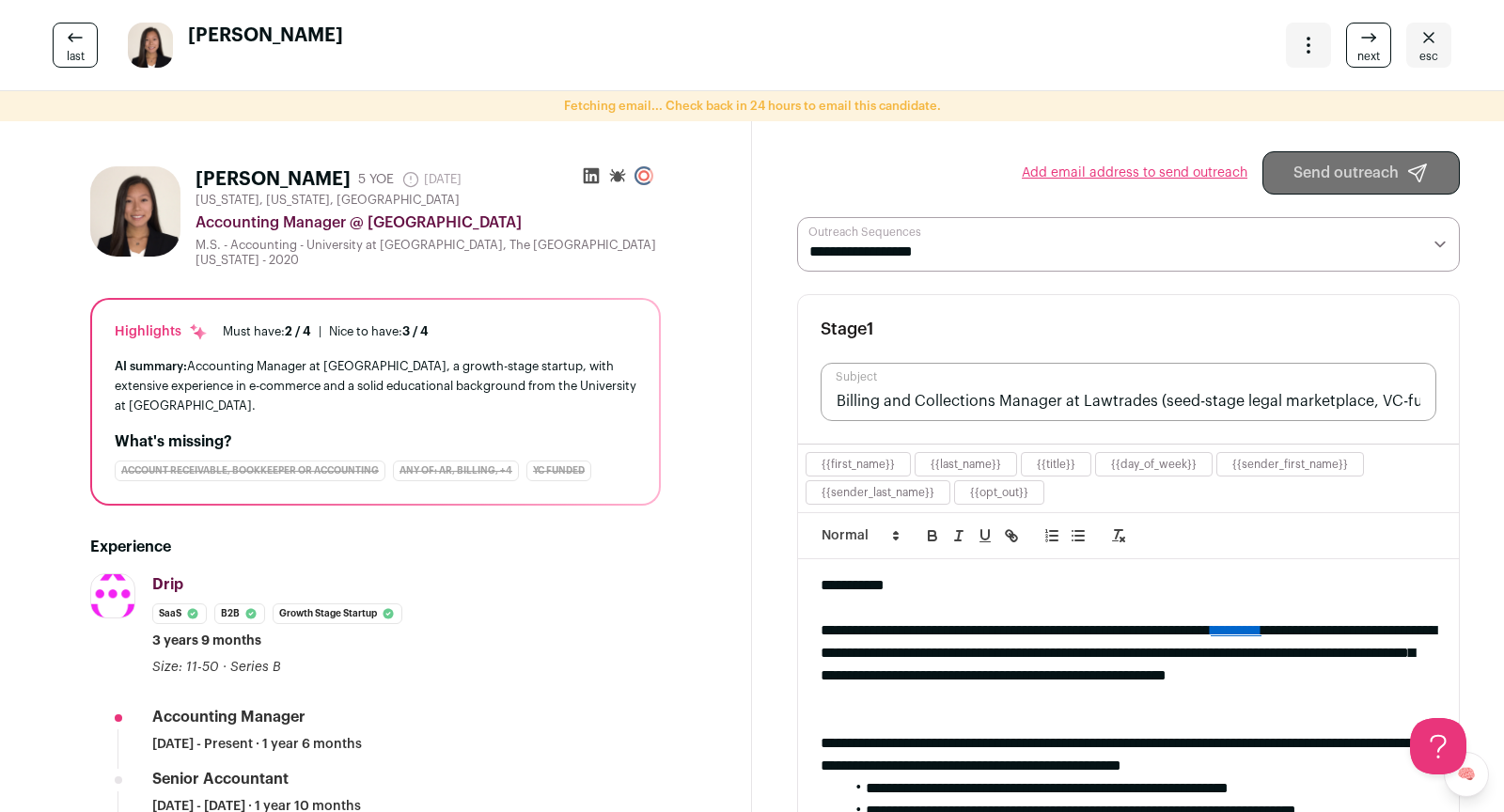
click at [585, 178] on icon at bounding box center [591, 175] width 18 height 18
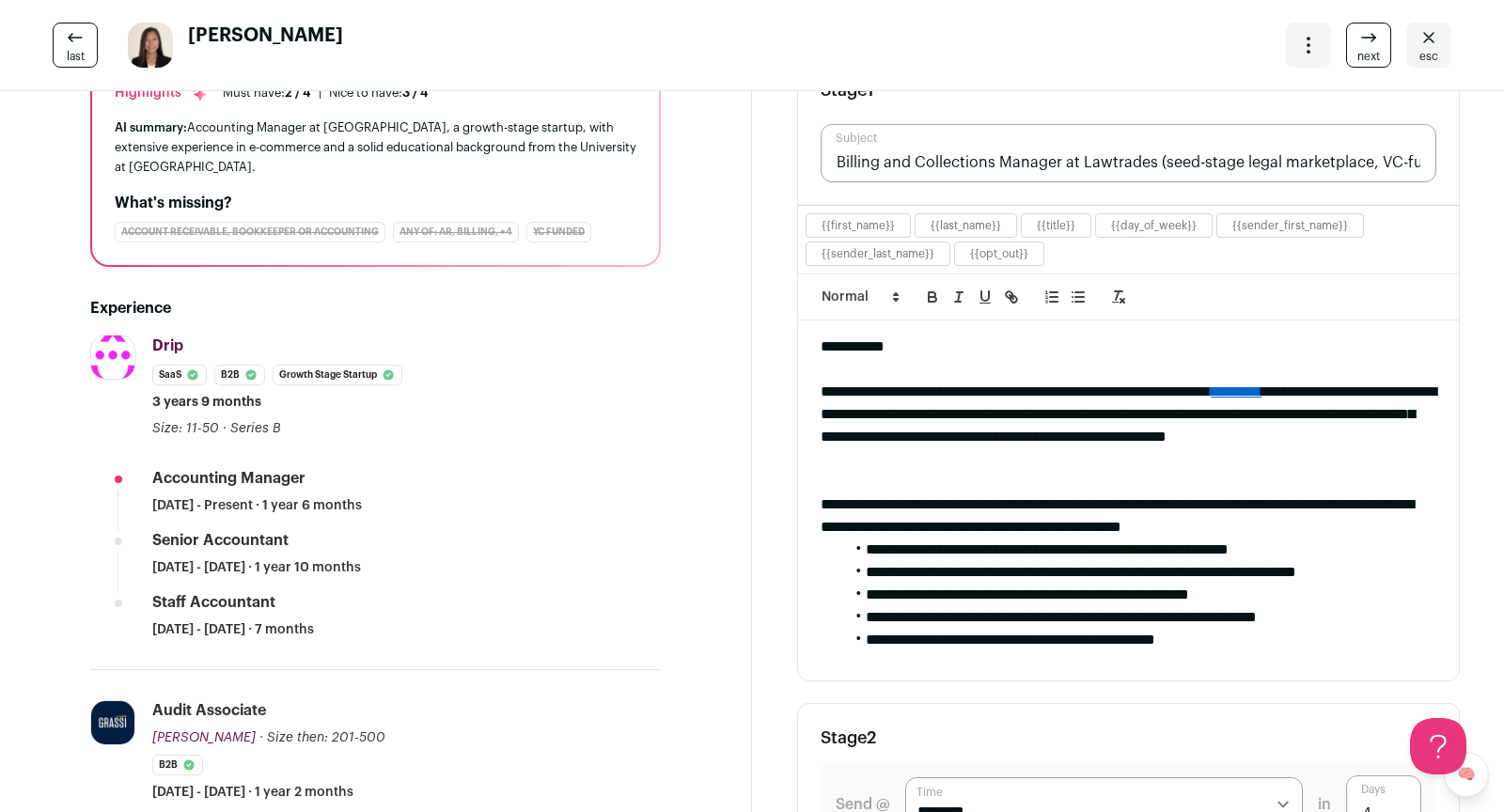
scroll to position [249, 0]
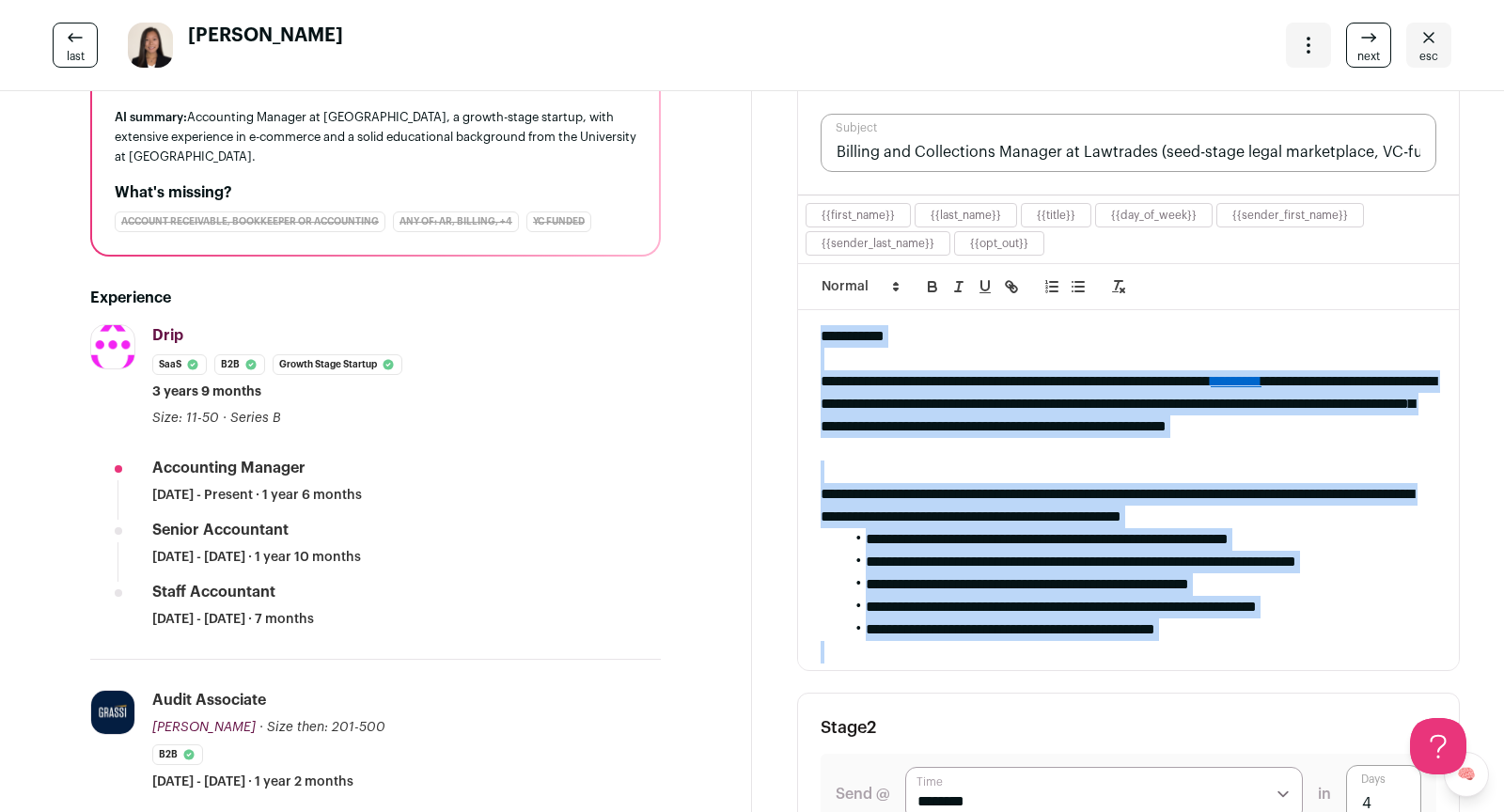
drag, startPoint x: 942, startPoint y: 385, endPoint x: 1071, endPoint y: 637, distance: 283.1
click at [1071, 637] on div "**********" at bounding box center [1128, 490] width 661 height 360
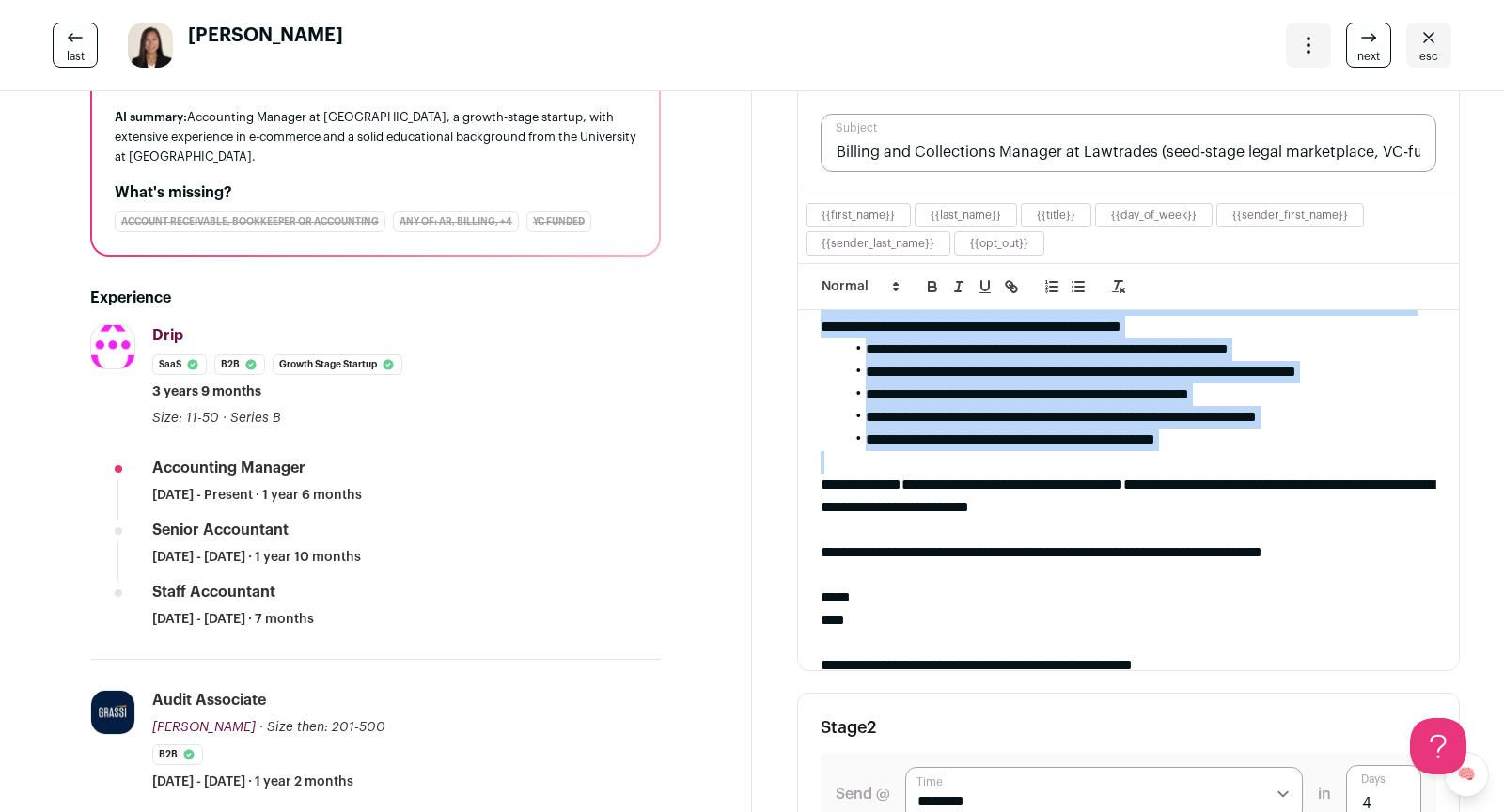
scroll to position [190, 0]
copy div "**********"
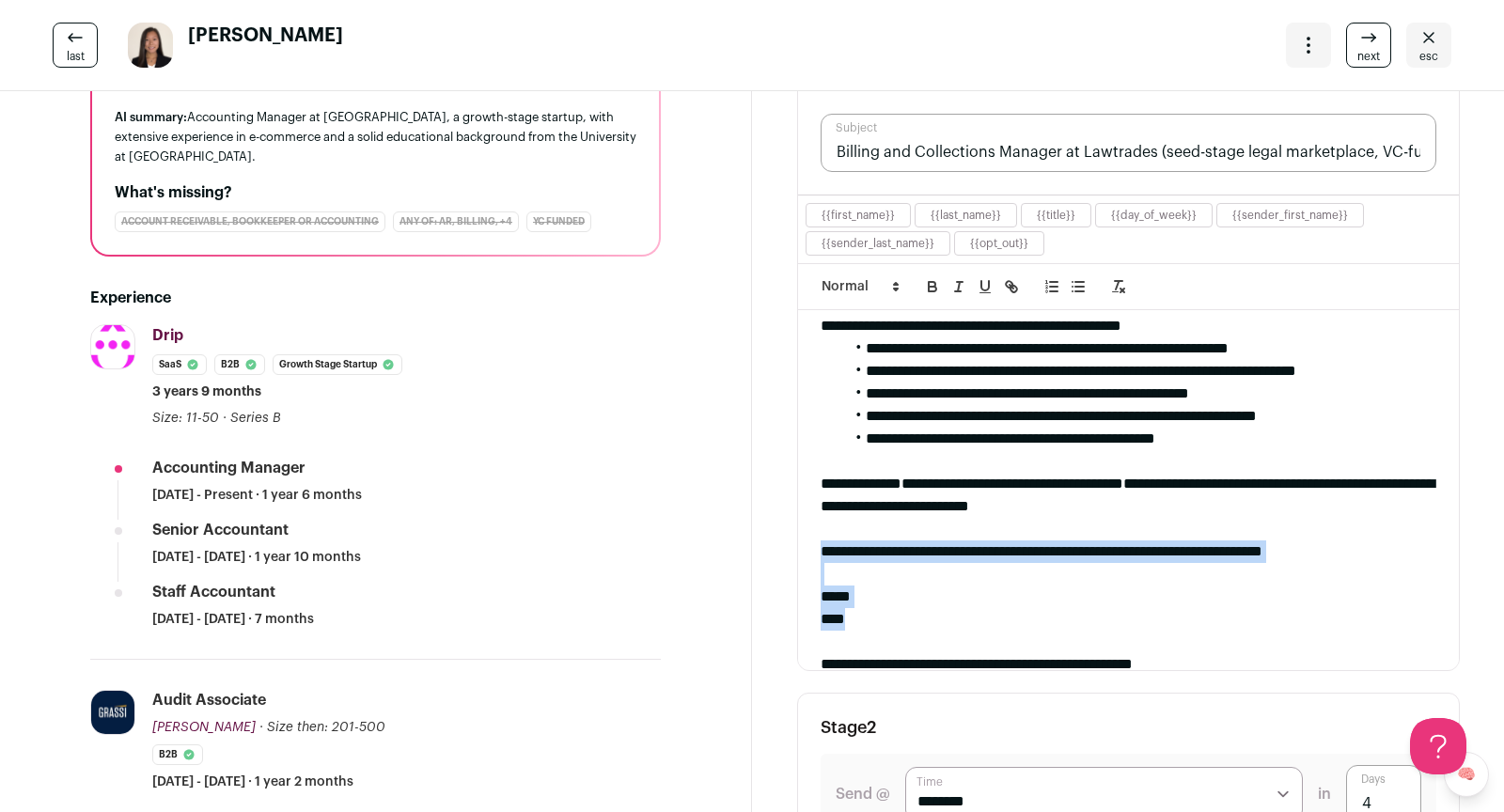
drag, startPoint x: 824, startPoint y: 539, endPoint x: 926, endPoint y: 615, distance: 127.2
click at [926, 615] on div "**********" at bounding box center [1128, 490] width 661 height 360
copy div "**********"
click at [1375, 37] on icon at bounding box center [1373, 36] width 4 height 4
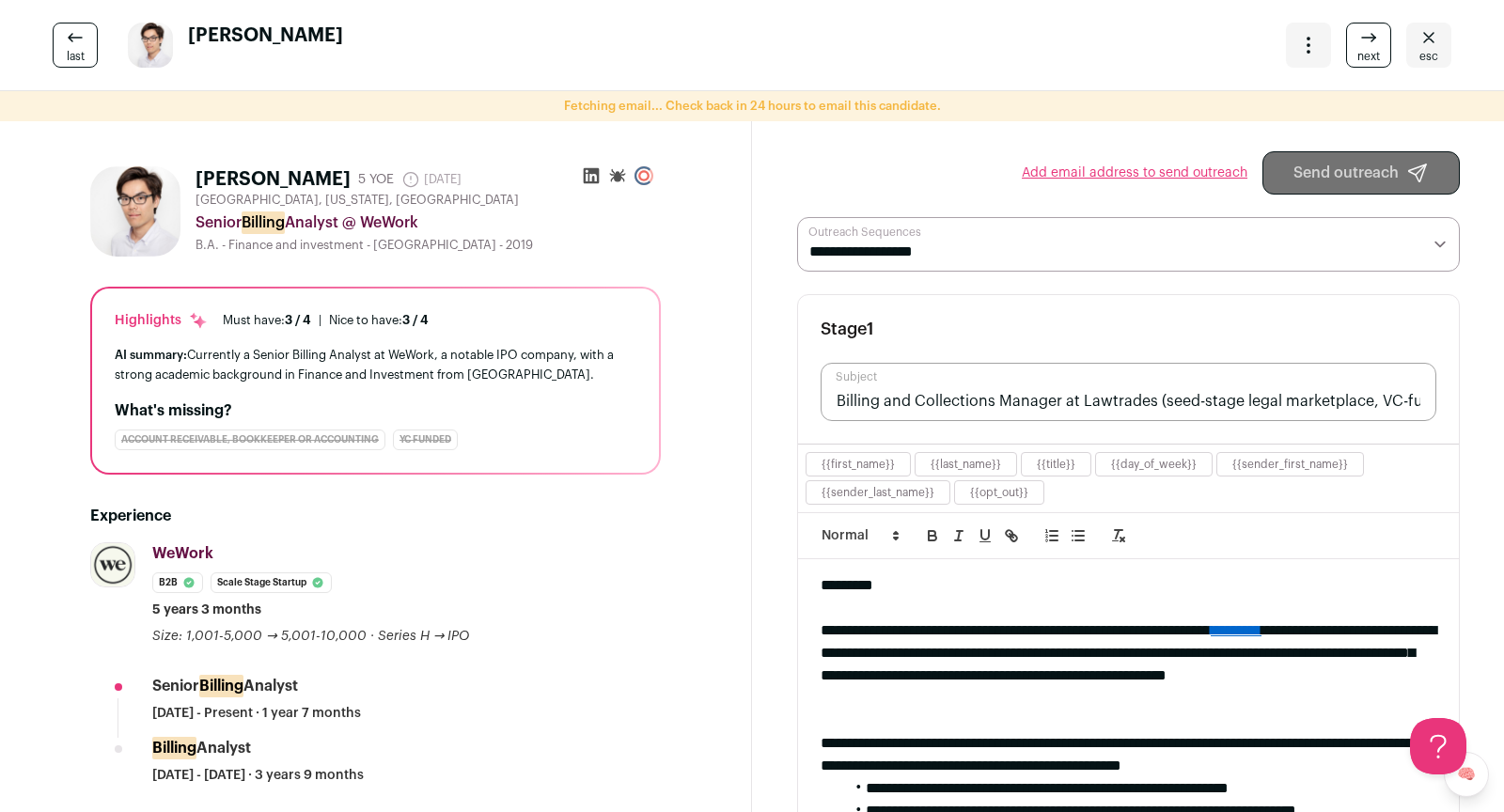
click at [594, 182] on icon at bounding box center [592, 176] width 16 height 16
click at [1072, 170] on link "Add email address to send outreach" at bounding box center [1134, 172] width 225 height 18
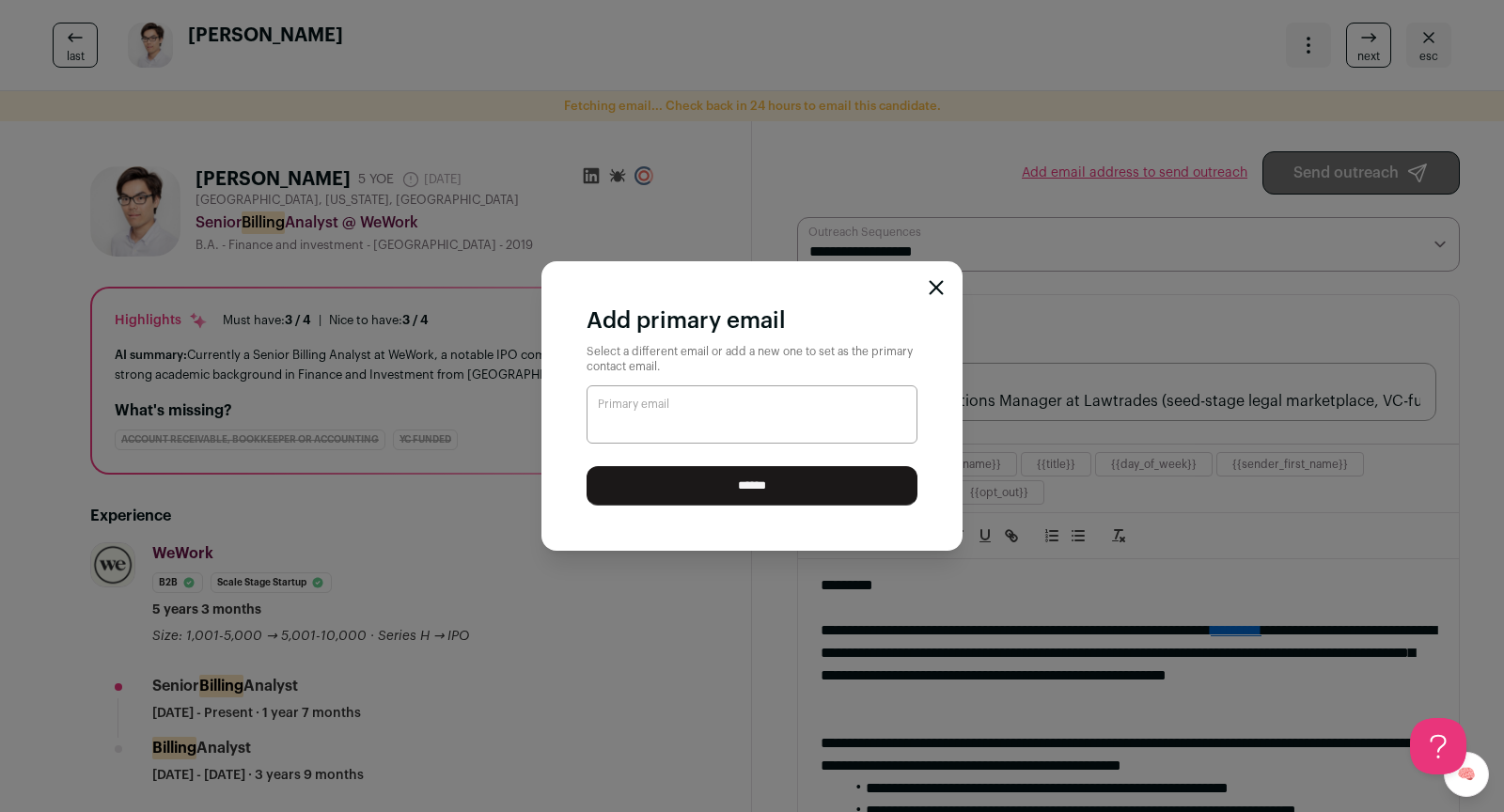
click at [749, 416] on input "Primary email" at bounding box center [752, 414] width 331 height 58
paste input "**********"
type input "**********"
click at [707, 482] on input "******" at bounding box center [752, 485] width 331 height 40
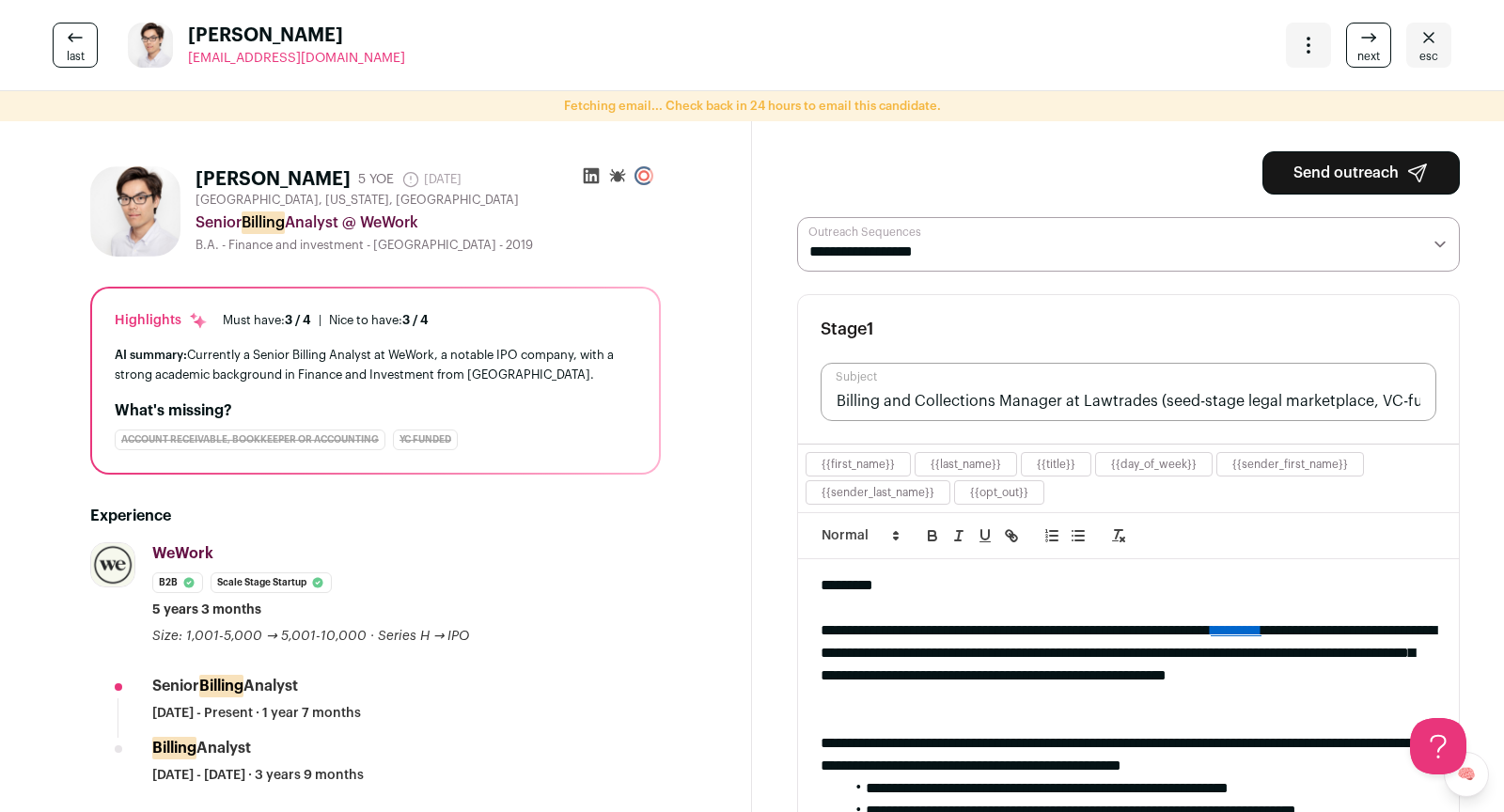
click at [1401, 190] on button "Send outreach" at bounding box center [1361, 172] width 197 height 44
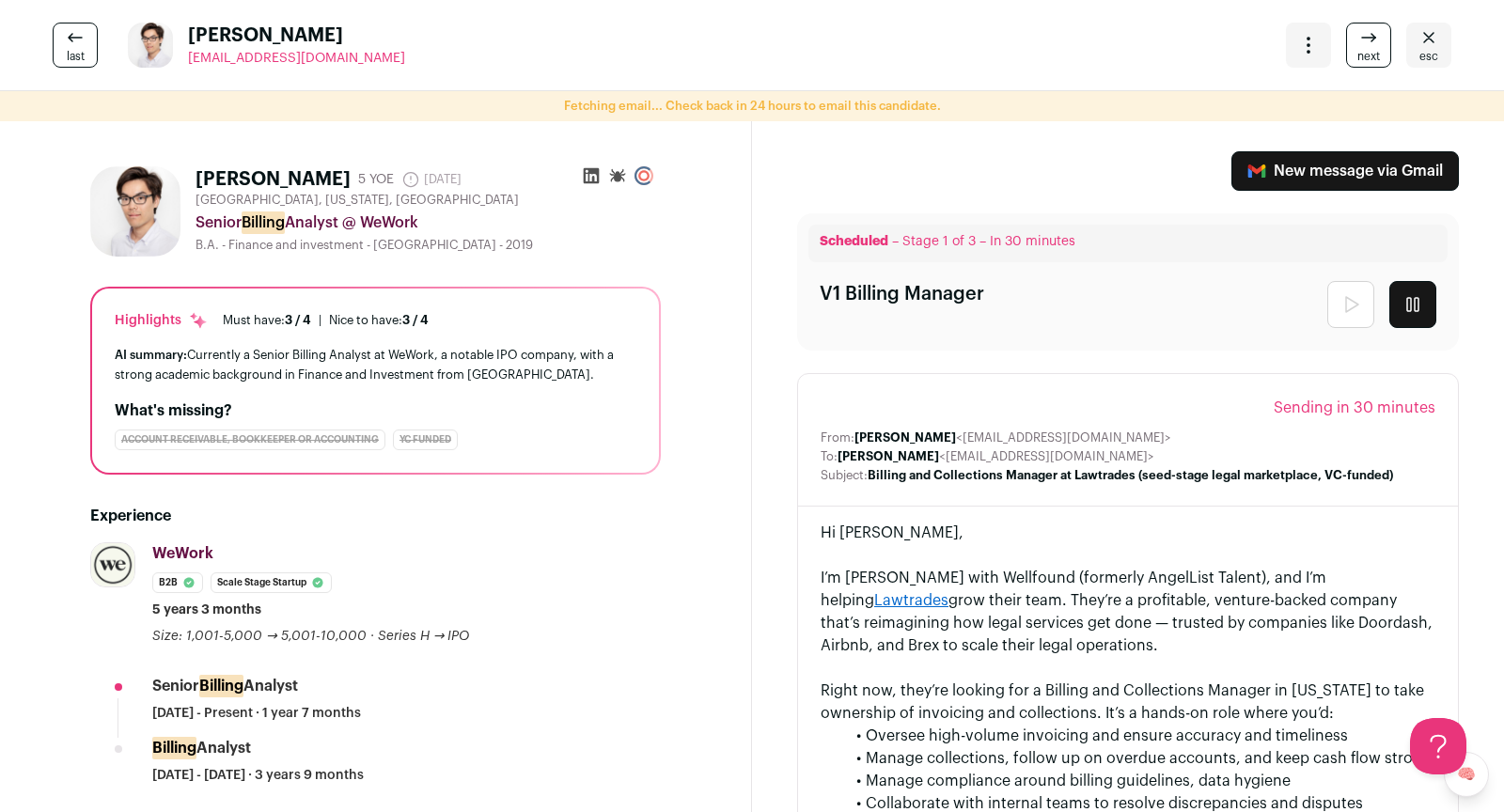
click at [1379, 35] on icon at bounding box center [1368, 37] width 22 height 22
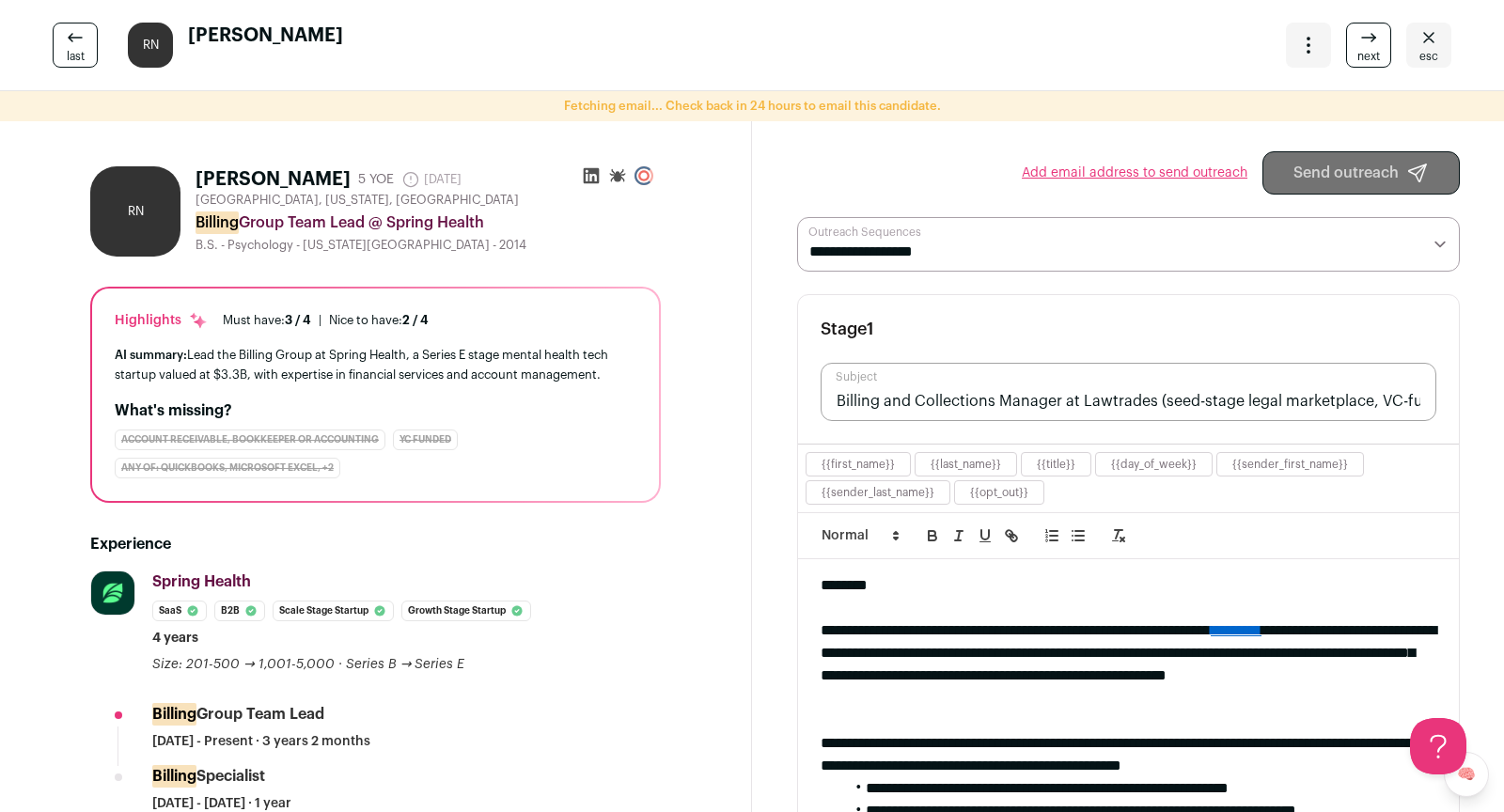
click at [1363, 33] on icon at bounding box center [1368, 37] width 22 height 22
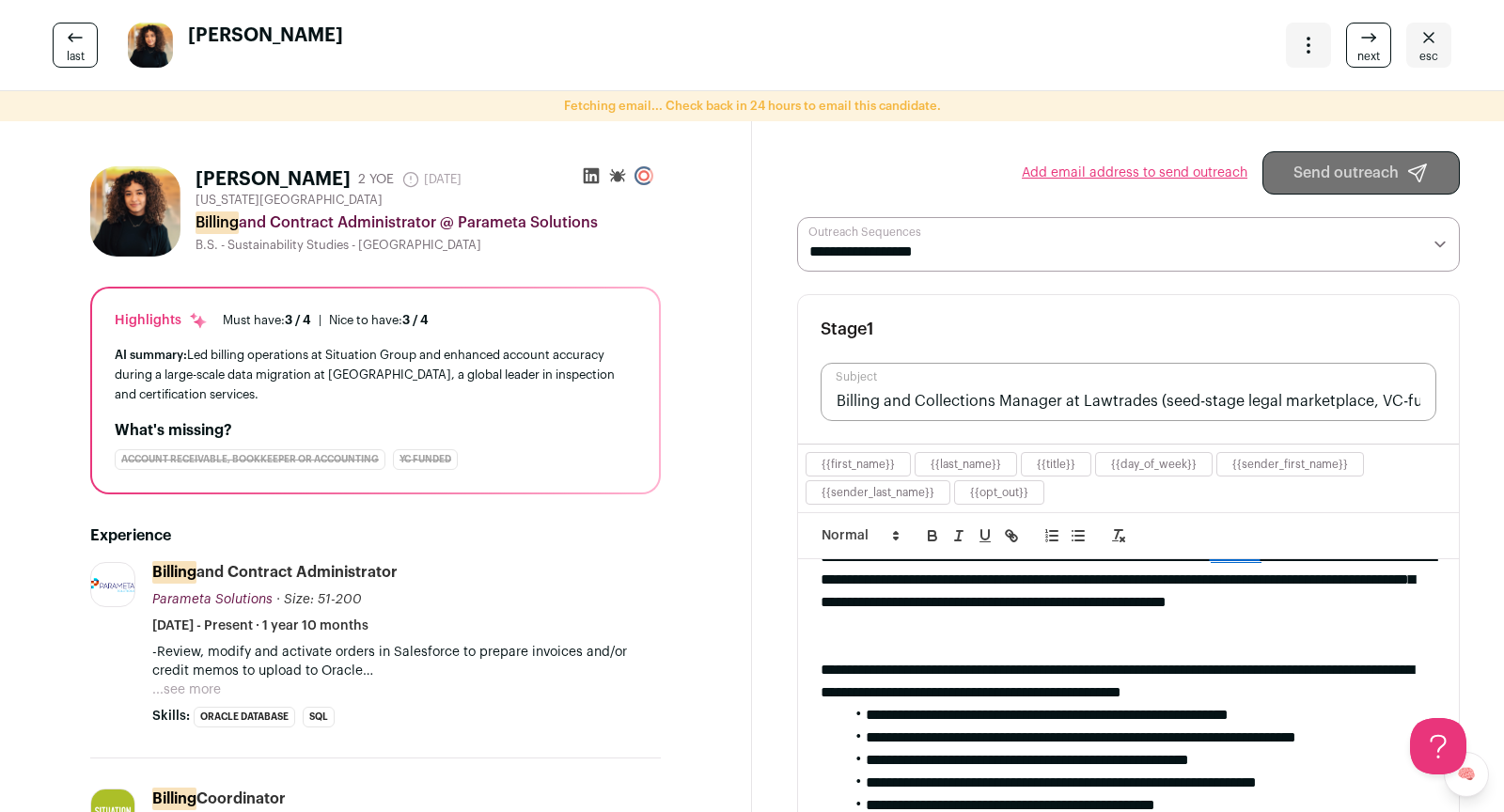
click at [1192, 166] on link "Add email address to send outreach" at bounding box center [1134, 172] width 225 height 18
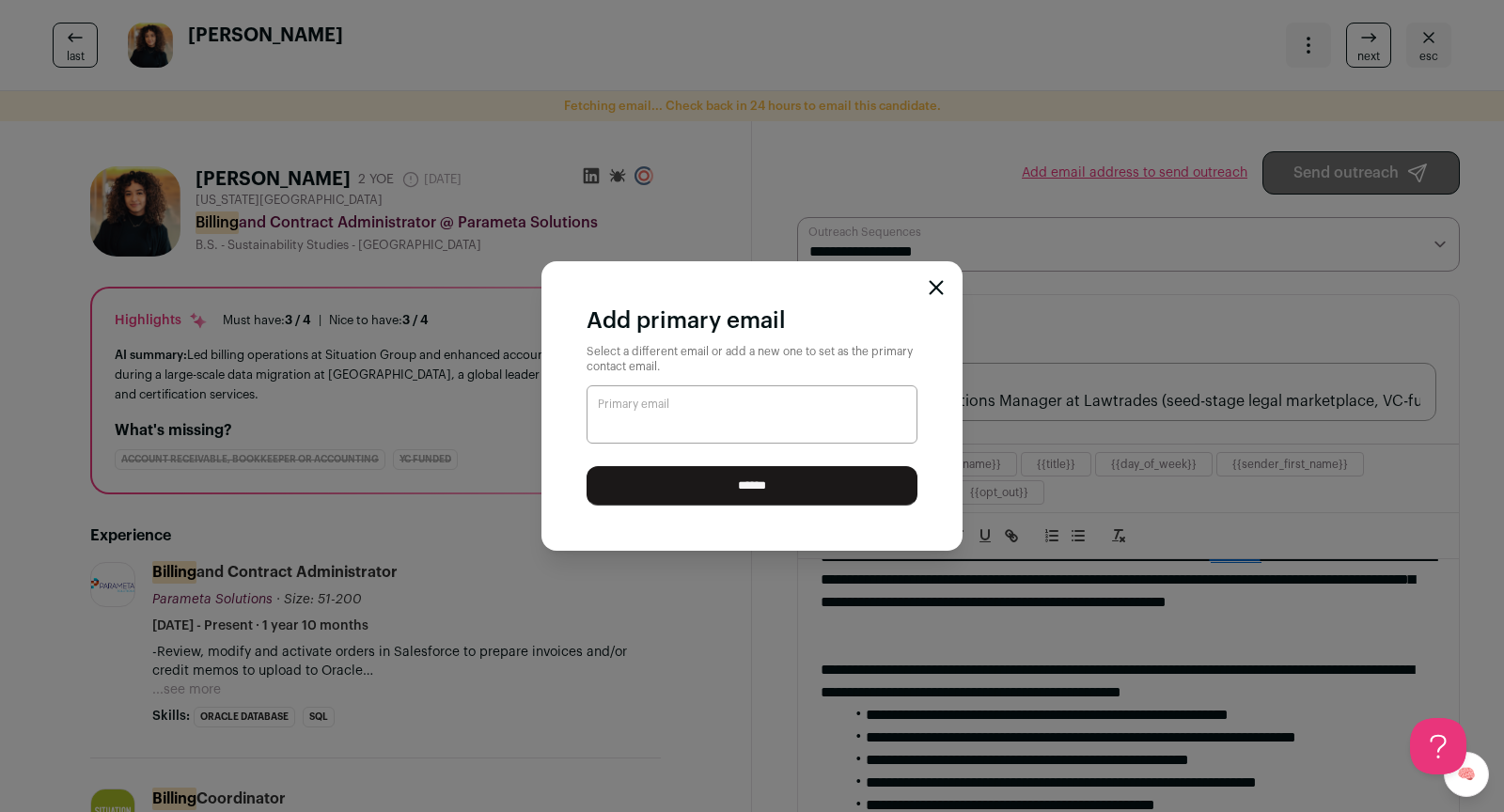
click at [729, 409] on input "Primary email" at bounding box center [752, 414] width 331 height 58
paste input "**********"
type input "**********"
click at [709, 482] on input "******" at bounding box center [752, 485] width 331 height 40
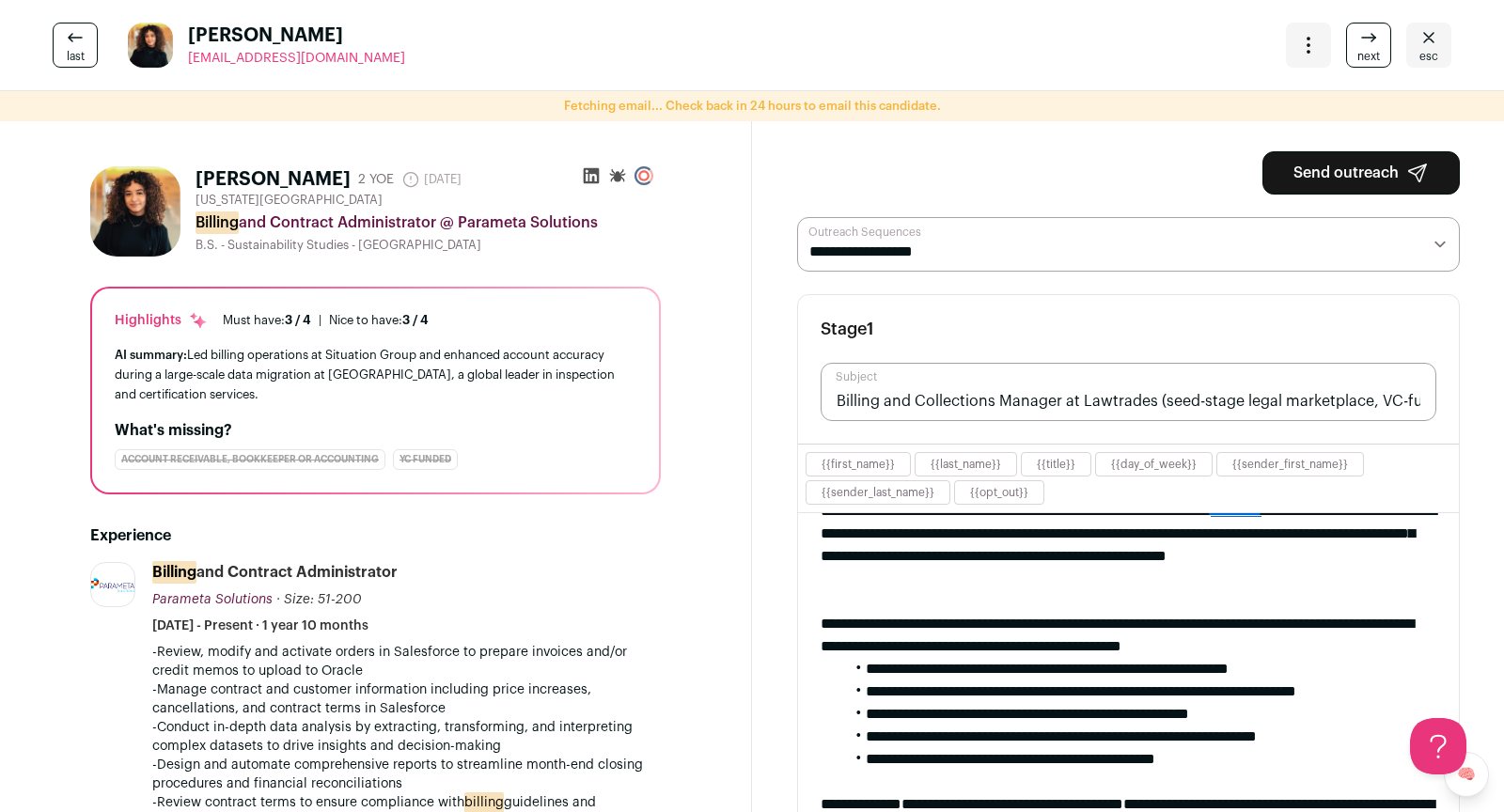
click at [1343, 160] on button "Send outreach" at bounding box center [1361, 172] width 197 height 44
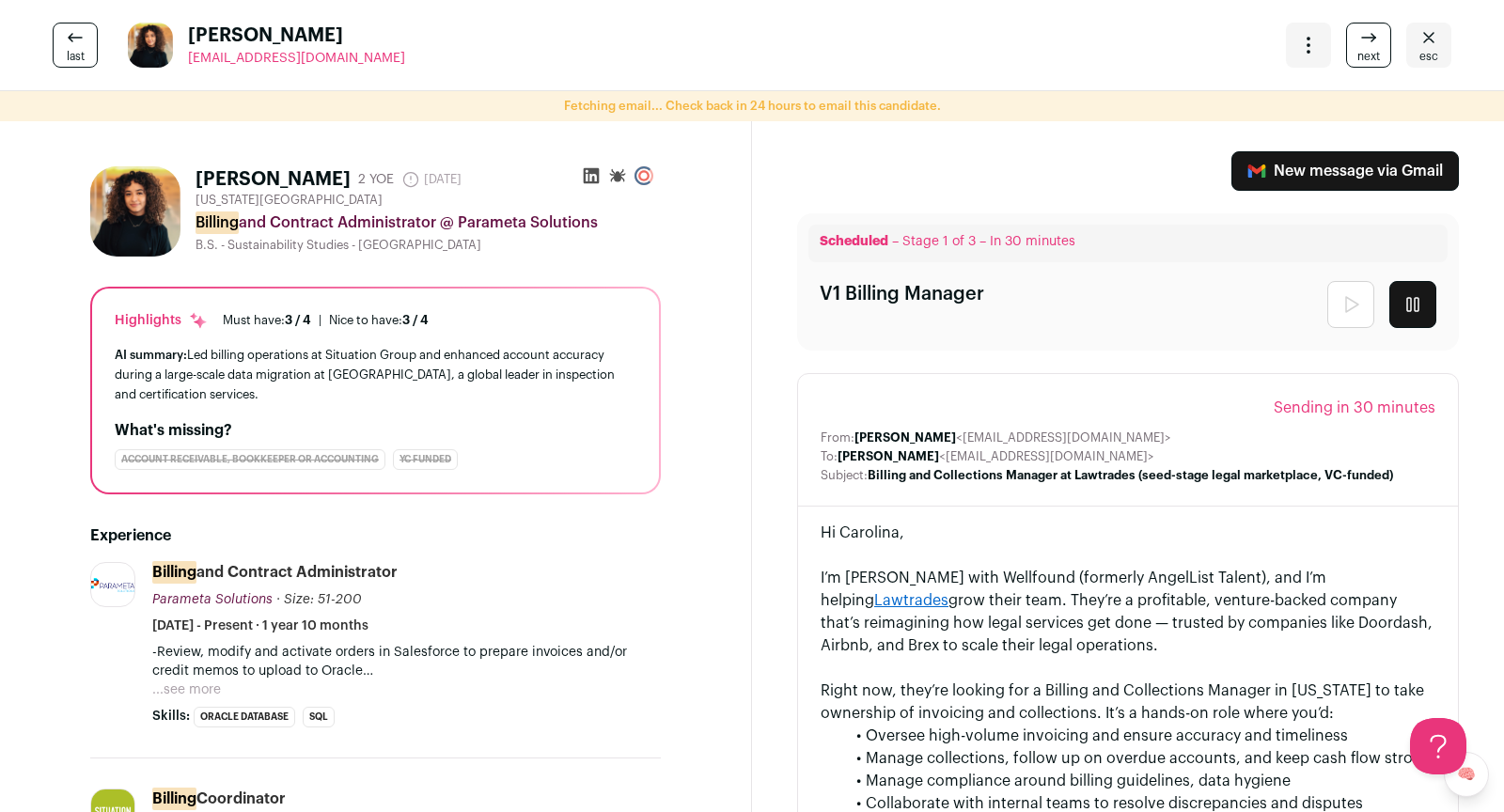
click at [1364, 46] on icon at bounding box center [1368, 37] width 22 height 22
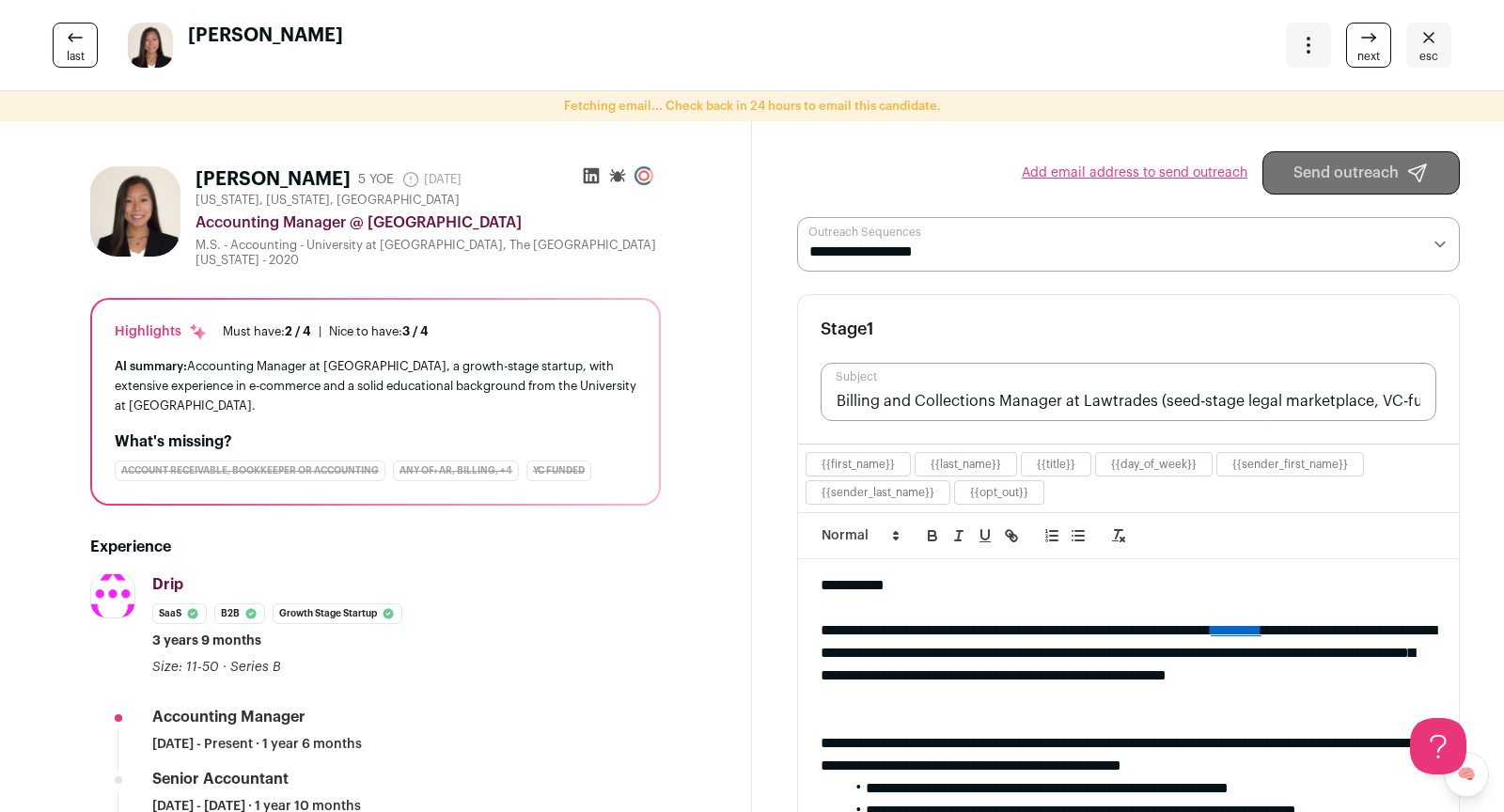
click at [1365, 55] on span "next" at bounding box center [1368, 57] width 22 height 15
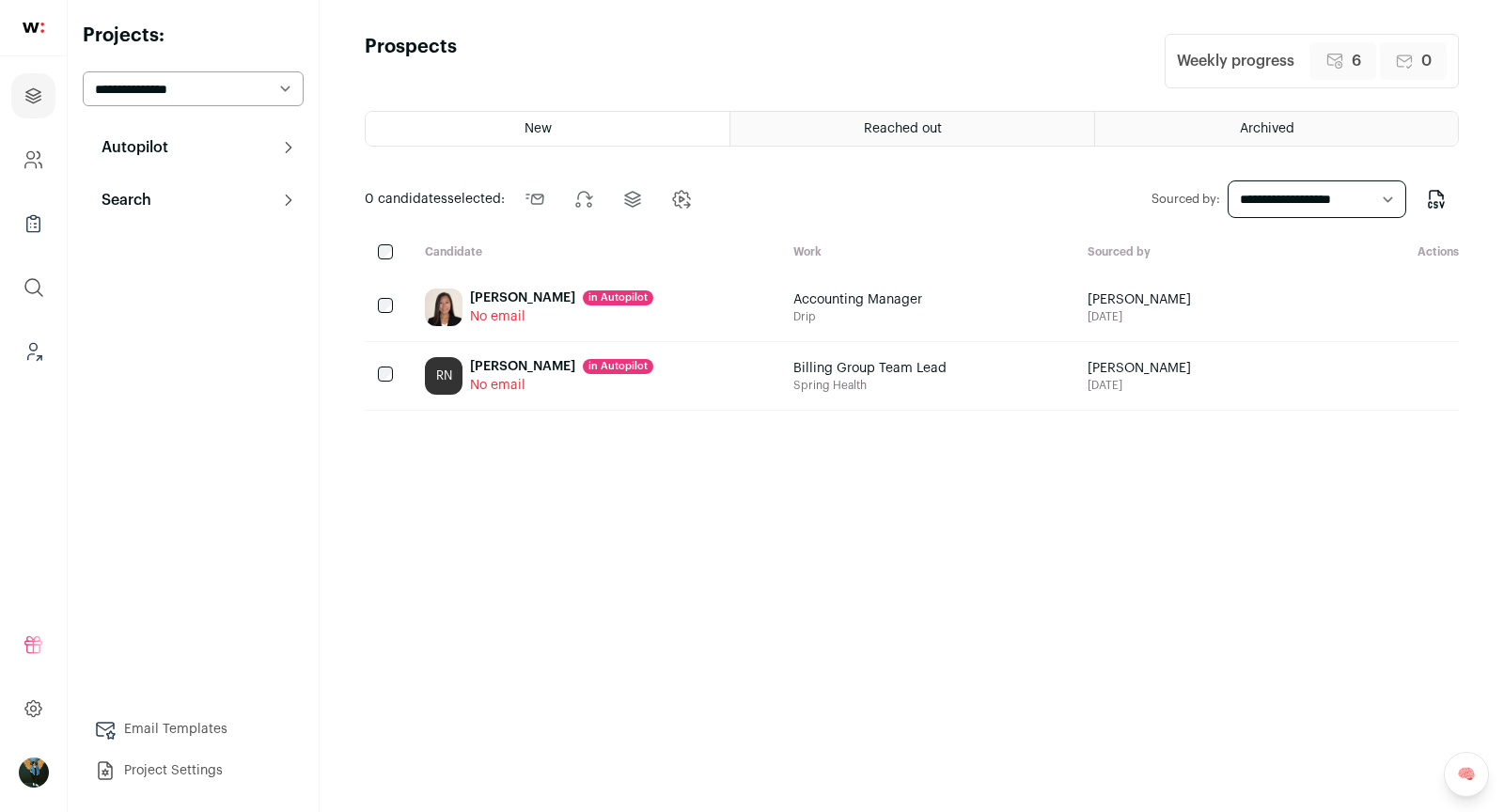
click at [240, 210] on button "Search" at bounding box center [193, 200] width 221 height 38
click at [297, 140] on button "Autopilot" at bounding box center [193, 147] width 221 height 38
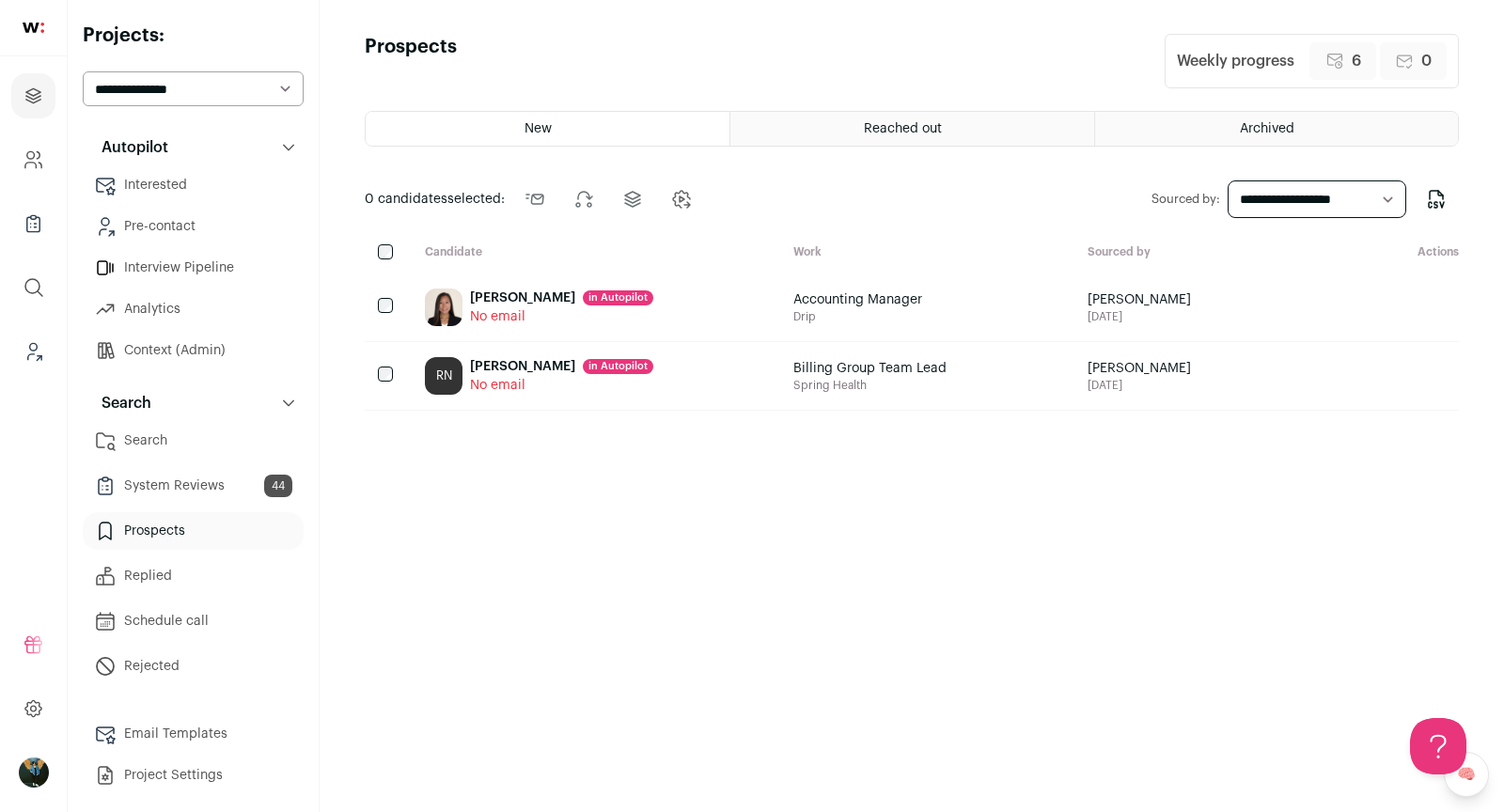
scroll to position [4, 0]
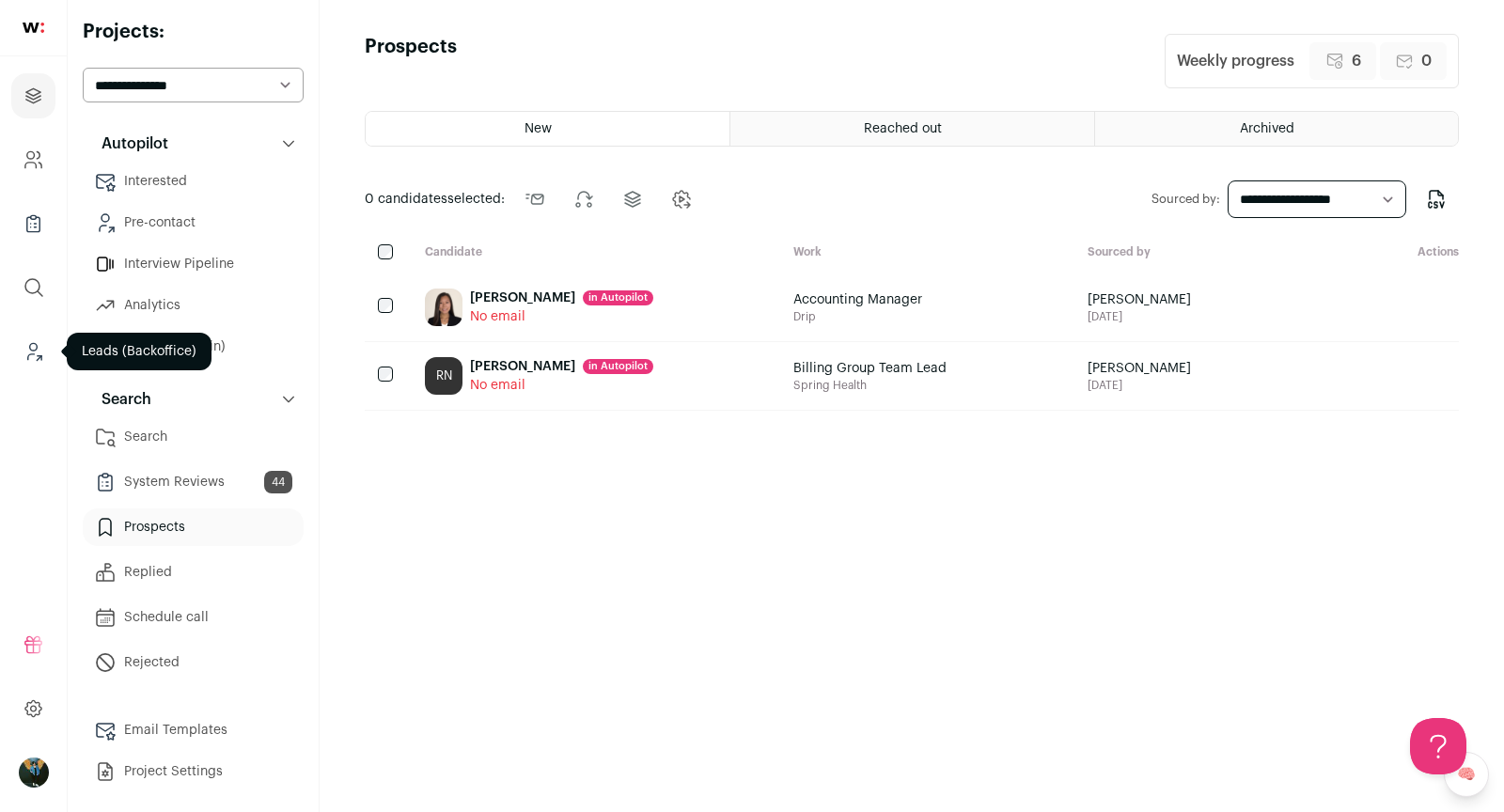
click at [37, 345] on icon "Leads (Backoffice)" at bounding box center [34, 347] width 8 height 8
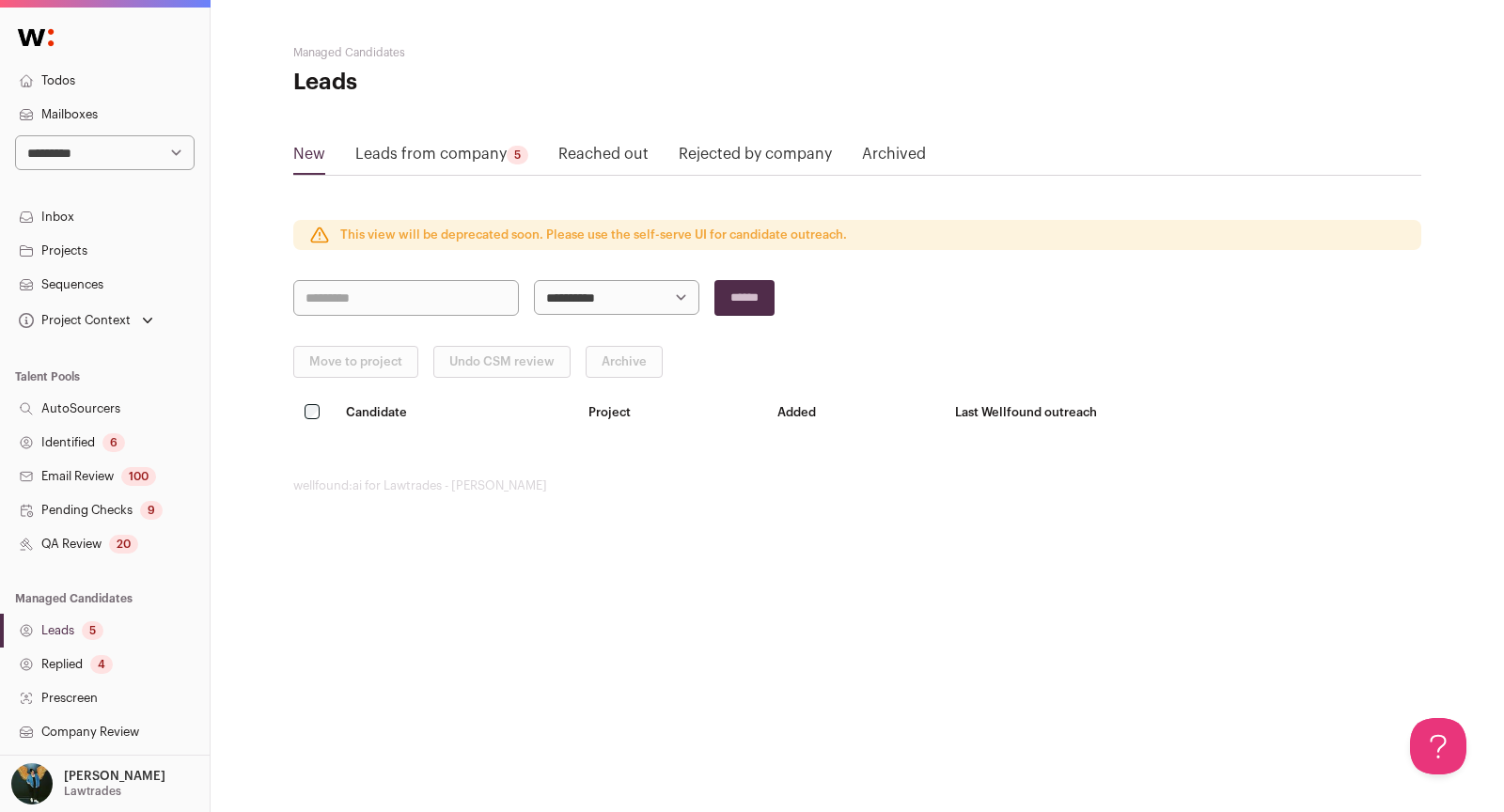
click at [82, 645] on link "Leads 5" at bounding box center [104, 630] width 210 height 34
click at [435, 163] on link "Leads from company 5" at bounding box center [441, 158] width 173 height 30
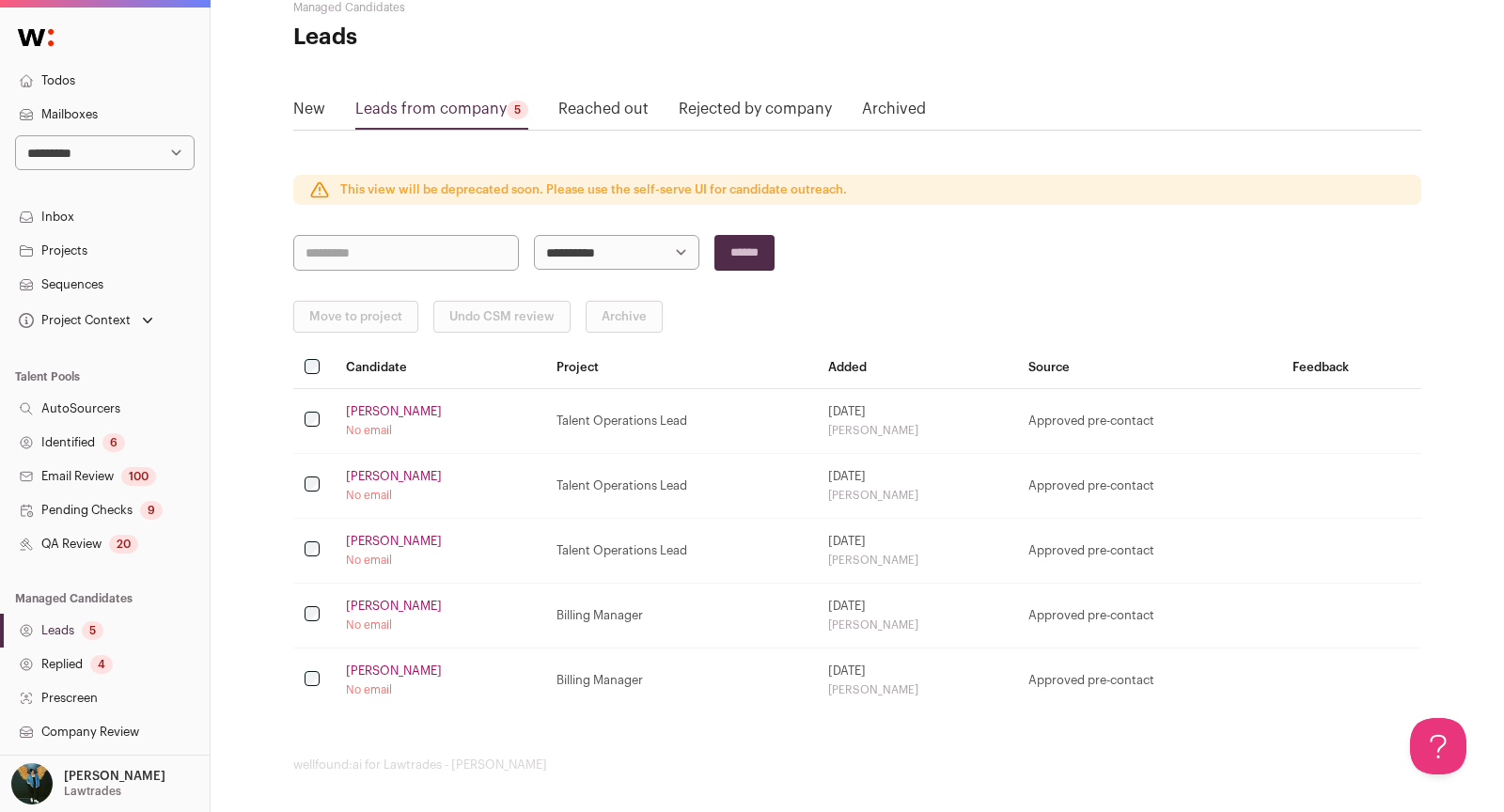
scroll to position [268, 0]
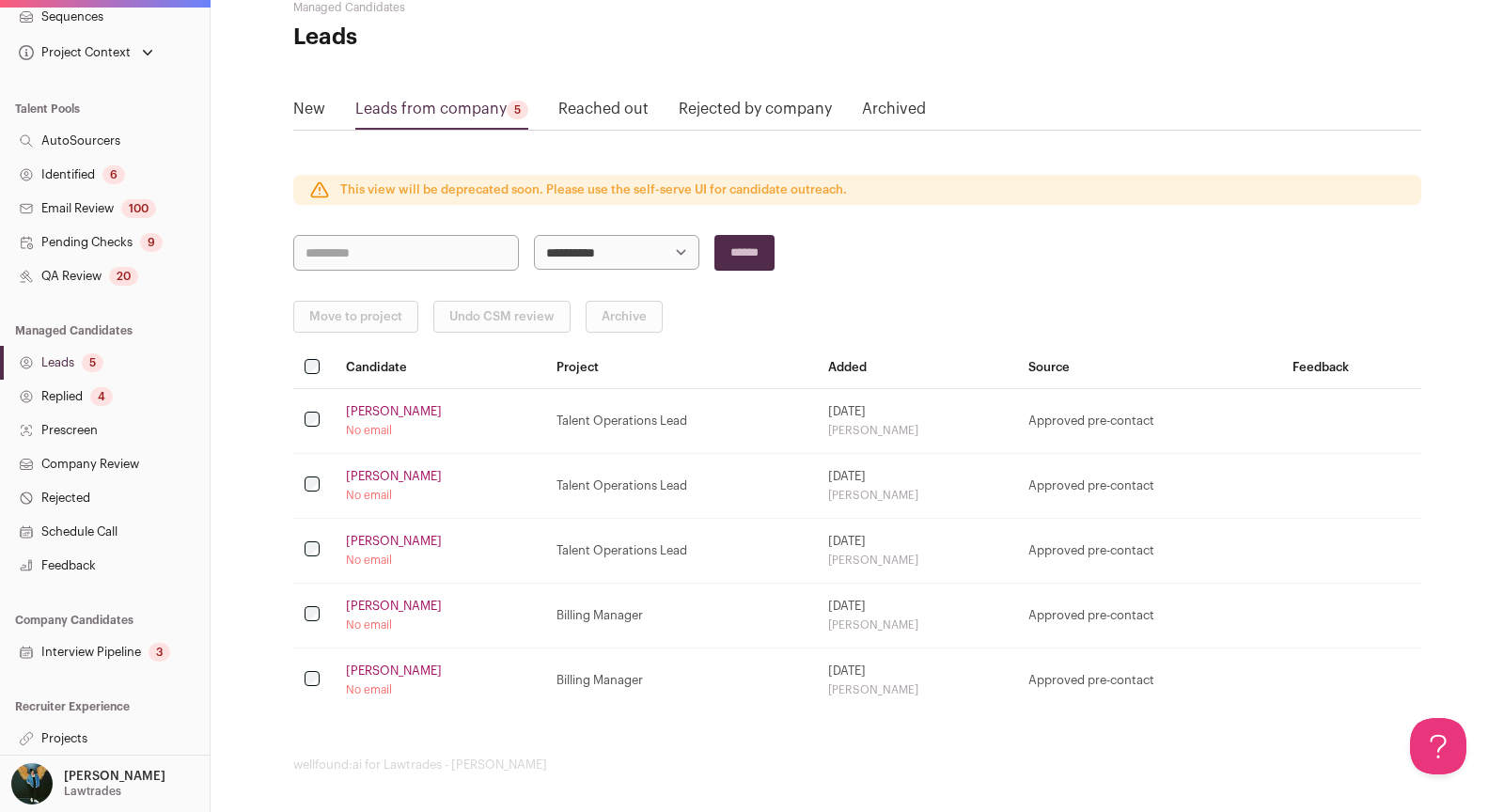
click at [90, 722] on link "Projects" at bounding box center [104, 738] width 210 height 34
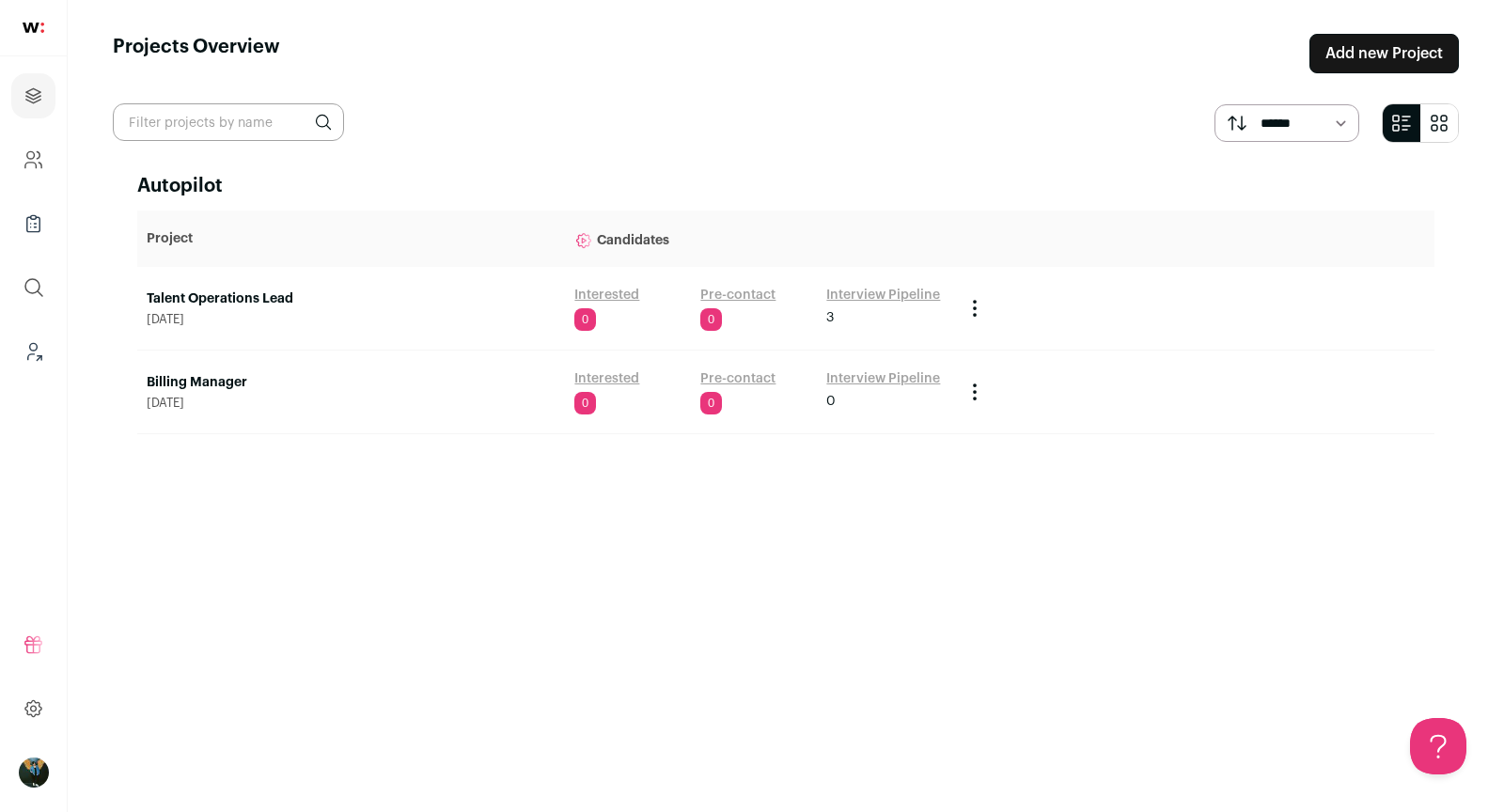
click at [247, 295] on link "Talent Operations Lead" at bounding box center [351, 298] width 409 height 18
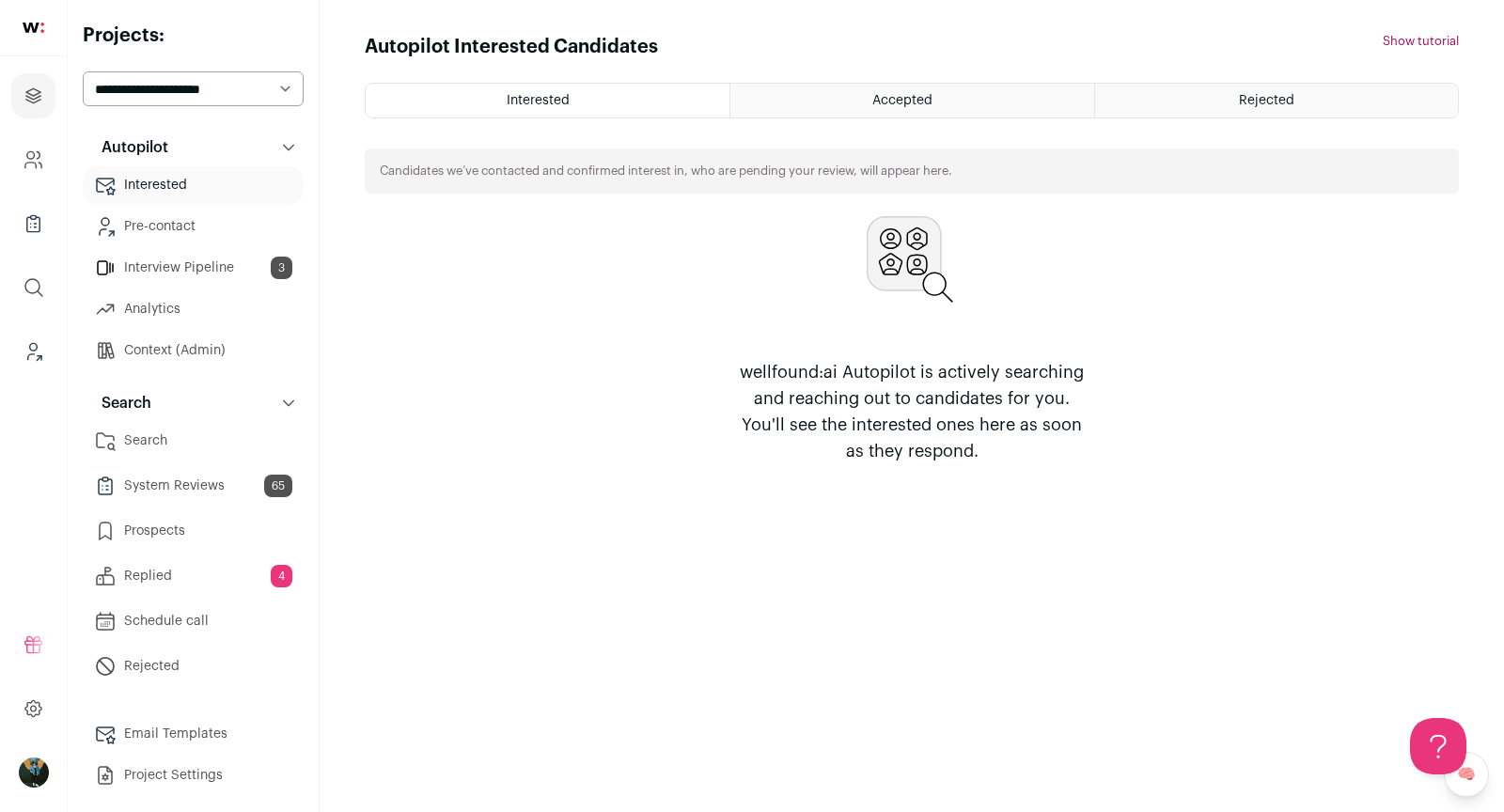
click at [225, 576] on link "Replied 4" at bounding box center [193, 575] width 221 height 38
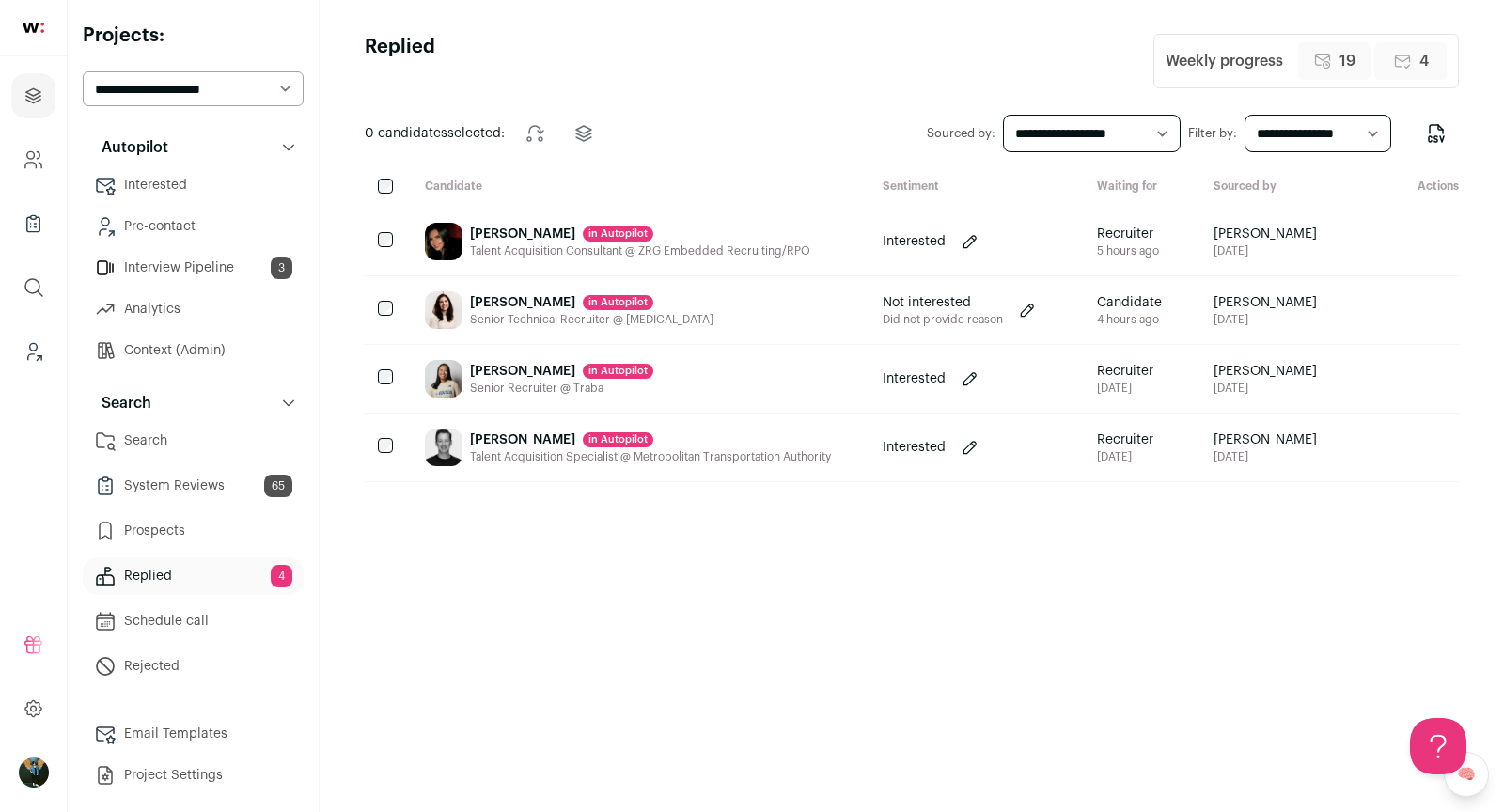
click at [214, 272] on link "Interview Pipeline 3" at bounding box center [193, 268] width 221 height 38
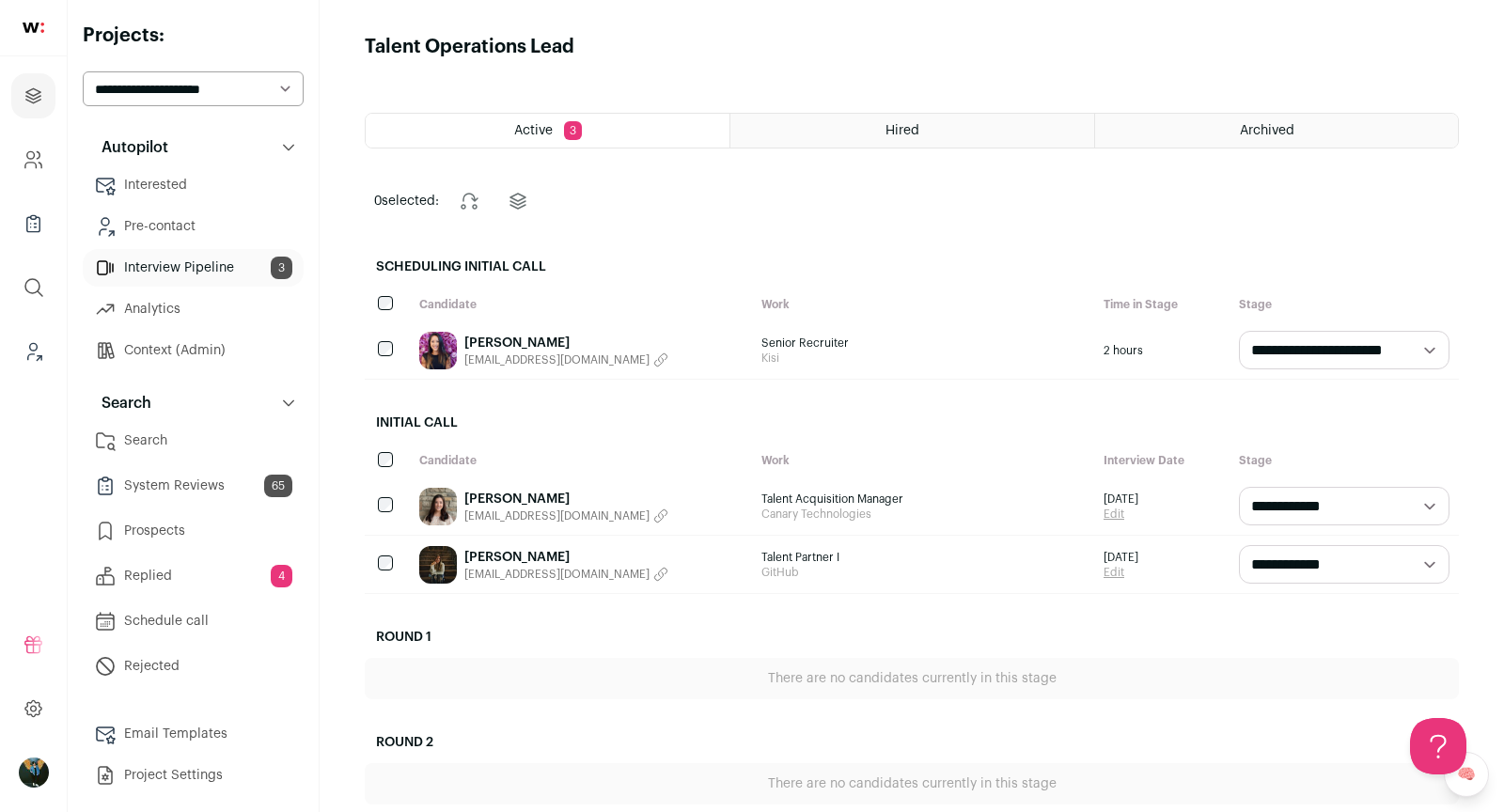
scroll to position [4, 0]
click at [188, 534] on link "Prospects" at bounding box center [193, 527] width 221 height 38
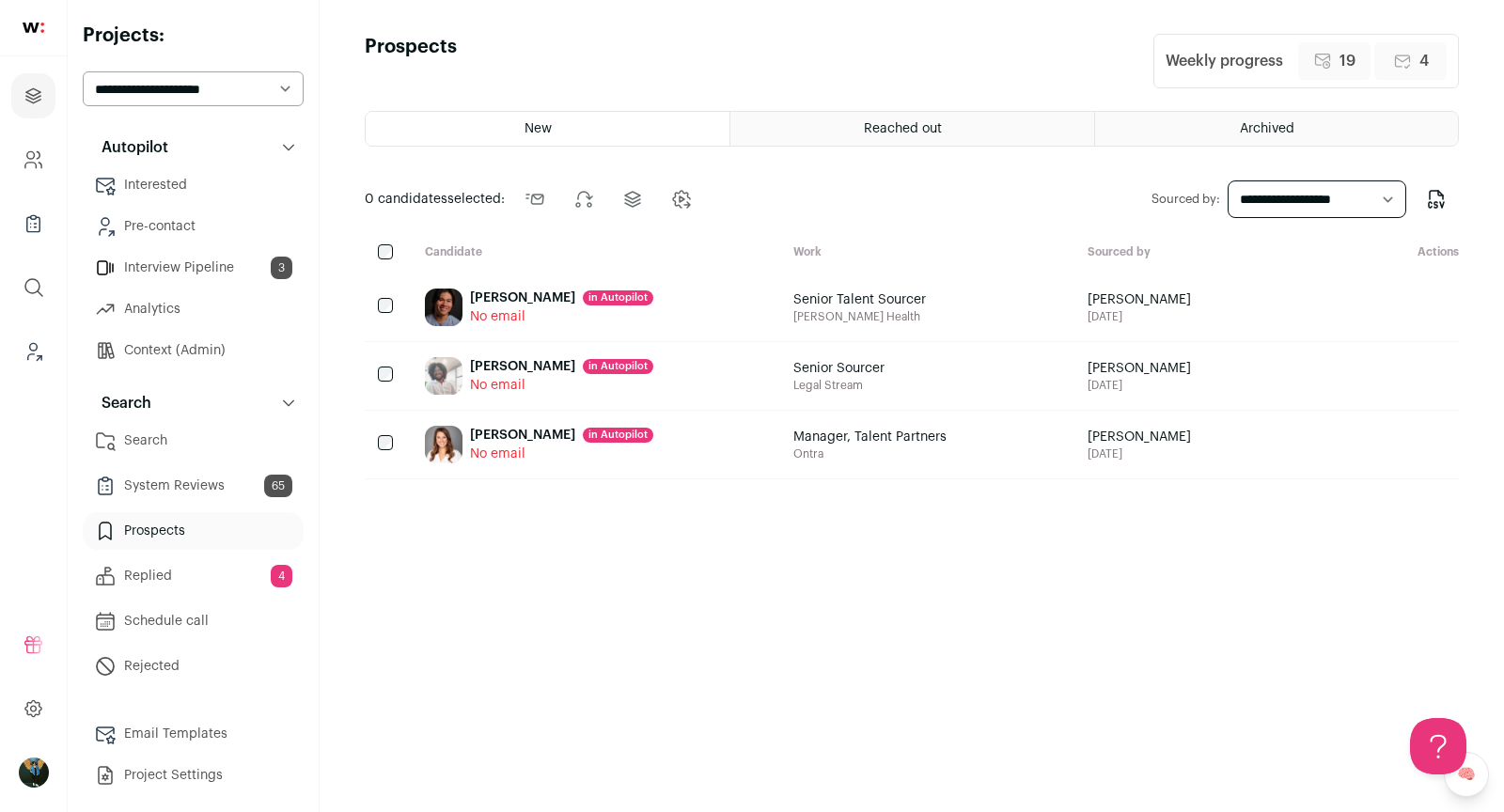
click at [524, 290] on div "[PERSON_NAME] in [GEOGRAPHIC_DATA]" at bounding box center [562, 297] width 184 height 18
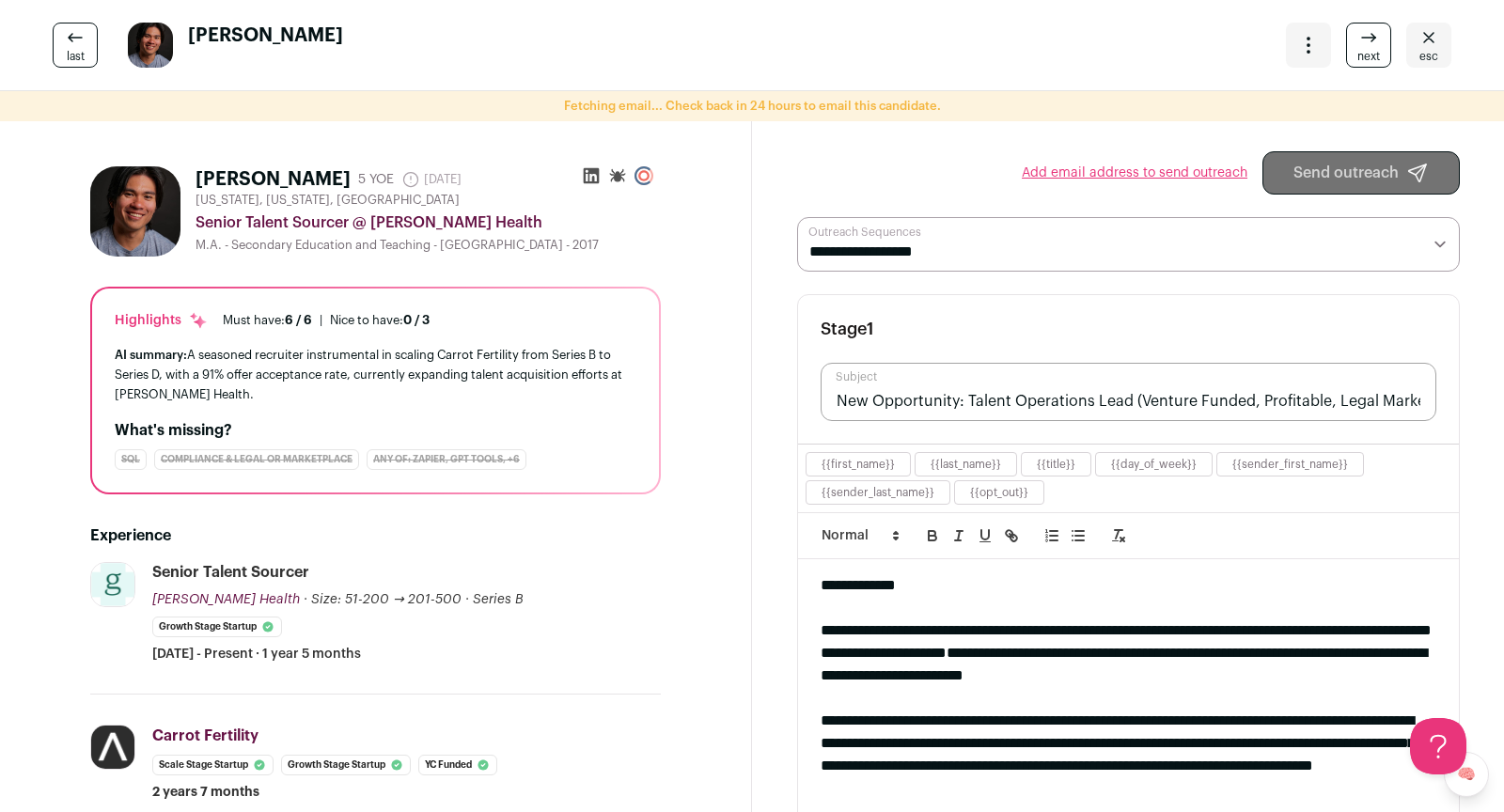
scroll to position [10, 0]
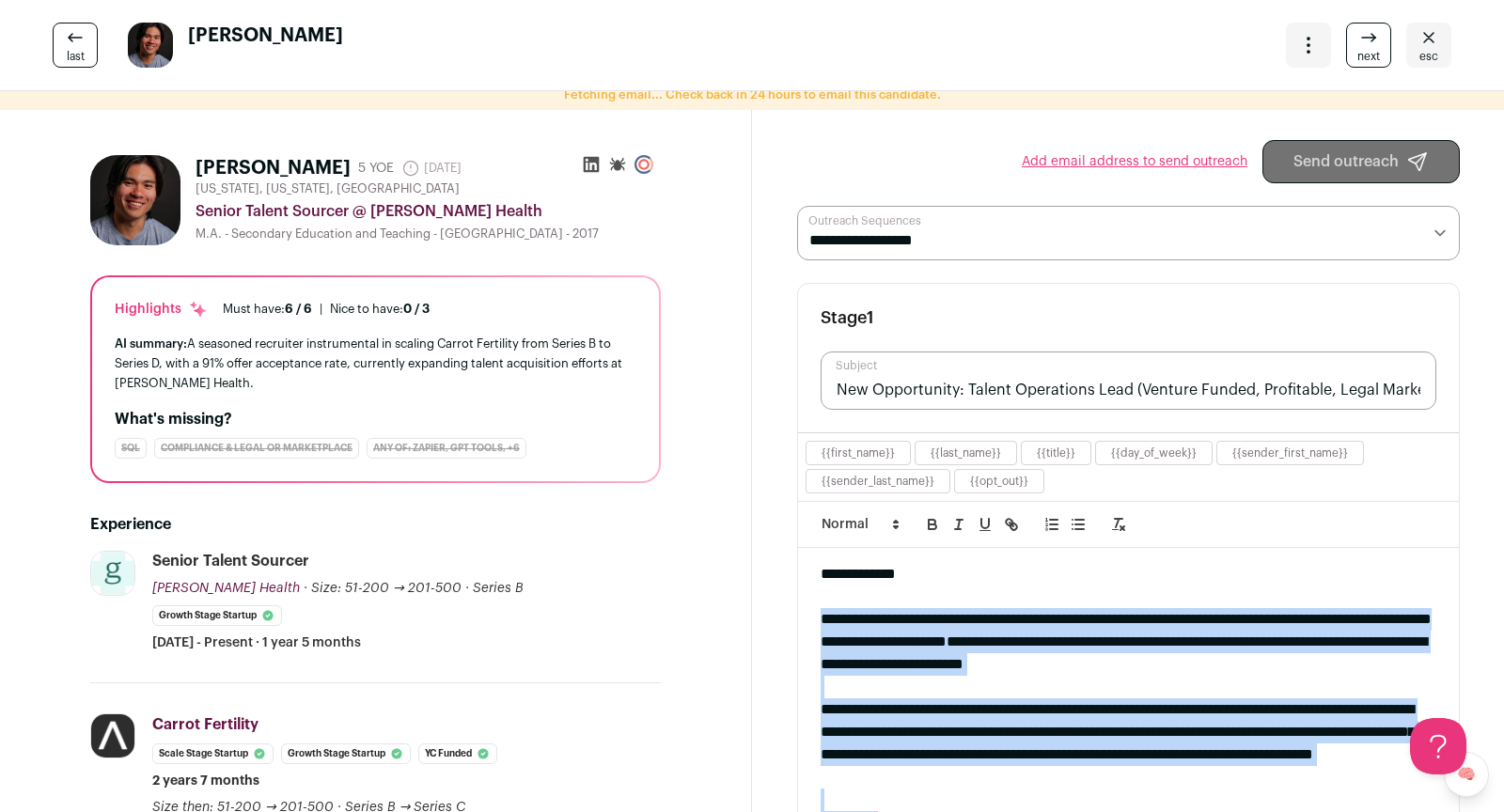
drag, startPoint x: 821, startPoint y: 612, endPoint x: 884, endPoint y: 811, distance: 208.7
click at [884, 811] on div "**********" at bounding box center [1128, 728] width 661 height 360
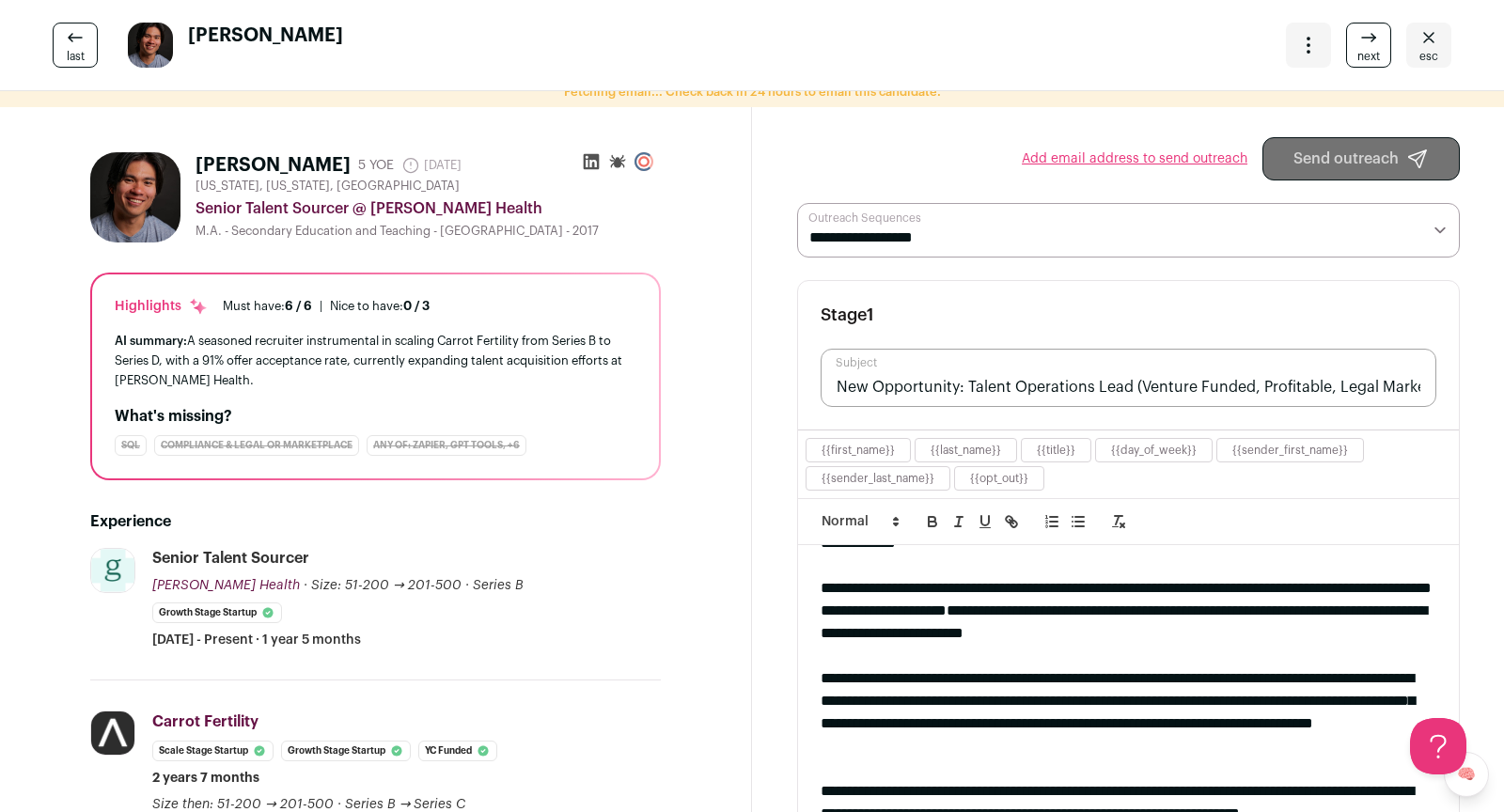
scroll to position [0, 0]
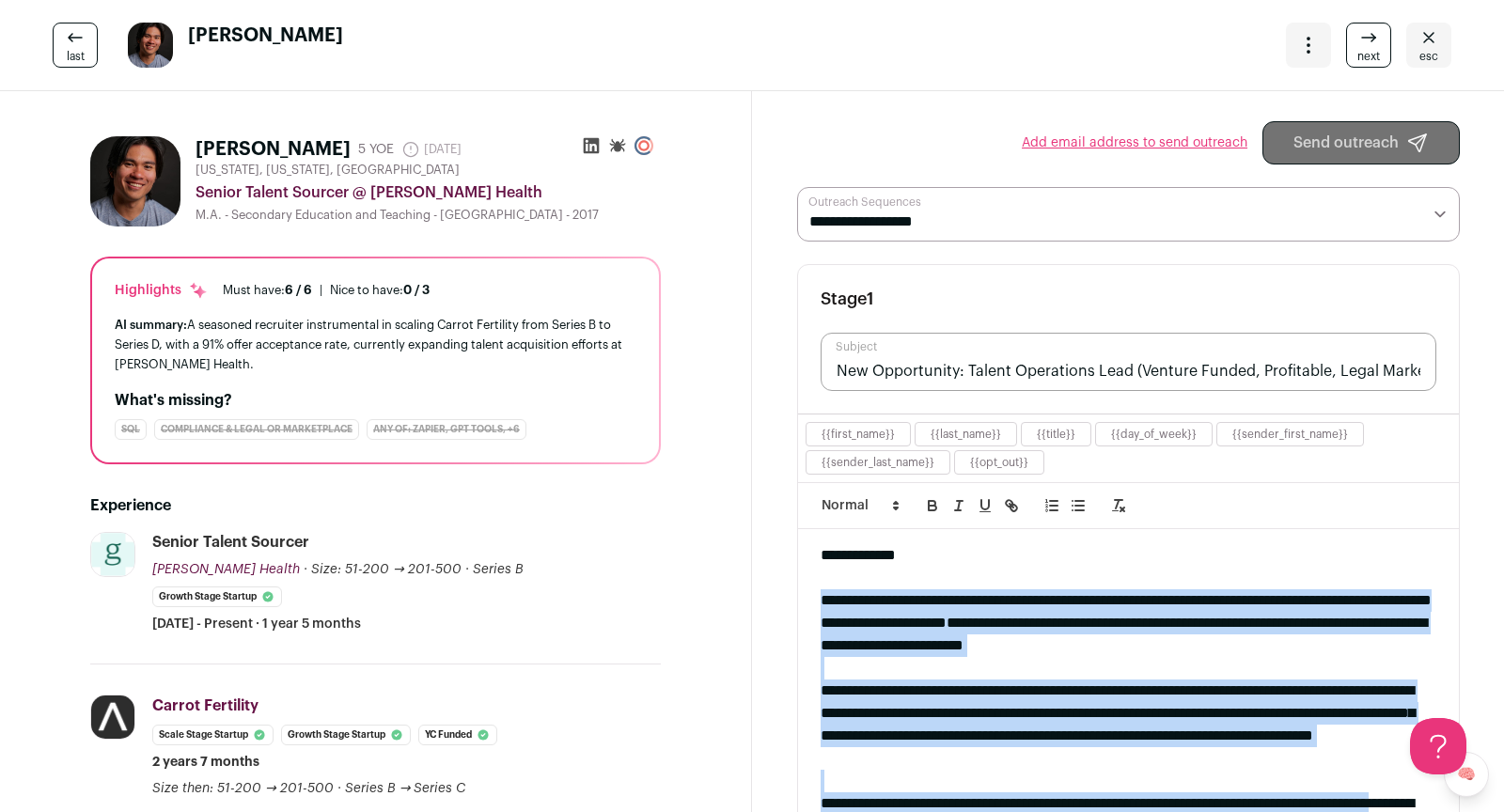
drag, startPoint x: 814, startPoint y: 602, endPoint x: 895, endPoint y: 812, distance: 225.1
click at [895, 811] on div "**********" at bounding box center [1128, 709] width 661 height 360
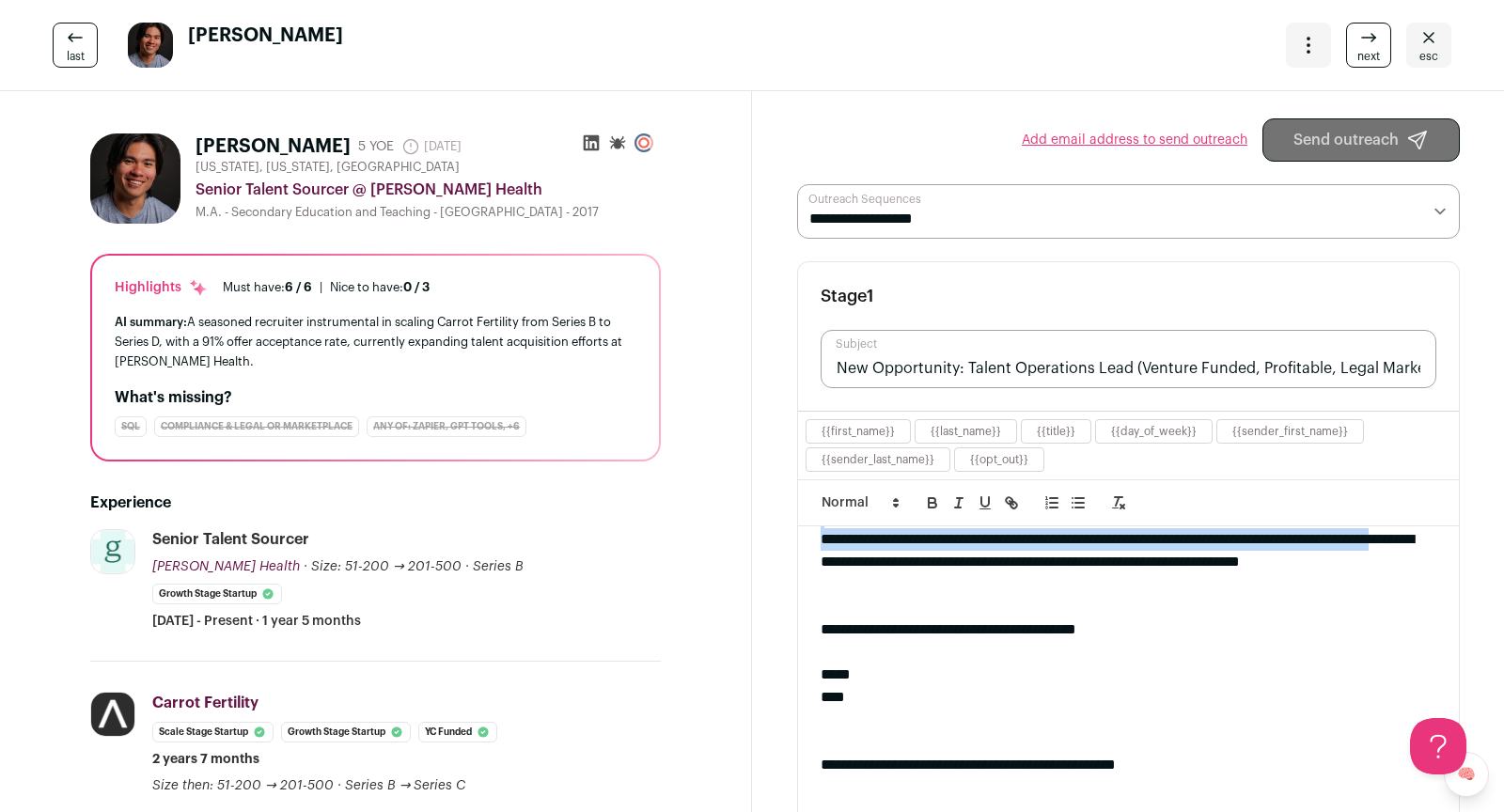
scroll to position [267, 0]
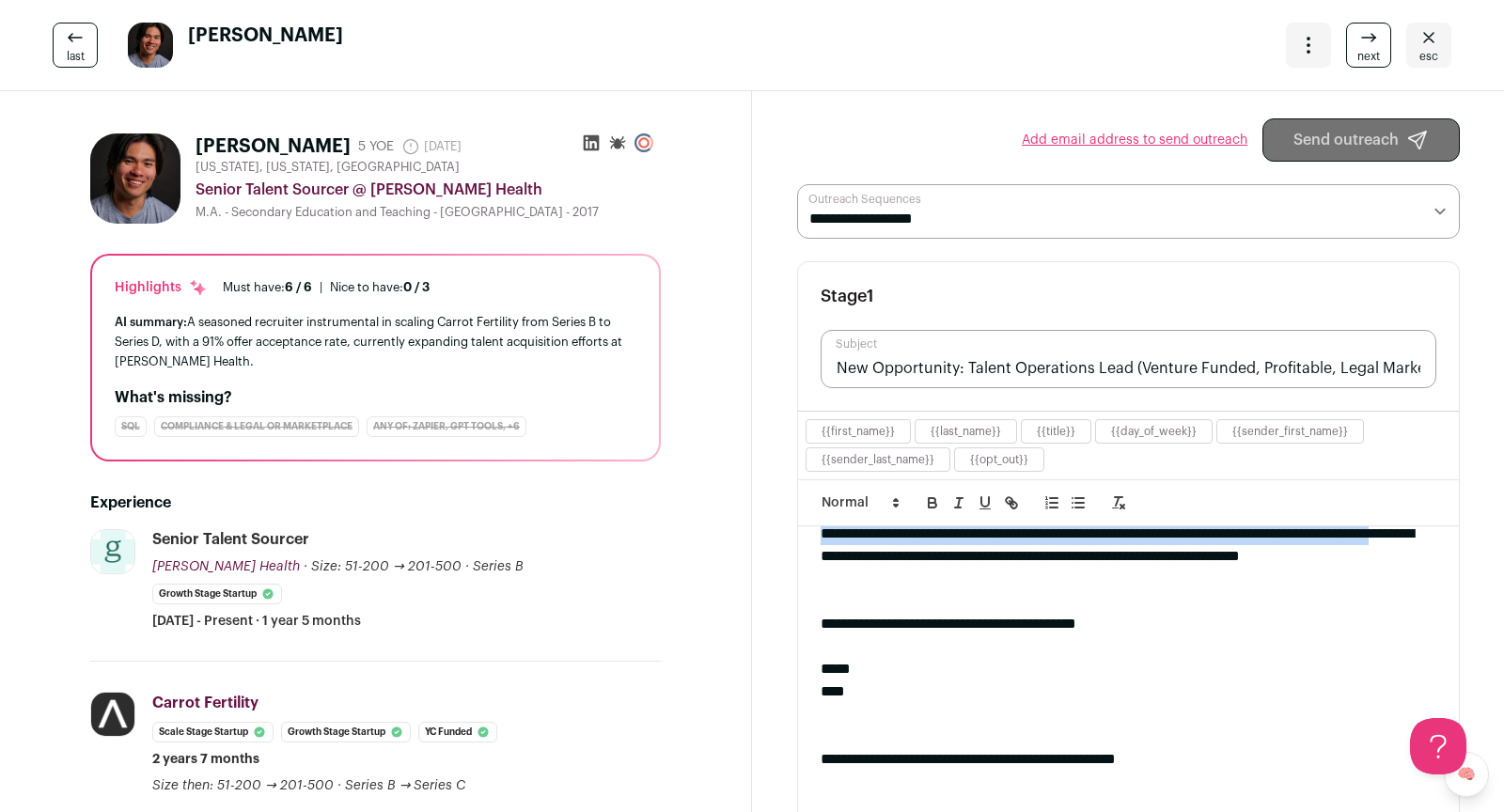
click at [900, 670] on div "*****" at bounding box center [1128, 668] width 616 height 22
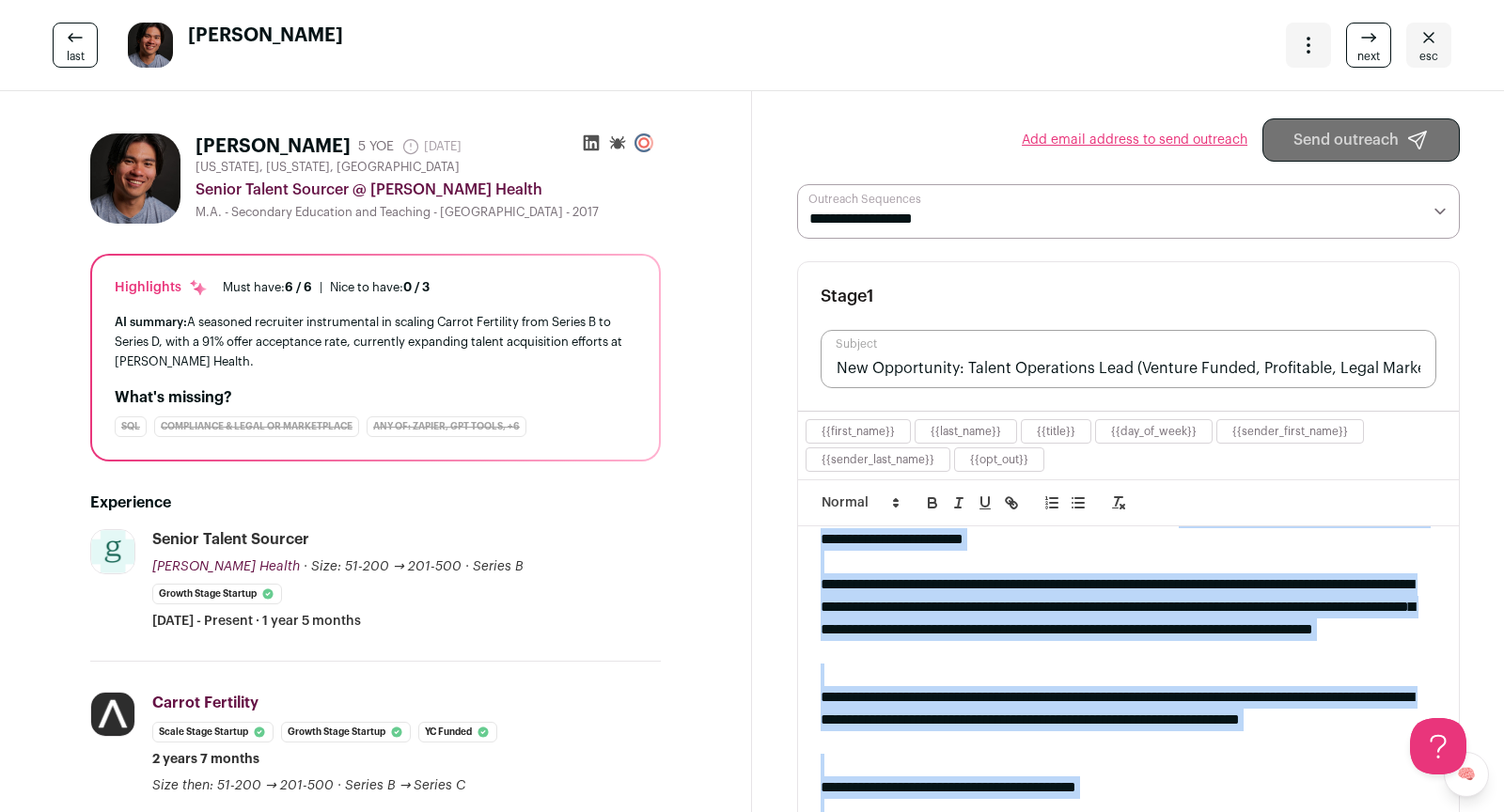
scroll to position [0, 0]
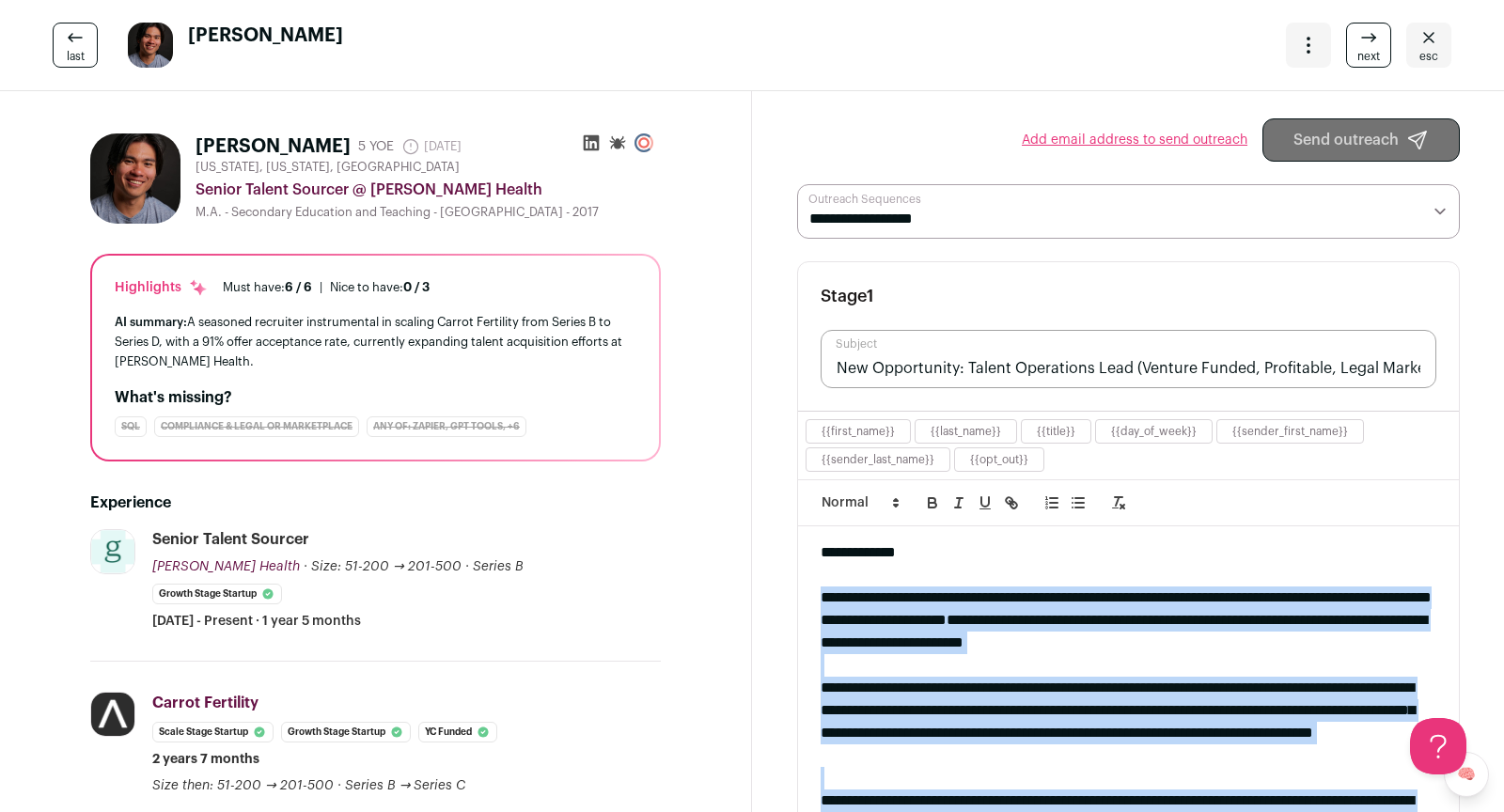
drag, startPoint x: 875, startPoint y: 693, endPoint x: 811, endPoint y: 598, distance: 114.5
click at [811, 598] on div "**********" at bounding box center [1128, 706] width 661 height 360
copy div "**********"
click at [1368, 52] on span "next" at bounding box center [1368, 57] width 22 height 15
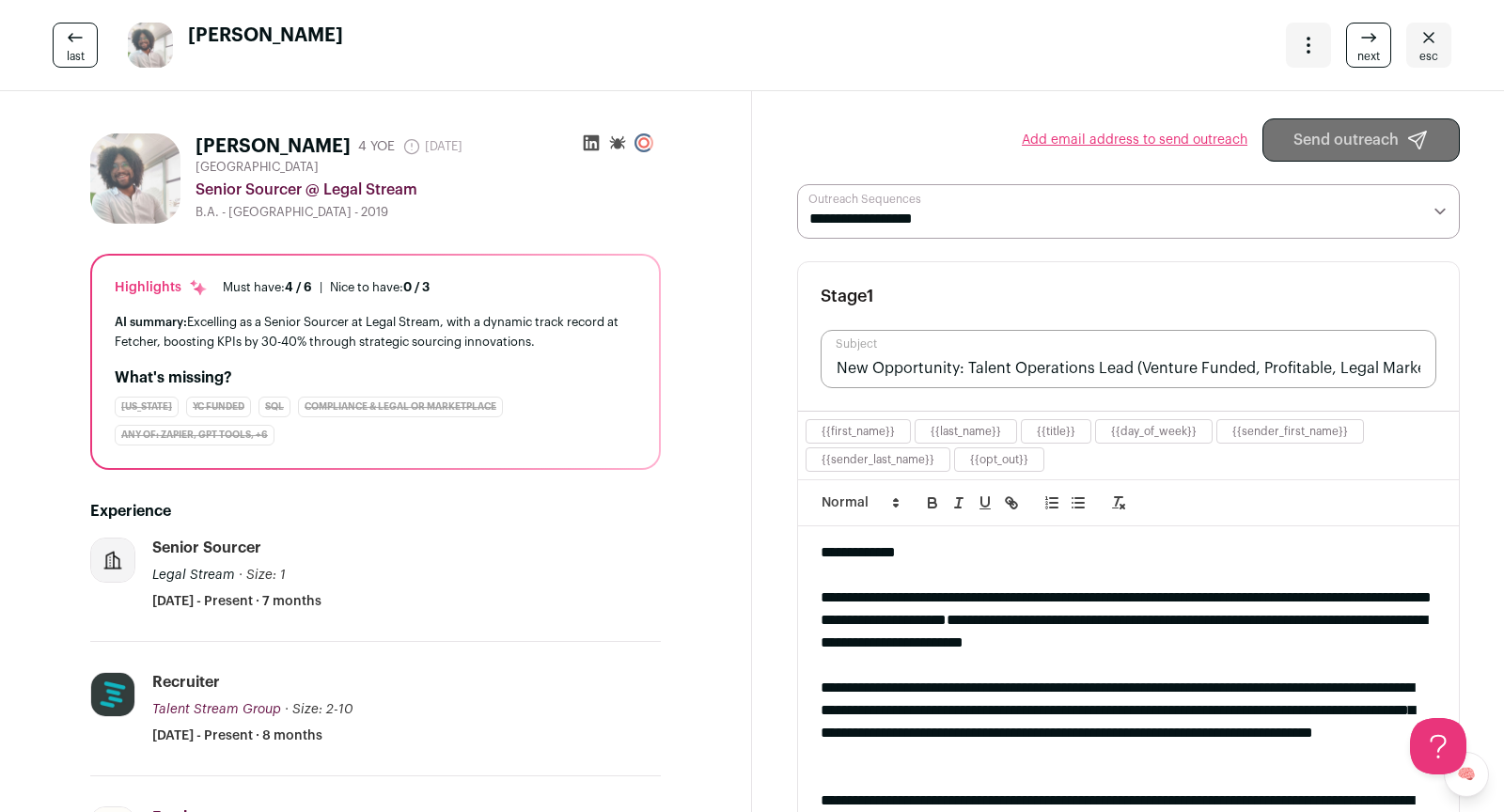
click at [596, 143] on icon at bounding box center [591, 142] width 18 height 18
click at [1318, 55] on icon "Open dropdown" at bounding box center [1308, 44] width 22 height 22
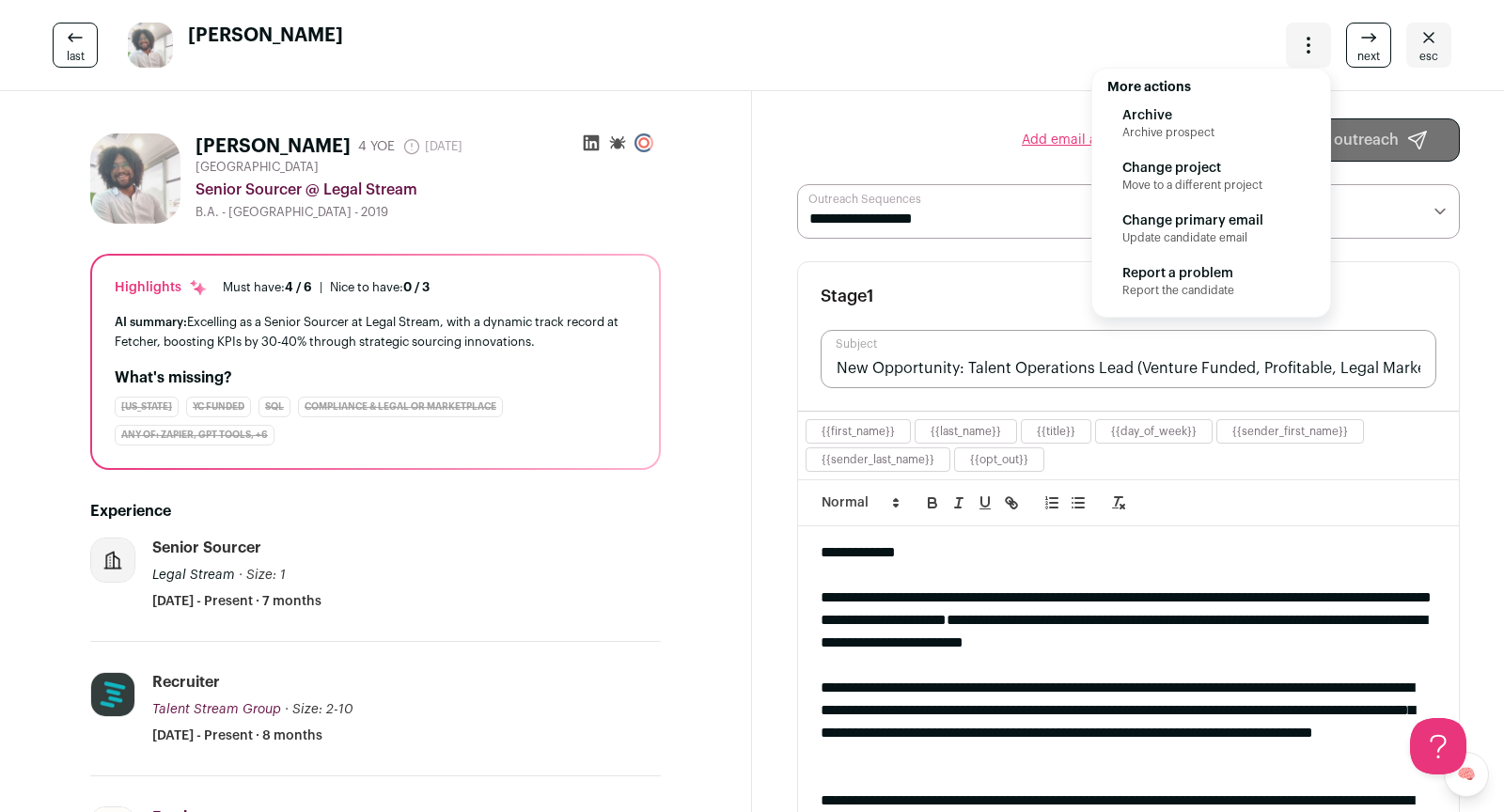
click at [1201, 132] on span "Archive prospect" at bounding box center [1211, 132] width 178 height 15
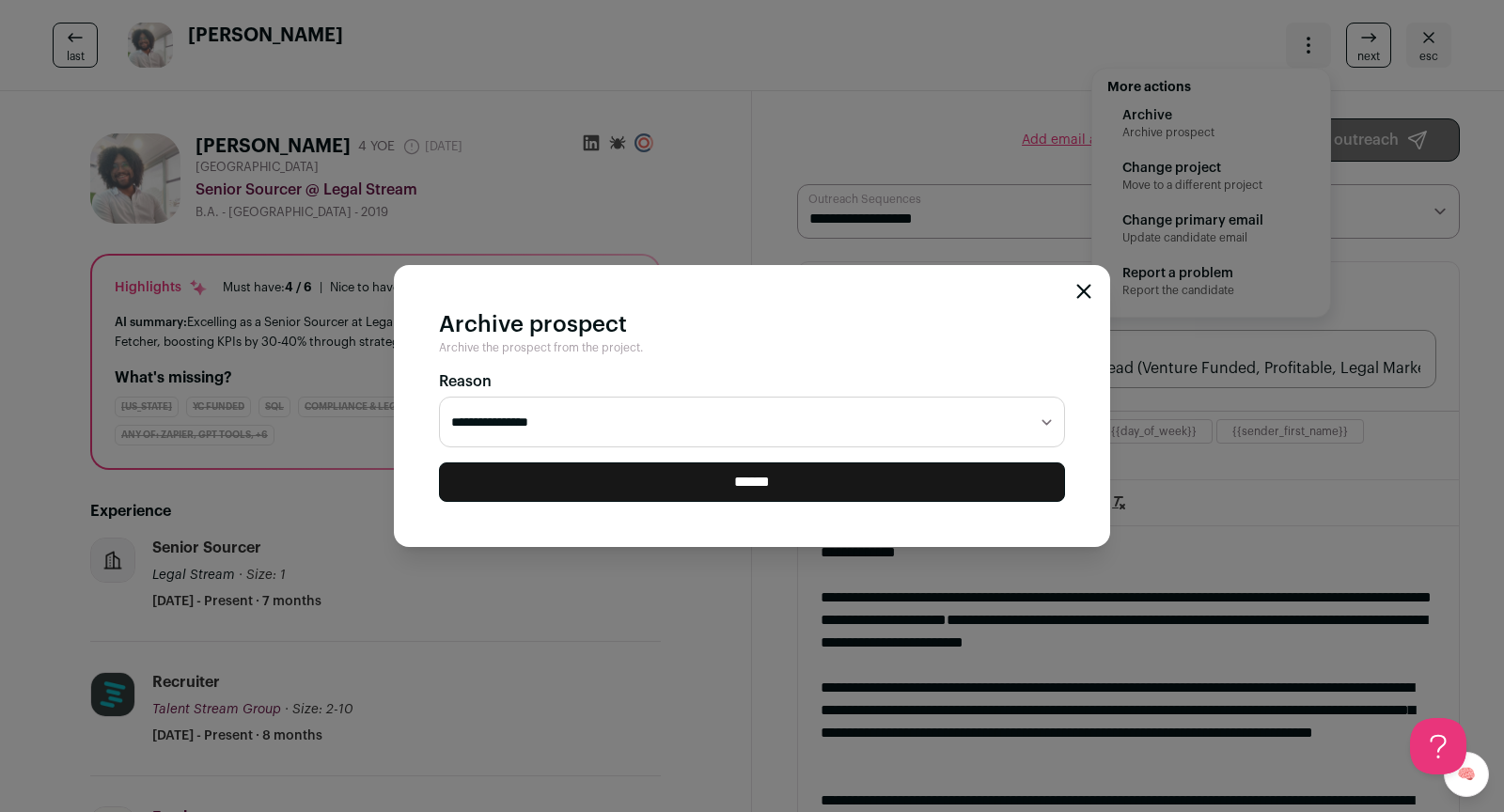
select select "**********"
click at [938, 476] on input "******" at bounding box center [752, 481] width 626 height 40
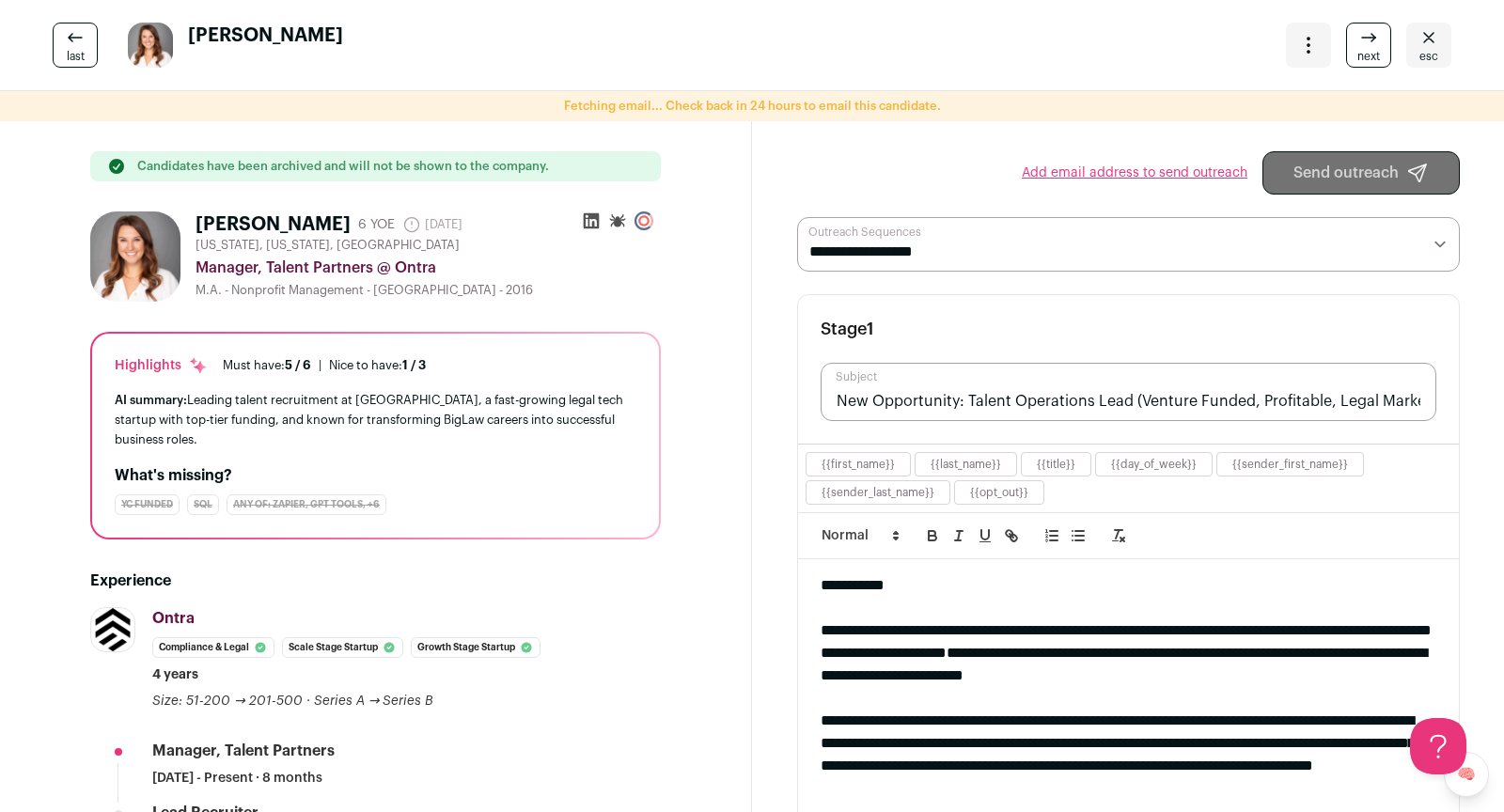
click at [1103, 165] on link "Add email address to send outreach" at bounding box center [1134, 172] width 225 height 18
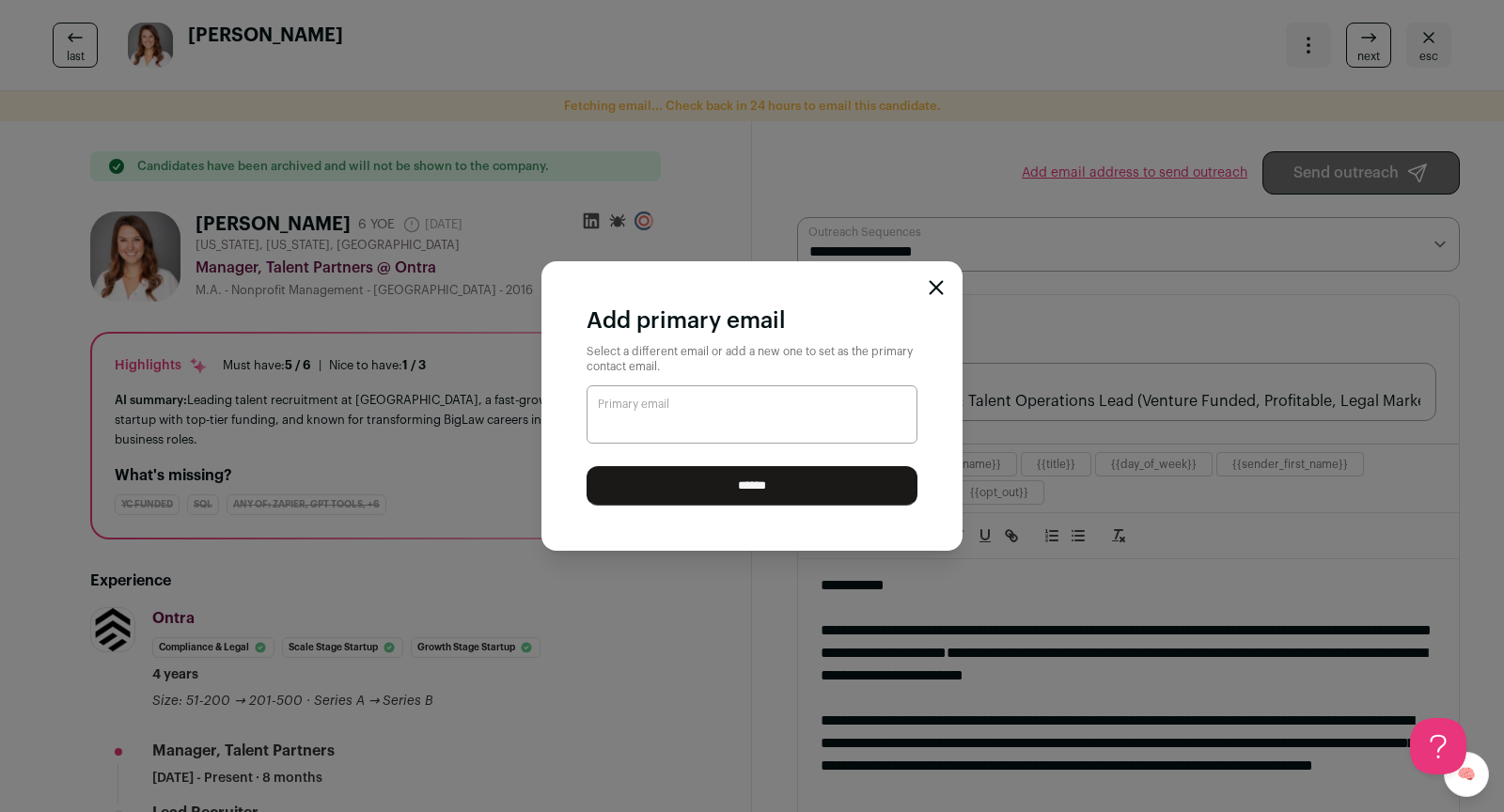
click at [802, 410] on input "Primary email" at bounding box center [752, 414] width 331 height 58
paste input "**********"
type input "**********"
click at [745, 488] on input "******" at bounding box center [752, 485] width 331 height 40
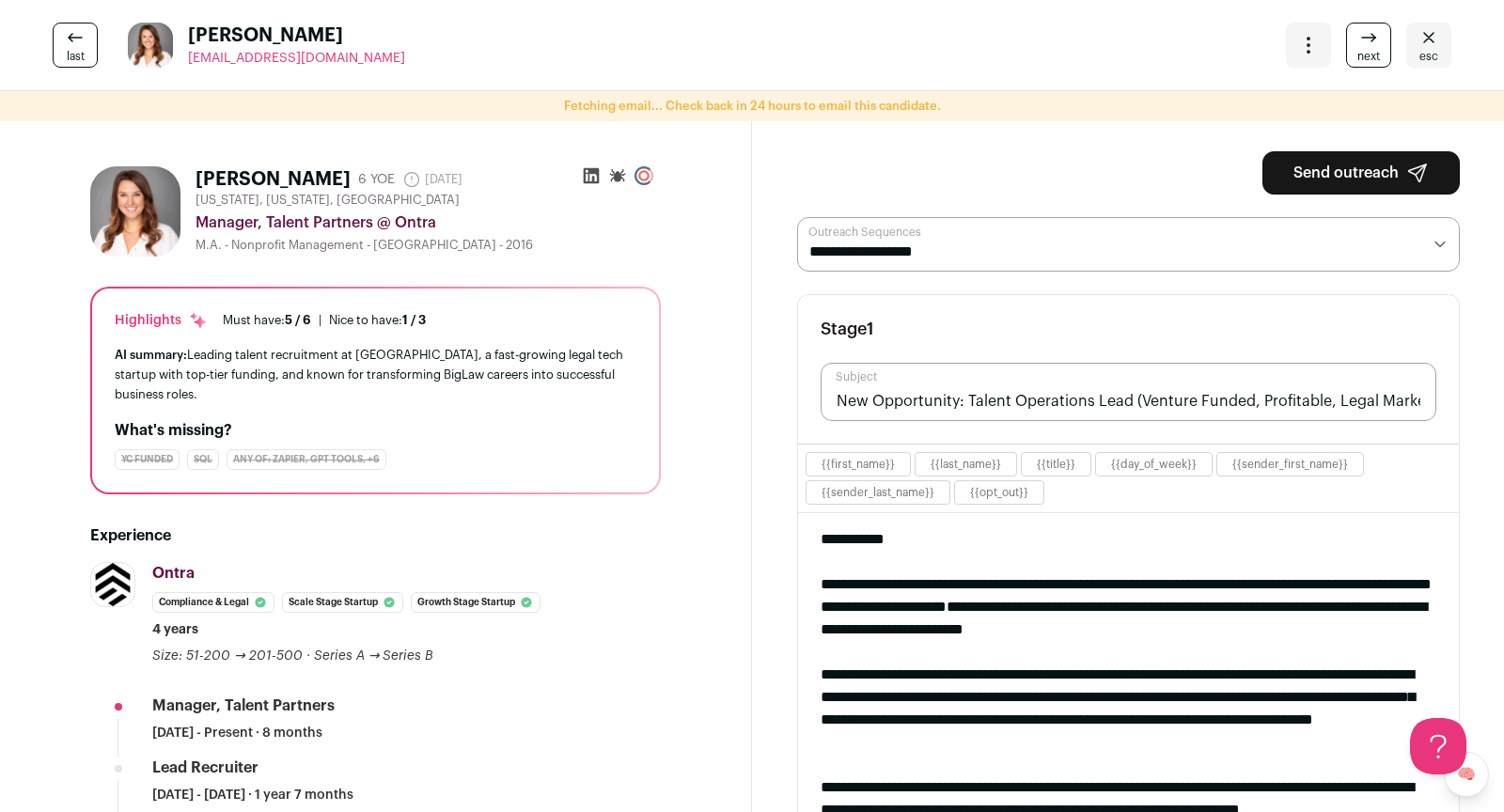
click at [1317, 187] on button "Send outreach" at bounding box center [1361, 172] width 197 height 44
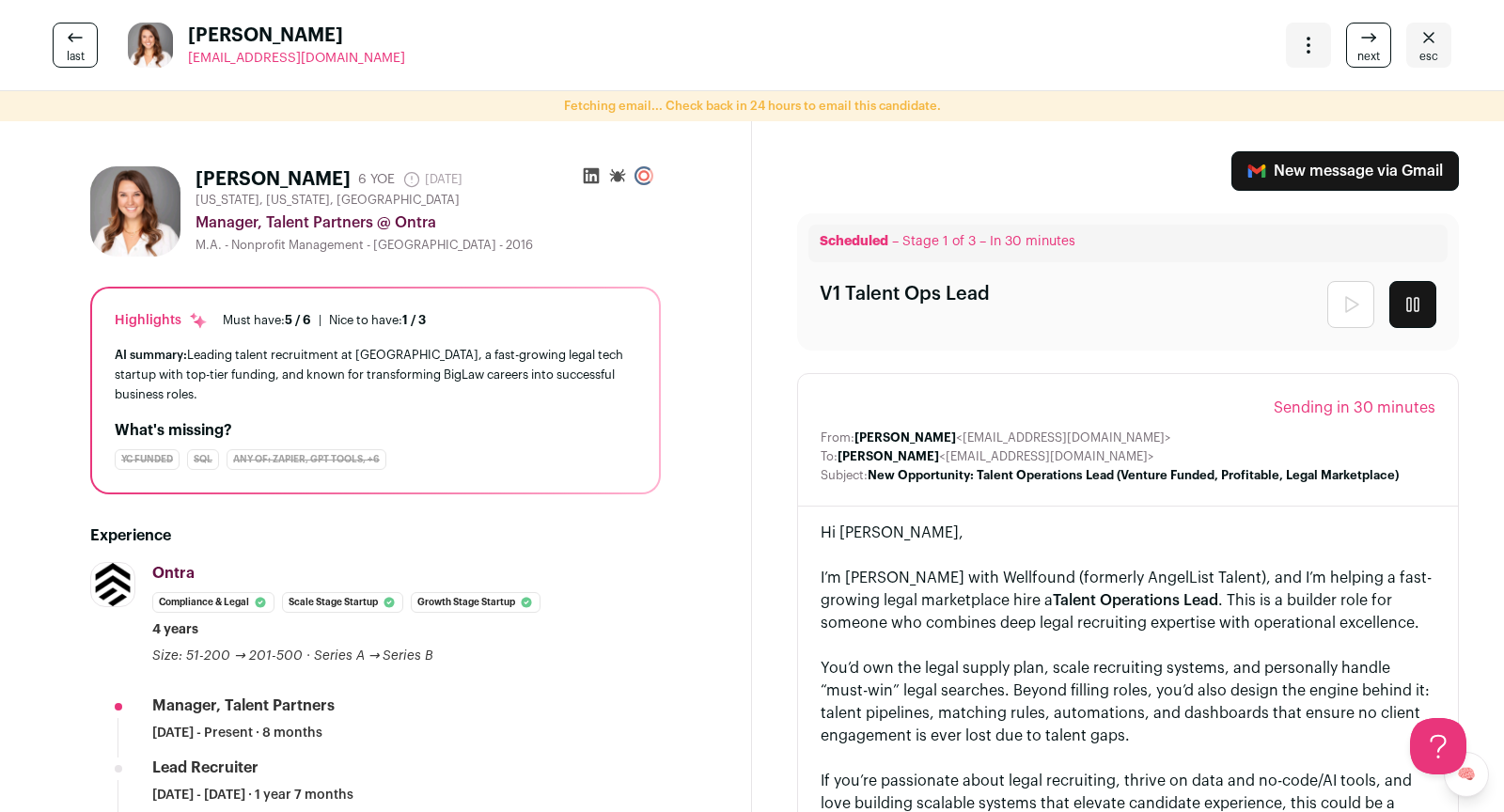
click at [1370, 48] on icon at bounding box center [1368, 37] width 22 height 22
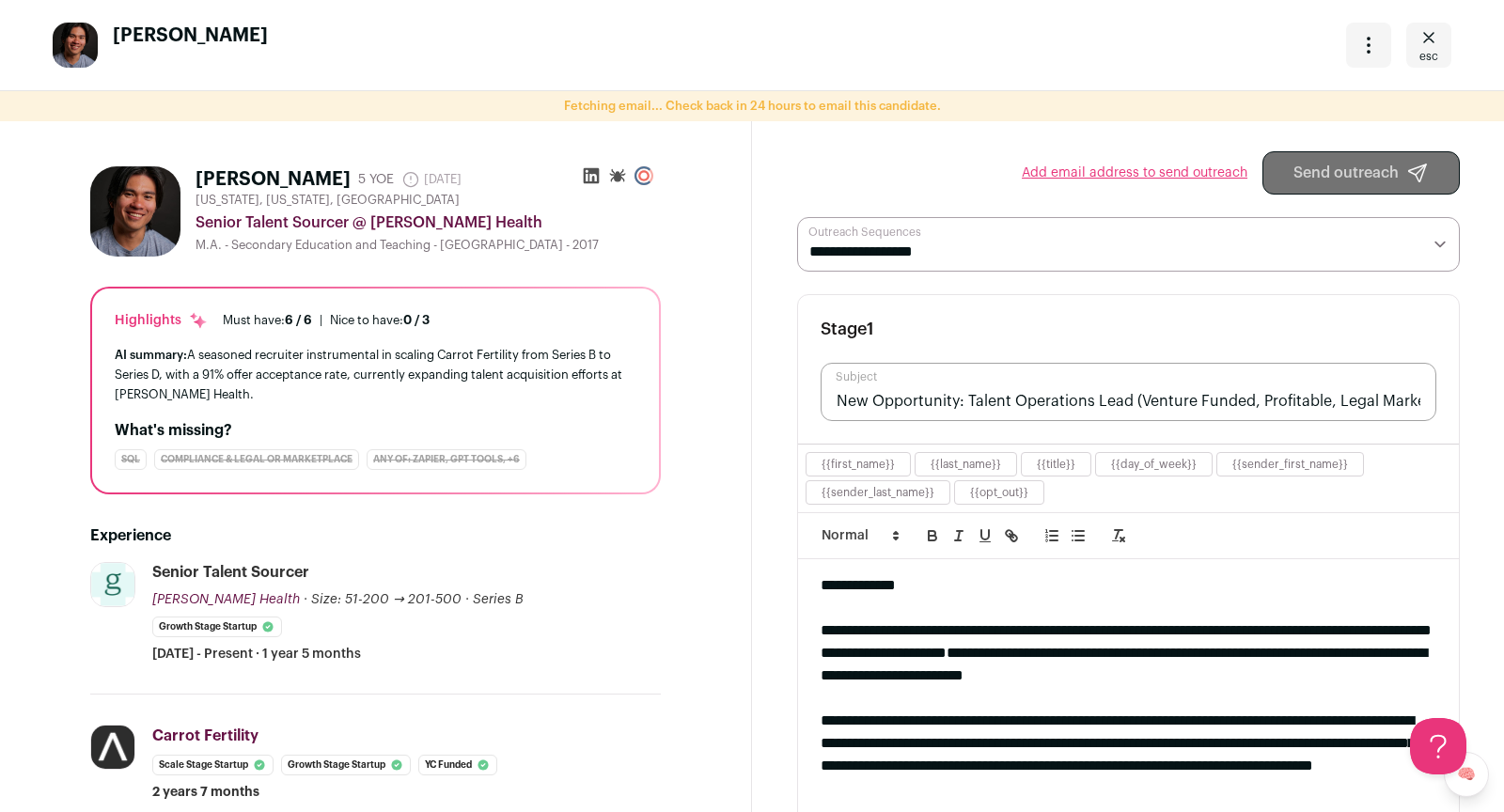
click at [1430, 46] on icon "Close" at bounding box center [1429, 37] width 22 height 22
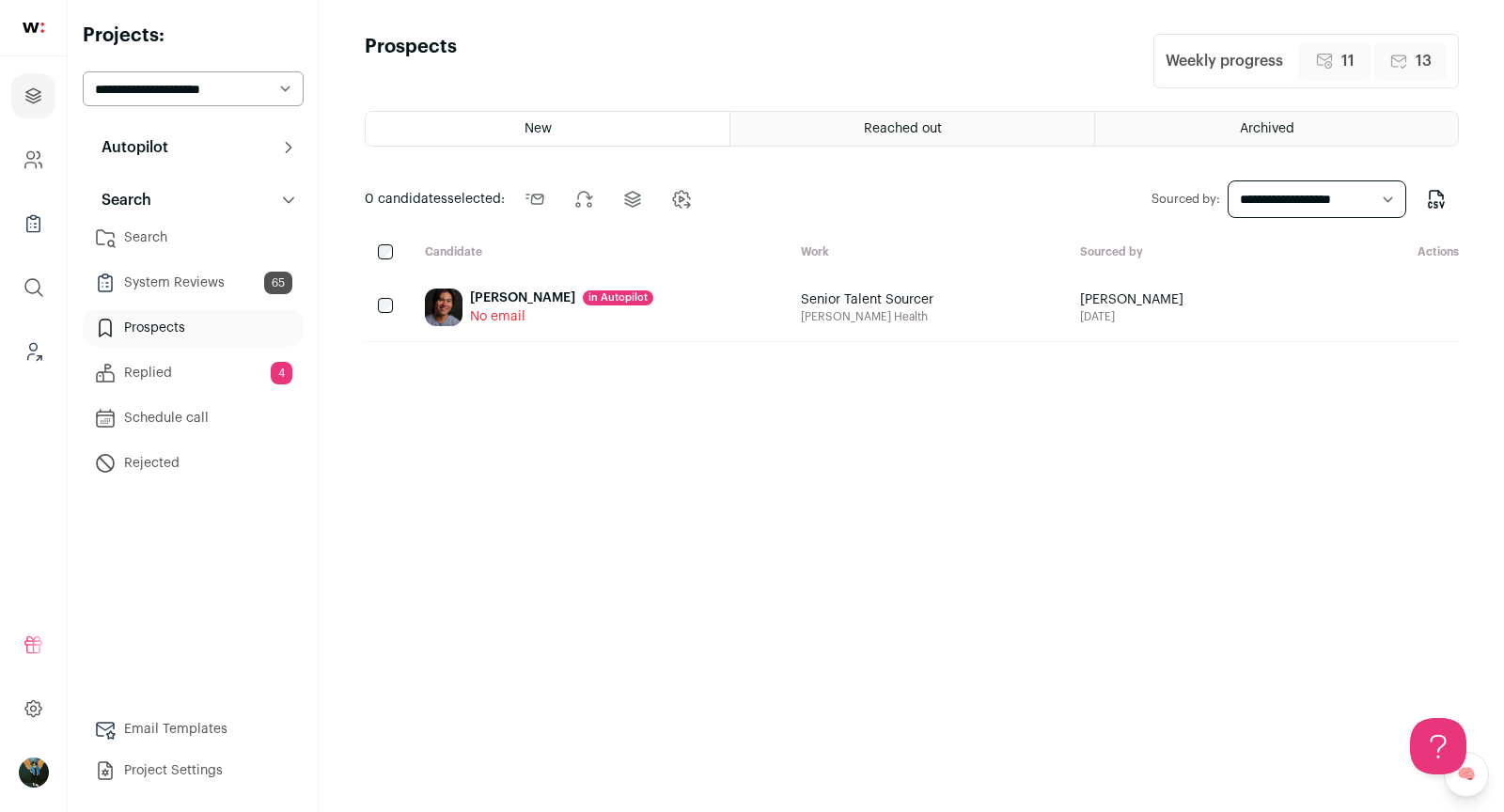
click at [242, 372] on link "Replied 4" at bounding box center [193, 372] width 221 height 38
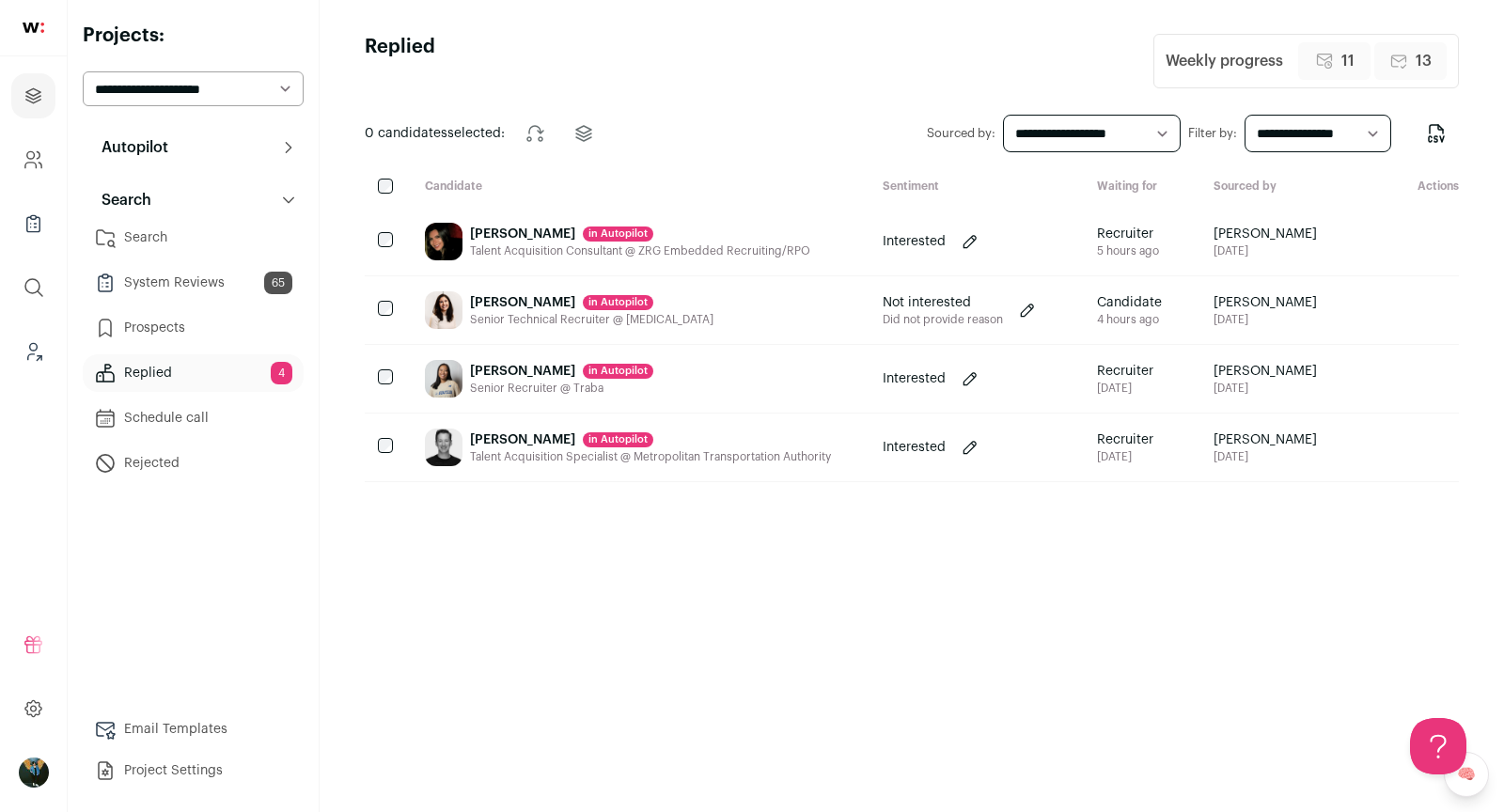
click at [182, 231] on link "Search" at bounding box center [193, 237] width 221 height 38
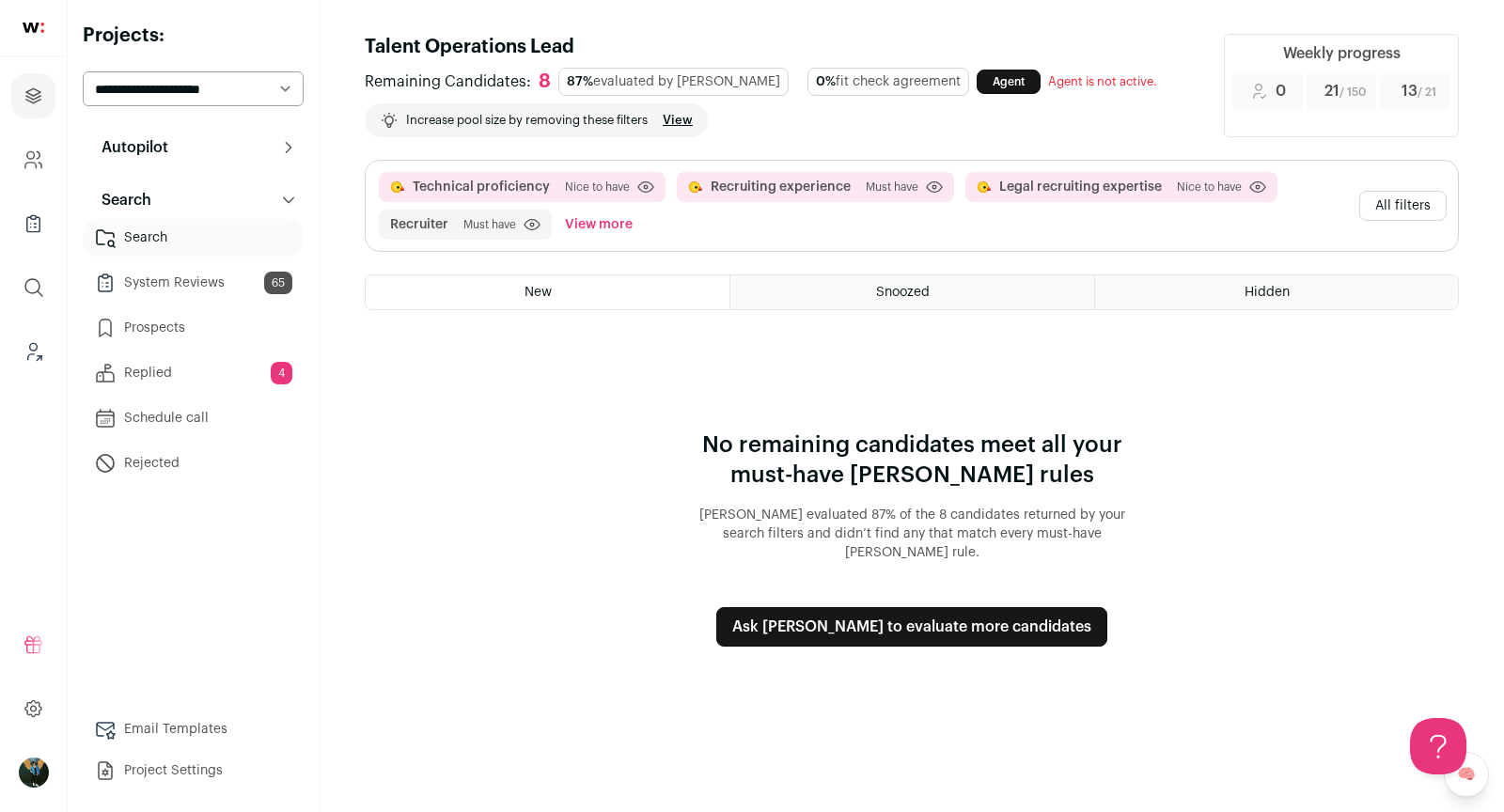
click at [1417, 205] on button "All filters" at bounding box center [1402, 205] width 87 height 30
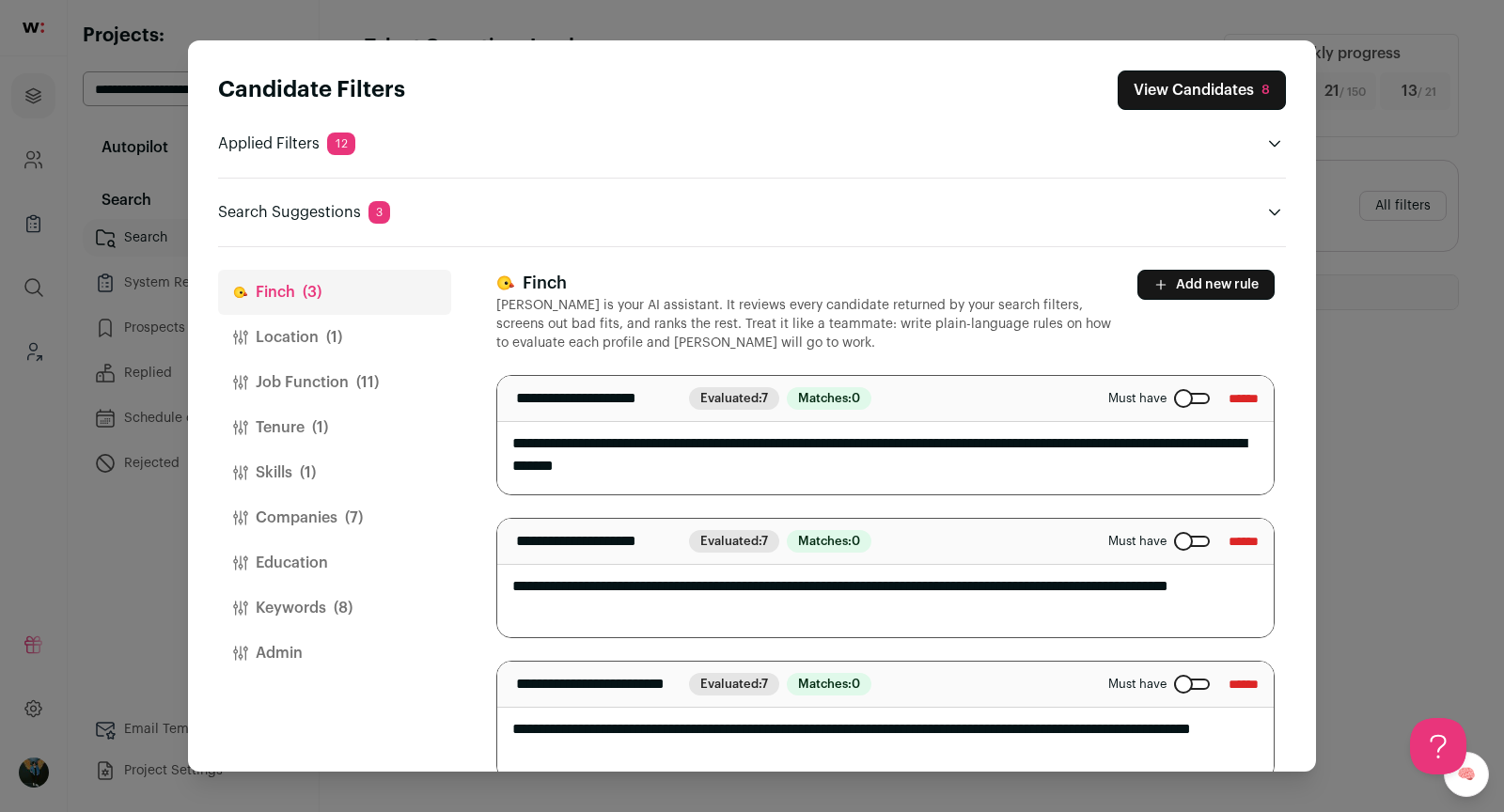
scroll to position [27, 0]
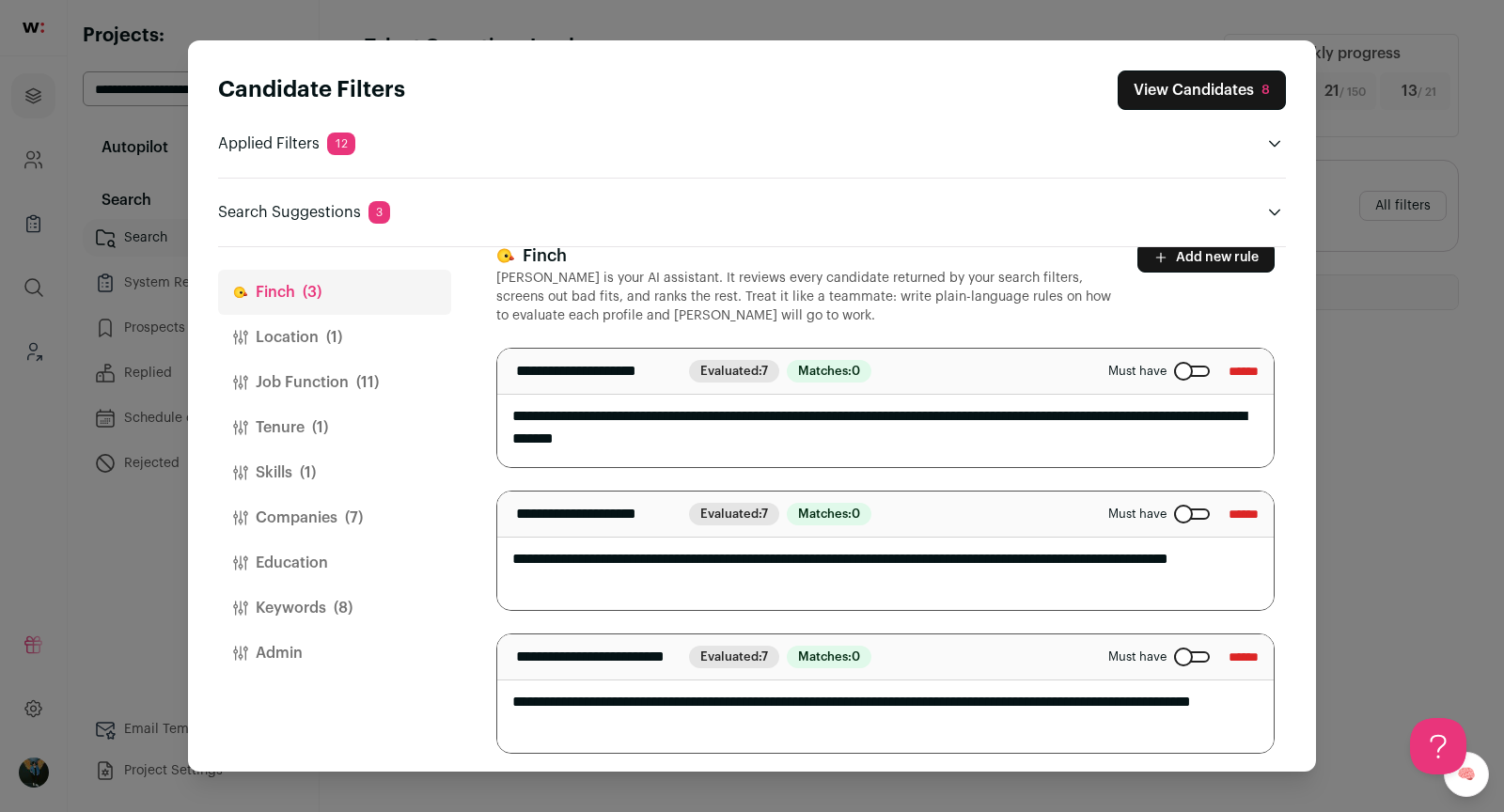
drag, startPoint x: 868, startPoint y: 554, endPoint x: 1005, endPoint y: 588, distance: 141.2
click at [1005, 588] on textarea "**********" at bounding box center [886, 550] width 778 height 118
type textarea "**********"
click at [349, 512] on span "(7)" at bounding box center [354, 517] width 17 height 22
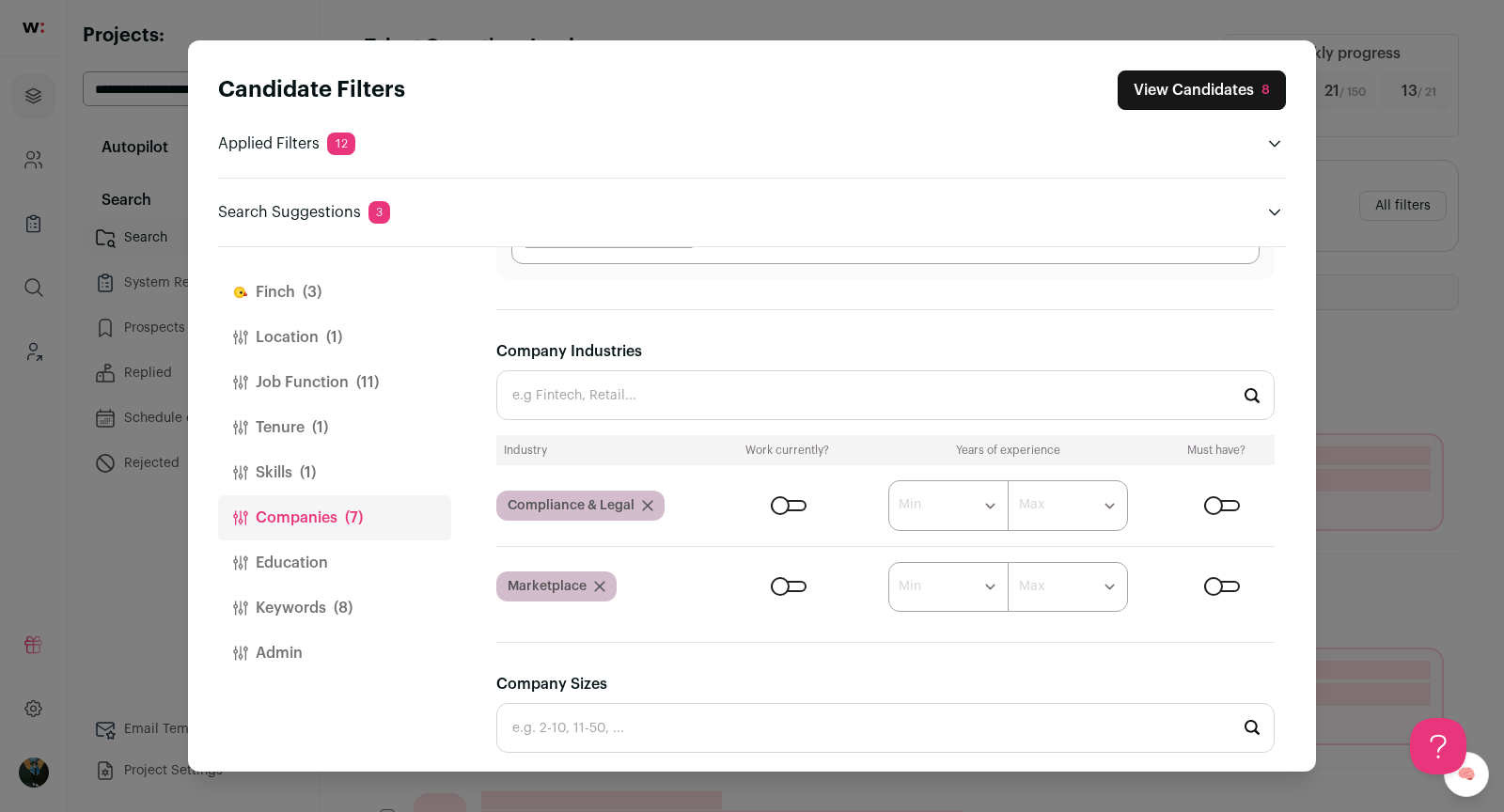
scroll to position [607, 0]
click at [1200, 83] on button "View Candidates 8" at bounding box center [1202, 90] width 168 height 40
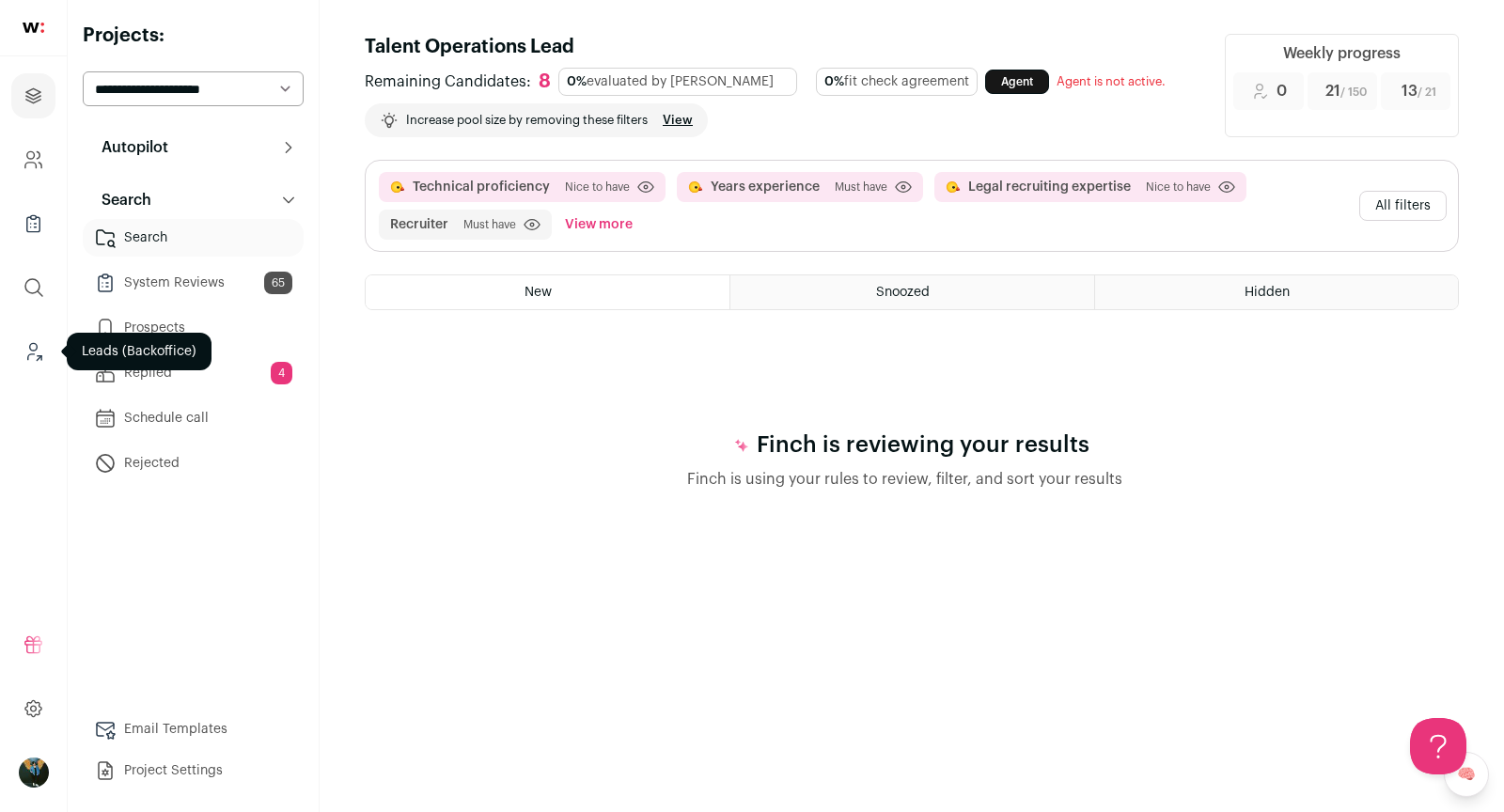
click at [32, 364] on link "Leads (Backoffice)" at bounding box center [34, 351] width 44 height 45
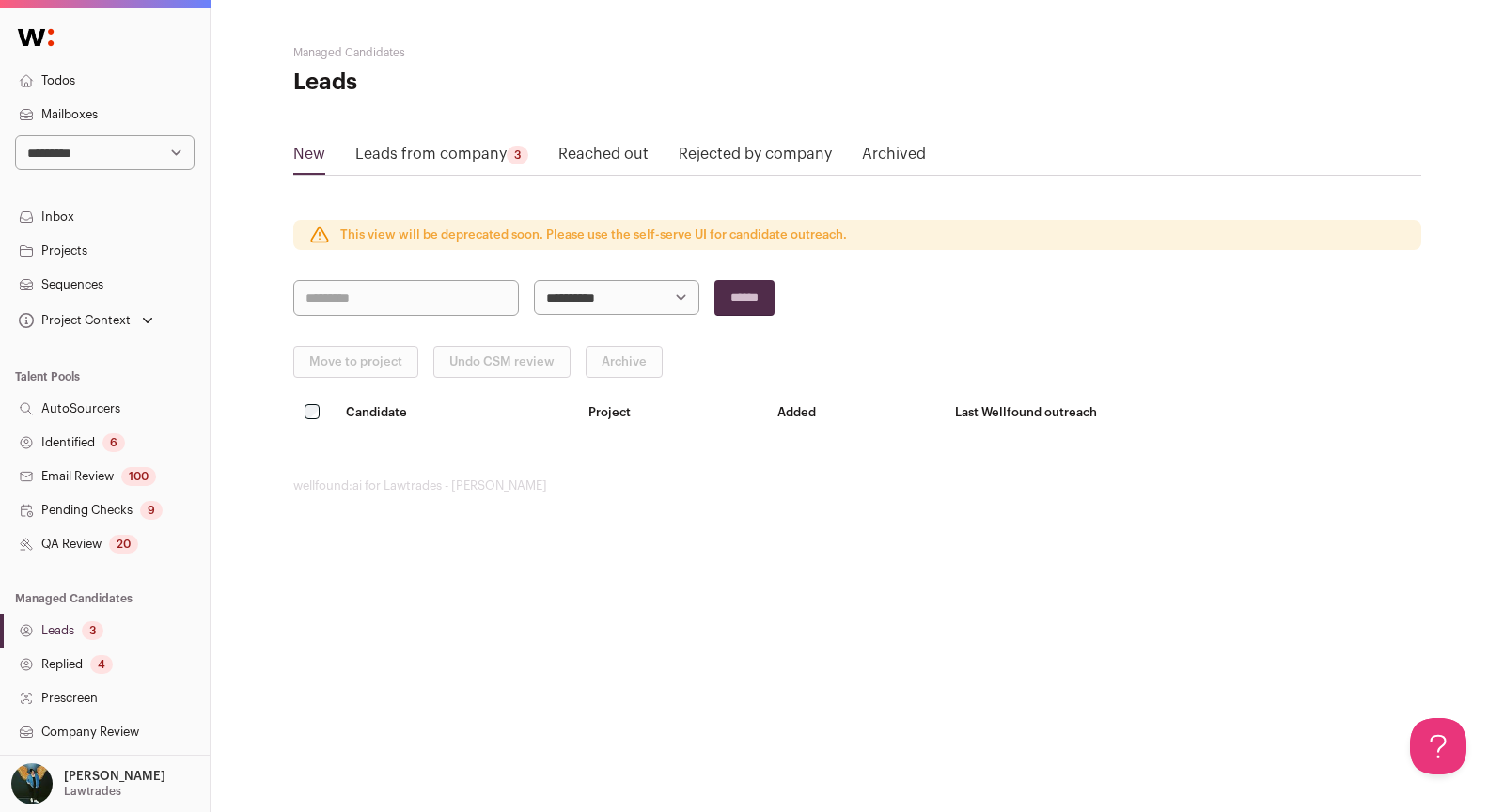
click at [129, 536] on div "20" at bounding box center [124, 543] width 29 height 18
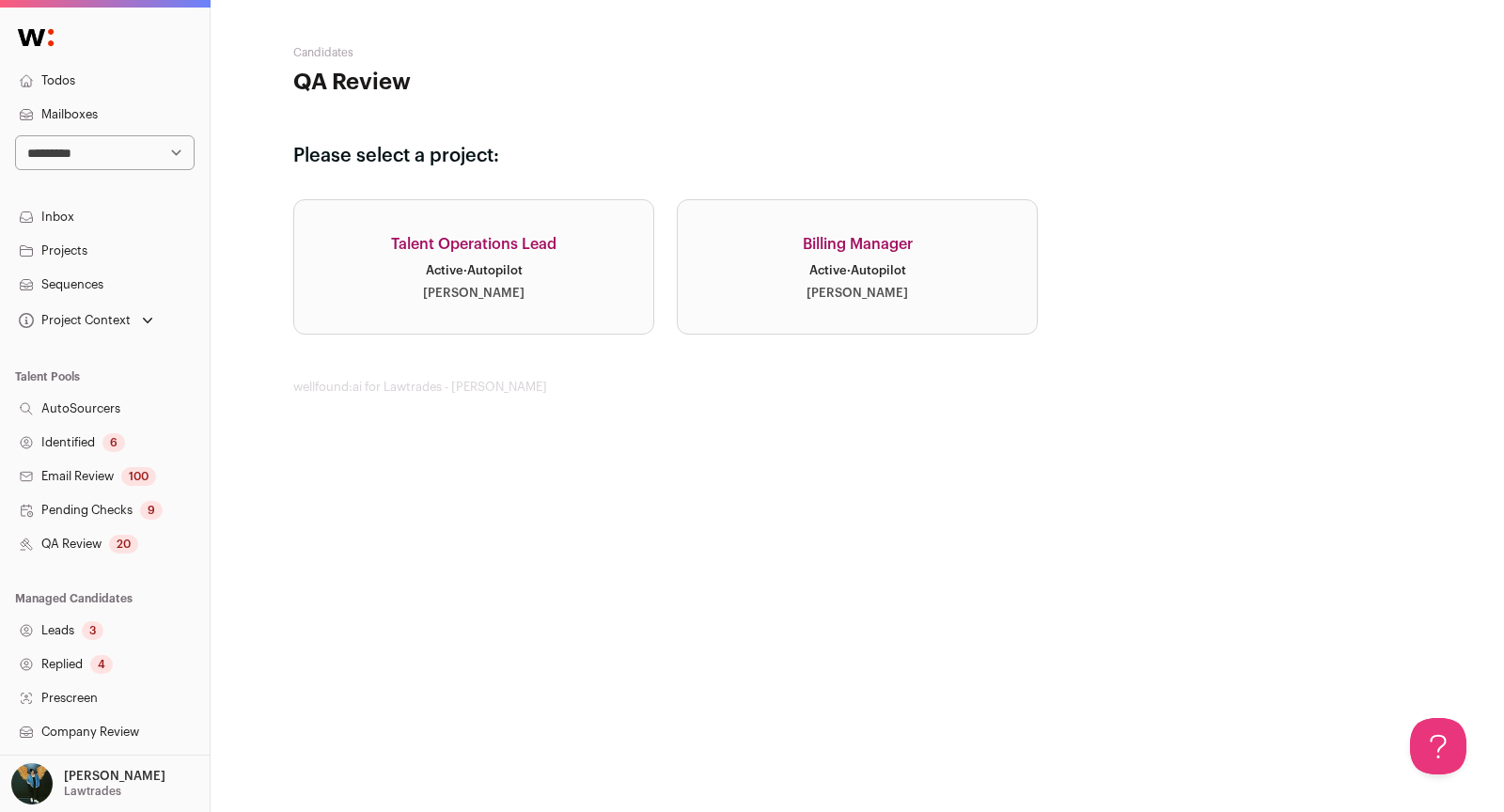
click at [53, 628] on link "Leads 3" at bounding box center [104, 630] width 210 height 34
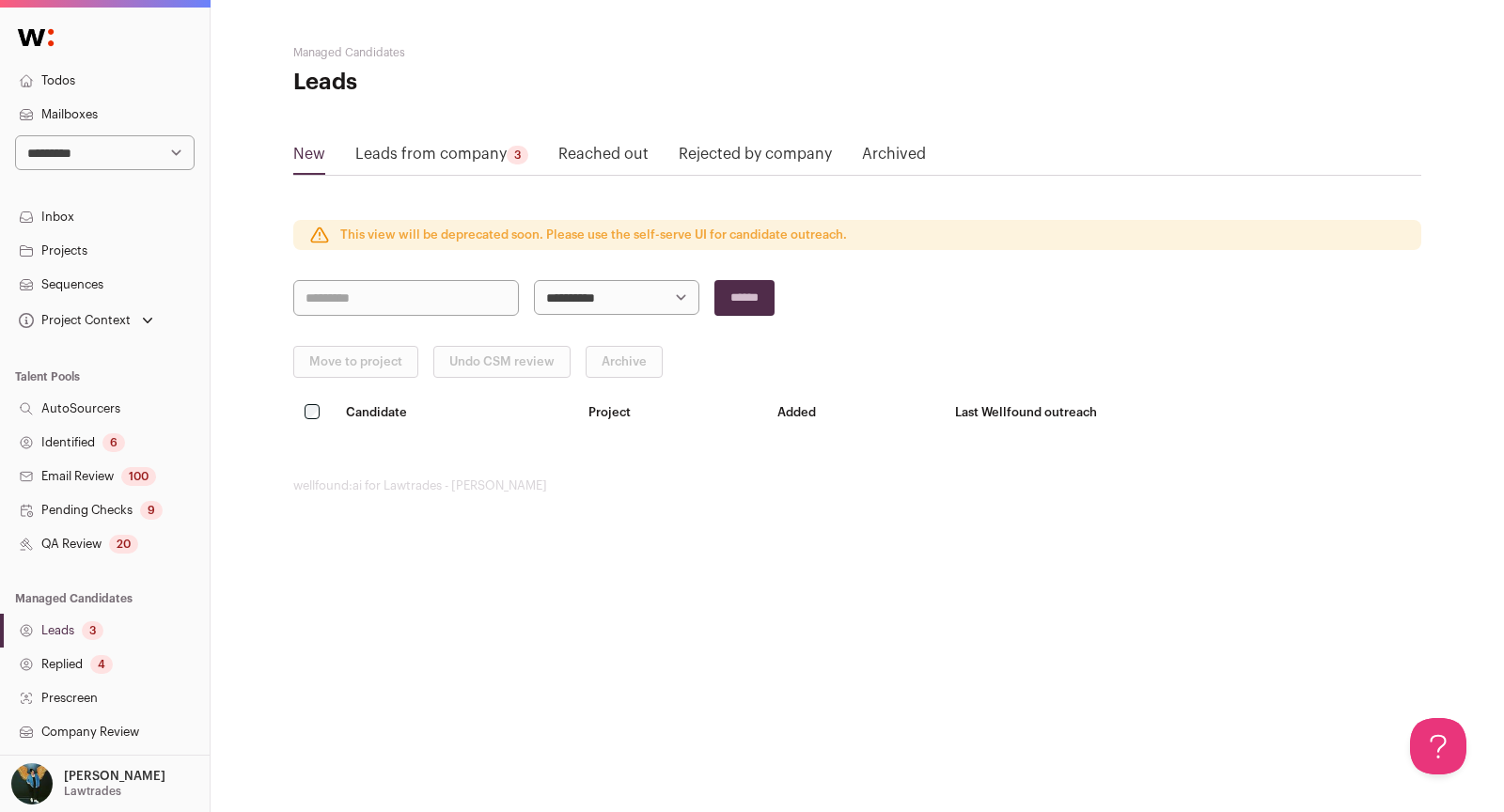
click at [395, 150] on link "Leads from company 3" at bounding box center [441, 158] width 173 height 30
click at [112, 545] on div "20" at bounding box center [124, 543] width 29 height 18
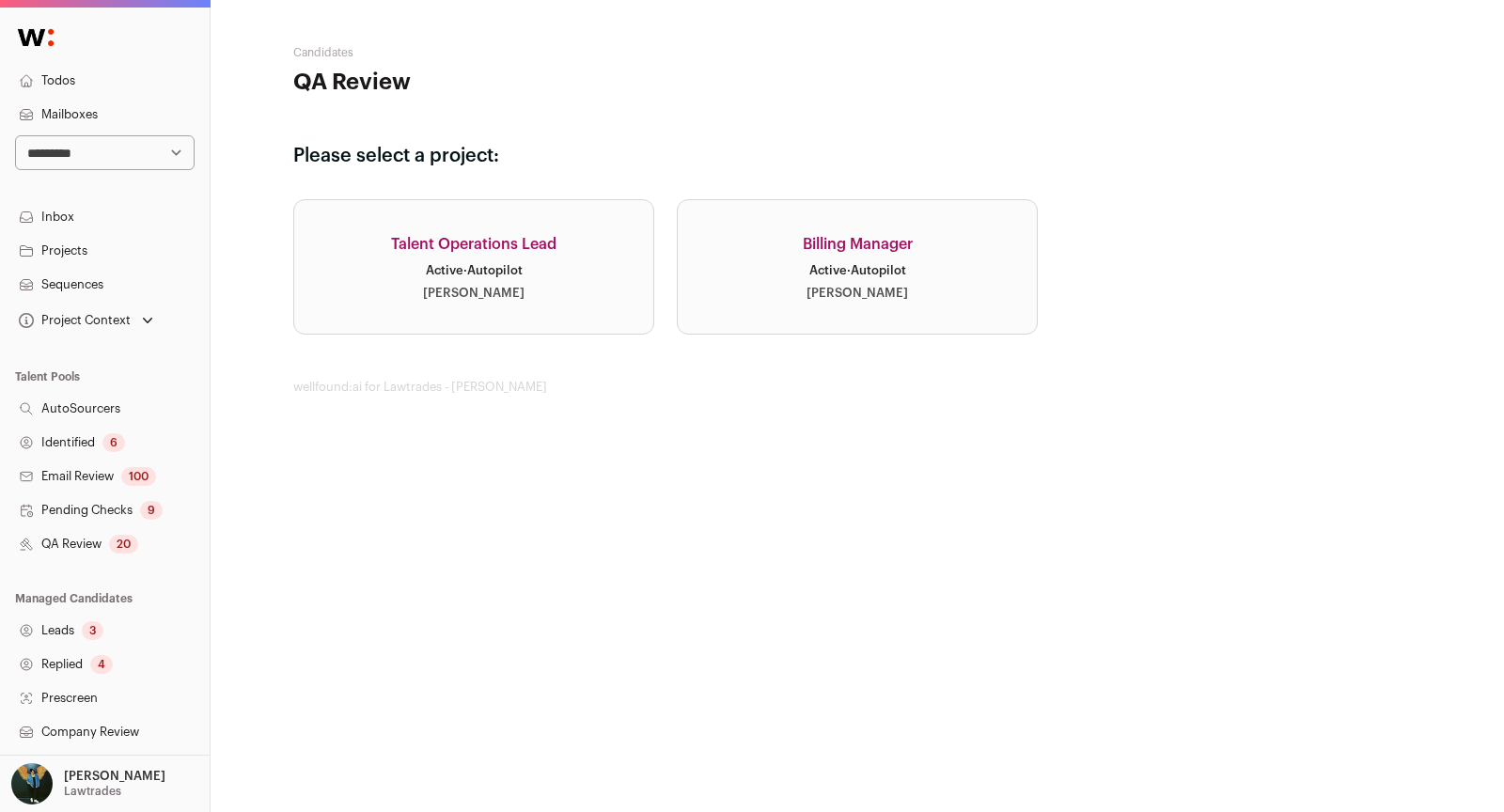
click at [812, 324] on link "Billing Manager Active · Autopilot [PERSON_NAME]" at bounding box center [857, 267] width 361 height 135
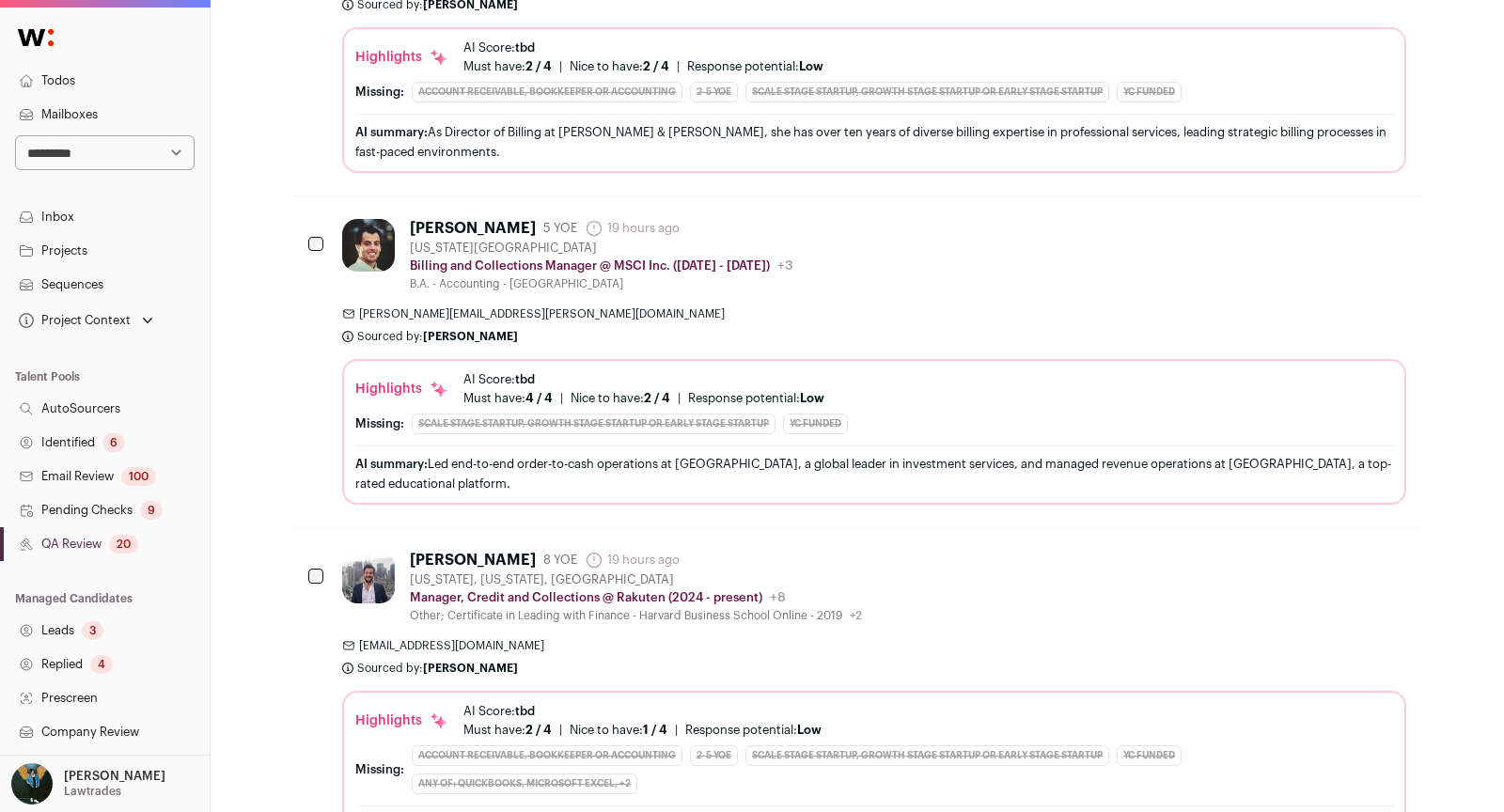
scroll to position [1801, 0]
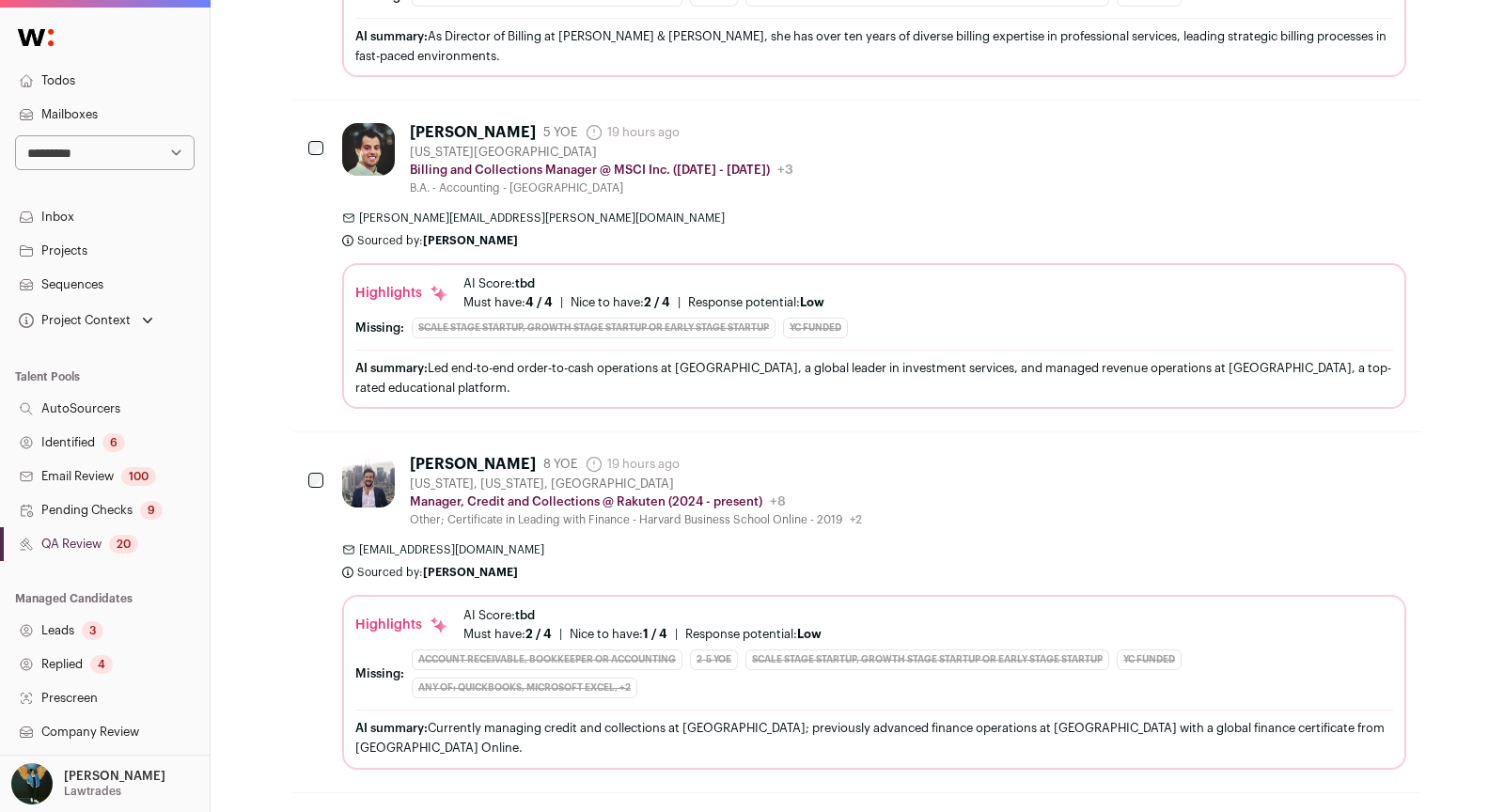
click at [93, 550] on link "QA Review 20" at bounding box center [104, 543] width 210 height 34
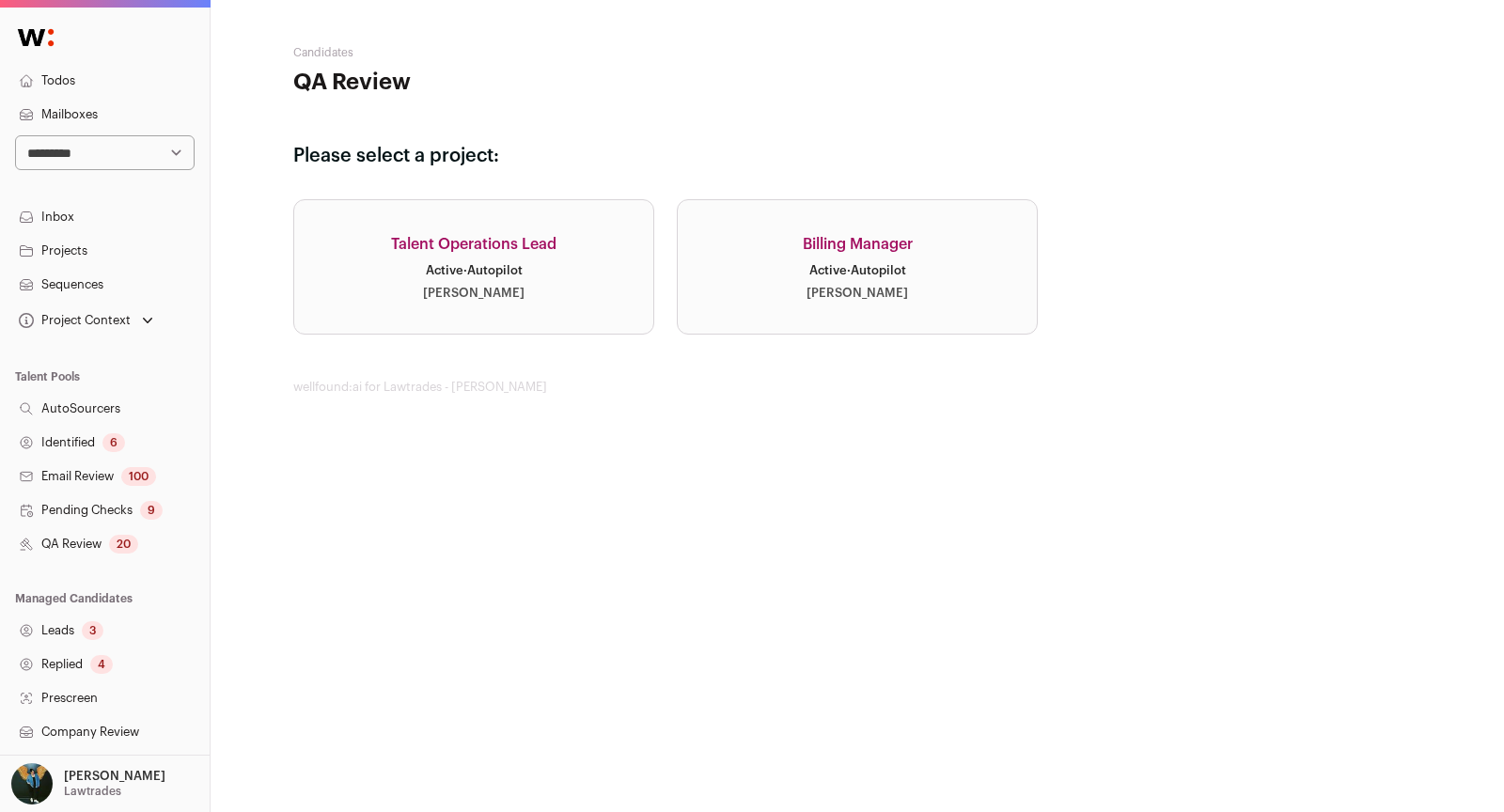
click at [480, 331] on link "Talent Operations Lead Active · Autopilot [PERSON_NAME]" at bounding box center [473, 267] width 361 height 135
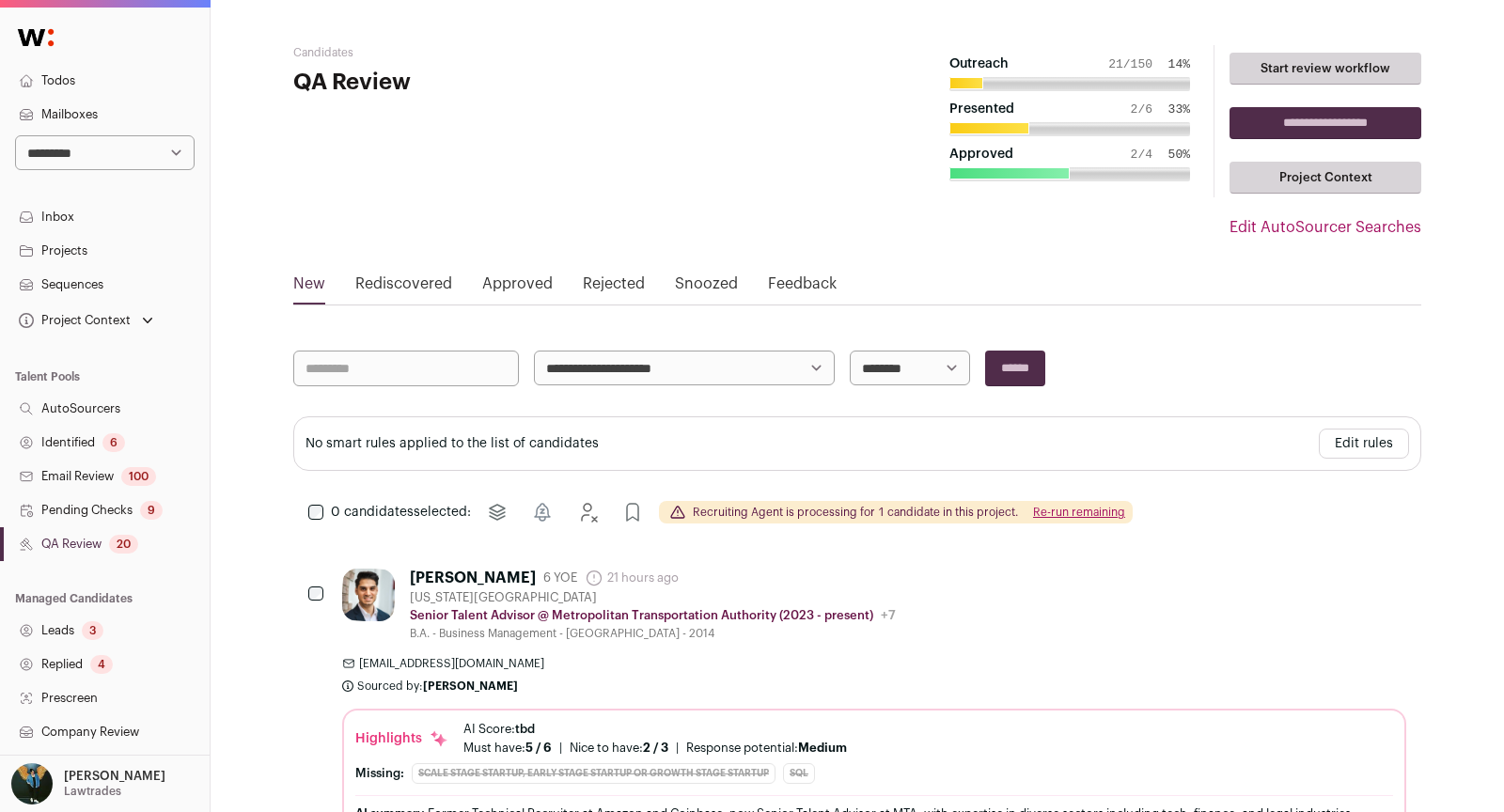
scroll to position [144, 0]
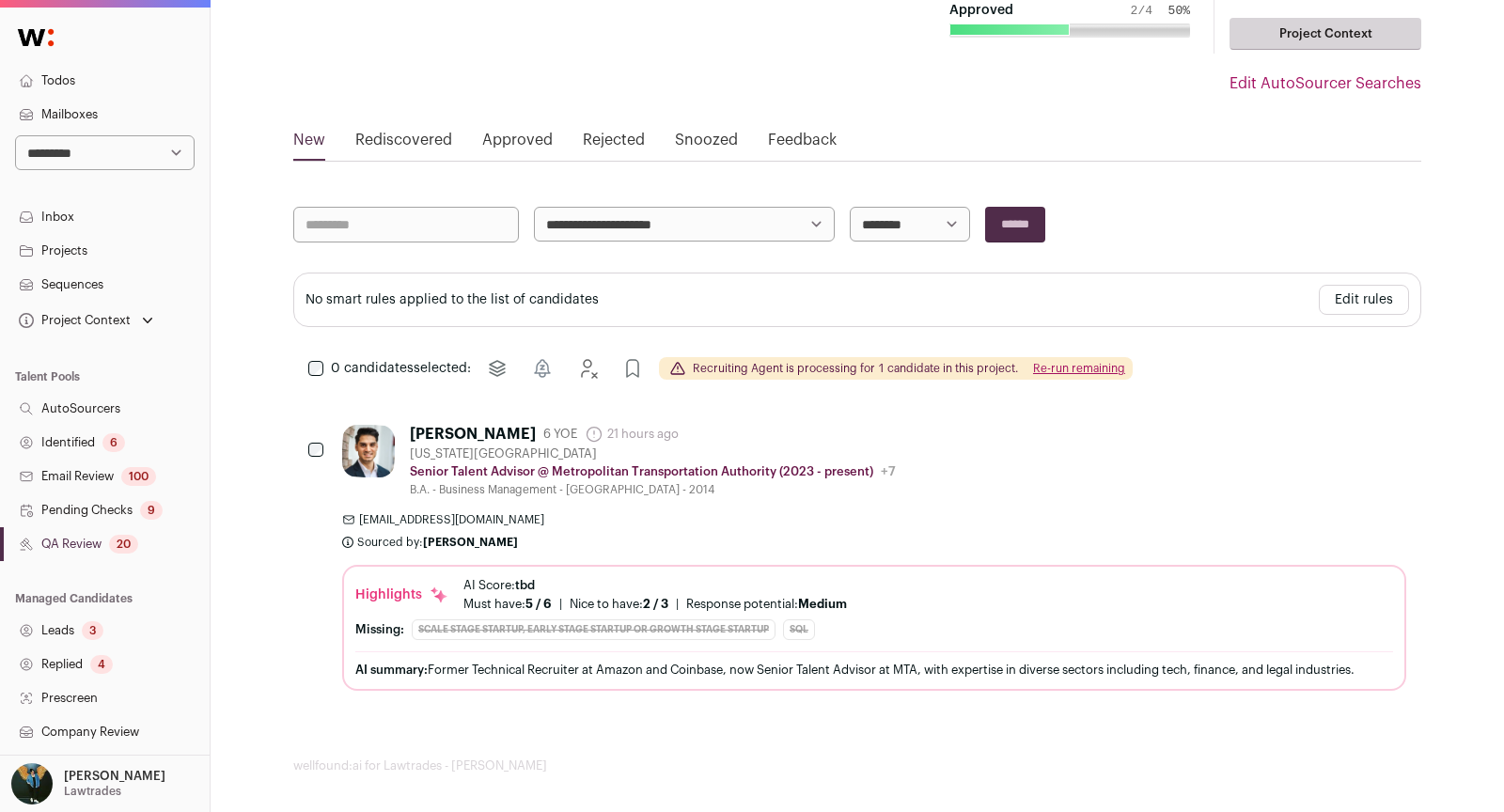
click at [1345, 420] on icon "Reject" at bounding box center [1342, 431] width 22 height 22
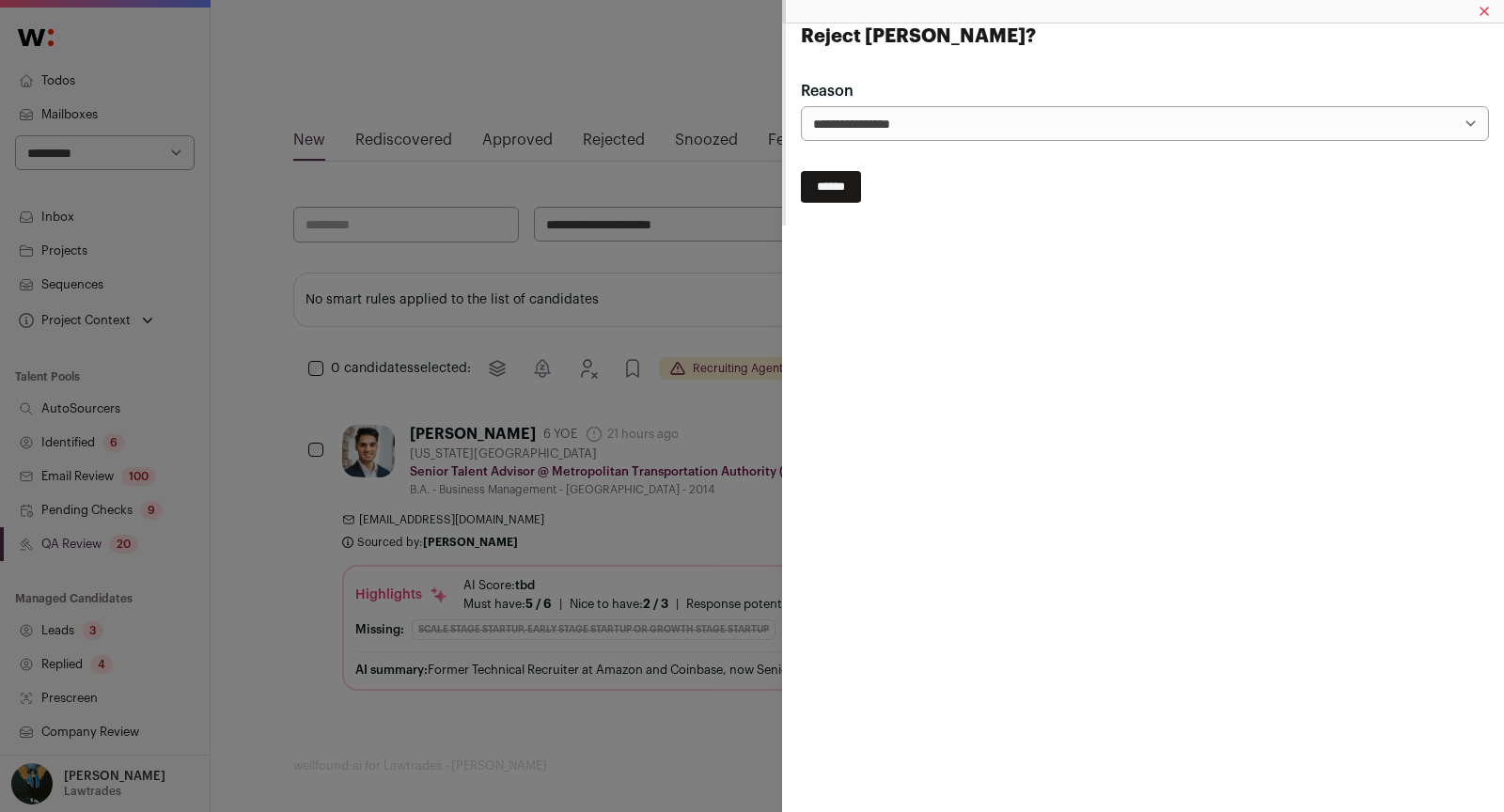
click at [851, 184] on input "******" at bounding box center [831, 187] width 60 height 32
select select
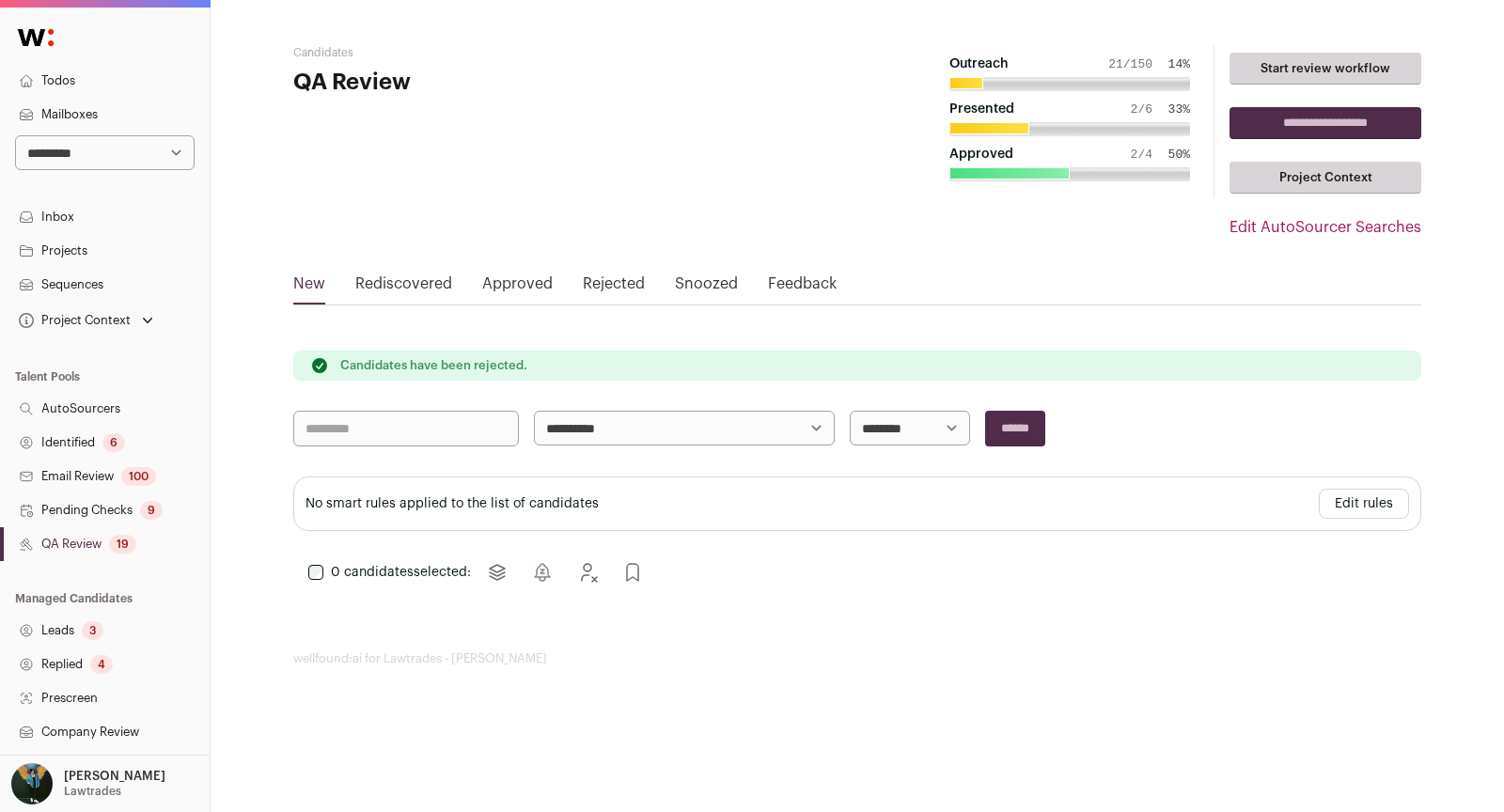
click at [162, 147] on select "**********" at bounding box center [105, 153] width 180 height 35
select select "*****"
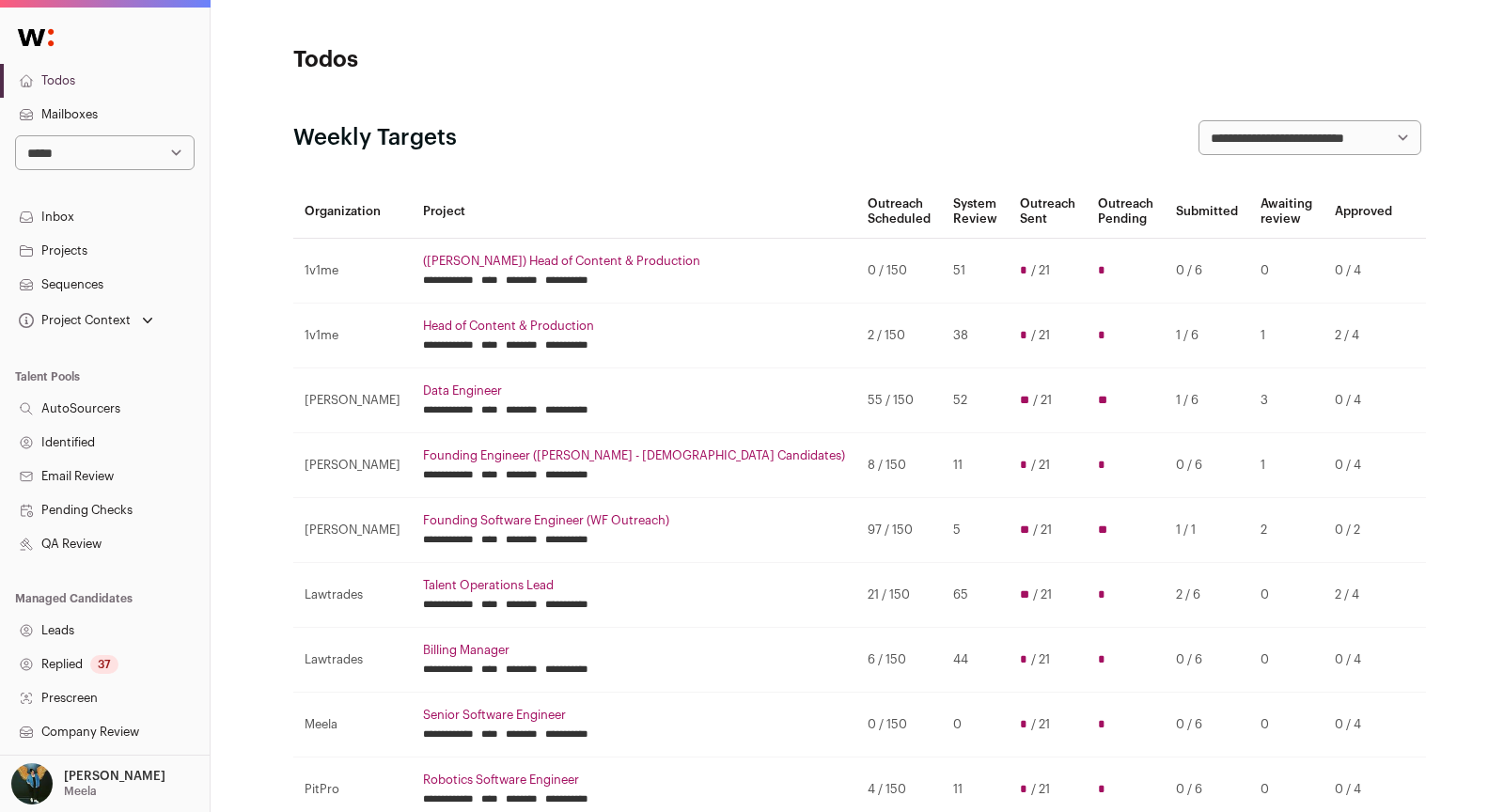
scroll to position [268, 0]
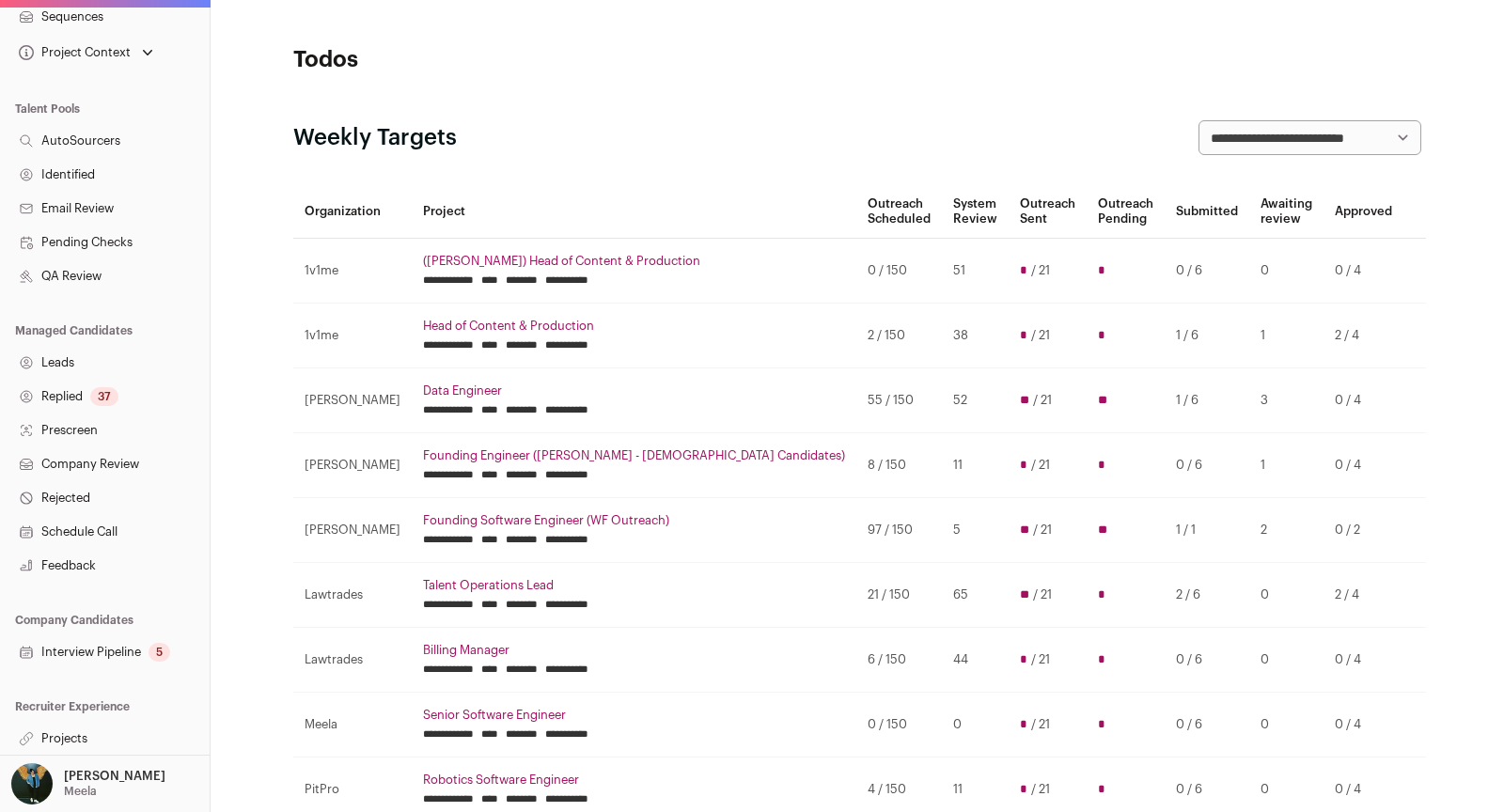
click at [96, 732] on link "Projects" at bounding box center [104, 738] width 210 height 34
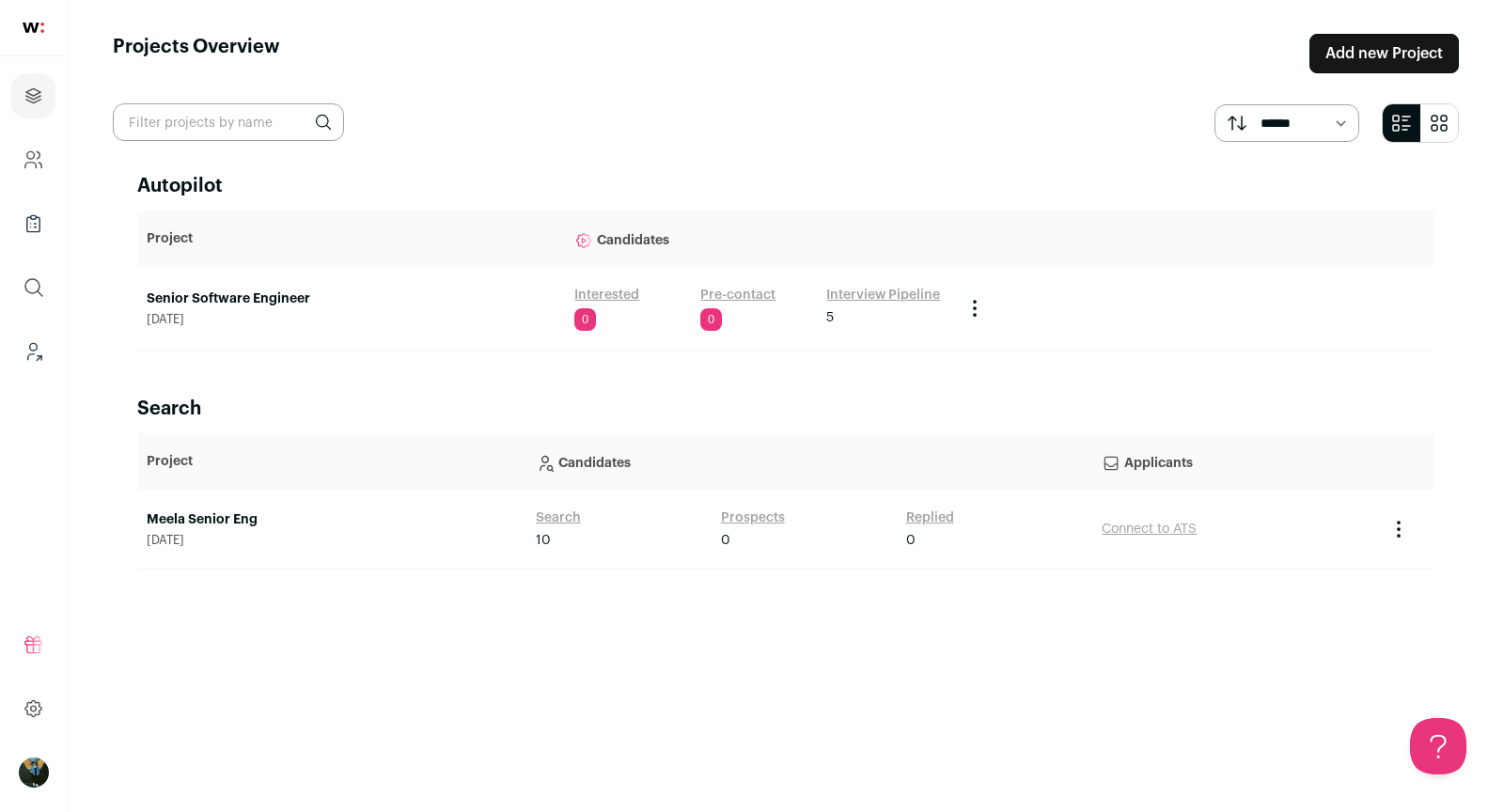
click at [301, 291] on link "Senior Software Engineer" at bounding box center [351, 298] width 409 height 18
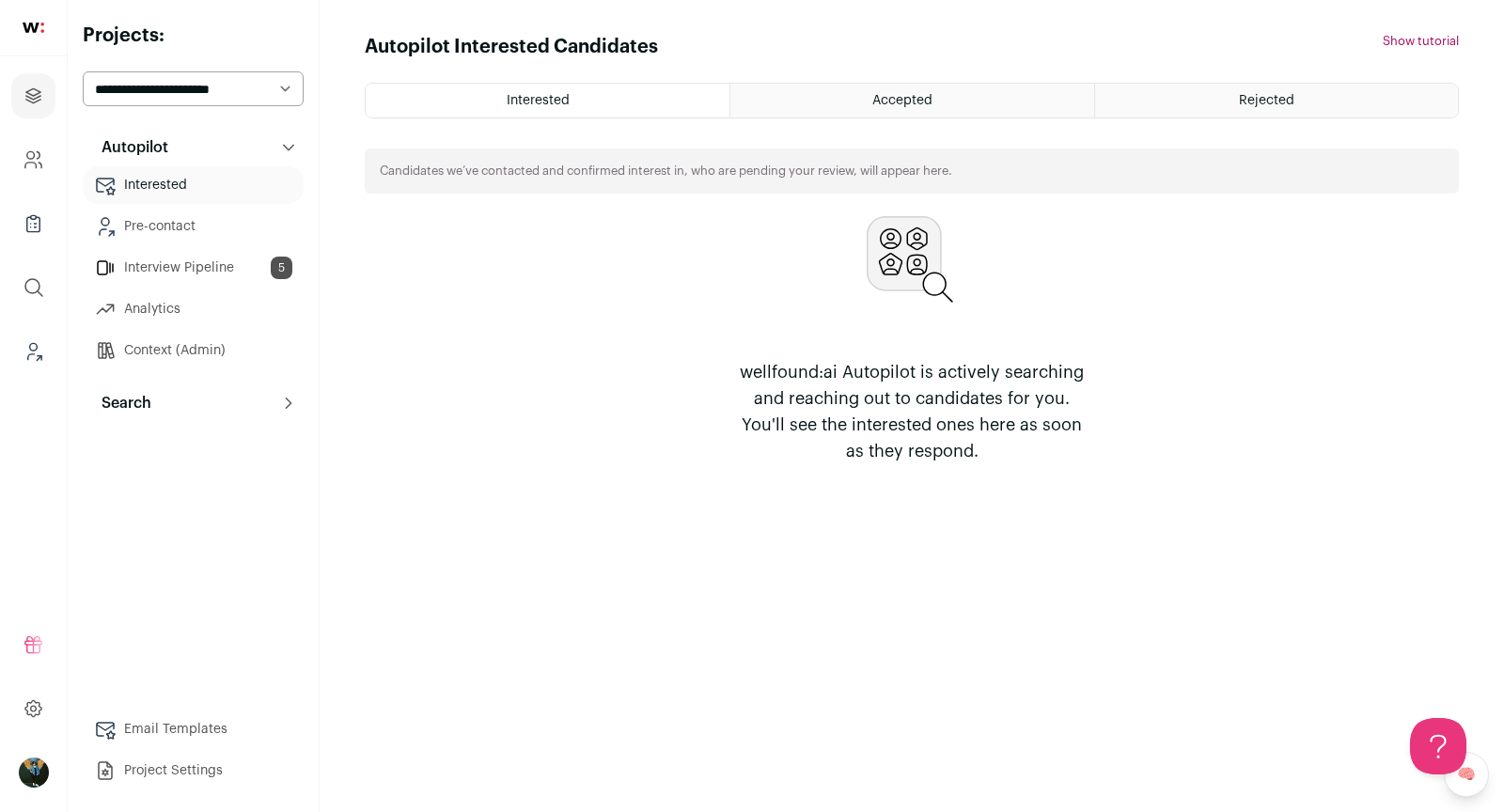
click at [19, 351] on link "Leads (Backoffice)" at bounding box center [34, 351] width 44 height 45
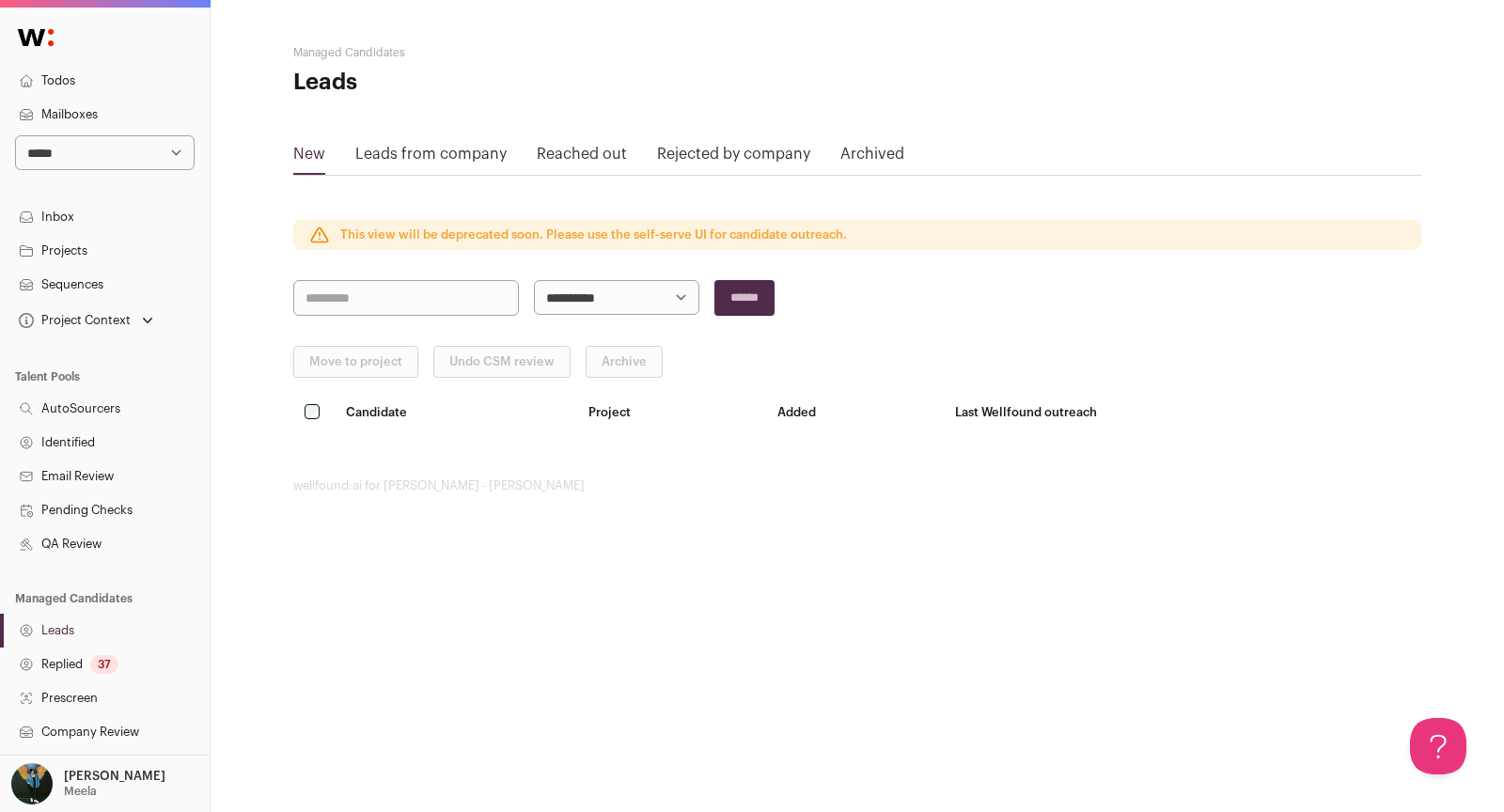
click at [107, 172] on nav "**********" at bounding box center [104, 517] width 210 height 1012
click at [101, 156] on select "**********" at bounding box center [105, 153] width 180 height 35
select select "*****"
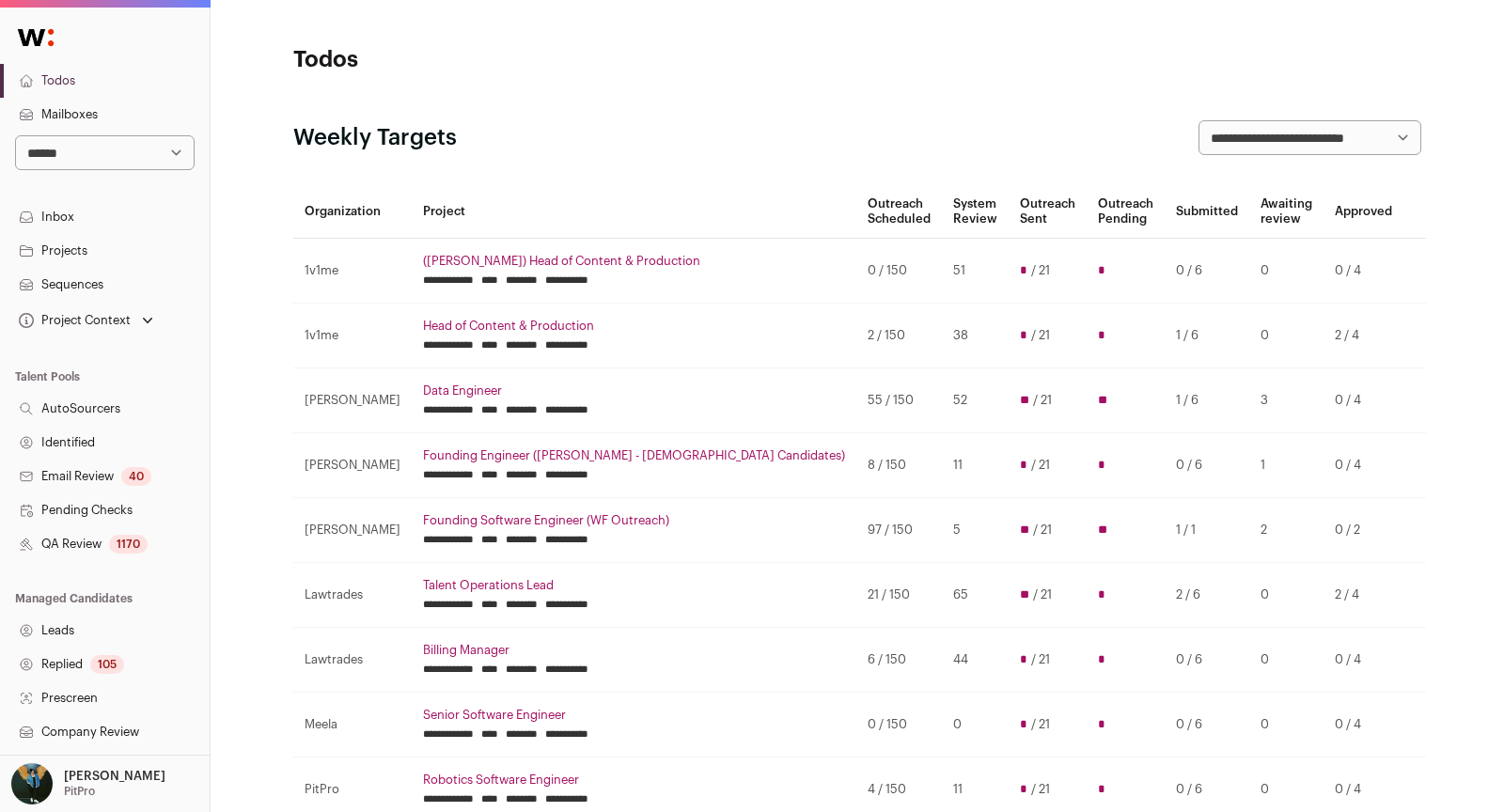
click at [93, 247] on link "Projects" at bounding box center [104, 250] width 210 height 34
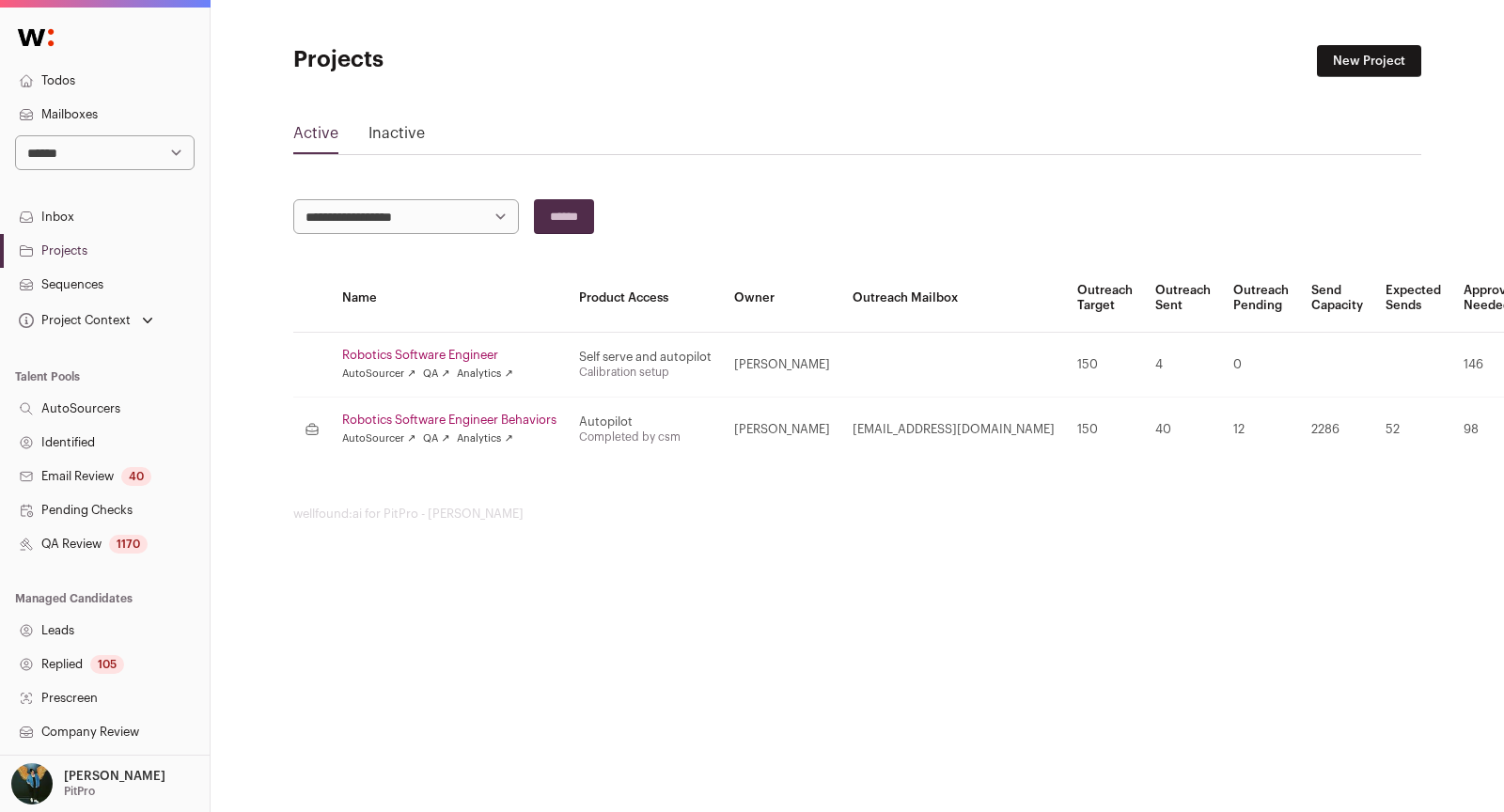
click at [486, 419] on link "Robotics Software Engineer Behaviors" at bounding box center [450, 420] width 215 height 15
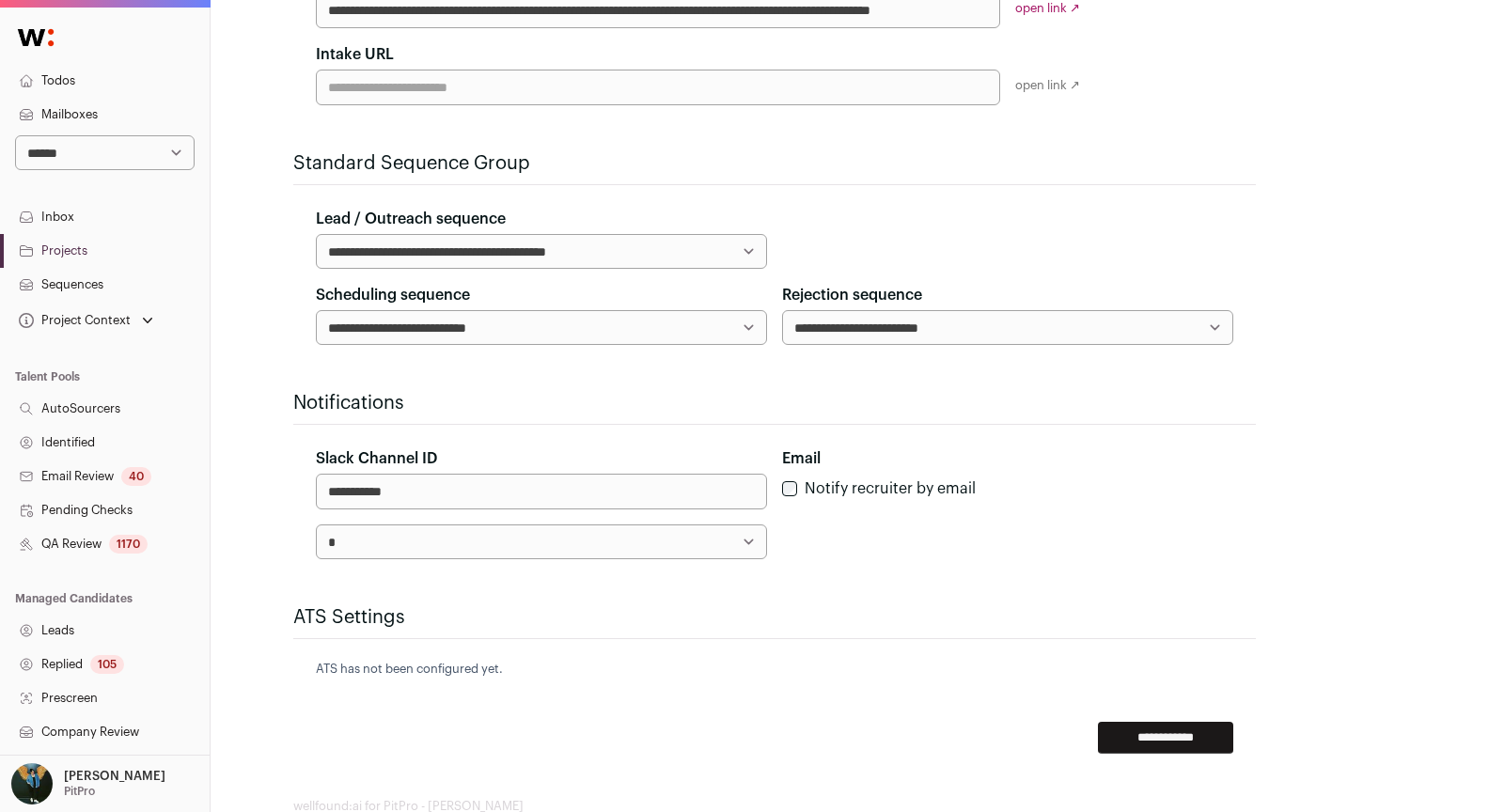
scroll to position [596, 0]
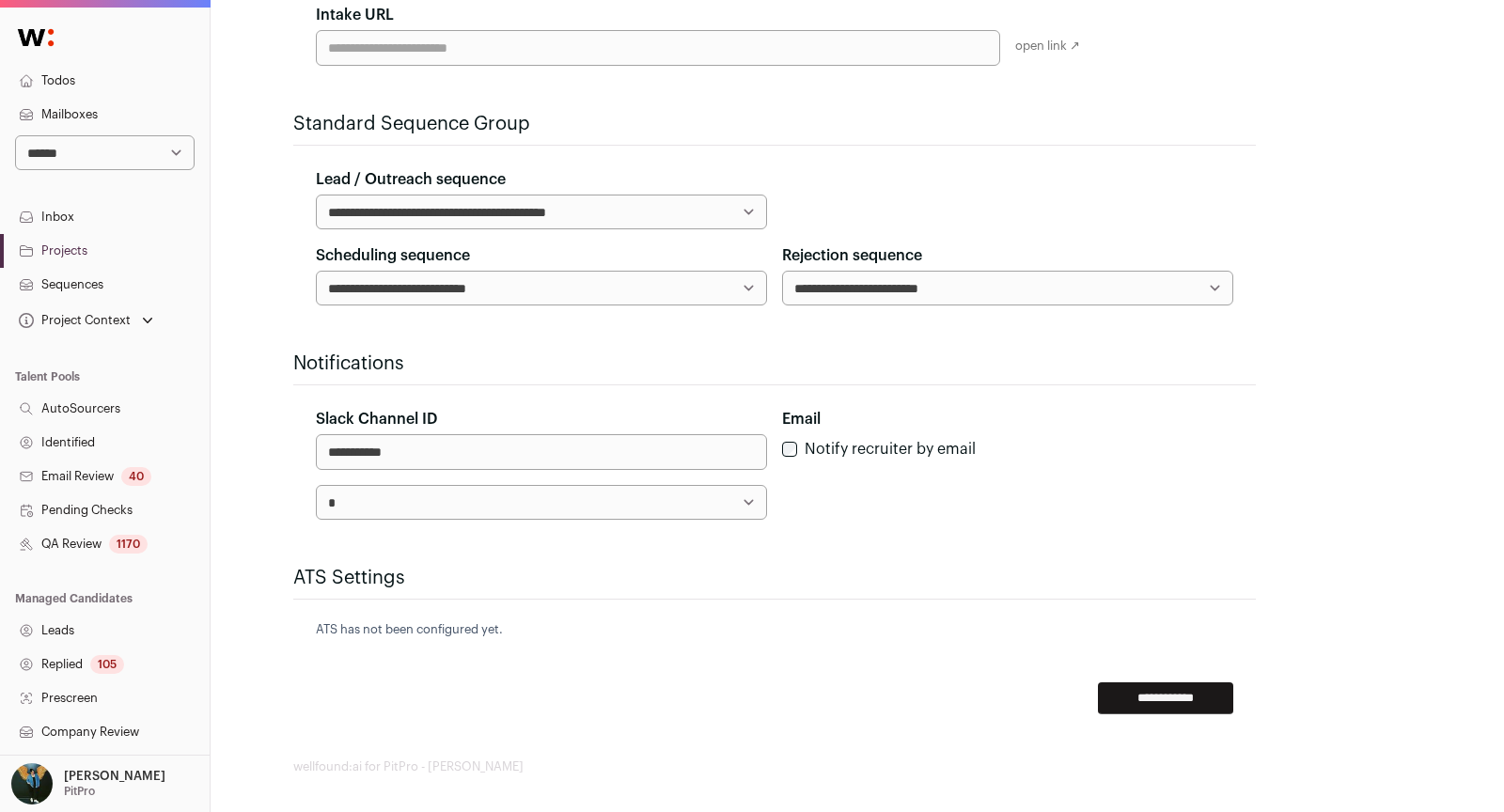
click at [622, 290] on select "**********" at bounding box center [542, 288] width 451 height 35
select select "*****"
click at [1182, 669] on form "**********" at bounding box center [774, 161] width 962 height 1105
click at [1182, 692] on input "**********" at bounding box center [1165, 698] width 135 height 32
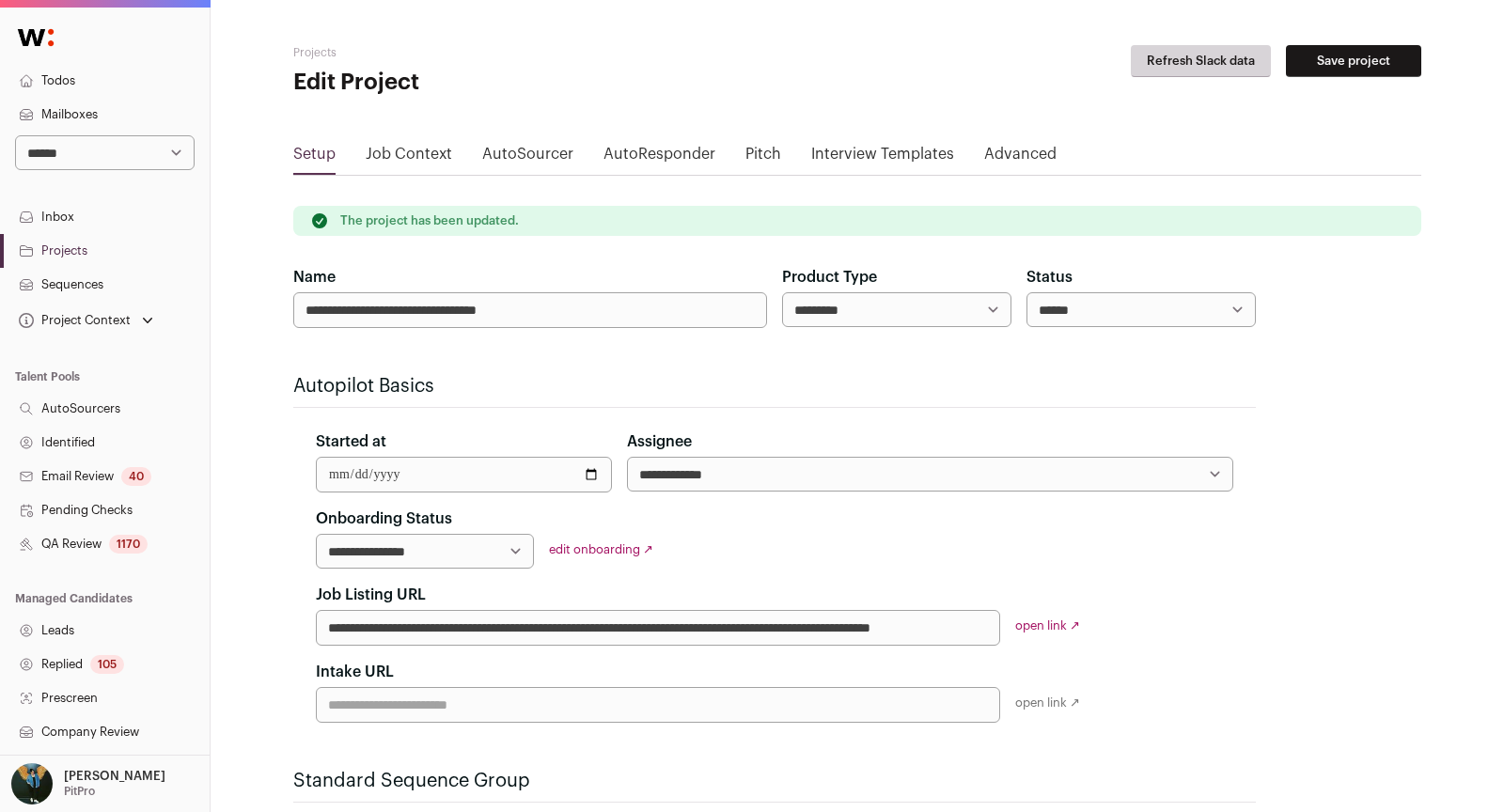
click at [104, 548] on link "QA Review 1170" at bounding box center [104, 543] width 210 height 34
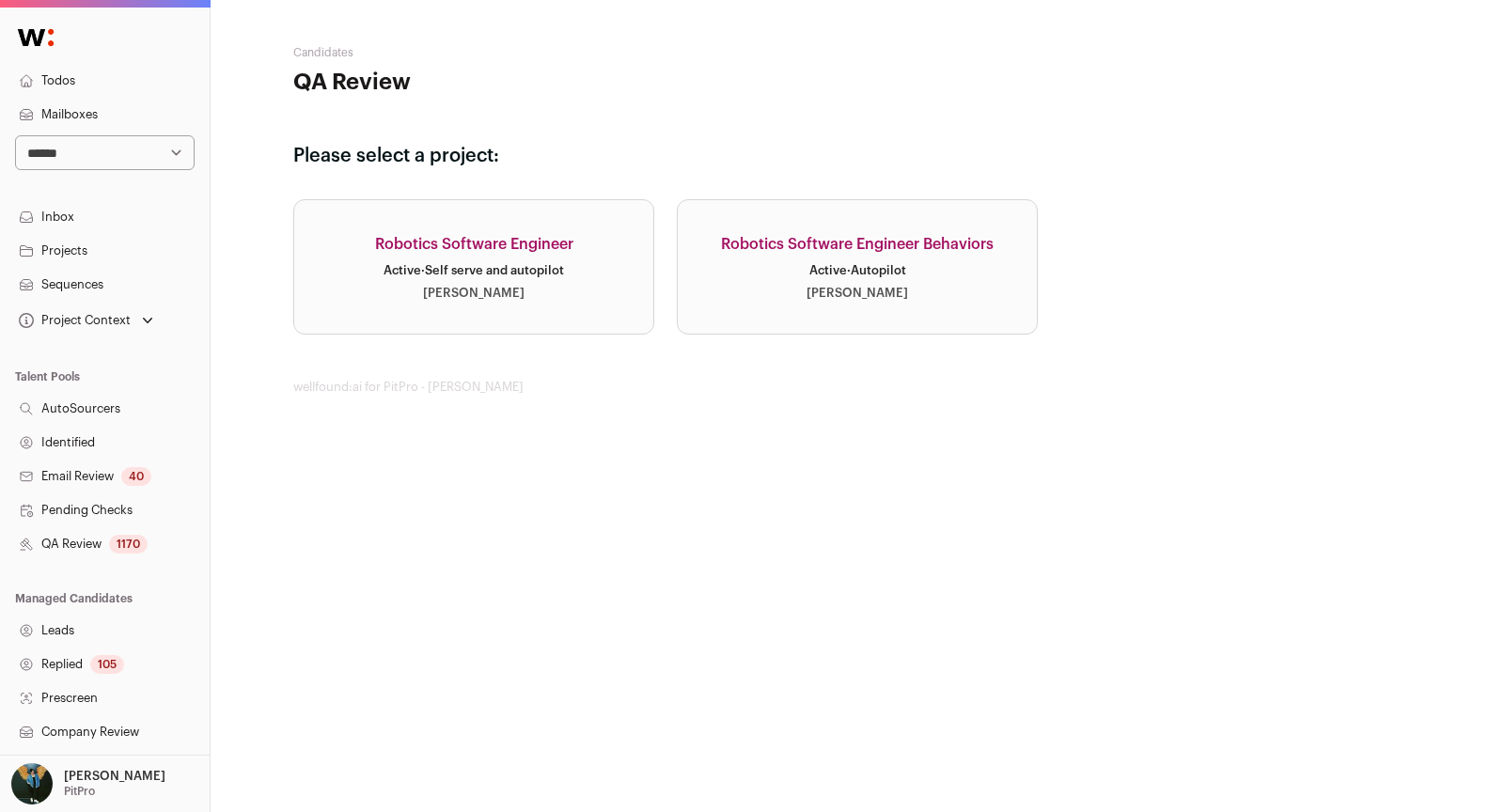
click at [604, 220] on link "Robotics Software Engineer Active · Self serve and autopilot [PERSON_NAME]" at bounding box center [473, 267] width 361 height 135
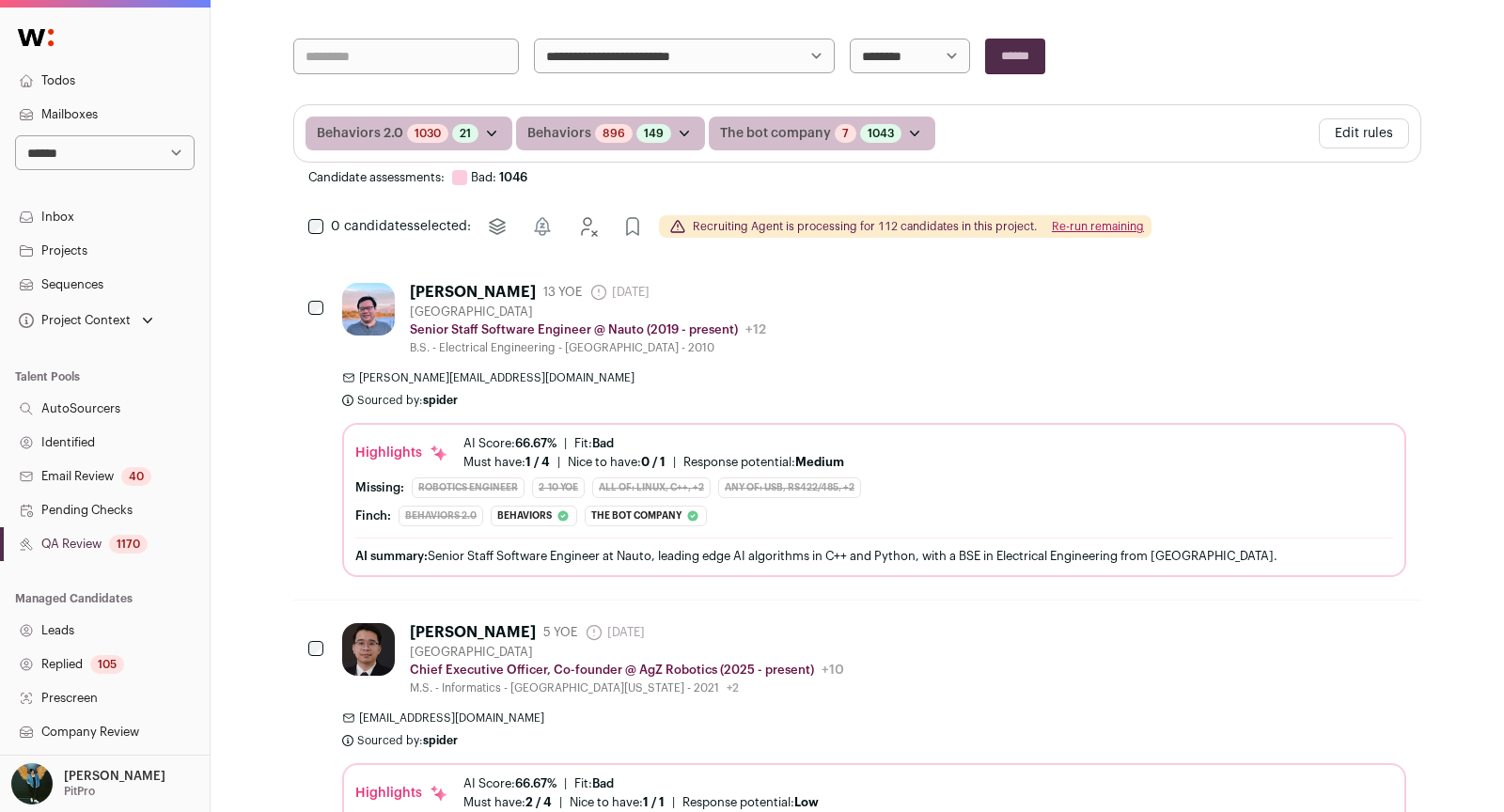
scroll to position [362, 7]
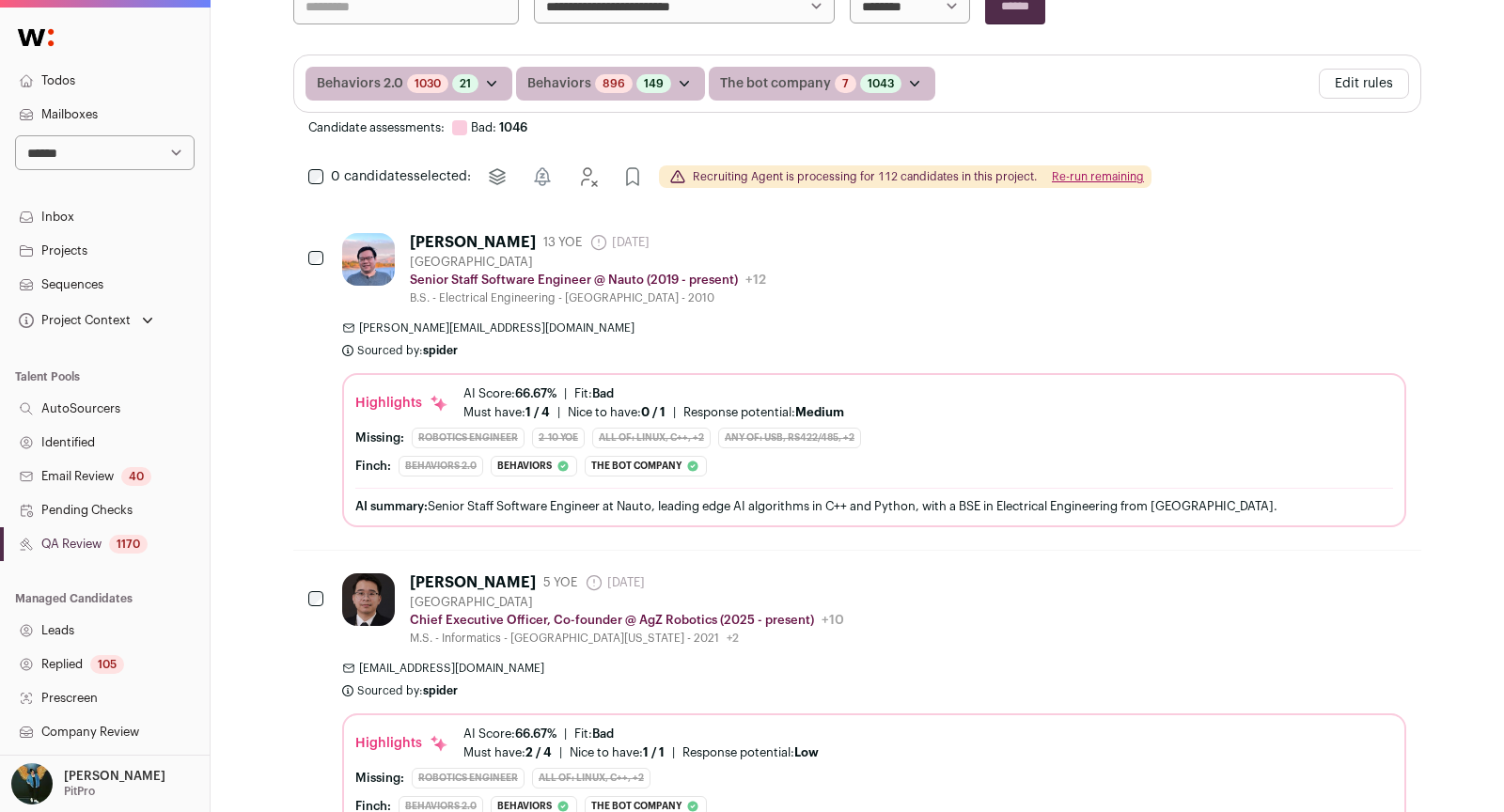
click at [1384, 83] on button "Edit rules" at bounding box center [1363, 83] width 90 height 30
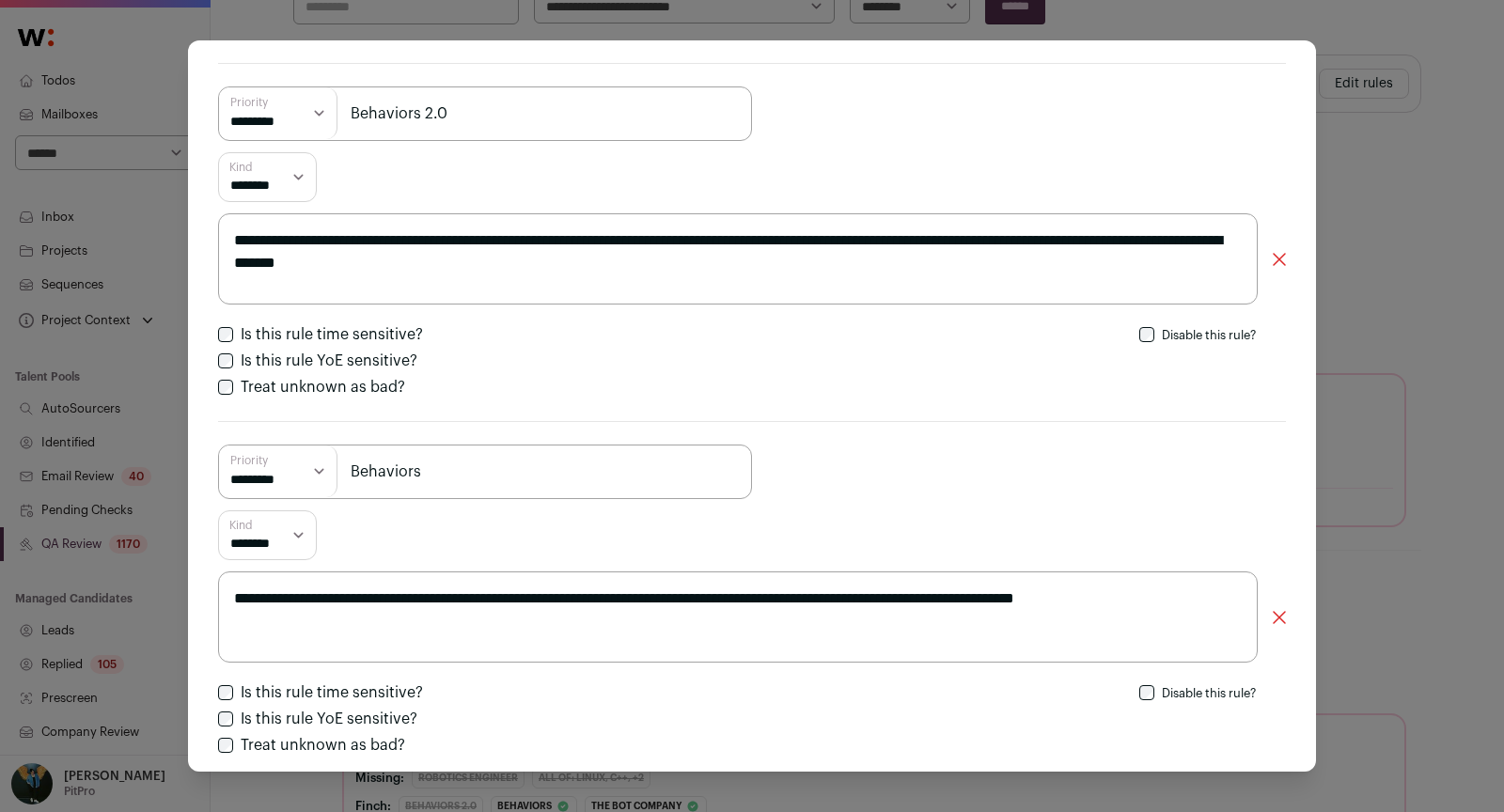
scroll to position [51, 0]
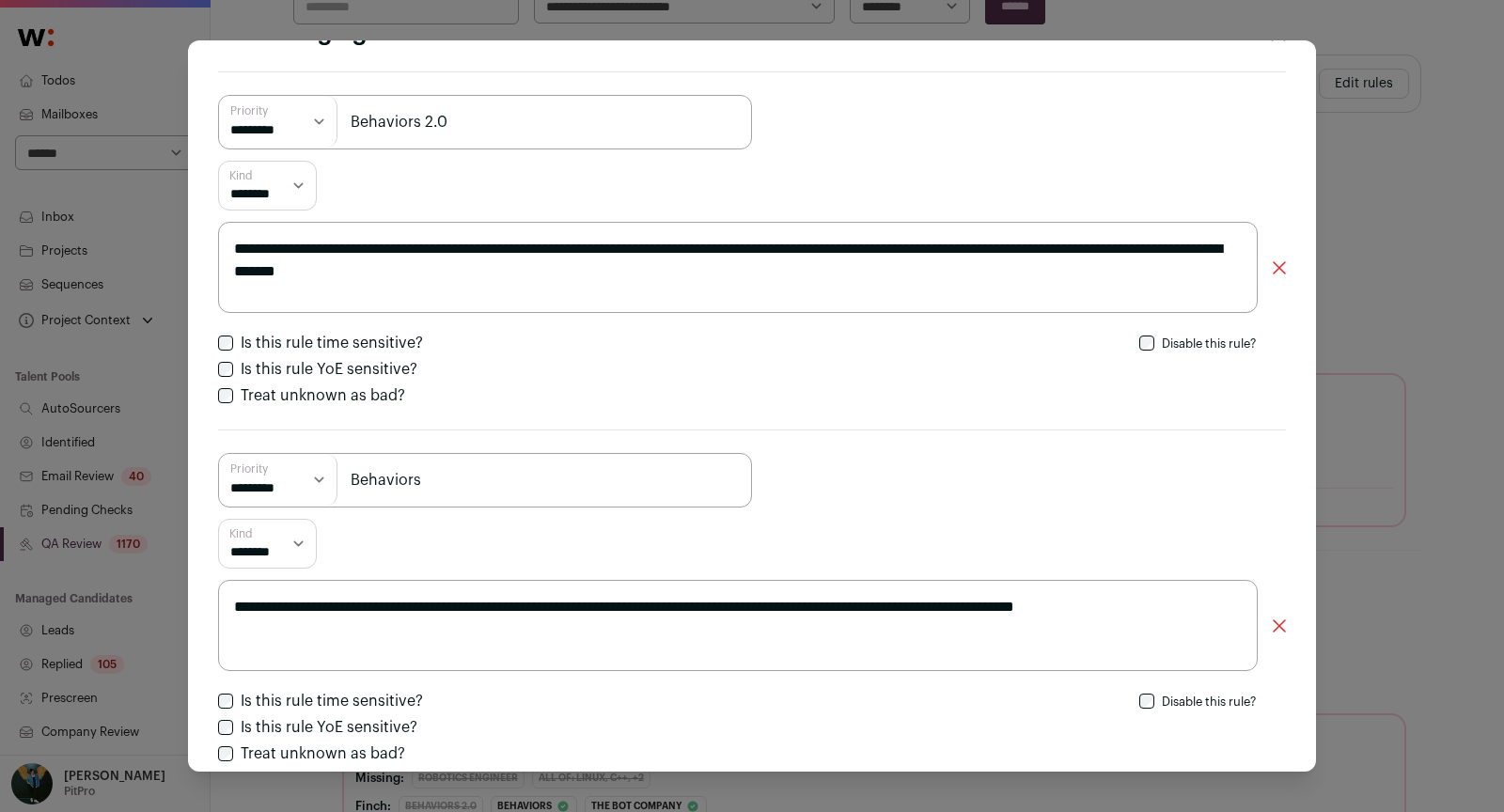
click at [785, 612] on textarea "**********" at bounding box center [737, 625] width 1040 height 91
drag, startPoint x: 907, startPoint y: 604, endPoint x: 1246, endPoint y: 608, distance: 339.0
click at [1246, 608] on textarea "**********" at bounding box center [737, 625] width 1040 height 91
click at [963, 602] on textarea "**********" at bounding box center [737, 625] width 1040 height 91
click at [962, 602] on textarea "**********" at bounding box center [737, 625] width 1040 height 91
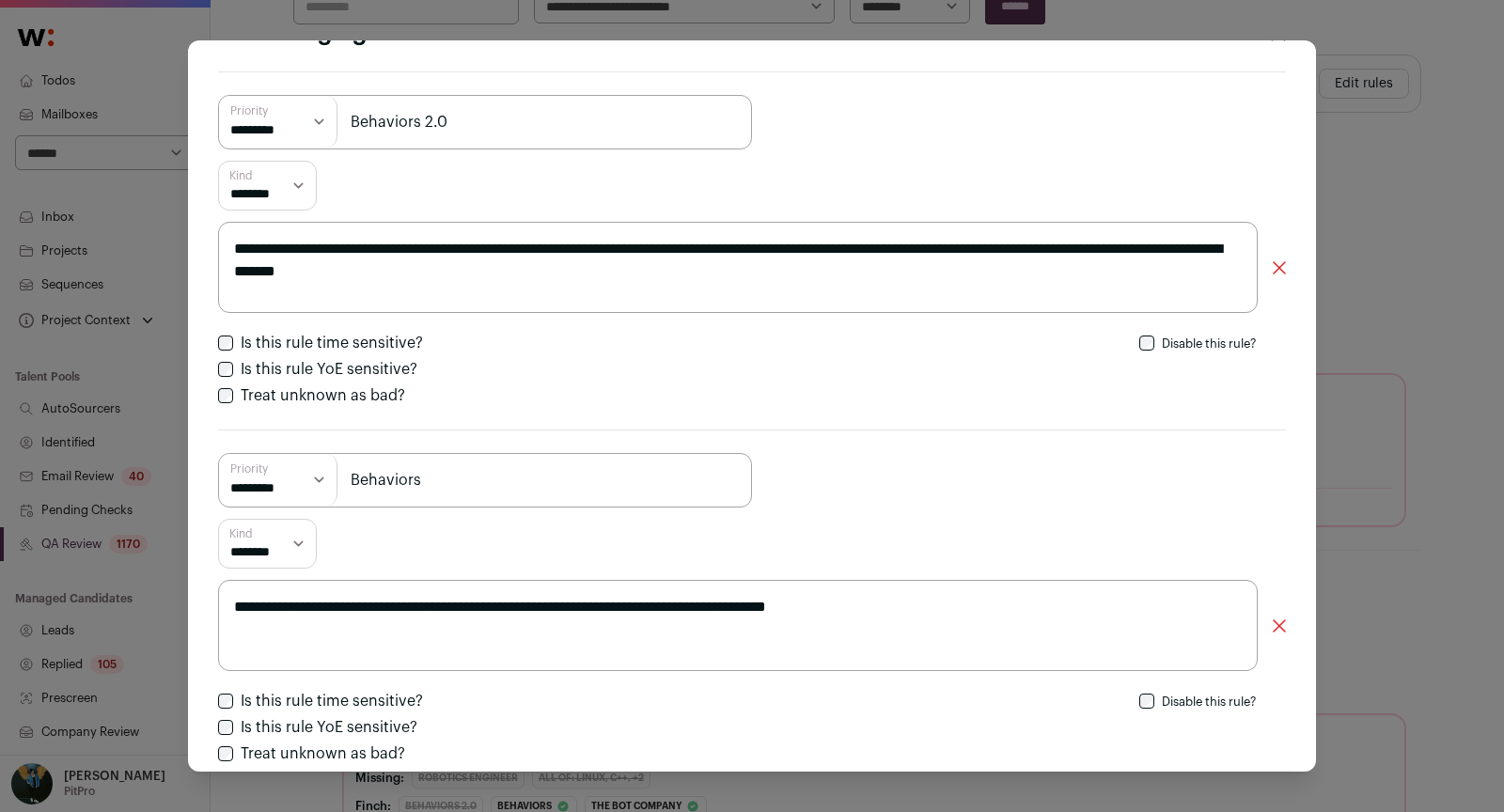
scroll to position [0, 0]
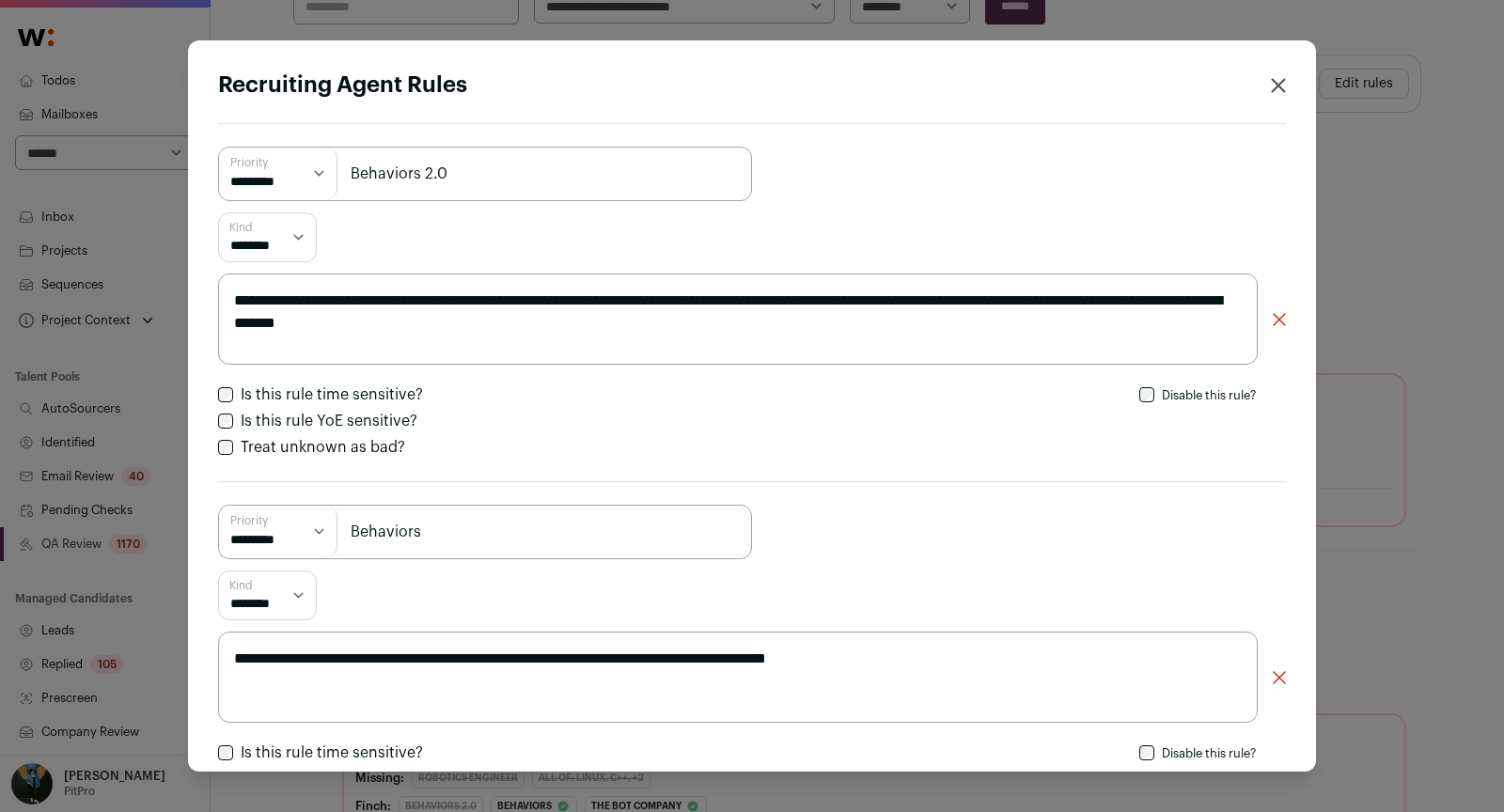
type textarea "**********"
click at [251, 165] on select "**********" at bounding box center [278, 173] width 118 height 51
select select "**********"
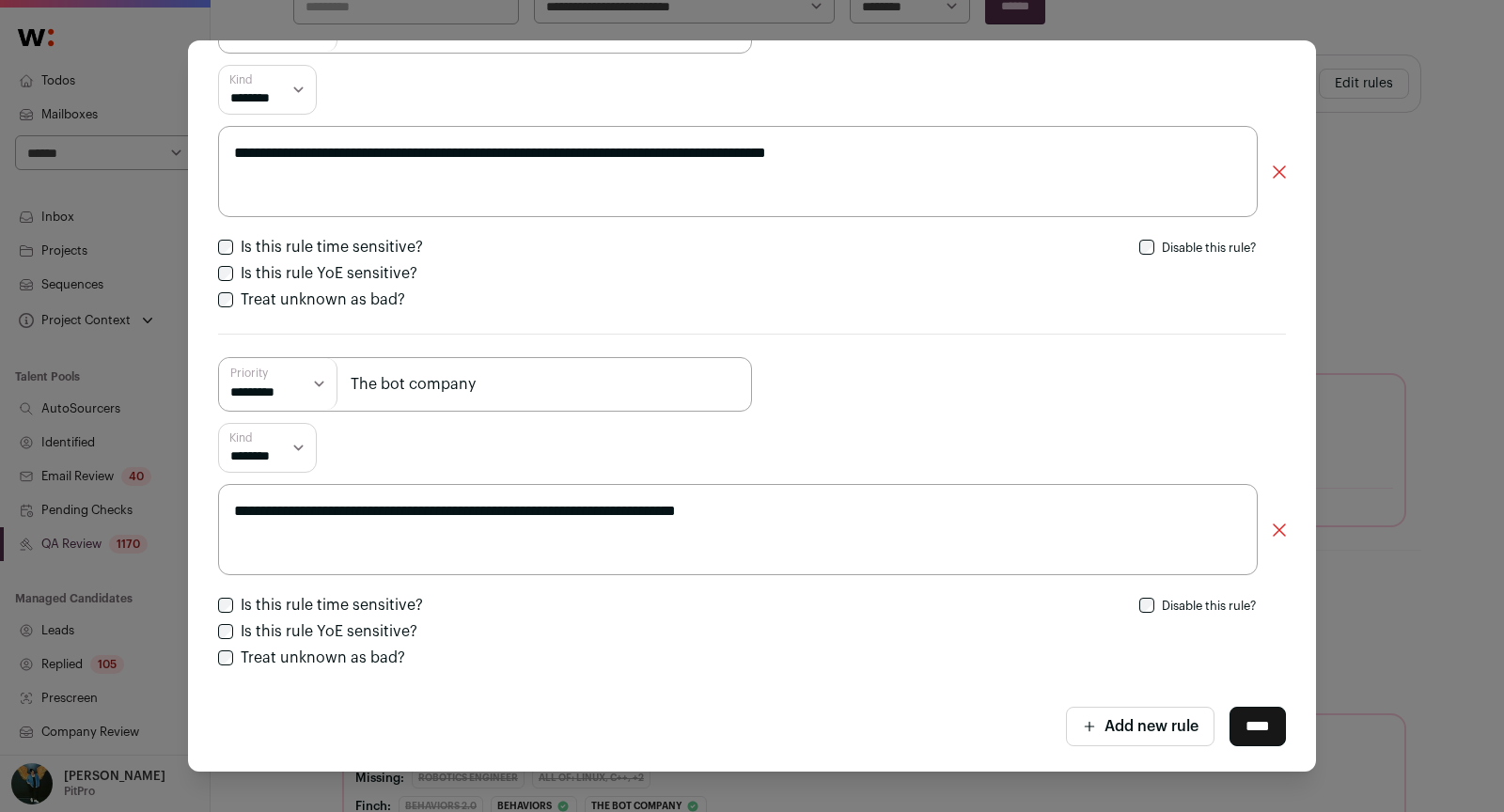
click at [1252, 723] on input "****" at bounding box center [1257, 726] width 56 height 40
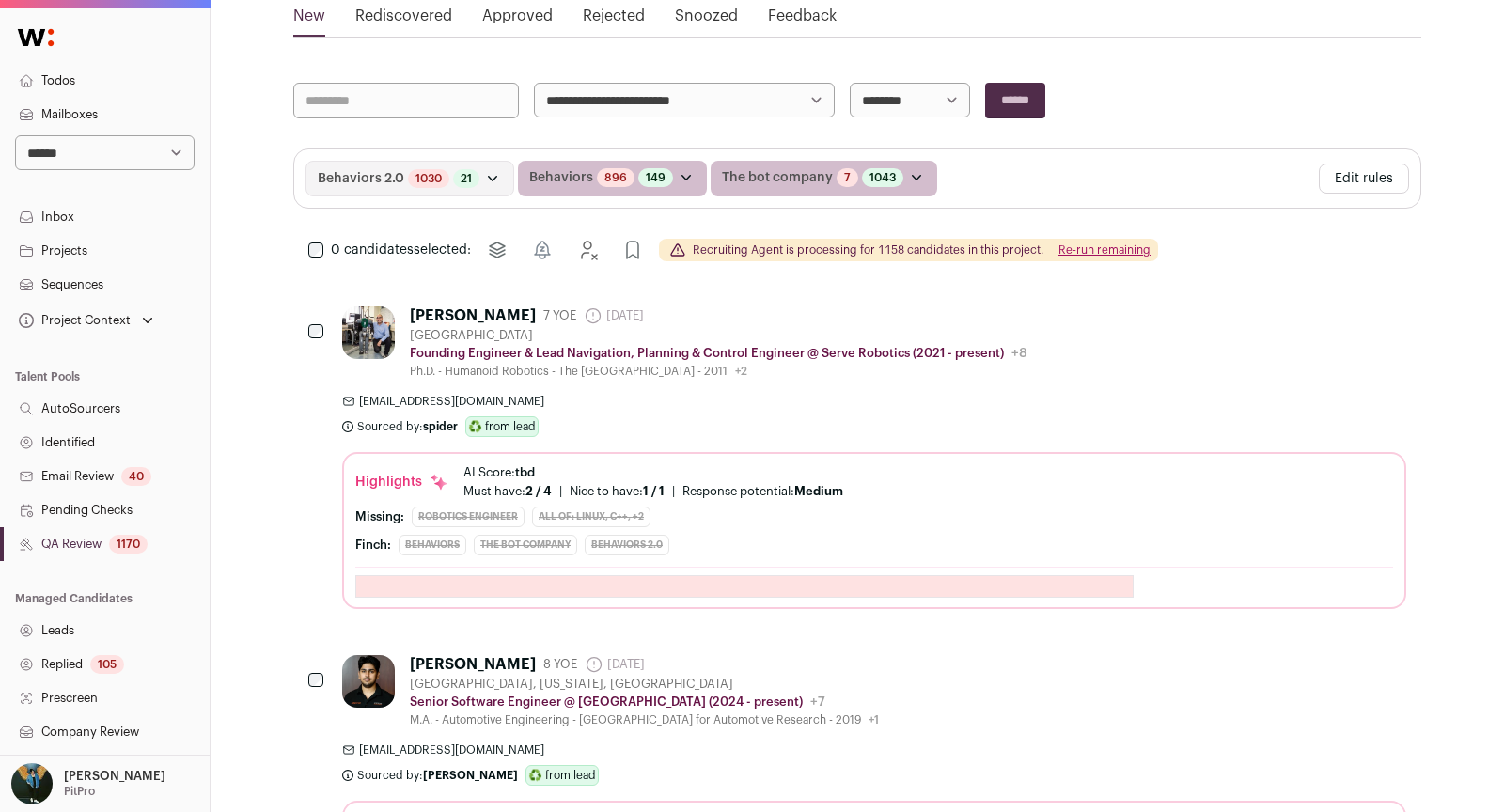
scroll to position [261, 0]
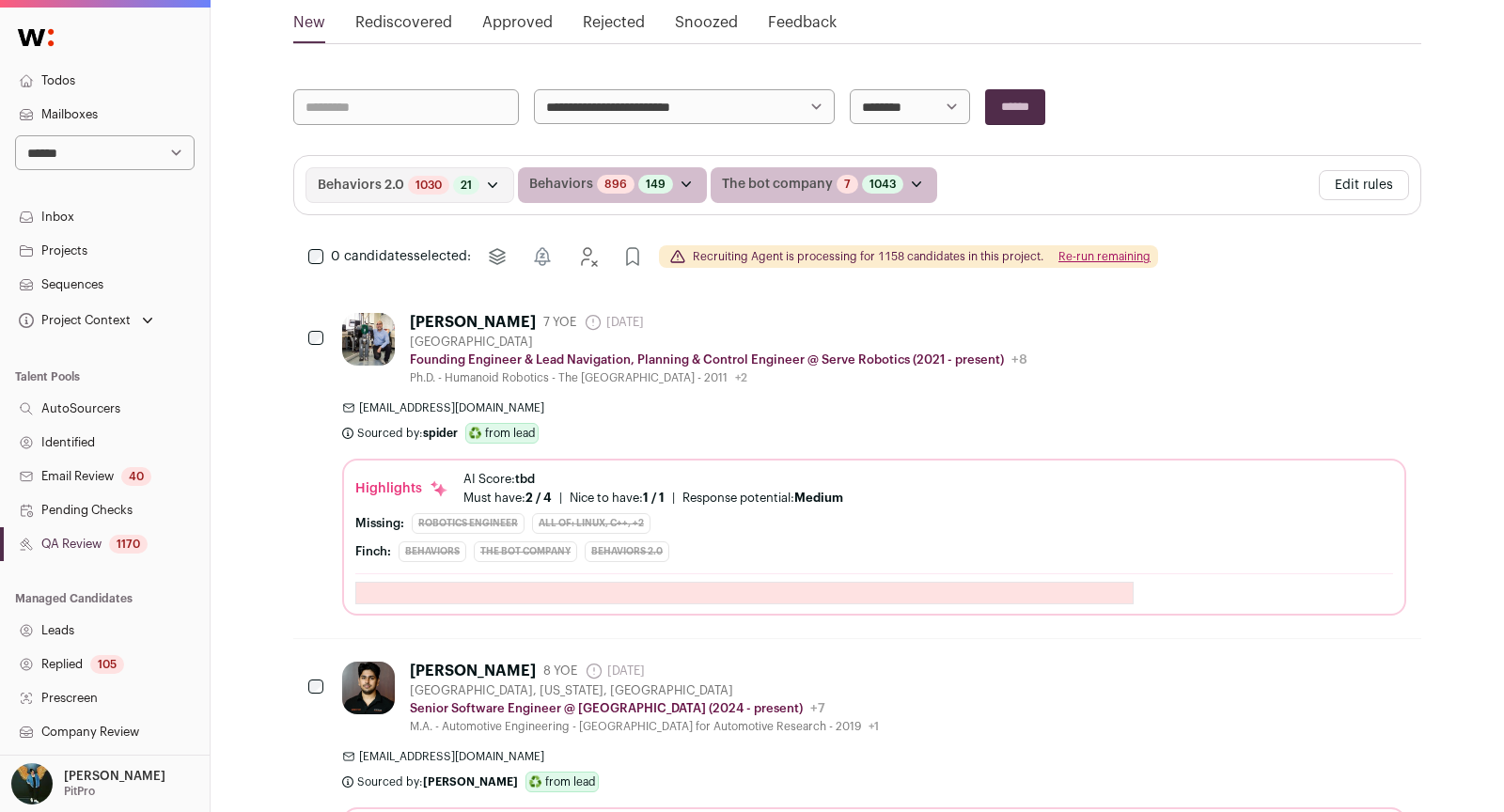
click at [419, 21] on link "Rediscovered" at bounding box center [403, 26] width 97 height 30
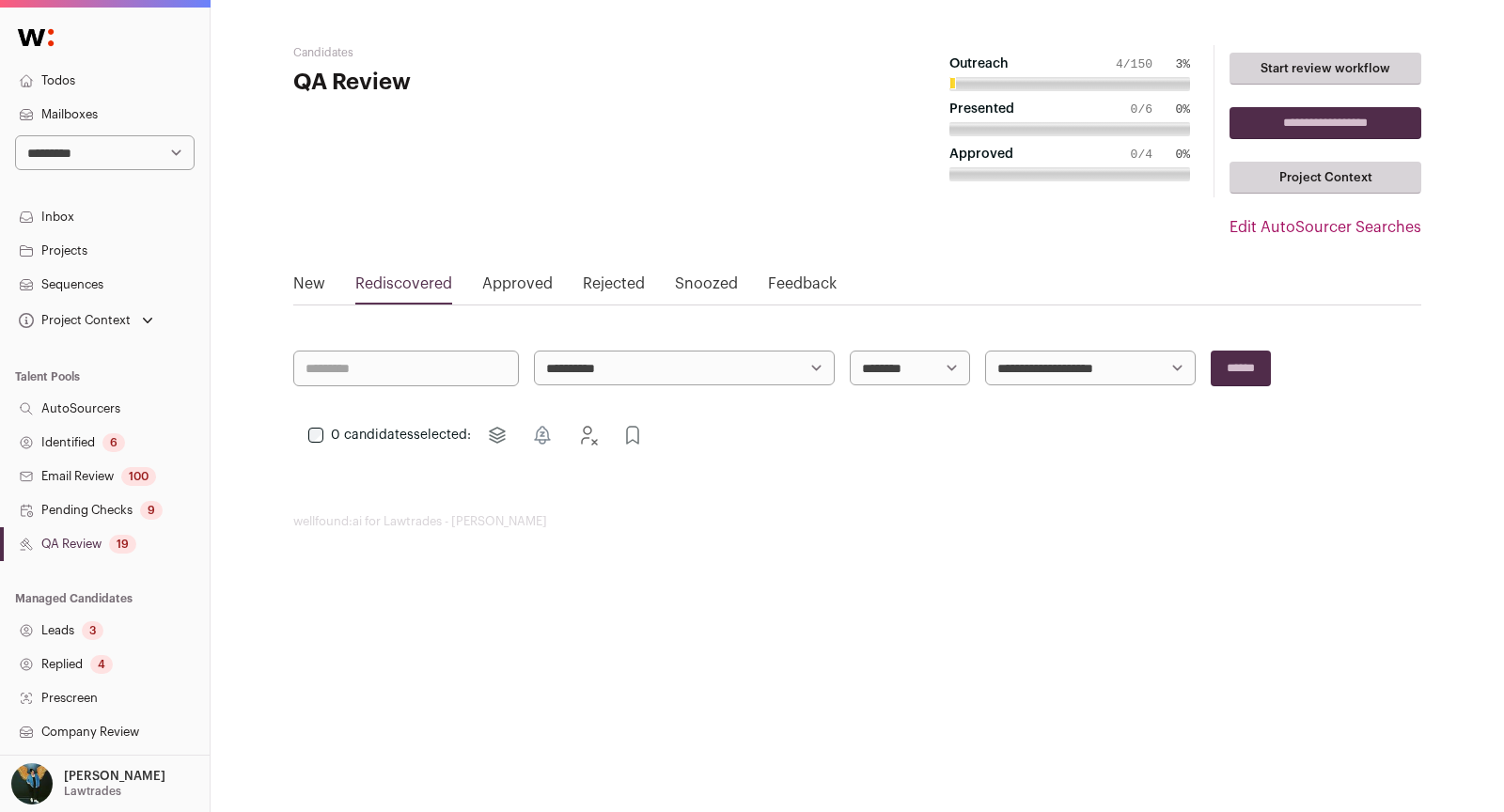
click at [68, 544] on link "QA Review 19" at bounding box center [104, 543] width 210 height 34
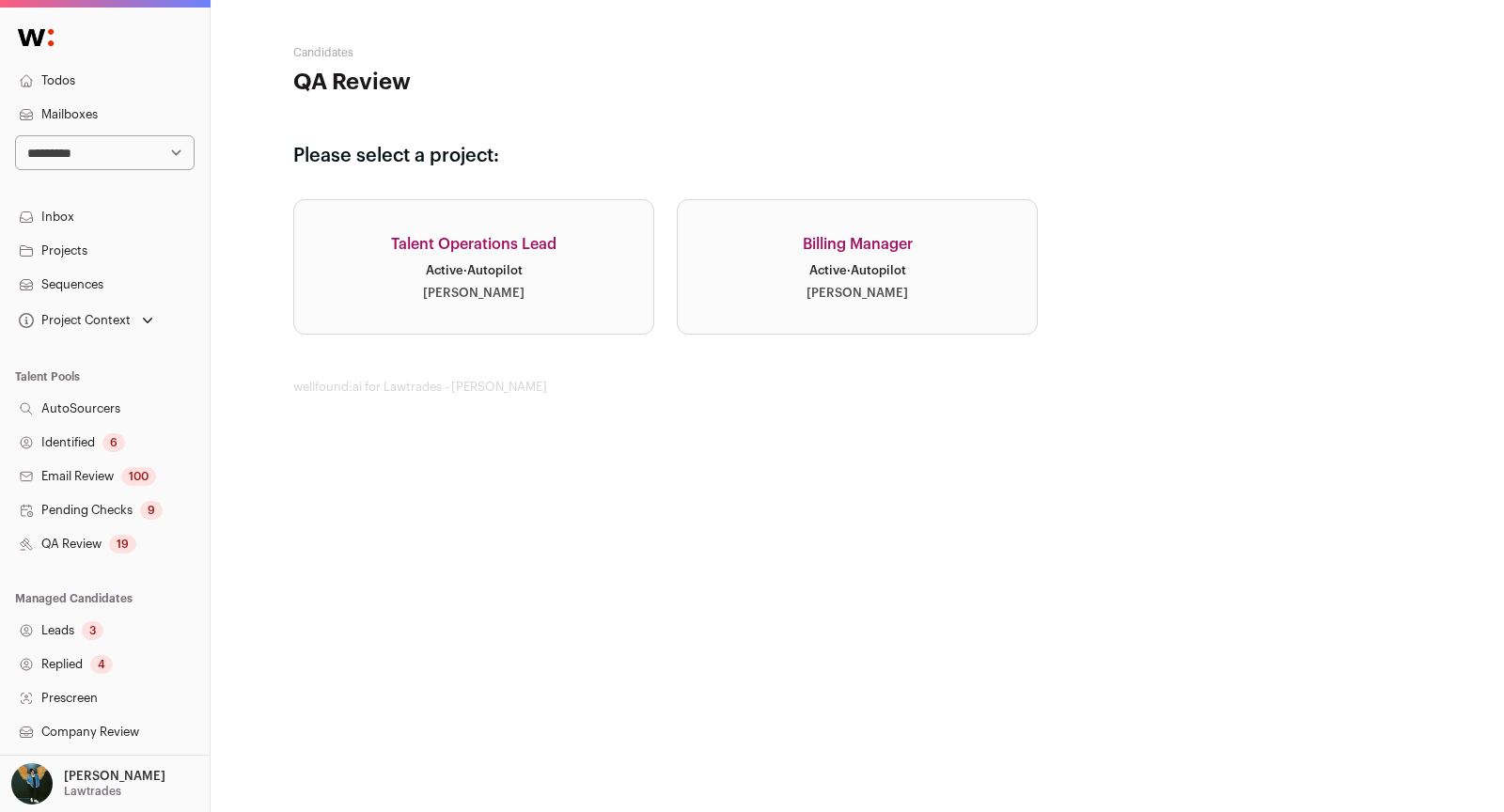
click at [131, 543] on div "19" at bounding box center [123, 543] width 27 height 18
click at [130, 543] on div "19" at bounding box center [123, 543] width 27 height 18
click at [123, 151] on select "**********" at bounding box center [105, 153] width 180 height 35
select select "*****"
click at [83, 157] on select "**********" at bounding box center [105, 153] width 180 height 35
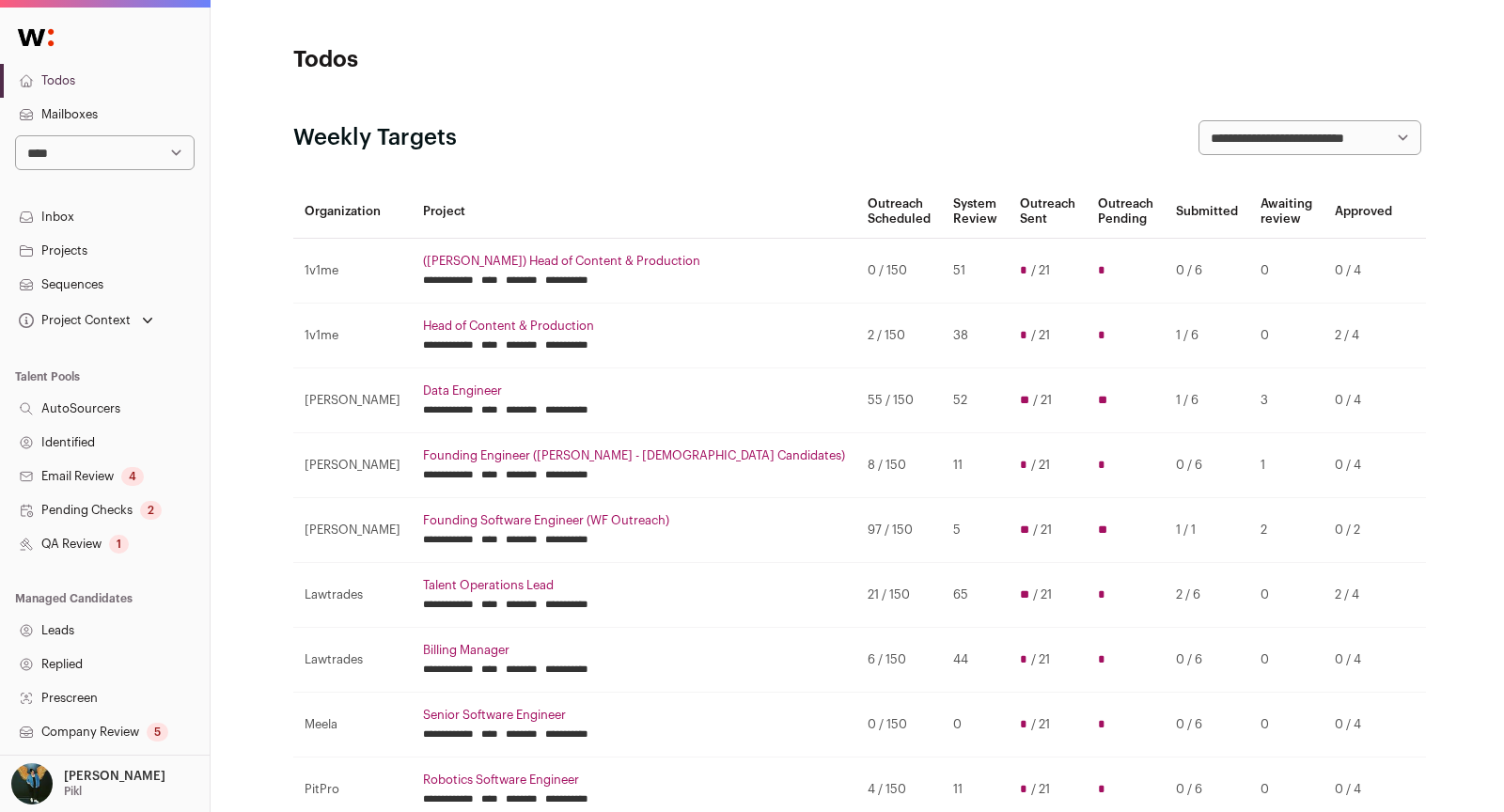
click at [58, 143] on select "**********" at bounding box center [105, 153] width 180 height 35
select select "*****"
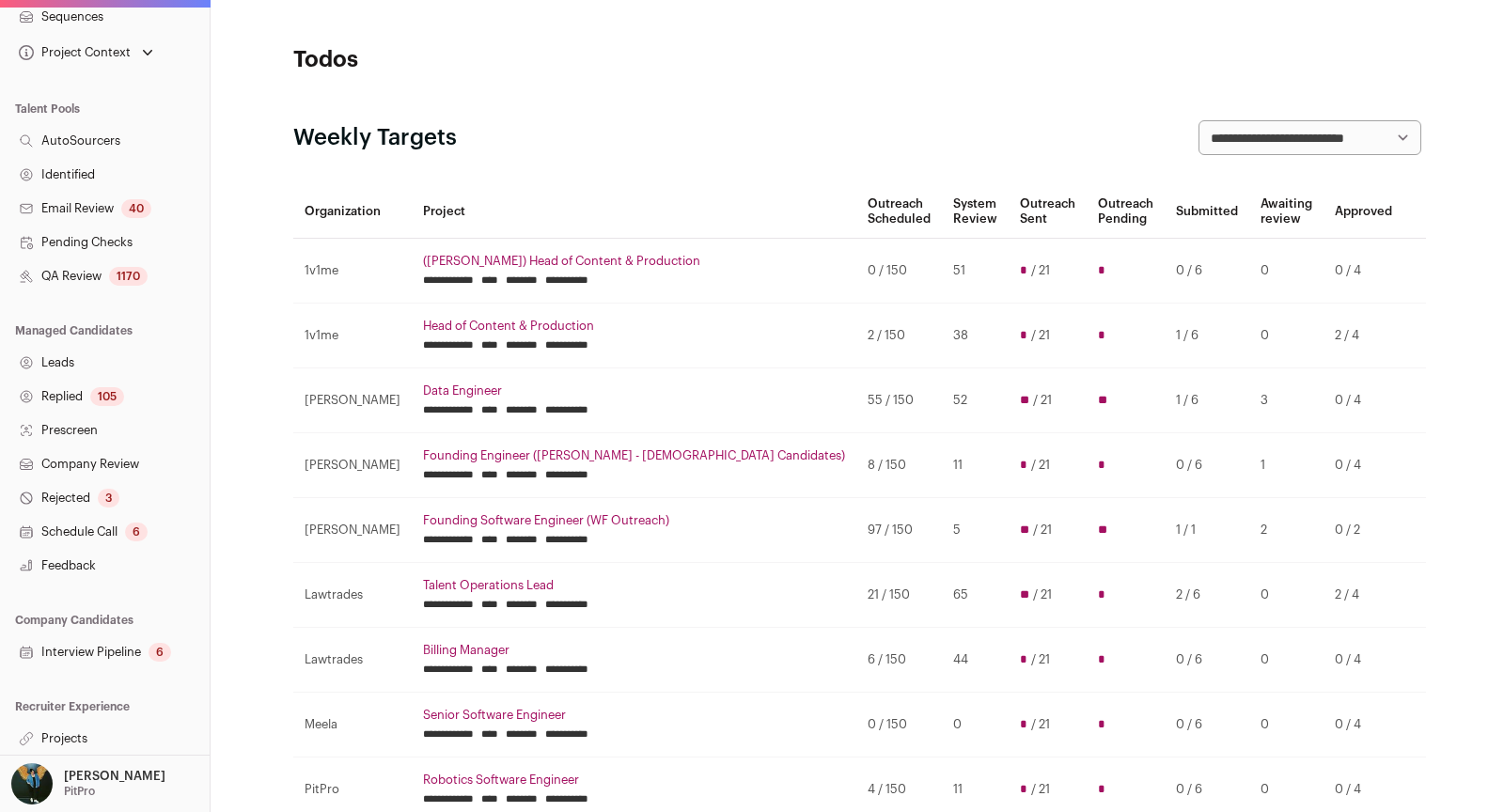
click at [124, 652] on link "Interview Pipeline 6" at bounding box center [104, 652] width 210 height 34
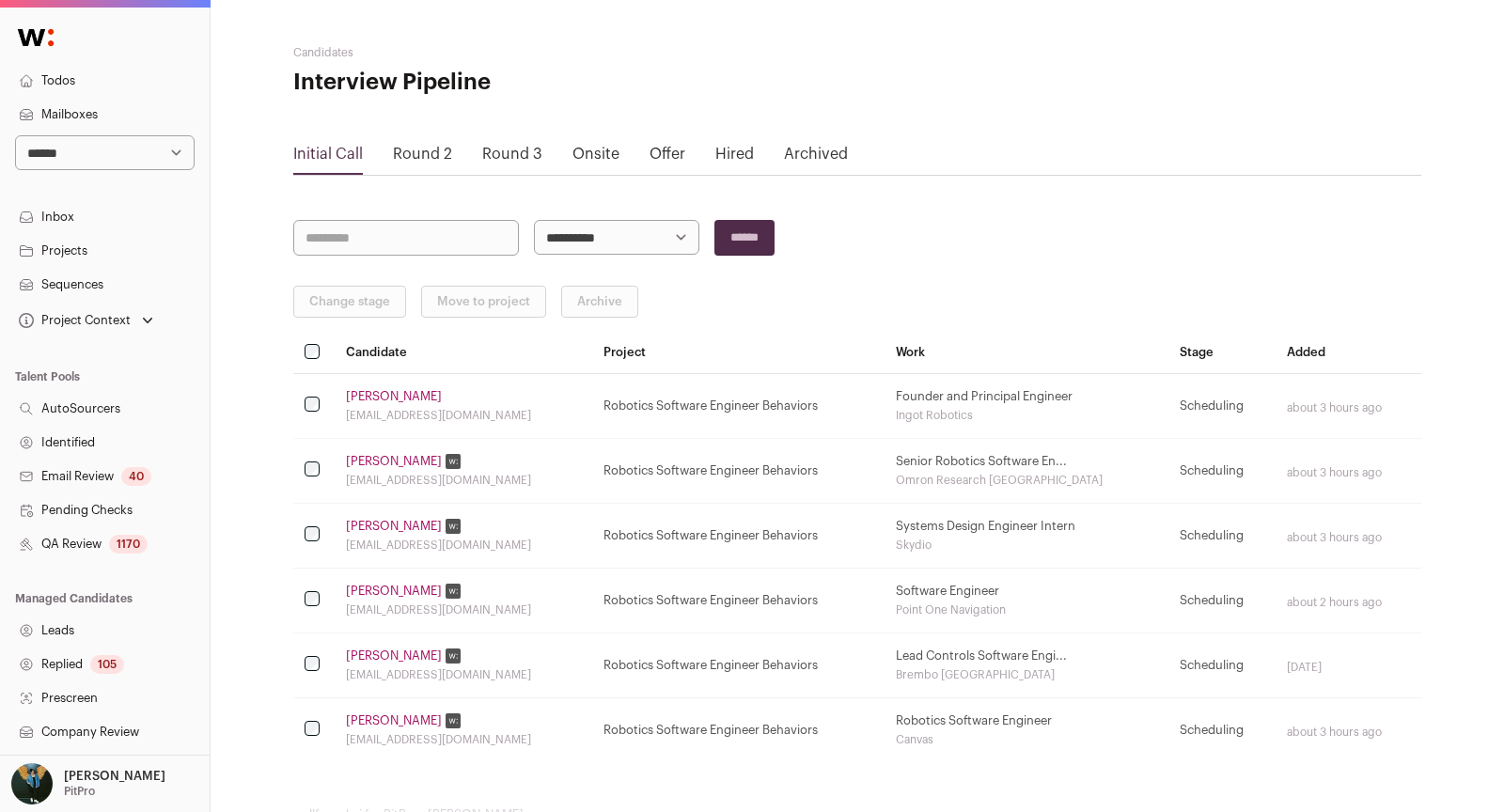
click at [399, 396] on link "[PERSON_NAME]" at bounding box center [394, 396] width 96 height 15
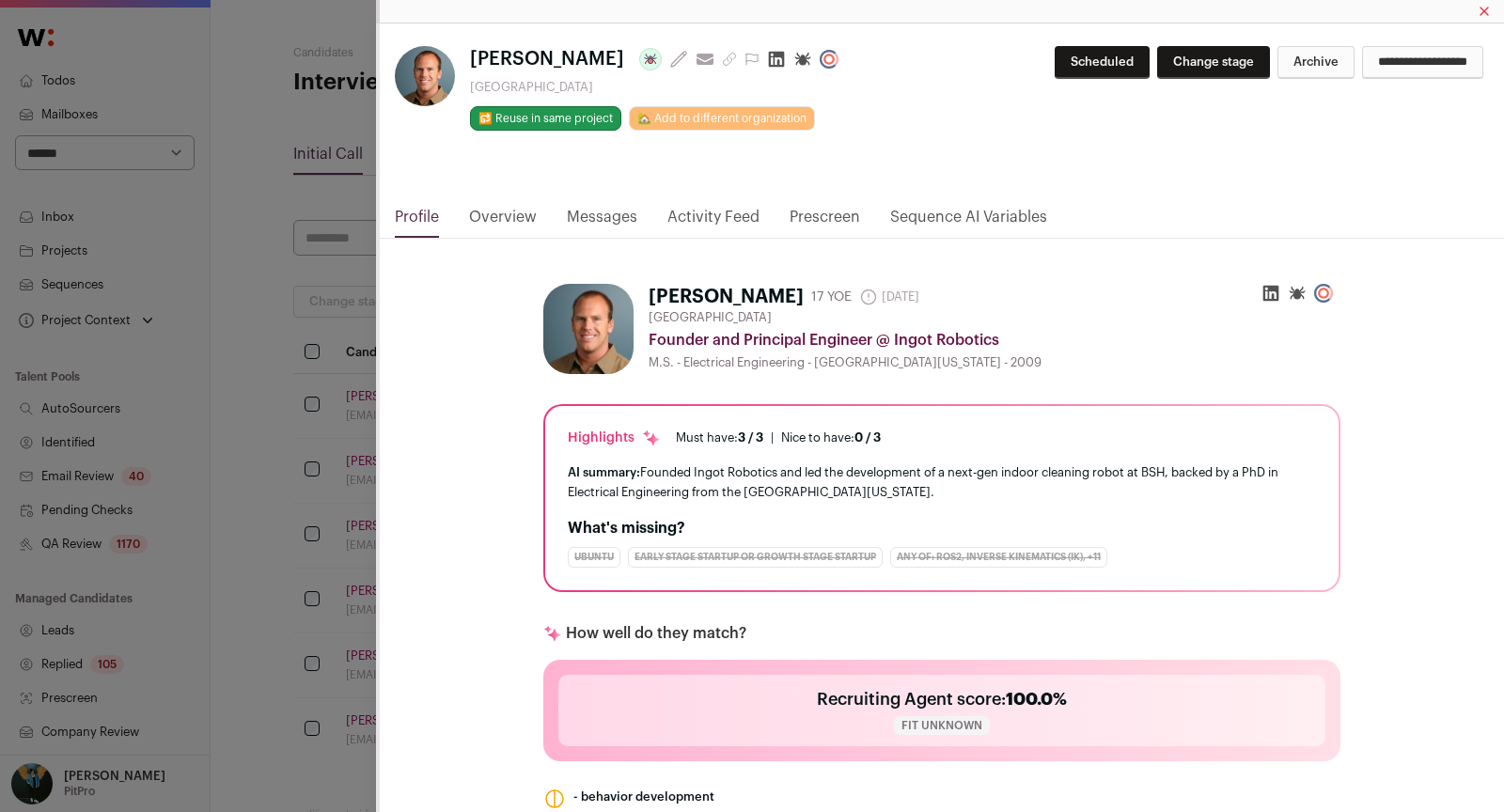
click at [626, 206] on link "Messages" at bounding box center [602, 221] width 71 height 32
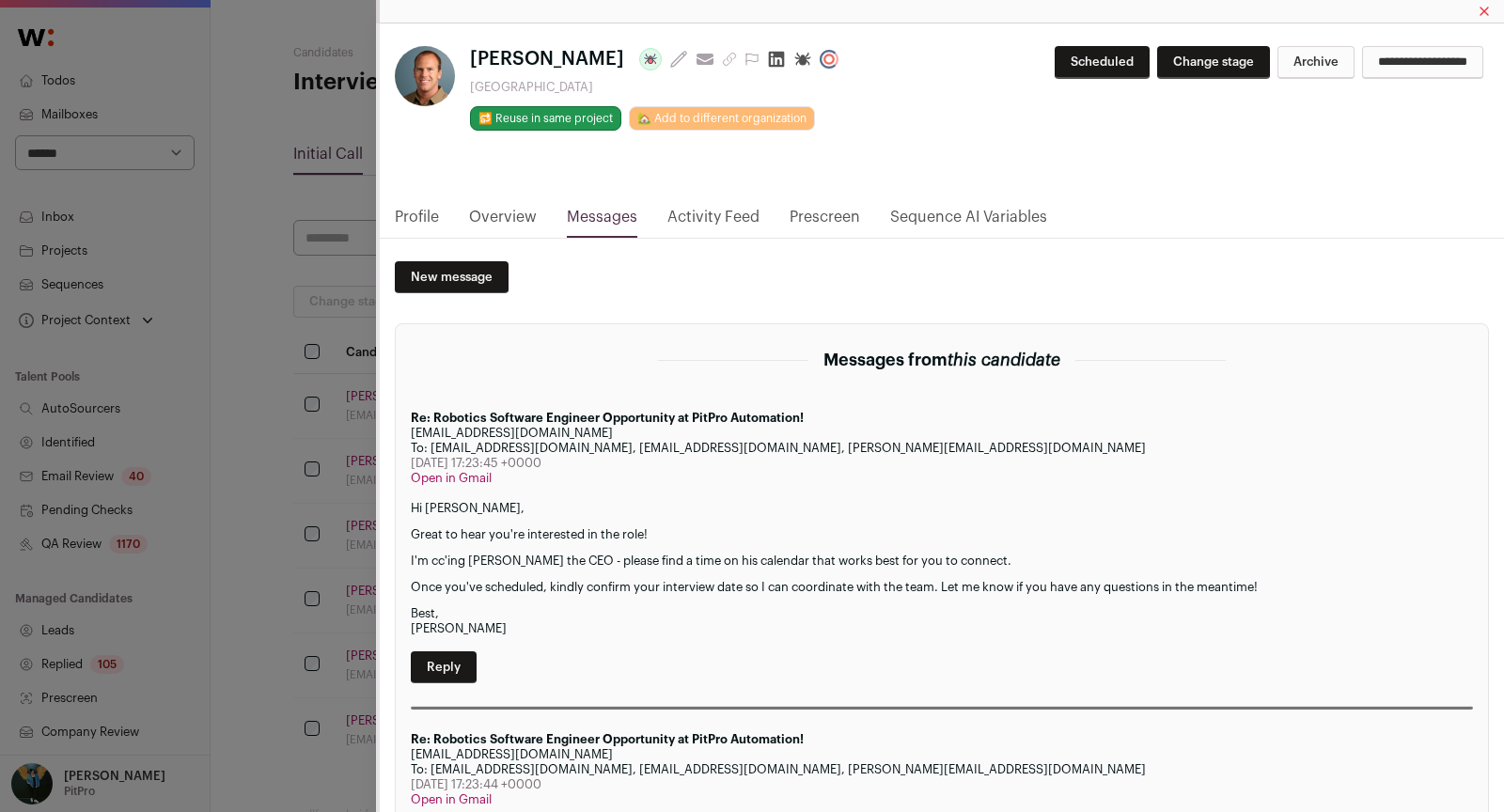
click at [327, 468] on div "[PERSON_NAME] Last update: [DATE] View most recent conversation in Front [GEOGR…" at bounding box center [752, 406] width 1504 height 812
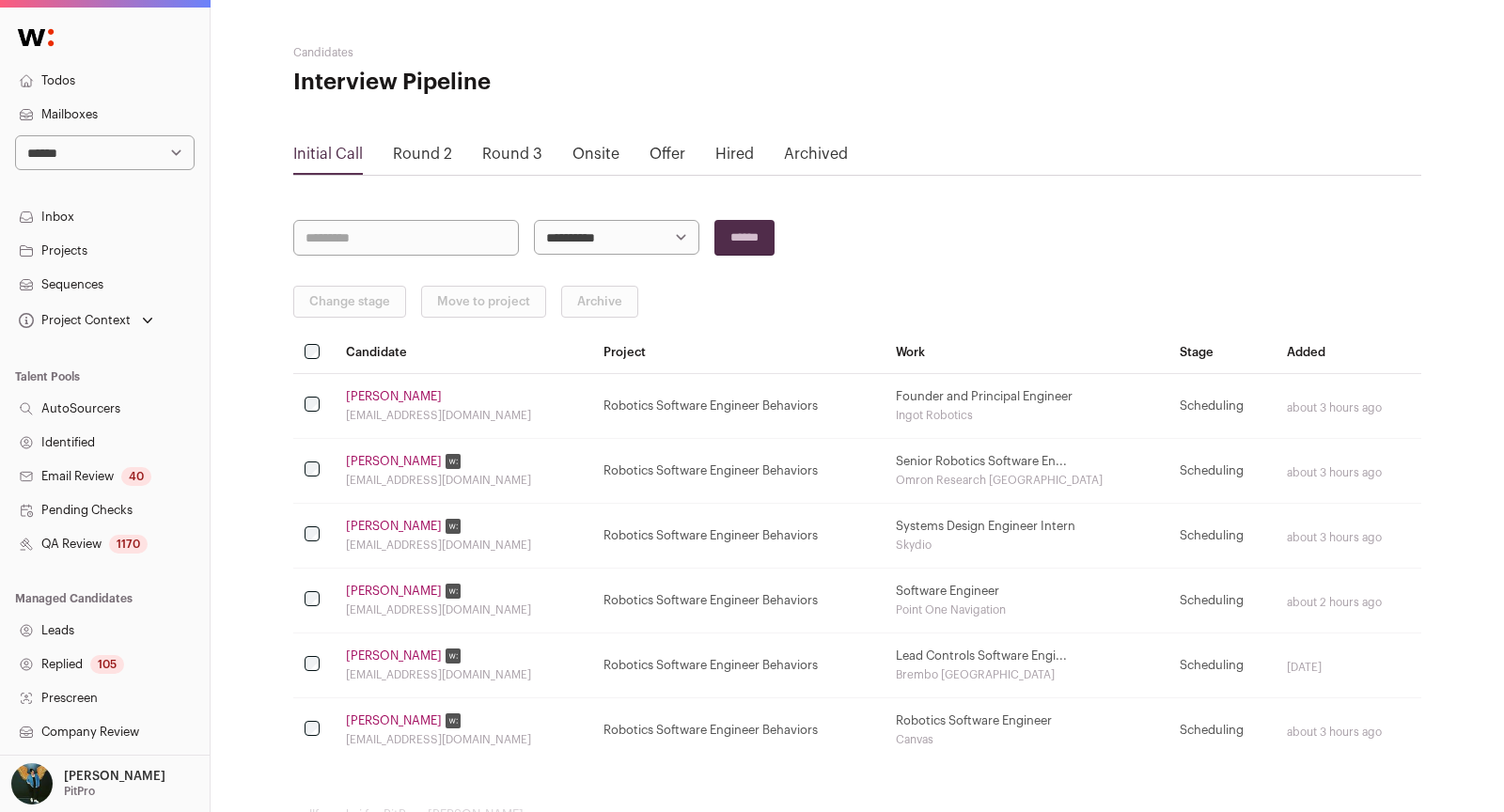
click at [384, 520] on link "[PERSON_NAME]" at bounding box center [394, 526] width 96 height 15
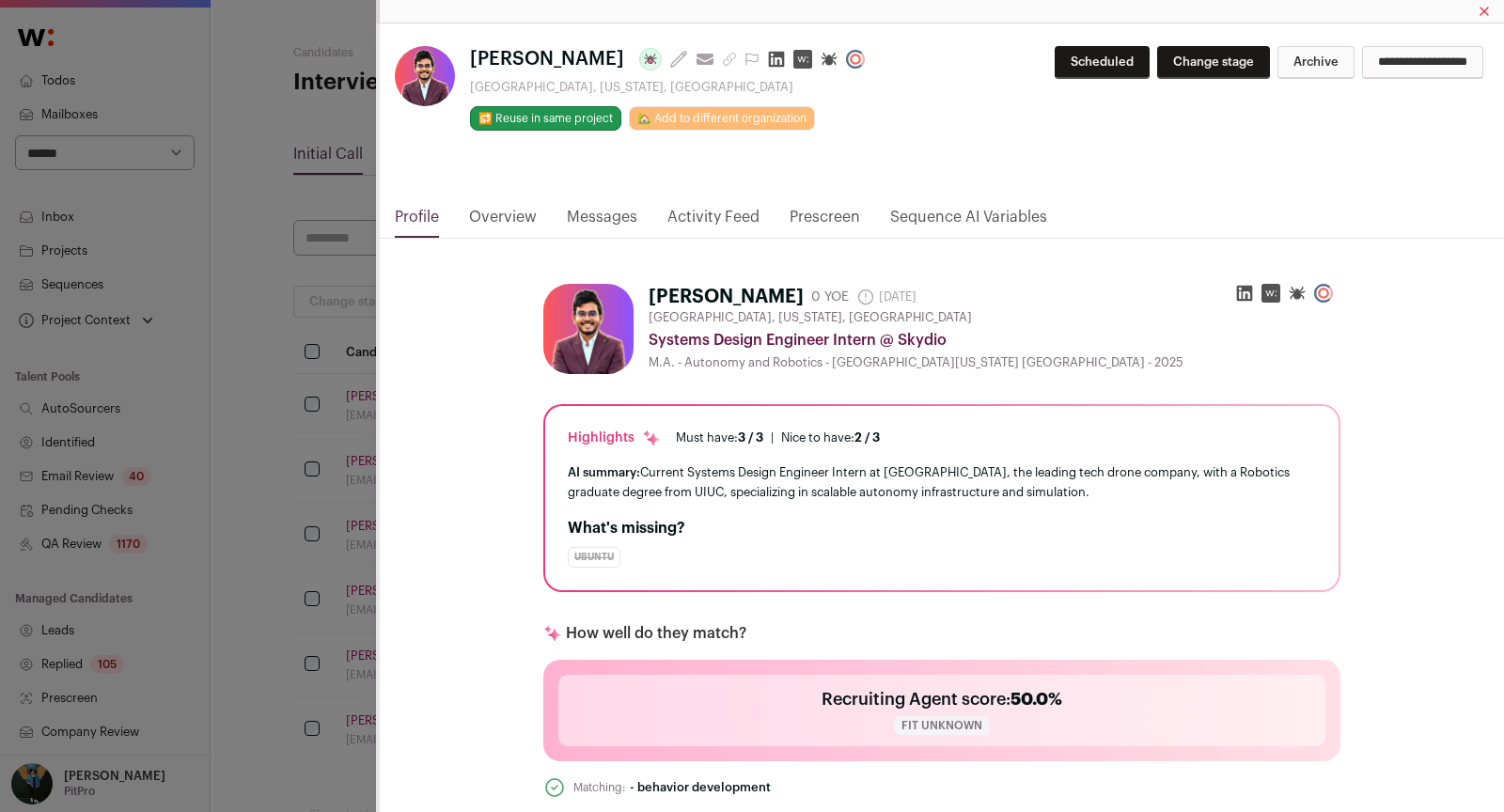
click at [619, 228] on link "Messages" at bounding box center [602, 221] width 71 height 32
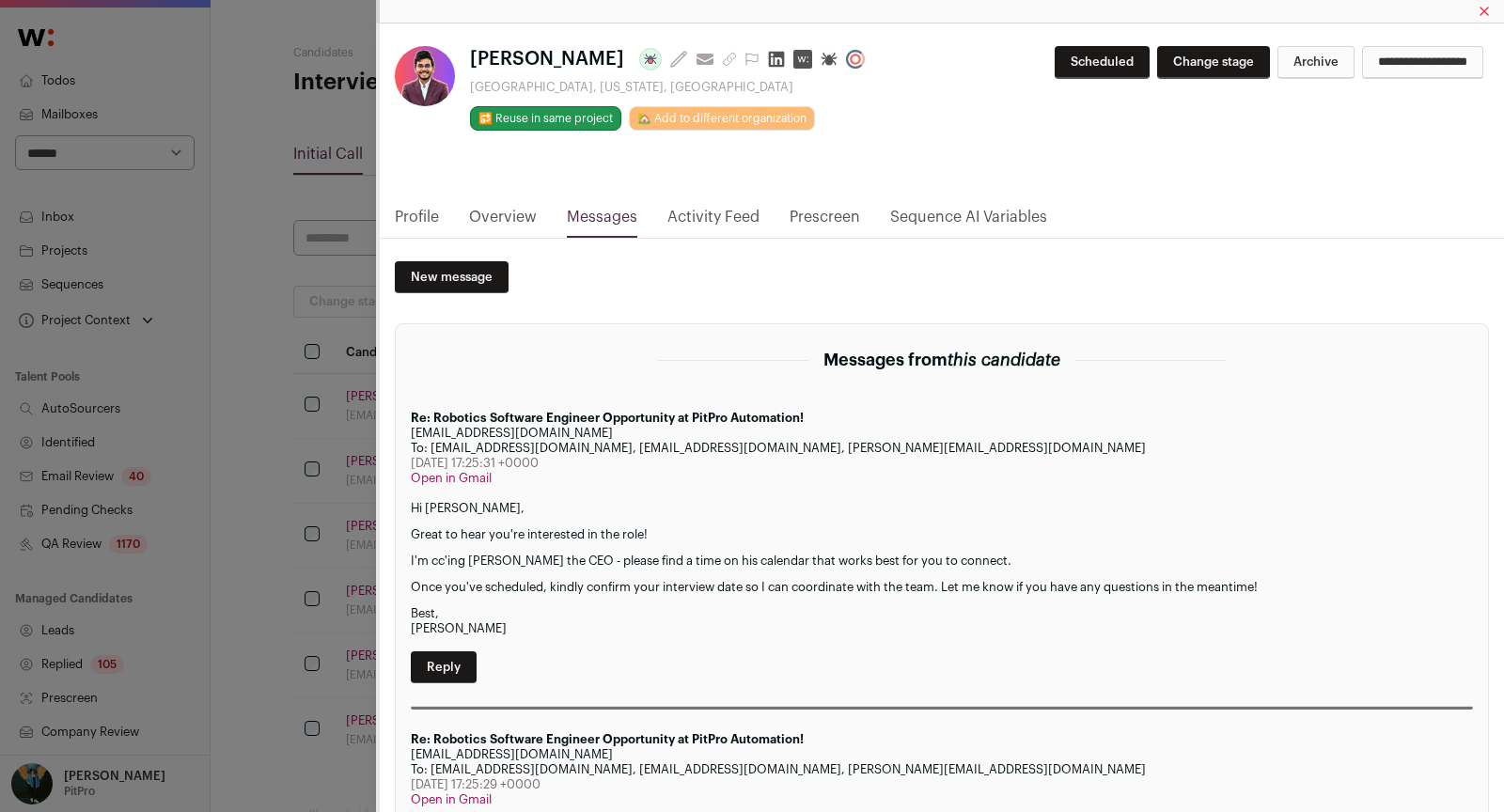
click at [331, 452] on div "[PERSON_NAME] Last update: [DATE] View most recent conversation in Front [GEOGR…" at bounding box center [752, 406] width 1504 height 812
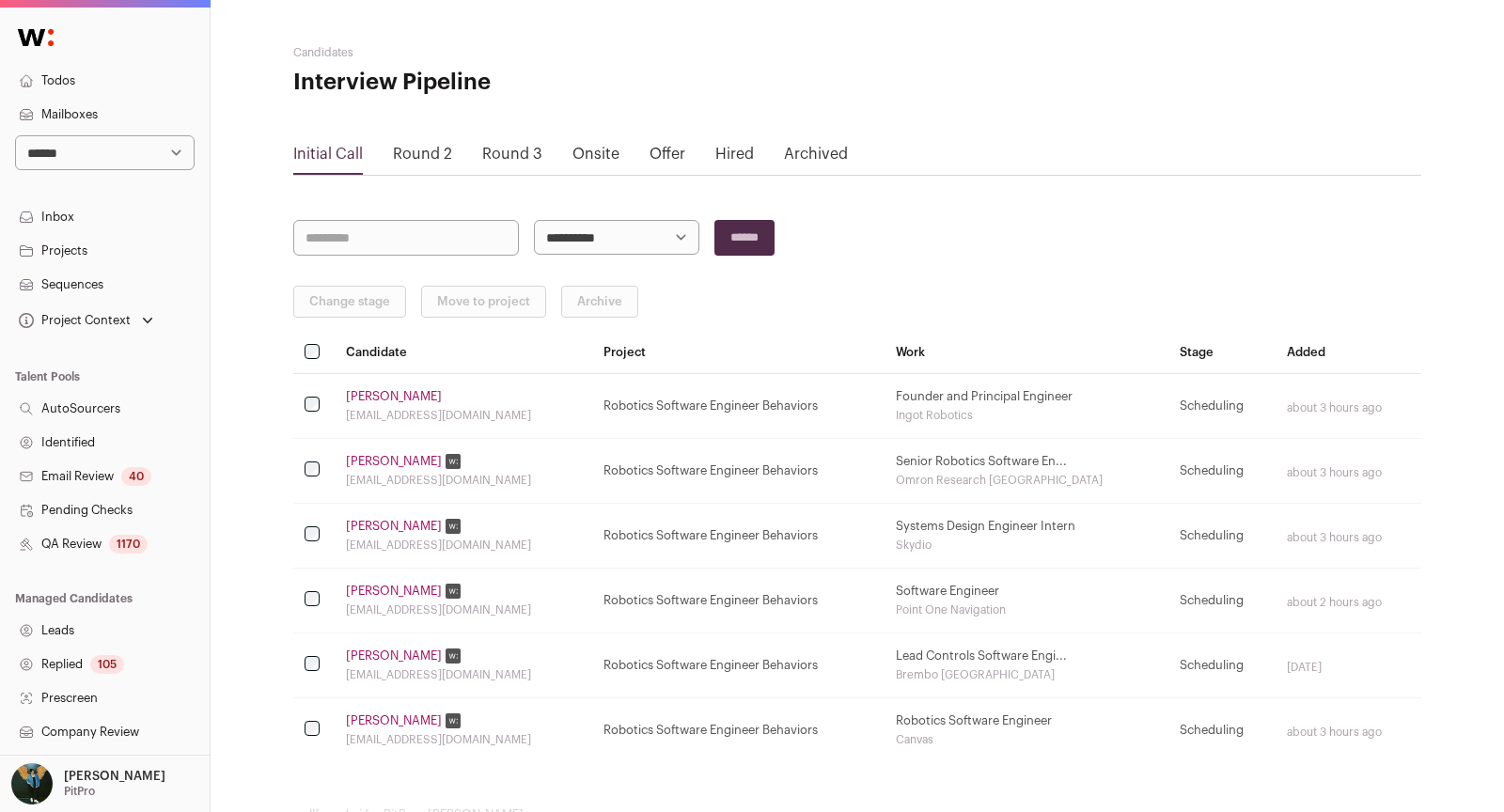
click at [412, 586] on link "[PERSON_NAME]" at bounding box center [394, 592] width 96 height 15
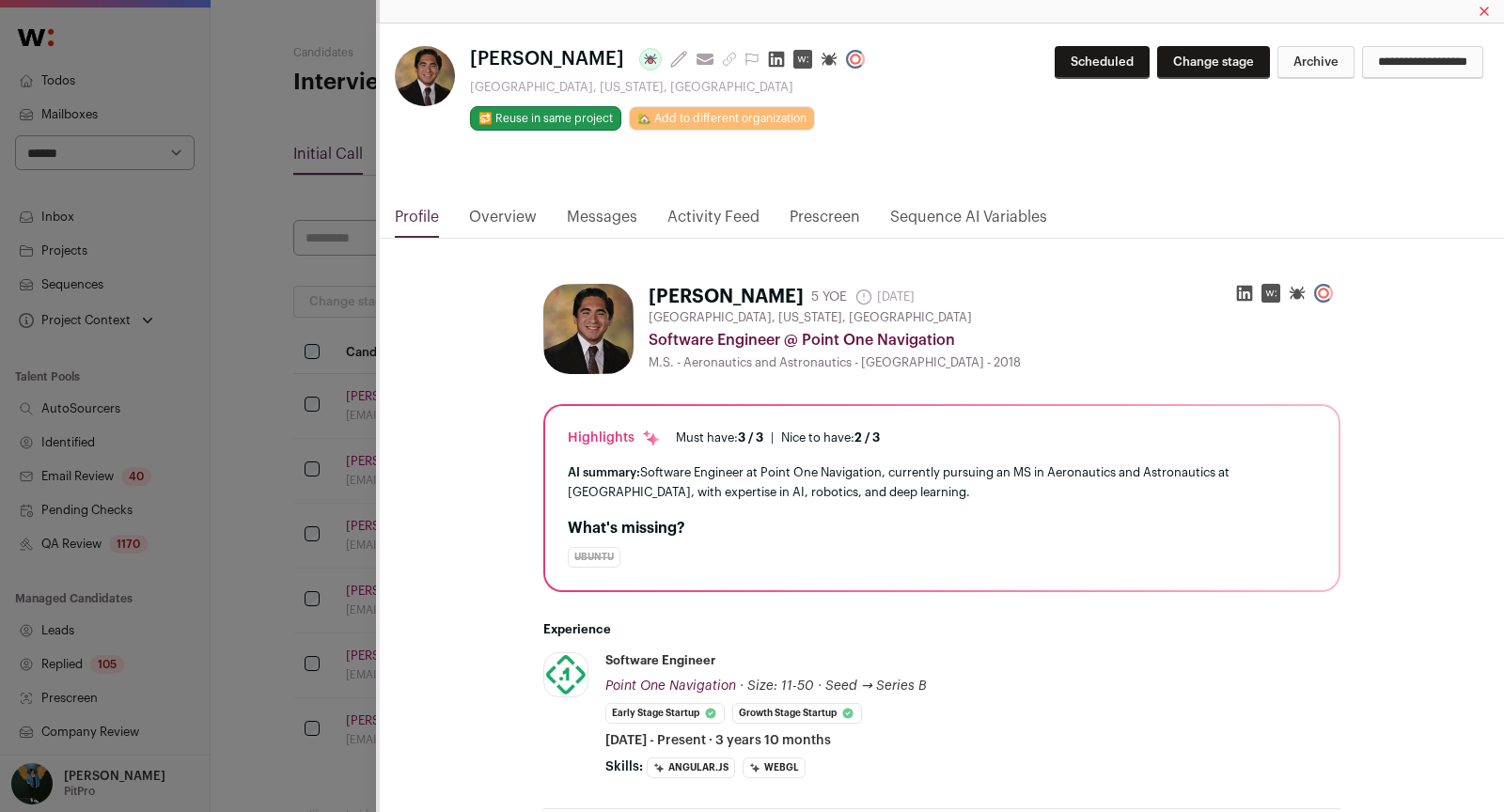
click at [591, 218] on link "Messages" at bounding box center [602, 221] width 71 height 32
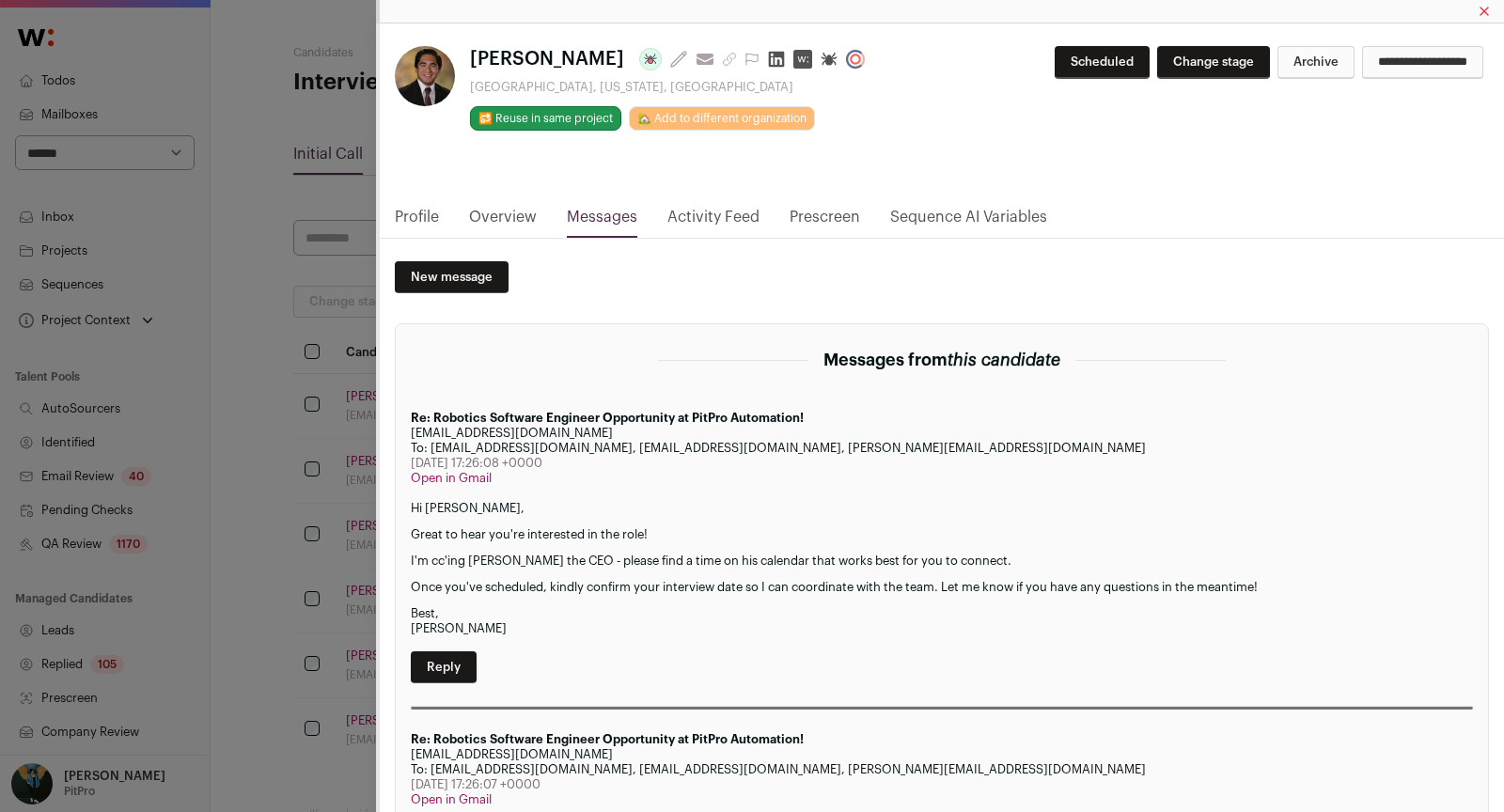
click at [258, 547] on div "[PERSON_NAME] Last update: [DATE] View most recent conversation in Front [GEOGR…" at bounding box center [752, 406] width 1504 height 812
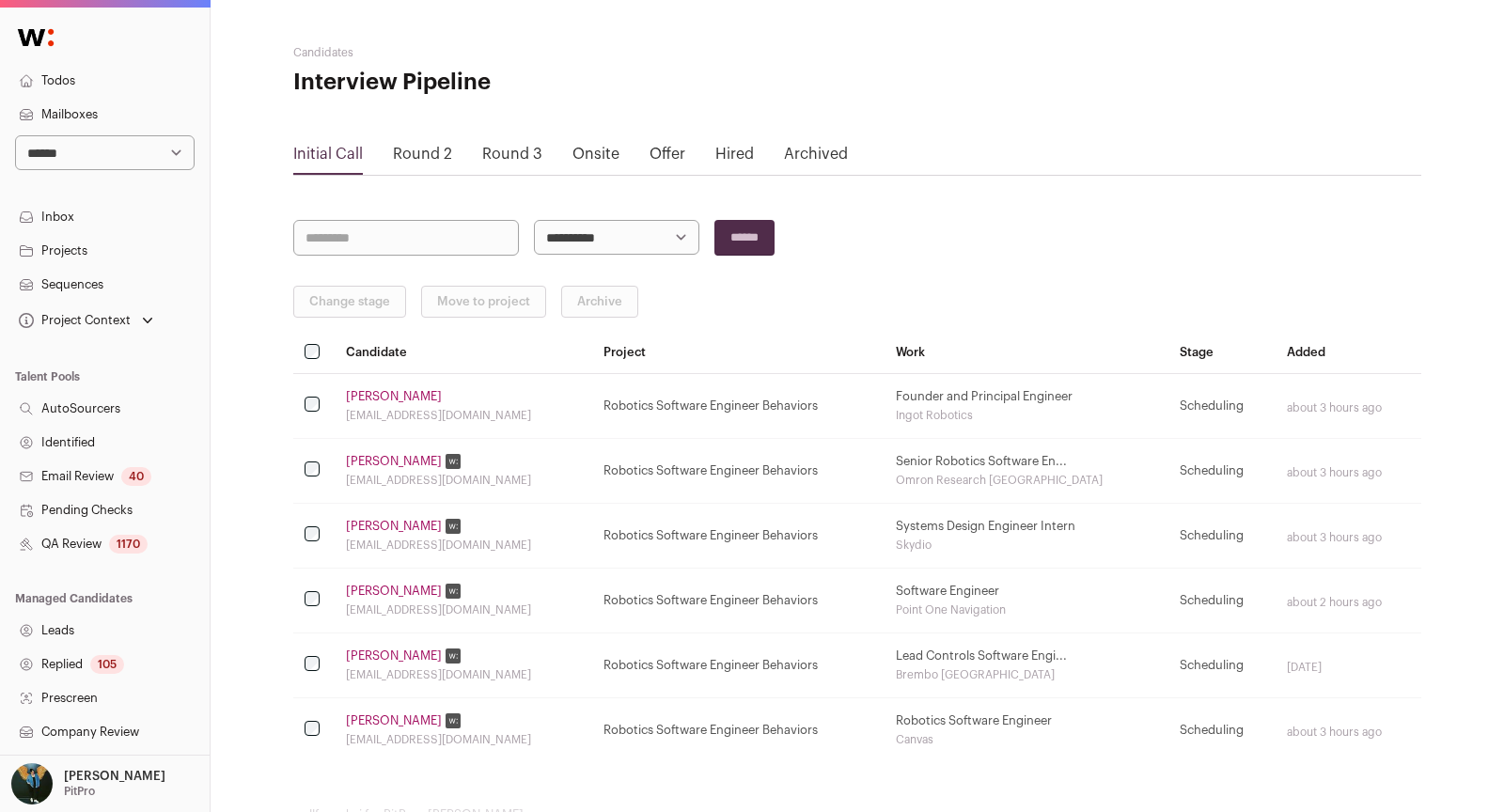
click at [401, 649] on link "[PERSON_NAME]" at bounding box center [394, 656] width 96 height 15
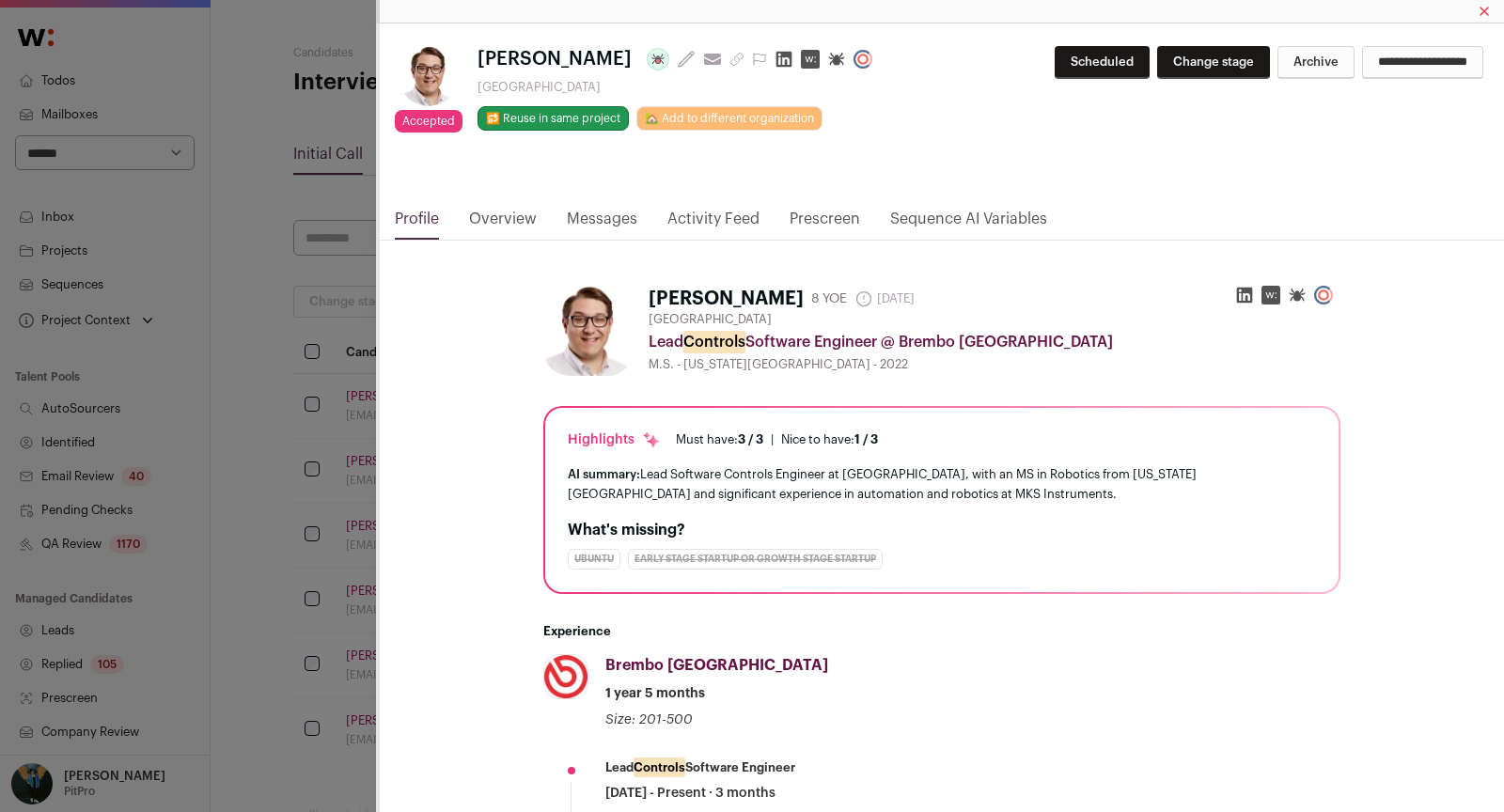
click at [690, 223] on link "Activity Feed" at bounding box center [713, 223] width 92 height 32
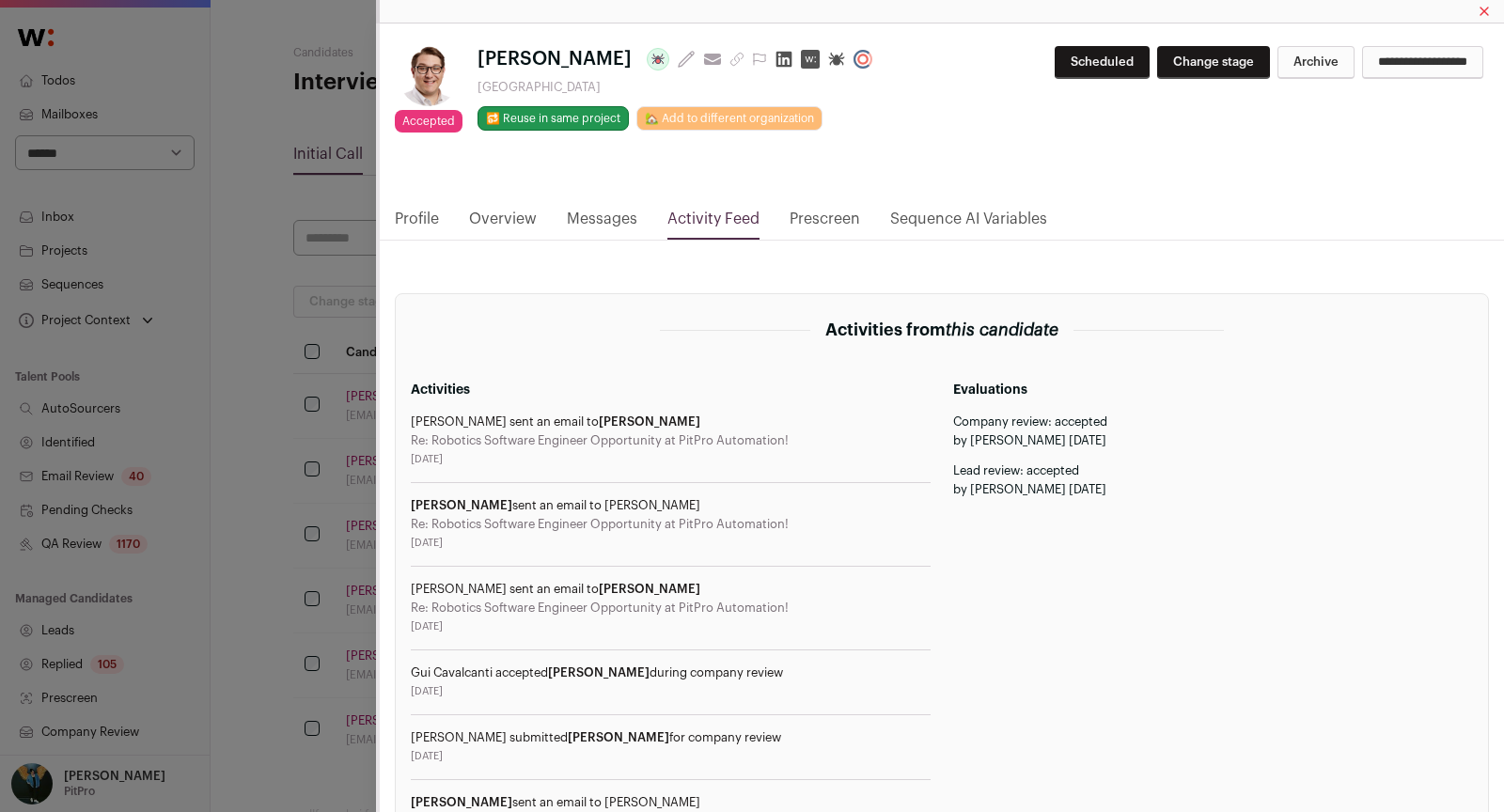
click at [583, 223] on link "Messages" at bounding box center [602, 223] width 71 height 32
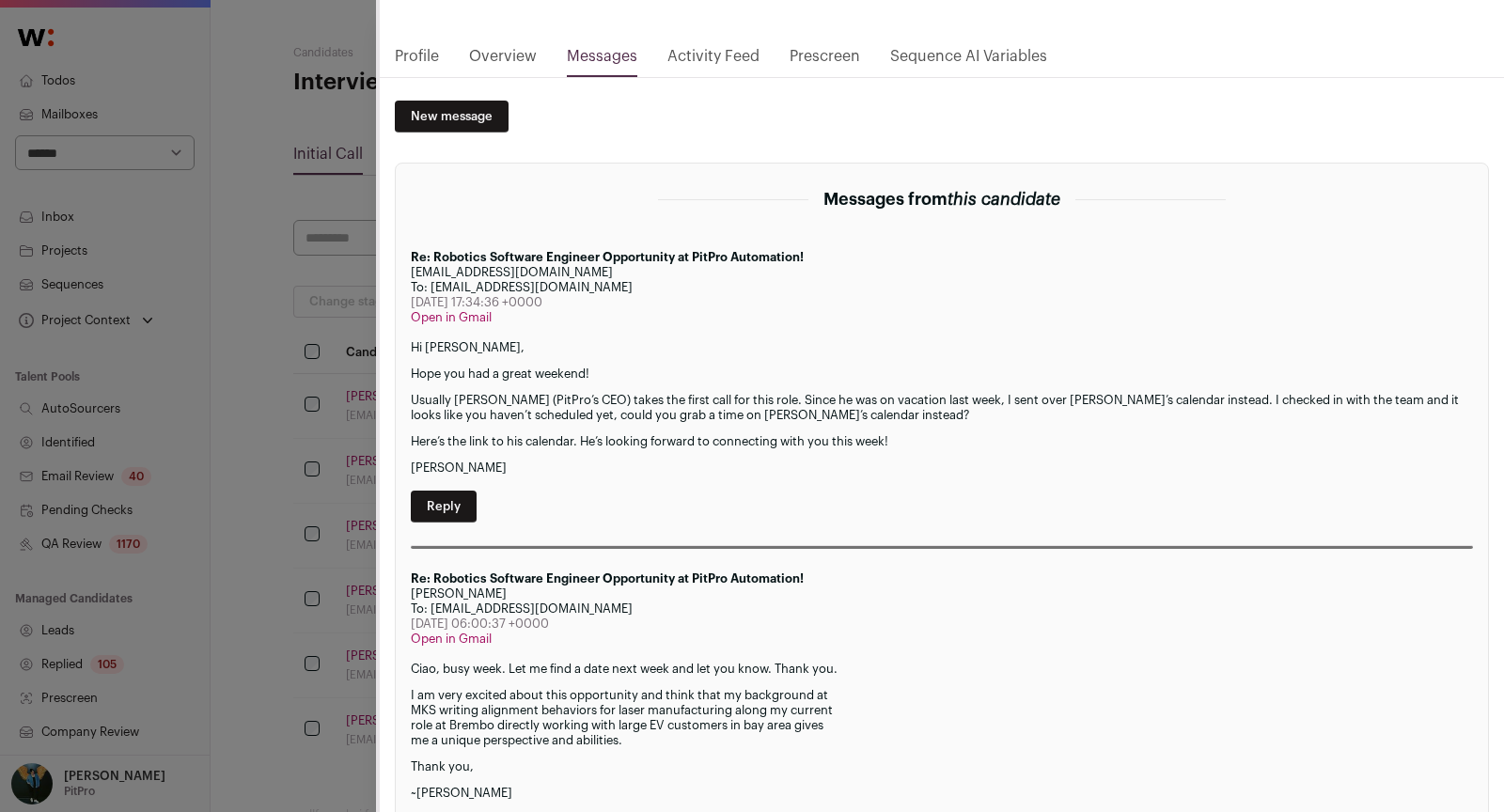
scroll to position [163, 0]
click at [257, 478] on div "Accepted Accepted during Lead Review [PERSON_NAME] Last update: [DATE] View mos…" at bounding box center [752, 406] width 1504 height 812
